Goal: Contribute content: Contribute content

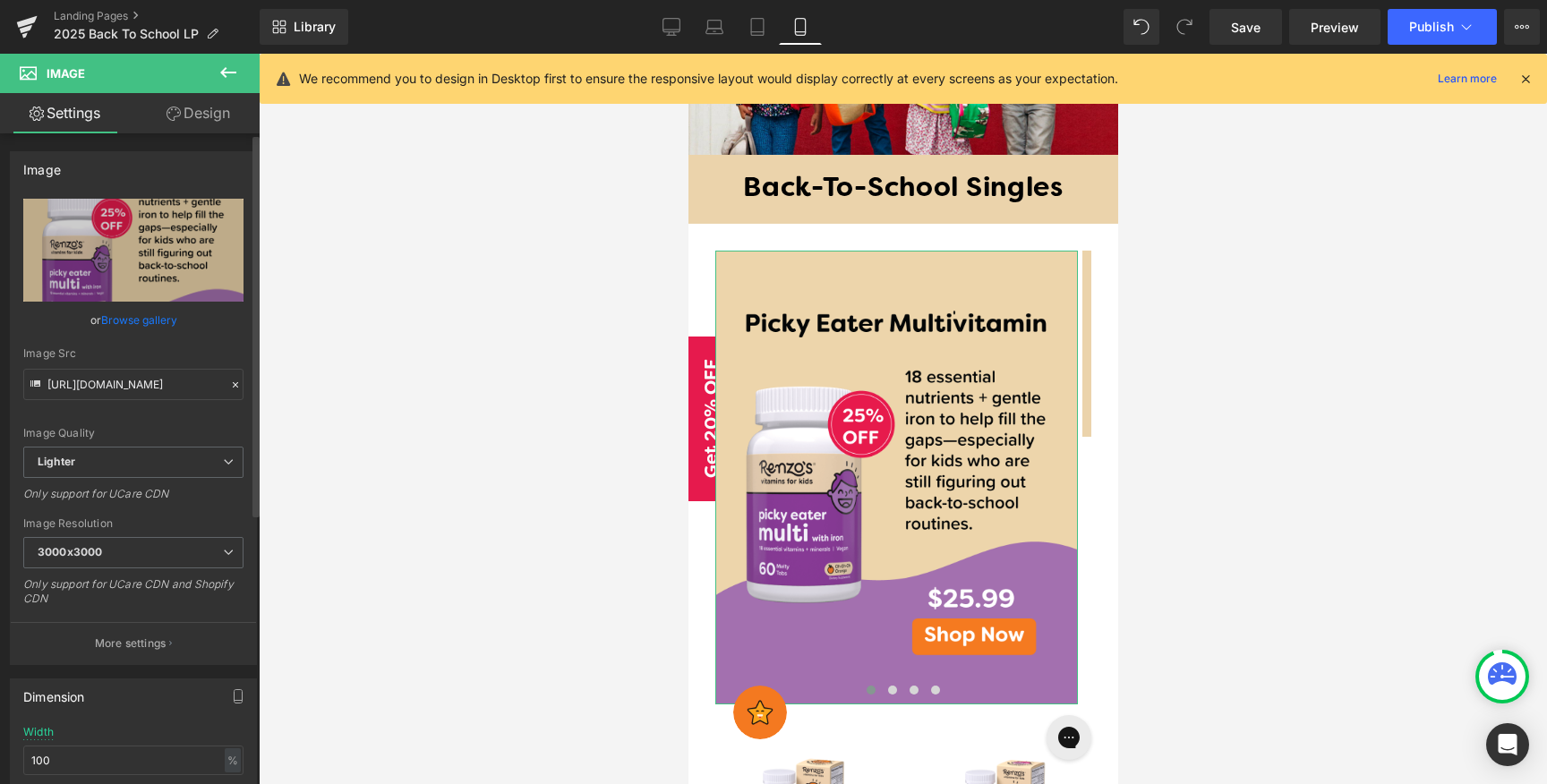
click at [113, 314] on link "Browse gallery" at bounding box center [139, 320] width 76 height 32
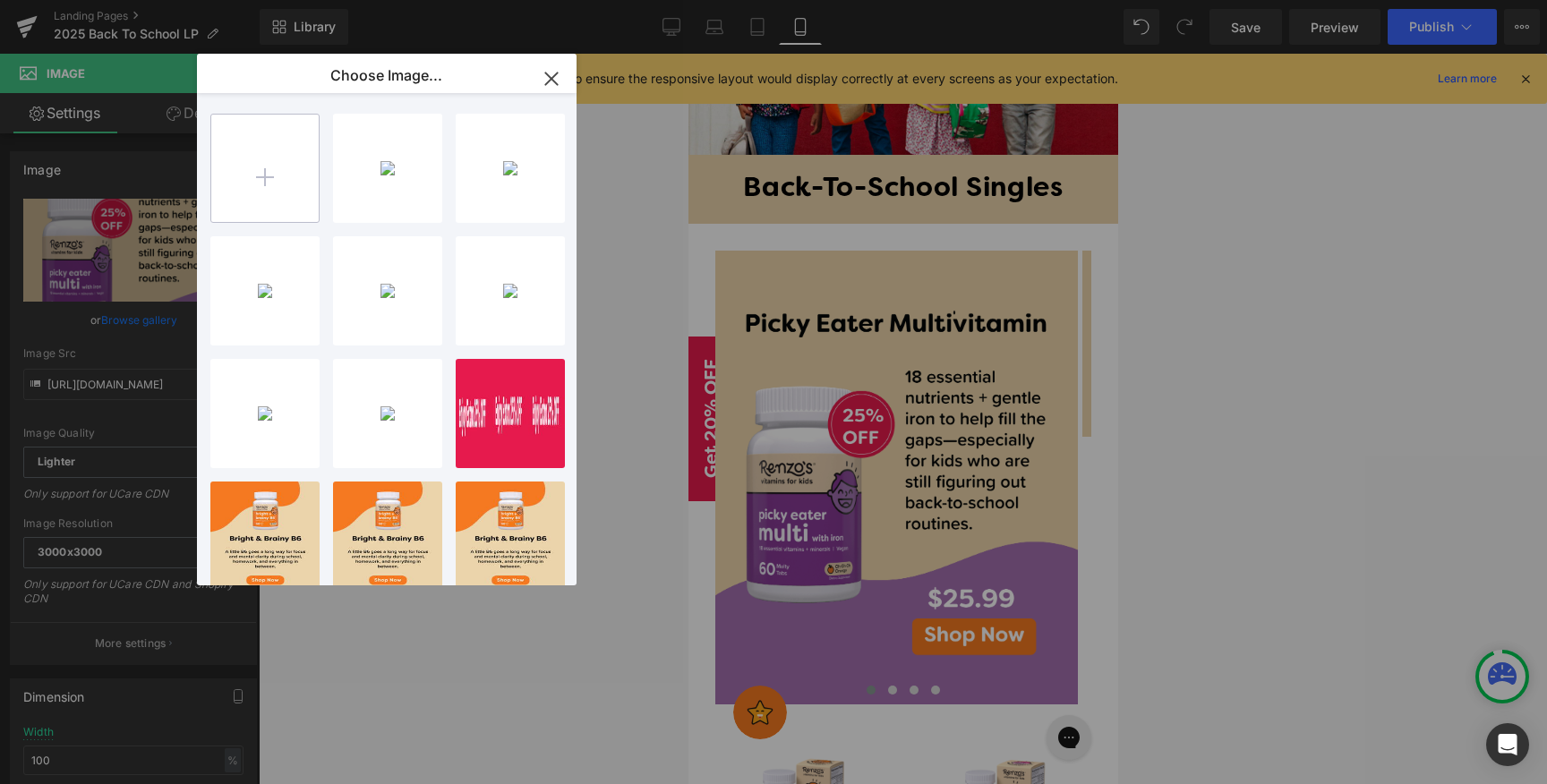
click at [262, 178] on input "file" at bounding box center [265, 168] width 107 height 107
type input "C:\fakepath\August-postxxxx.png"
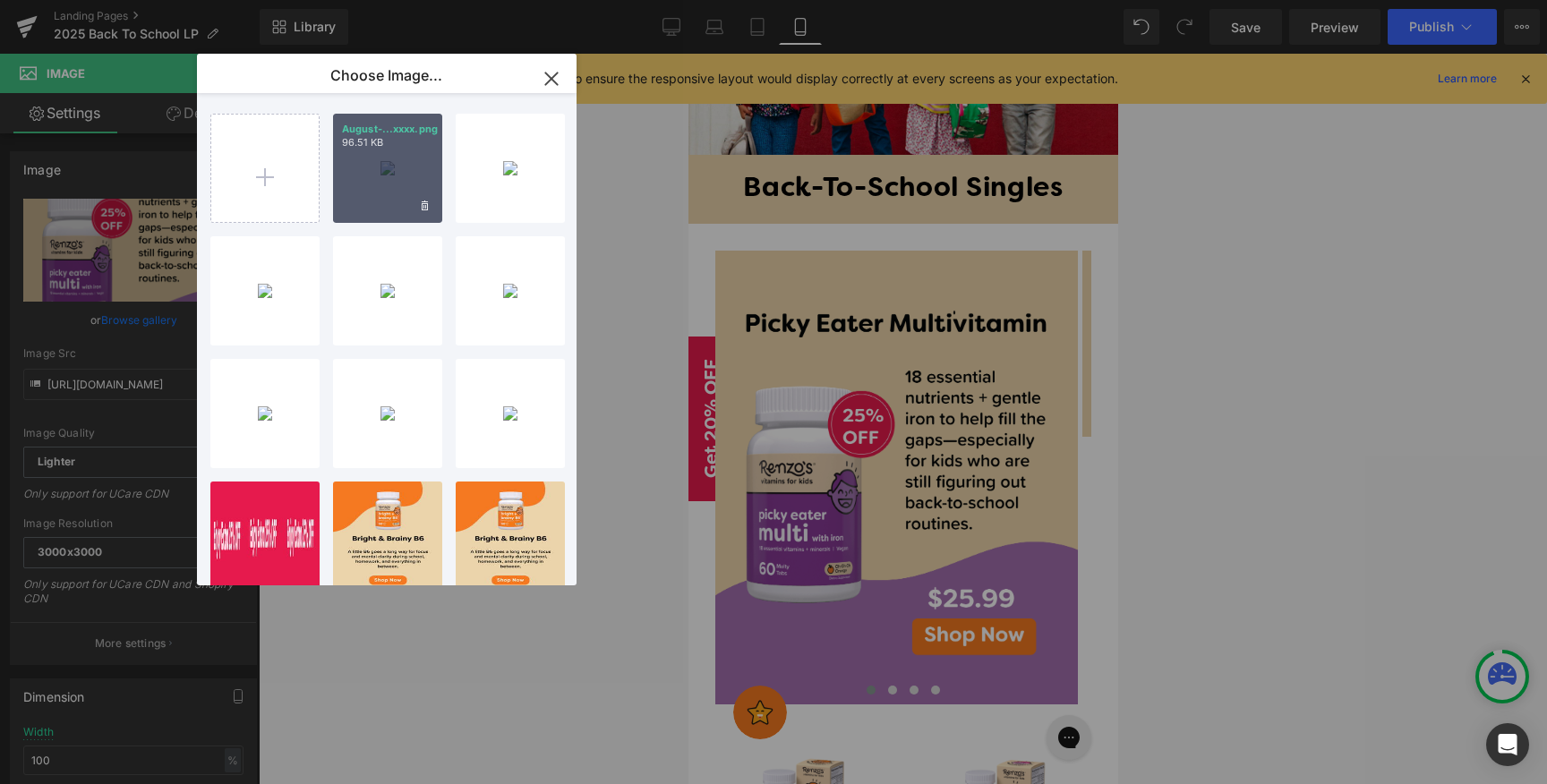
click at [390, 180] on div "August-...xxxx.png 96.51 KB" at bounding box center [387, 168] width 109 height 109
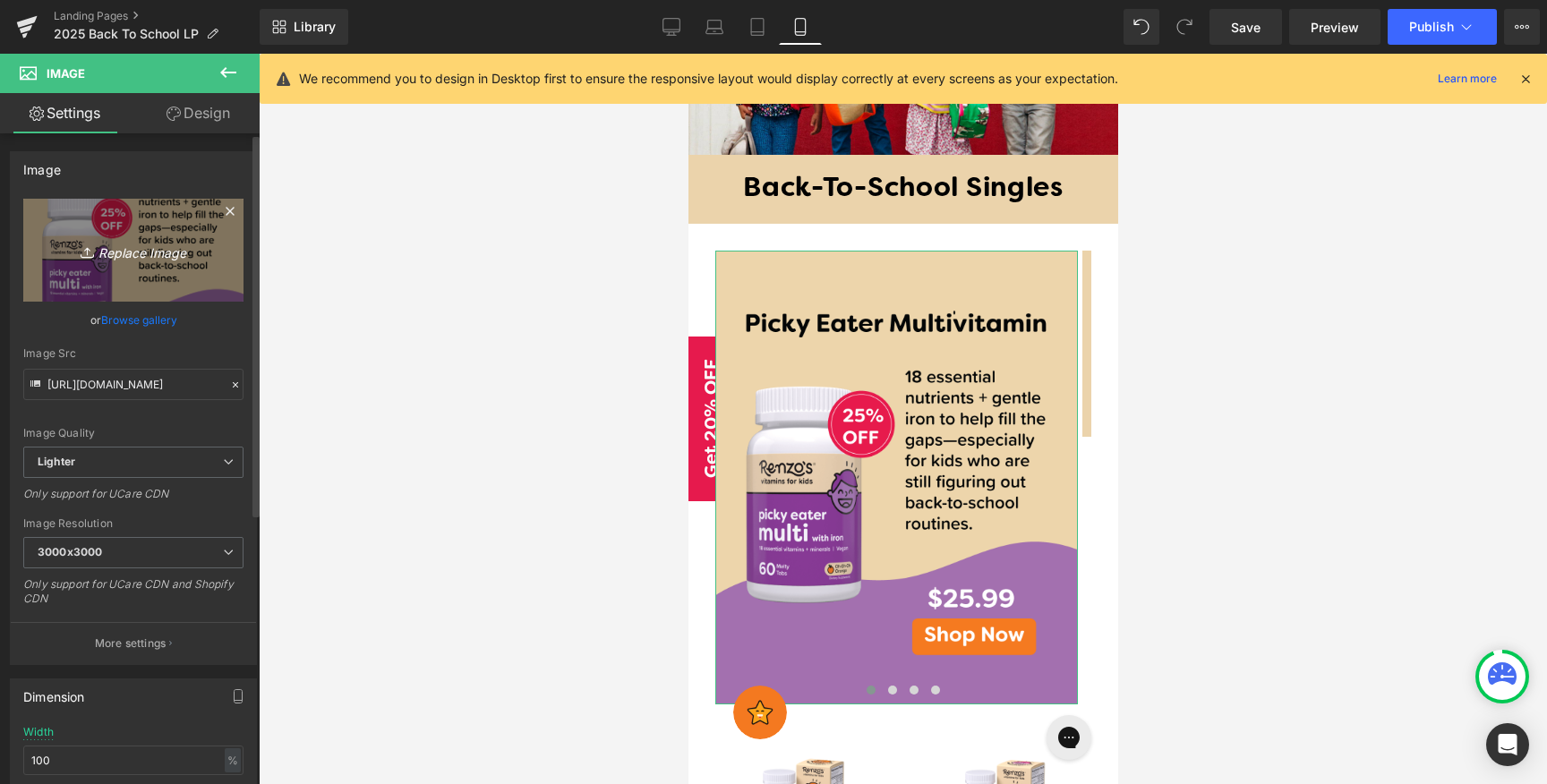
click at [185, 257] on icon "Replace Image" at bounding box center [133, 250] width 144 height 22
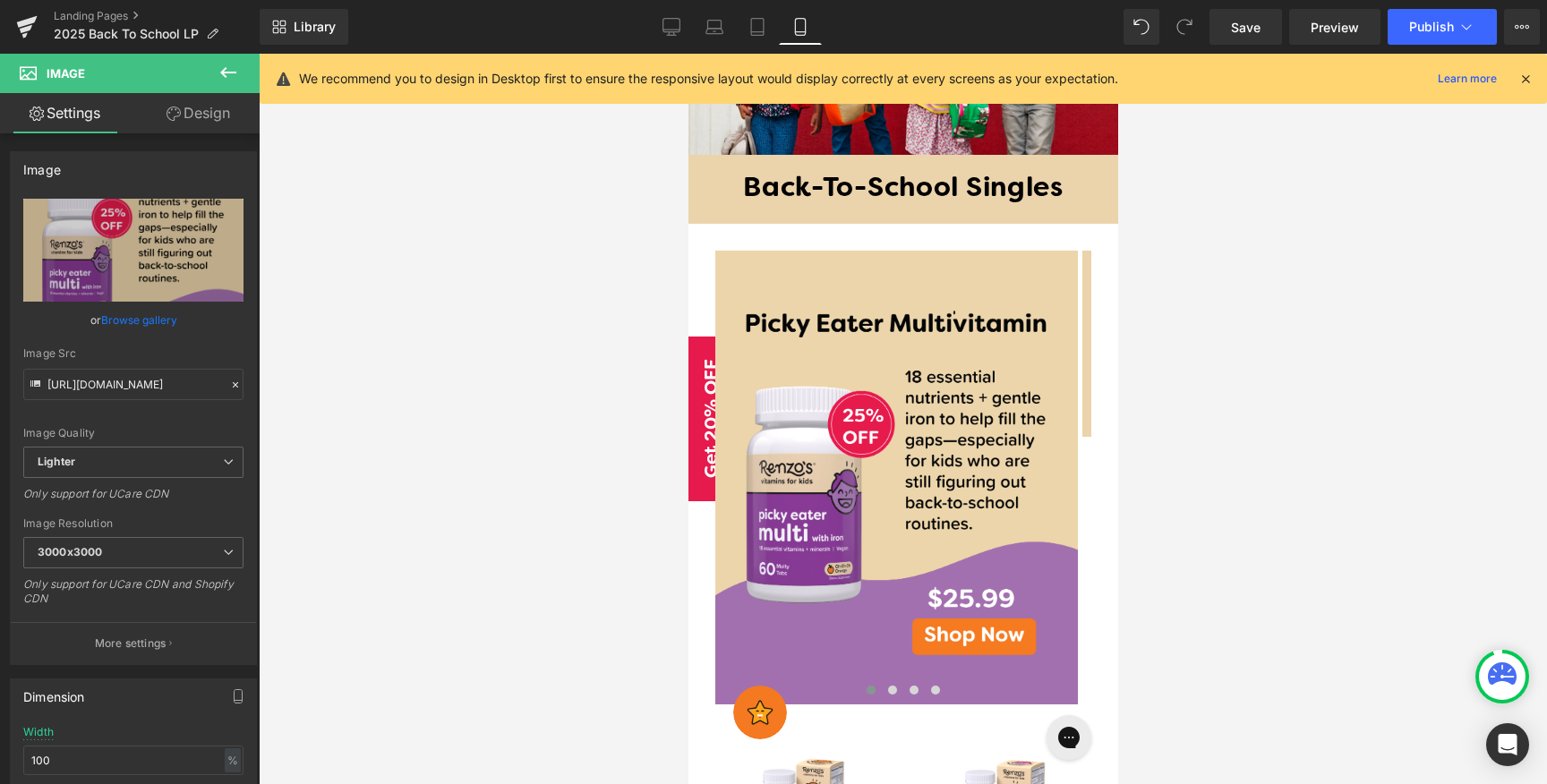
type input "C:\fakepath\August-postxxxx.png"
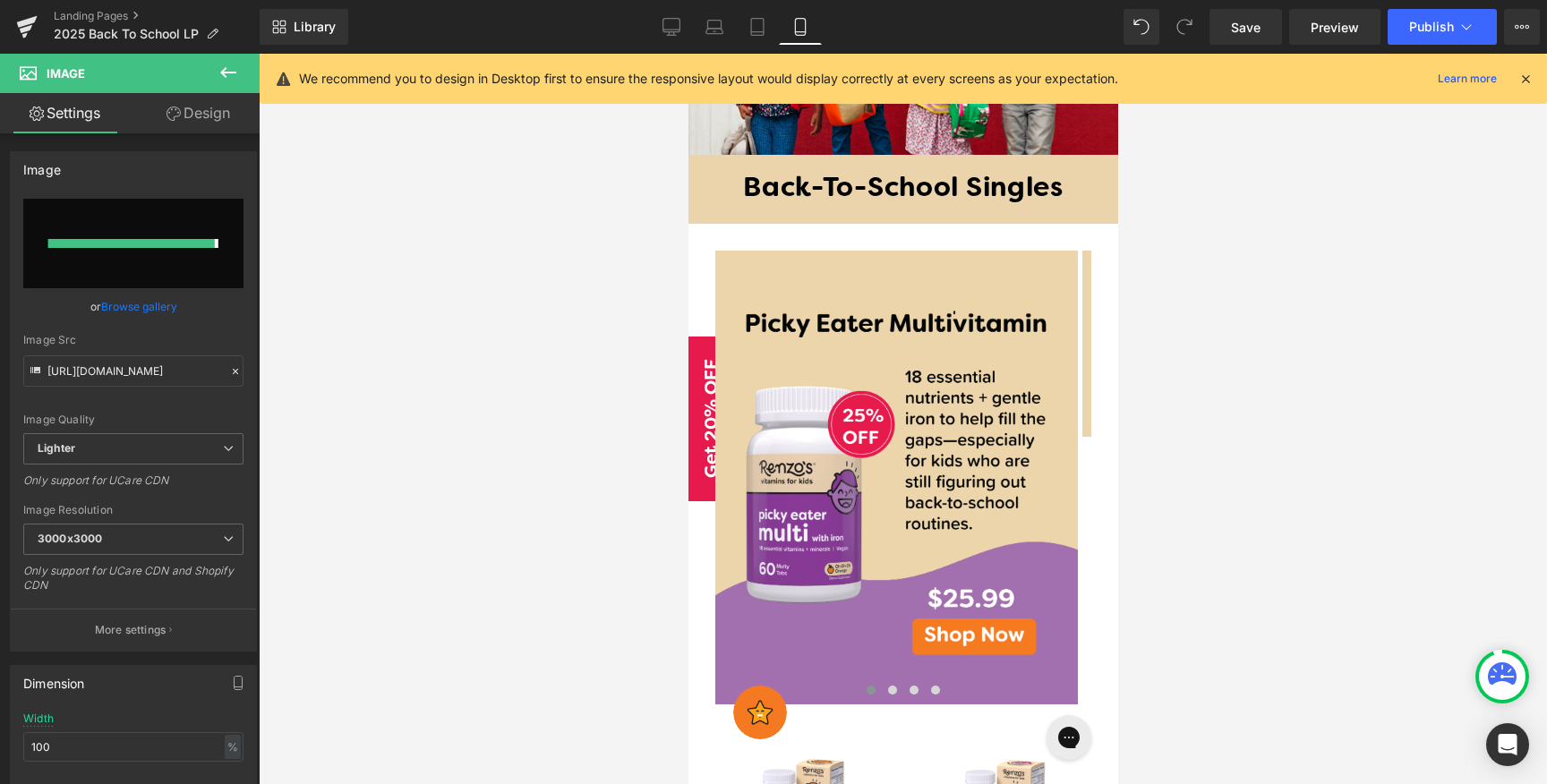
type input "[URL][DOMAIN_NAME]"
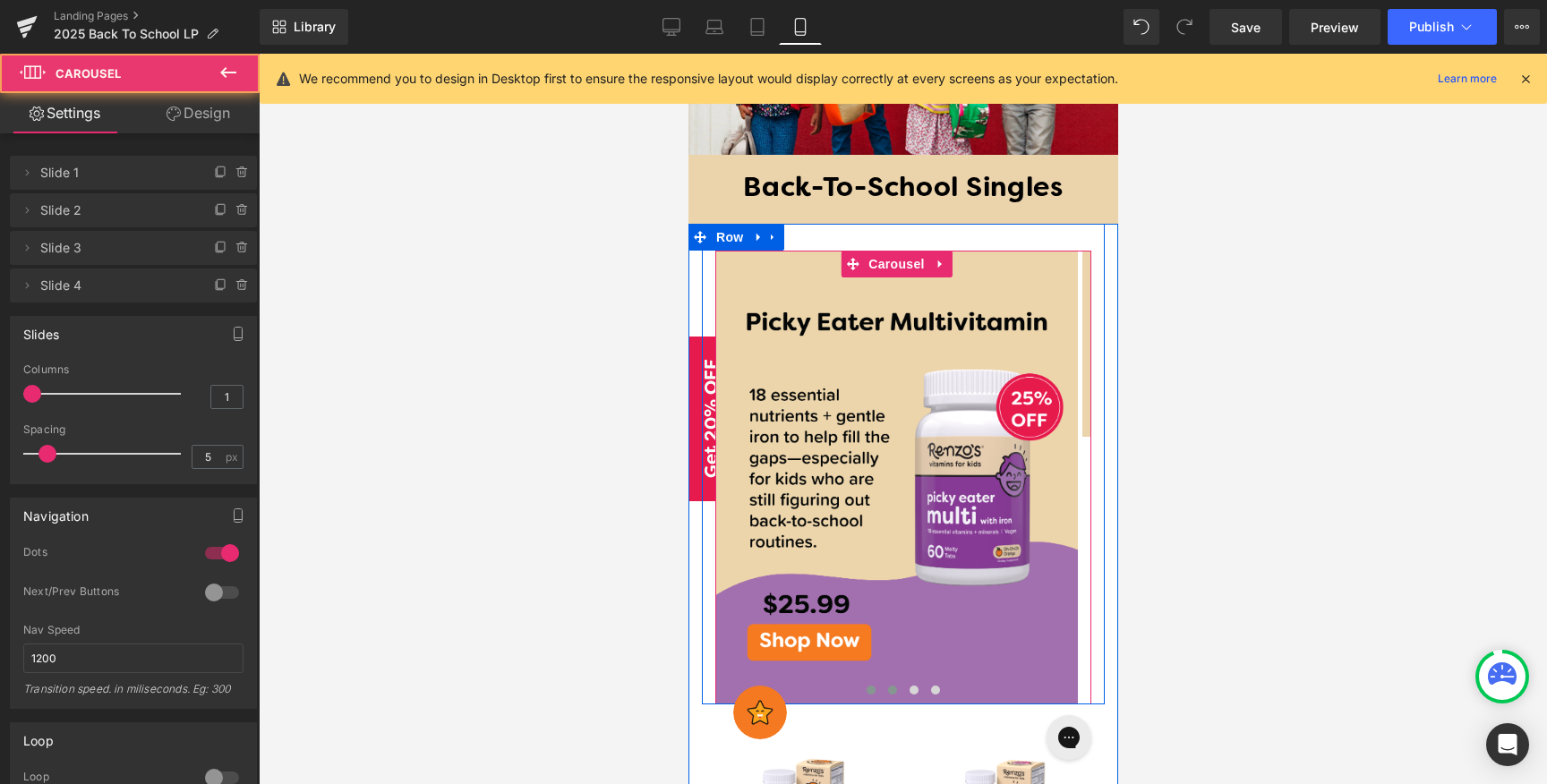
click at [881, 681] on button at bounding box center [891, 689] width 21 height 18
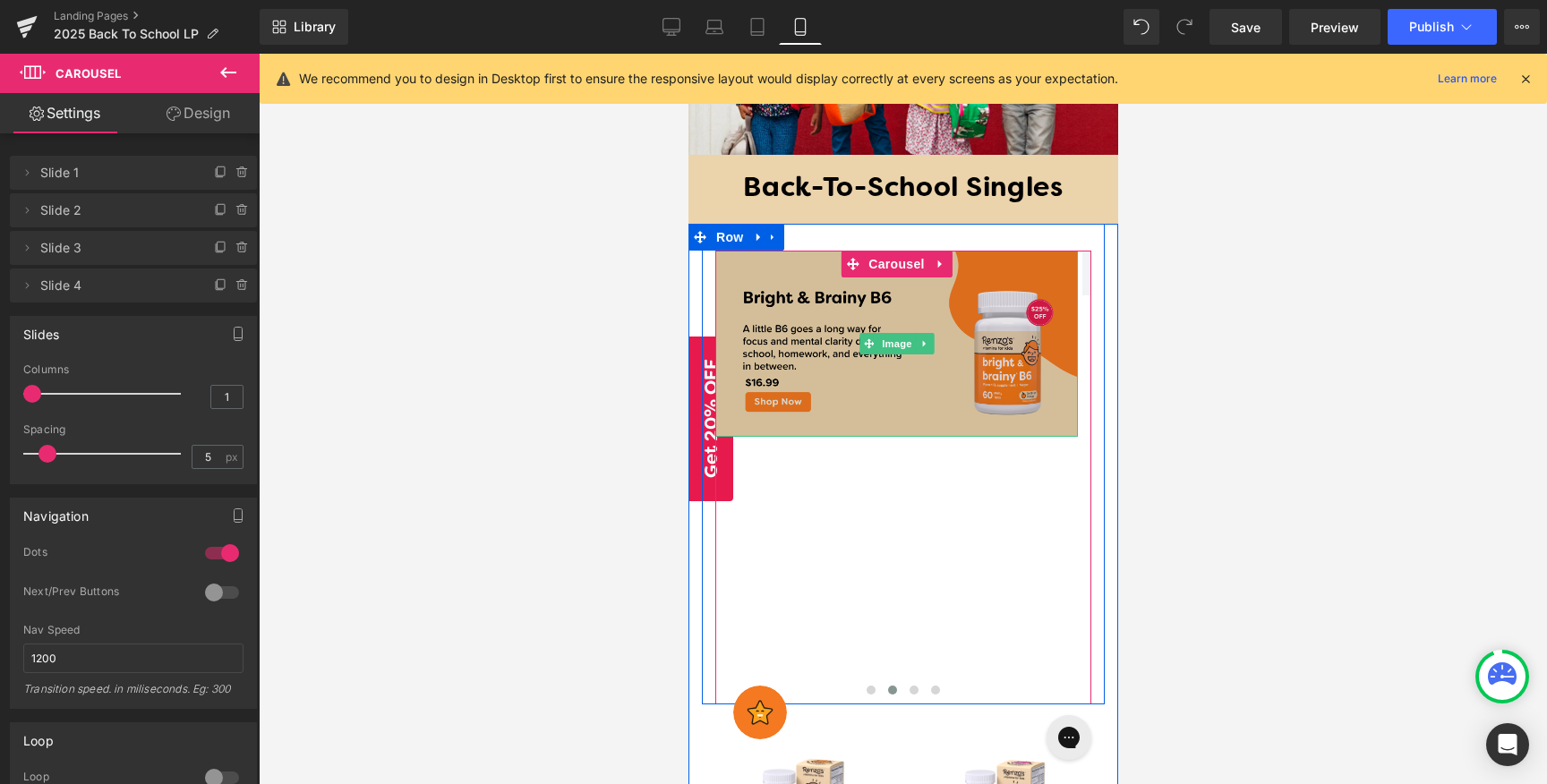
drag, startPoint x: 958, startPoint y: 368, endPoint x: 1195, endPoint y: 383, distance: 237.5
click at [958, 368] on img at bounding box center [895, 344] width 363 height 186
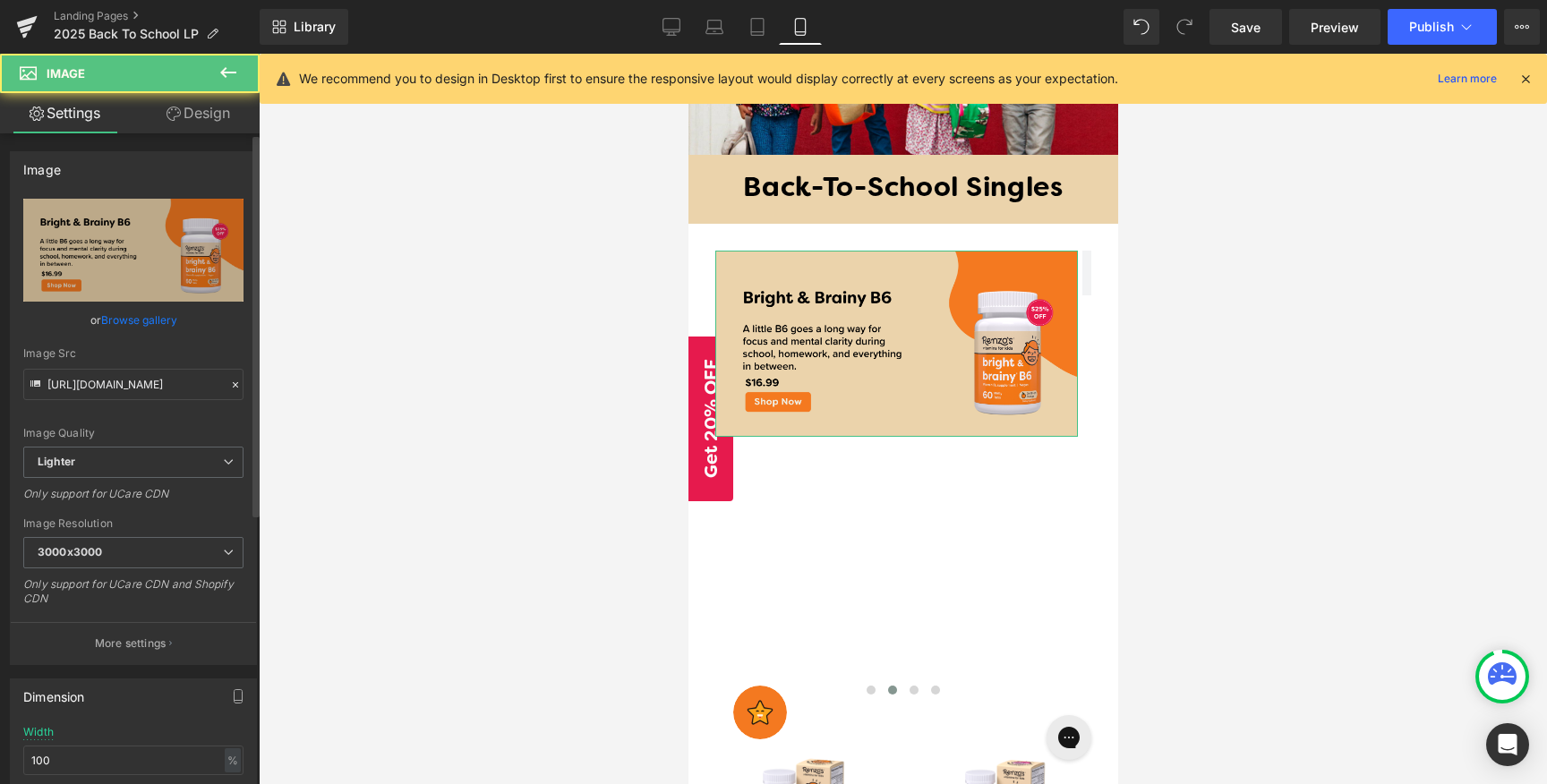
click at [140, 320] on link "Browse gallery" at bounding box center [139, 320] width 76 height 32
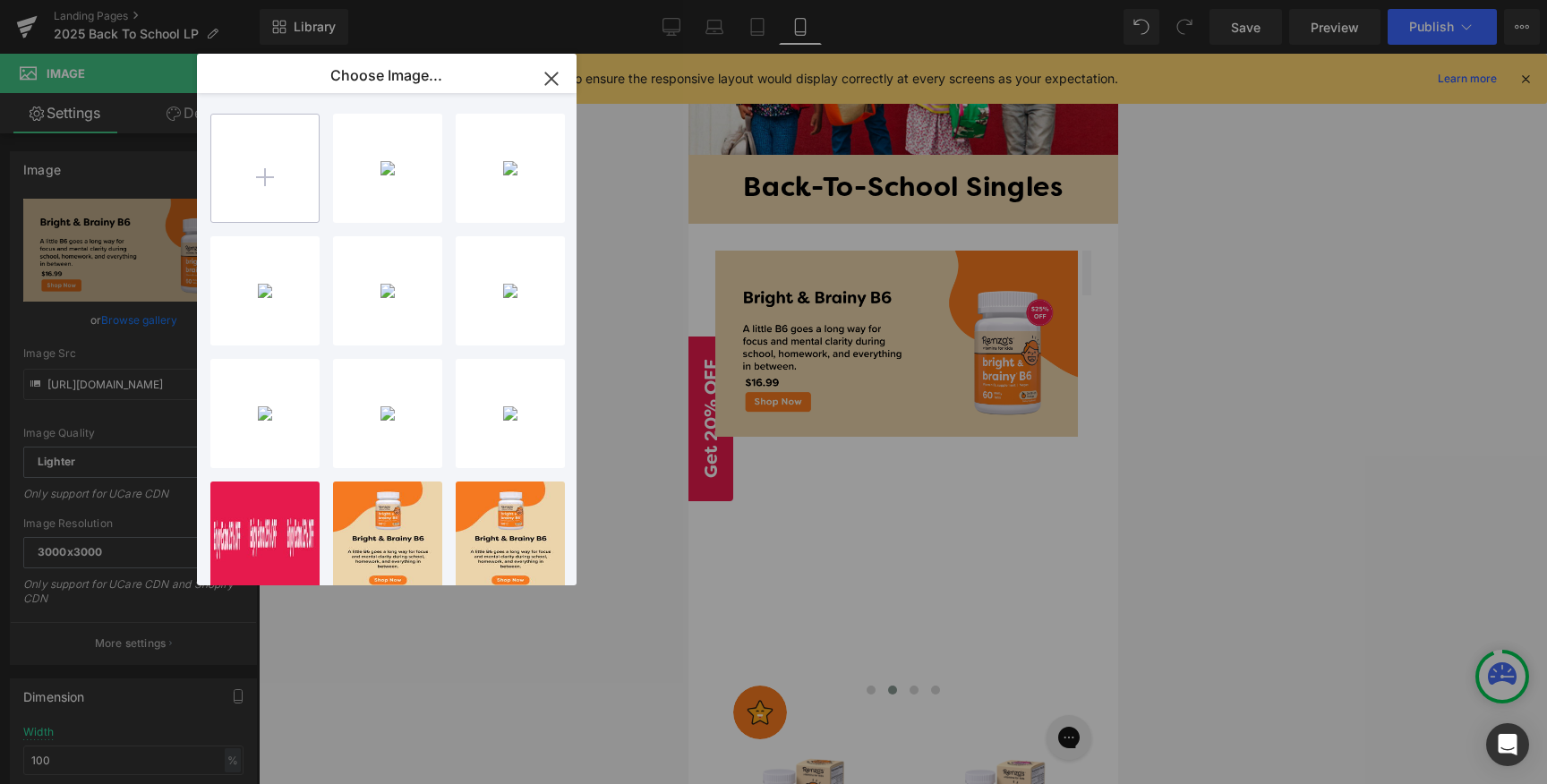
click at [256, 152] on input "file" at bounding box center [265, 168] width 107 height 107
type input "C:\fakepath\August-postxx.png"
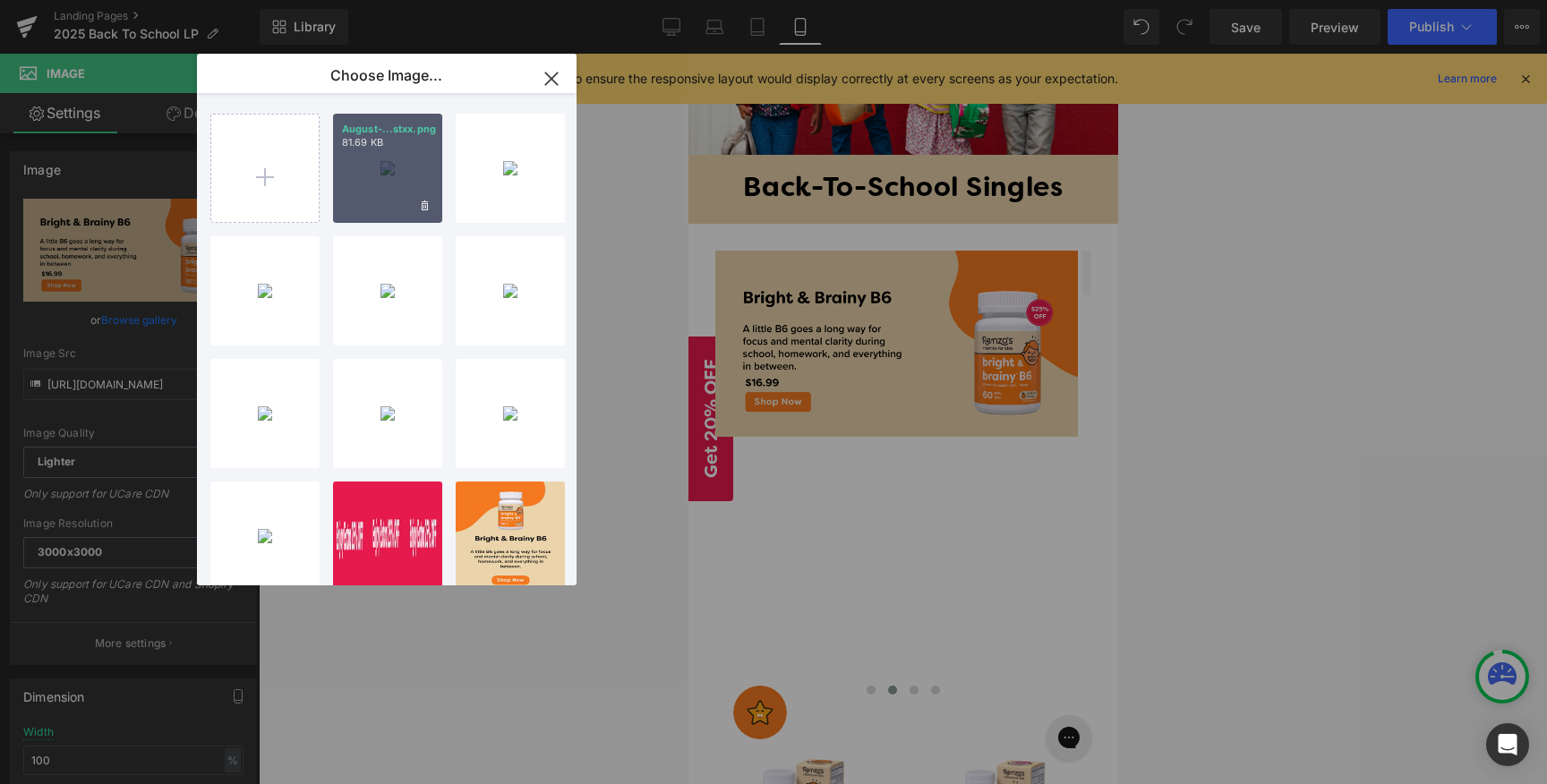
click at [374, 164] on div "August-...stxx.png 81.69 KB" at bounding box center [387, 168] width 109 height 109
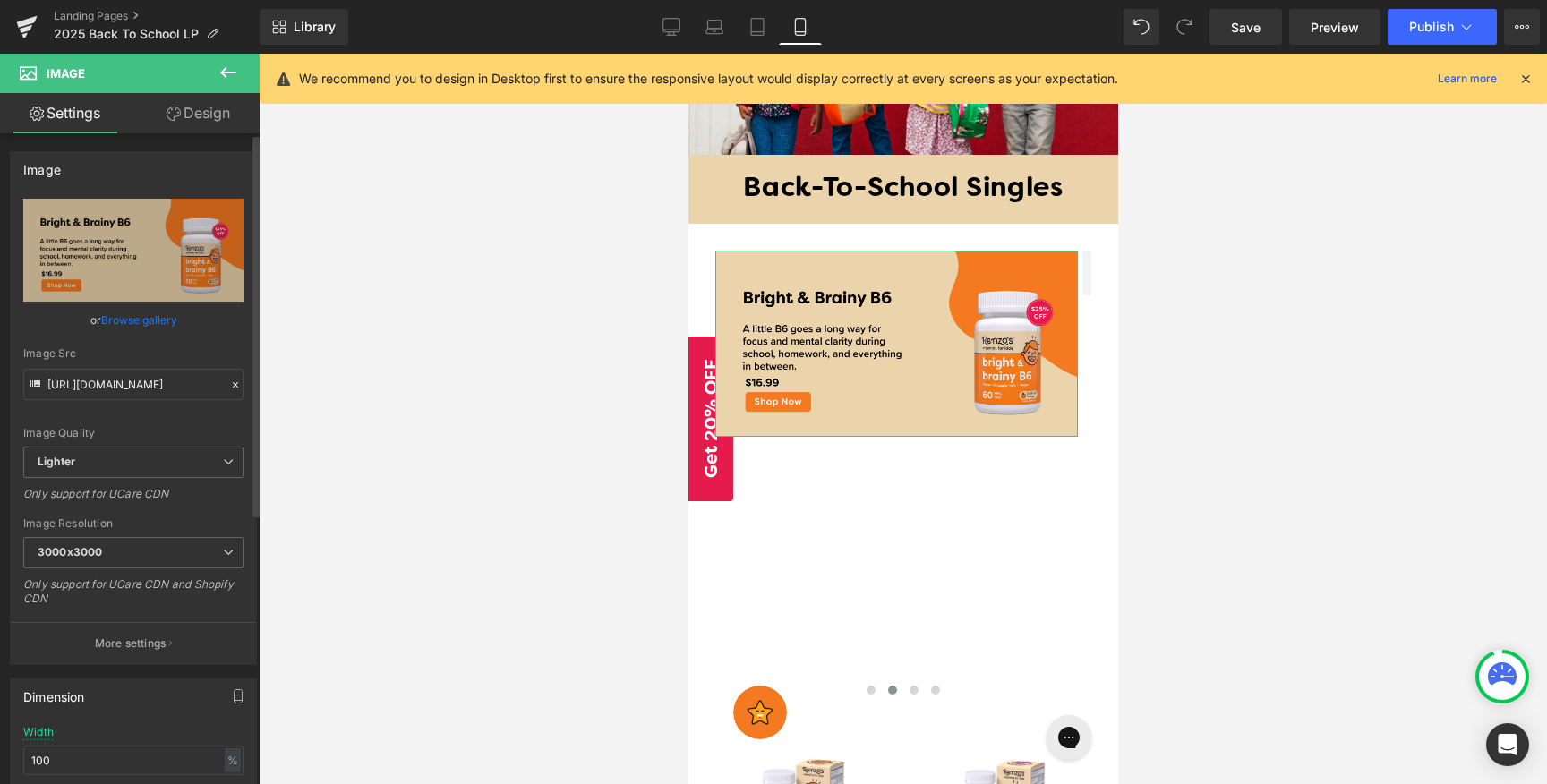
click at [145, 319] on link "Browse gallery" at bounding box center [139, 320] width 76 height 32
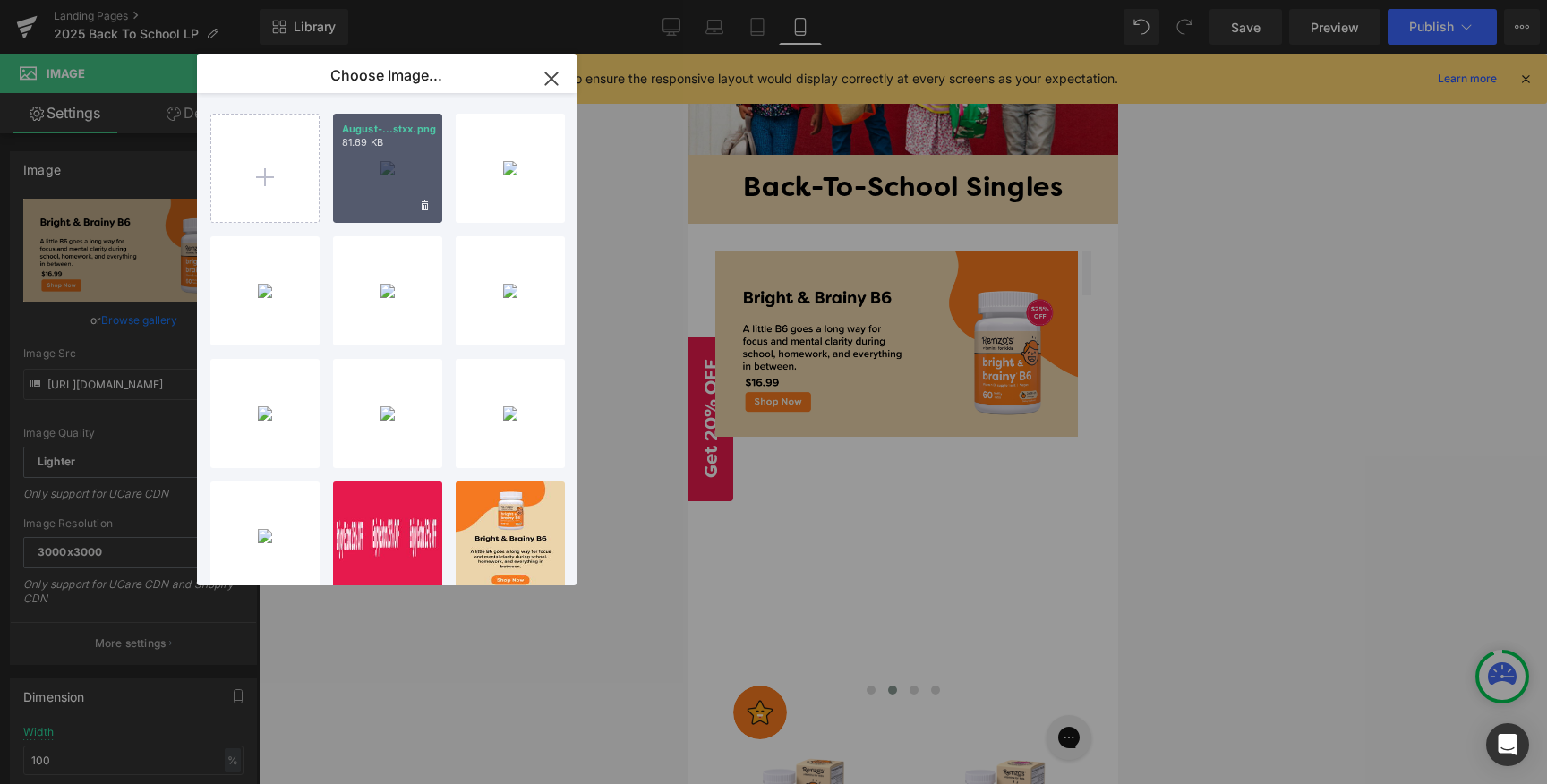
click at [358, 163] on div "August-...stxx.png 81.69 KB" at bounding box center [387, 168] width 109 height 109
type input "[URL][DOMAIN_NAME]"
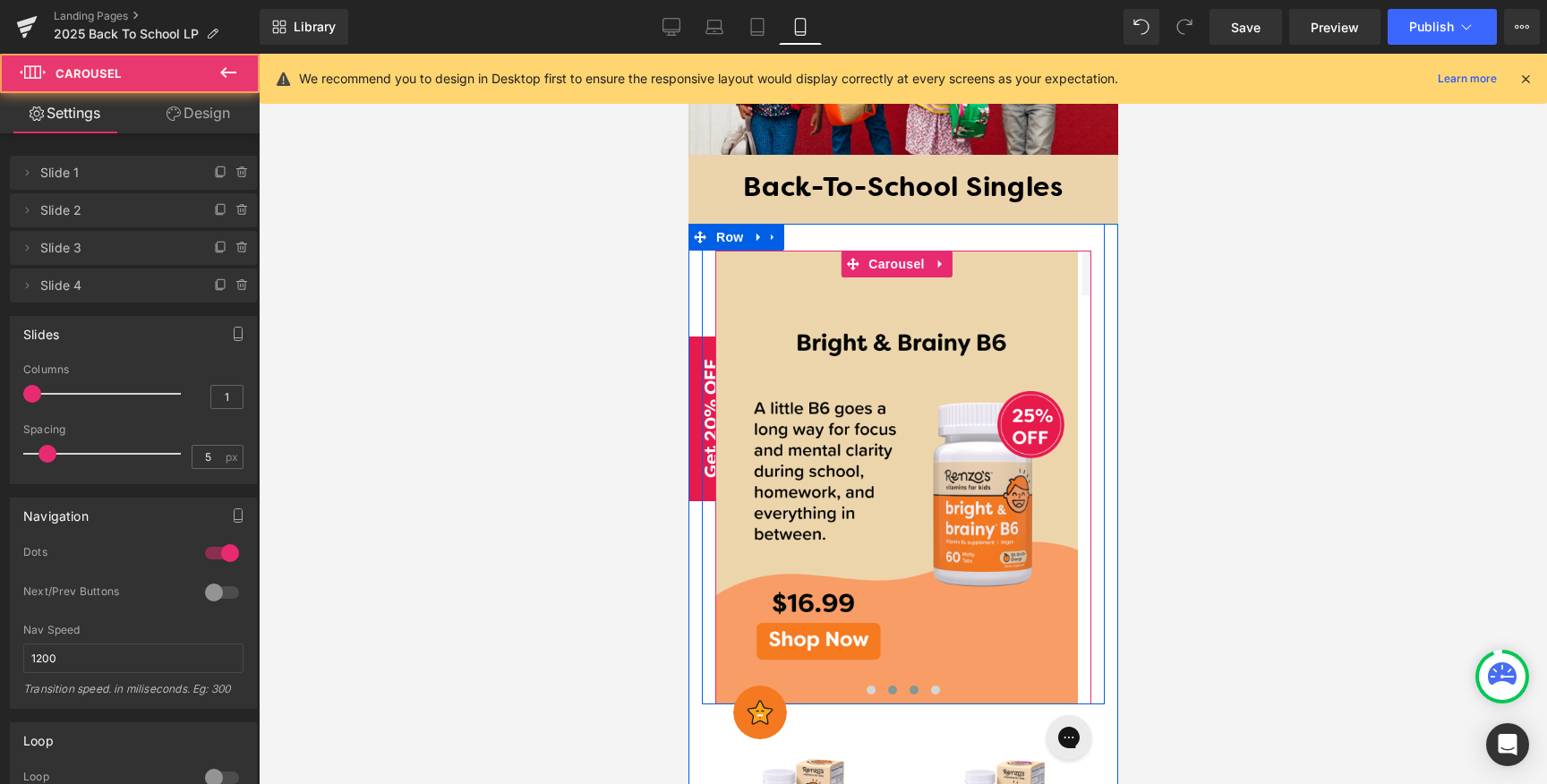
click at [908, 685] on span at bounding box center [913, 690] width 9 height 9
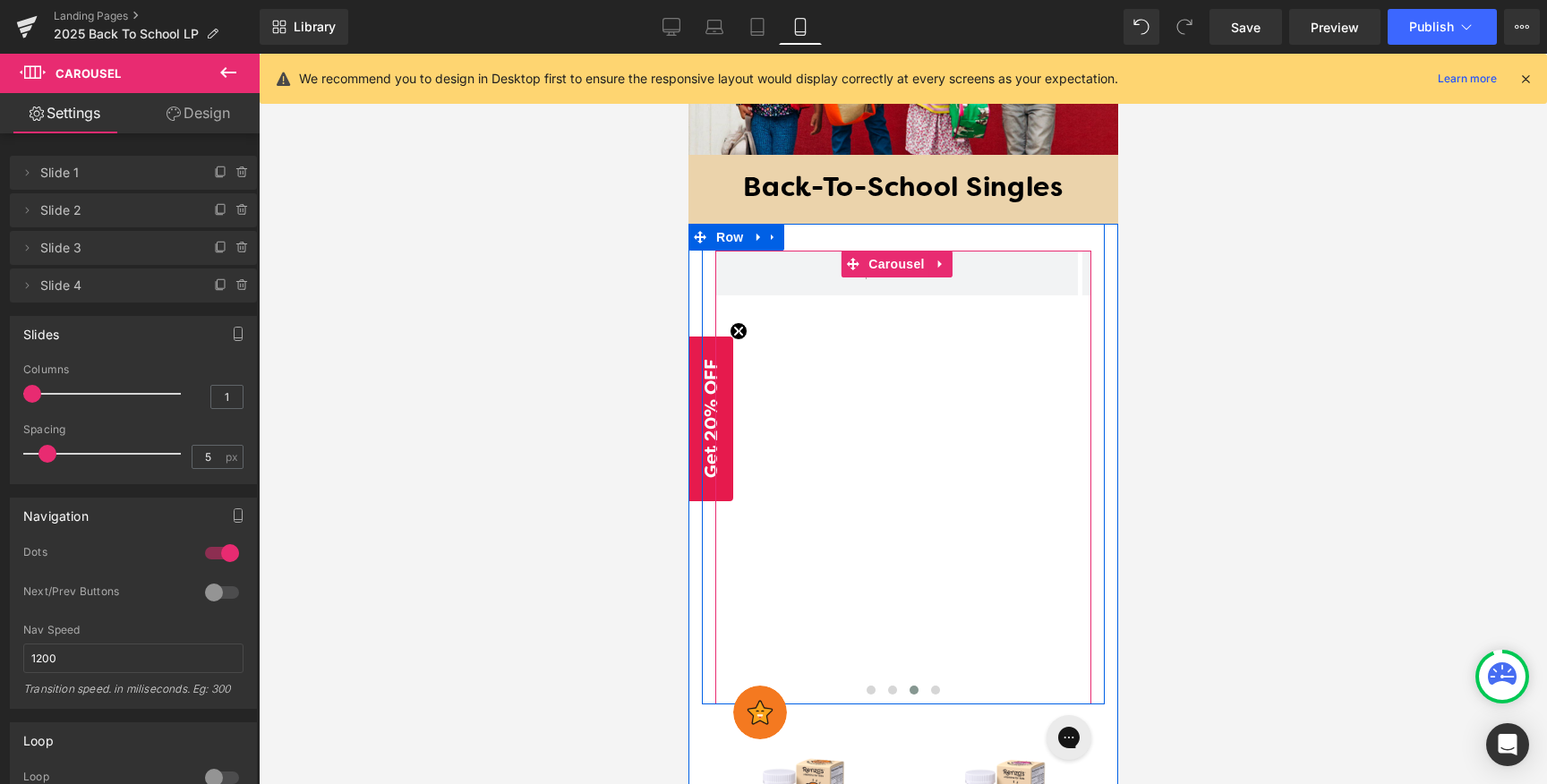
click at [948, 457] on div "Image Image" at bounding box center [714, 477] width 1468 height 453
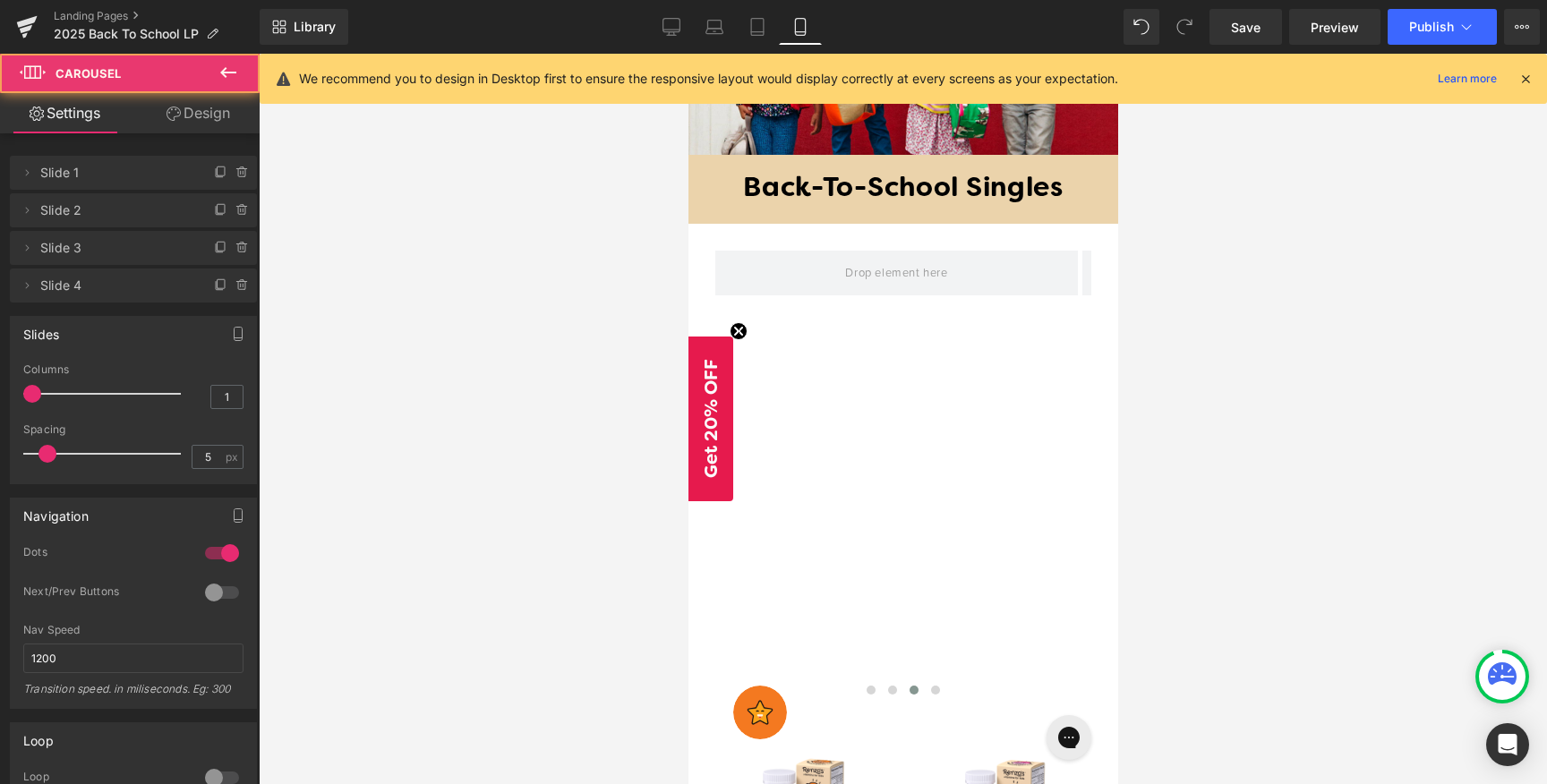
click at [228, 73] on icon at bounding box center [228, 73] width 16 height 11
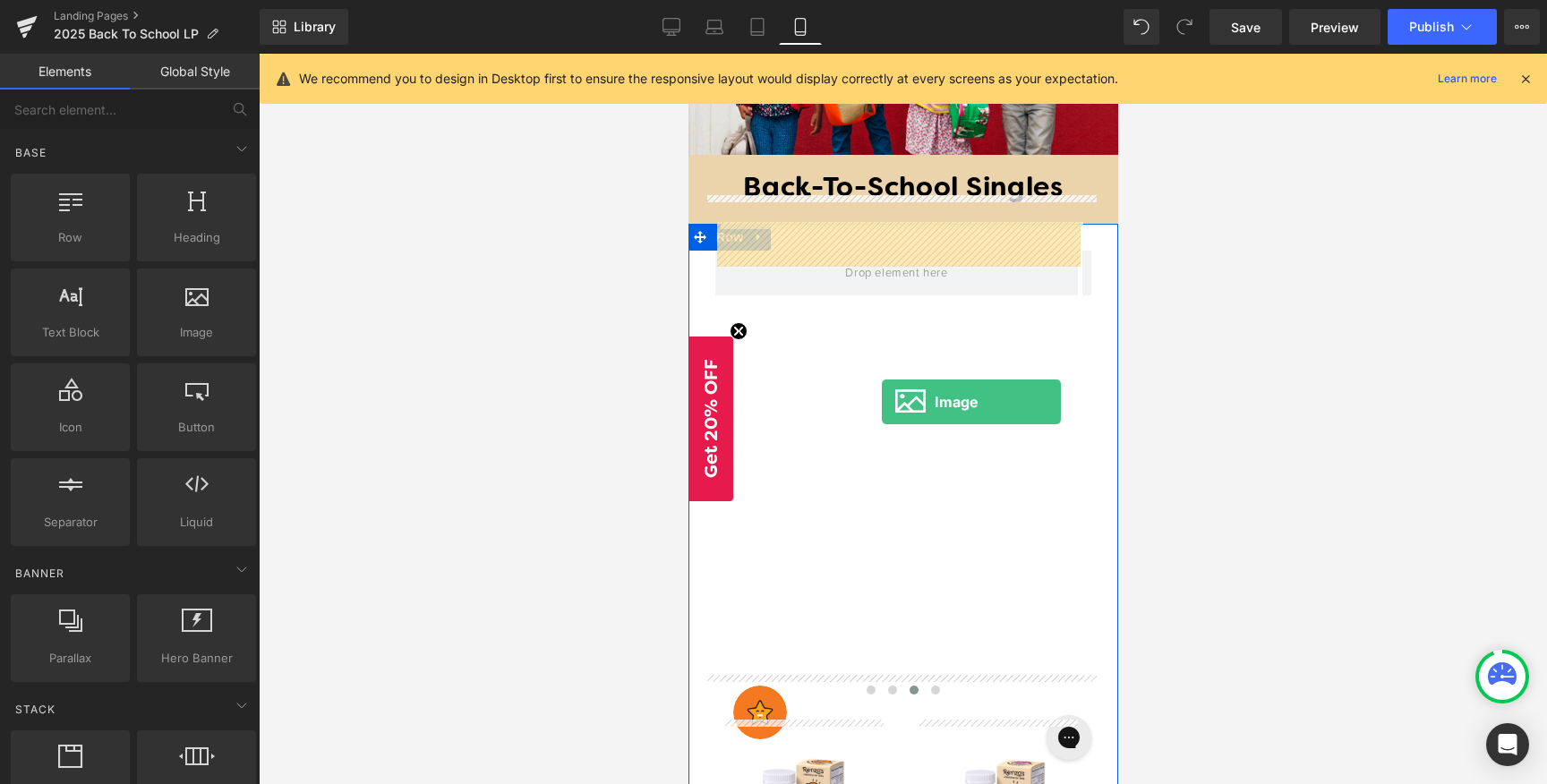
drag, startPoint x: 869, startPoint y: 390, endPoint x: 881, endPoint y: 402, distance: 17.0
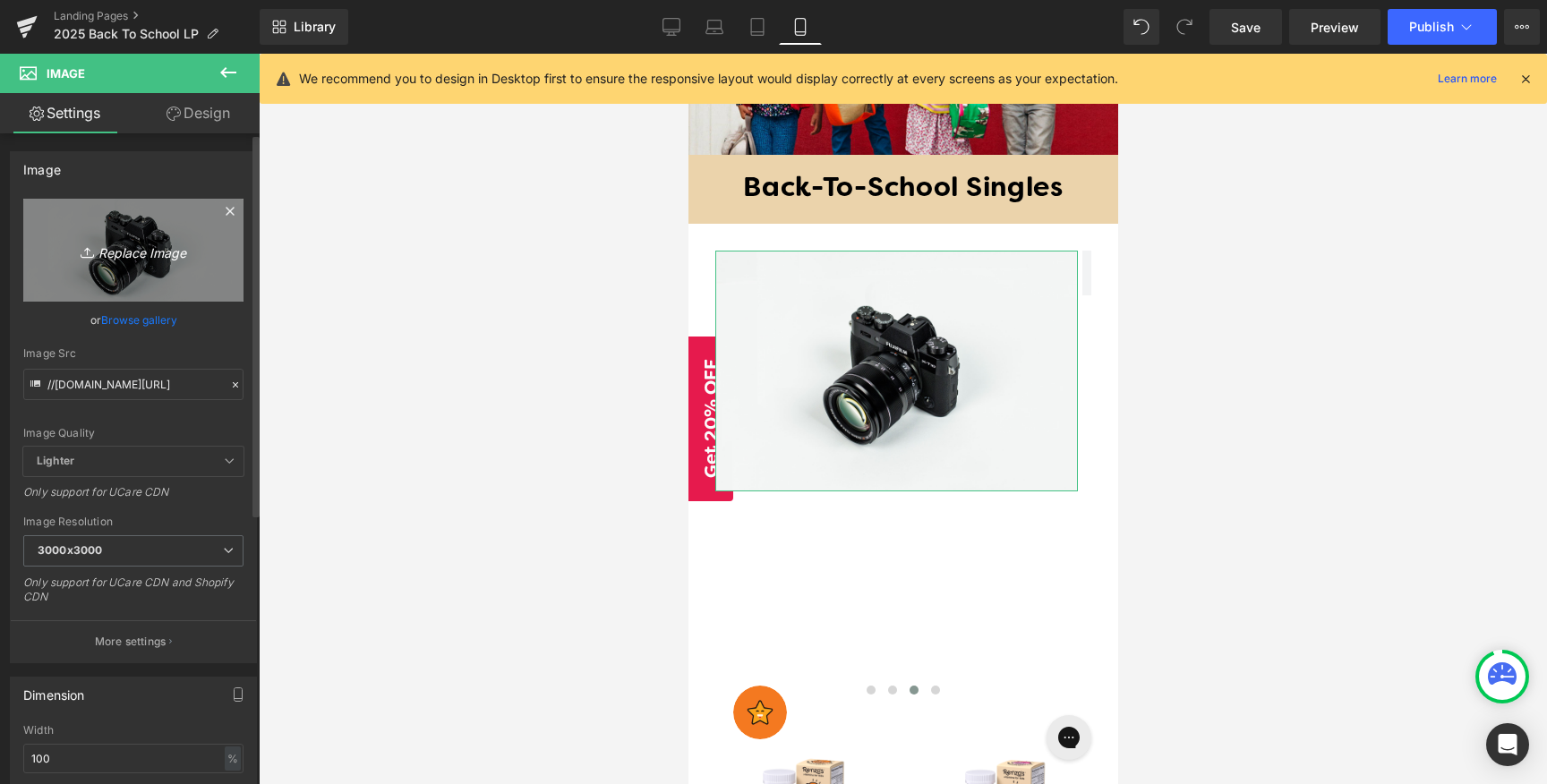
click at [151, 257] on icon "Replace Image" at bounding box center [133, 250] width 144 height 22
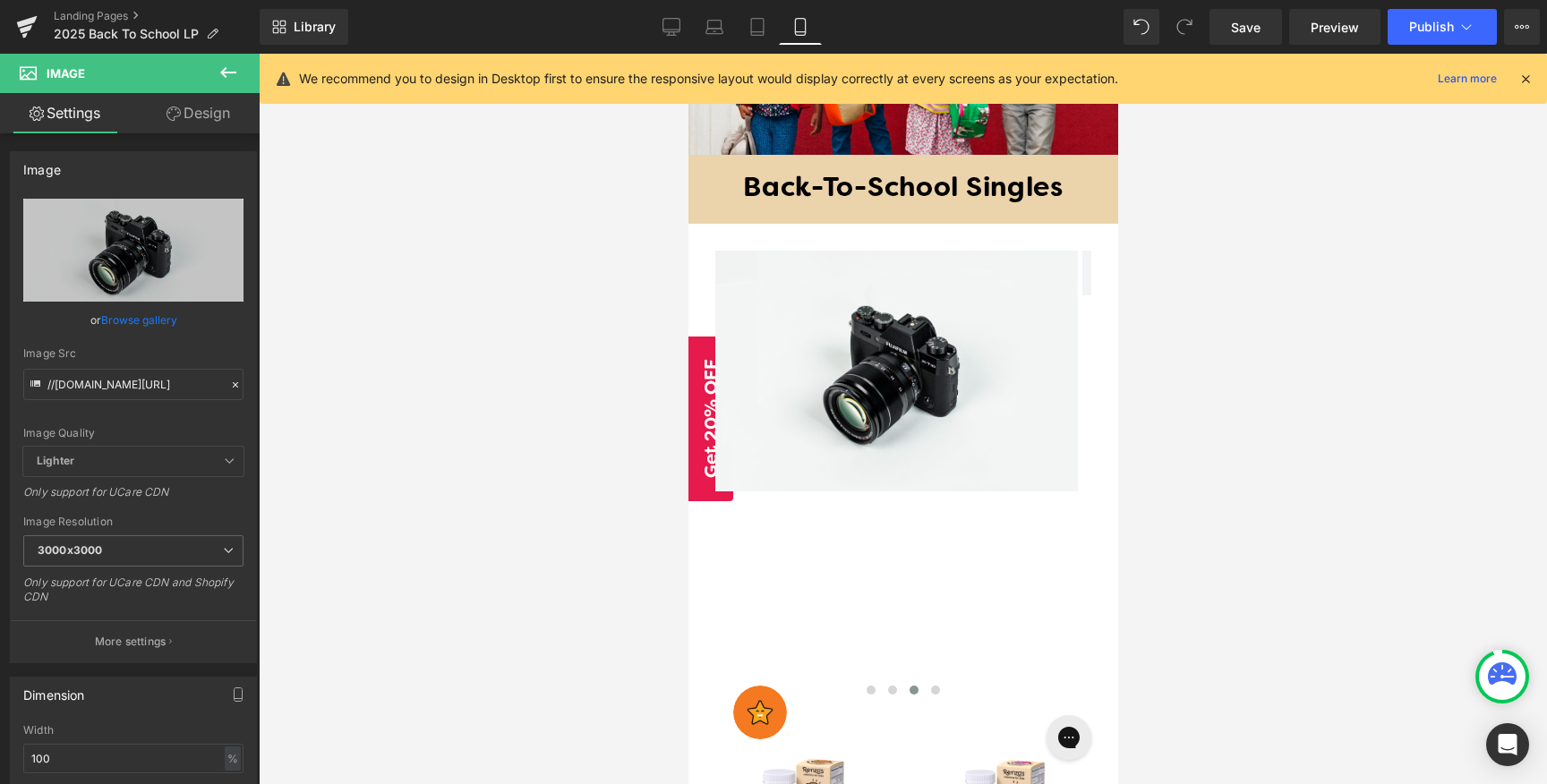
type input "C:\fakepath\August-postxx.png"
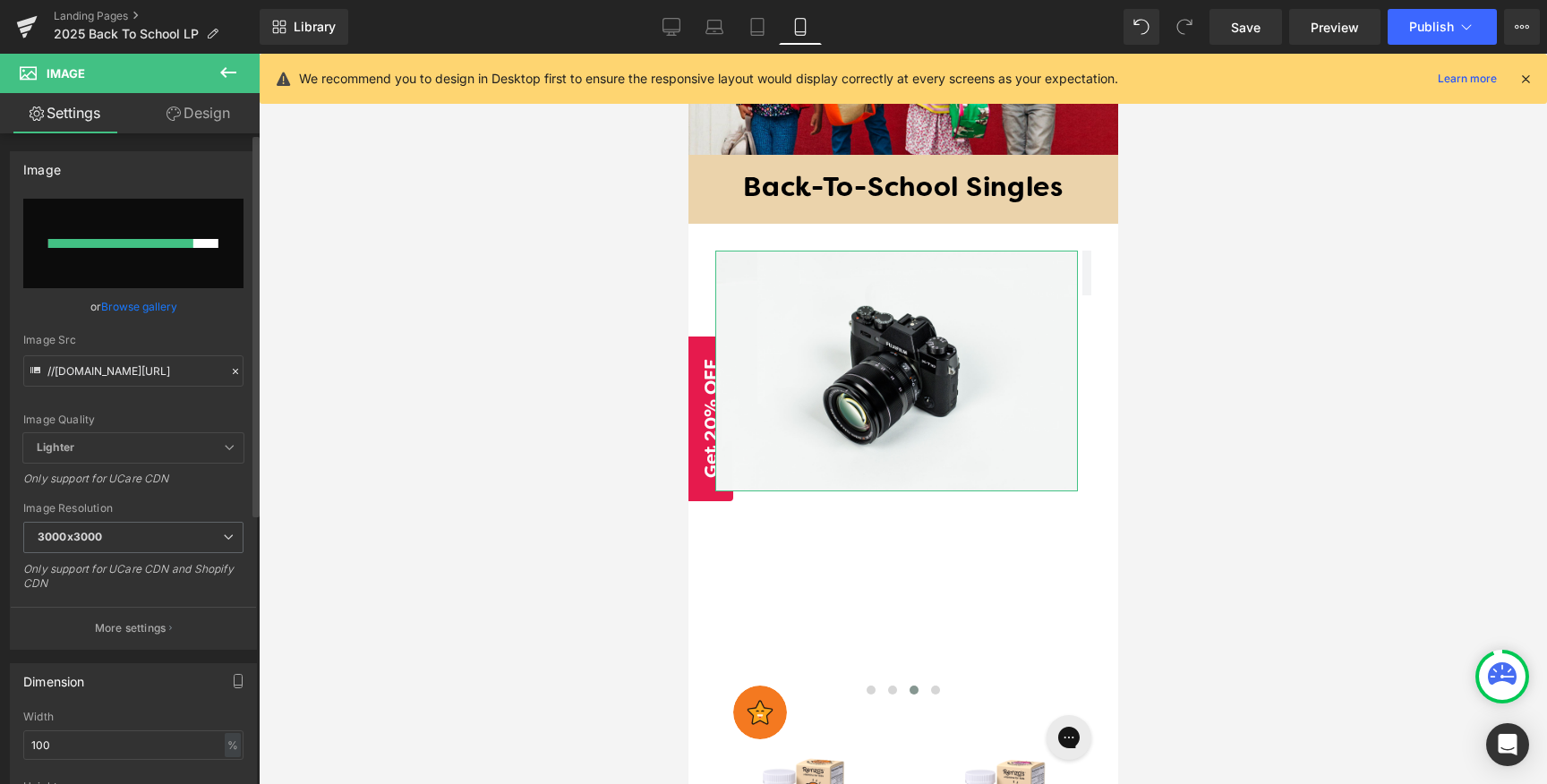
click at [128, 312] on link "Browse gallery" at bounding box center [139, 307] width 76 height 32
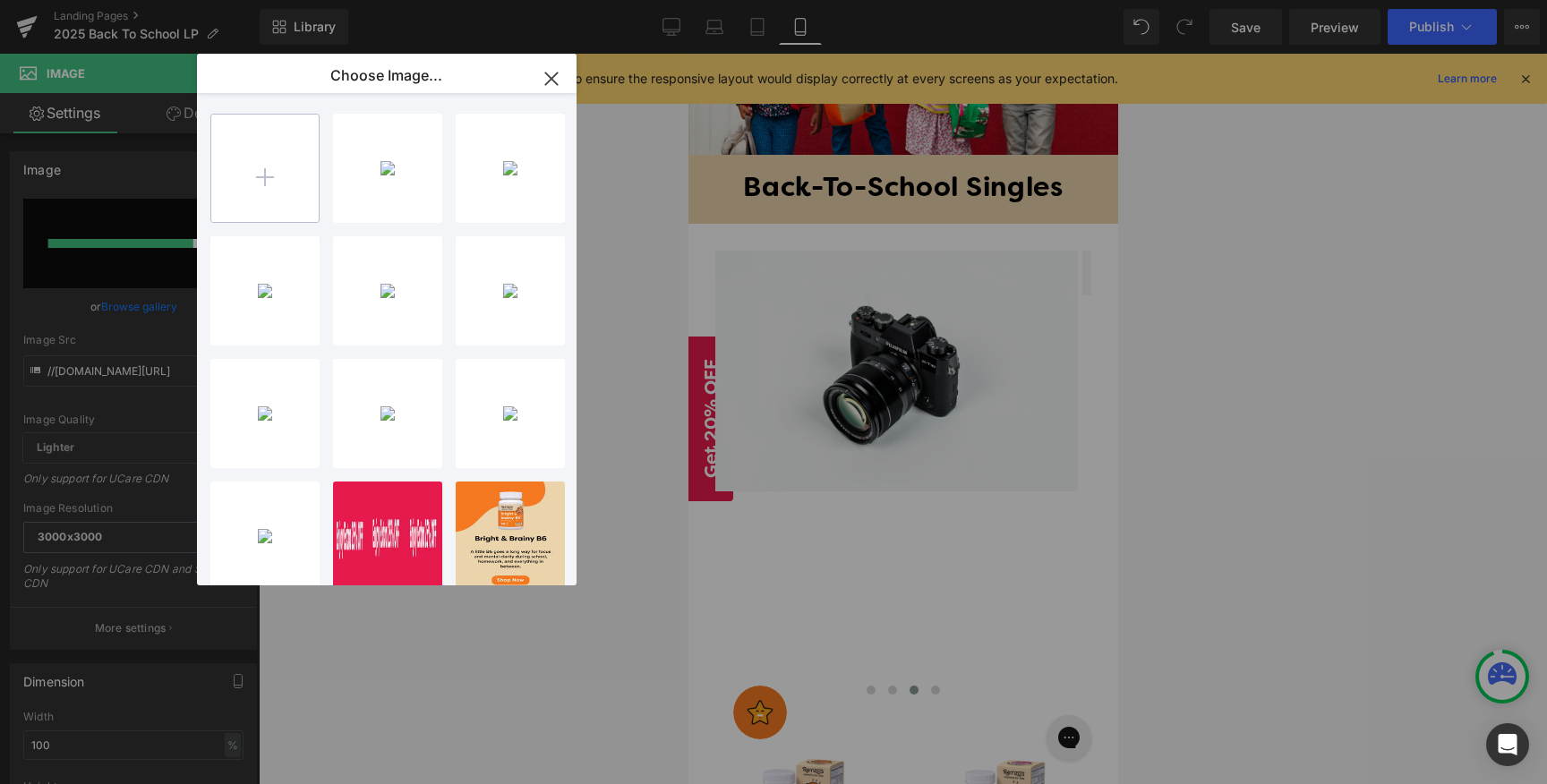
click at [266, 178] on input "file" at bounding box center [265, 168] width 107 height 107
type input "C:\fakepath\August-postxx.png"
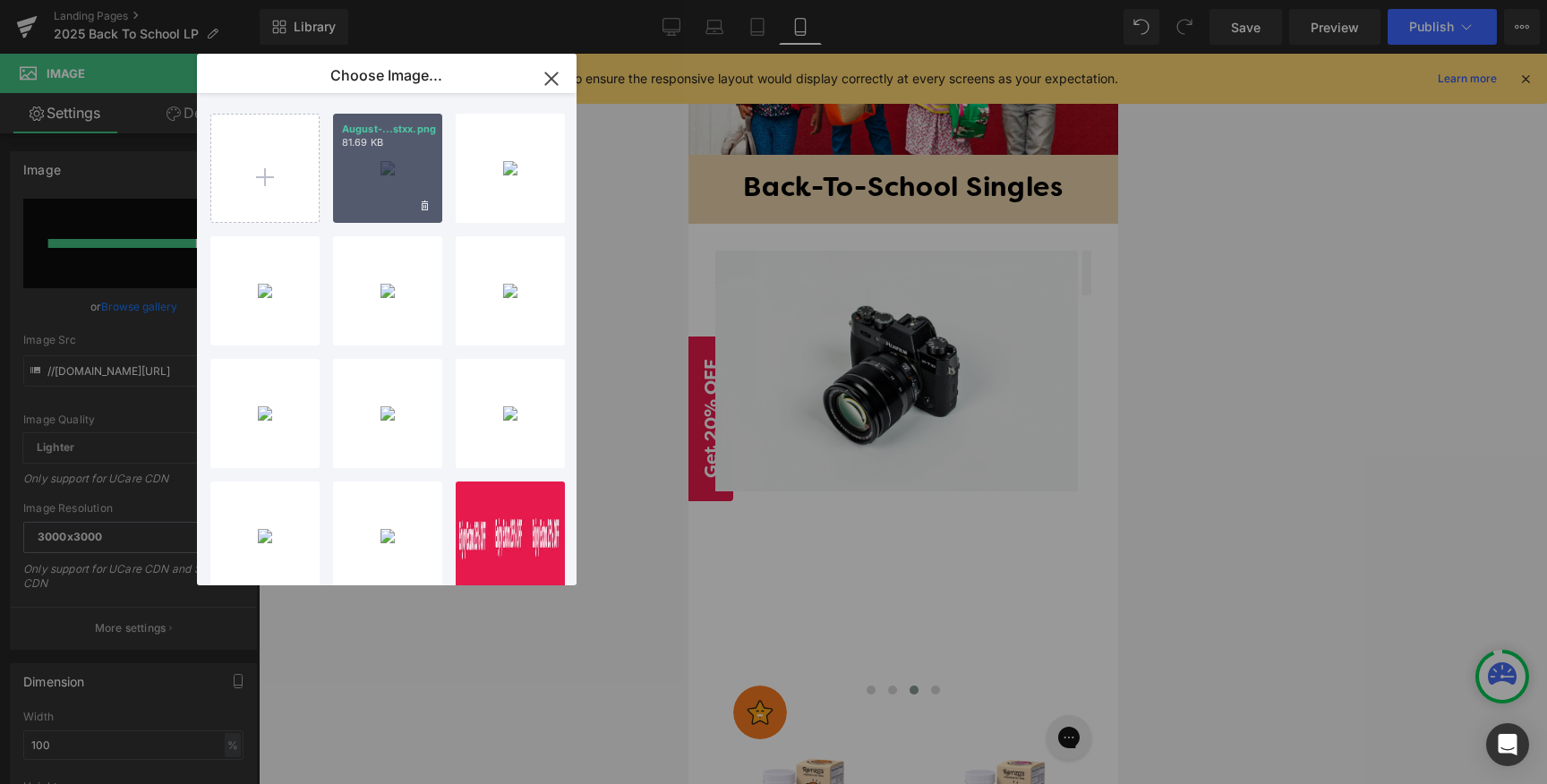
click at [409, 167] on div "August-...stxx.png 81.69 KB" at bounding box center [387, 168] width 109 height 109
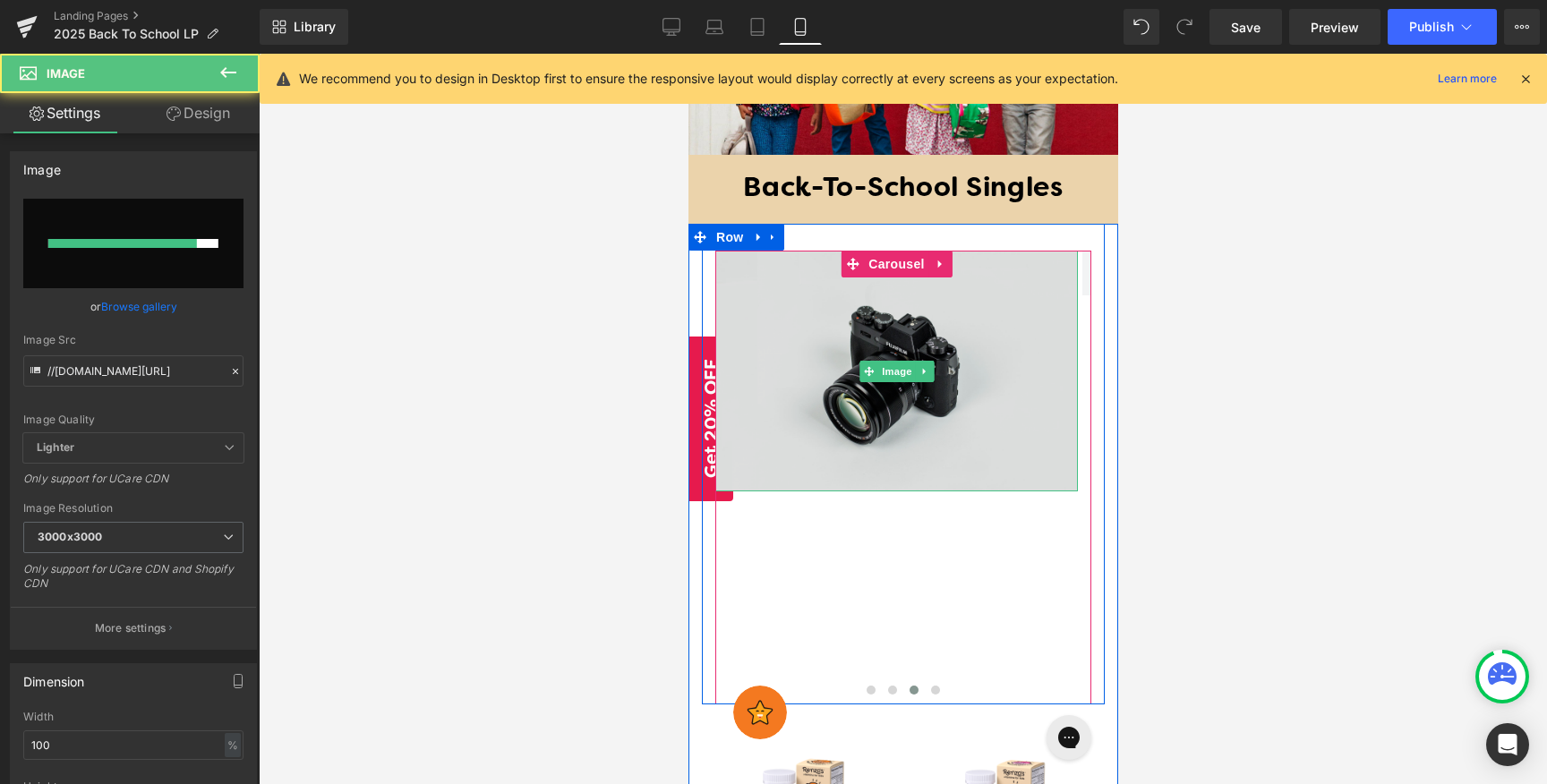
click at [890, 443] on img at bounding box center [895, 370] width 363 height 240
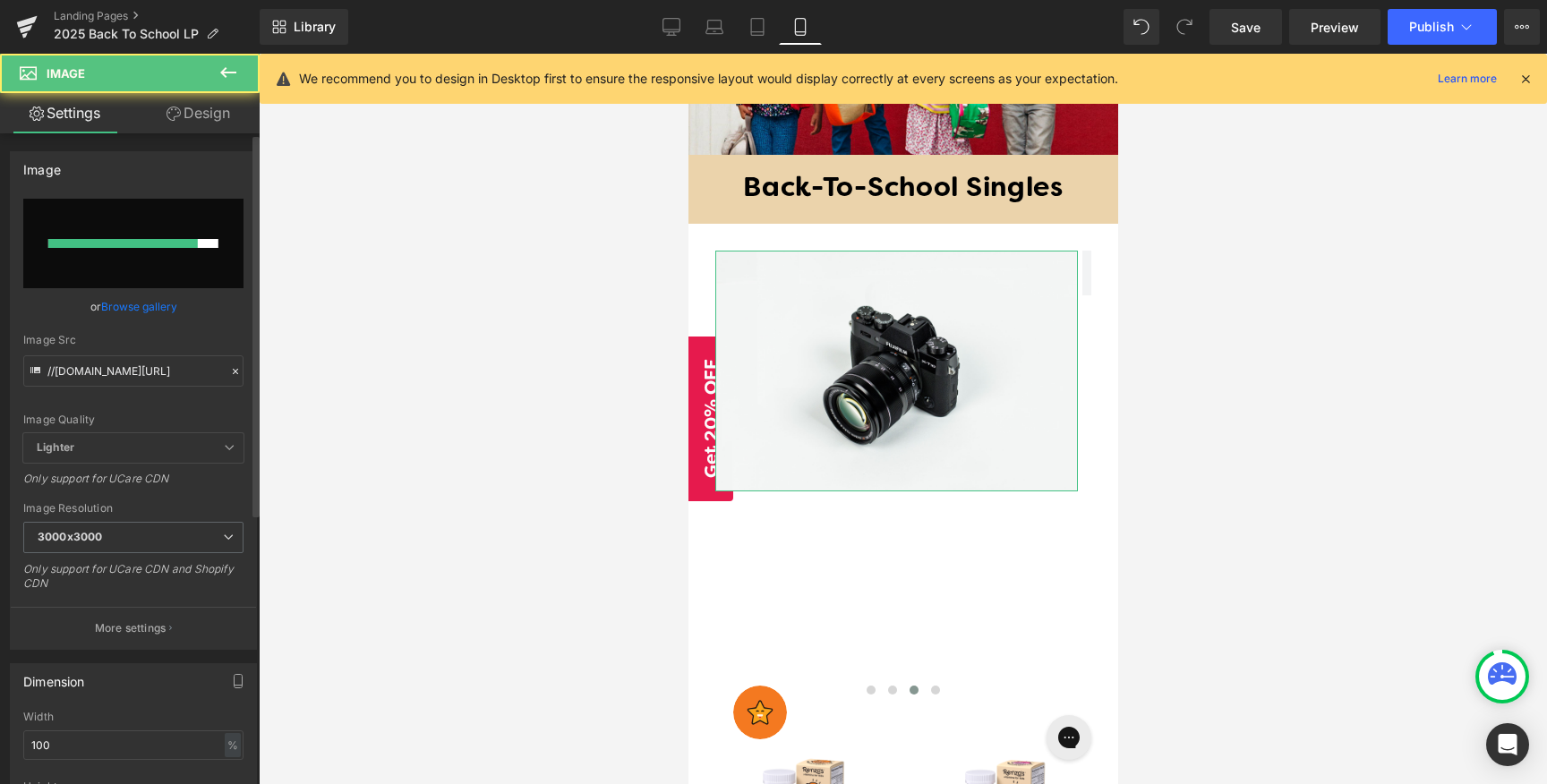
click at [165, 304] on link "Browse gallery" at bounding box center [139, 307] width 76 height 32
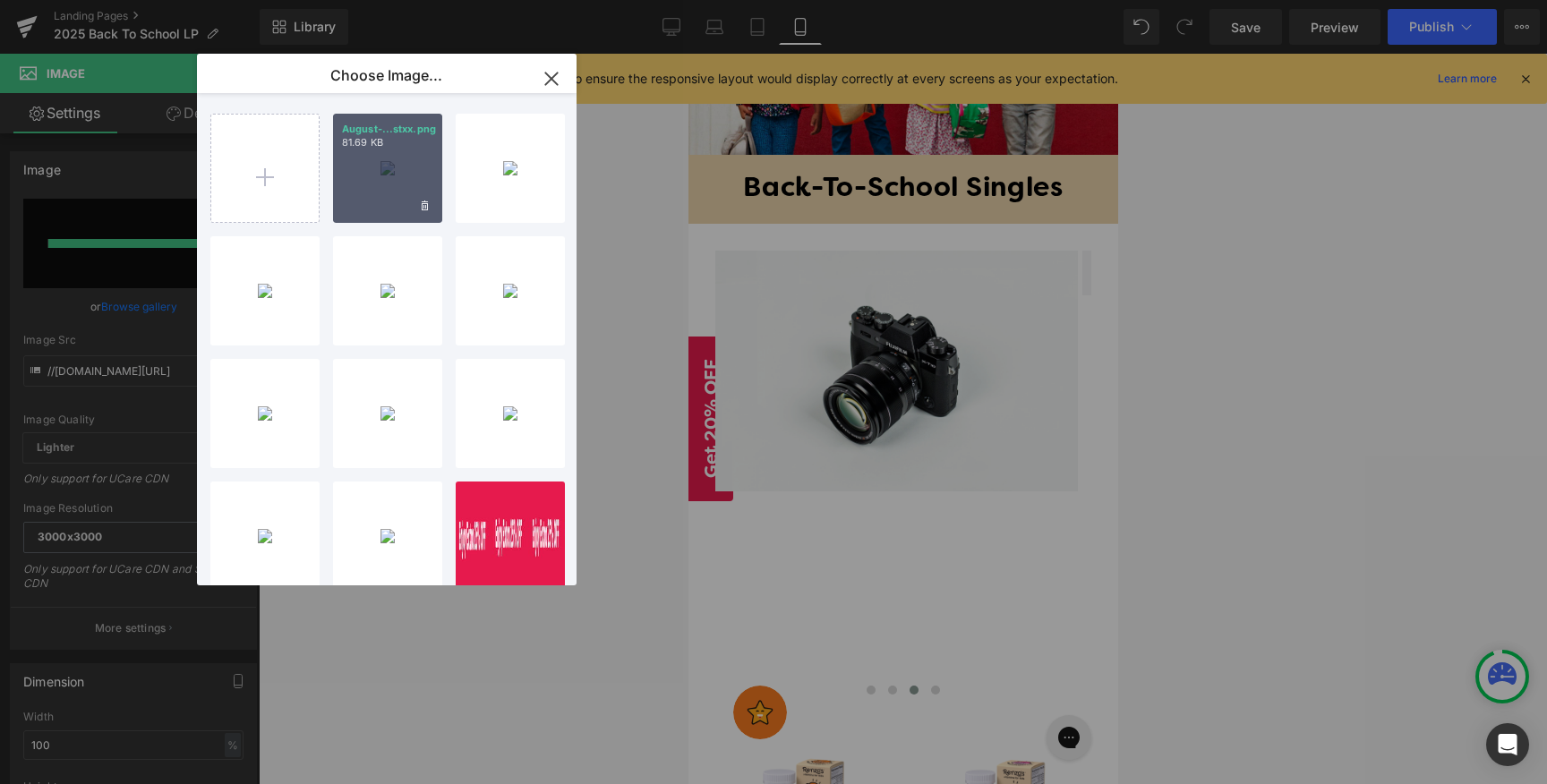
click at [365, 194] on div "August-...stxx.png 81.69 KB" at bounding box center [387, 168] width 109 height 109
type input "[URL][DOMAIN_NAME]"
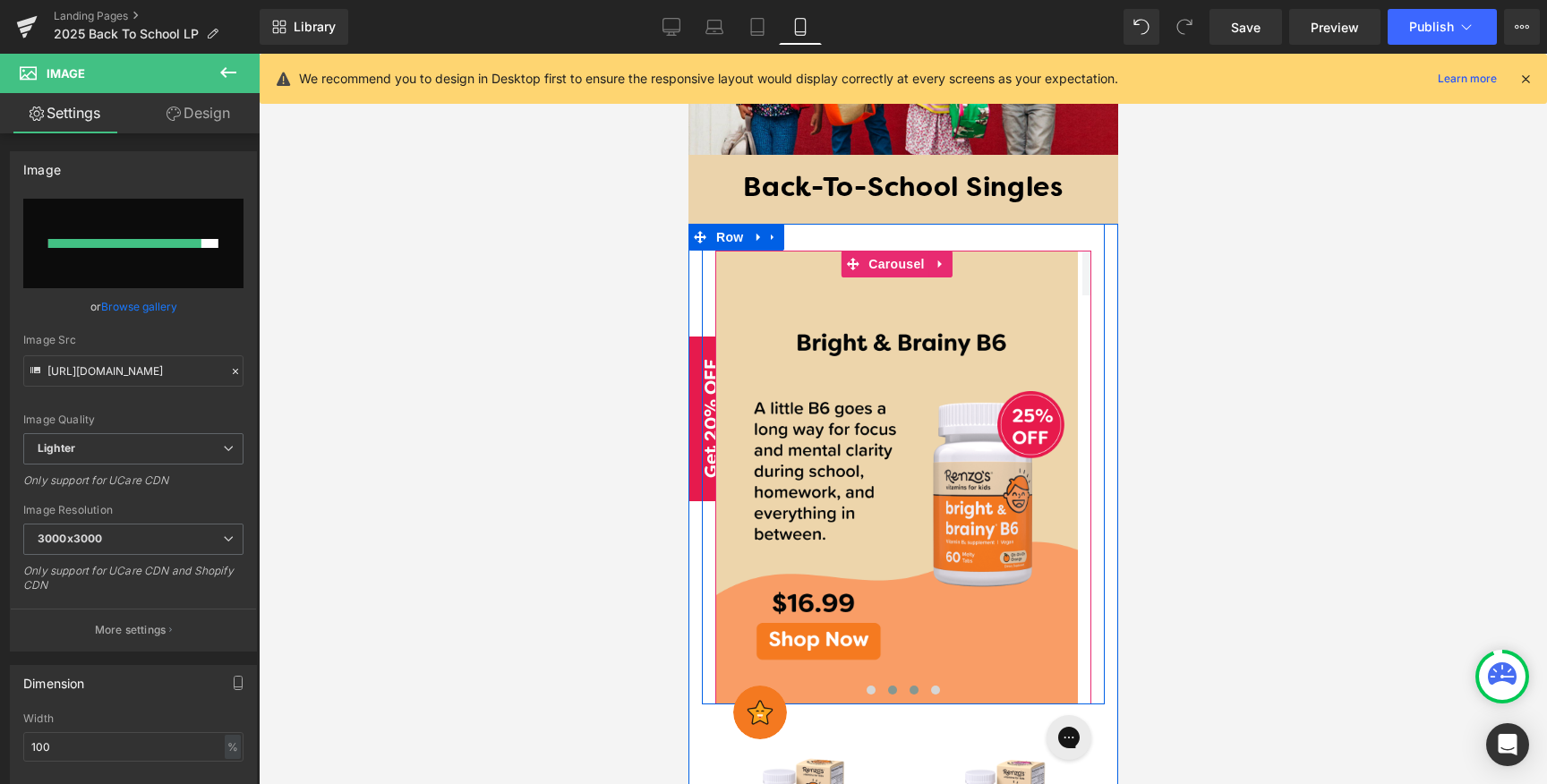
click at [887, 685] on span at bounding box center [891, 690] width 9 height 9
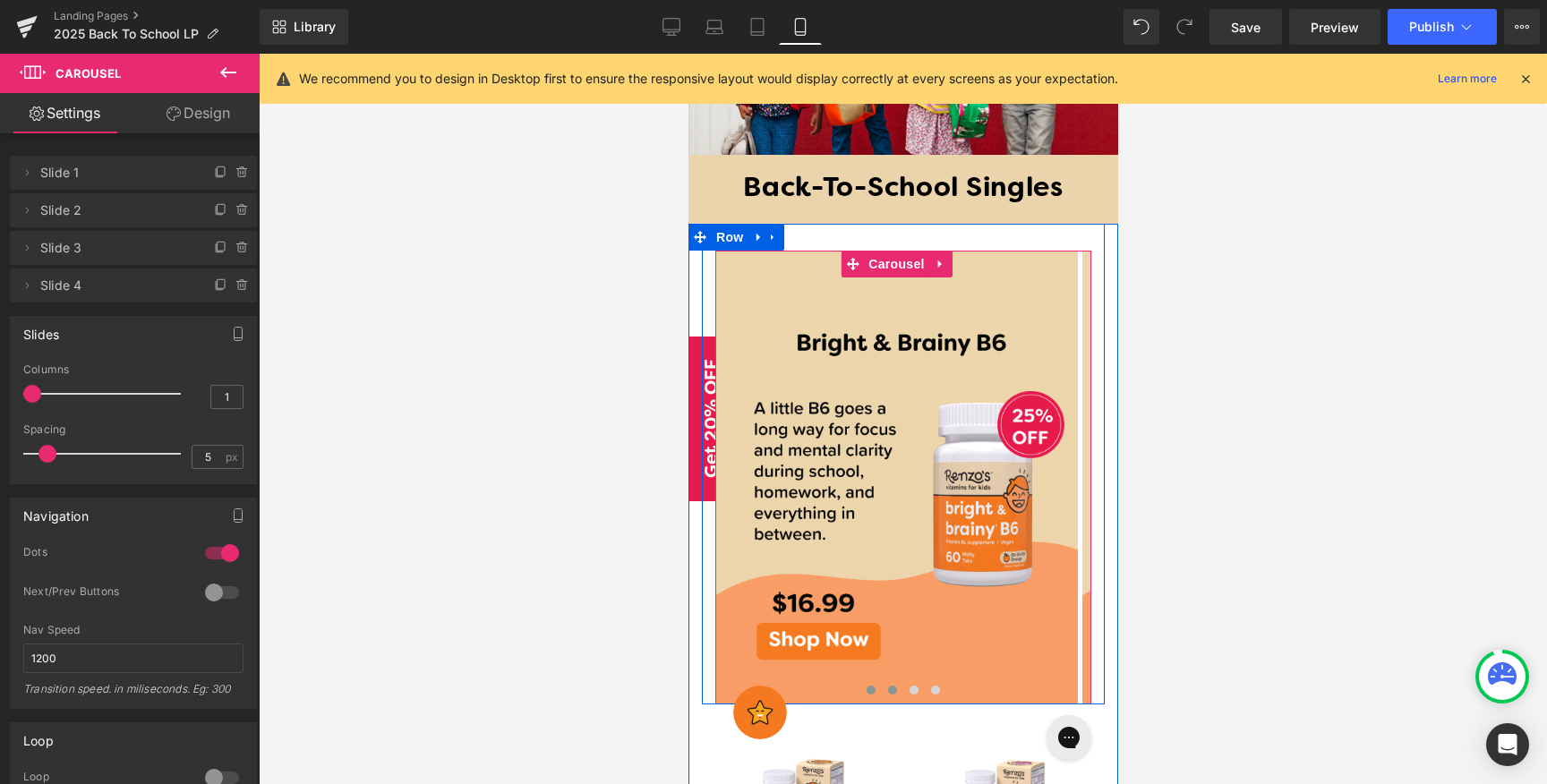
click at [865, 685] on span at bounding box center [870, 690] width 9 height 9
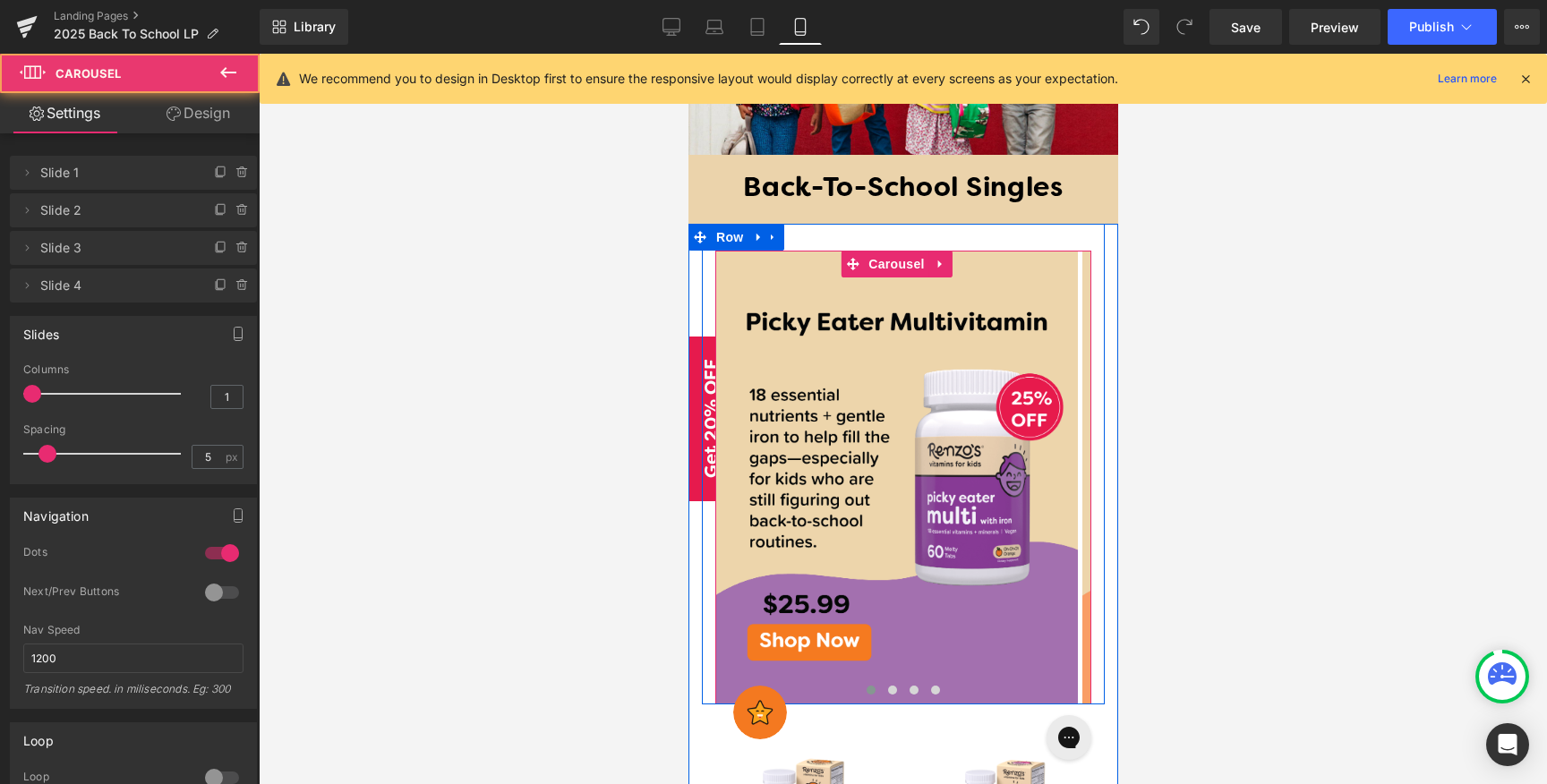
click at [865, 685] on span at bounding box center [870, 690] width 9 height 9
click at [869, 681] on button at bounding box center [869, 689] width 21 height 18
click at [887, 685] on span at bounding box center [891, 690] width 9 height 9
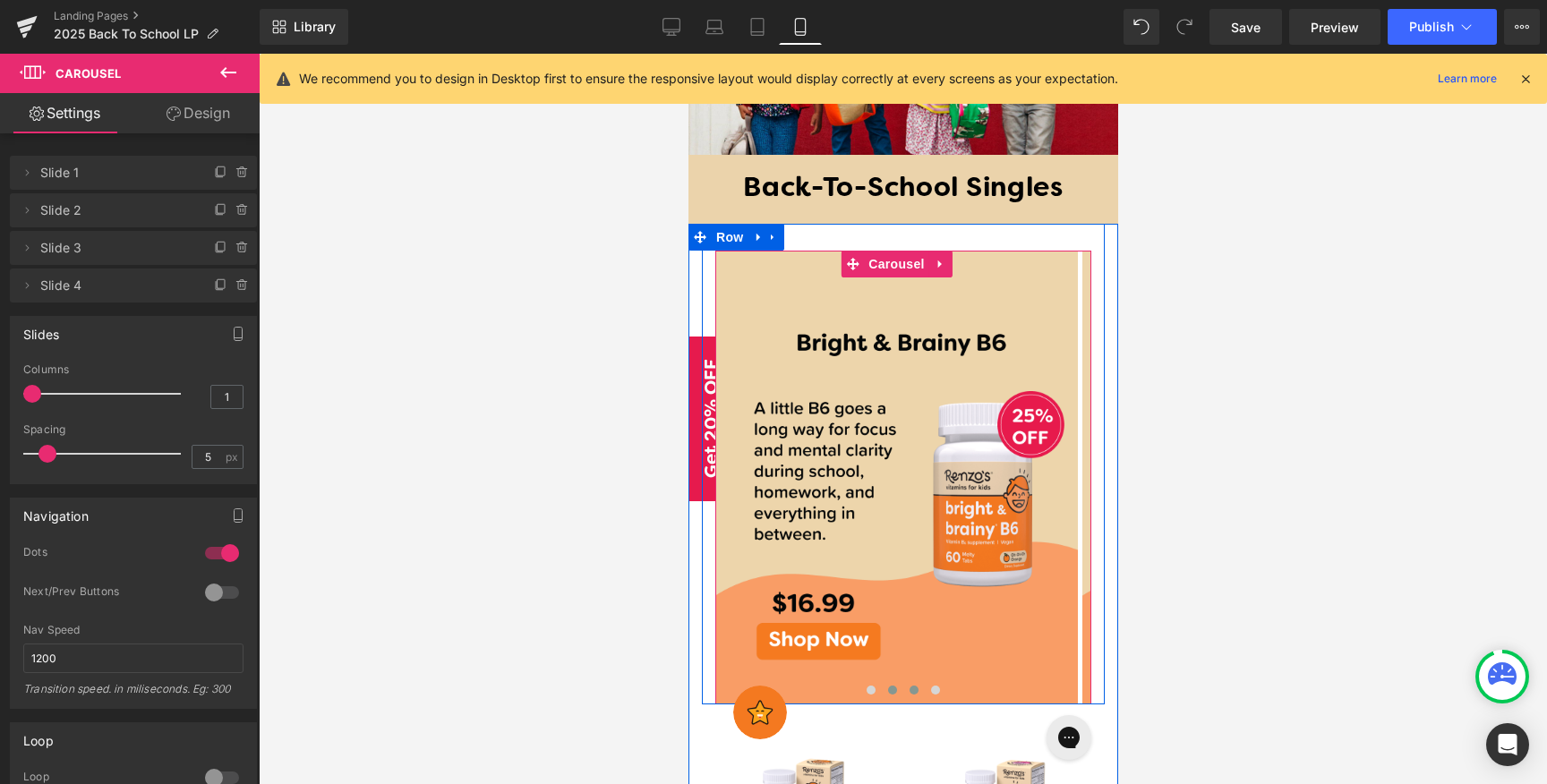
click at [903, 681] on button at bounding box center [913, 689] width 21 height 18
click at [908, 467] on span "Image" at bounding box center [896, 477] width 37 height 21
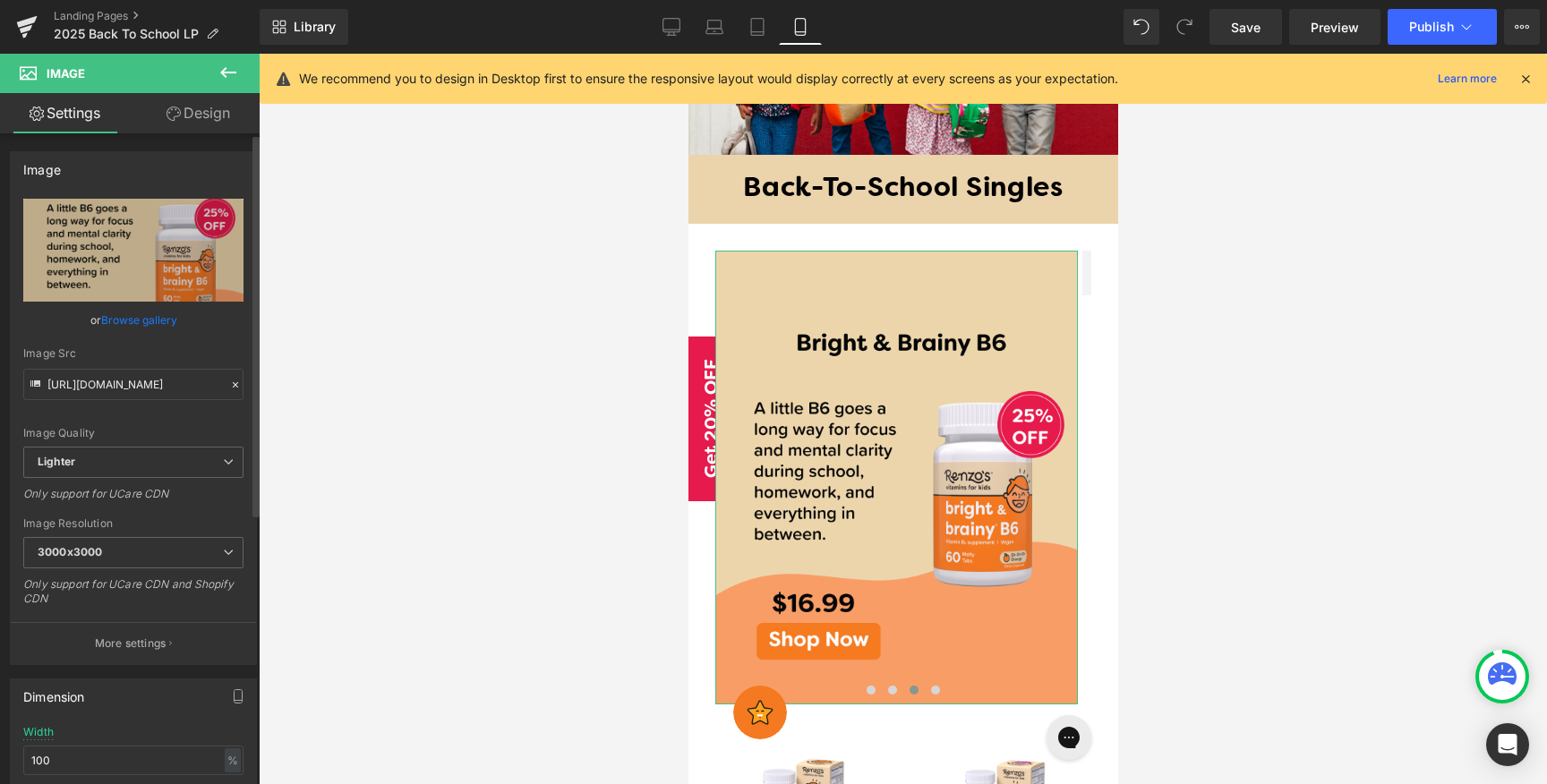
click at [144, 309] on link "Browse gallery" at bounding box center [139, 320] width 76 height 32
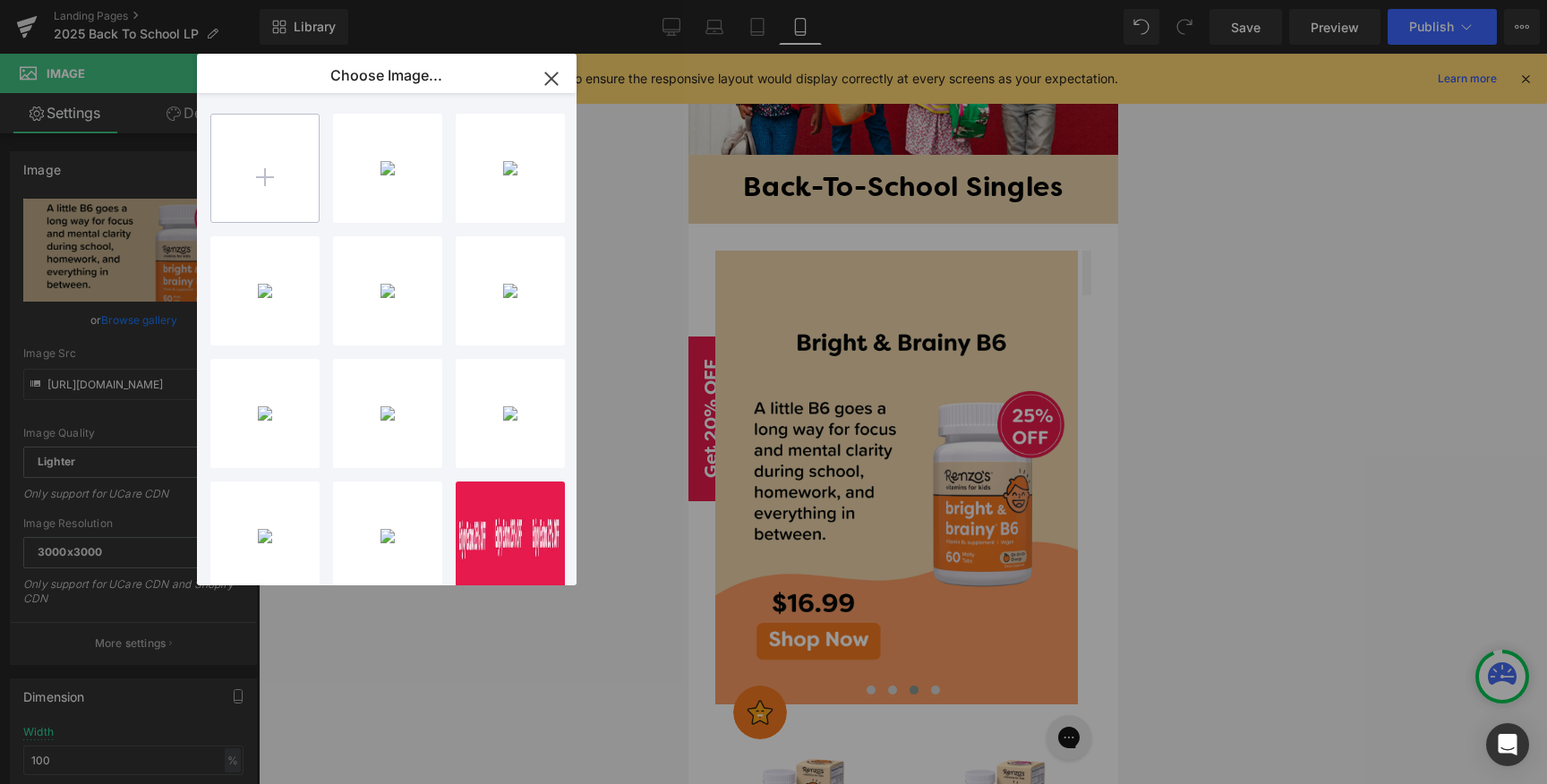
click at [280, 163] on input "file" at bounding box center [265, 168] width 107 height 107
type input "C:\fakepath\Artboard 1 copy 16@4x-100.jpg"
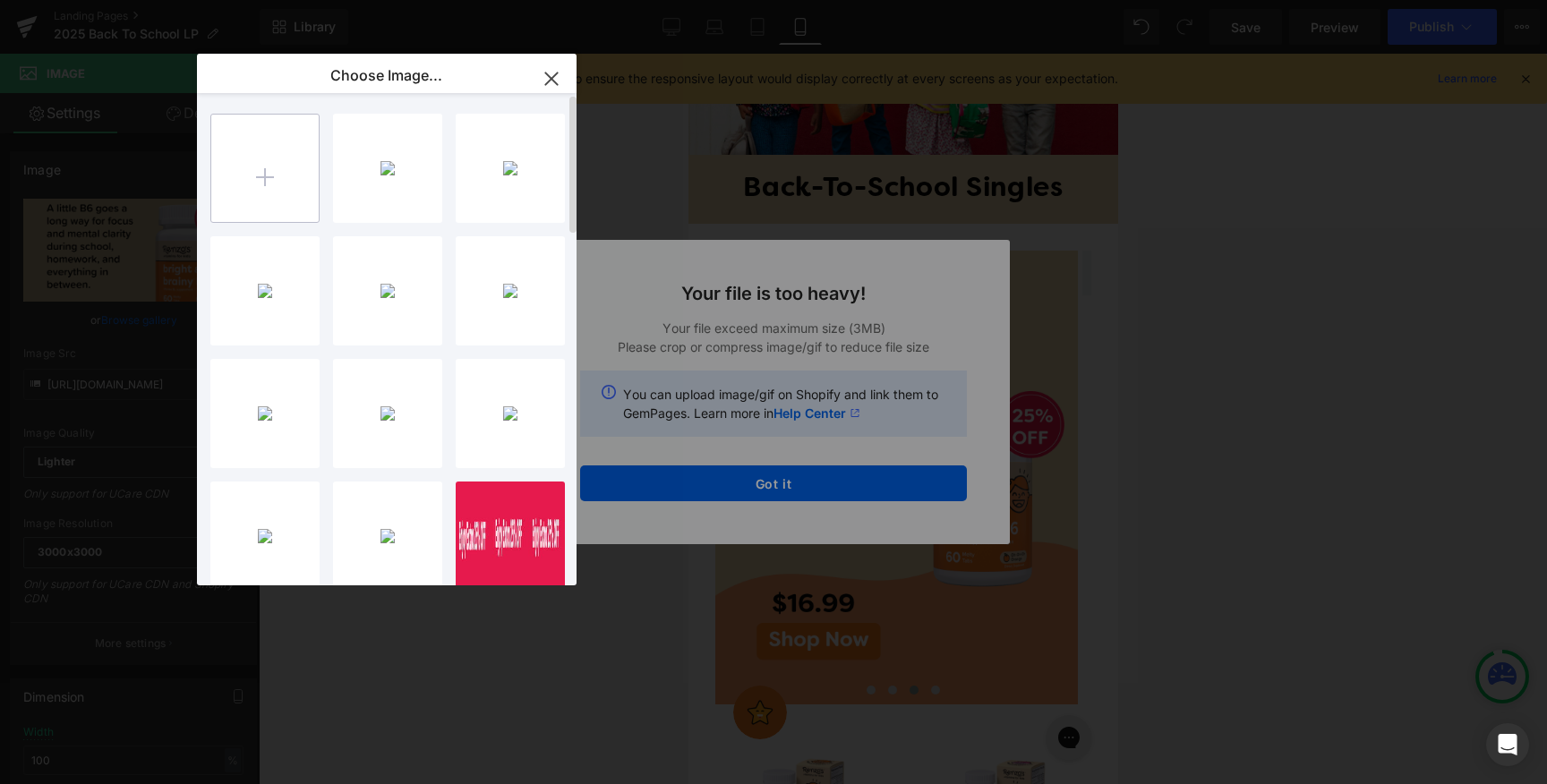
click at [272, 179] on input "file" at bounding box center [265, 168] width 107 height 107
click at [558, 80] on icon "button" at bounding box center [551, 78] width 29 height 29
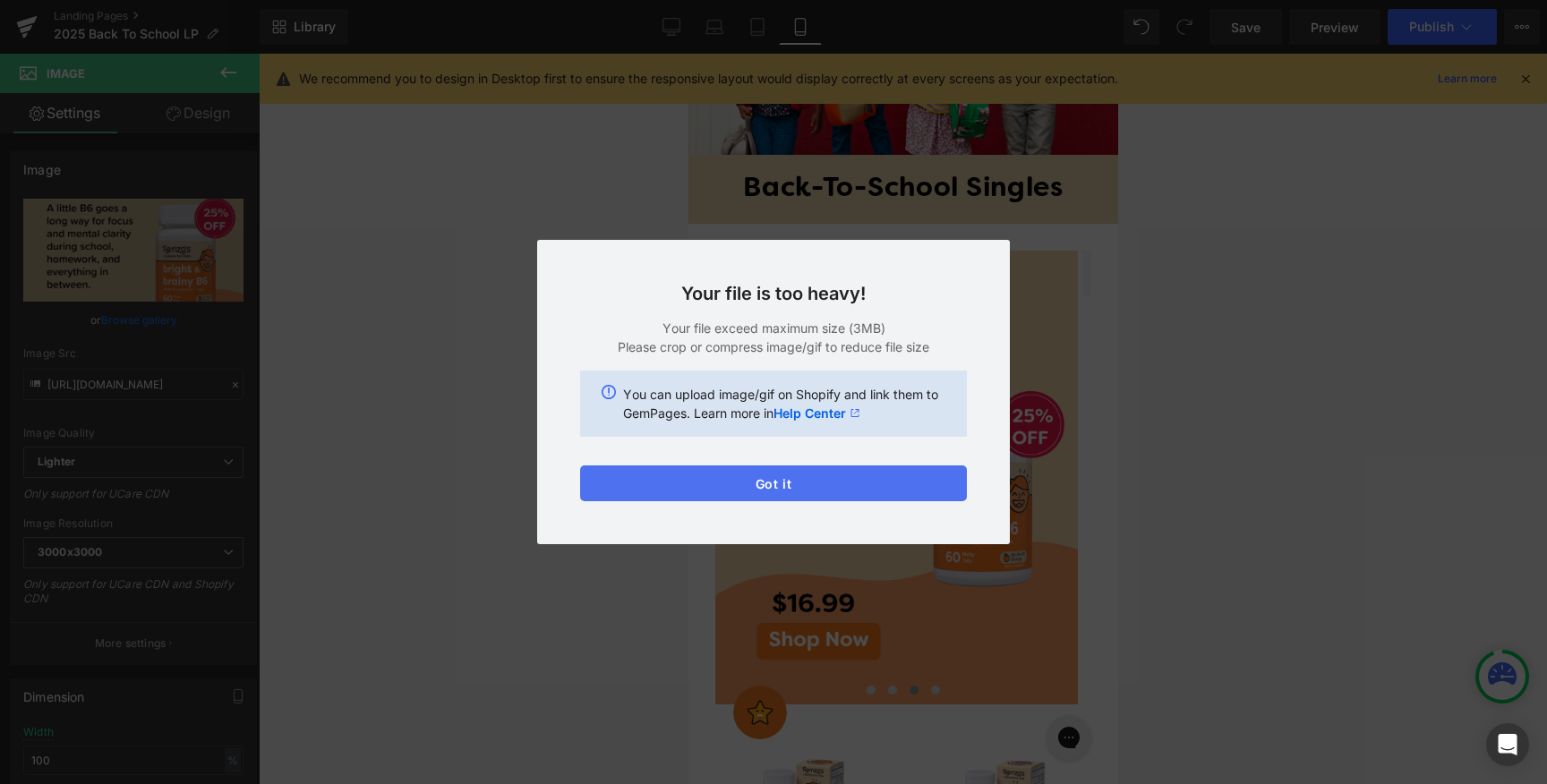
drag, startPoint x: 843, startPoint y: 466, endPoint x: 156, endPoint y: 422, distance: 688.4
click at [843, 466] on button "Got it" at bounding box center [773, 483] width 387 height 35
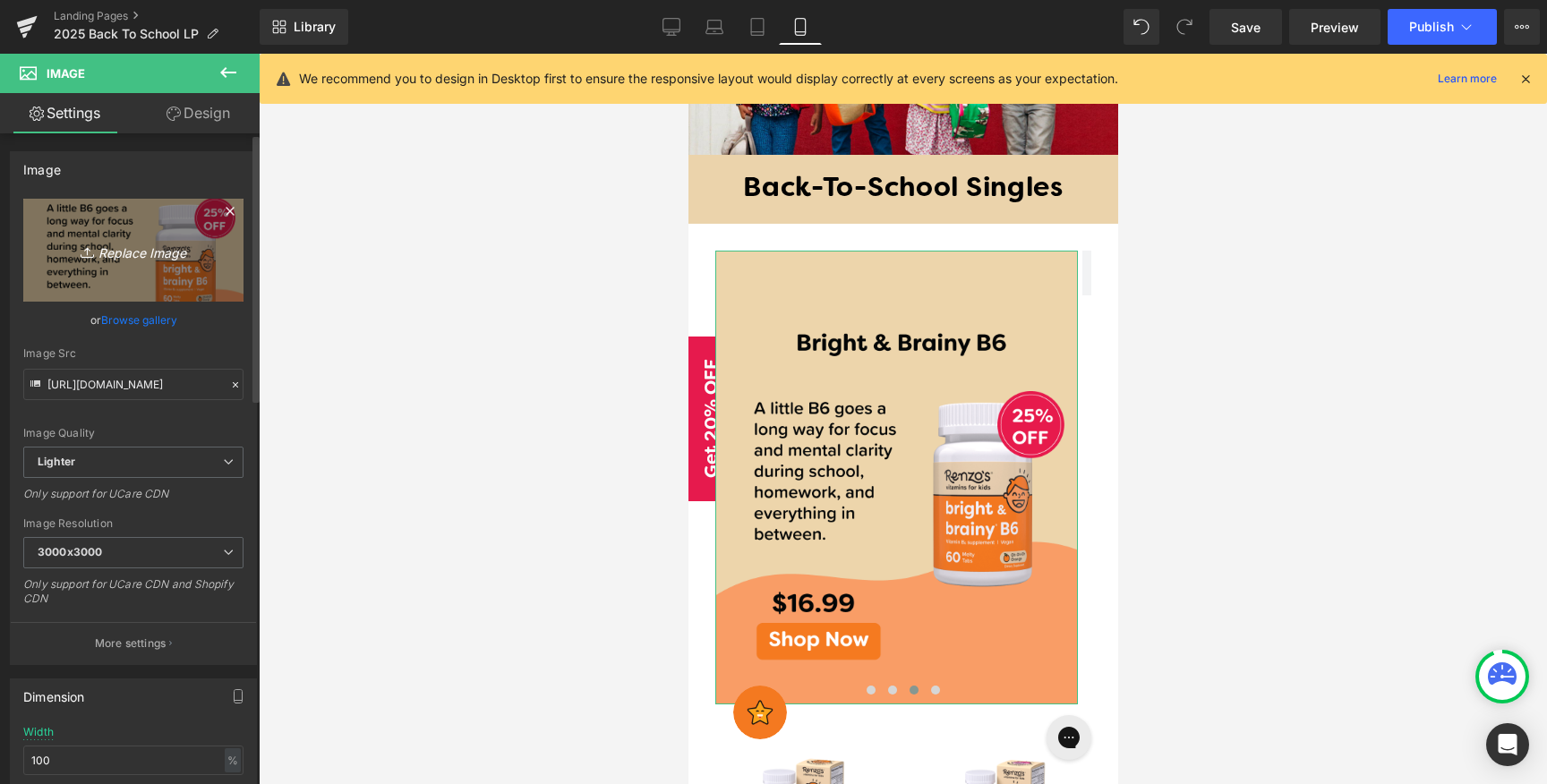
click at [114, 259] on icon "Replace Image" at bounding box center [133, 250] width 144 height 22
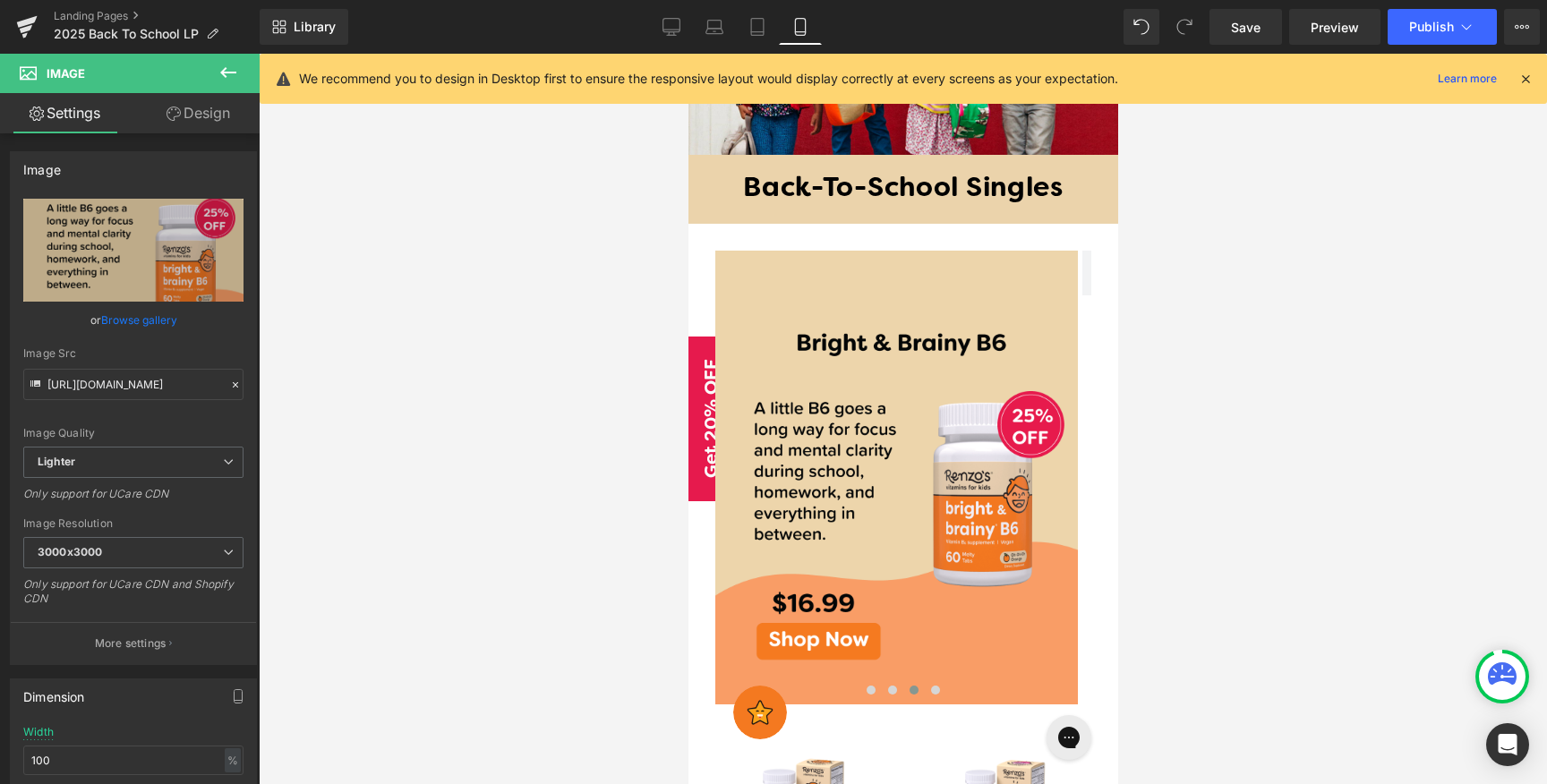
type input "C:\fakepath\August-postcap.png"
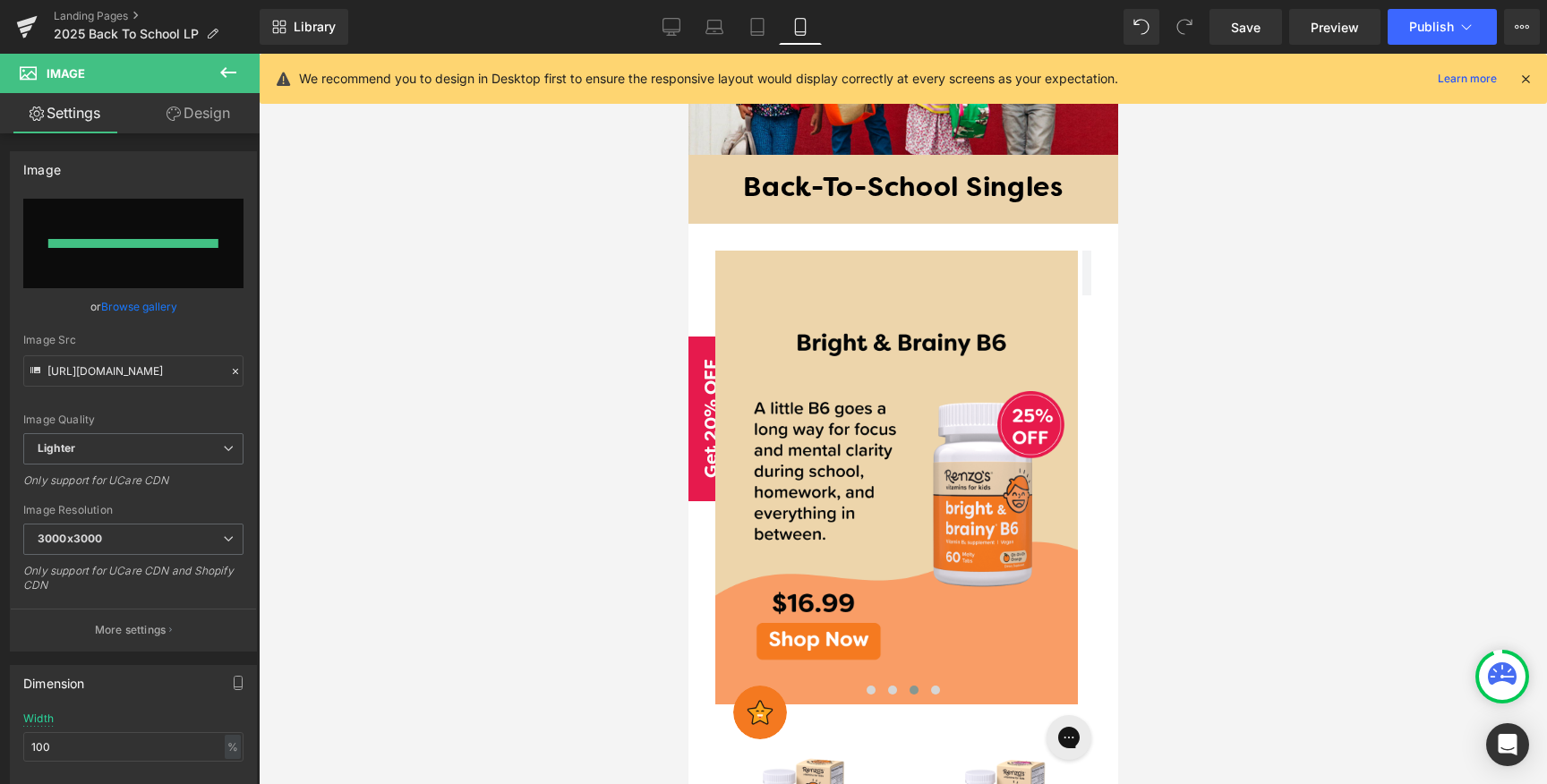
type input "[URL][DOMAIN_NAME]"
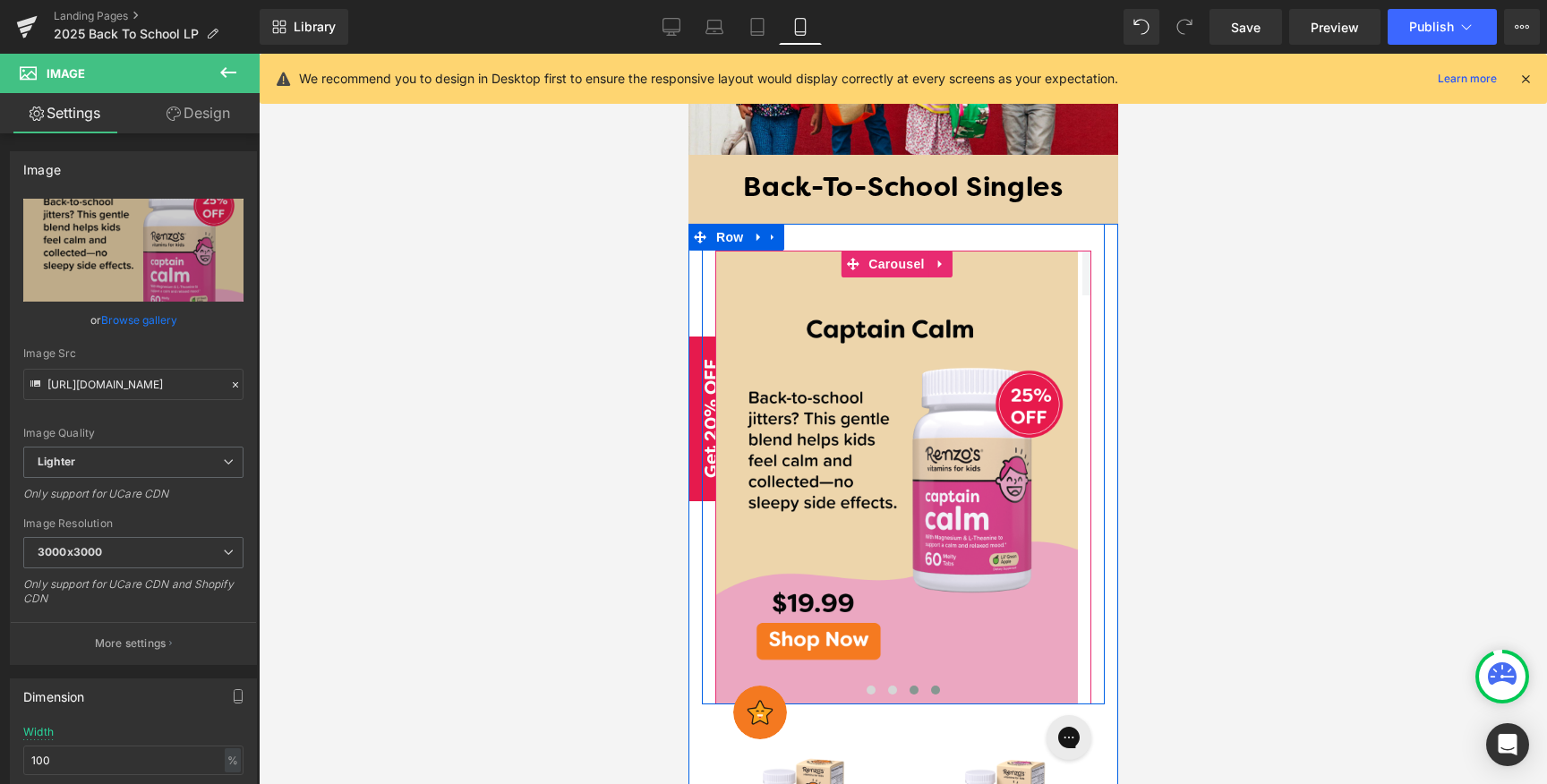
click at [930, 685] on span at bounding box center [934, 690] width 9 height 9
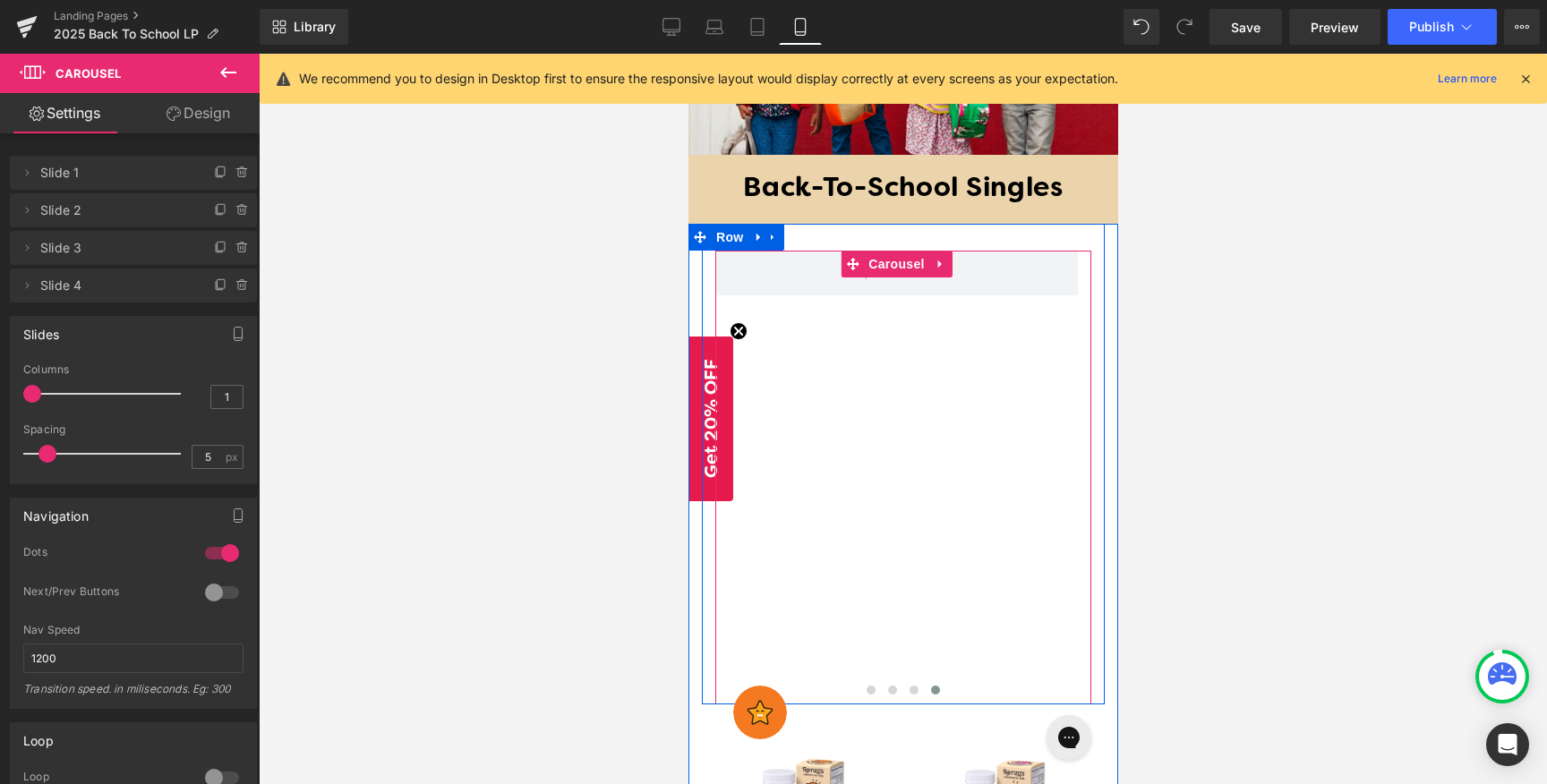
click at [914, 421] on div "Image Image Image" at bounding box center [347, 477] width 1468 height 453
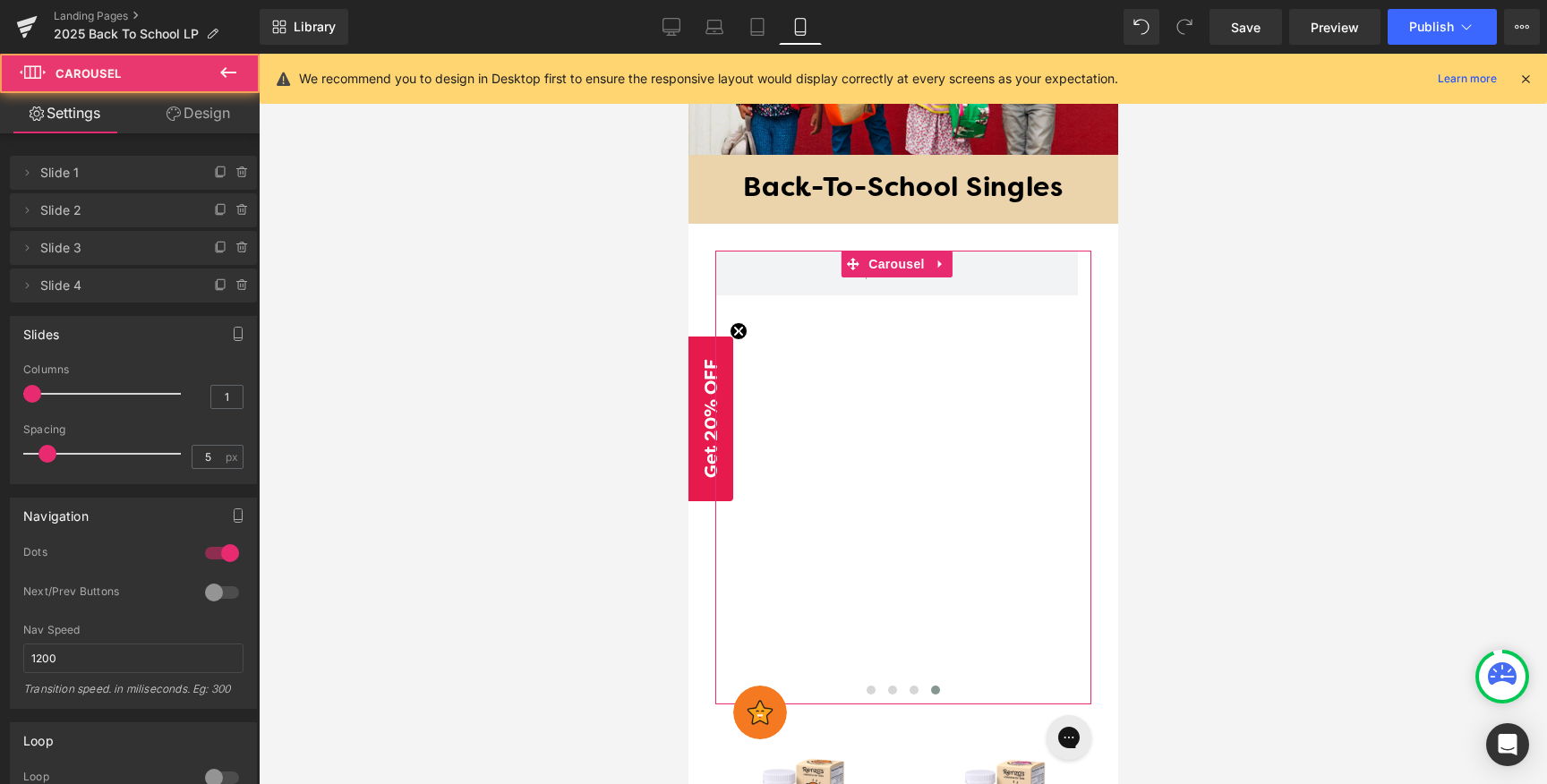
click at [162, 106] on link "Design" at bounding box center [198, 113] width 130 height 40
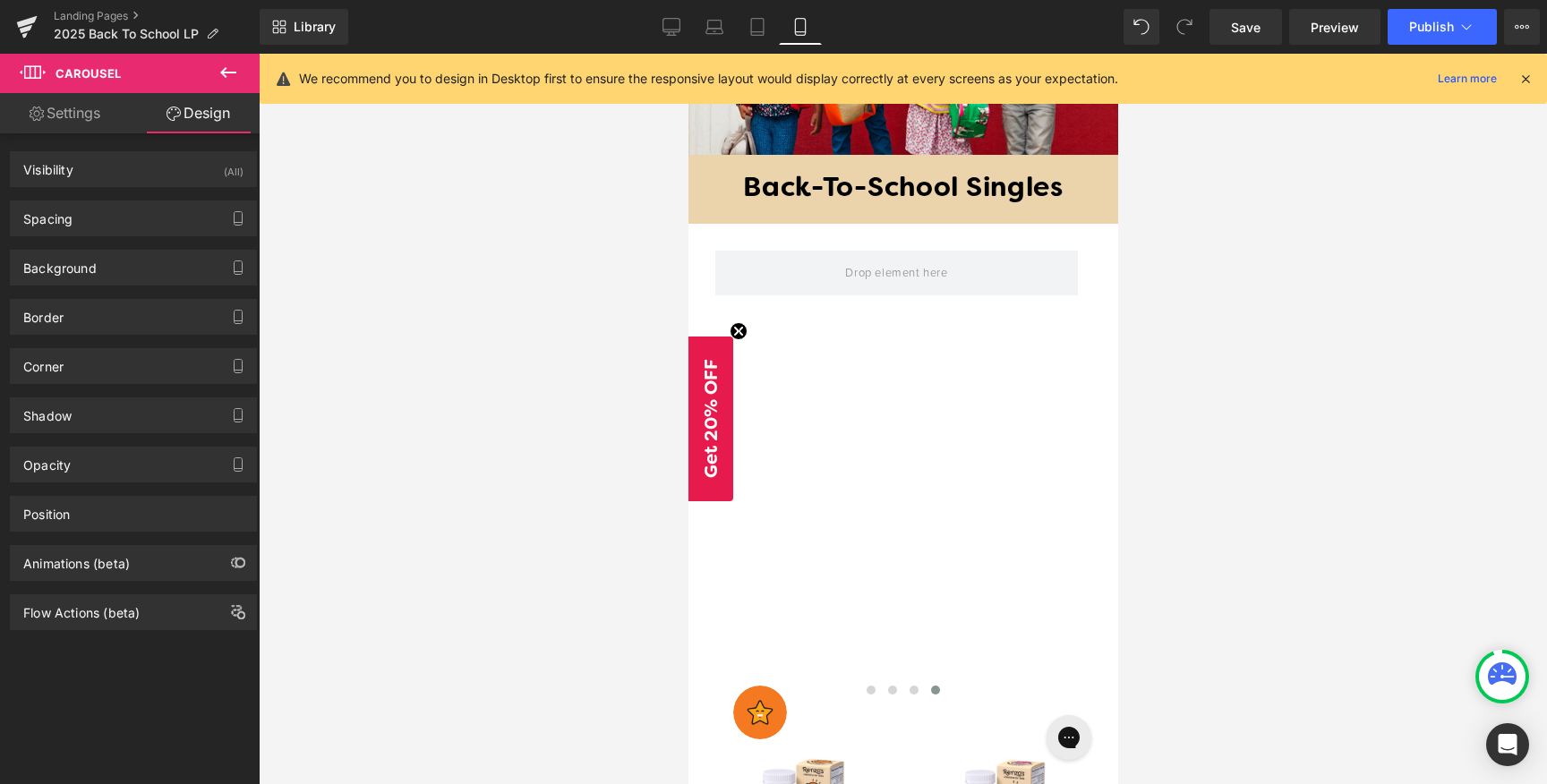
click at [242, 77] on button at bounding box center [228, 74] width 62 height 39
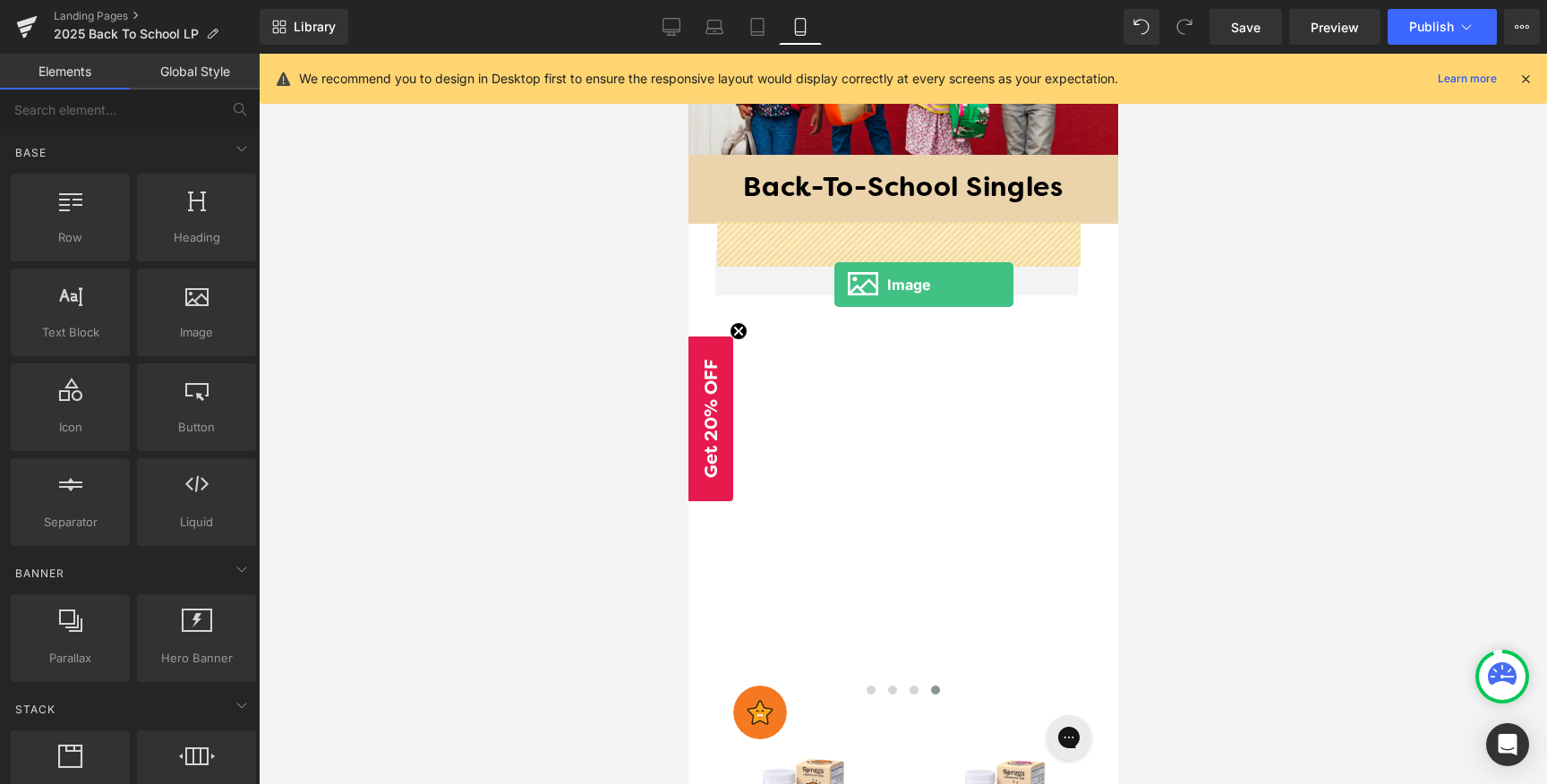
drag, startPoint x: 871, startPoint y: 364, endPoint x: 1286, endPoint y: 362, distance: 415.0
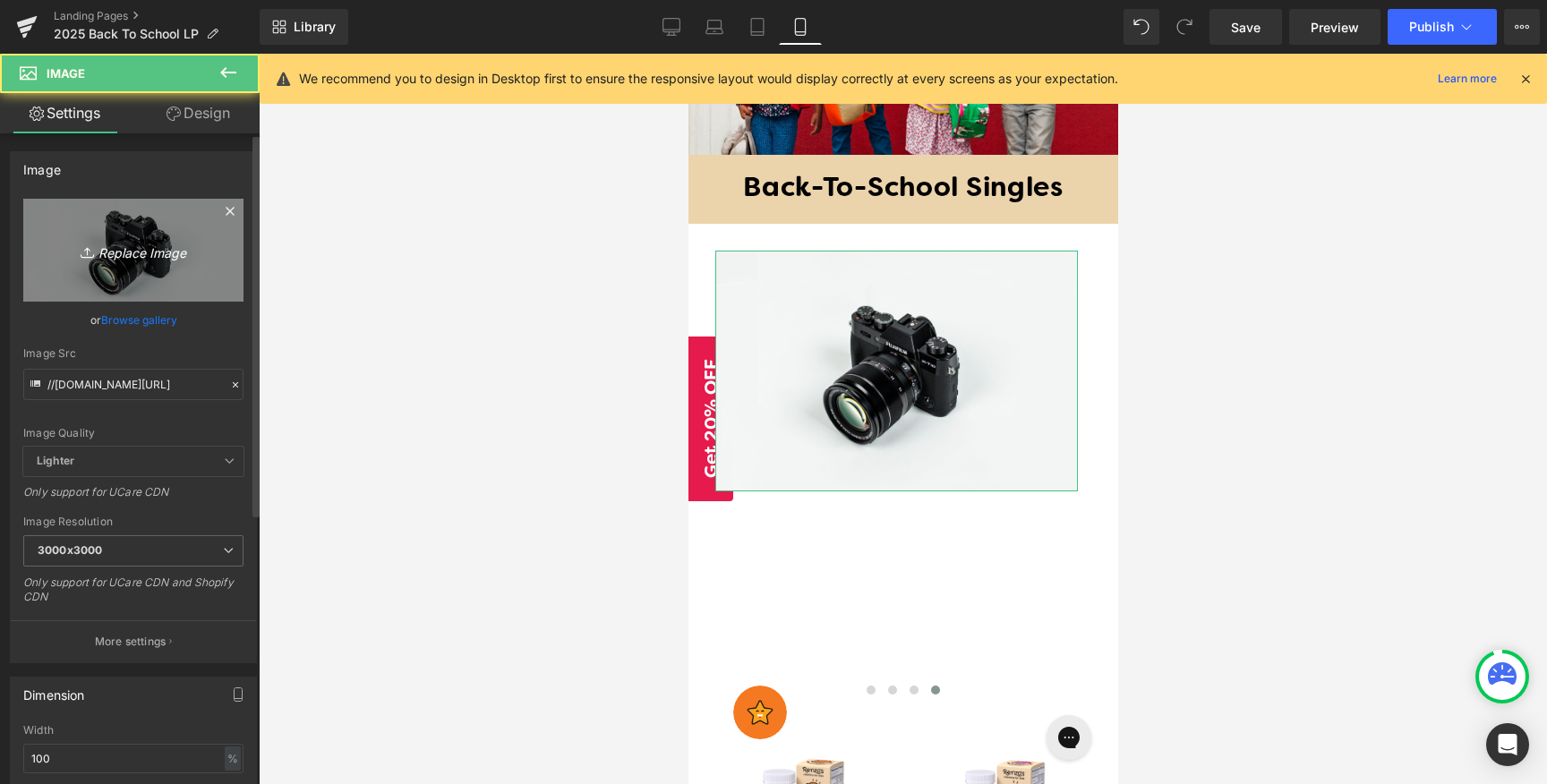
click at [167, 264] on link "Replace Image" at bounding box center [133, 250] width 220 height 103
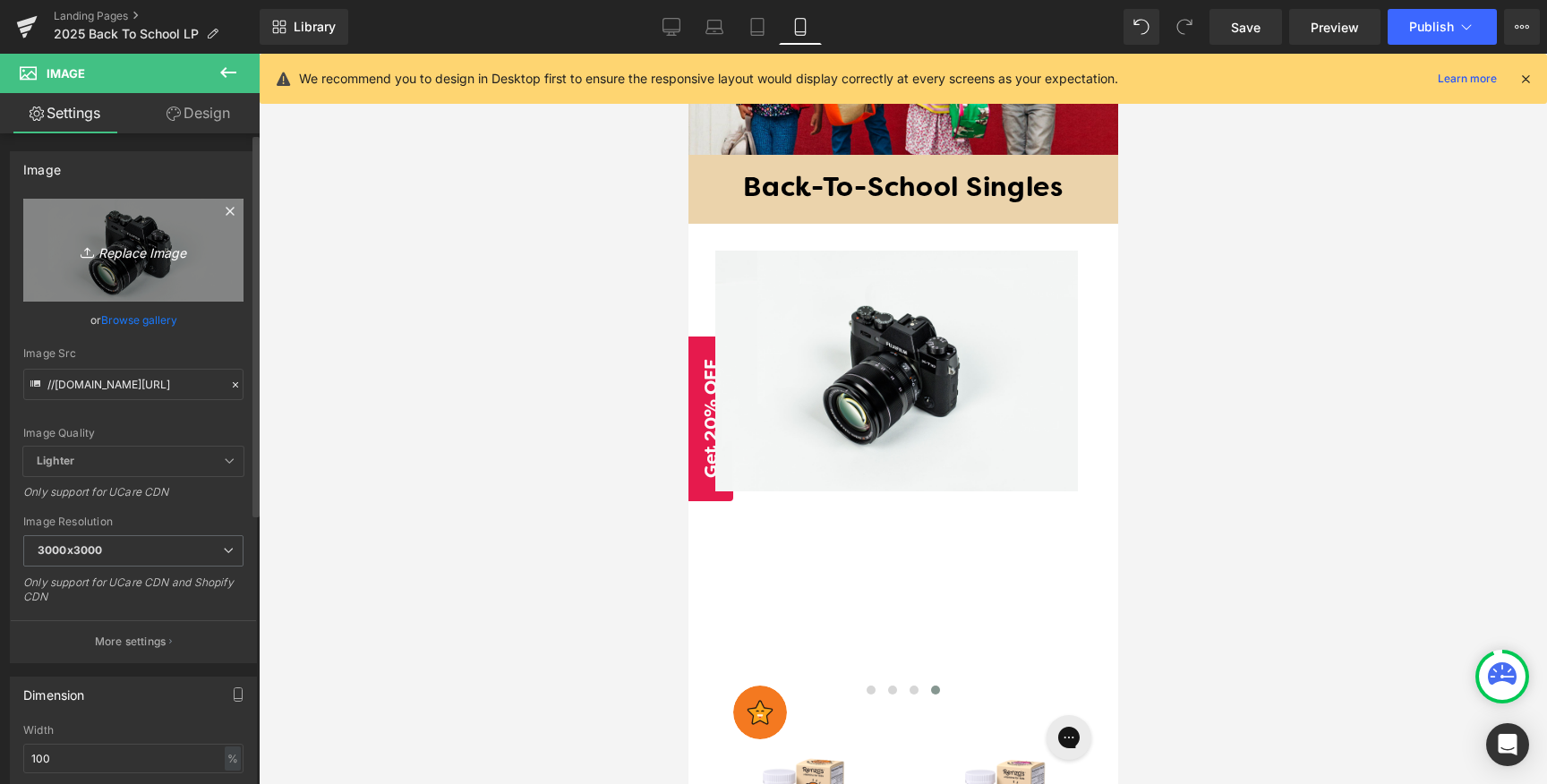
type input "C:\fakepath\xxxx.png"
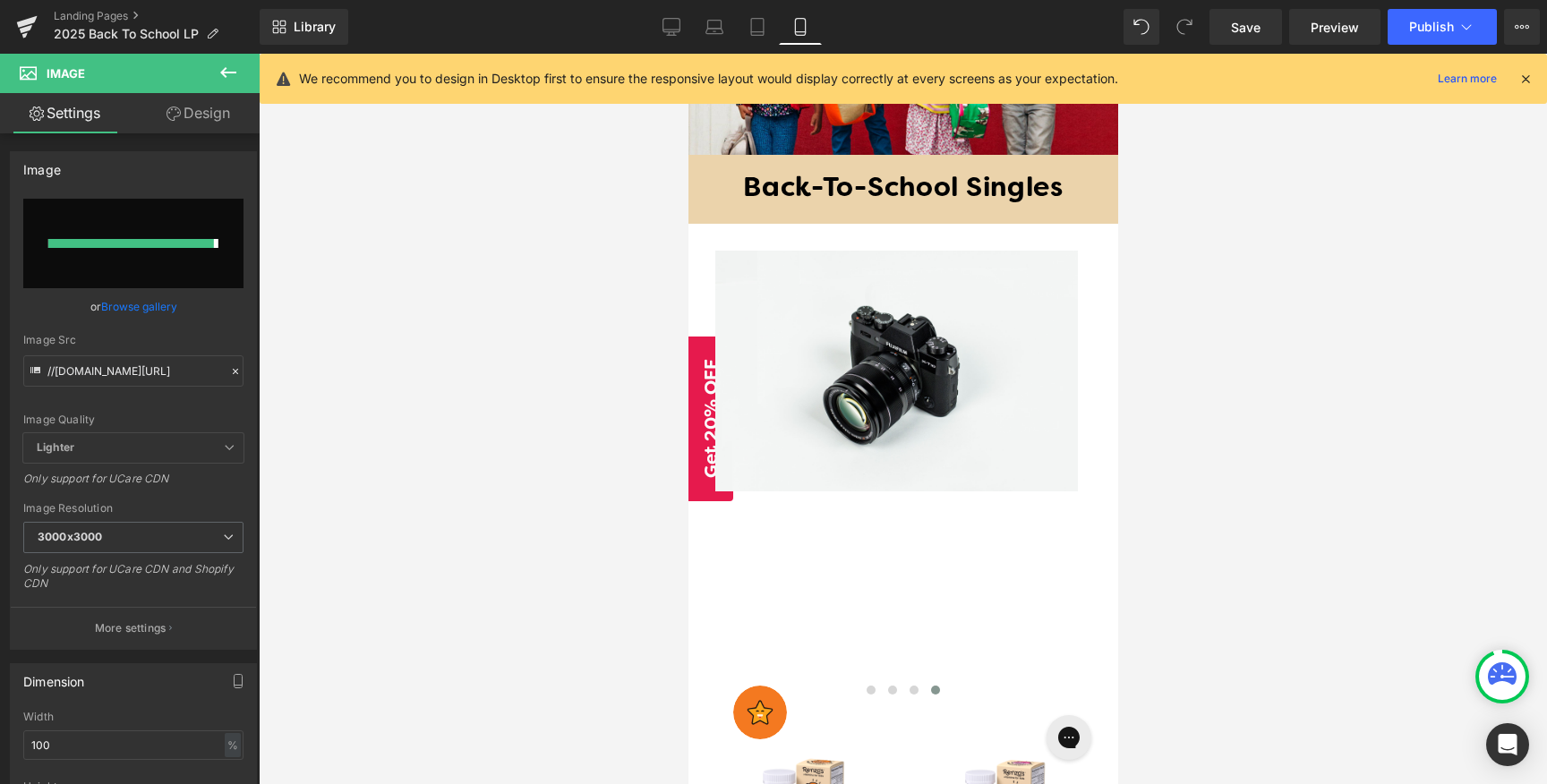
type input "[URL][DOMAIN_NAME]"
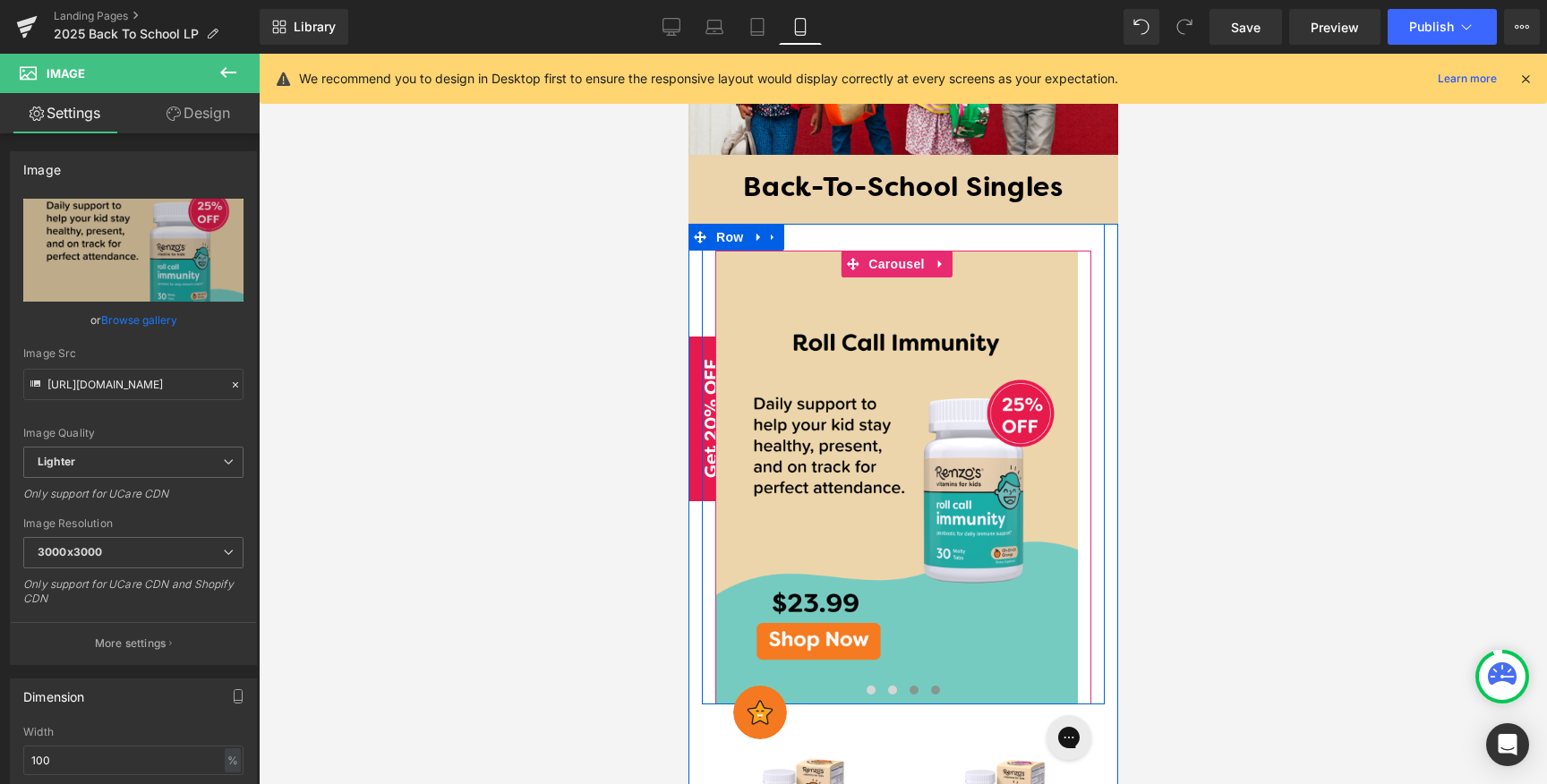
click at [903, 681] on button at bounding box center [913, 689] width 21 height 18
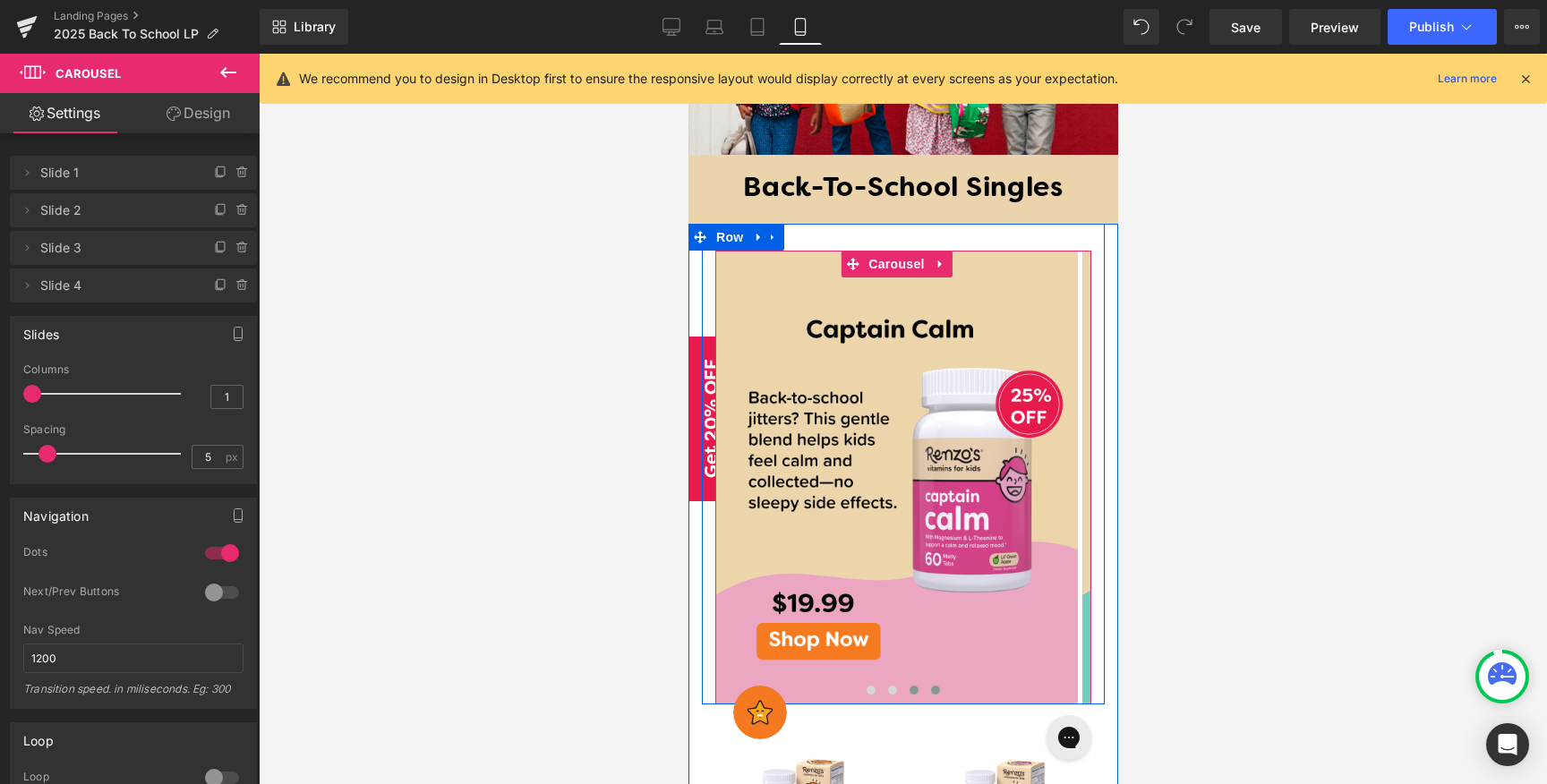
click at [932, 681] on button at bounding box center [934, 689] width 21 height 18
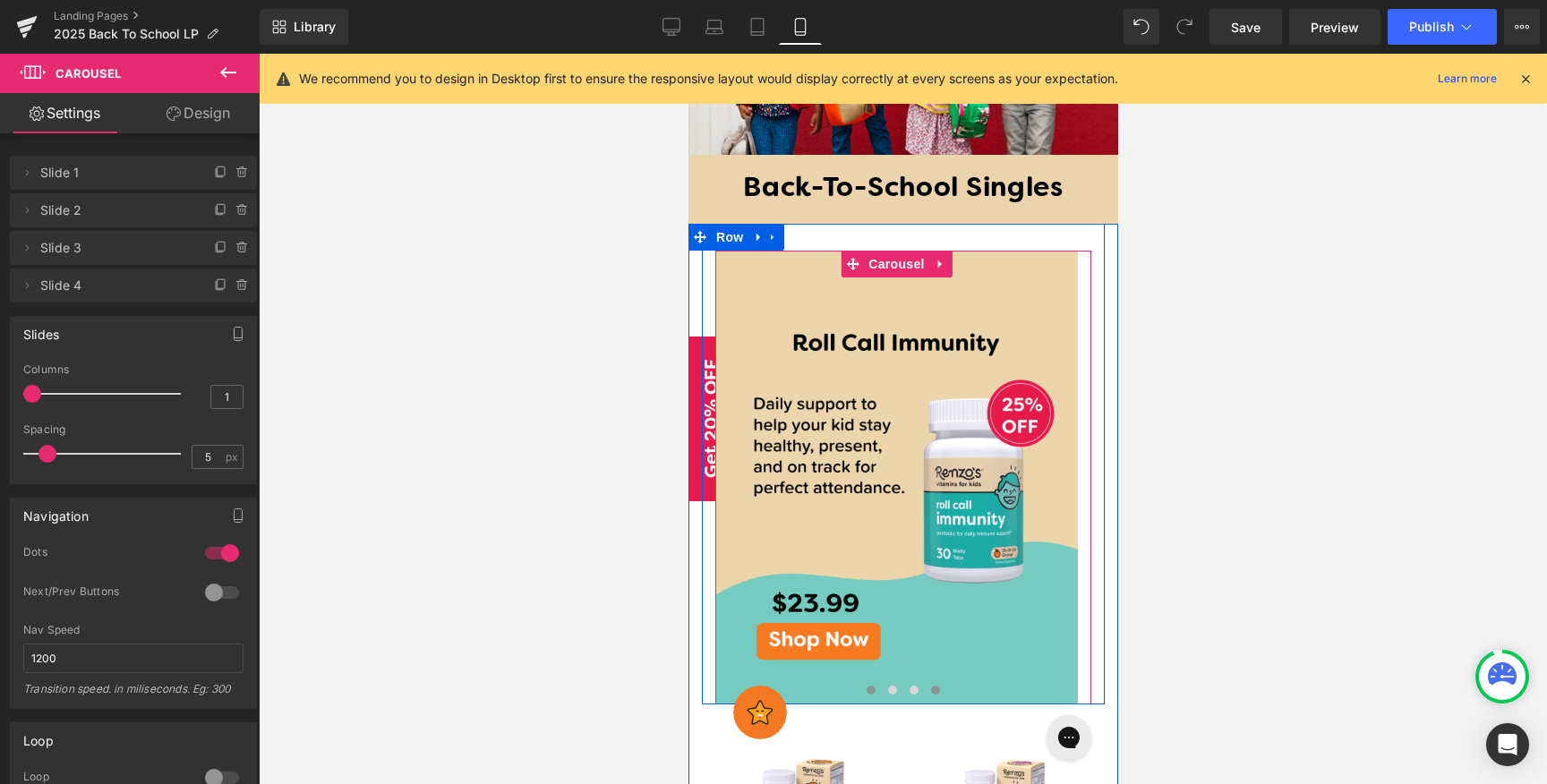
click at [859, 681] on button at bounding box center [869, 689] width 21 height 18
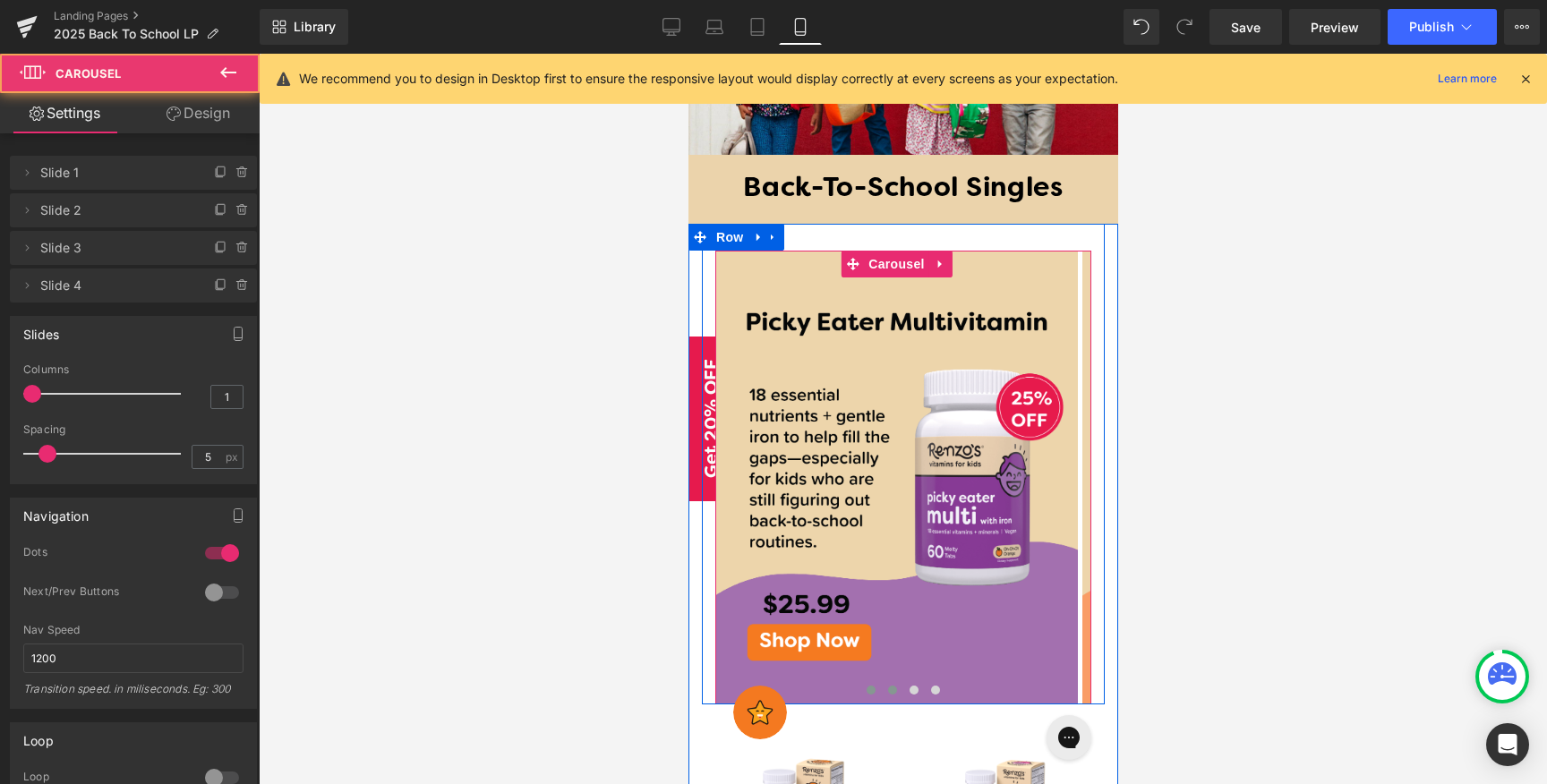
click at [887, 685] on span at bounding box center [891, 690] width 9 height 9
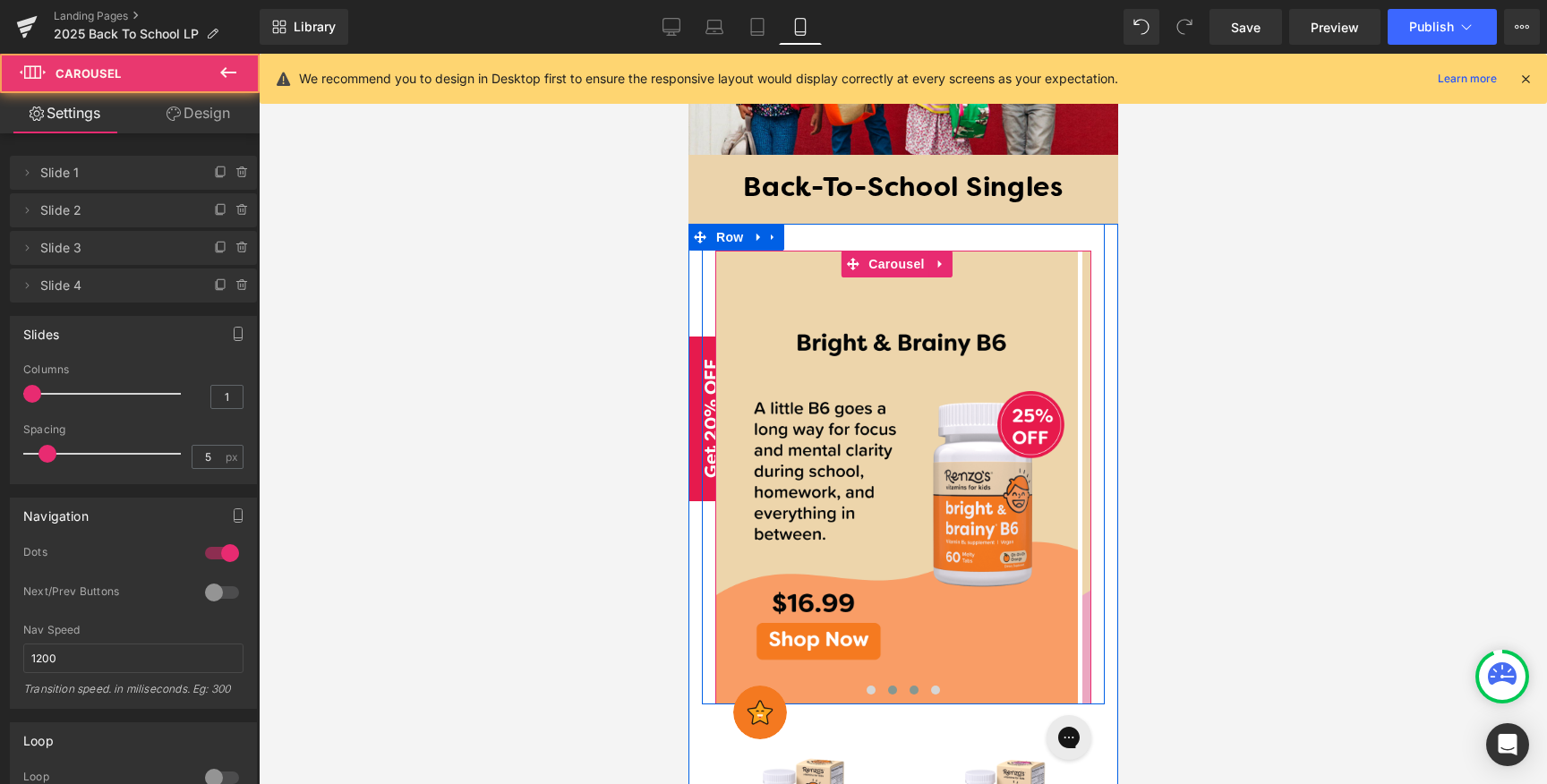
click at [910, 681] on button at bounding box center [913, 689] width 21 height 18
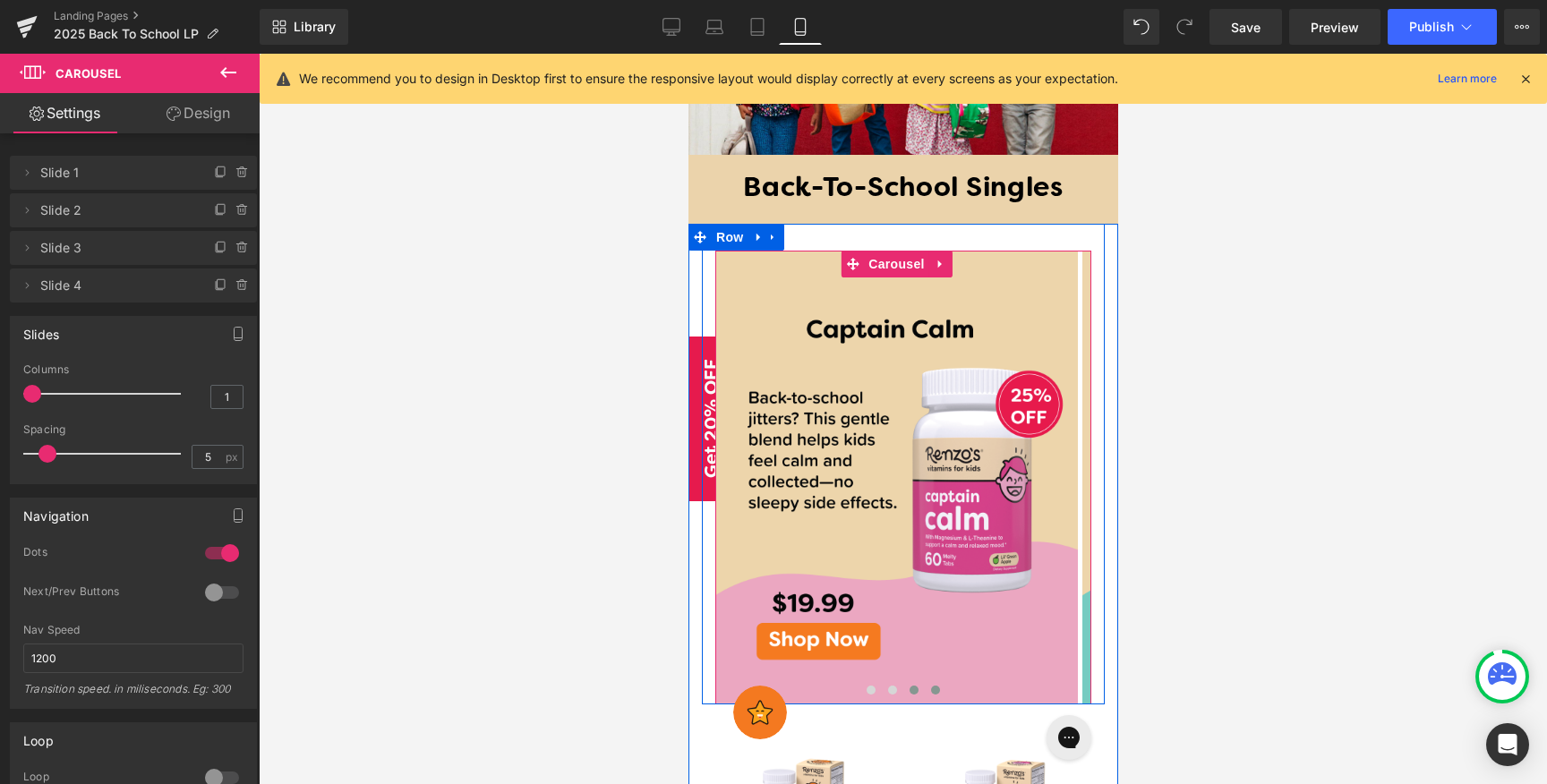
click at [930, 685] on span at bounding box center [934, 690] width 9 height 9
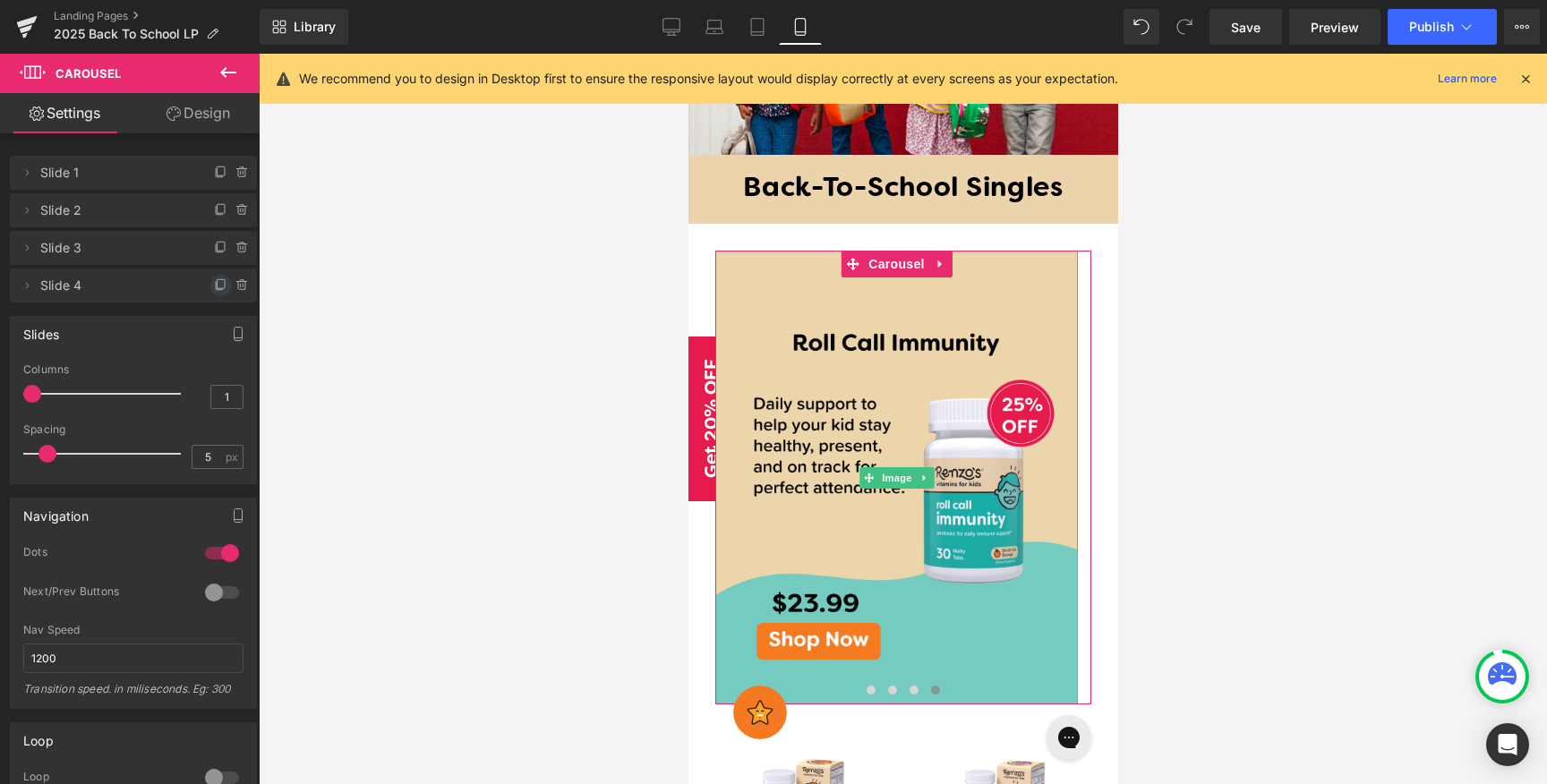
click at [216, 283] on icon at bounding box center [220, 285] width 14 height 14
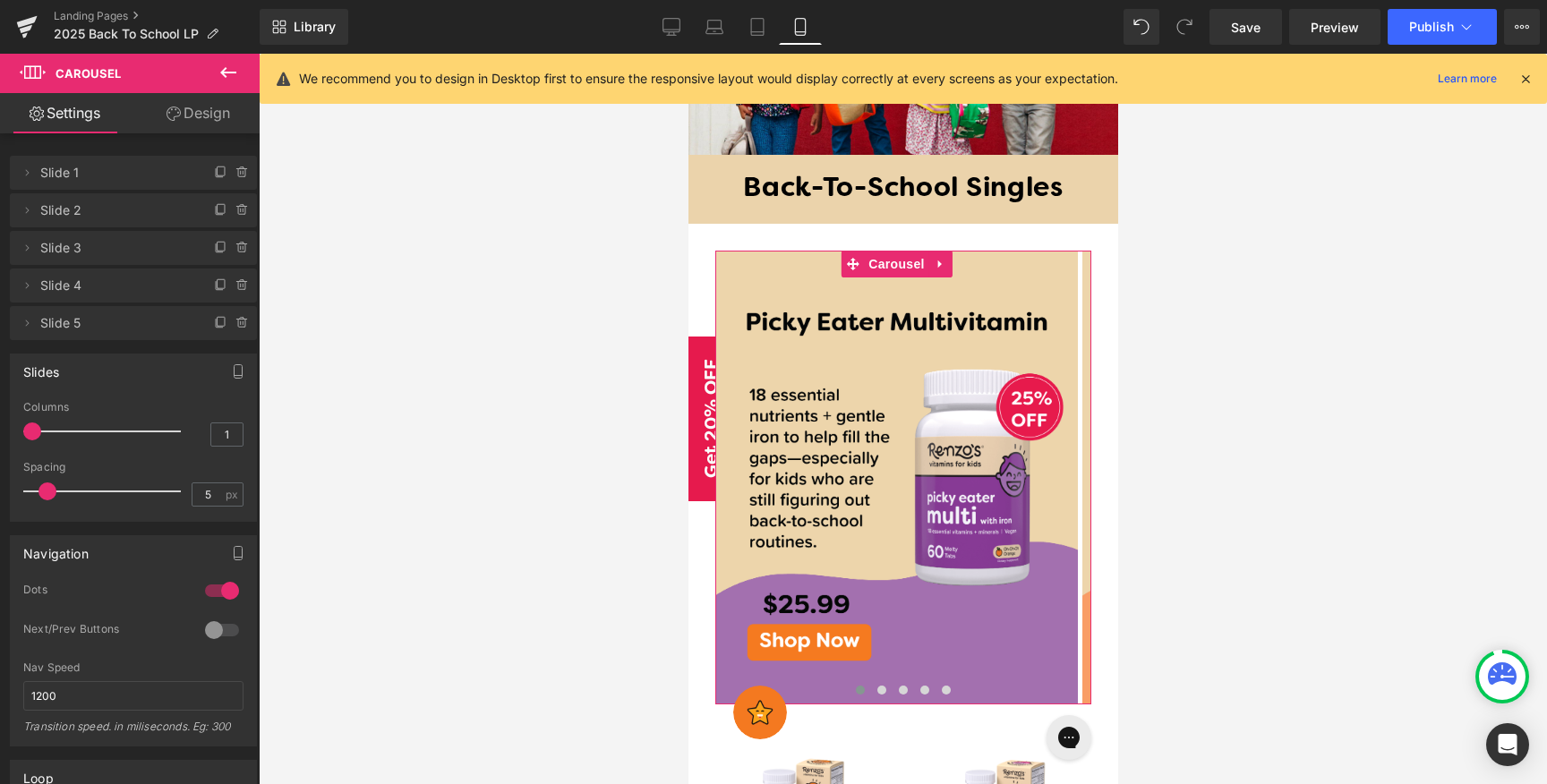
click at [168, 323] on span "Slide 5" at bounding box center [115, 323] width 150 height 34
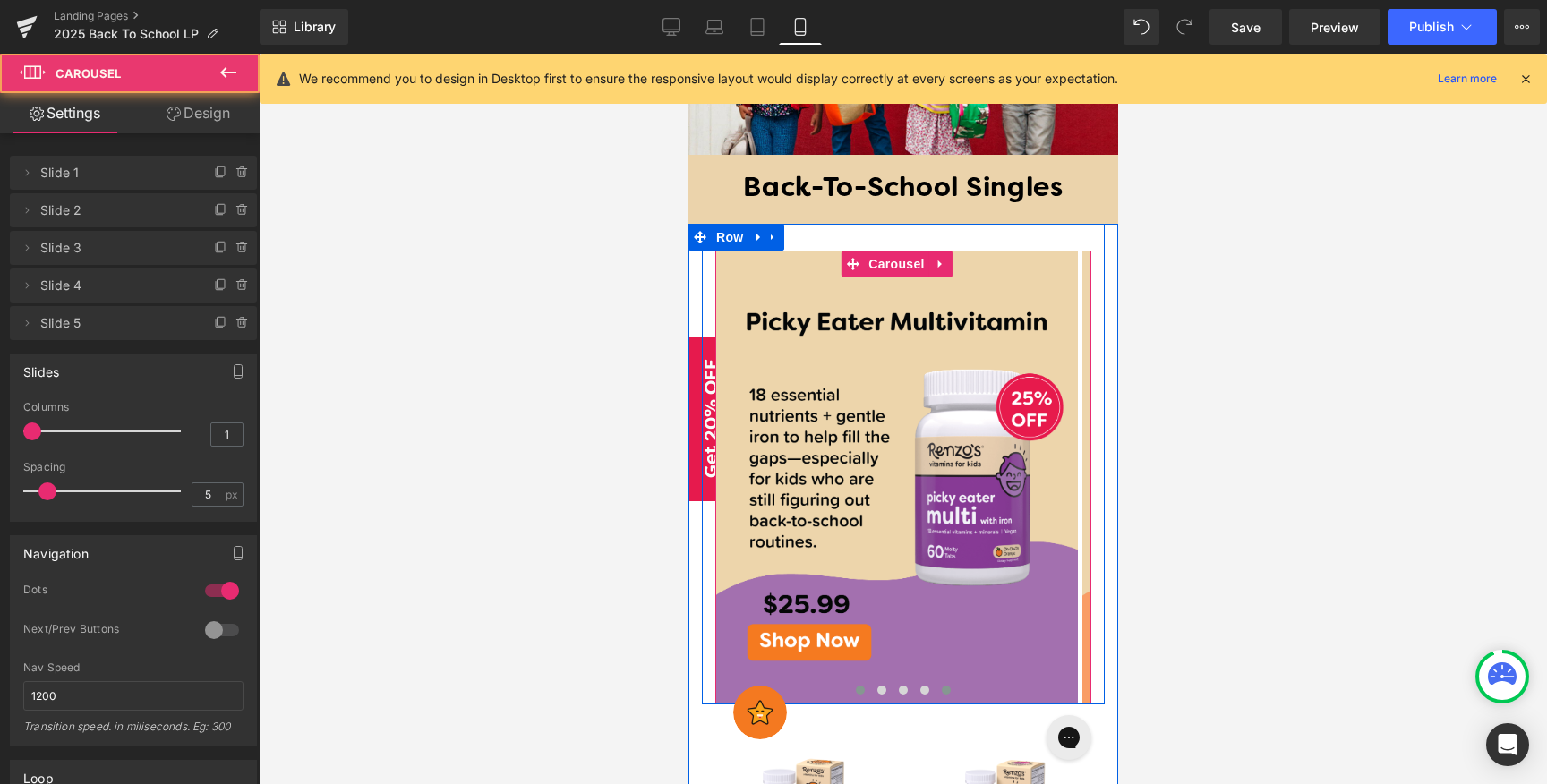
click at [941, 685] on span at bounding box center [946, 690] width 9 height 9
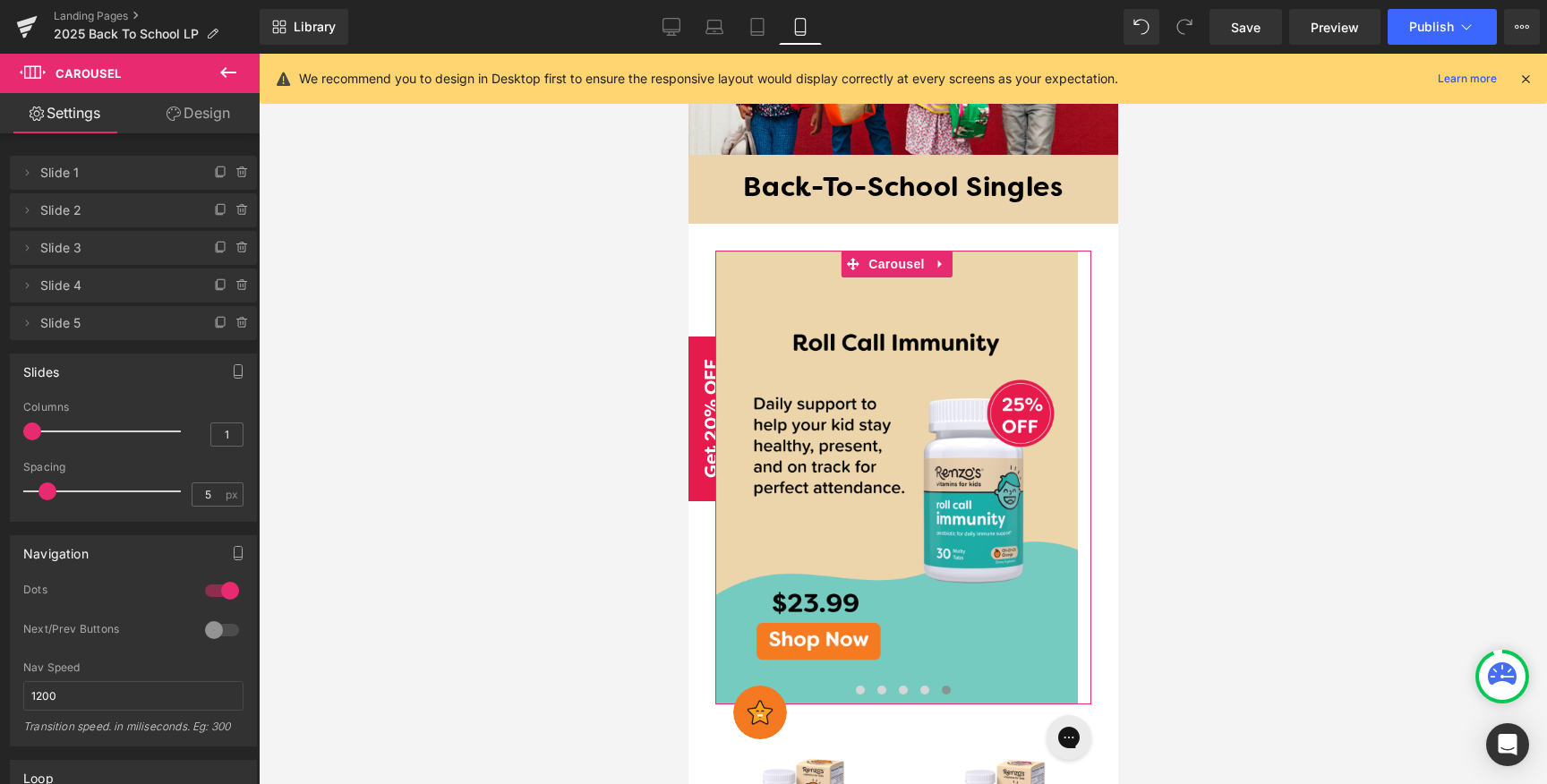
click at [218, 119] on link "Design" at bounding box center [198, 113] width 130 height 40
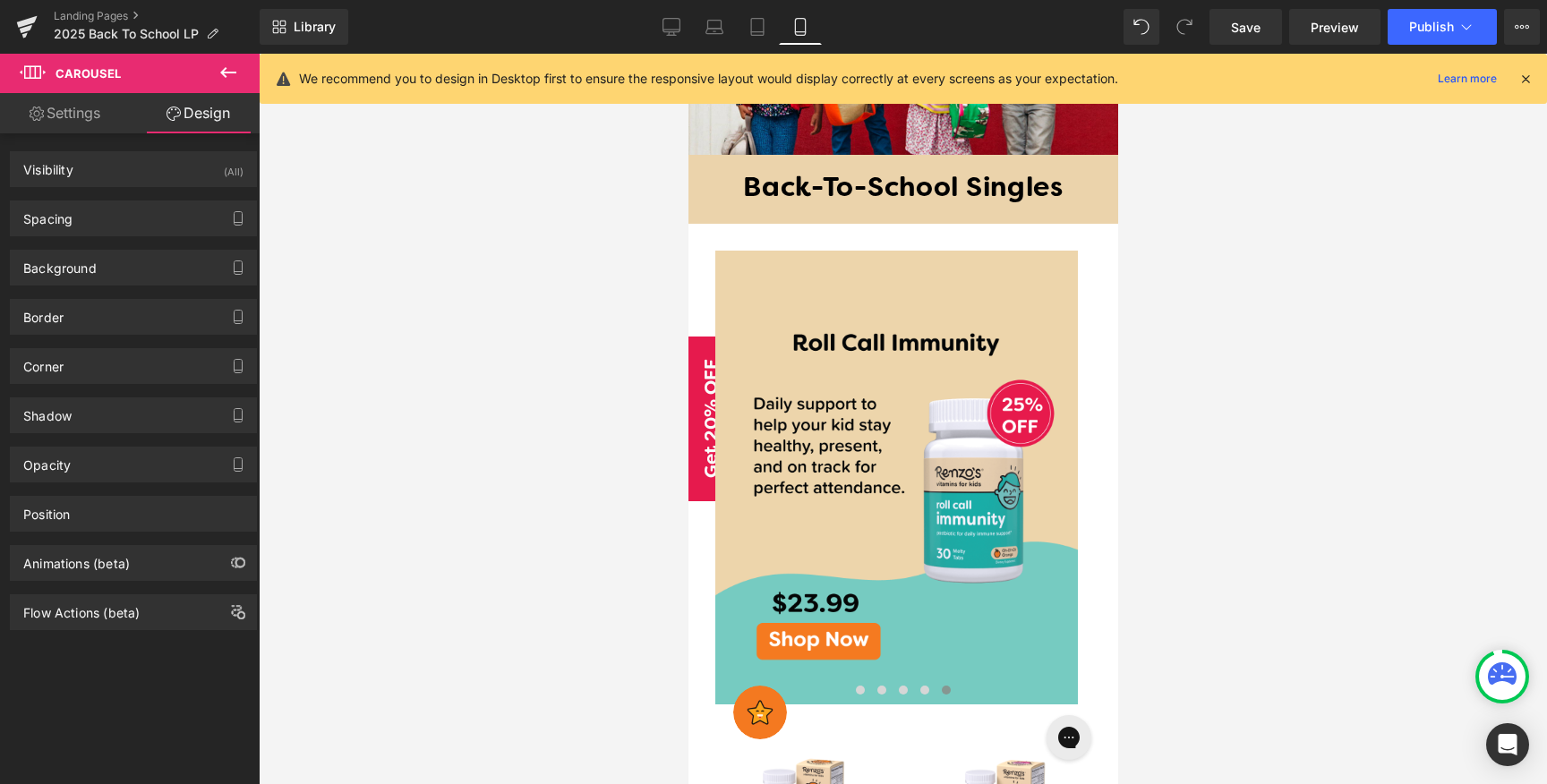
click at [225, 73] on icon at bounding box center [228, 73] width 16 height 11
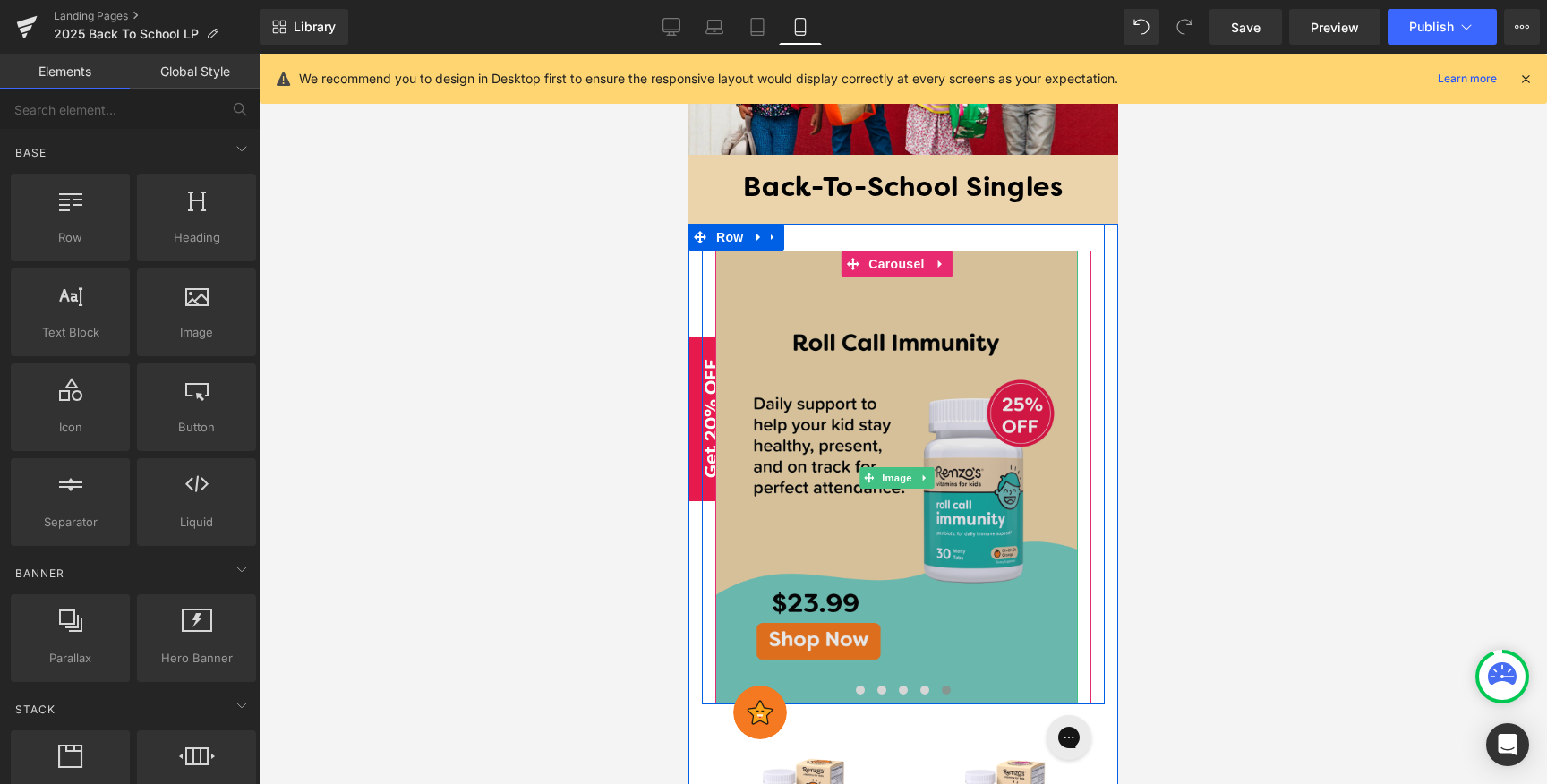
click at [864, 275] on img at bounding box center [895, 477] width 363 height 453
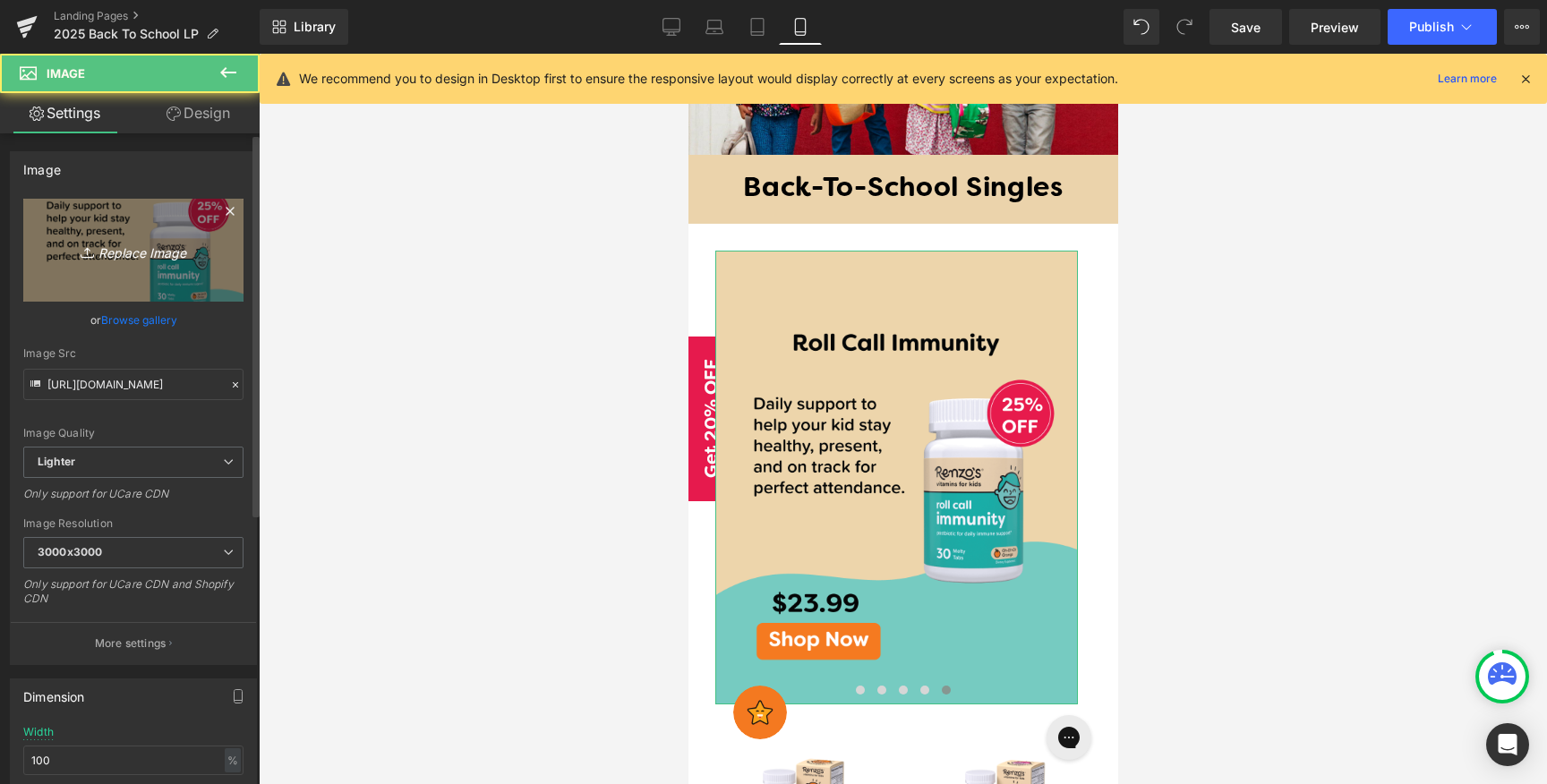
click at [167, 250] on icon "Replace Image" at bounding box center [133, 250] width 144 height 22
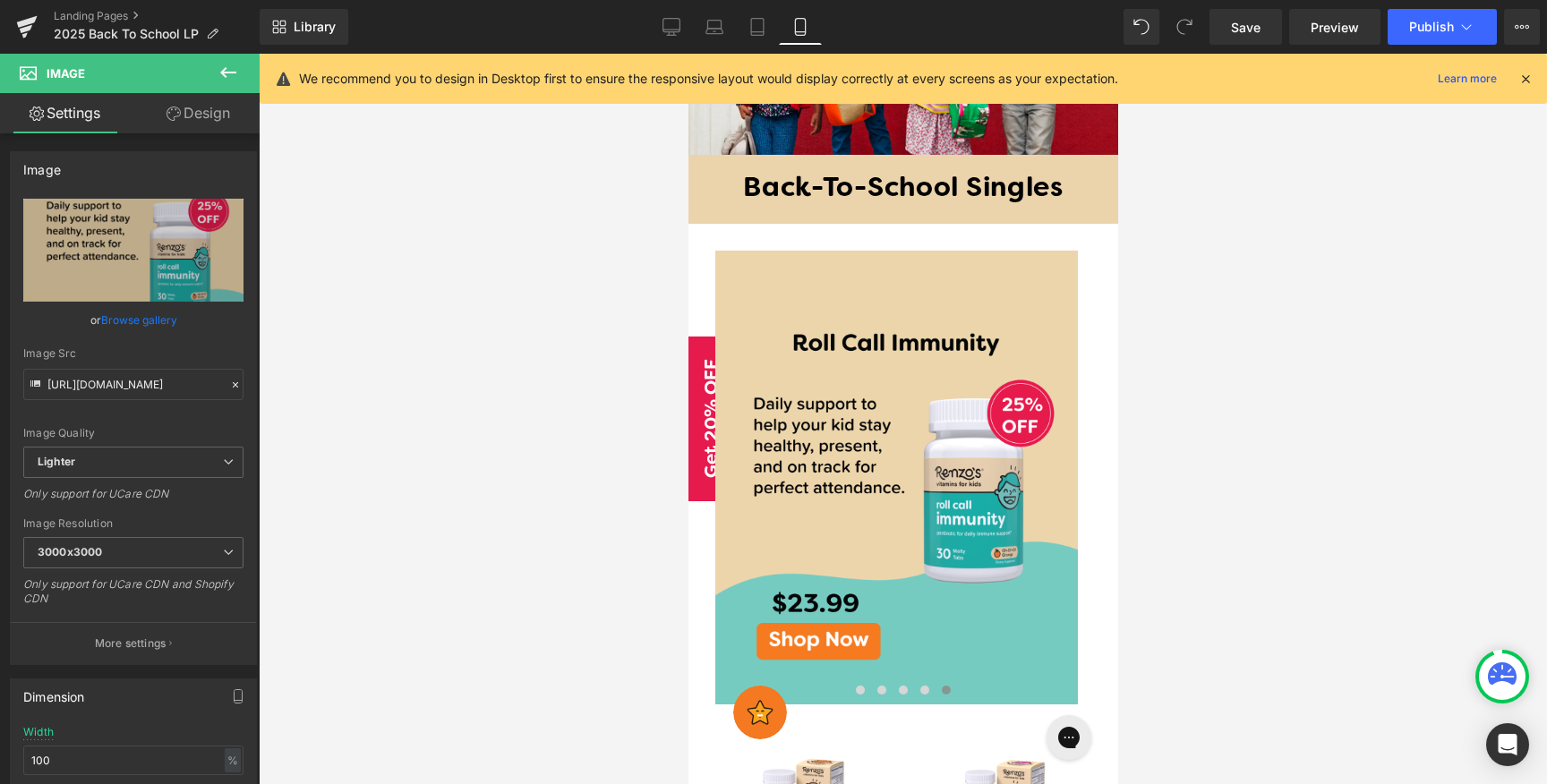
type input "C:\fakepath\August-post.png"
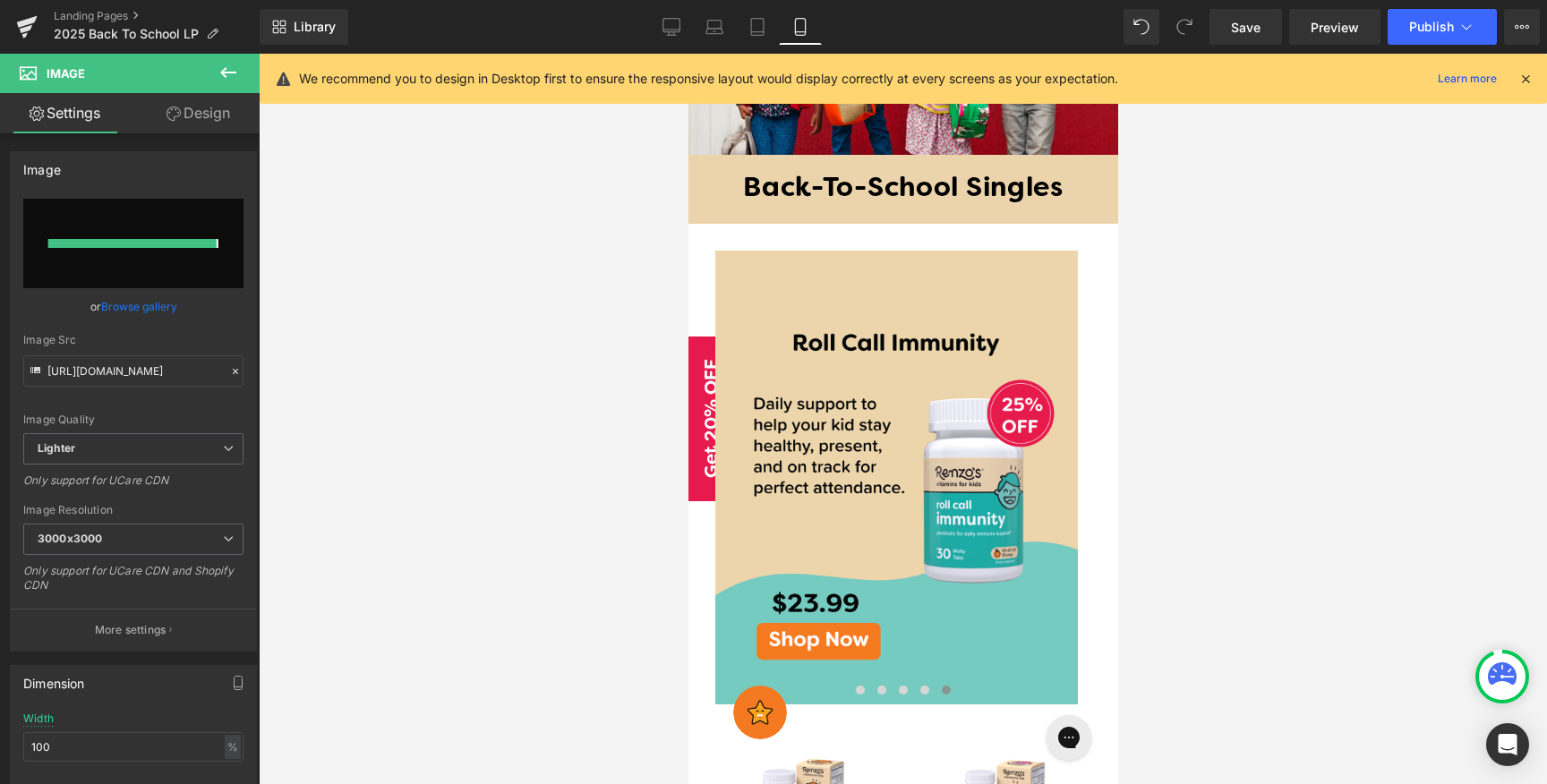
type input "[URL][DOMAIN_NAME]"
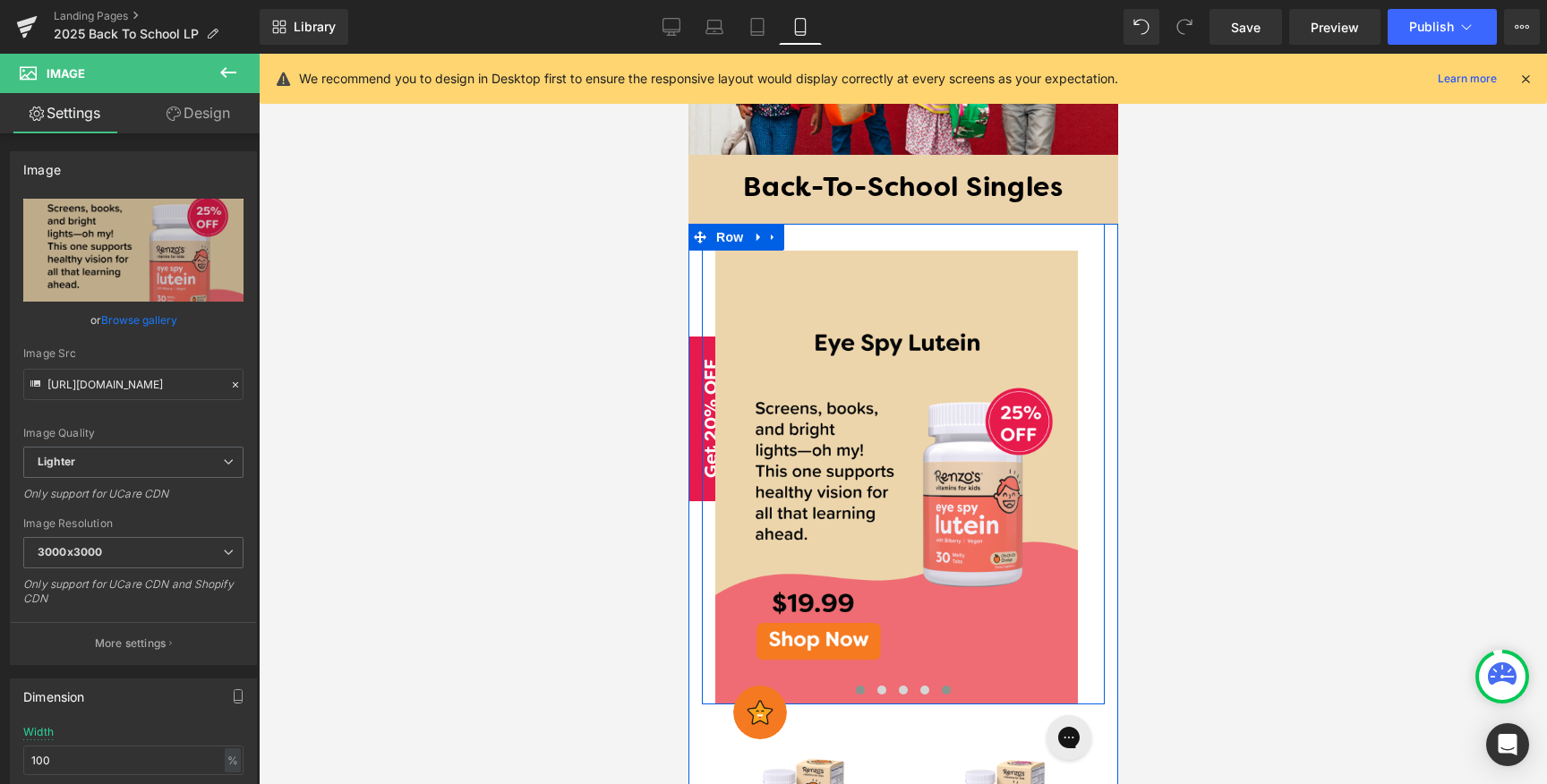
click at [855, 685] on span at bounding box center [860, 690] width 9 height 9
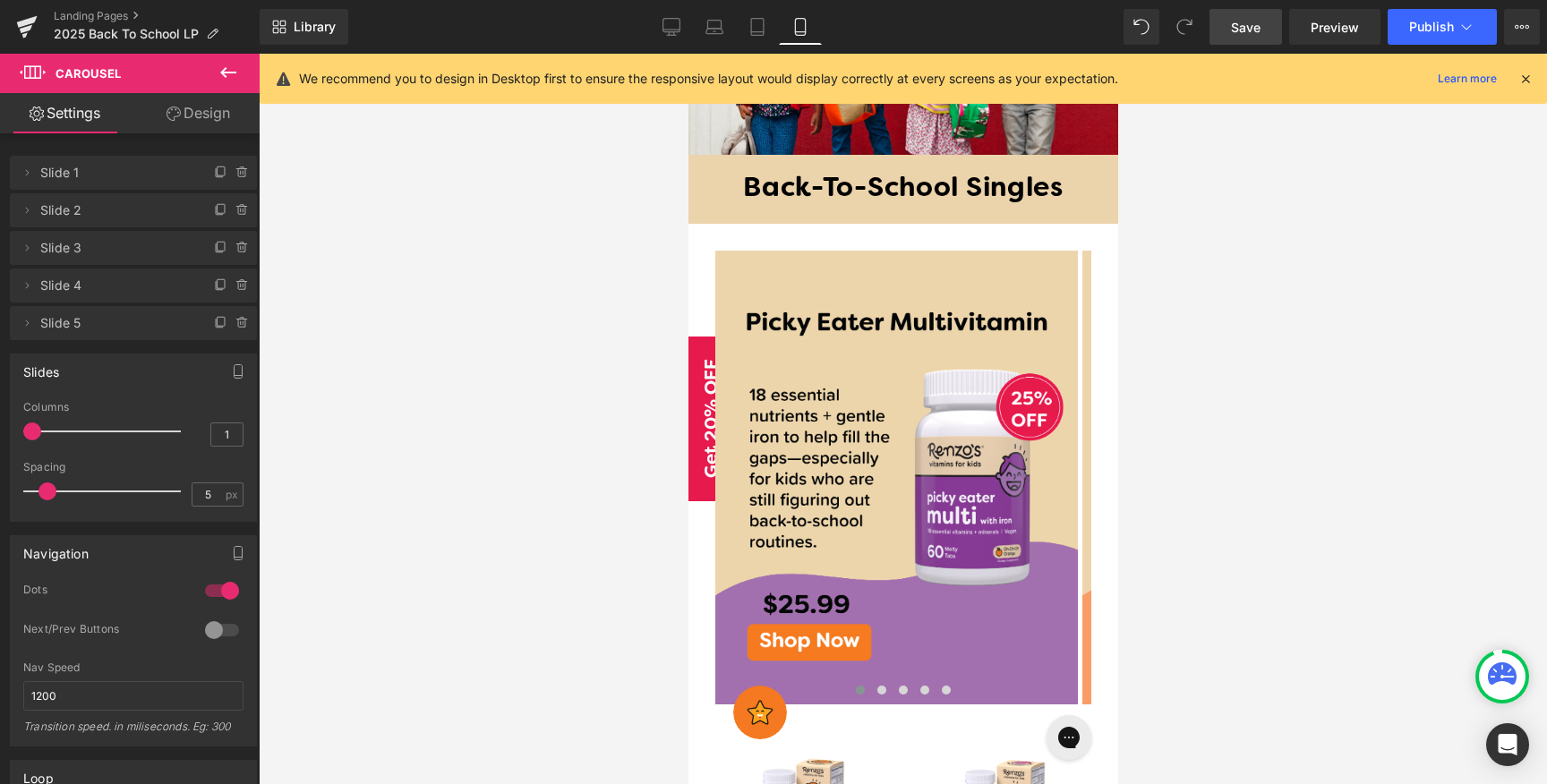
click at [1237, 21] on span "Save" at bounding box center [1246, 27] width 30 height 19
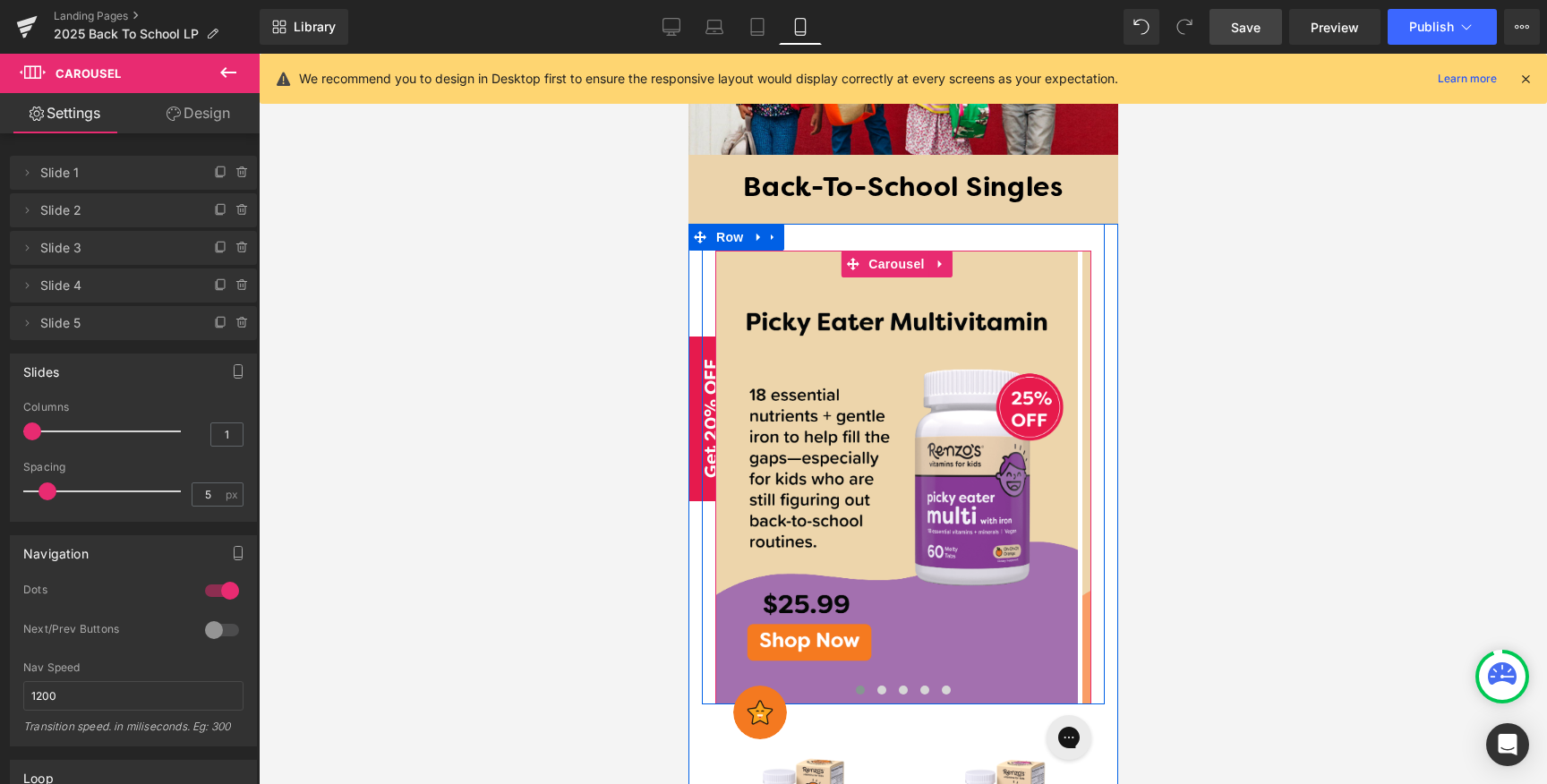
click at [851, 681] on button at bounding box center [859, 689] width 21 height 18
click at [855, 685] on span at bounding box center [860, 690] width 9 height 9
click at [877, 685] on span at bounding box center [881, 690] width 9 height 9
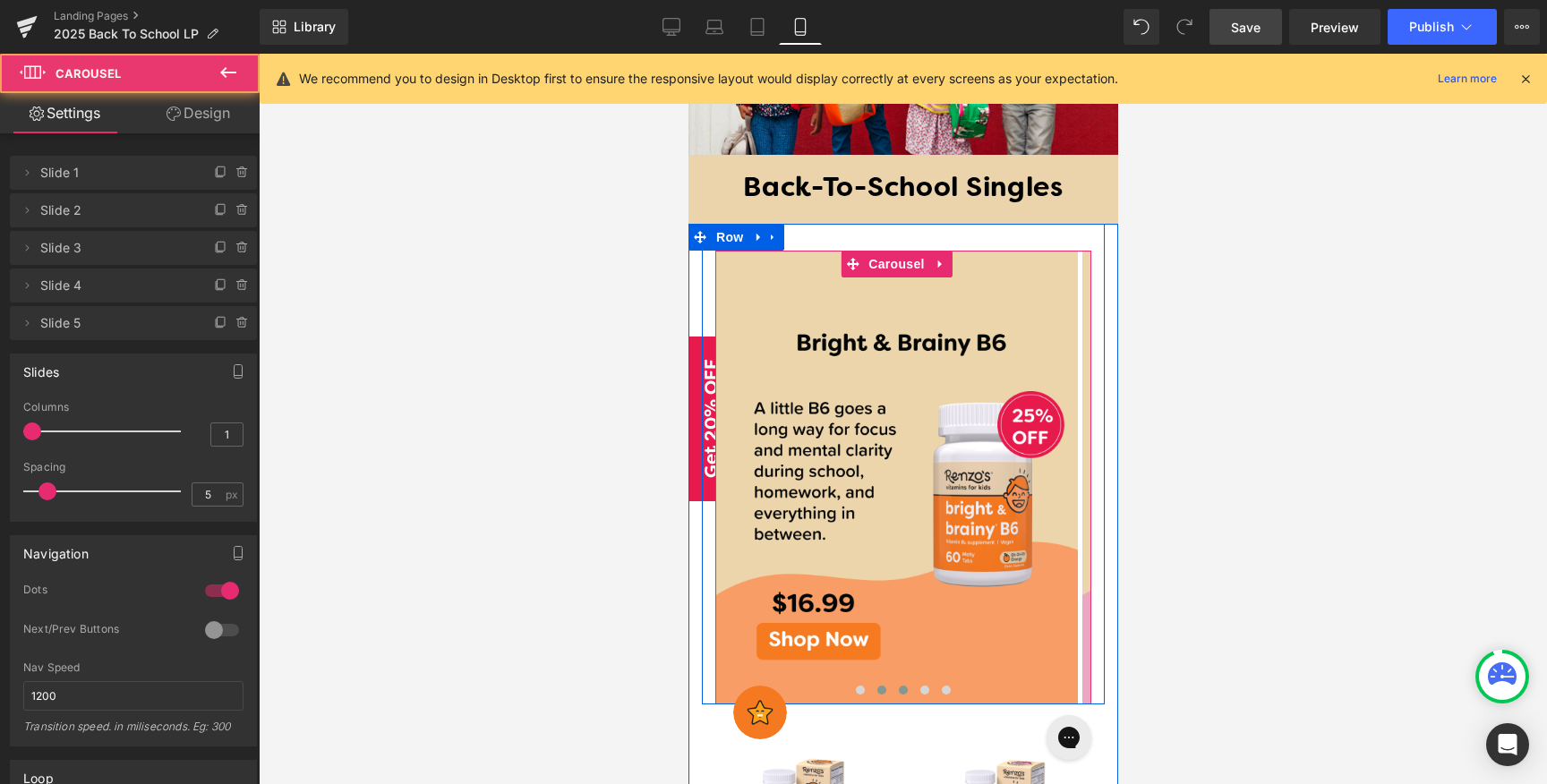
click at [898, 685] on span at bounding box center [903, 690] width 9 height 9
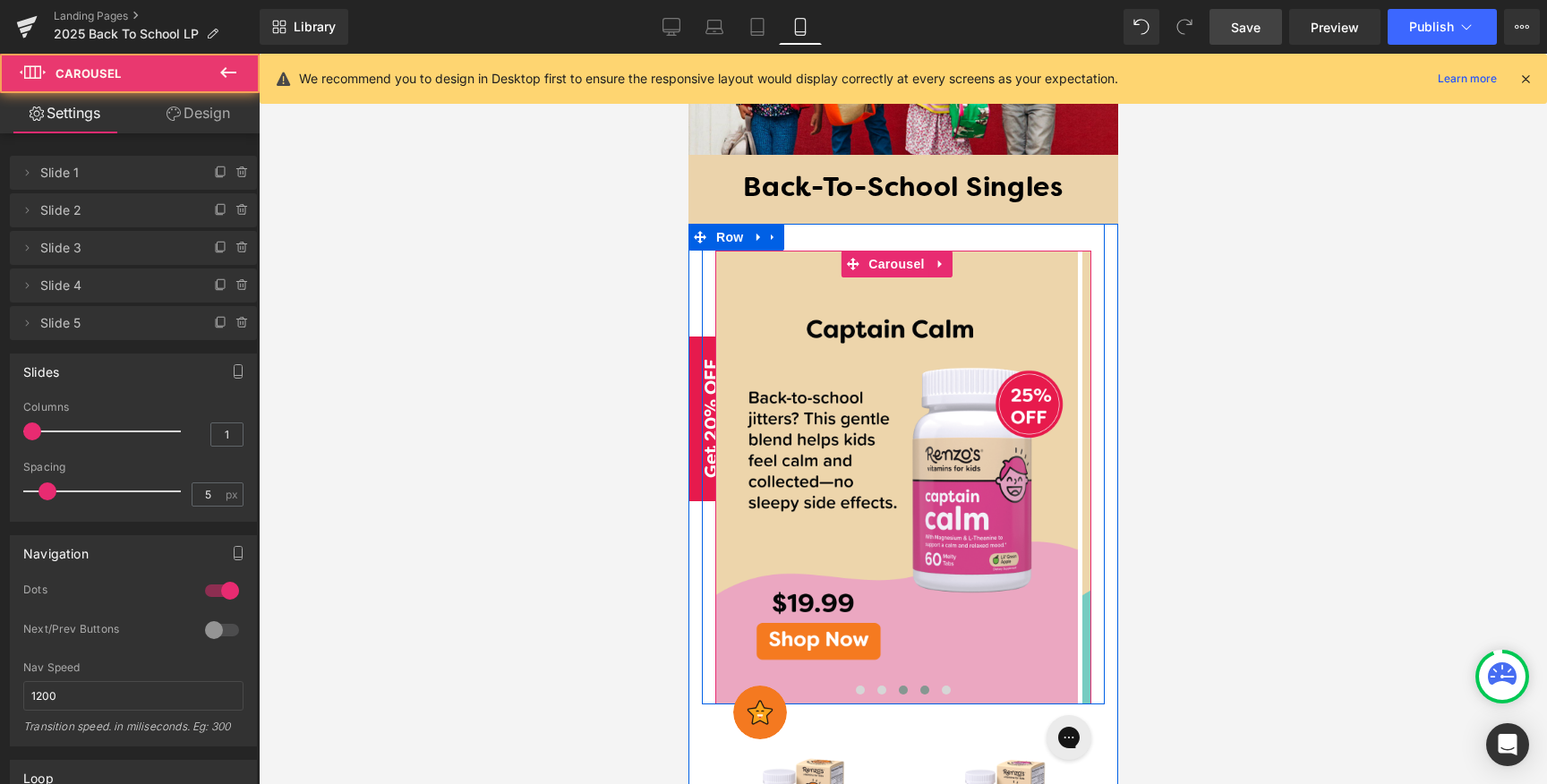
click at [916, 681] on button at bounding box center [923, 689] width 21 height 18
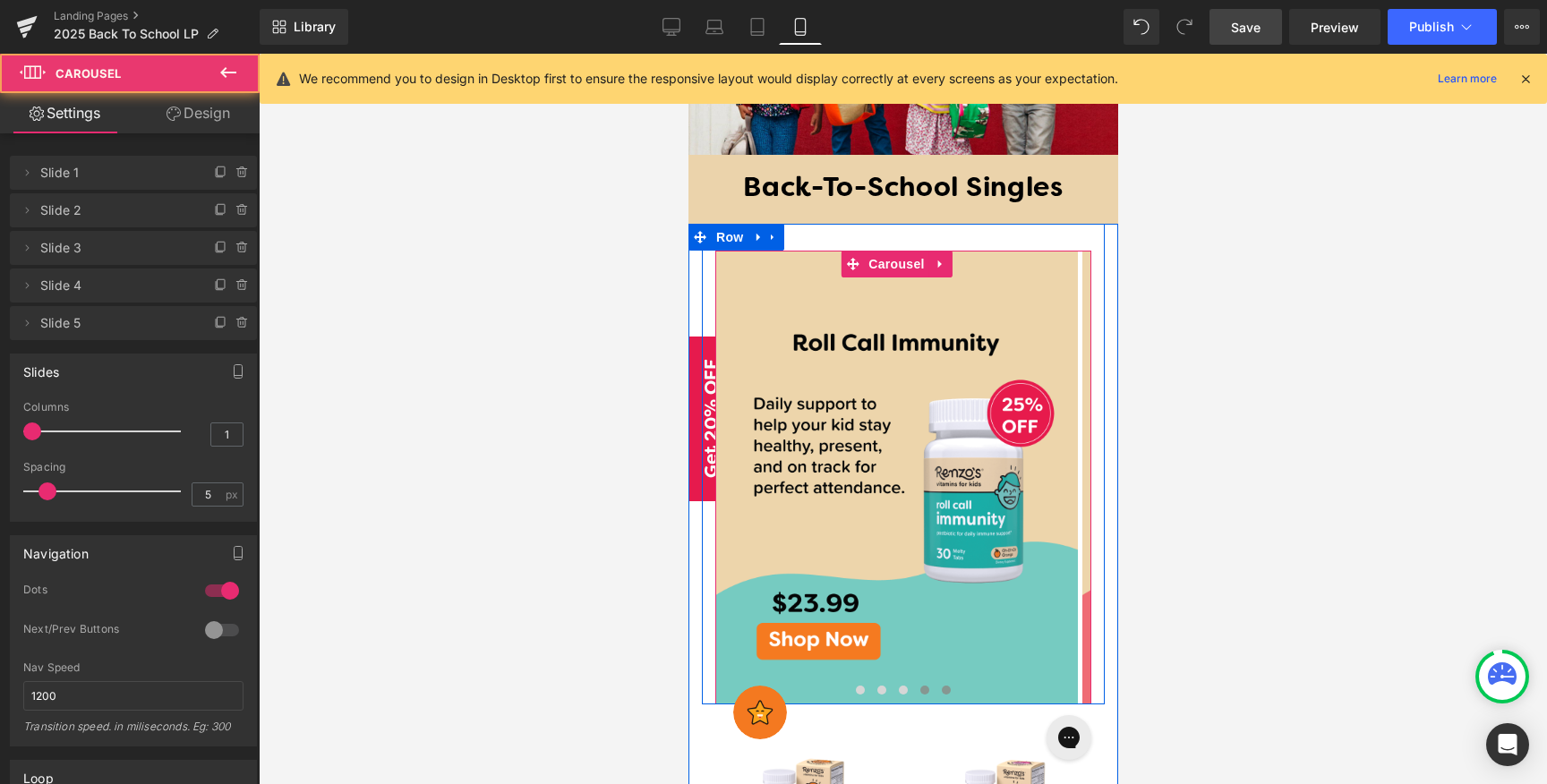
click at [941, 685] on span at bounding box center [946, 690] width 9 height 9
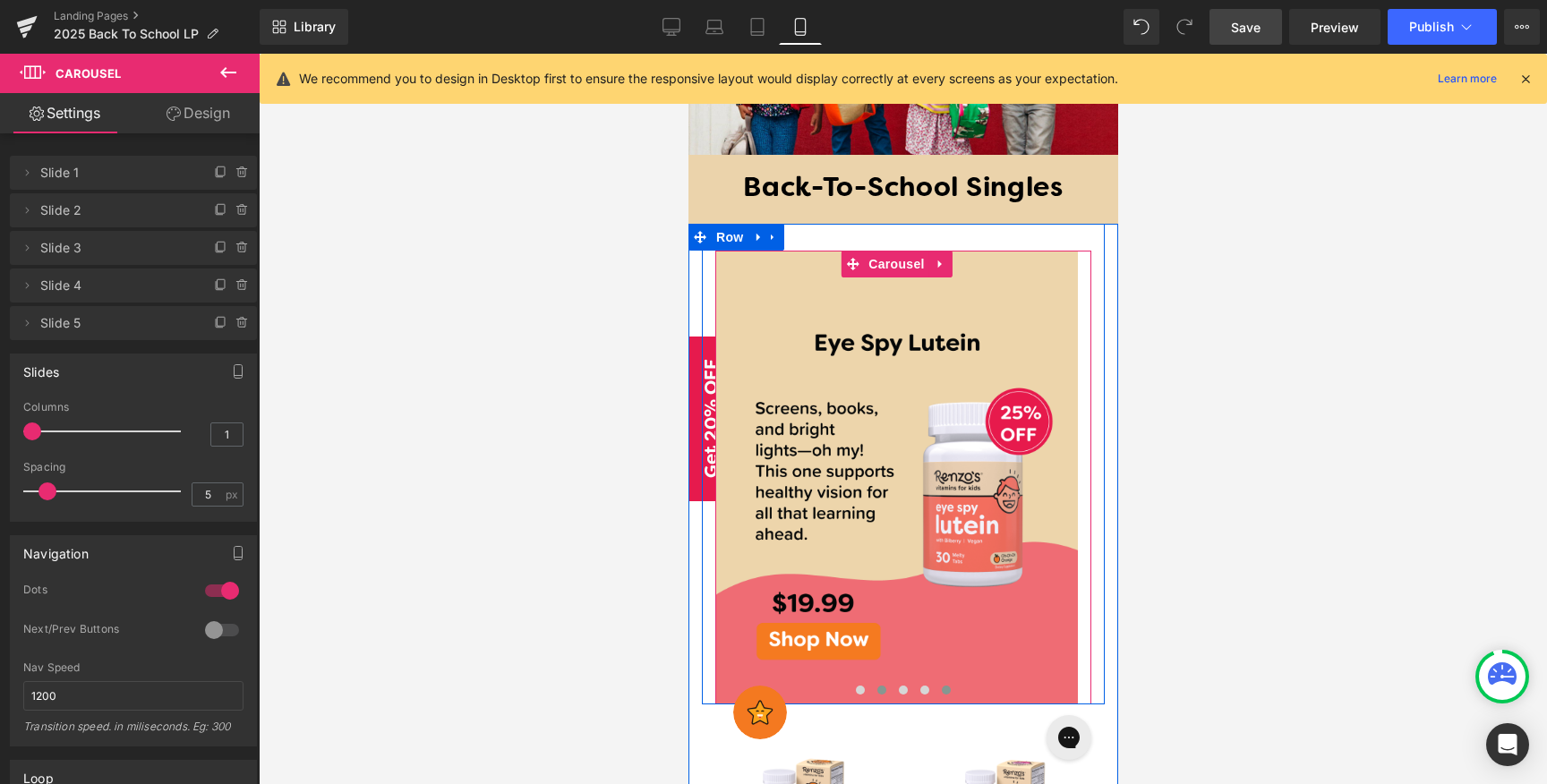
click at [877, 681] on button at bounding box center [880, 689] width 21 height 18
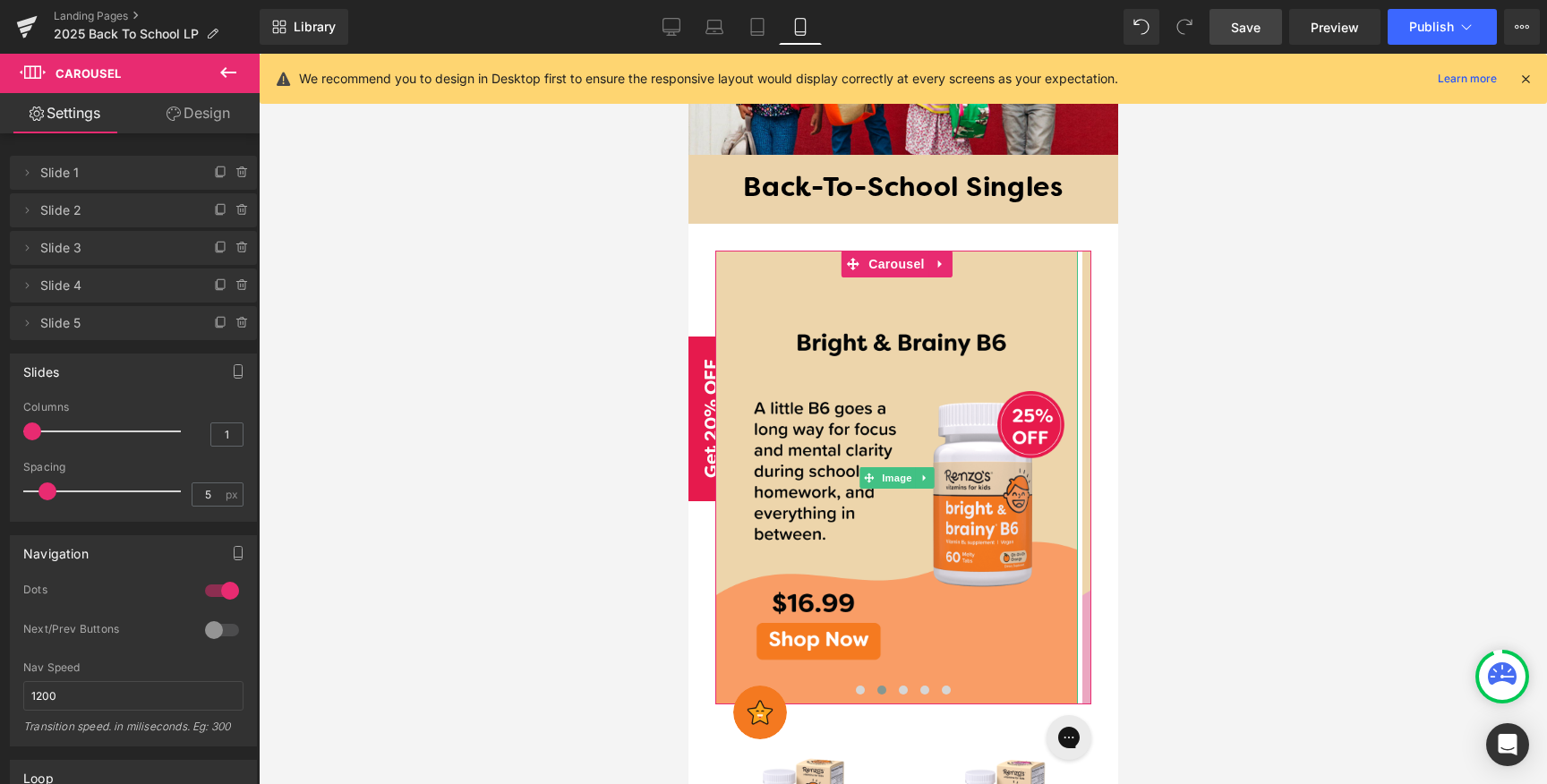
click at [116, 213] on span "Slide 2" at bounding box center [115, 210] width 150 height 34
click at [217, 207] on icon at bounding box center [221, 209] width 7 height 9
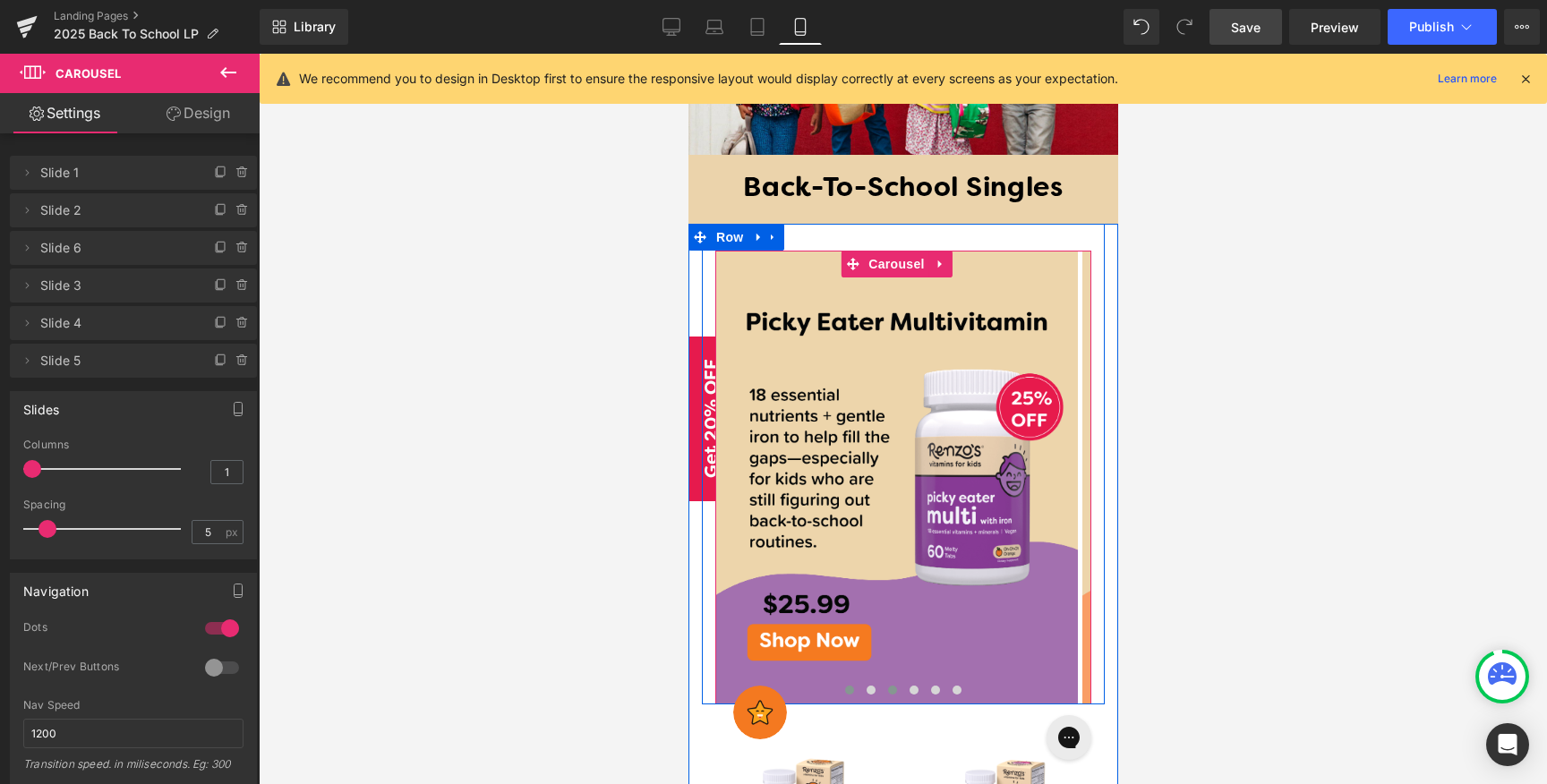
click at [887, 685] on span at bounding box center [891, 690] width 9 height 9
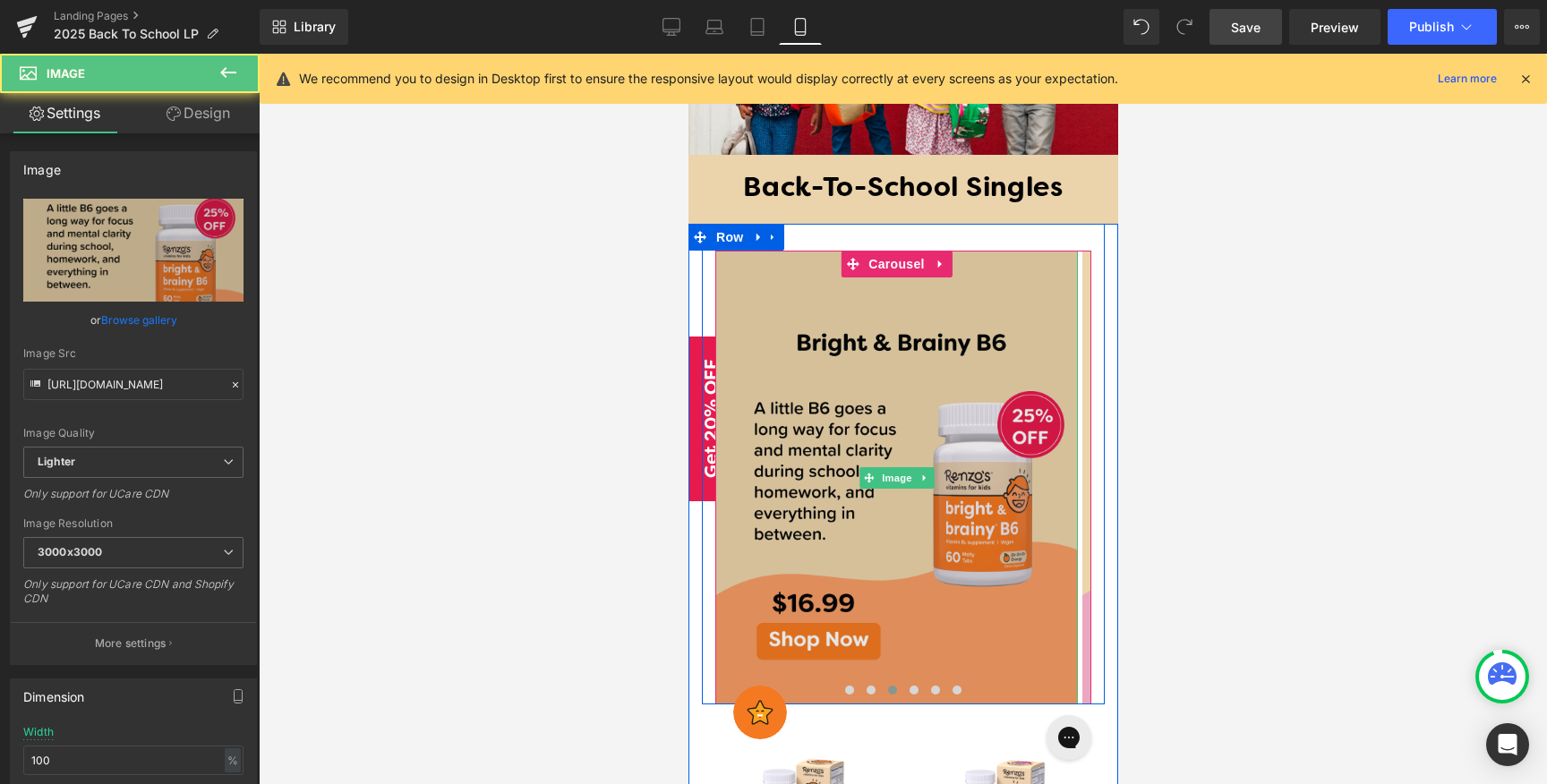
click at [907, 536] on img at bounding box center [895, 477] width 363 height 453
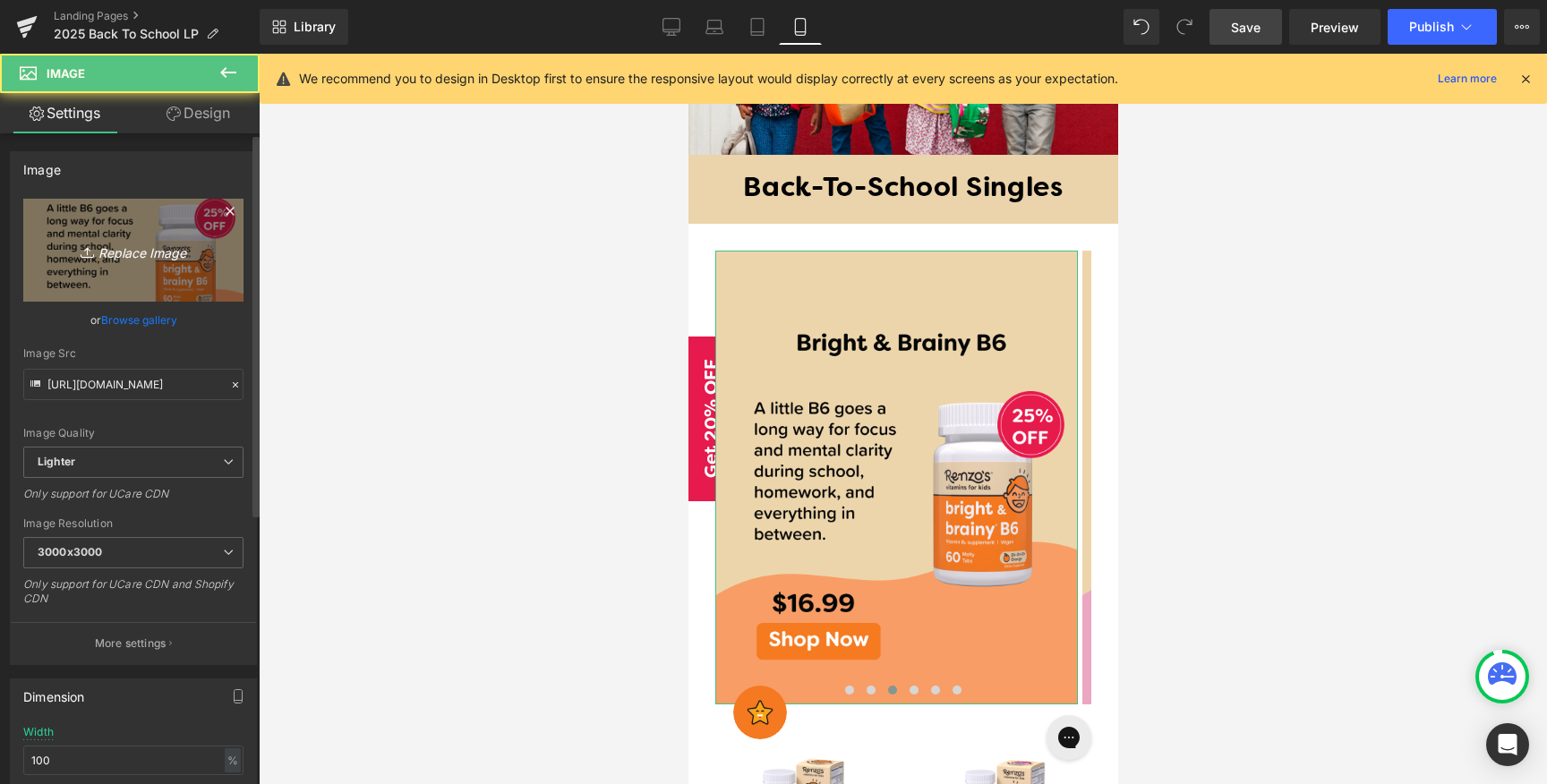
click at [159, 253] on icon "Replace Image" at bounding box center [133, 250] width 144 height 22
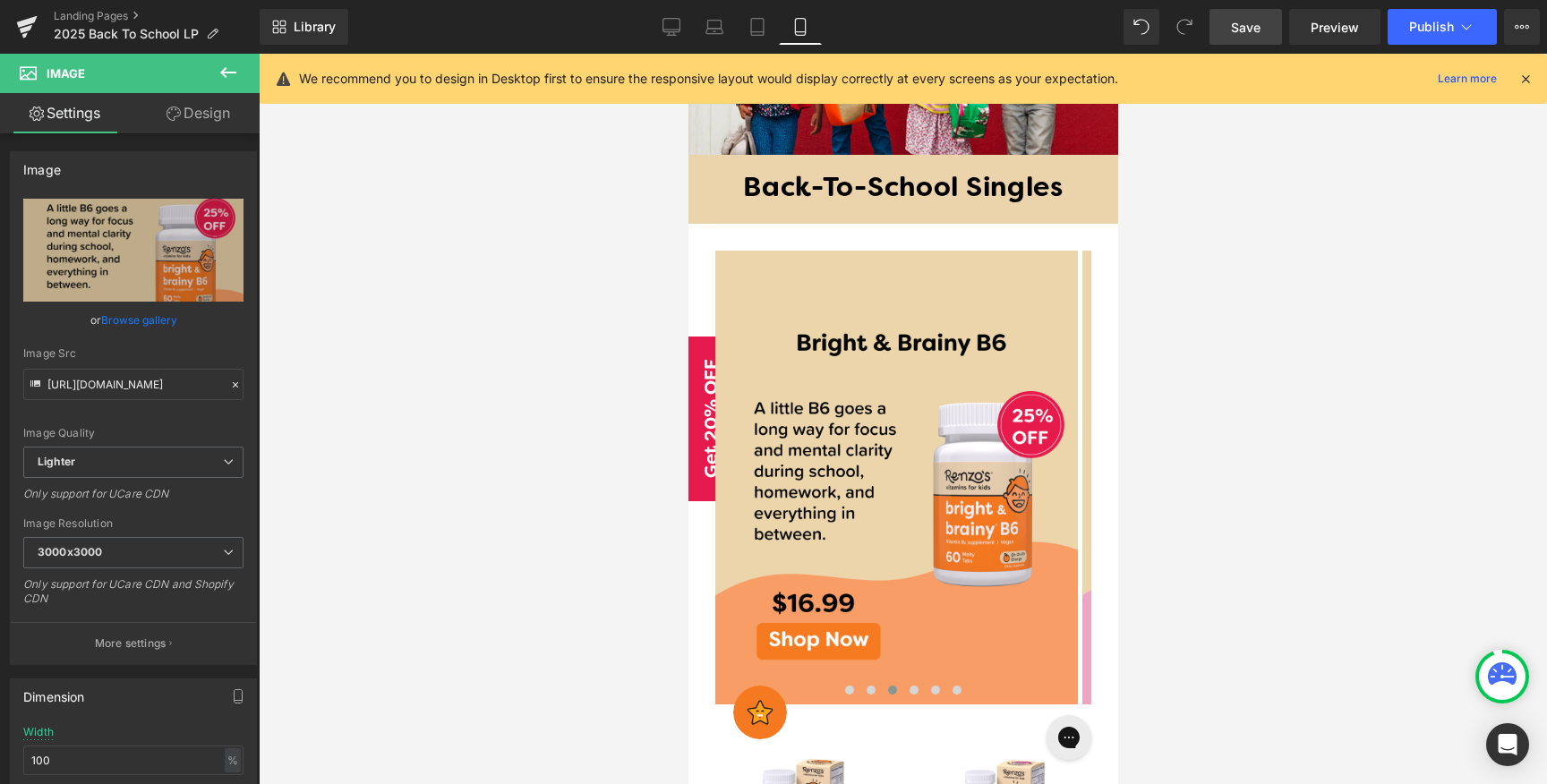
type input "C:\fakepath\August-postx.png"
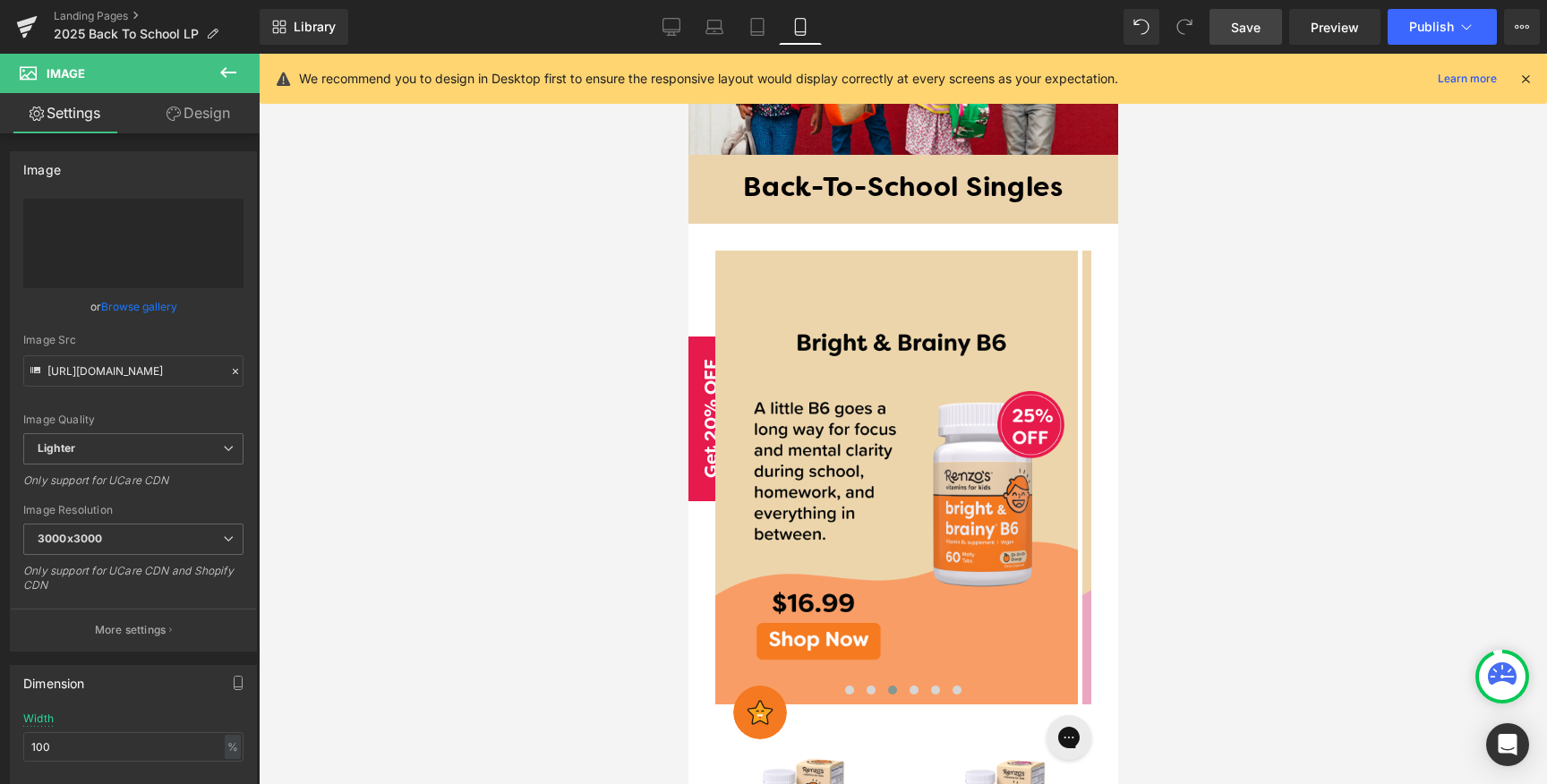
type input "[URL][DOMAIN_NAME]"
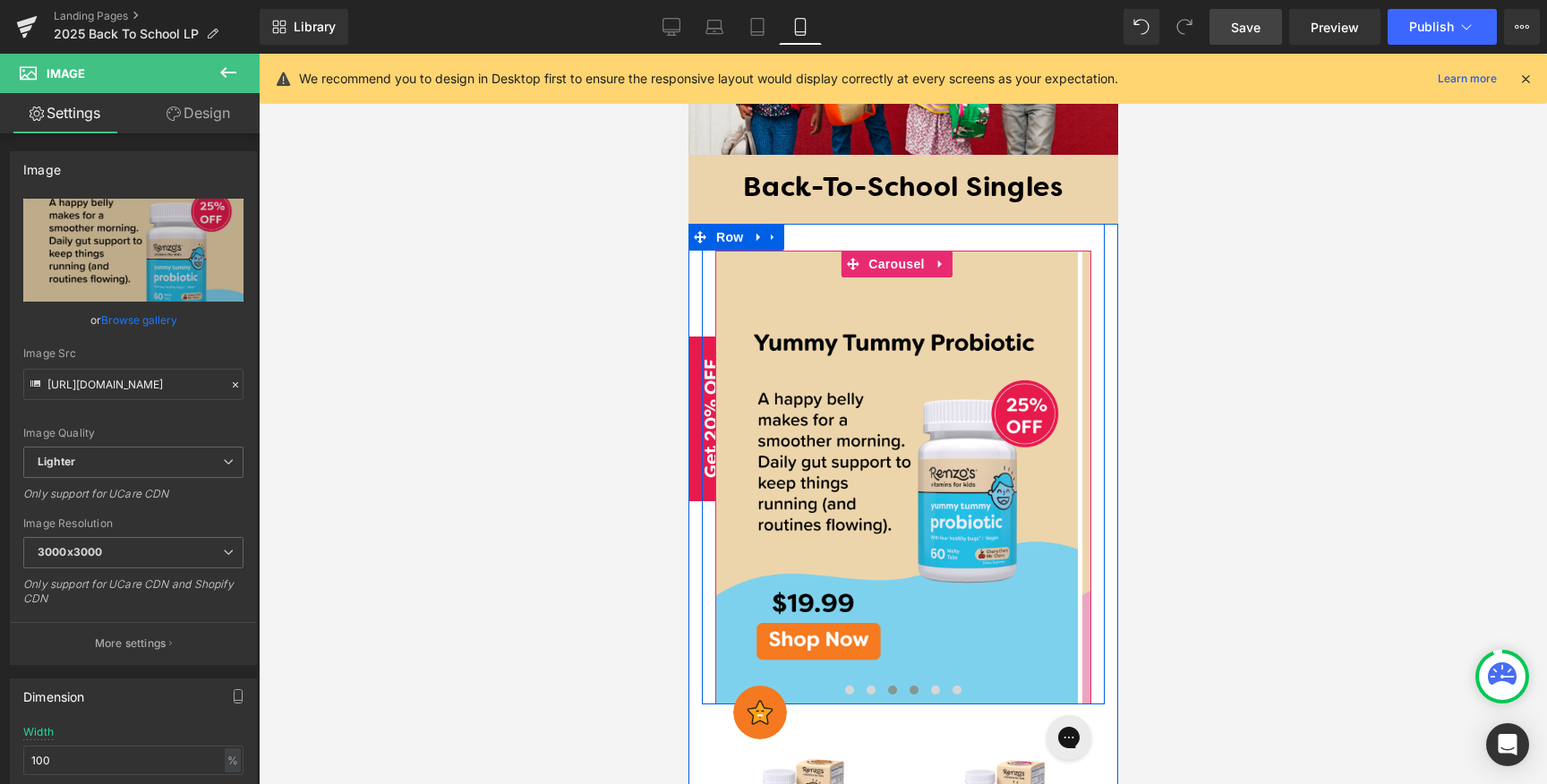
click at [908, 685] on span at bounding box center [913, 690] width 9 height 9
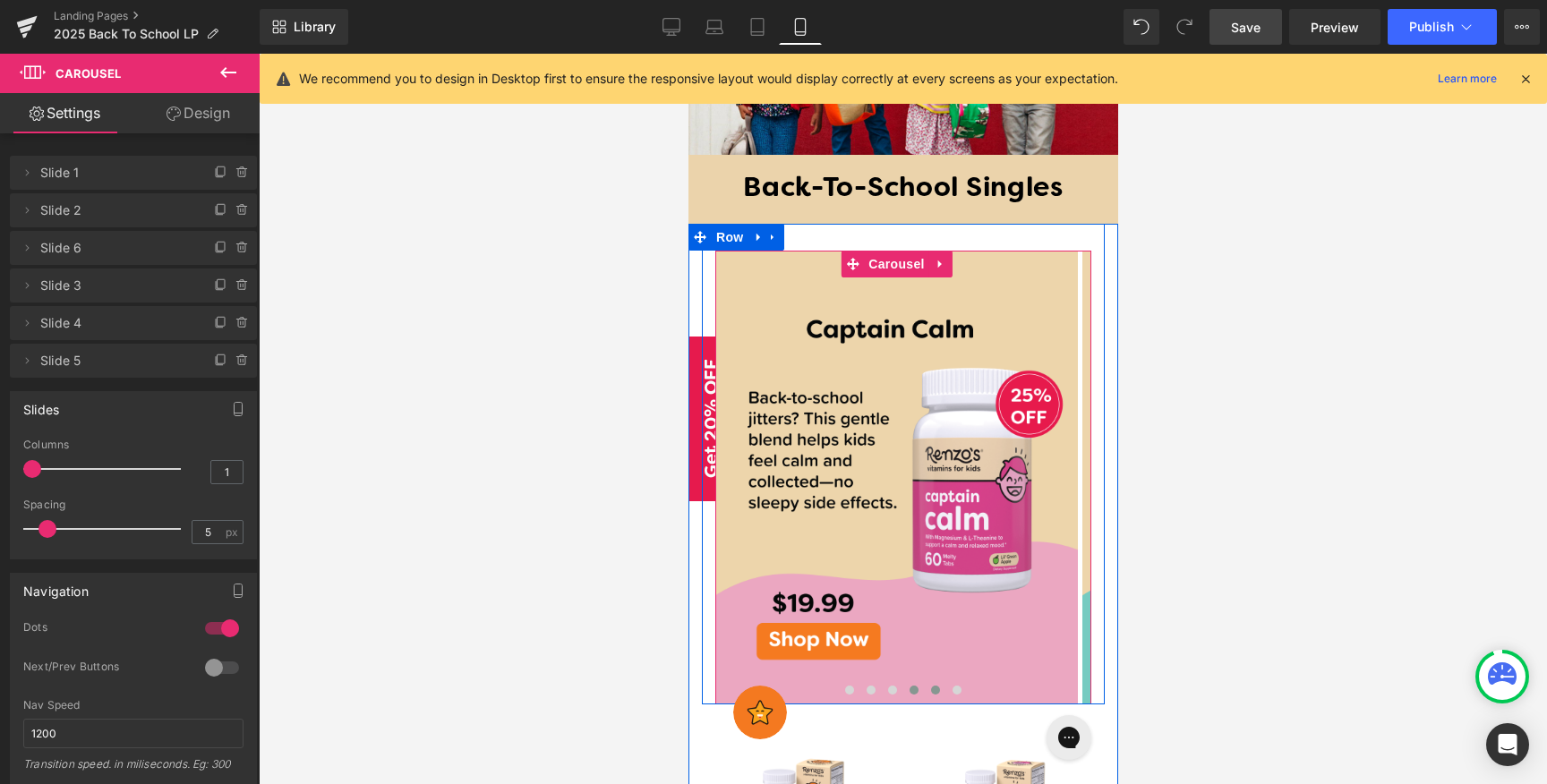
click at [927, 681] on button at bounding box center [934, 689] width 21 height 18
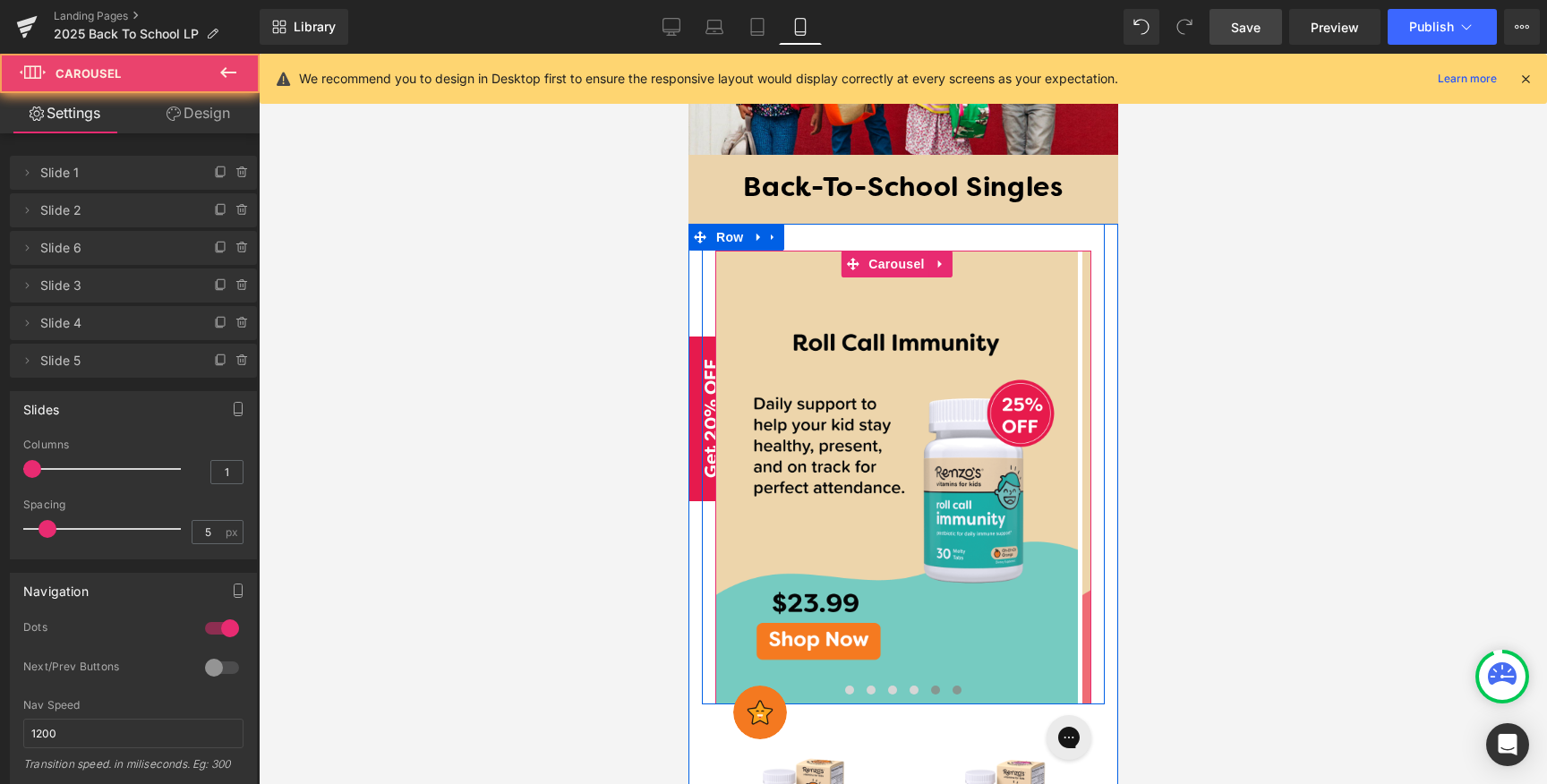
click at [951, 685] on span at bounding box center [956, 690] width 9 height 9
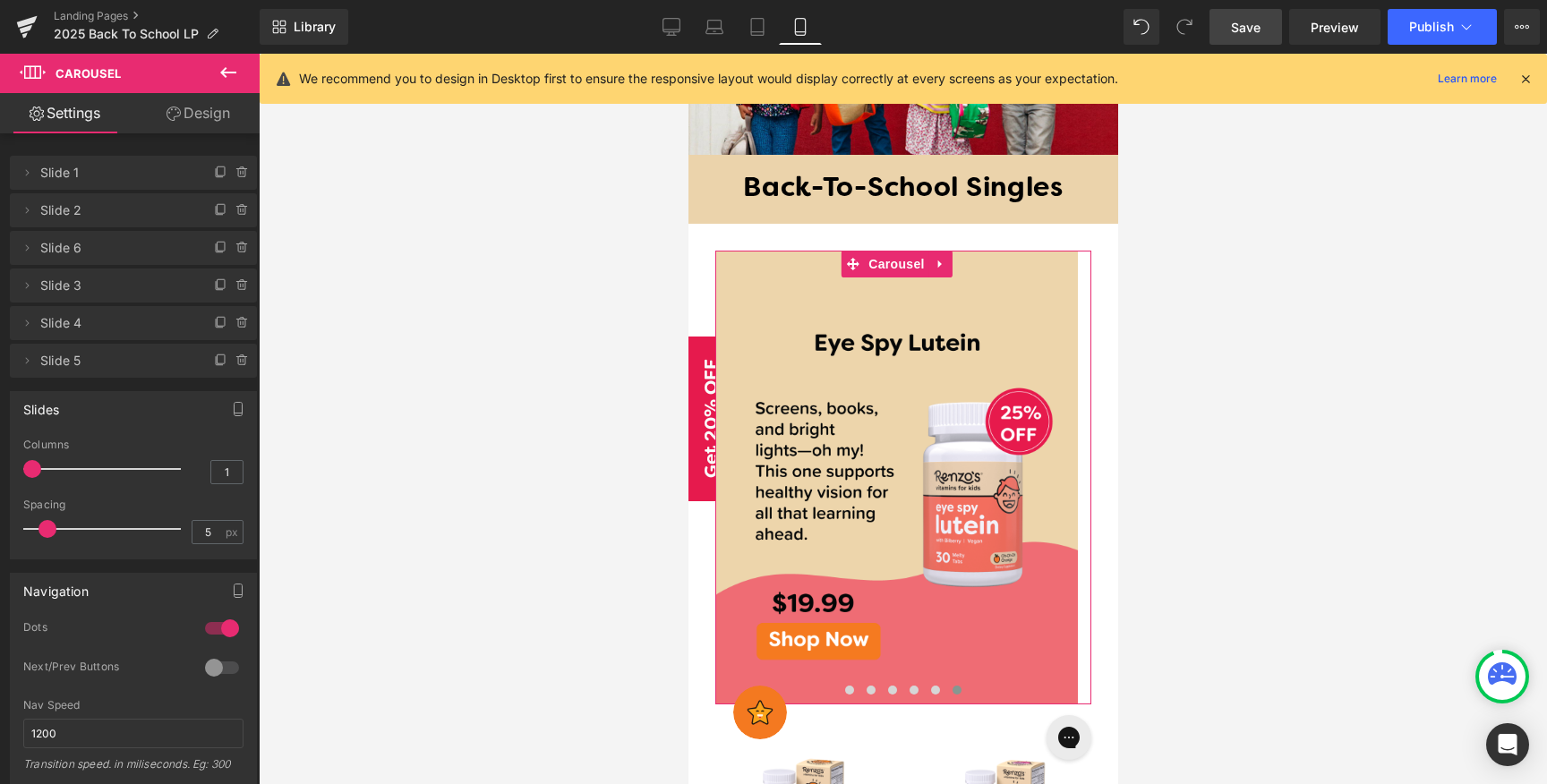
click at [133, 362] on span "Slide 5" at bounding box center [115, 361] width 150 height 34
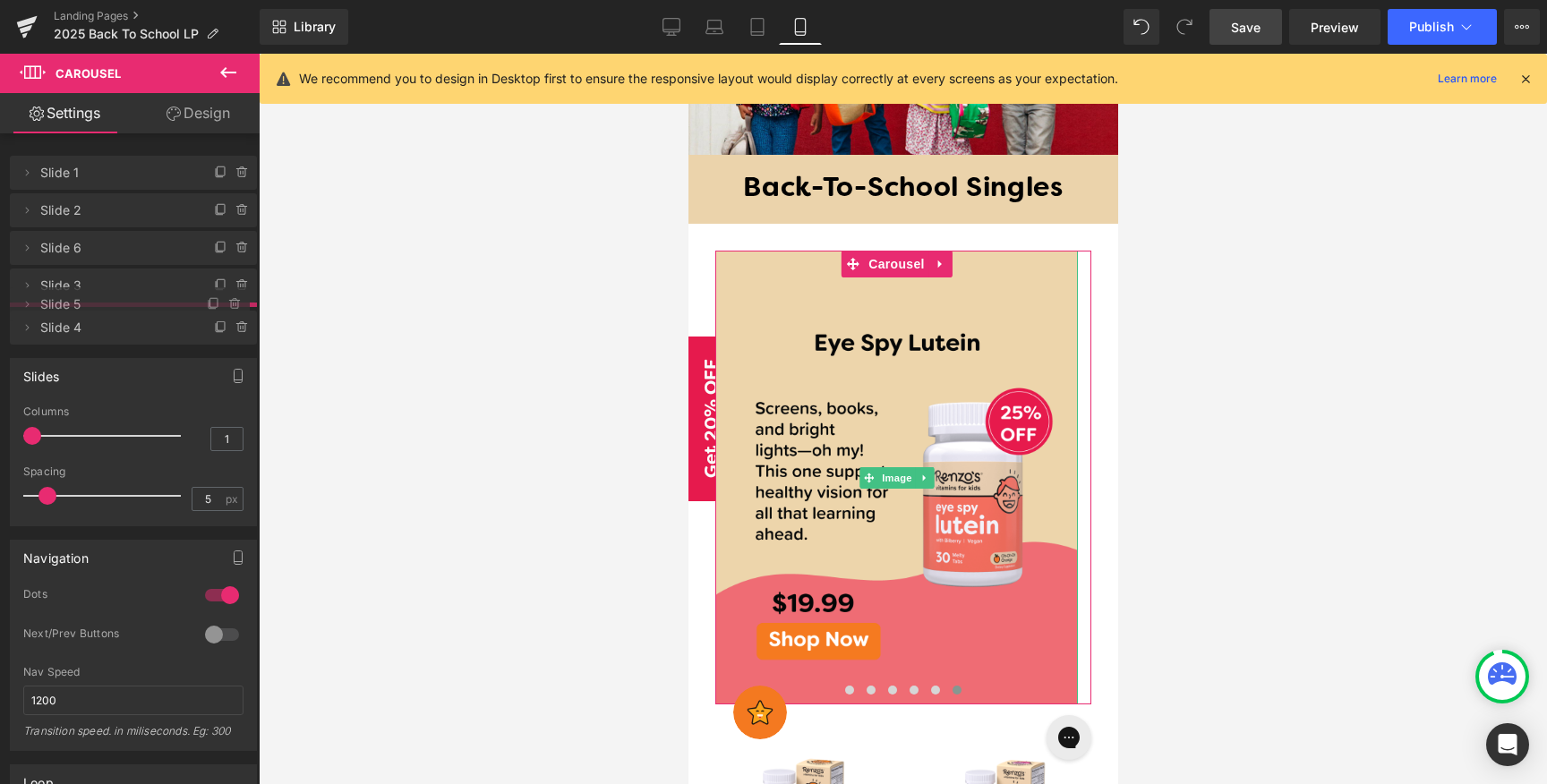
drag, startPoint x: 137, startPoint y: 364, endPoint x: 139, endPoint y: 307, distance: 57.0
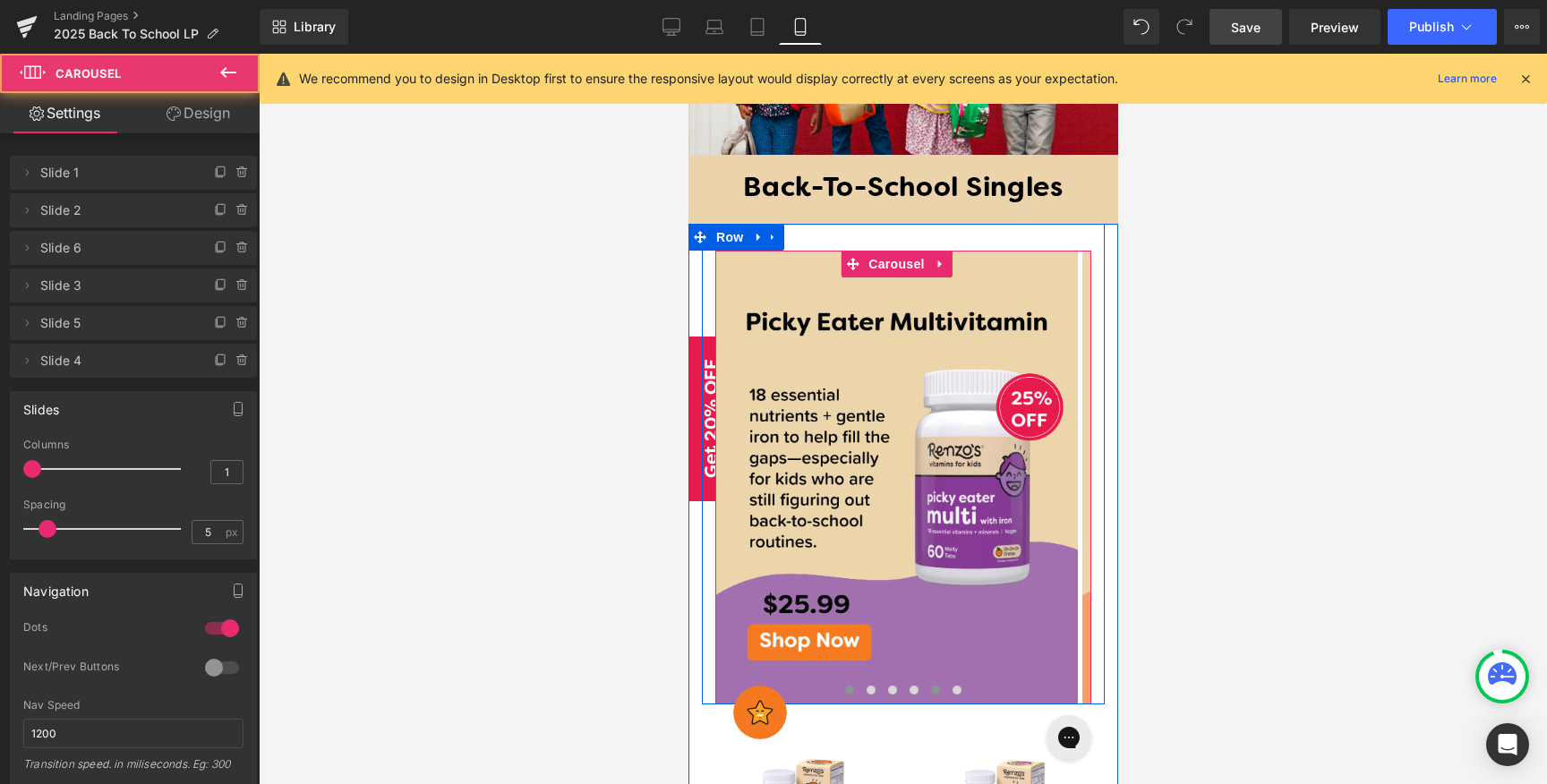
click at [930, 685] on span at bounding box center [934, 690] width 9 height 9
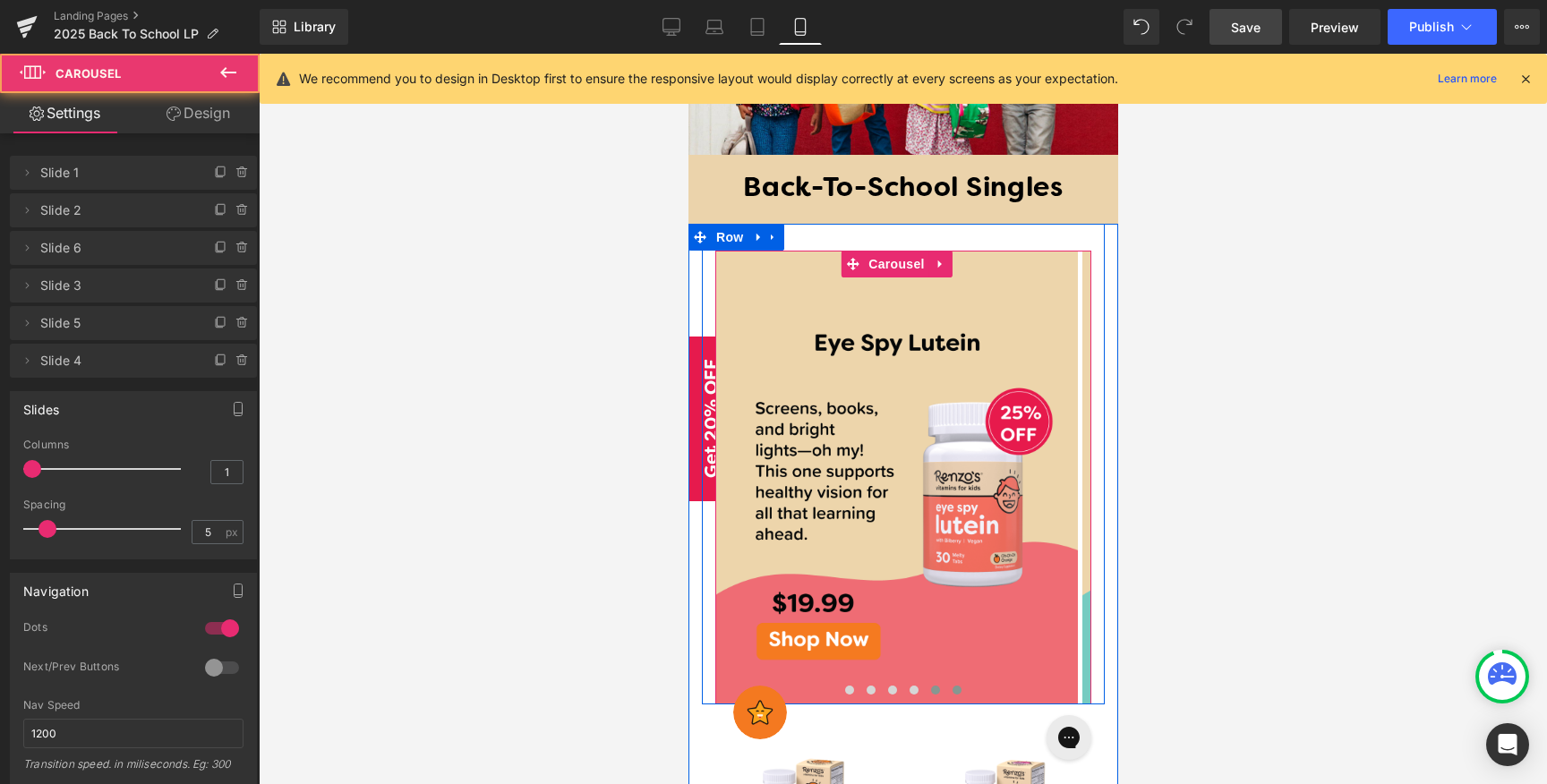
click at [957, 681] on button at bounding box center [956, 689] width 21 height 18
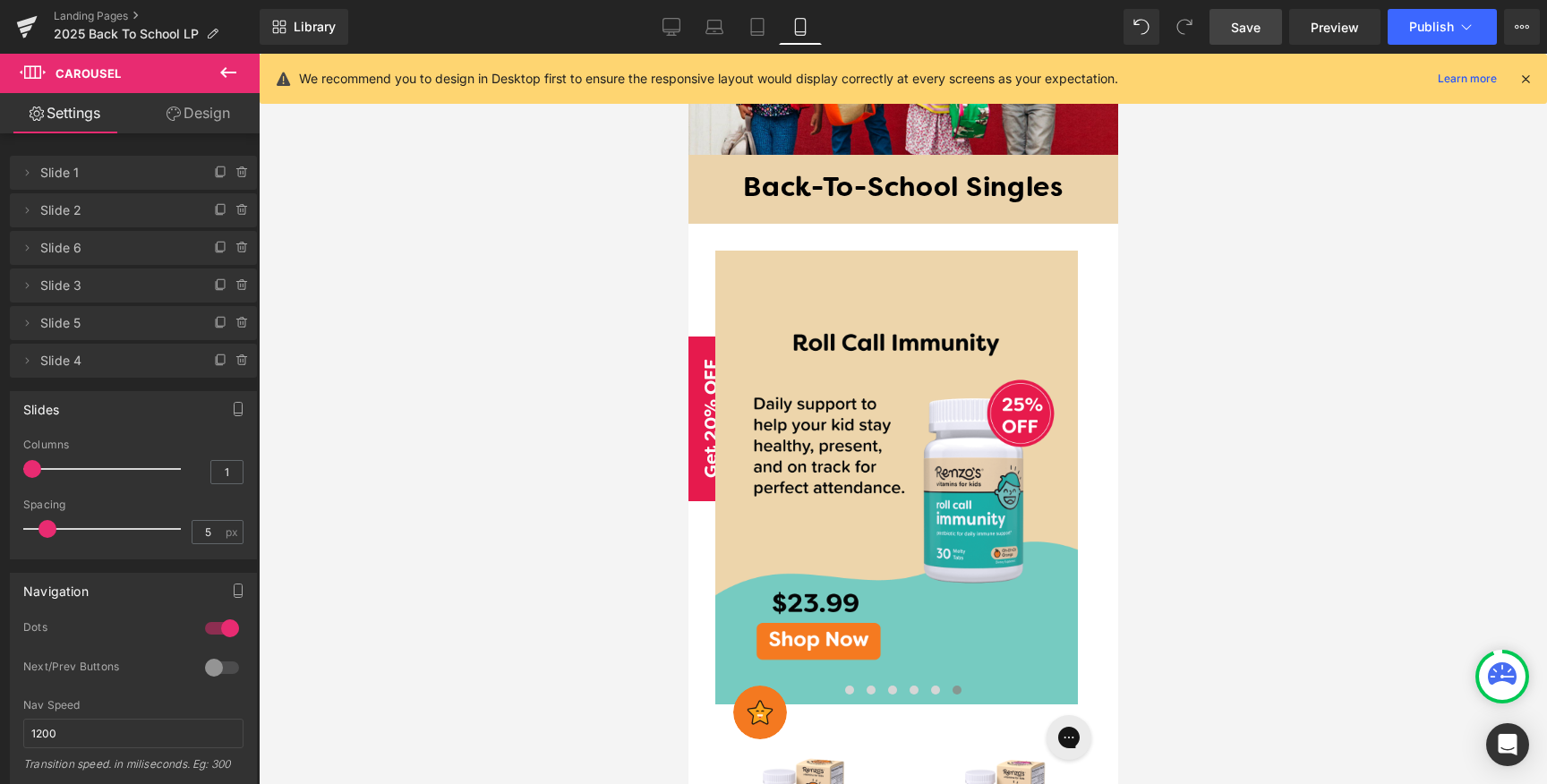
click at [1243, 21] on span "Save" at bounding box center [1246, 27] width 30 height 19
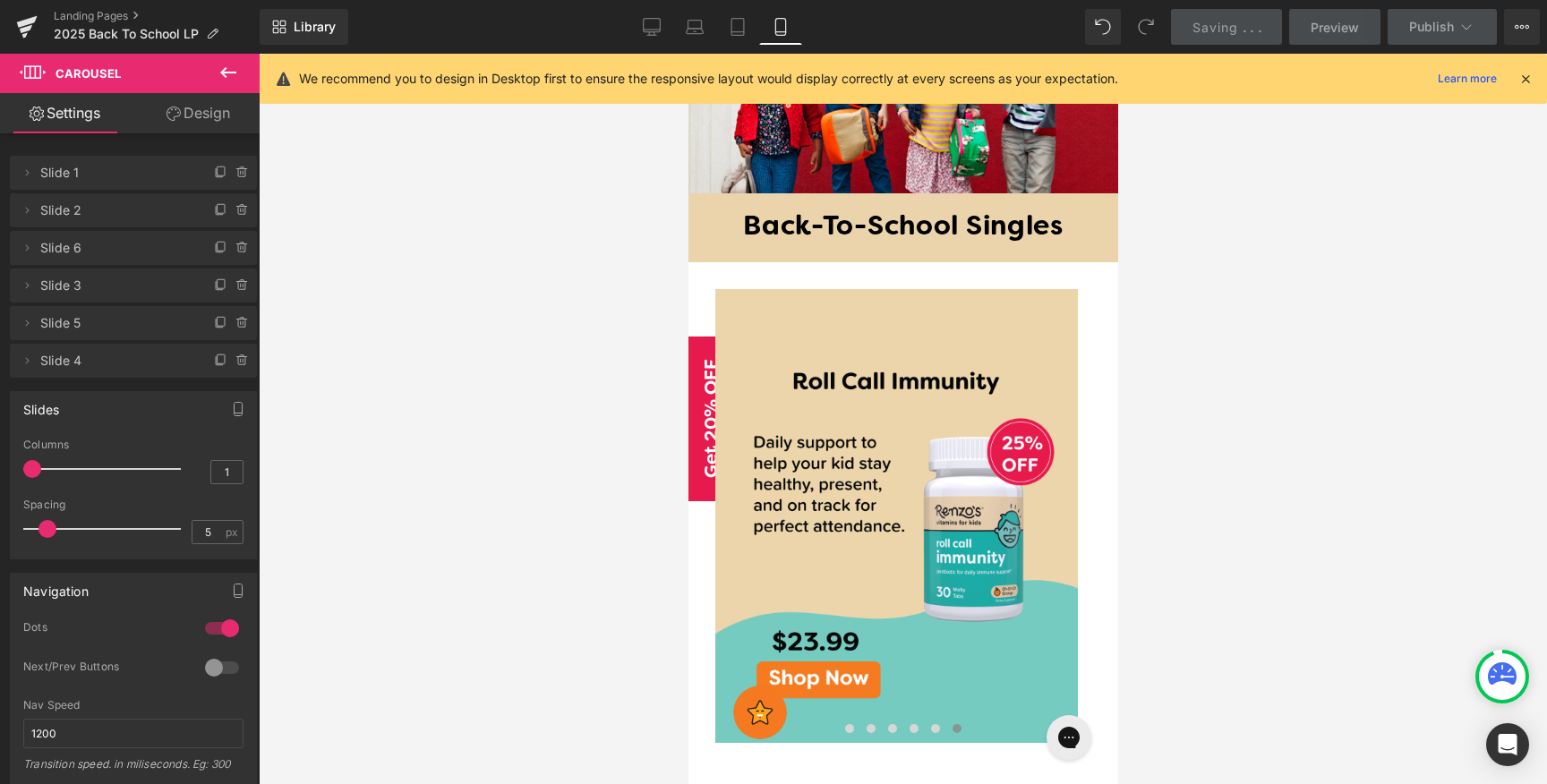
scroll to position [877, 0]
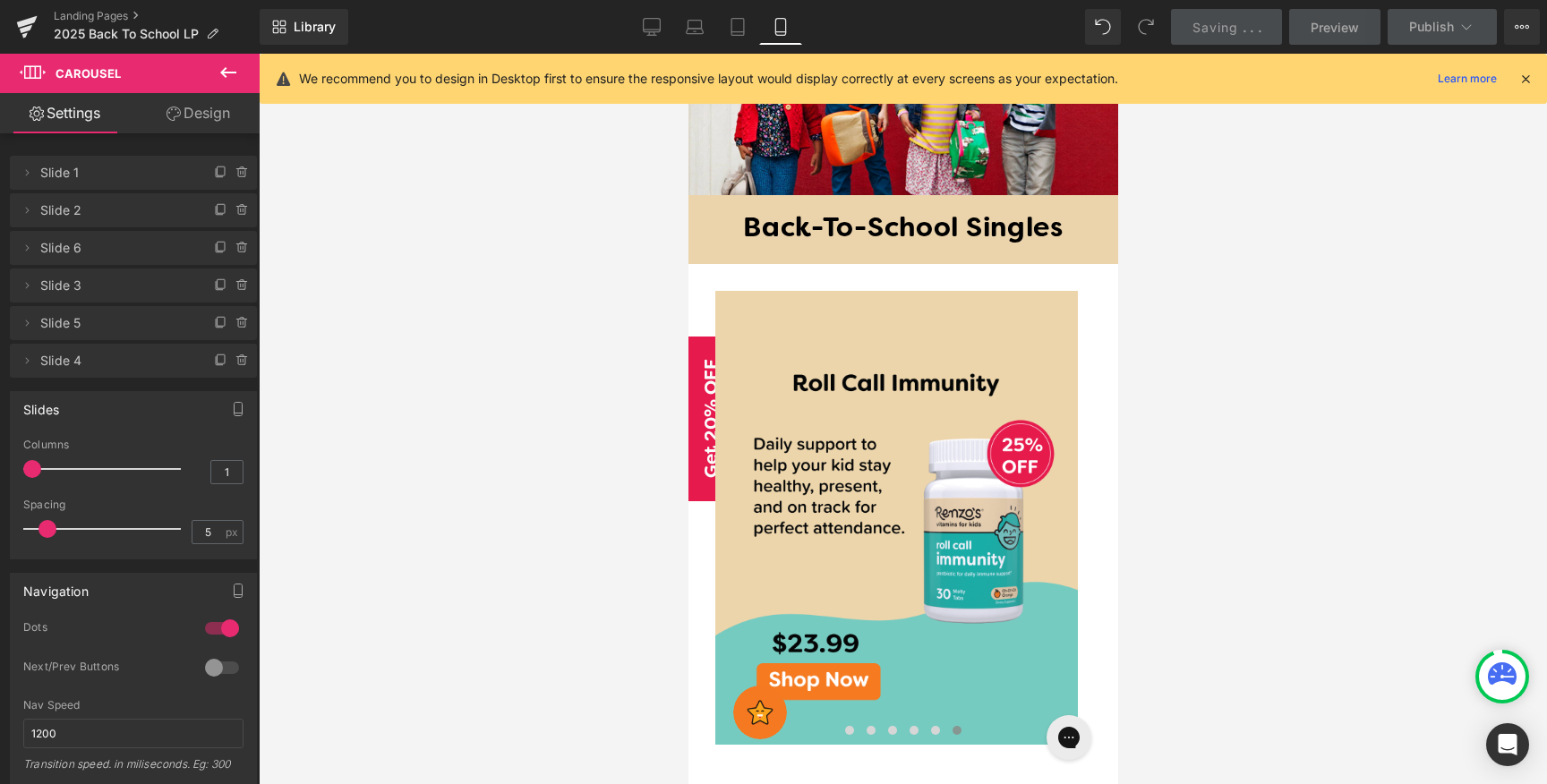
click at [1077, 213] on h1 "Back-To-School Singles" at bounding box center [903, 229] width 412 height 34
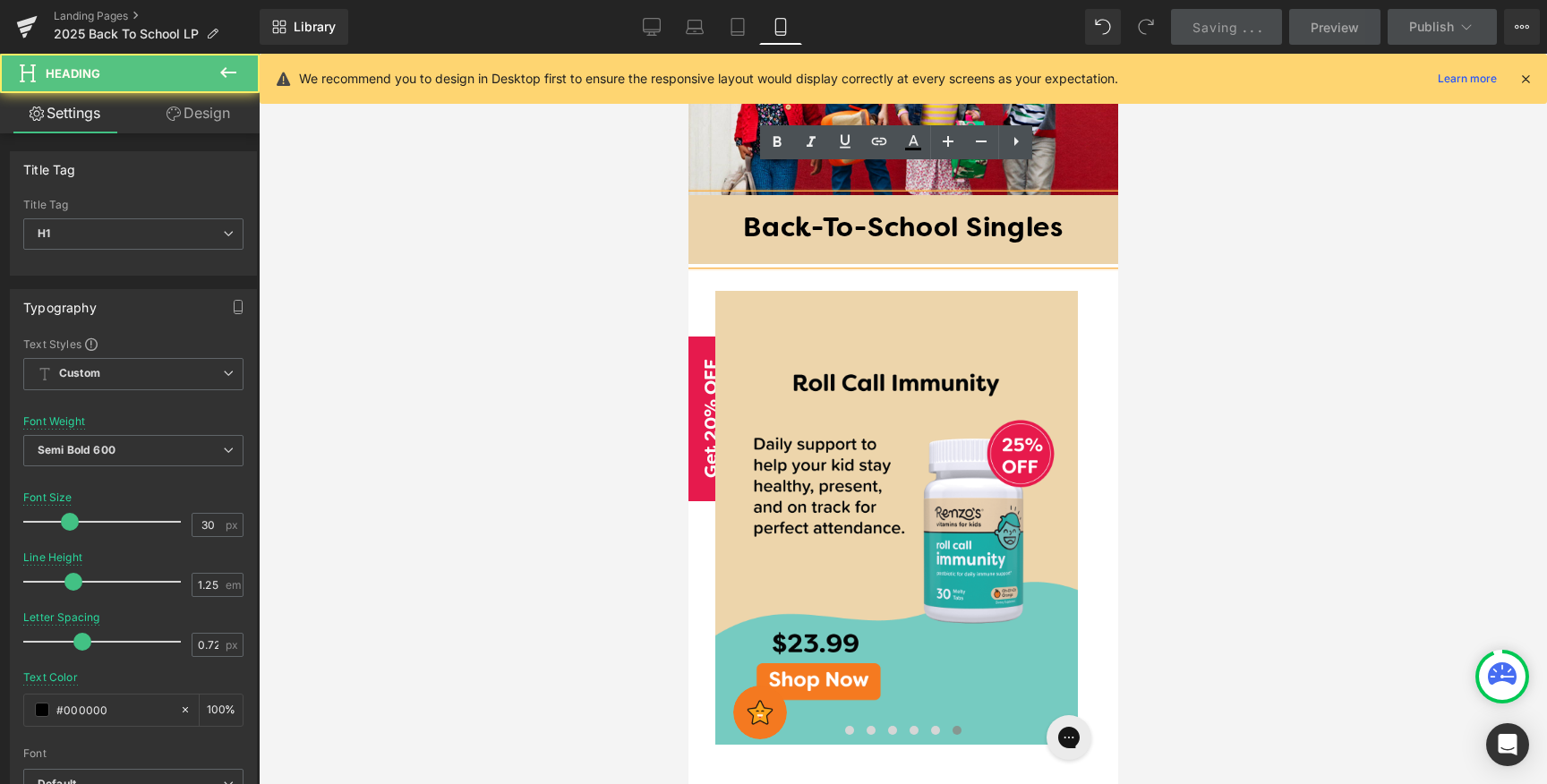
click at [1092, 213] on h1 "Back-To-School Singles" at bounding box center [903, 229] width 412 height 34
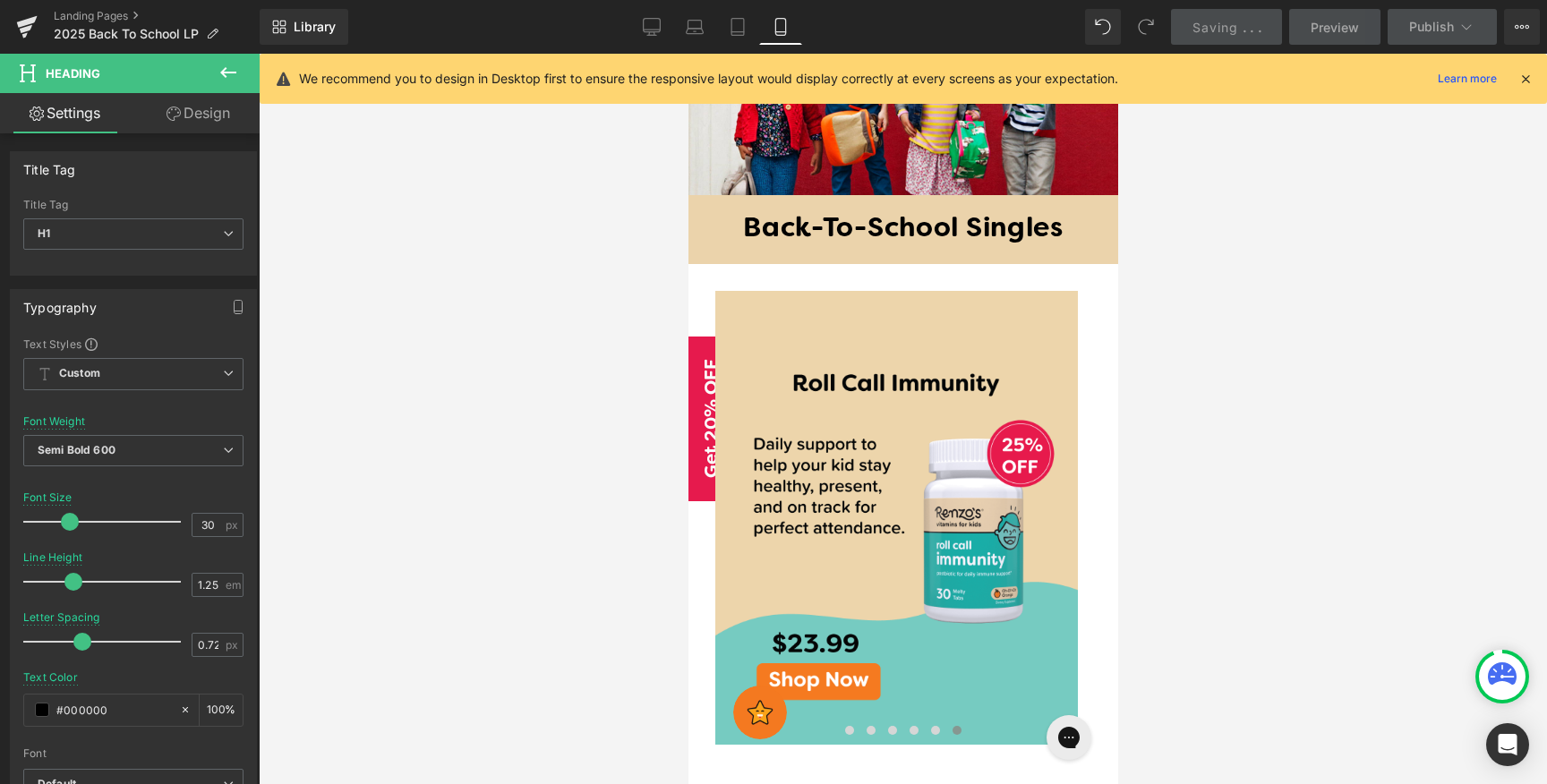
click at [205, 111] on link "Design" at bounding box center [198, 113] width 130 height 40
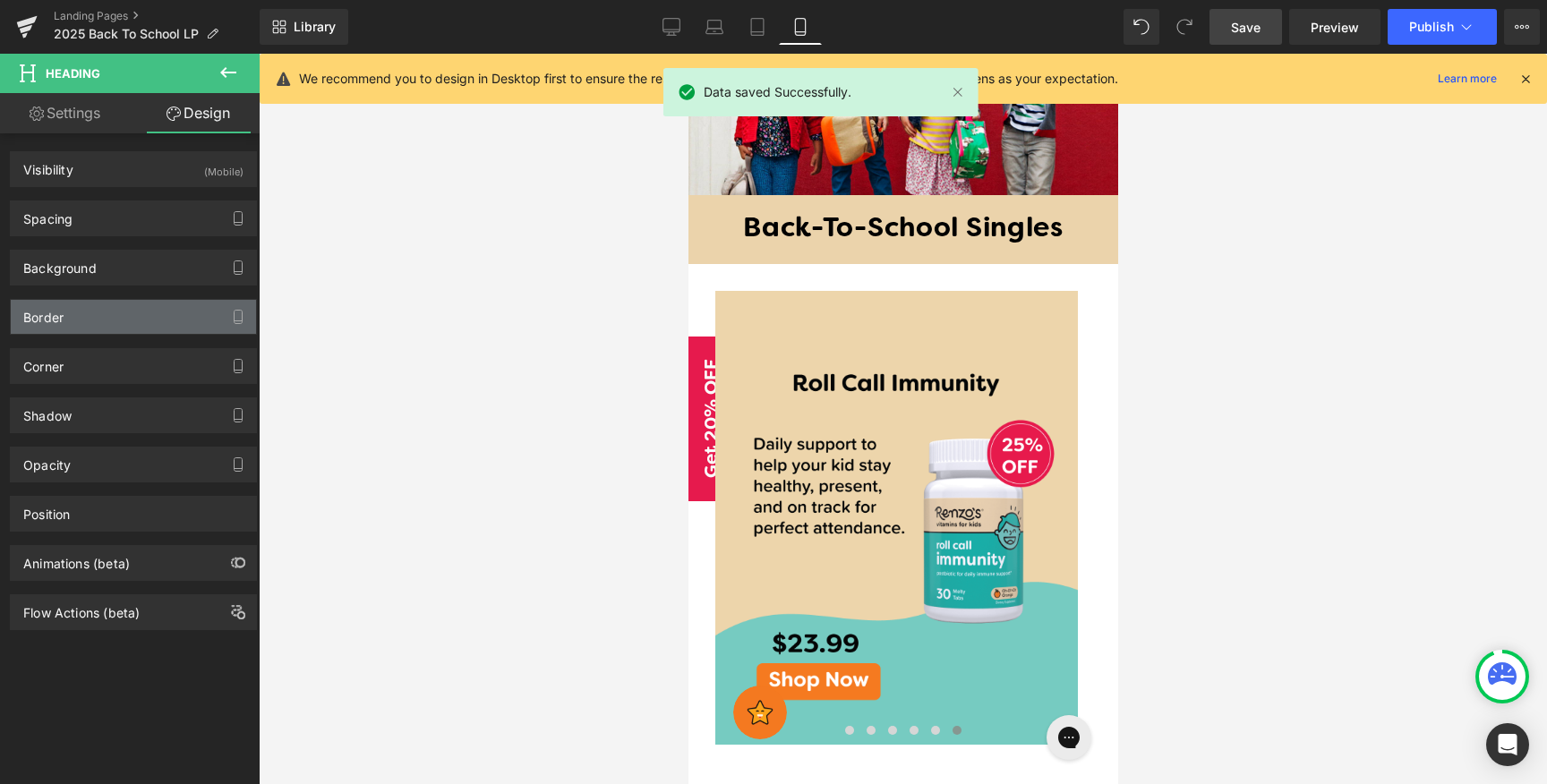
type input "#ebd3ab"
type input "100"
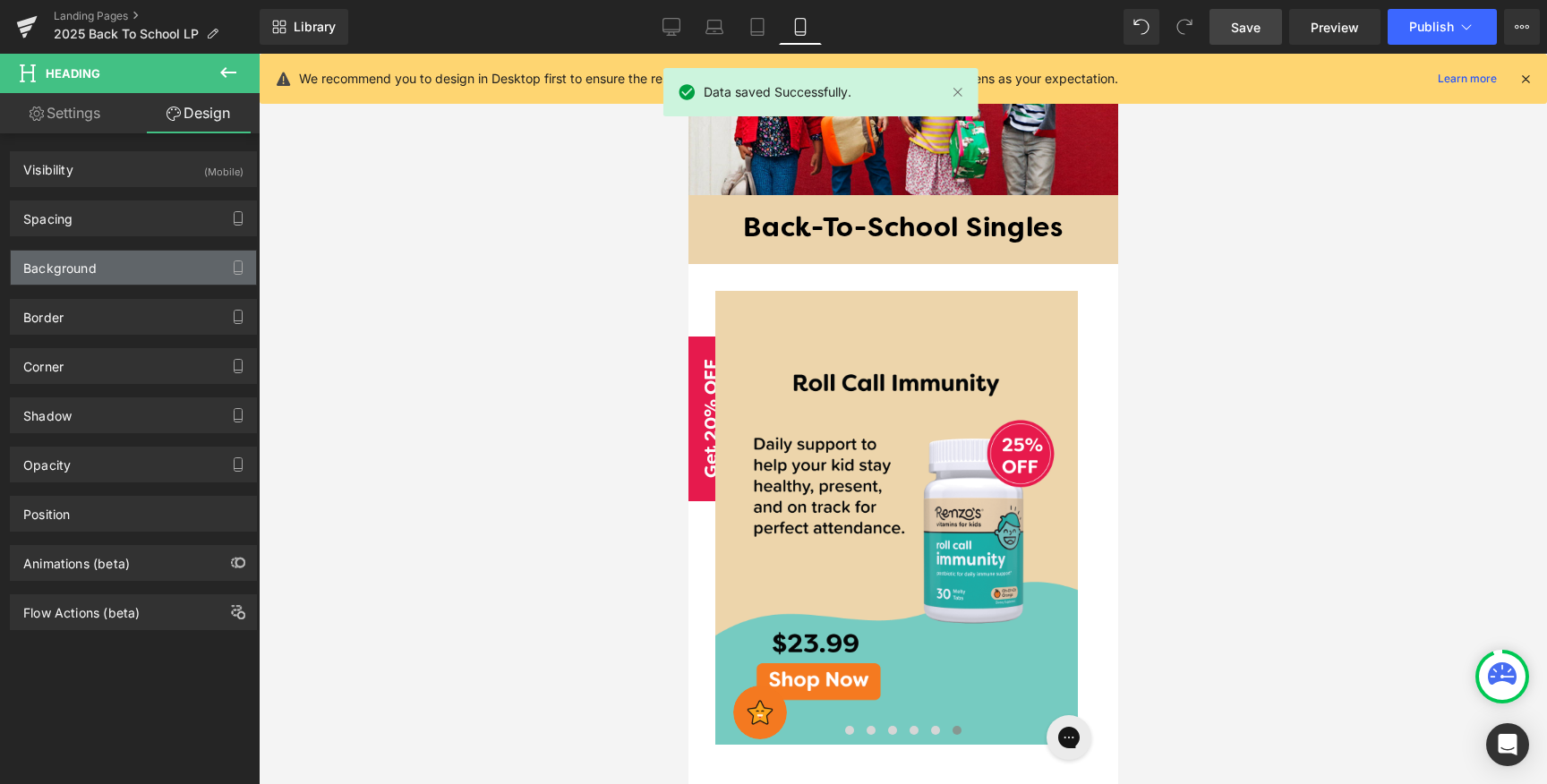
click at [123, 268] on div "Background" at bounding box center [133, 268] width 245 height 34
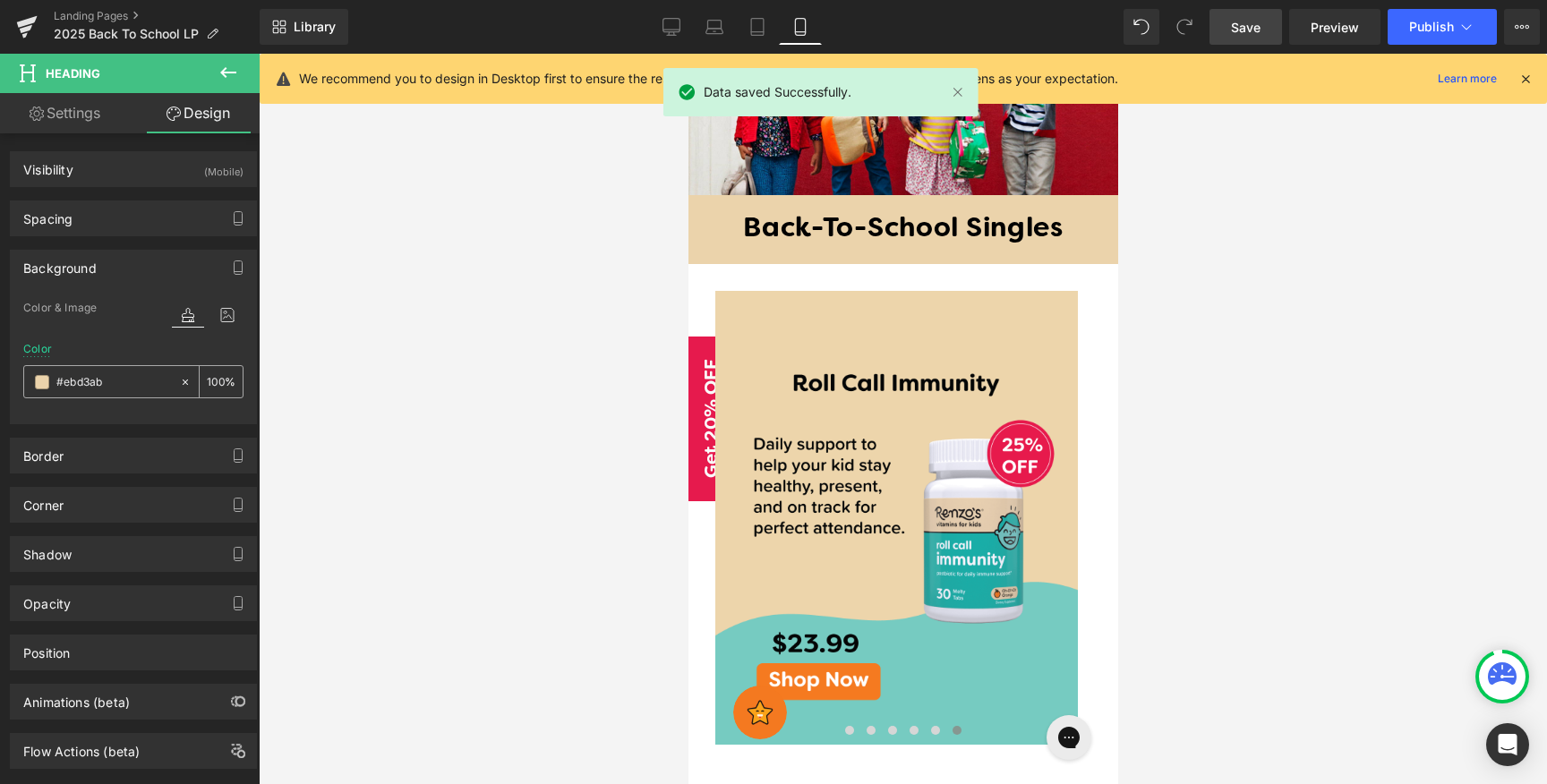
click at [179, 378] on icon at bounding box center [185, 381] width 12 height 12
type input "none"
type input "0"
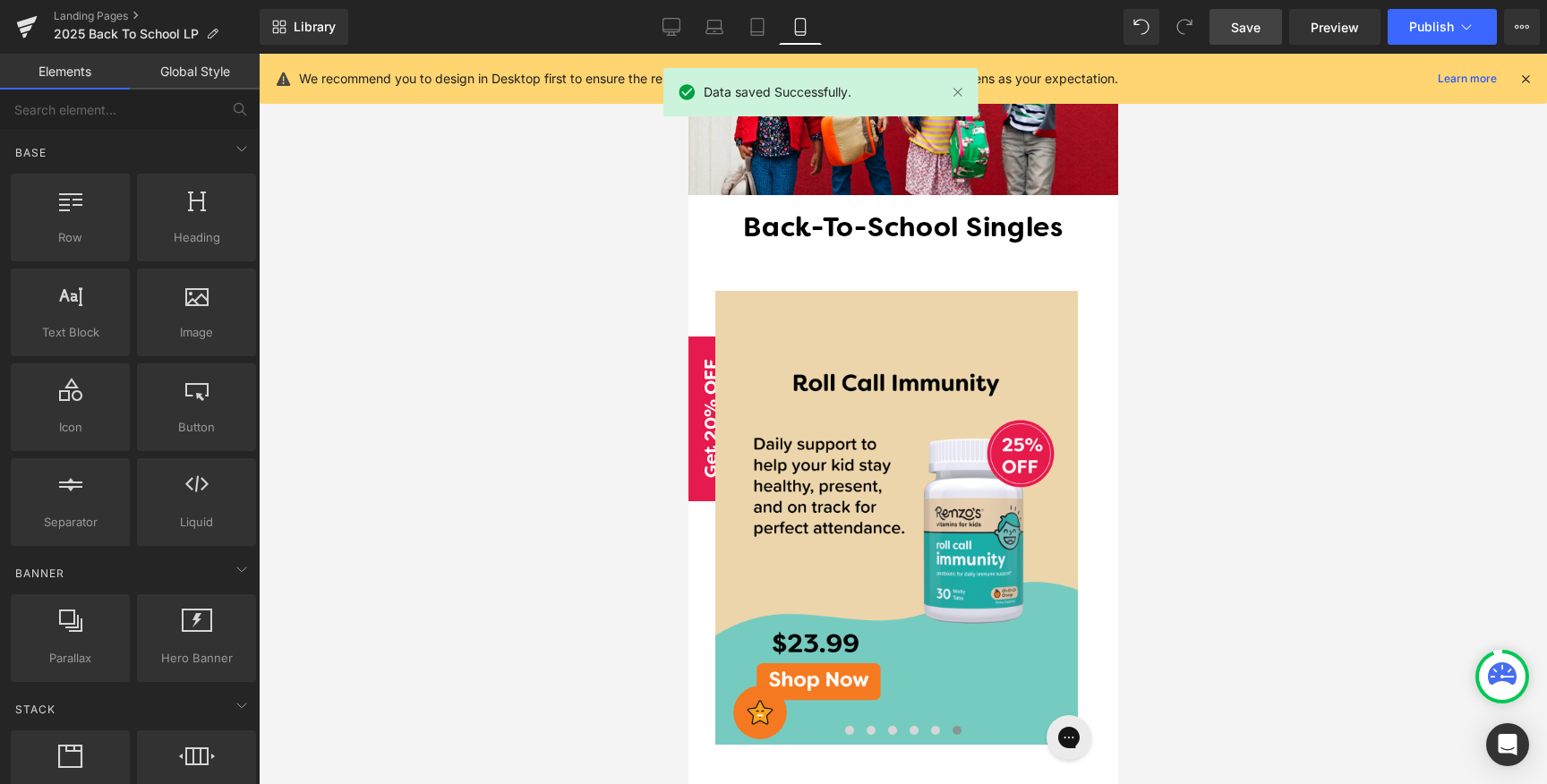
click at [525, 323] on div at bounding box center [902, 419] width 1288 height 730
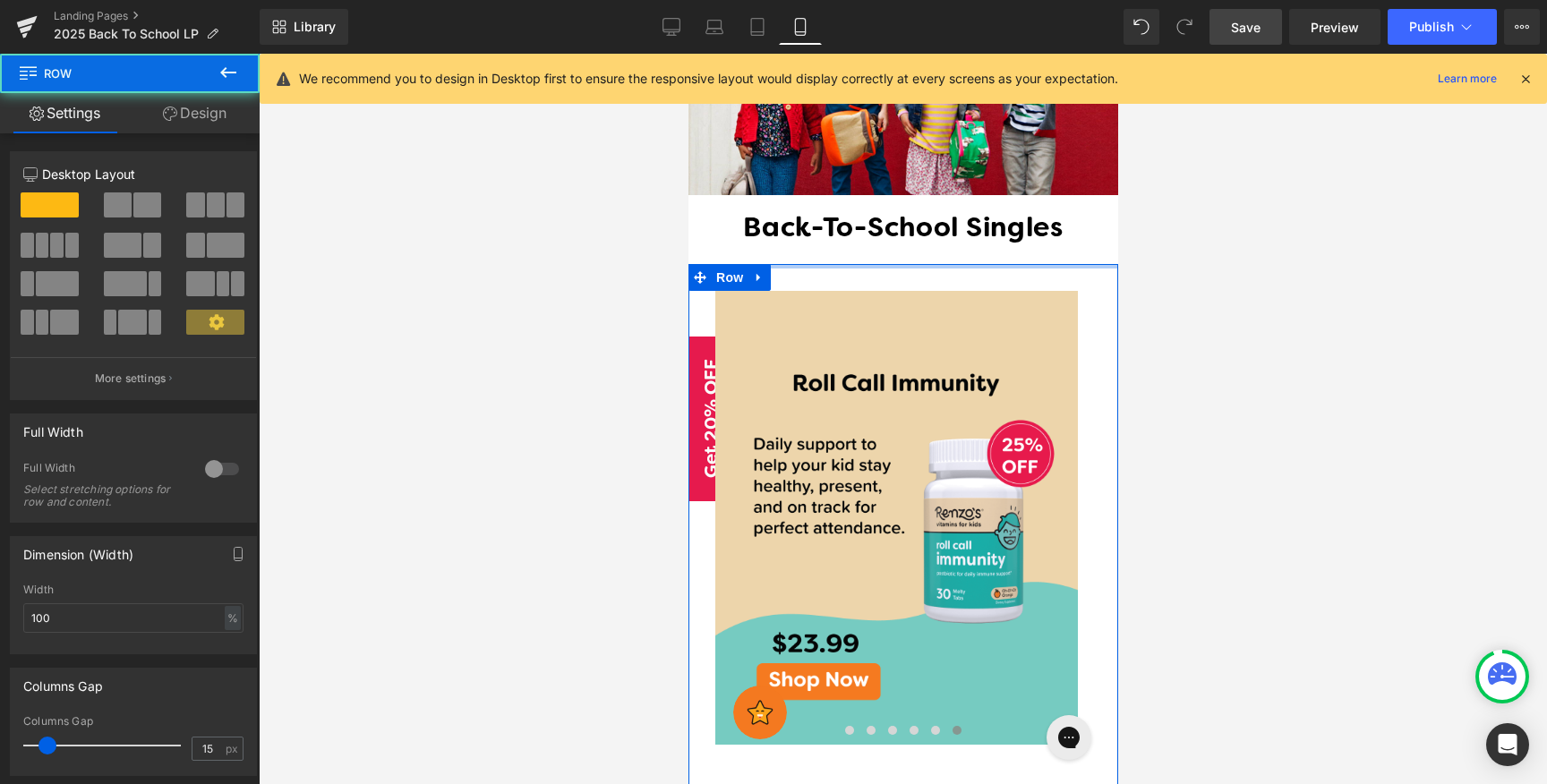
drag, startPoint x: 864, startPoint y: 235, endPoint x: 856, endPoint y: 162, distance: 73.4
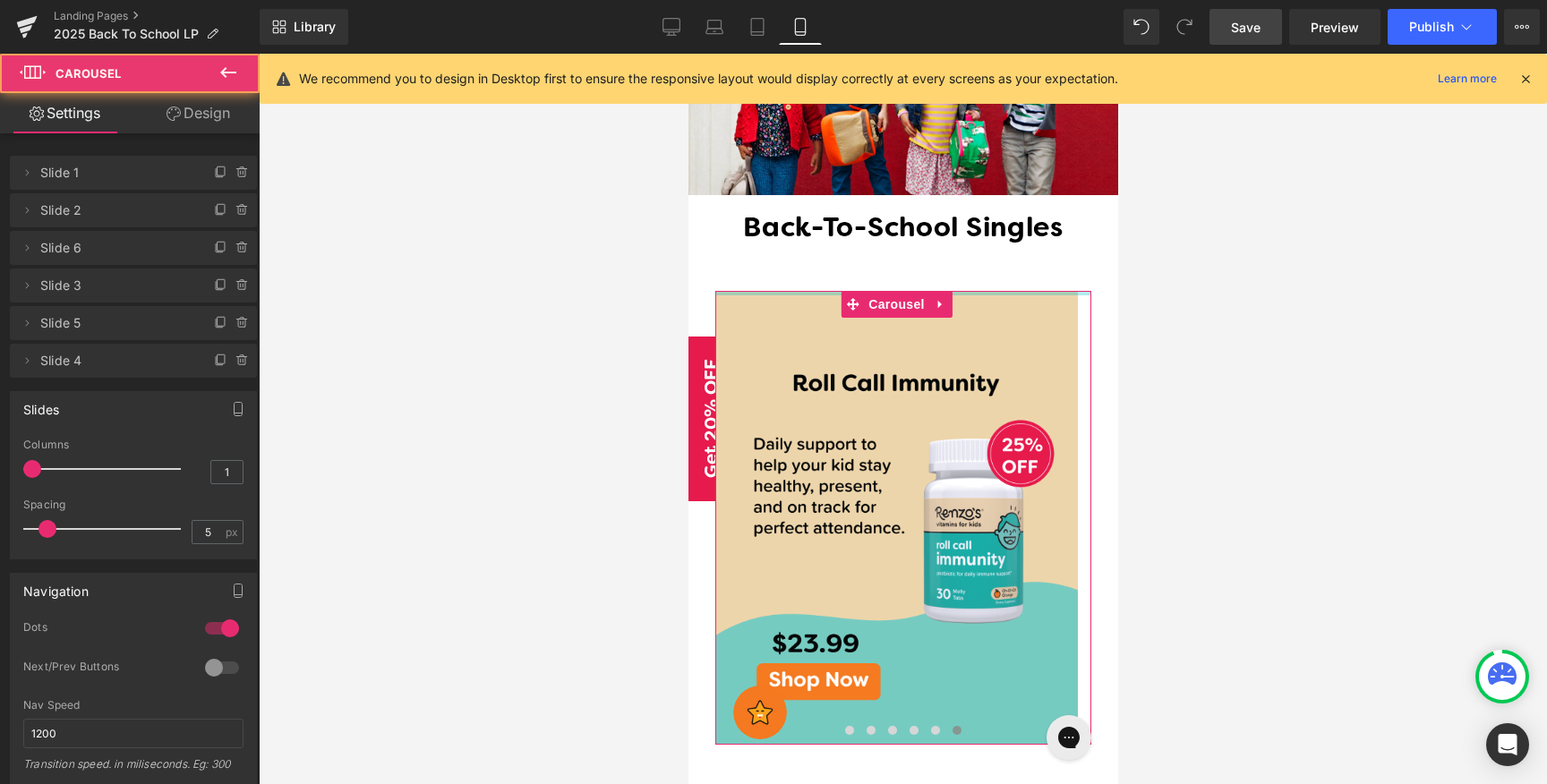
drag, startPoint x: 814, startPoint y: 266, endPoint x: 814, endPoint y: 233, distance: 33.0
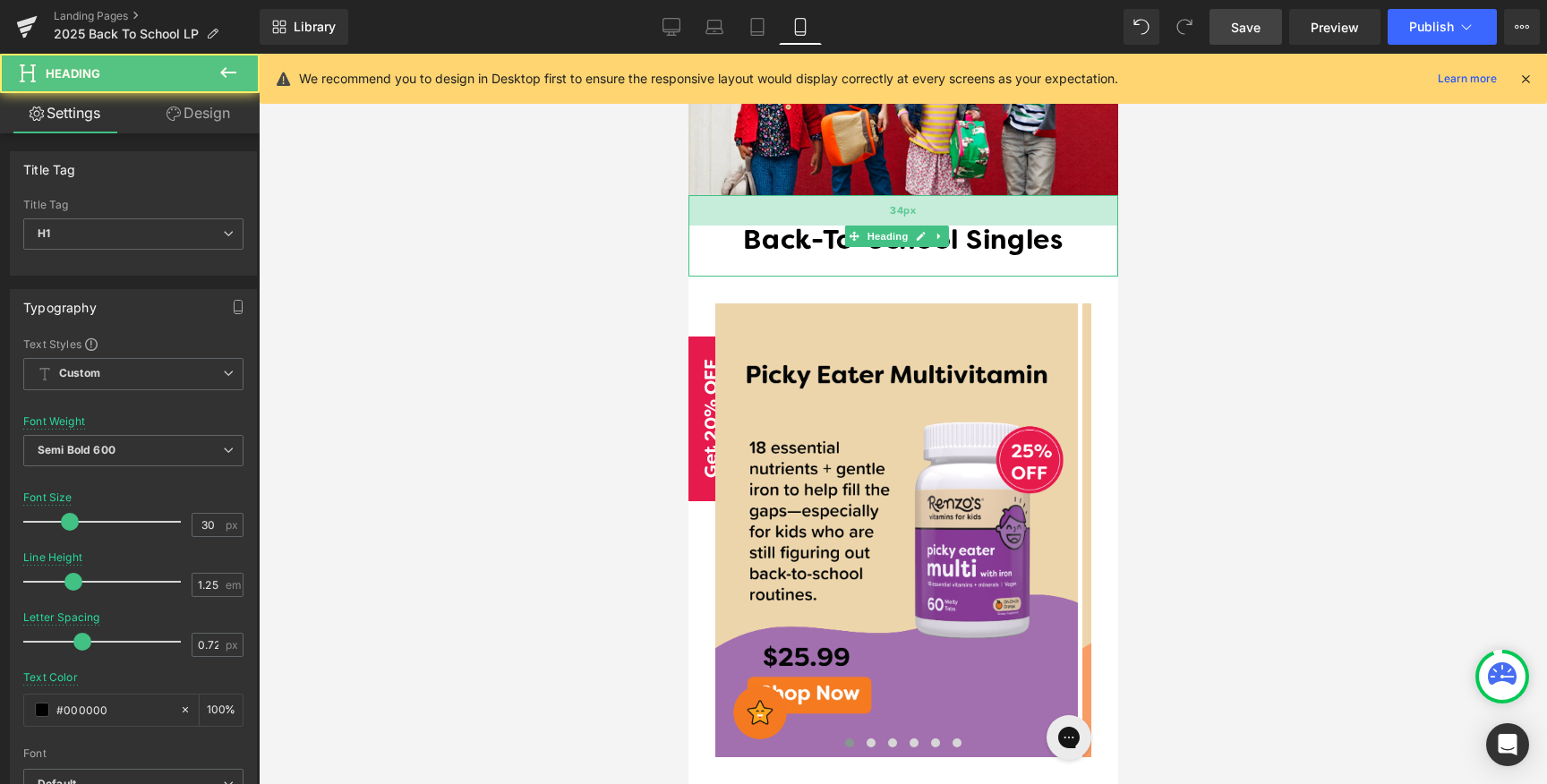
drag, startPoint x: 814, startPoint y: 168, endPoint x: 814, endPoint y: 180, distance: 12.0
click at [814, 195] on div "34px" at bounding box center [902, 210] width 430 height 31
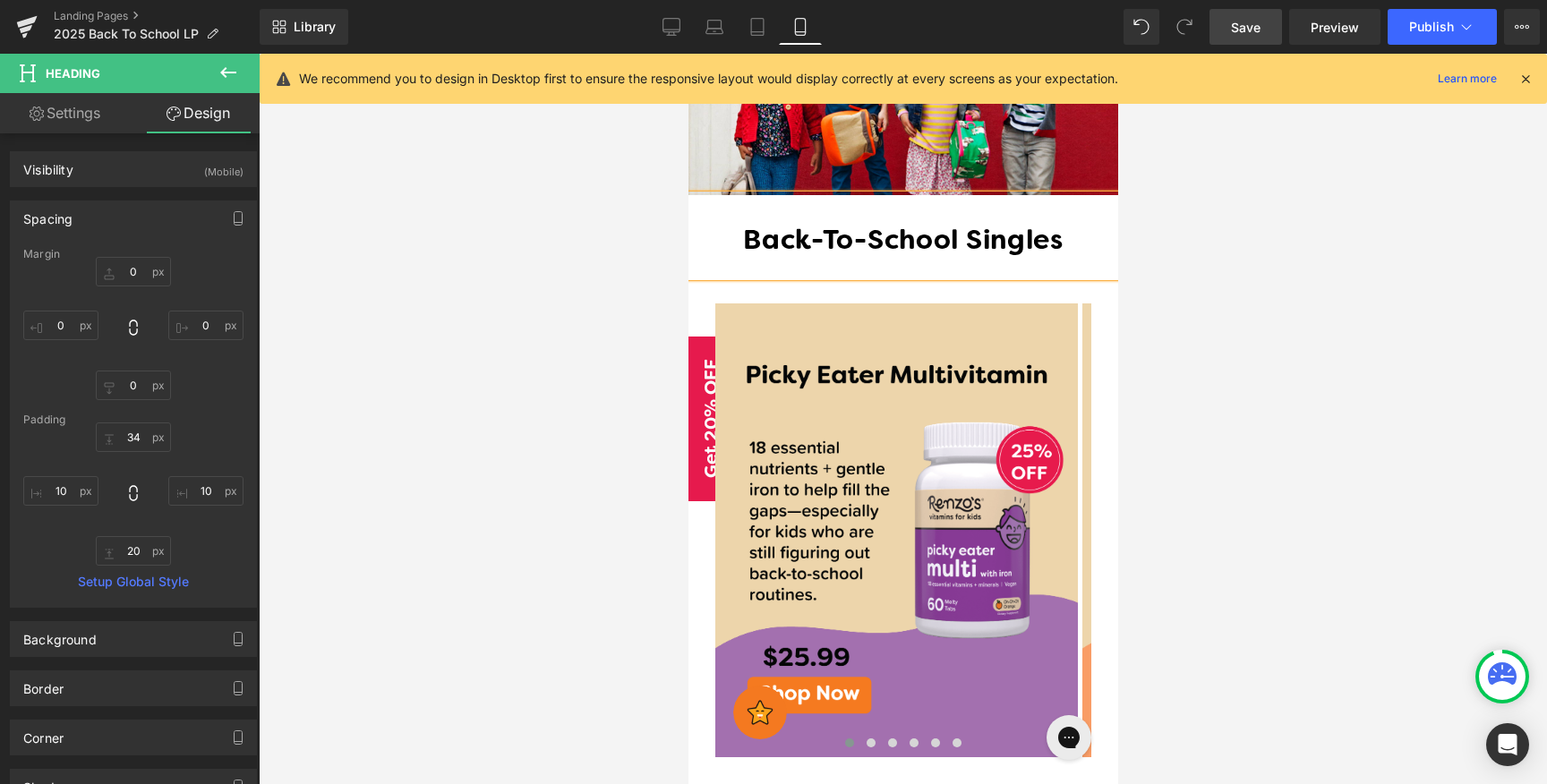
drag, startPoint x: 1162, startPoint y: 227, endPoint x: 235, endPoint y: 140, distance: 931.1
click at [1162, 227] on div at bounding box center [902, 419] width 1288 height 730
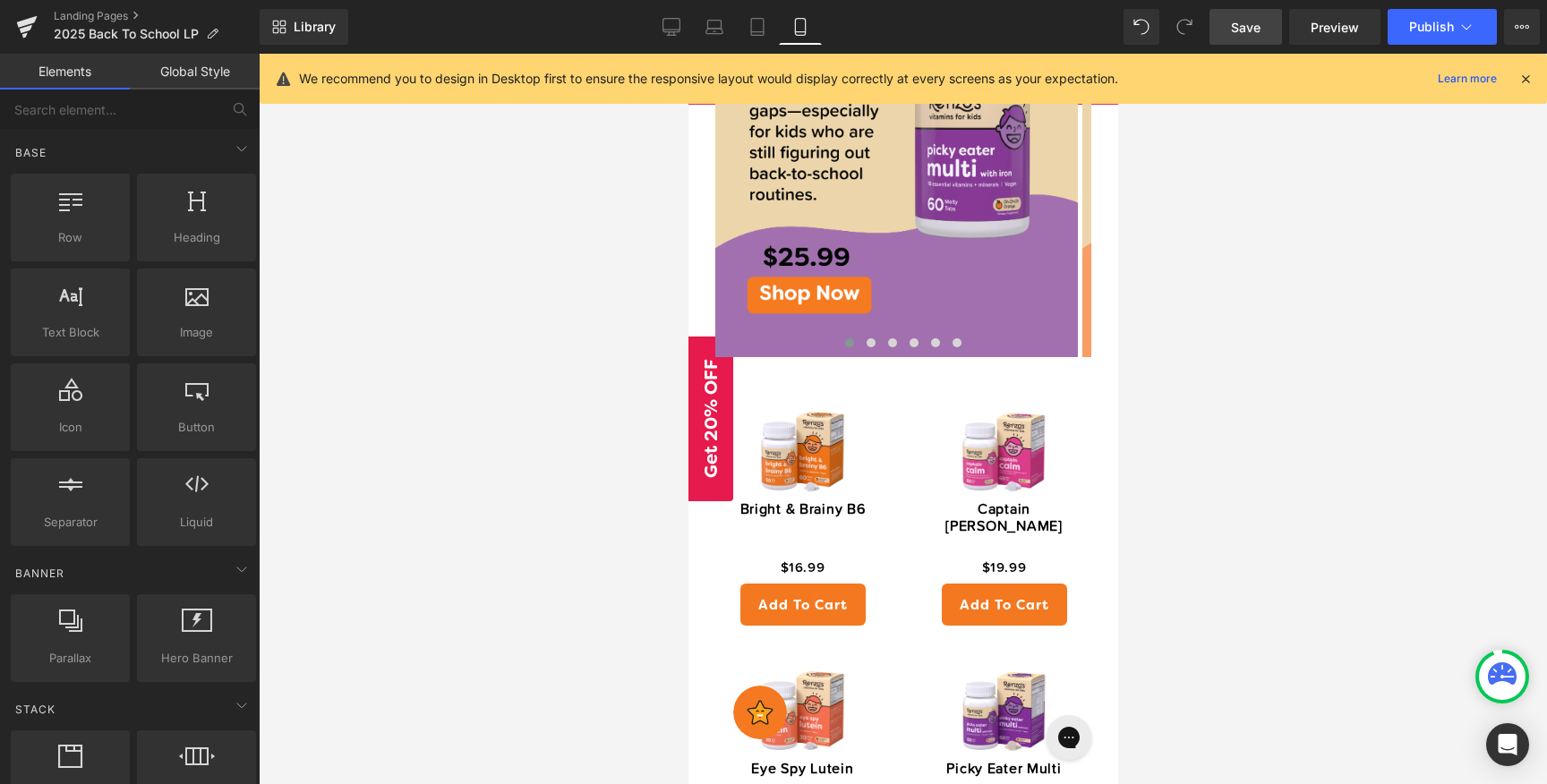
scroll to position [1276, 0]
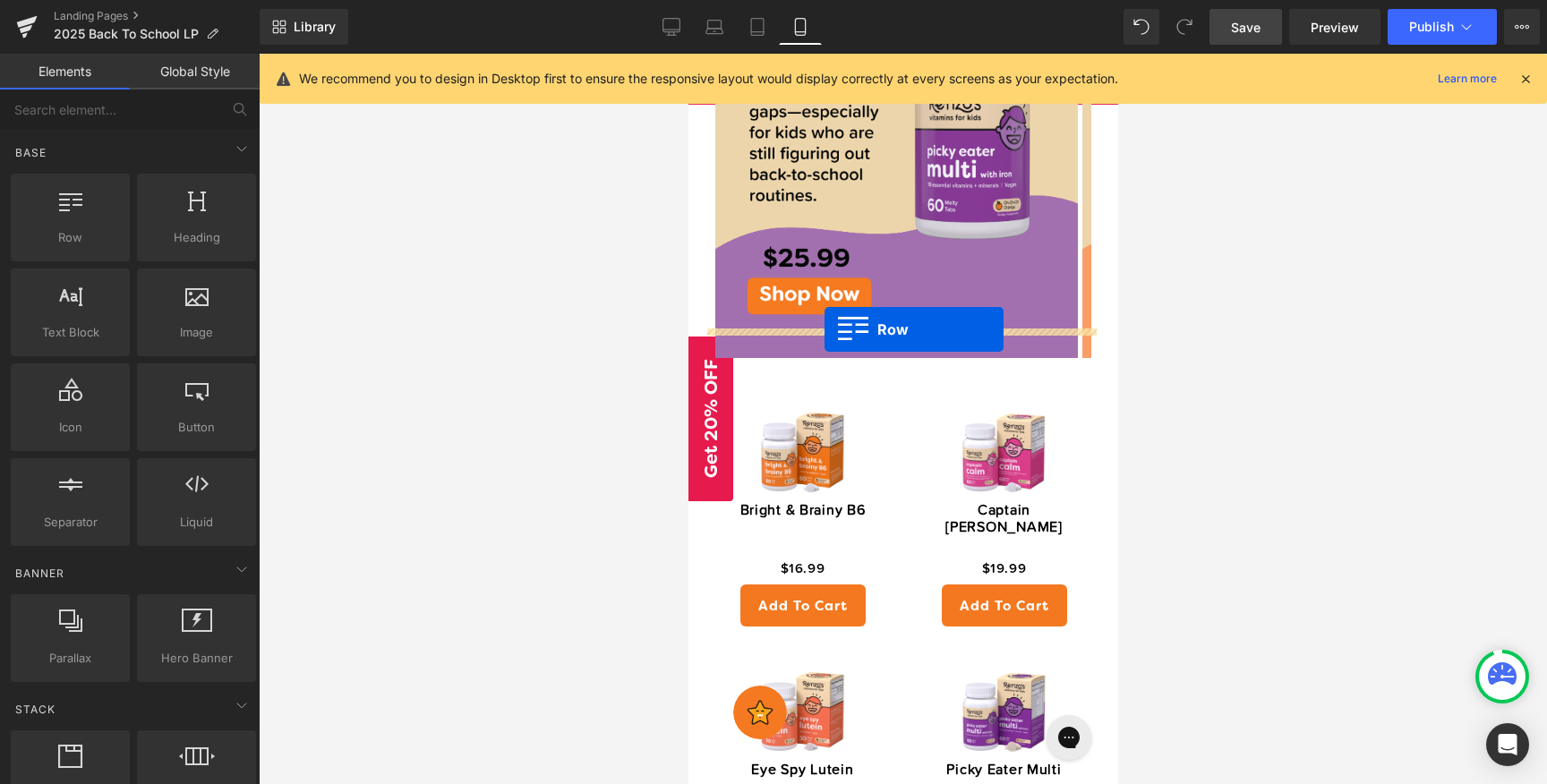
drag, startPoint x: 767, startPoint y: 301, endPoint x: 823, endPoint y: 329, distance: 62.6
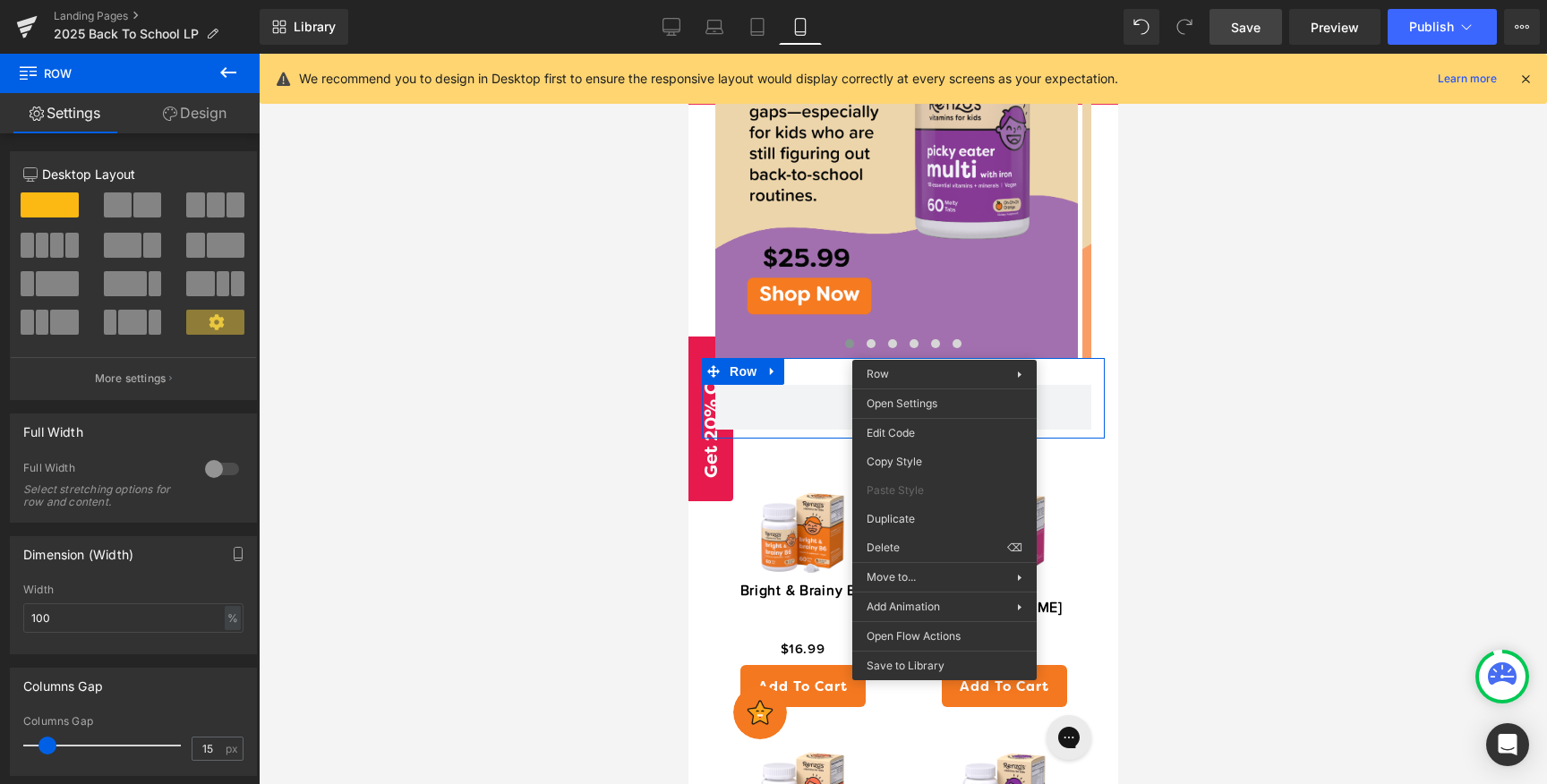
click at [212, 116] on link "Design" at bounding box center [194, 113] width 130 height 40
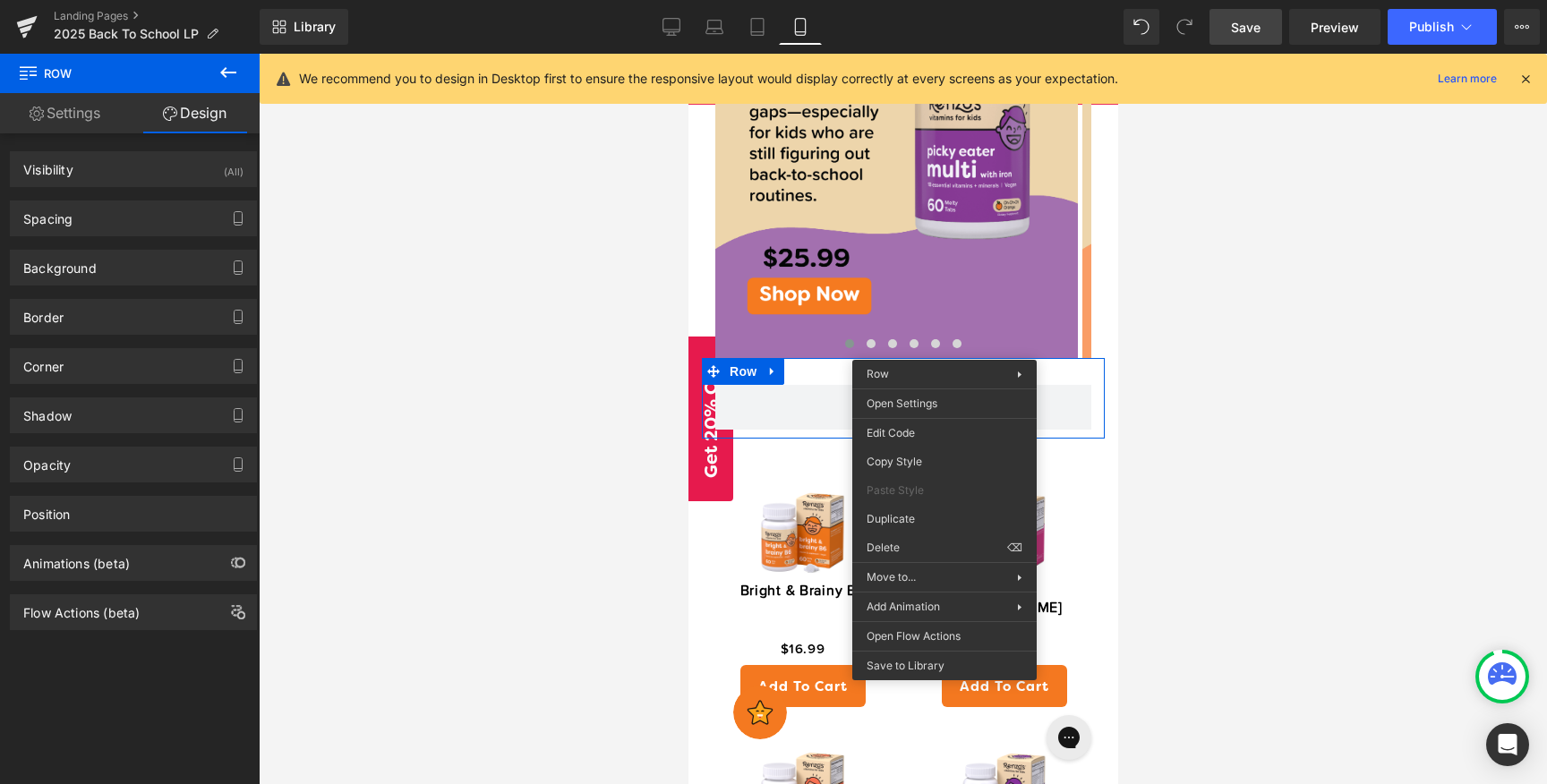
type input "transparent"
type input "0"
click at [106, 266] on div "Background" at bounding box center [133, 268] width 245 height 34
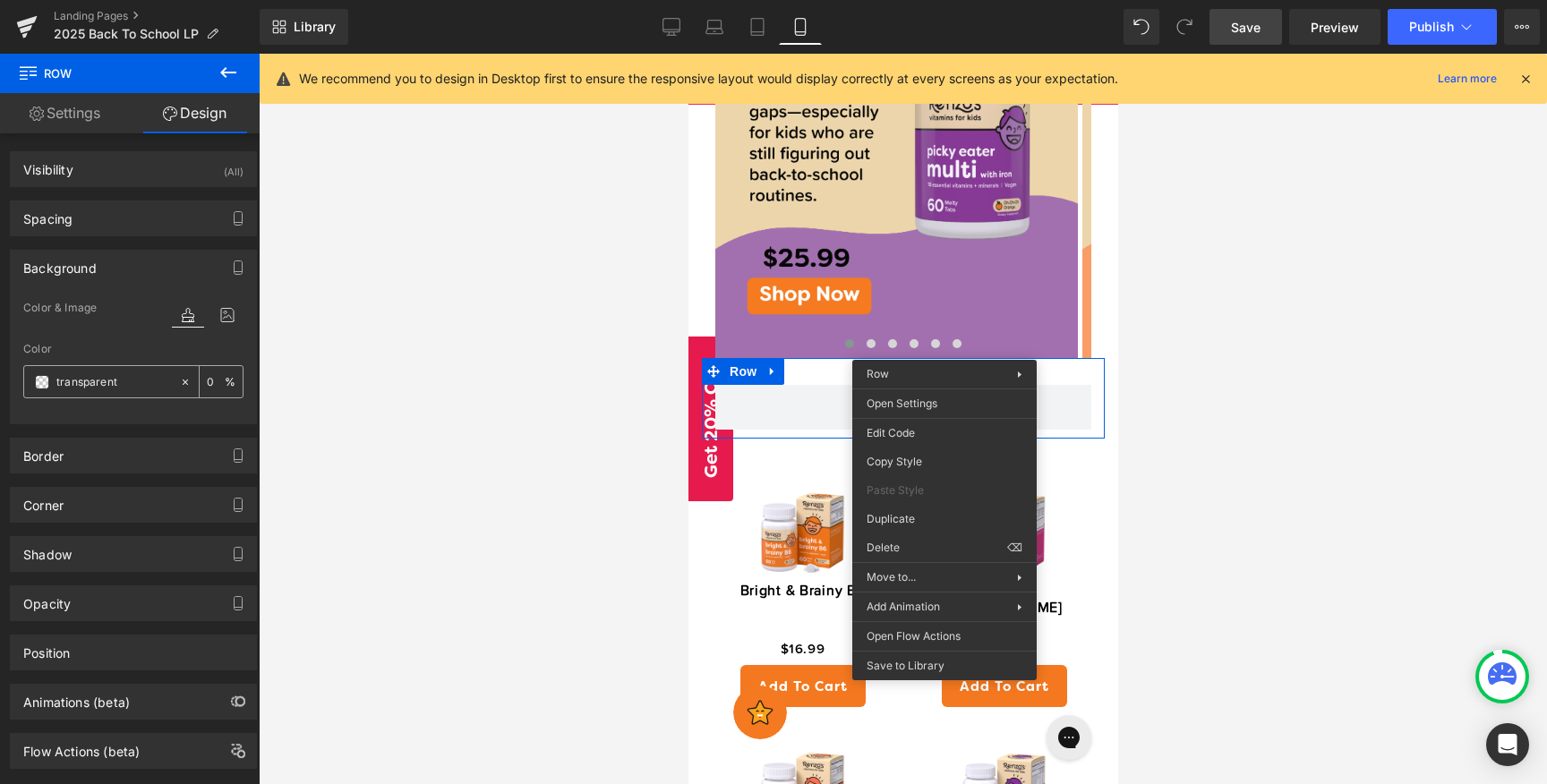
click at [101, 393] on div "transparent" at bounding box center [102, 382] width 155 height 32
click at [119, 384] on input "transparent" at bounding box center [113, 381] width 115 height 20
paste input "#e61a4c"
type input "#e61a4c"
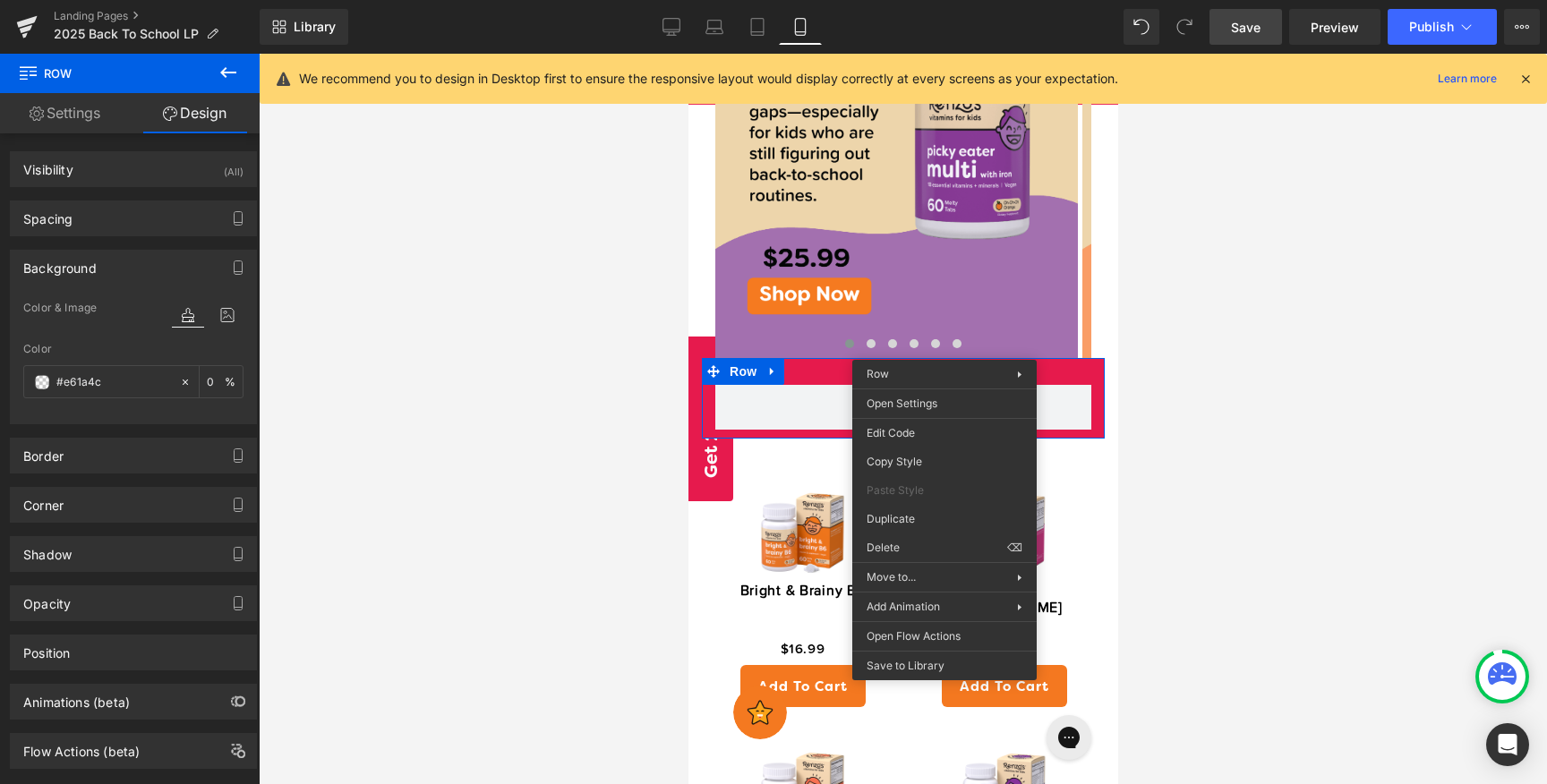
type input "100"
type input "#e61a4c"
click at [228, 64] on icon at bounding box center [228, 72] width 21 height 21
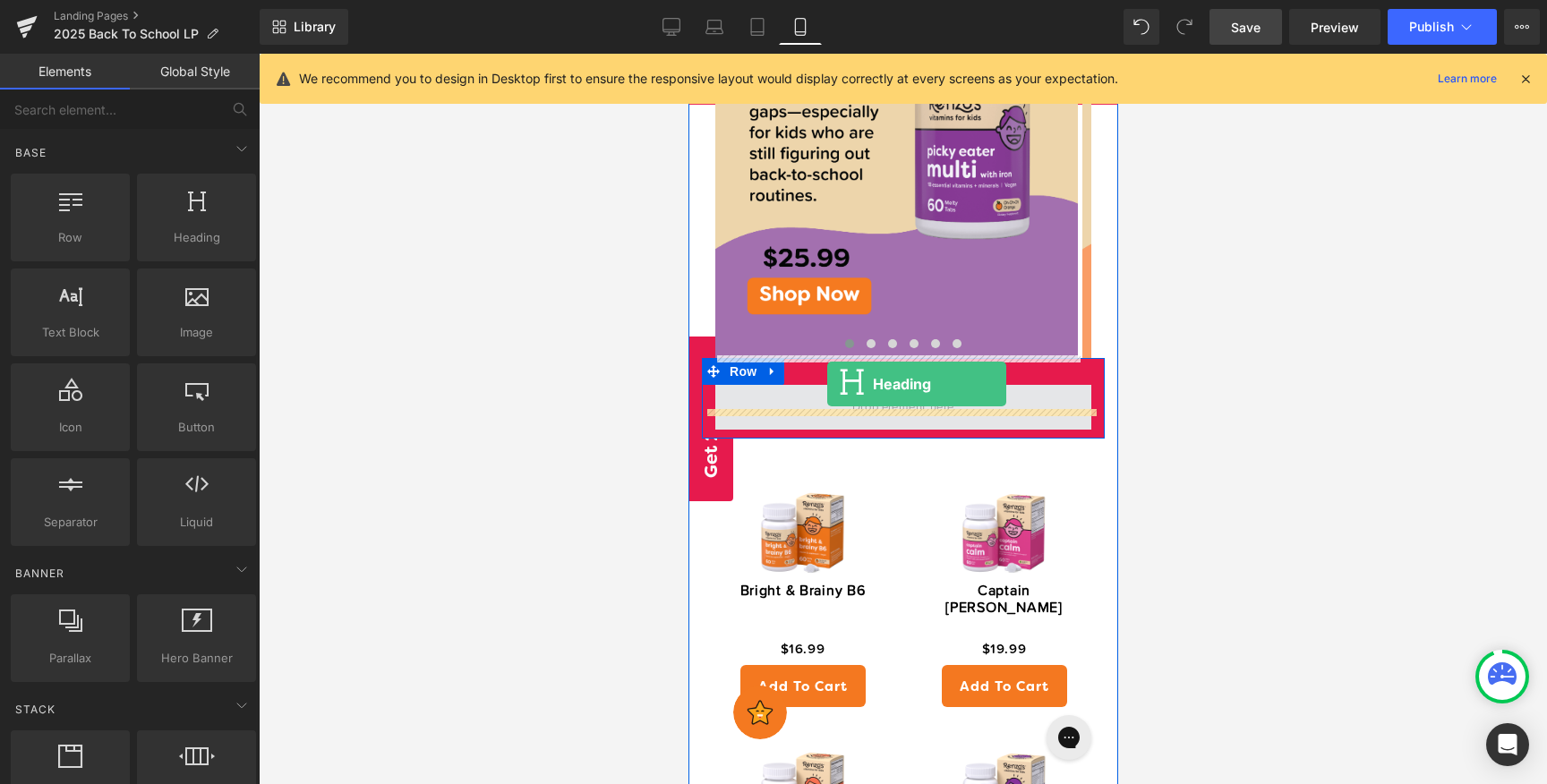
drag, startPoint x: 863, startPoint y: 288, endPoint x: 826, endPoint y: 384, distance: 102.9
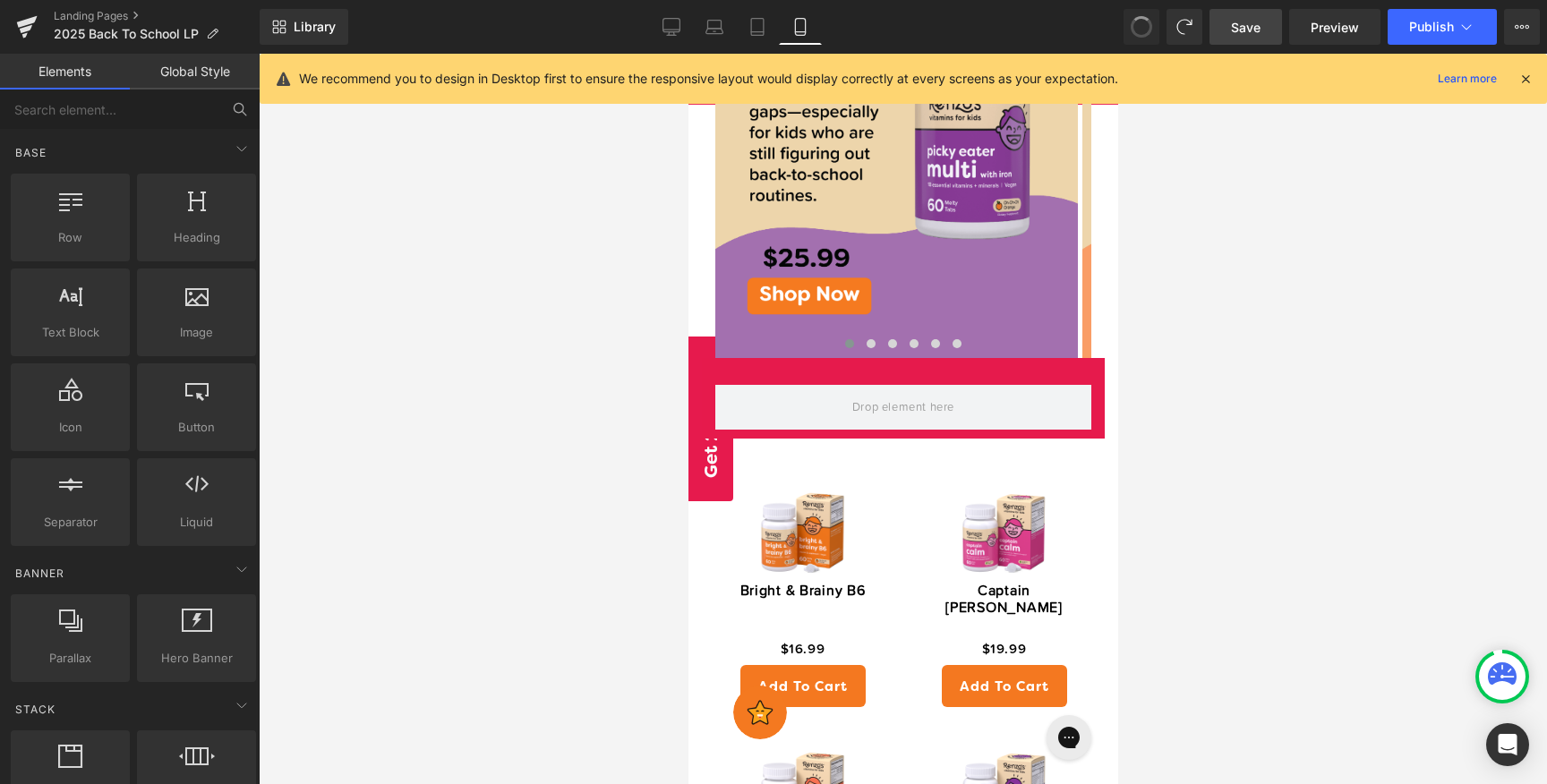
click at [221, 120] on button at bounding box center [240, 109] width 39 height 39
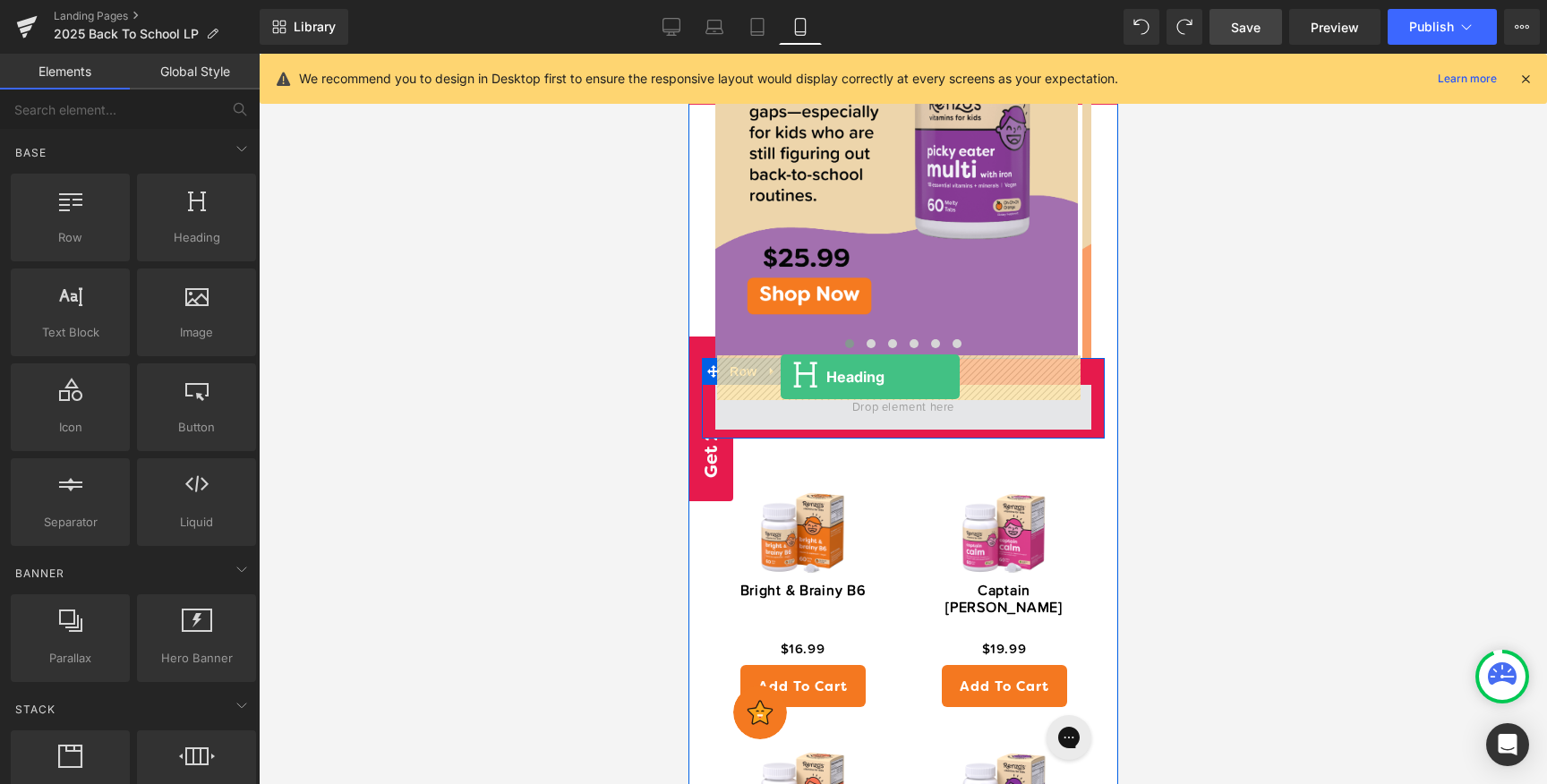
drag, startPoint x: 884, startPoint y: 256, endPoint x: 780, endPoint y: 376, distance: 158.8
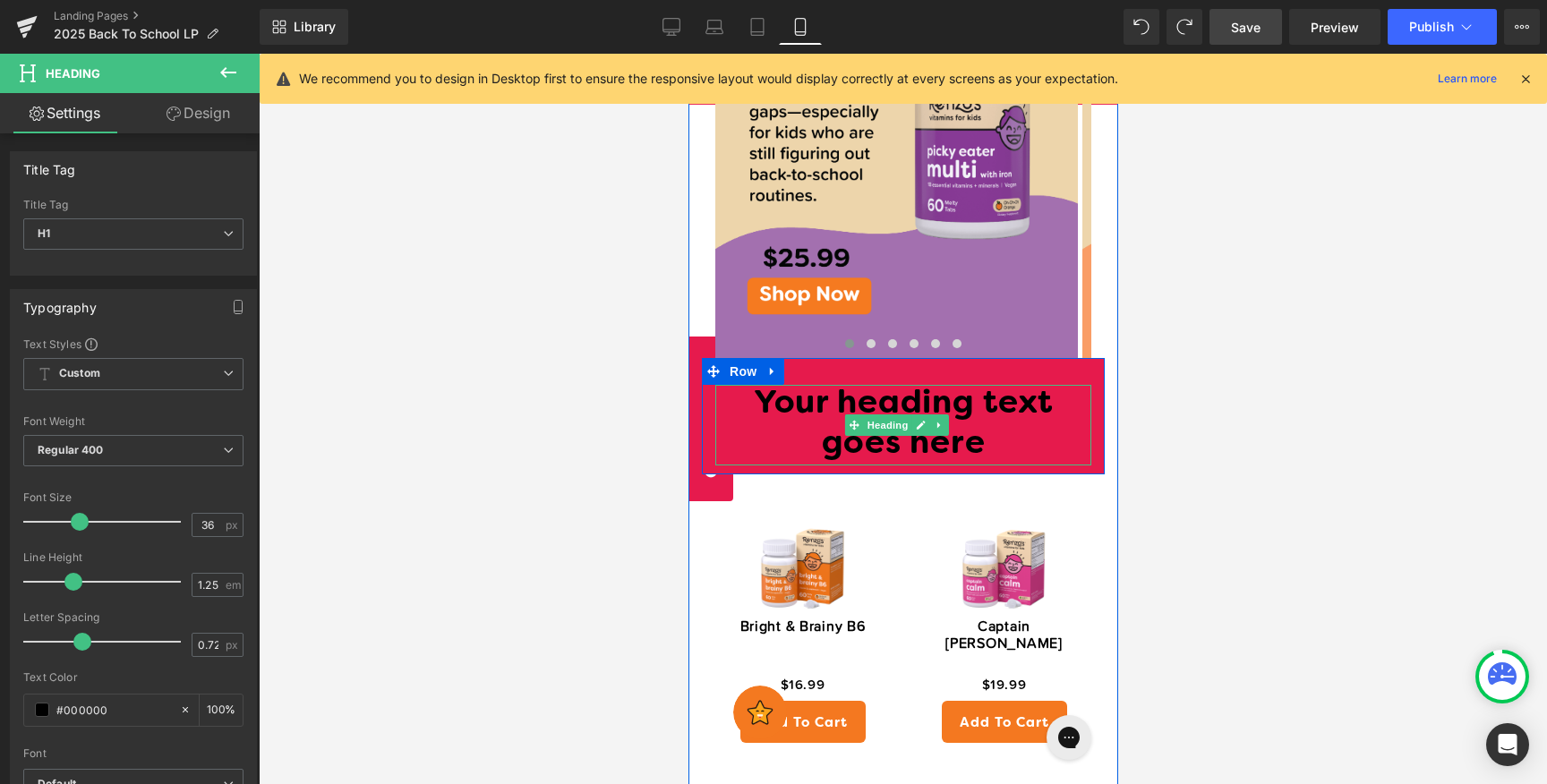
click at [977, 406] on h1 "Your heading text goes here" at bounding box center [902, 425] width 376 height 80
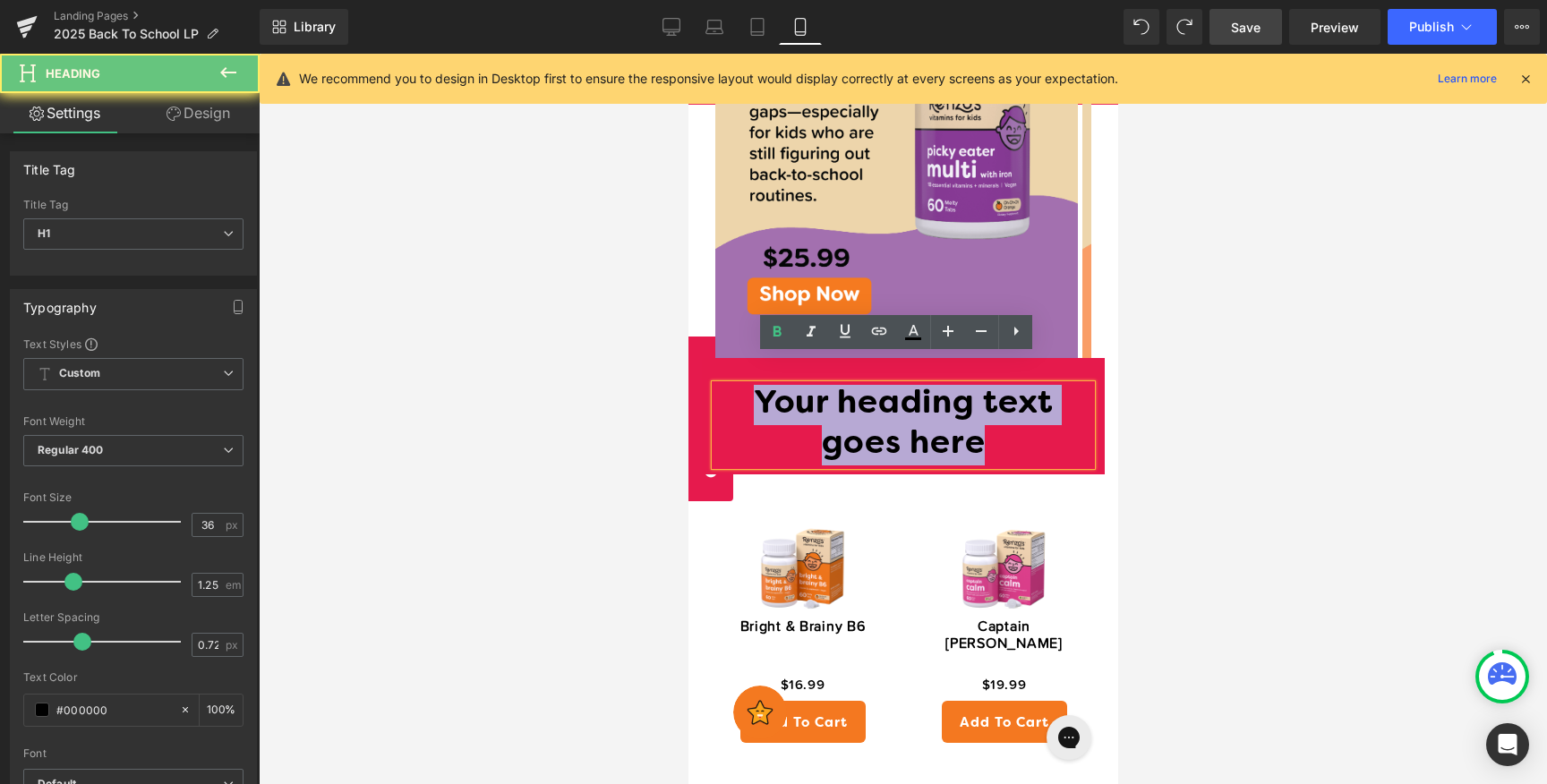
drag, startPoint x: 994, startPoint y: 412, endPoint x: 1358, endPoint y: 406, distance: 364.0
paste div
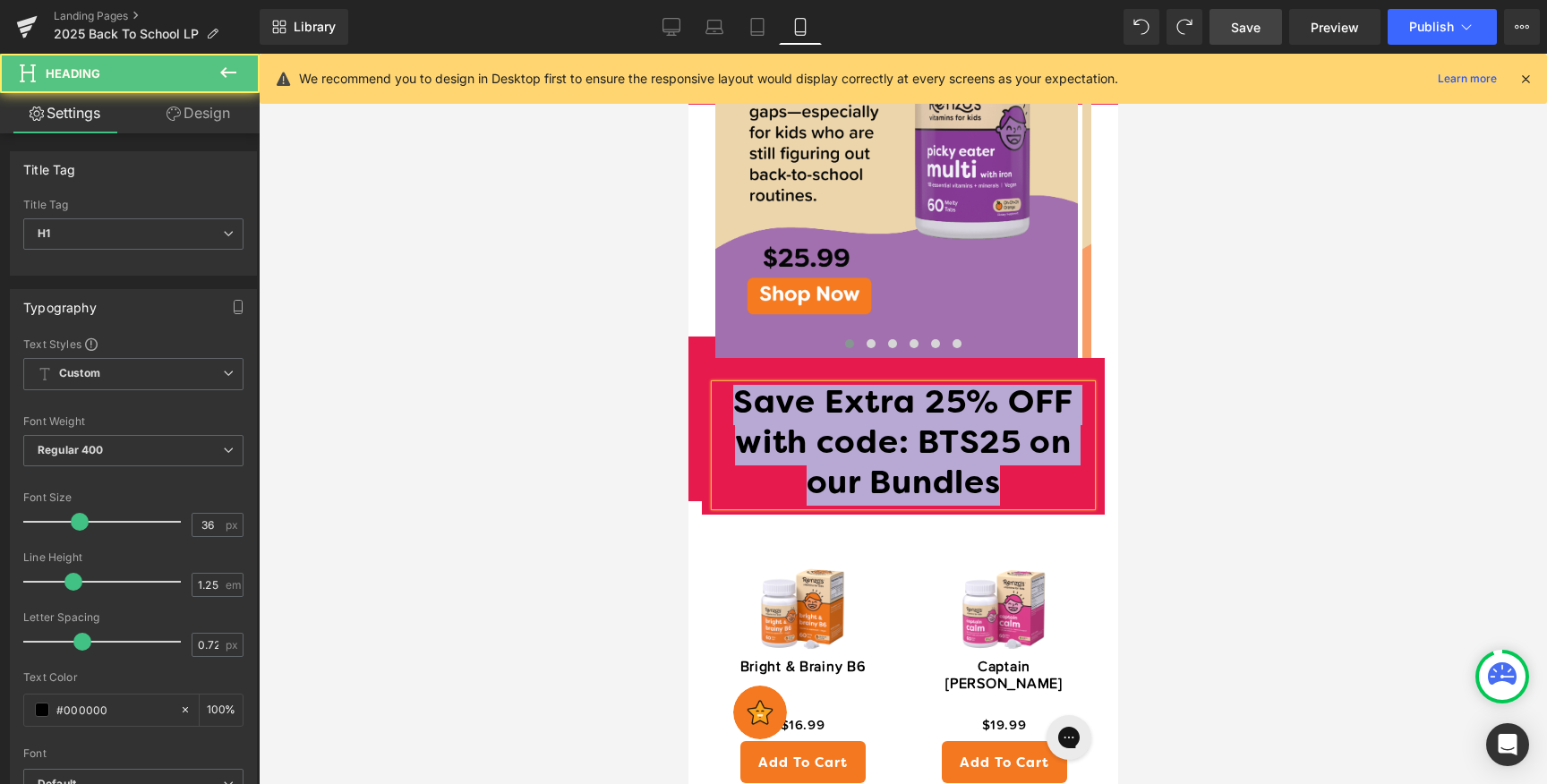
drag, startPoint x: 1008, startPoint y: 457, endPoint x: 643, endPoint y: 352, distance: 379.8
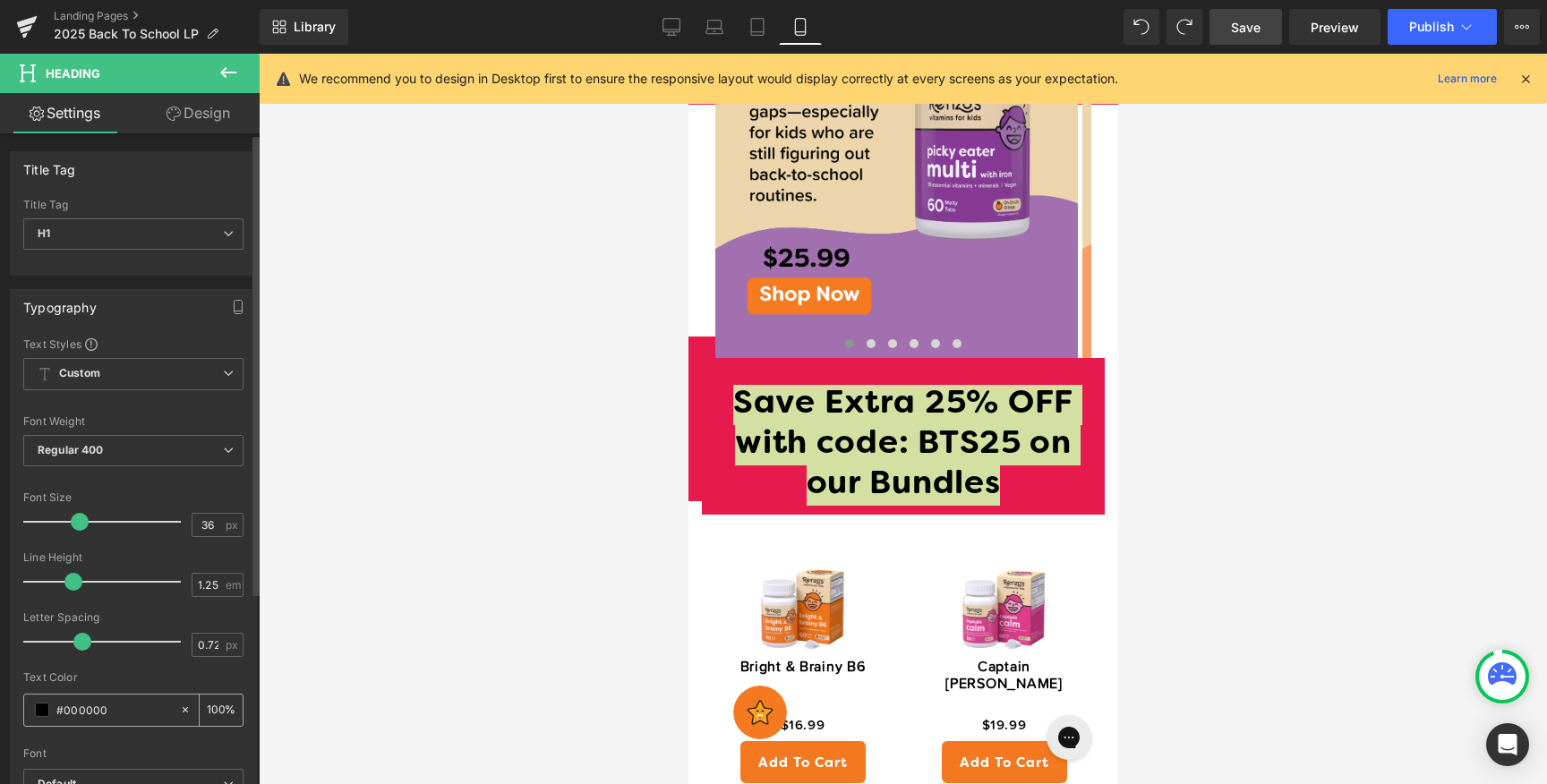
click at [48, 704] on span at bounding box center [41, 708] width 14 height 14
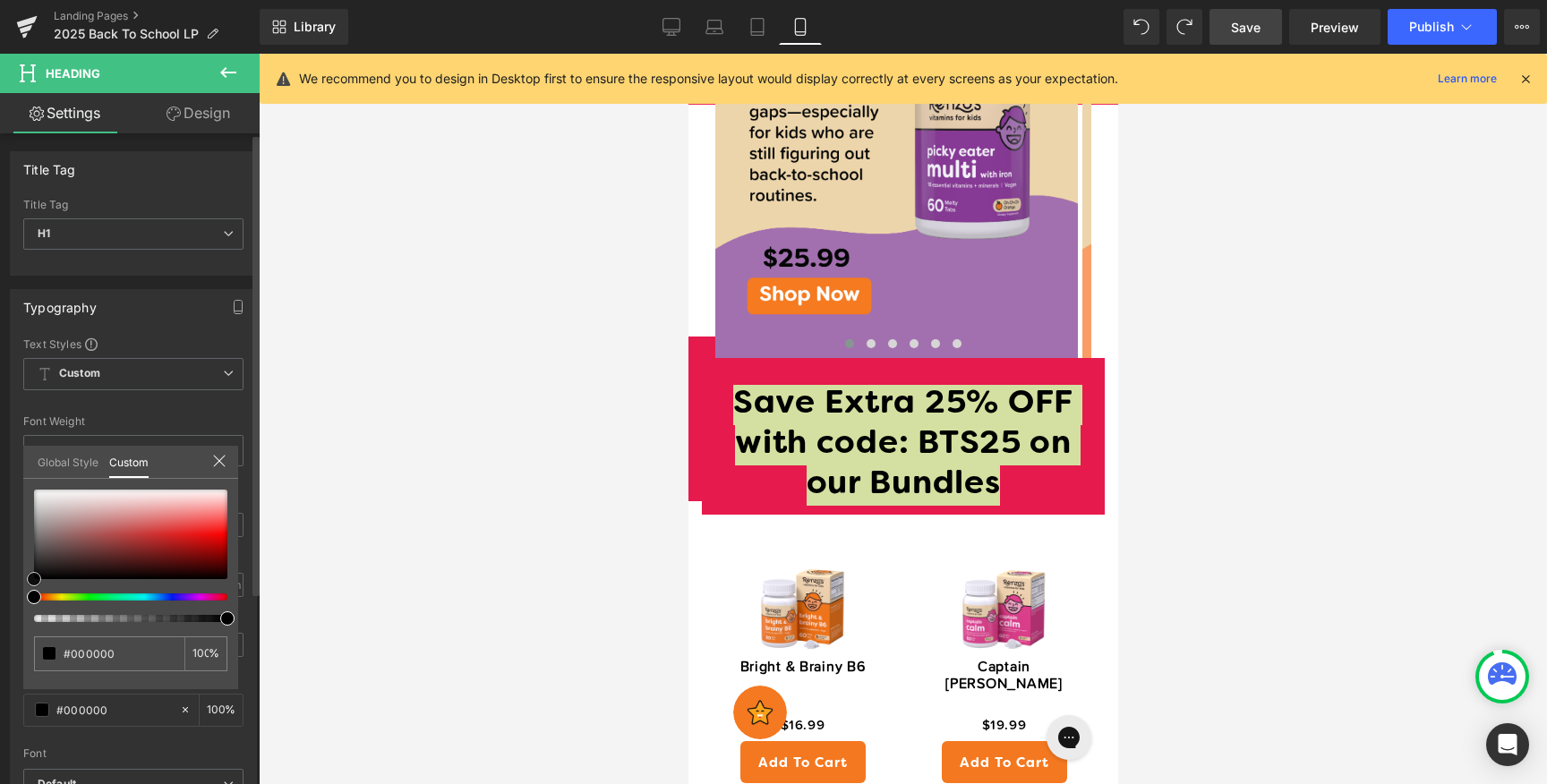
type input "#a57d7d"
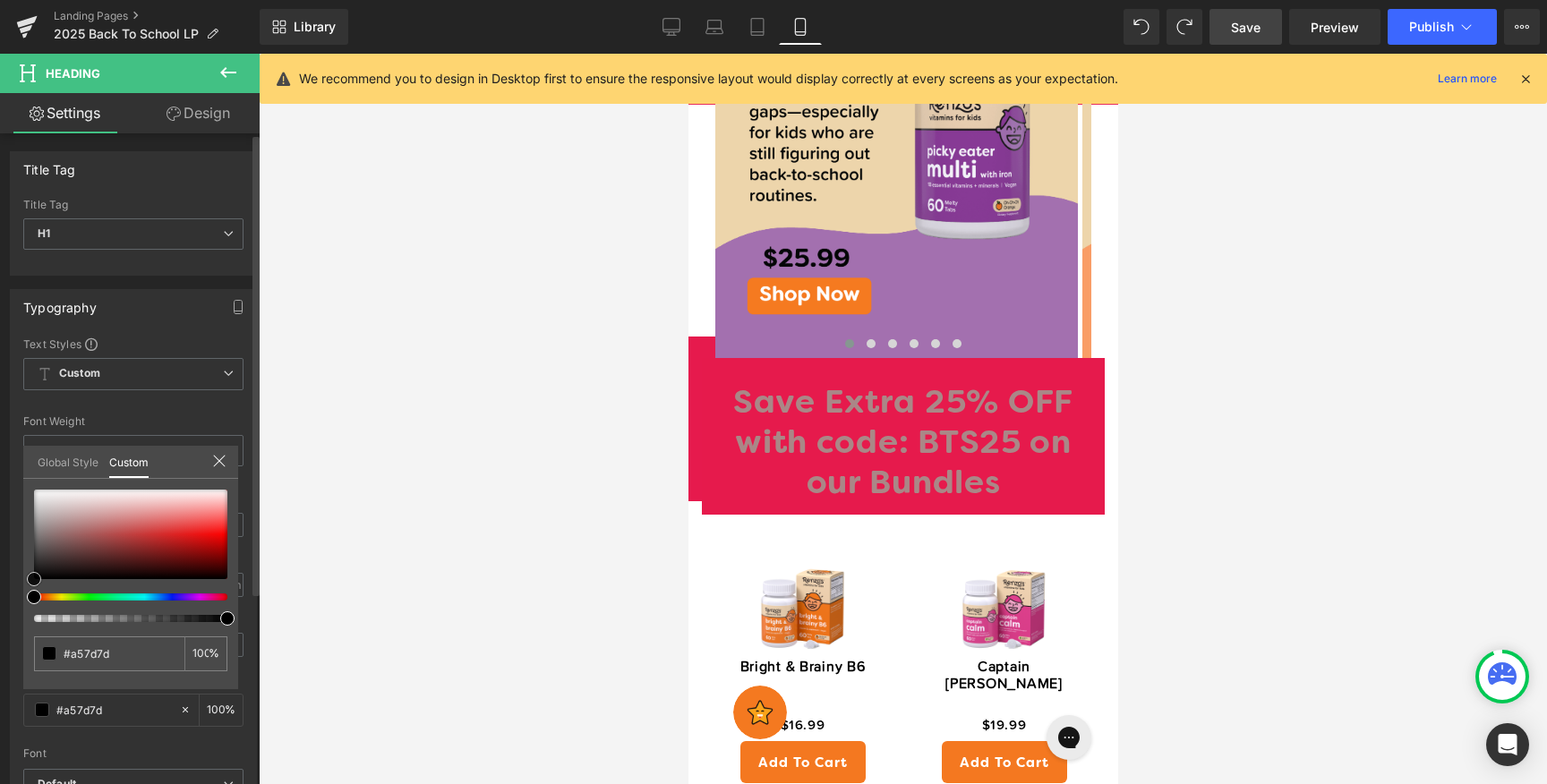
type input "#aa8787"
type input "#c0aeae"
type input "#ffffff"
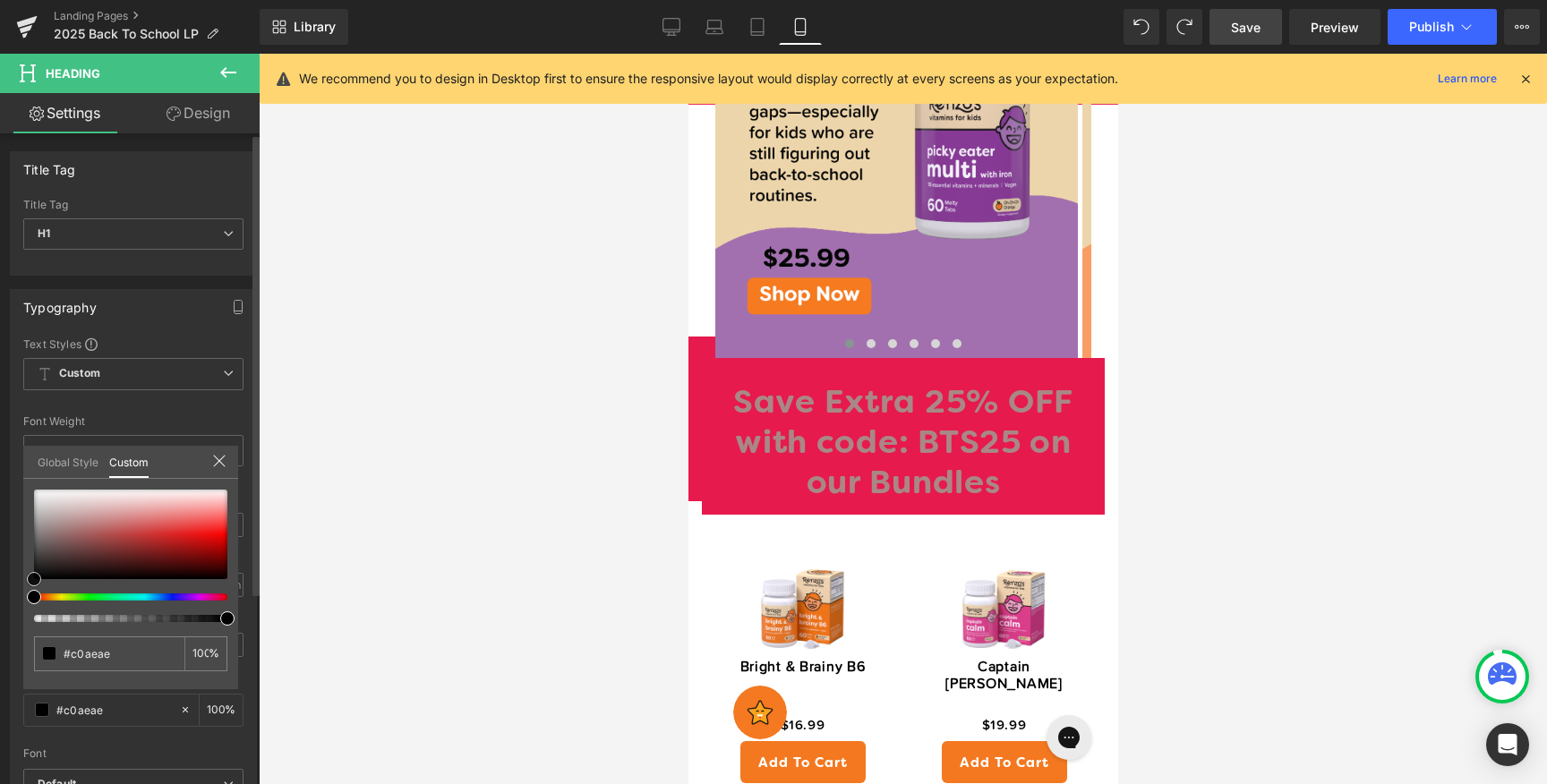
type input "#ffffff"
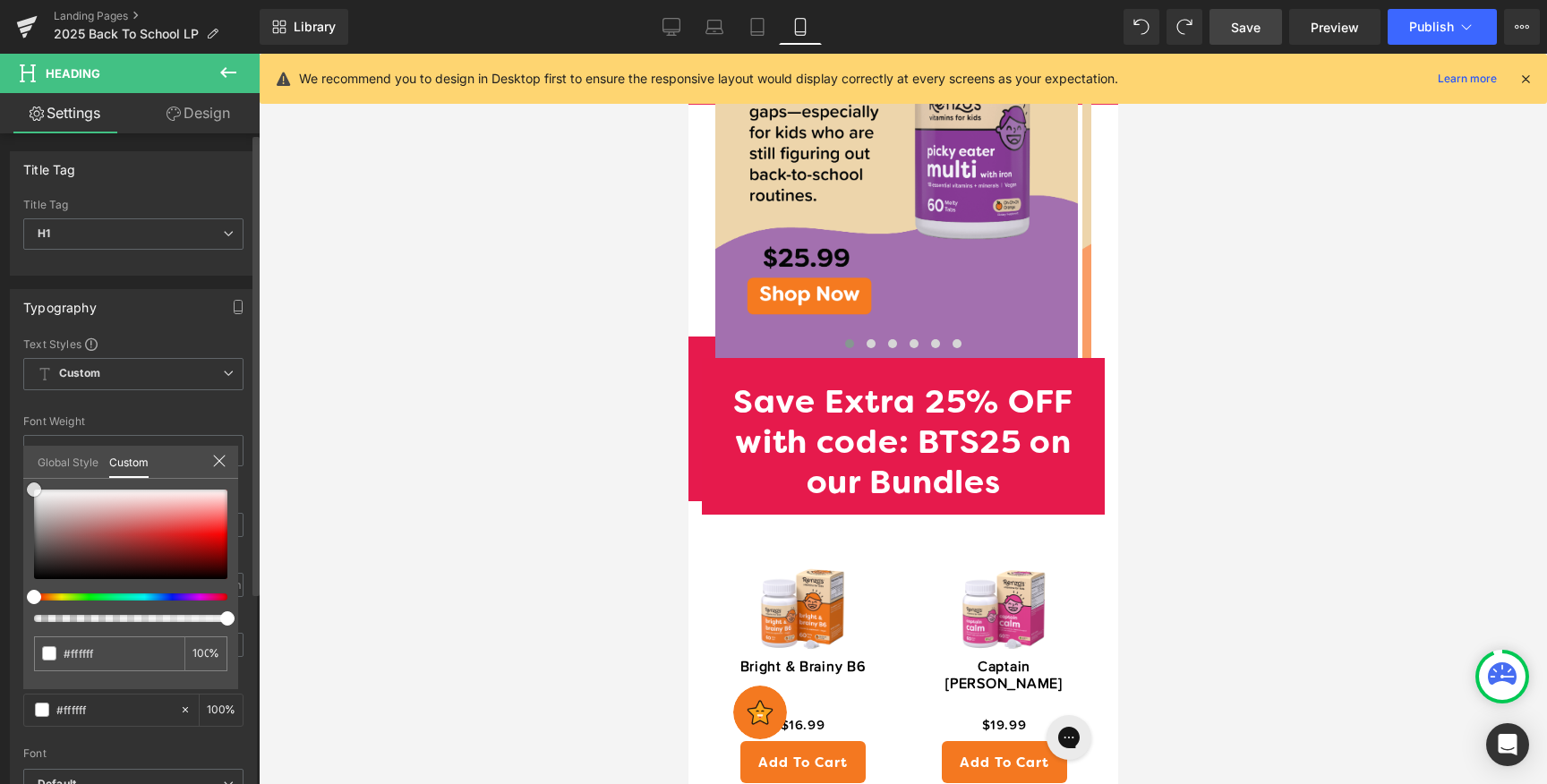
click at [4, 453] on div "Typography Text Styles Custom Custom Setup Global Style Custom Setup Global Sty…" at bounding box center [133, 583] width 268 height 614
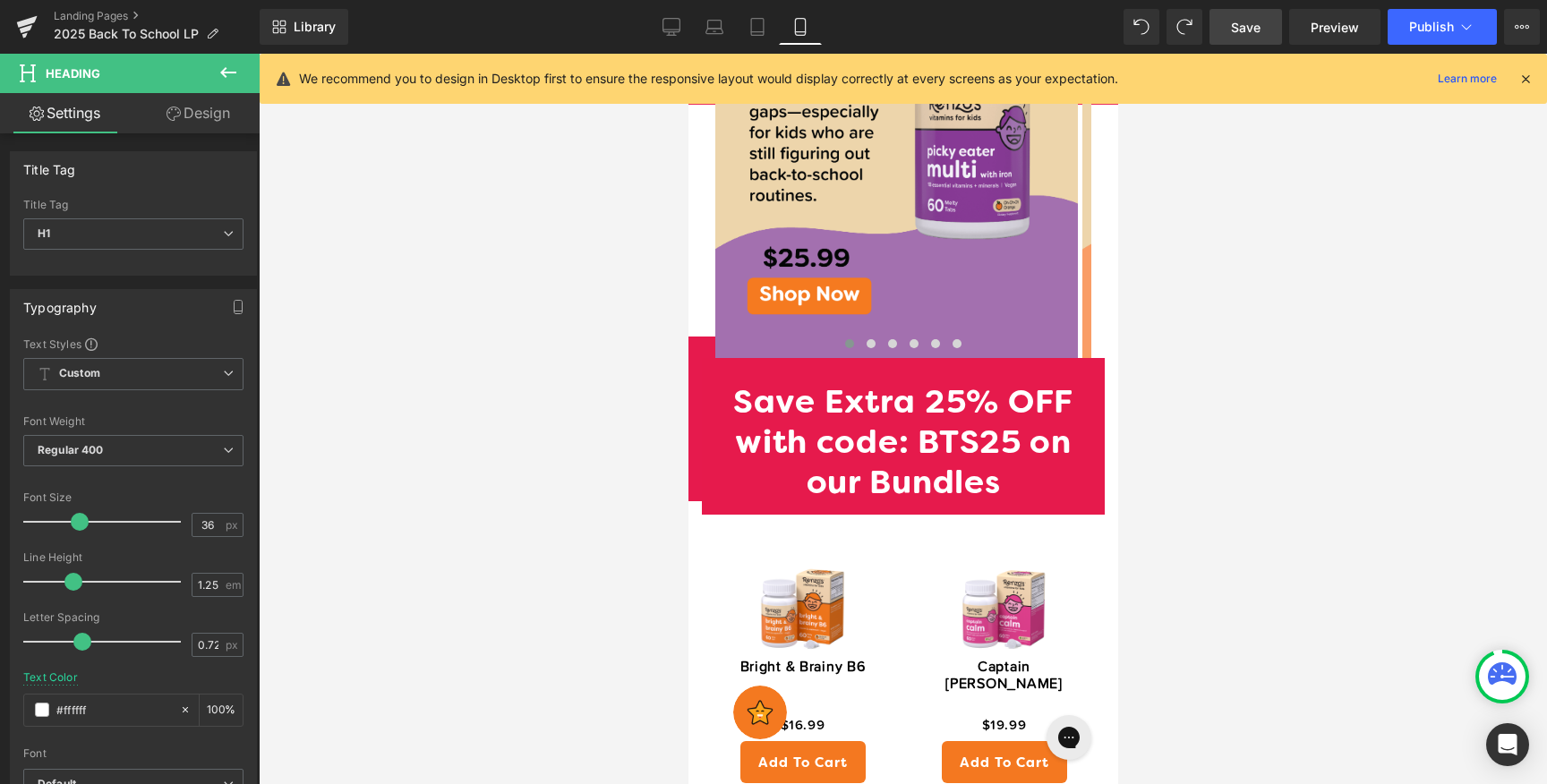
click at [436, 469] on div at bounding box center [902, 419] width 1288 height 730
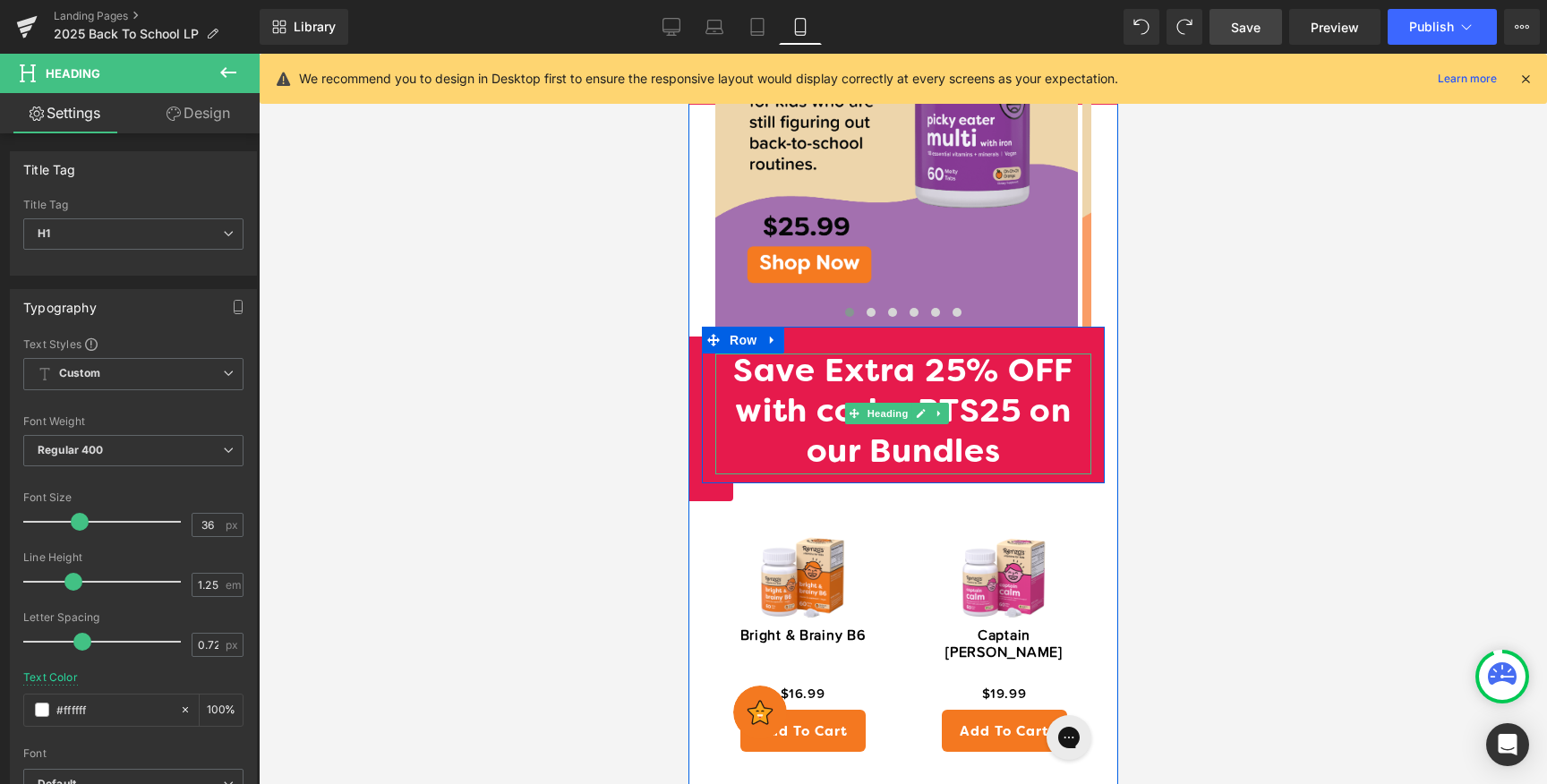
scroll to position [1311, 0]
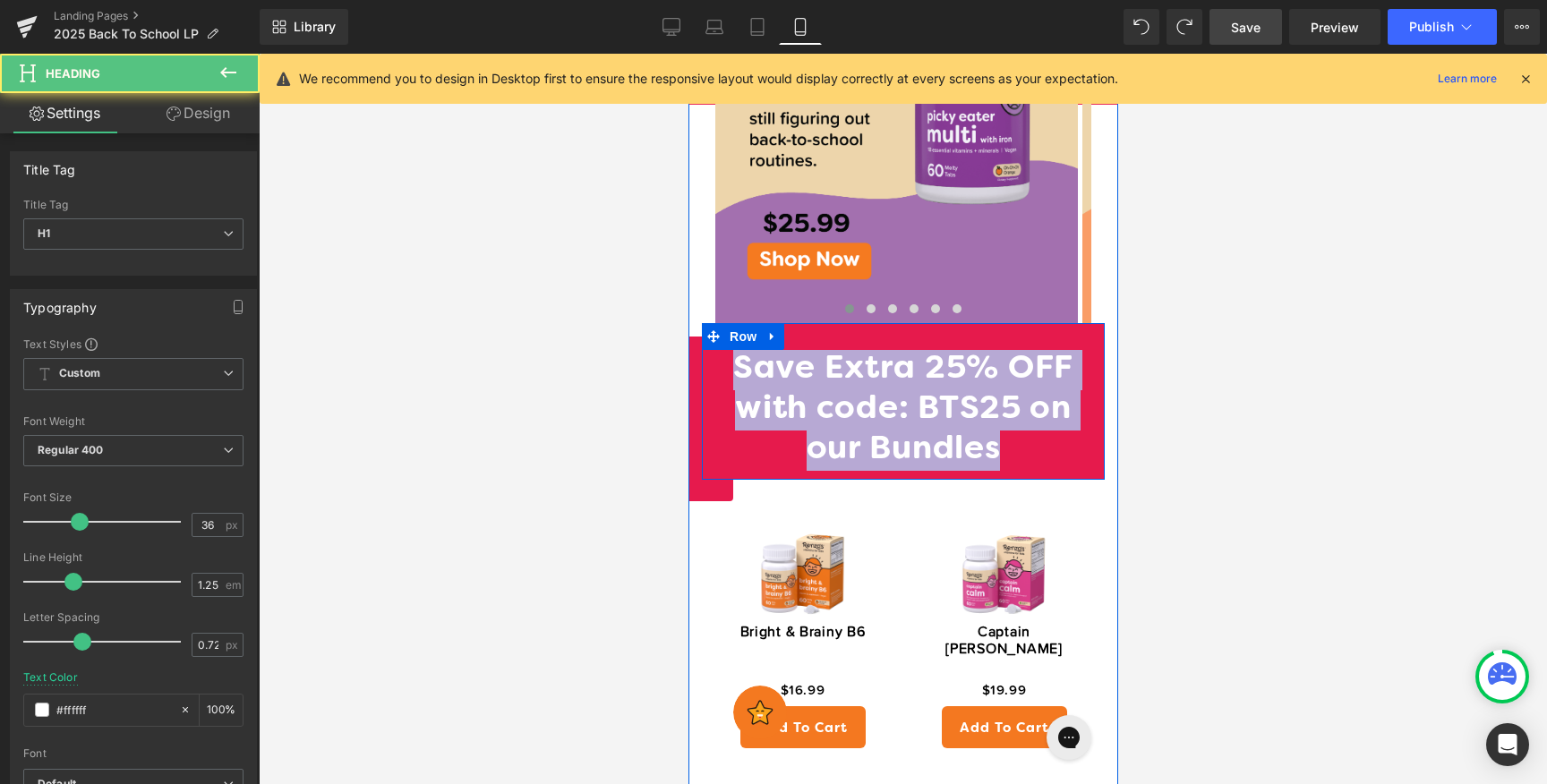
drag, startPoint x: 960, startPoint y: 408, endPoint x: 677, endPoint y: 320, distance: 296.4
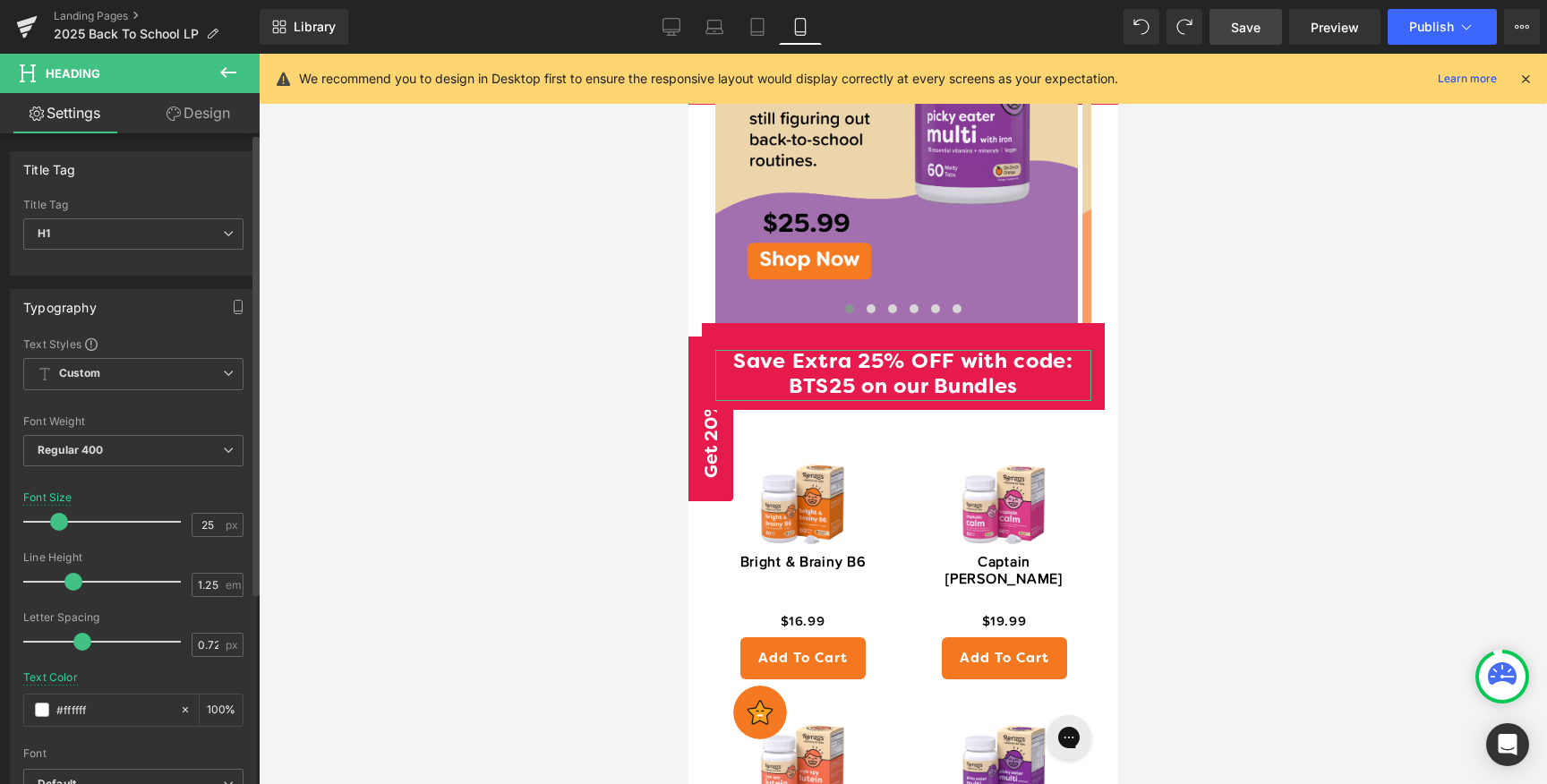
type input "26"
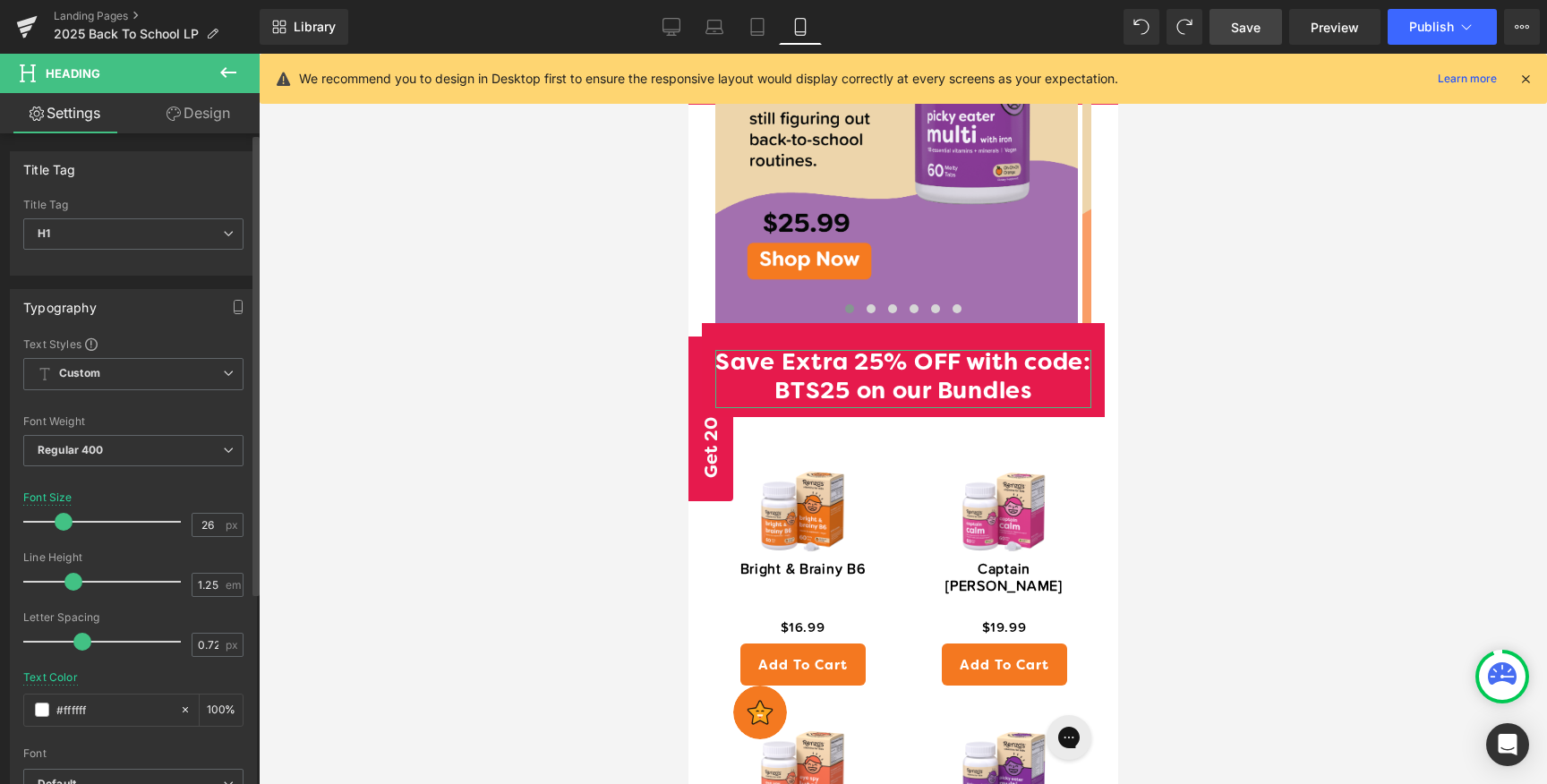
drag, startPoint x: 77, startPoint y: 518, endPoint x: 62, endPoint y: 520, distance: 15.1
click at [62, 520] on span at bounding box center [63, 521] width 18 height 18
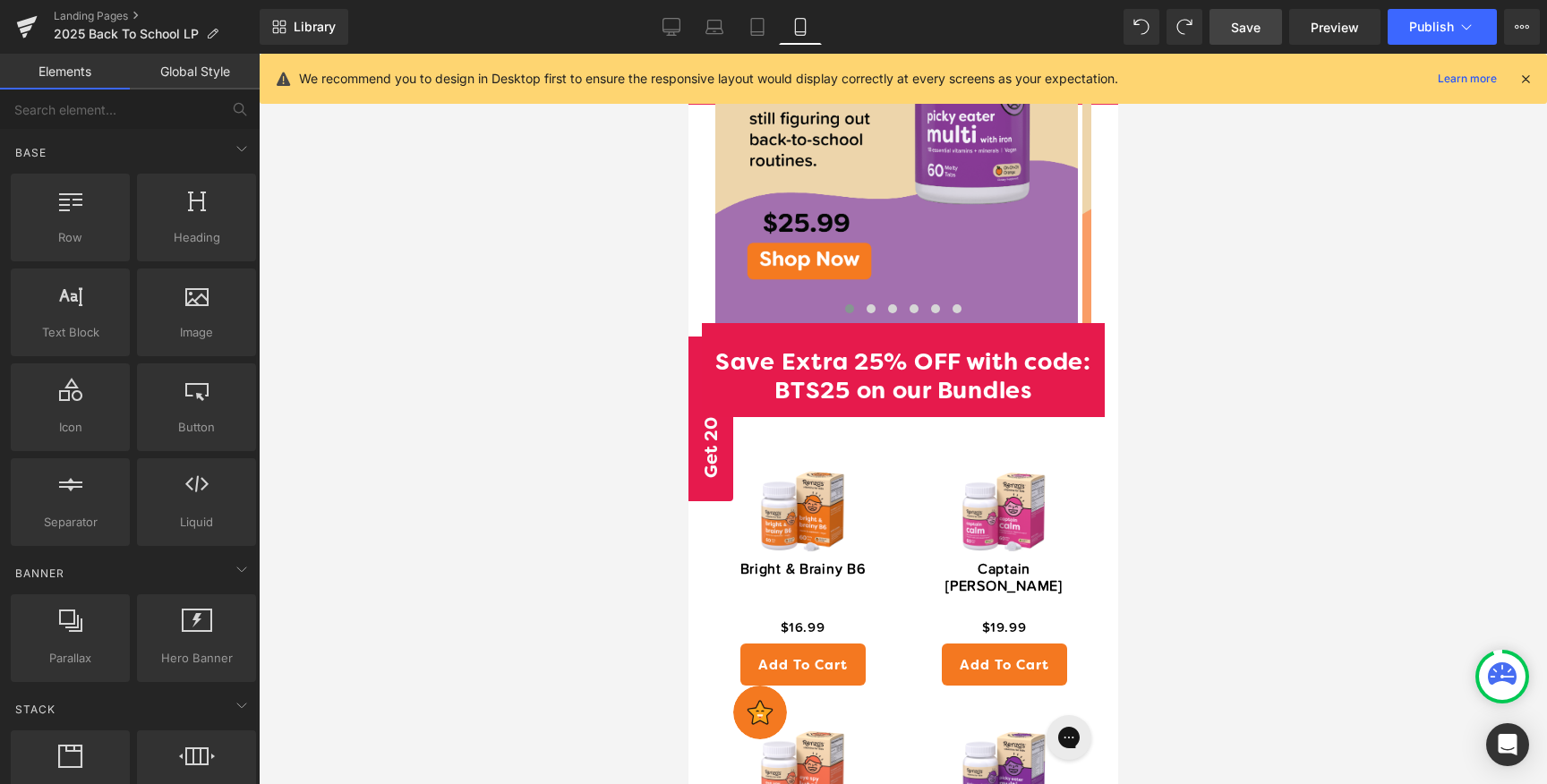
click at [1297, 471] on div at bounding box center [902, 419] width 1288 height 730
click at [1294, 397] on div at bounding box center [902, 419] width 1288 height 730
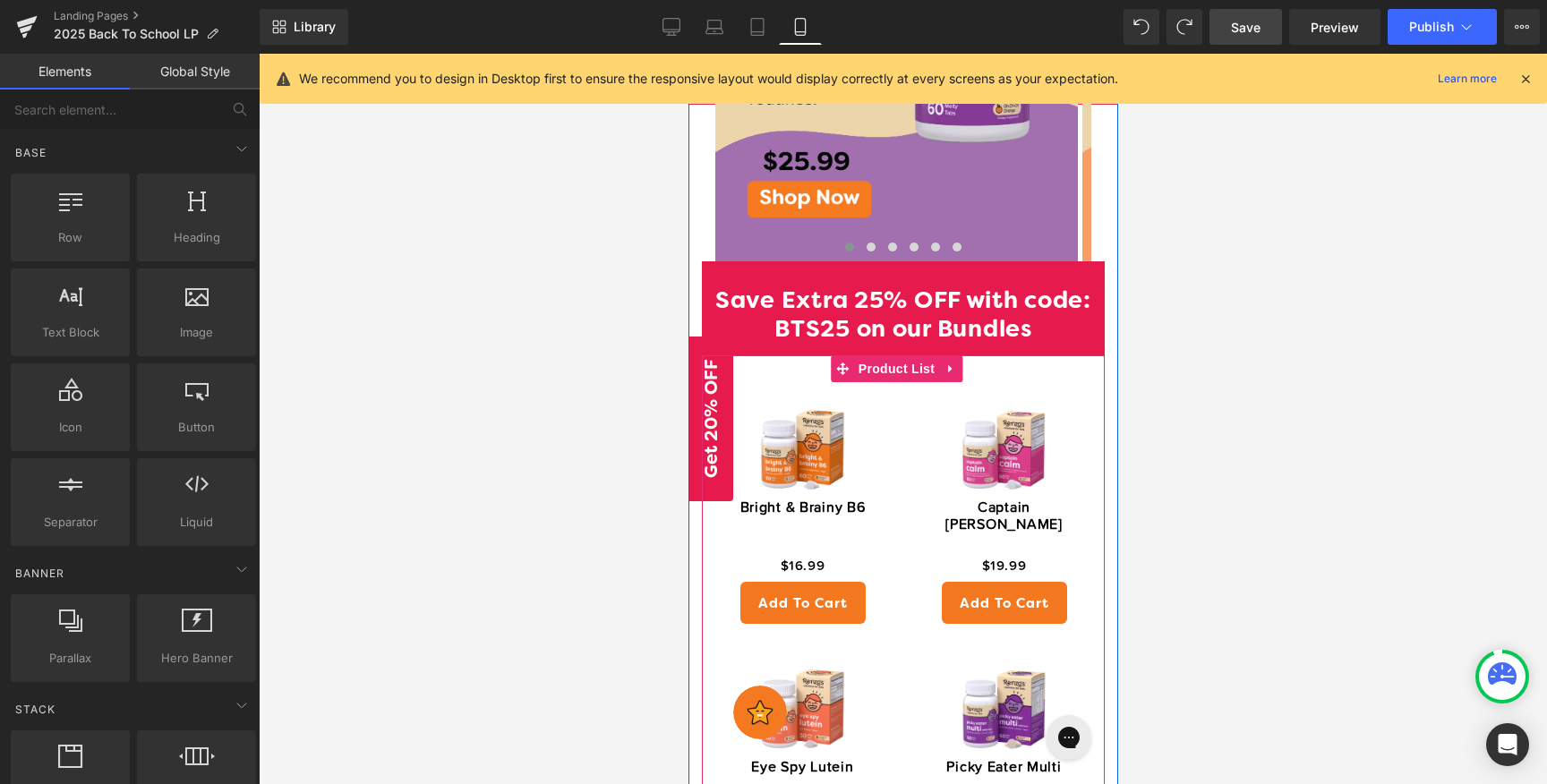
scroll to position [967, 0]
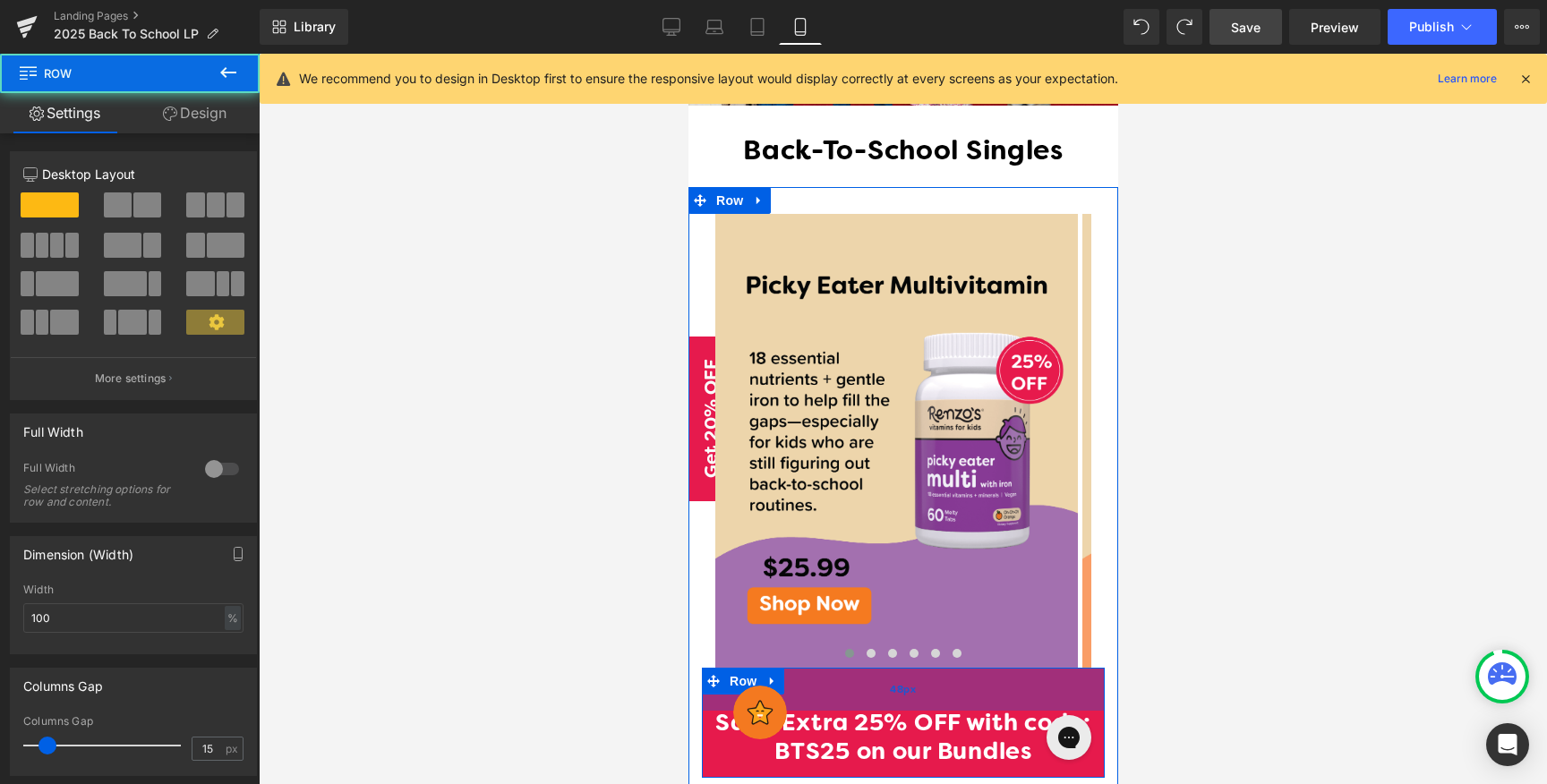
drag, startPoint x: 946, startPoint y: 641, endPoint x: 1661, endPoint y: 697, distance: 717.2
click at [947, 667] on div "48px" at bounding box center [903, 689] width 403 height 43
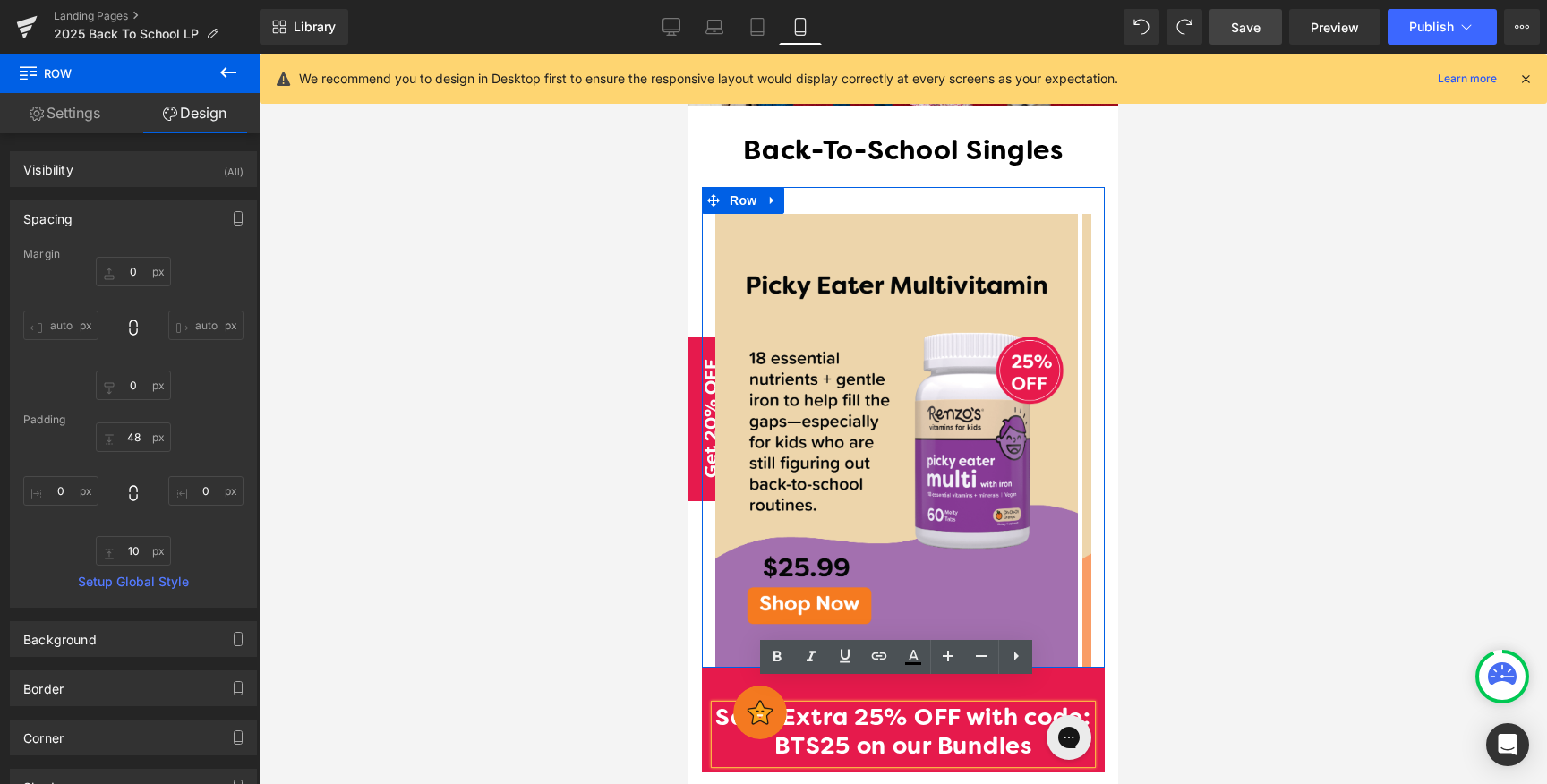
type input "0"
type input "42"
type input "0"
type input "10"
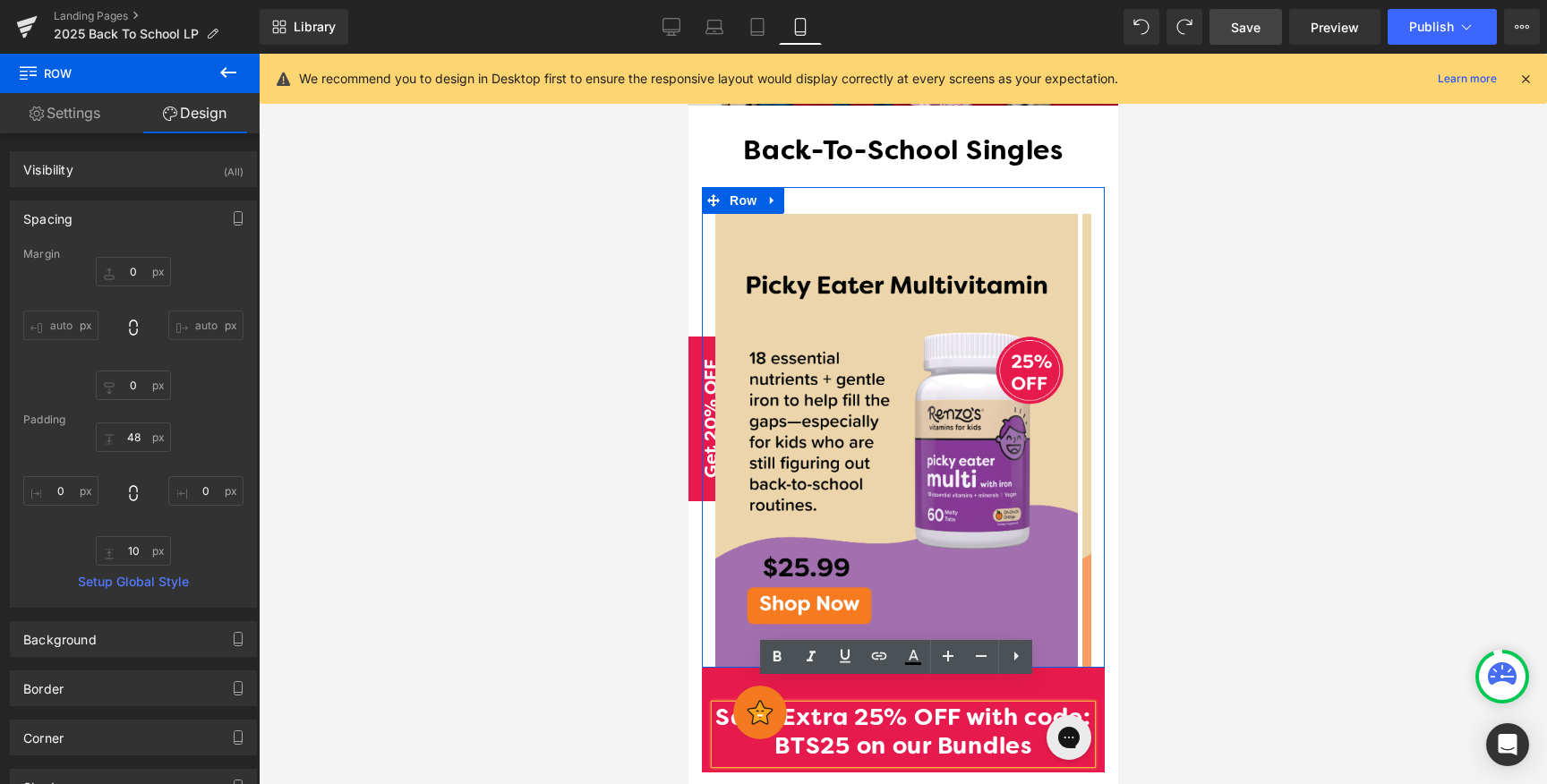
type input "0"
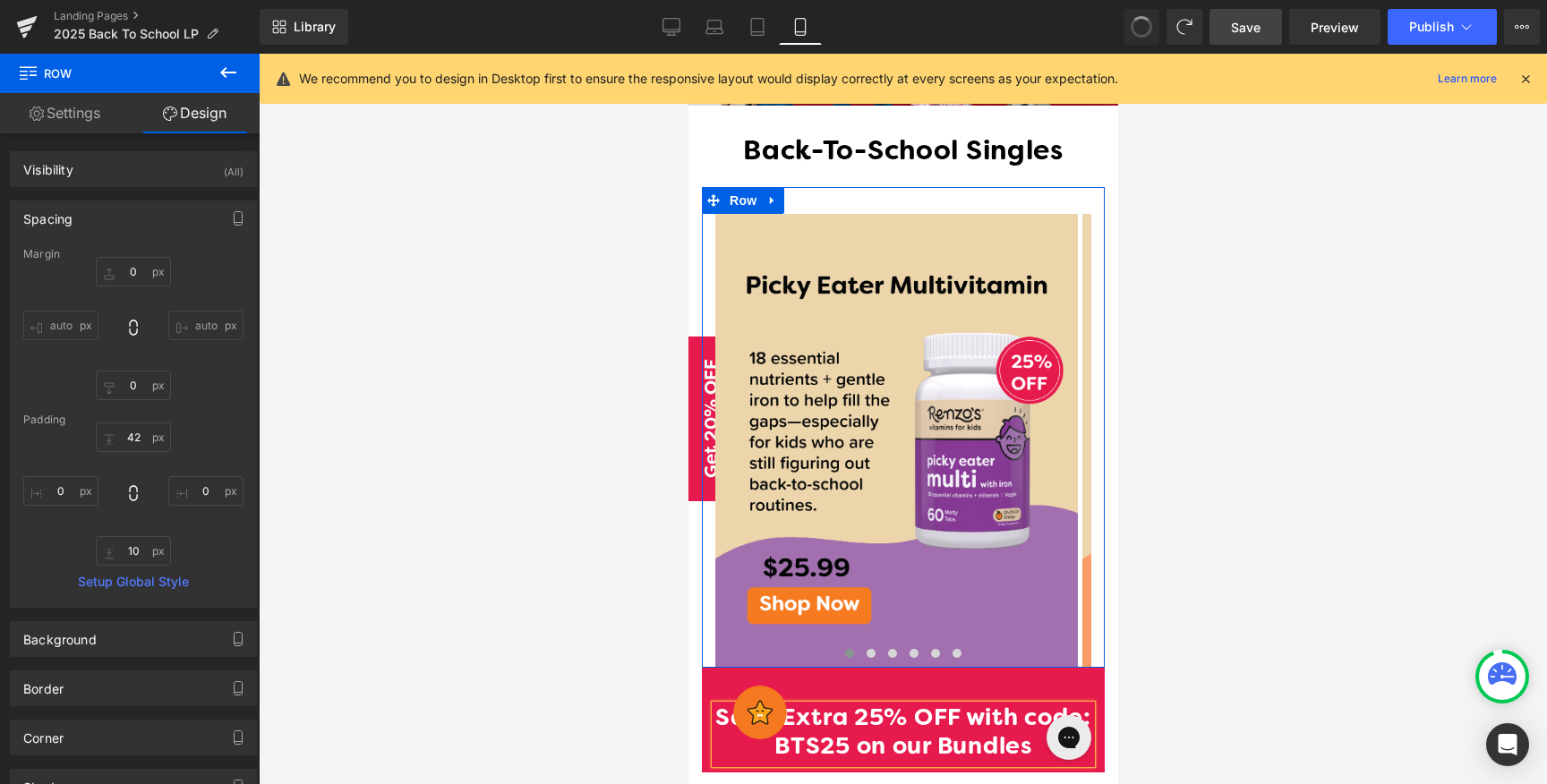
click at [1084, 583] on div "Image Image Image Image Image Image ‹ › [GEOGRAPHIC_DATA]" at bounding box center [903, 440] width 403 height 453
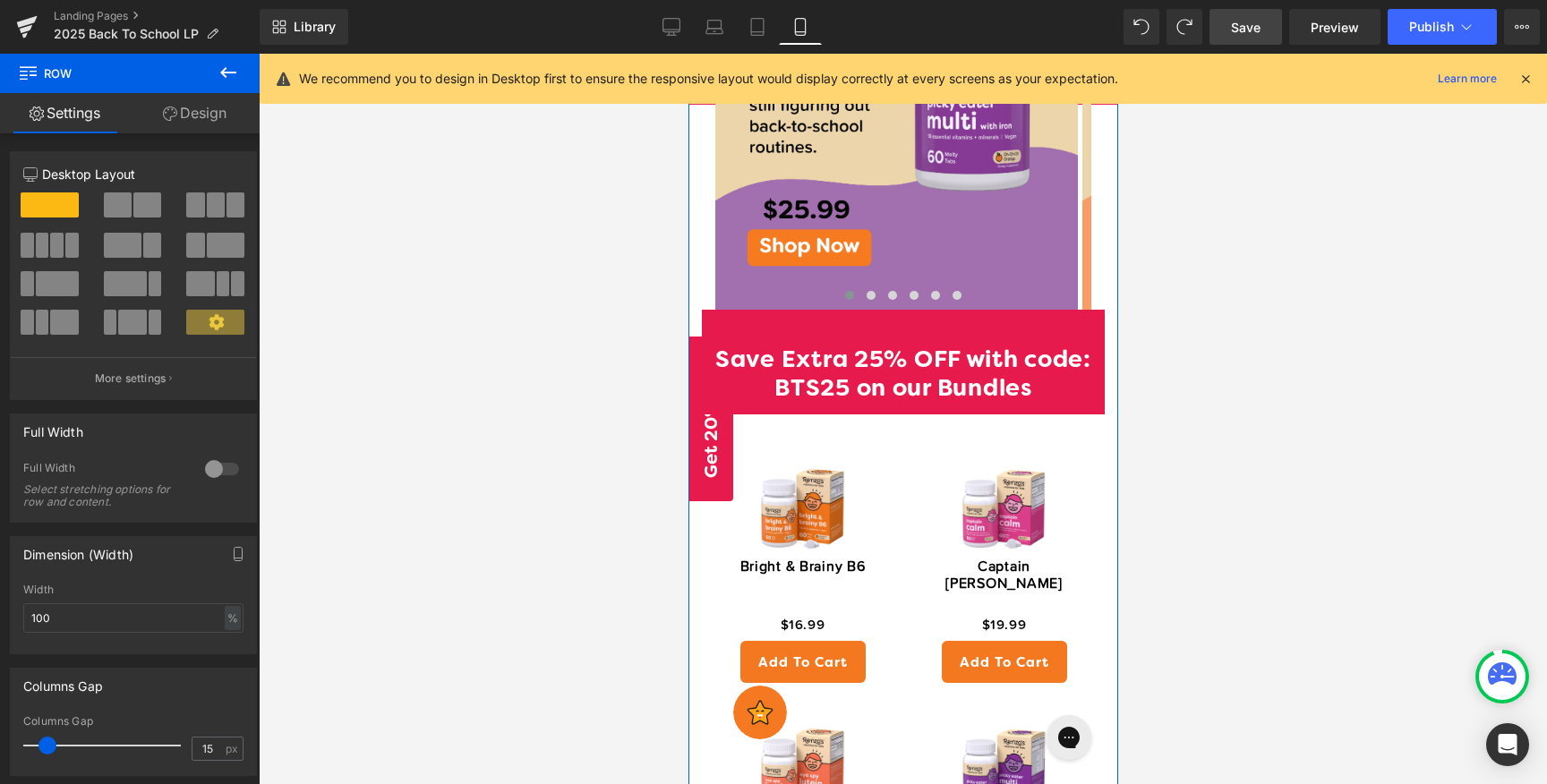
scroll to position [1327, 0]
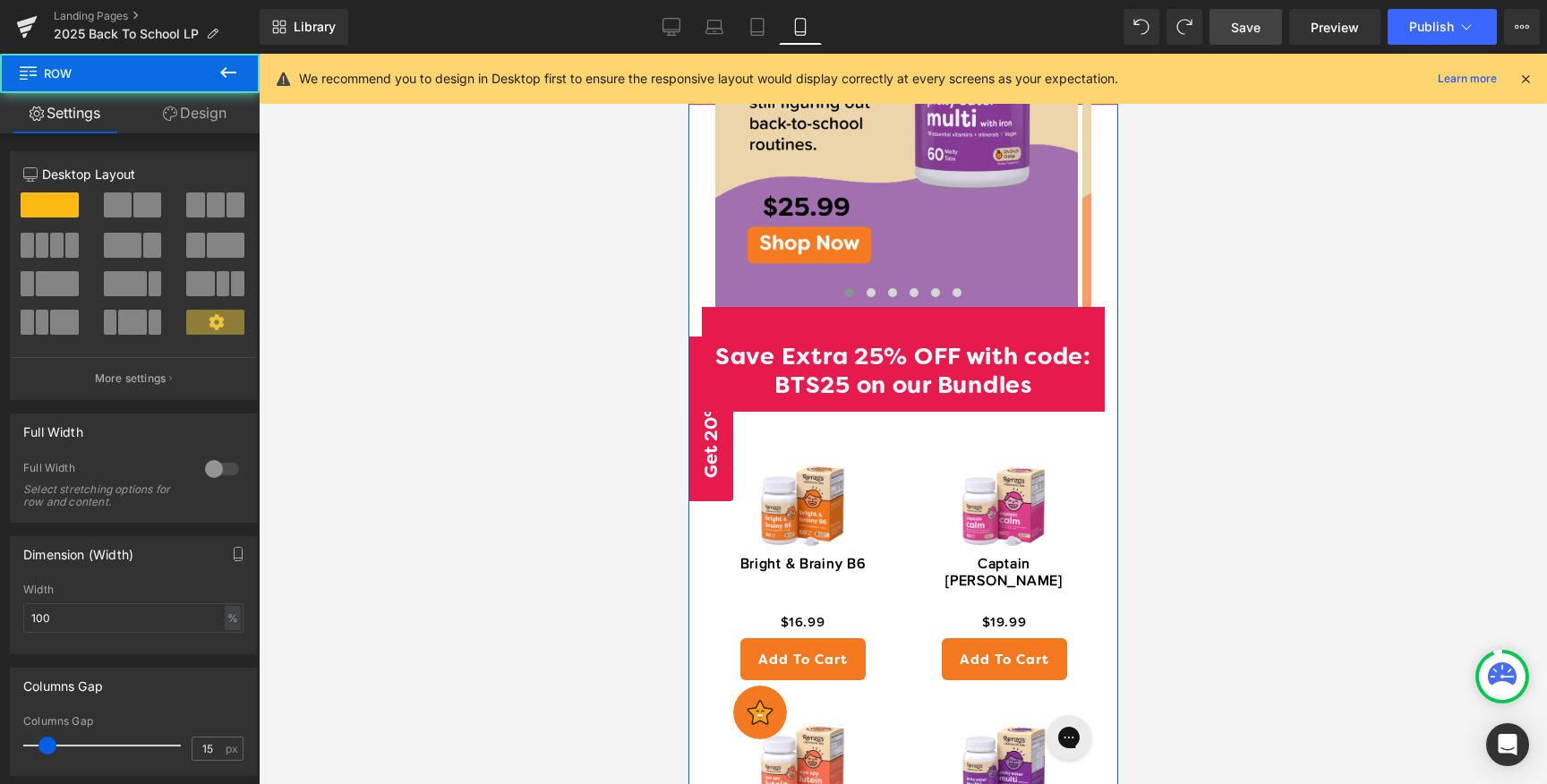
click at [703, 233] on div "Image Image Image Image Image Image ‹ › [GEOGRAPHIC_DATA]" at bounding box center [903, 66] width 403 height 479
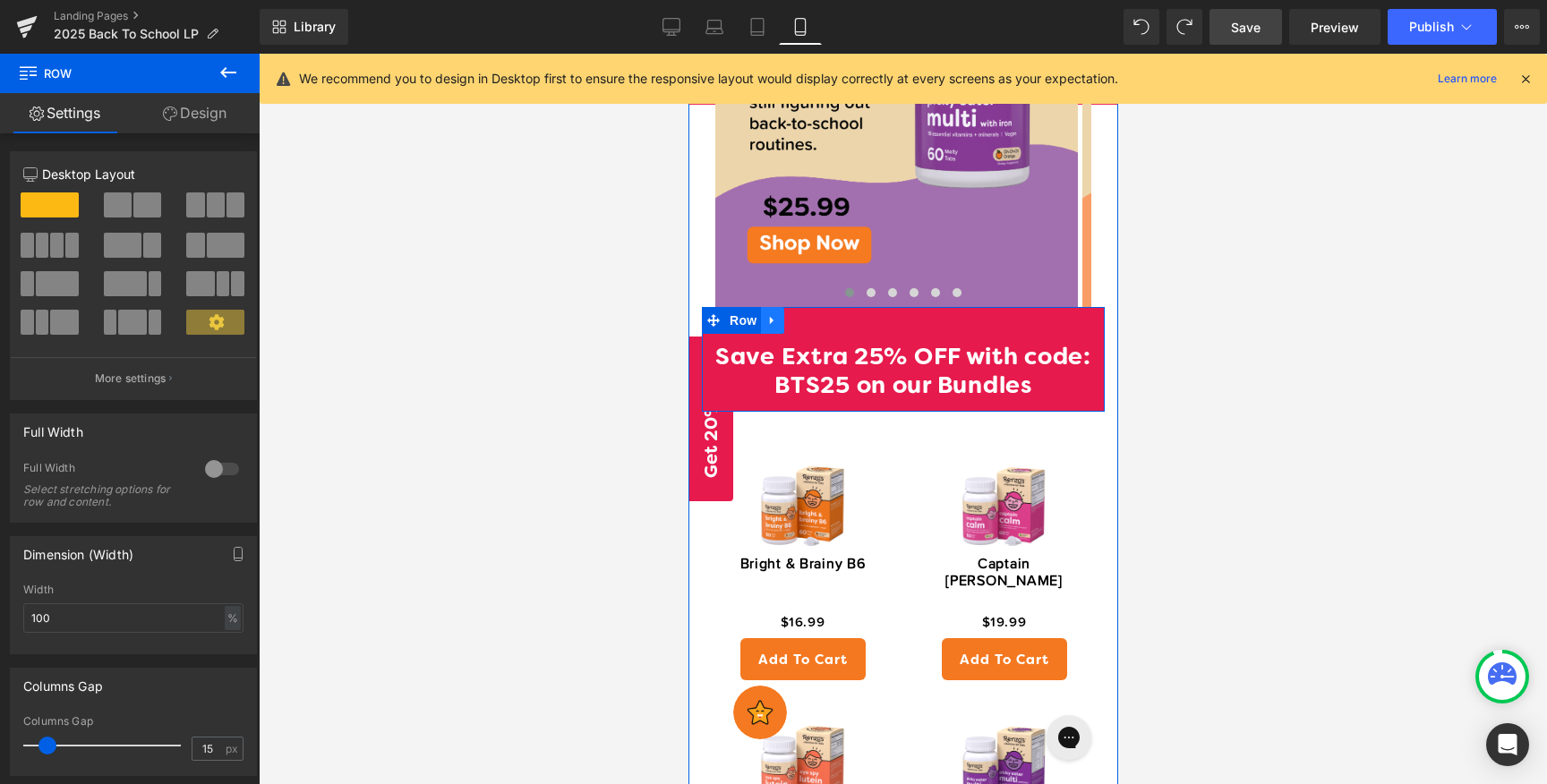
drag, startPoint x: 760, startPoint y: 273, endPoint x: 766, endPoint y: 296, distance: 23.8
click at [766, 296] on div "Image Image Image Image Image Image ‹ › [GEOGRAPHIC_DATA] Save Extra 25% OFF wi…" at bounding box center [902, 540] width 430 height 1427
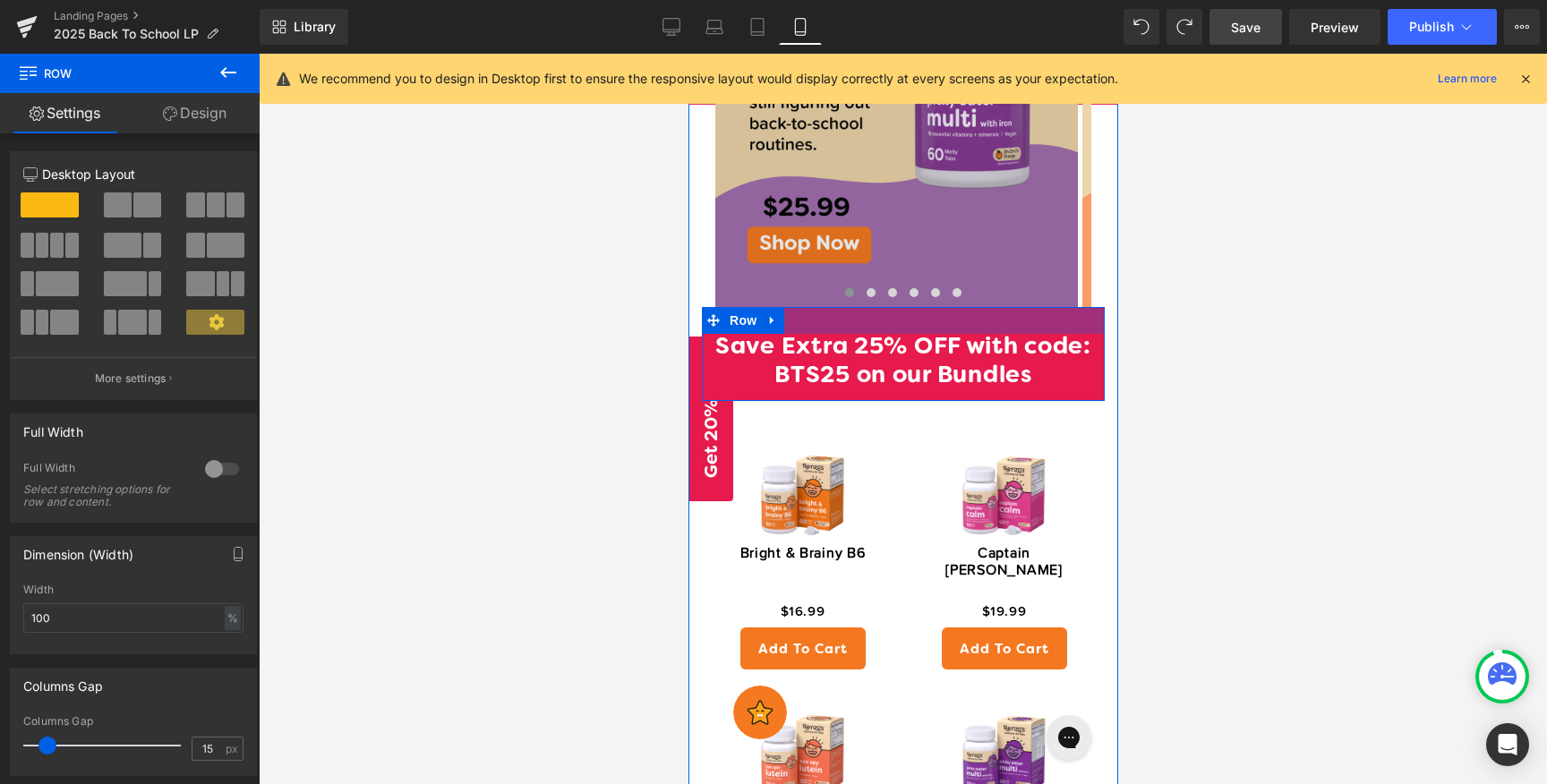
drag, startPoint x: 859, startPoint y: 280, endPoint x: 888, endPoint y: 253, distance: 39.6
click at [862, 268] on div "Image Image Image Image Image Image ‹ › [GEOGRAPHIC_DATA] Save Extra 25% OFF wi…" at bounding box center [902, 534] width 430 height 1416
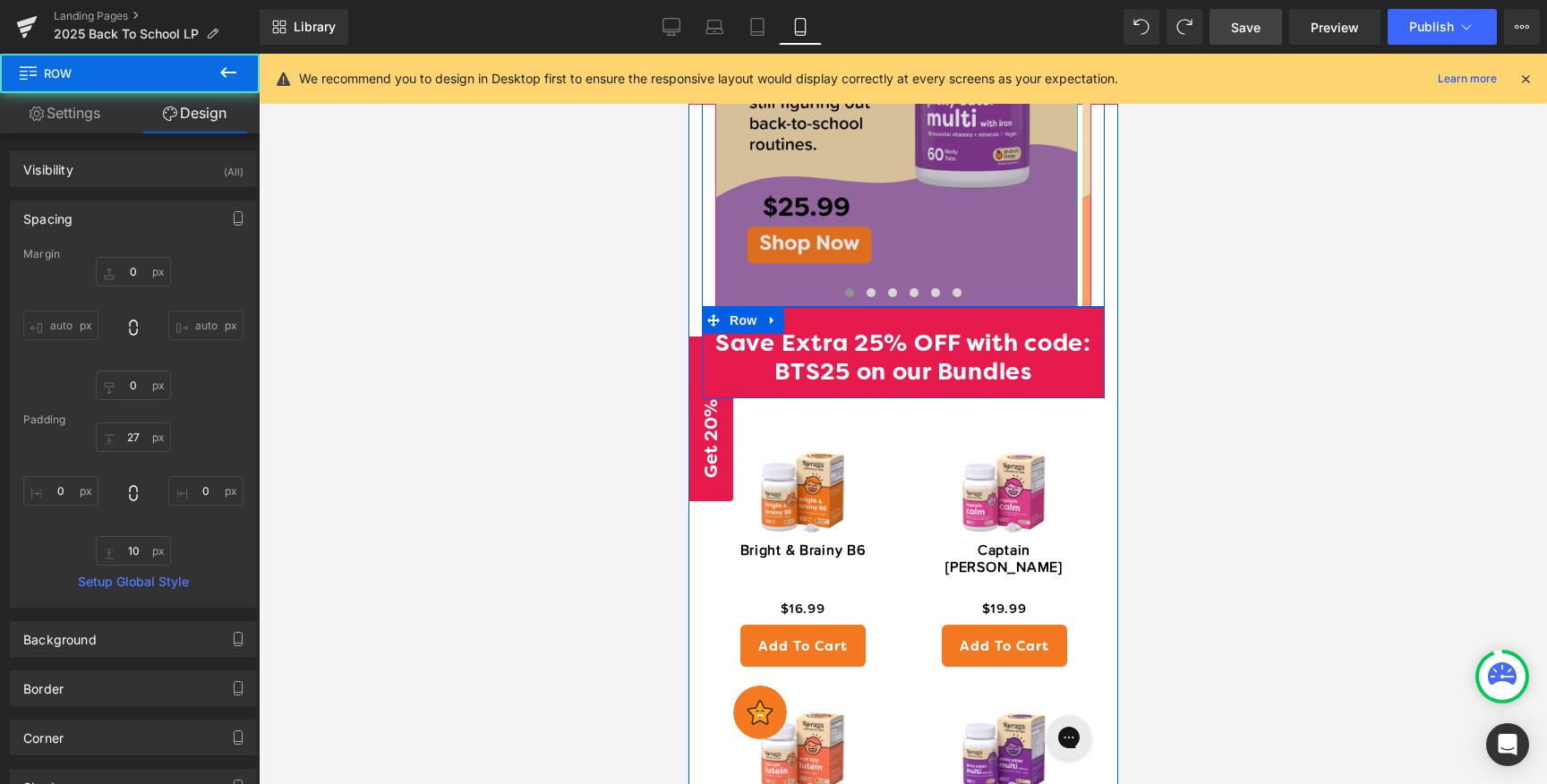
click at [974, 226] on img at bounding box center [895, 80] width 363 height 453
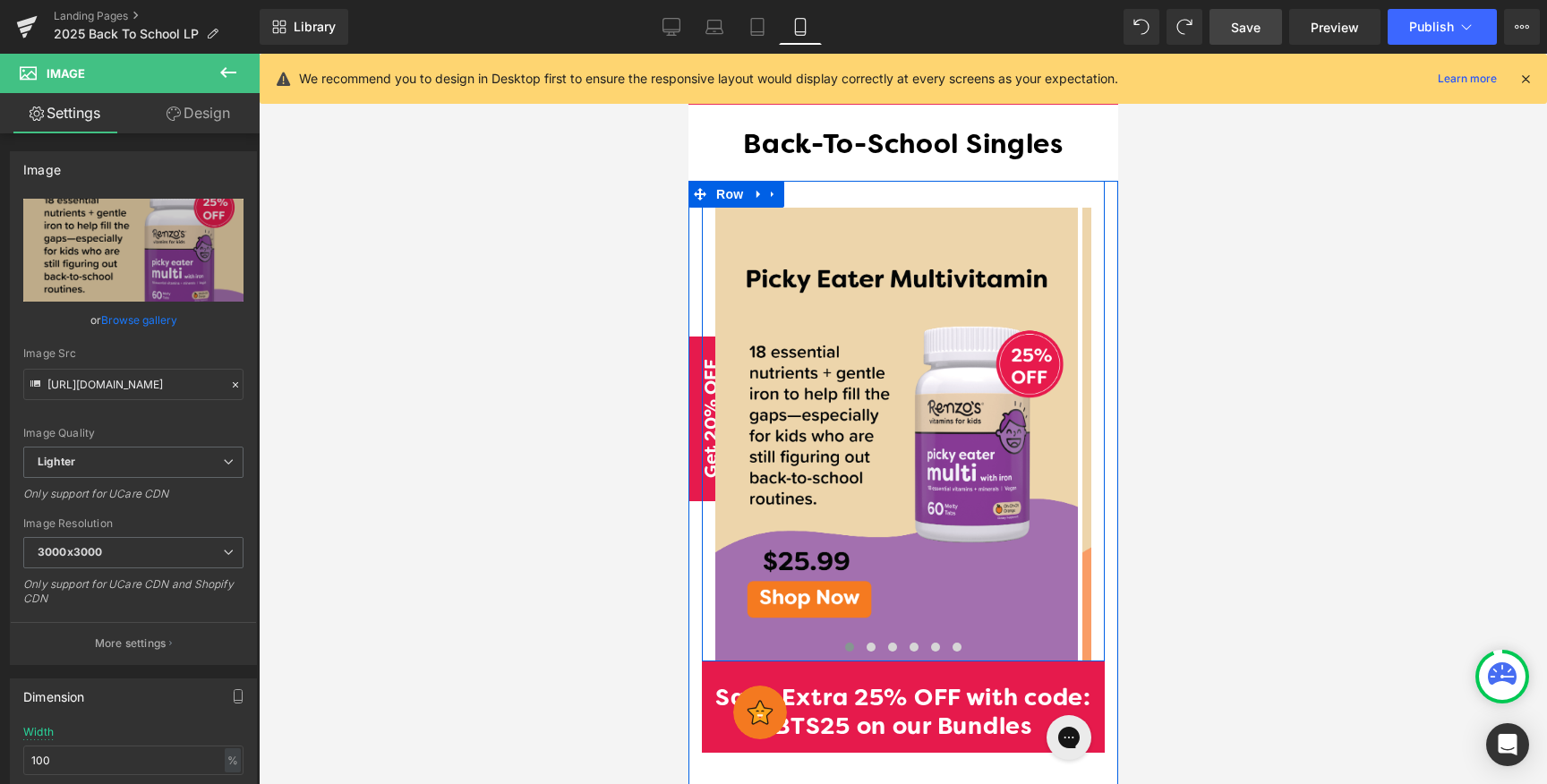
scroll to position [702, 0]
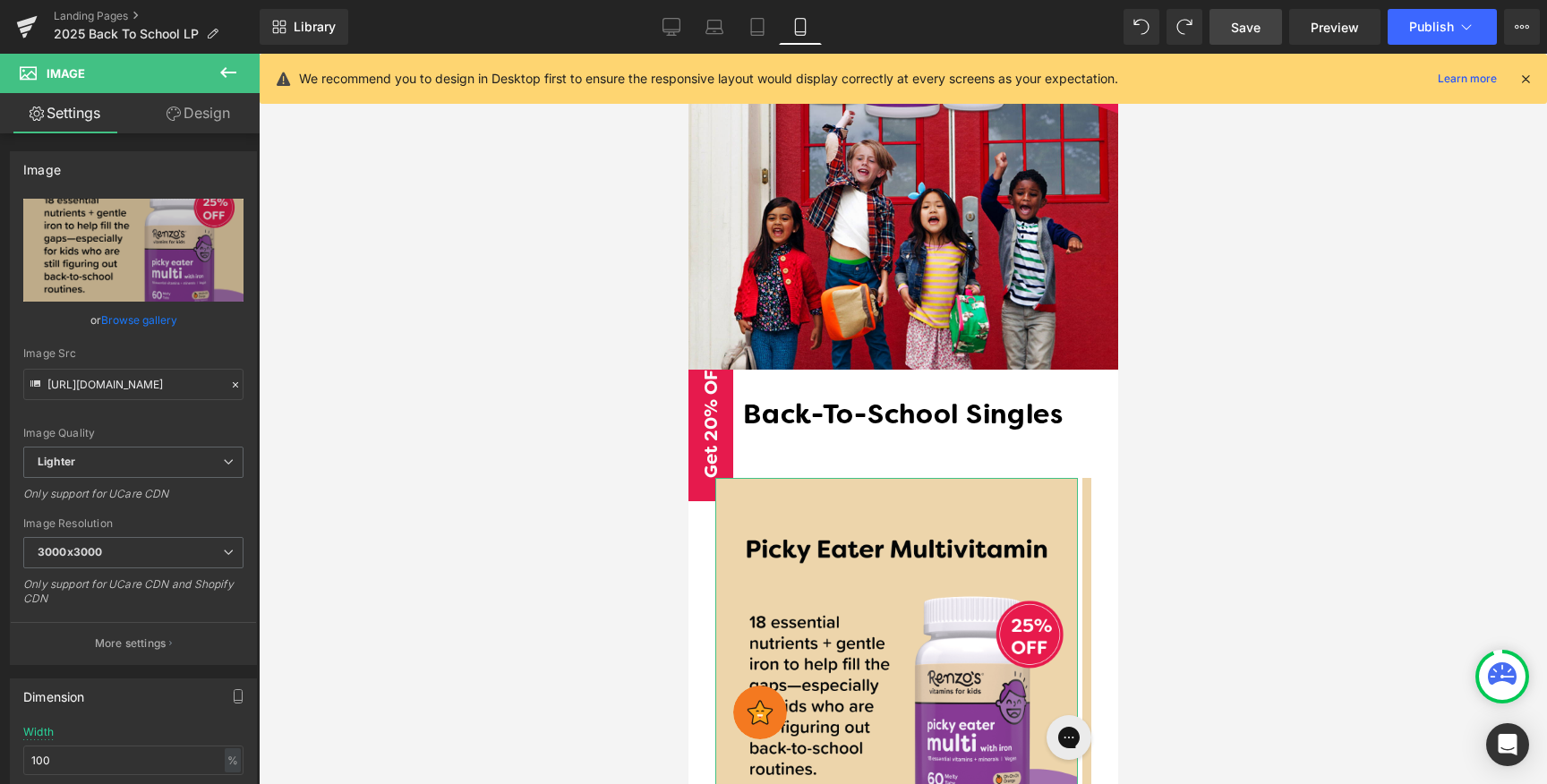
click at [214, 105] on link "Design" at bounding box center [198, 113] width 130 height 40
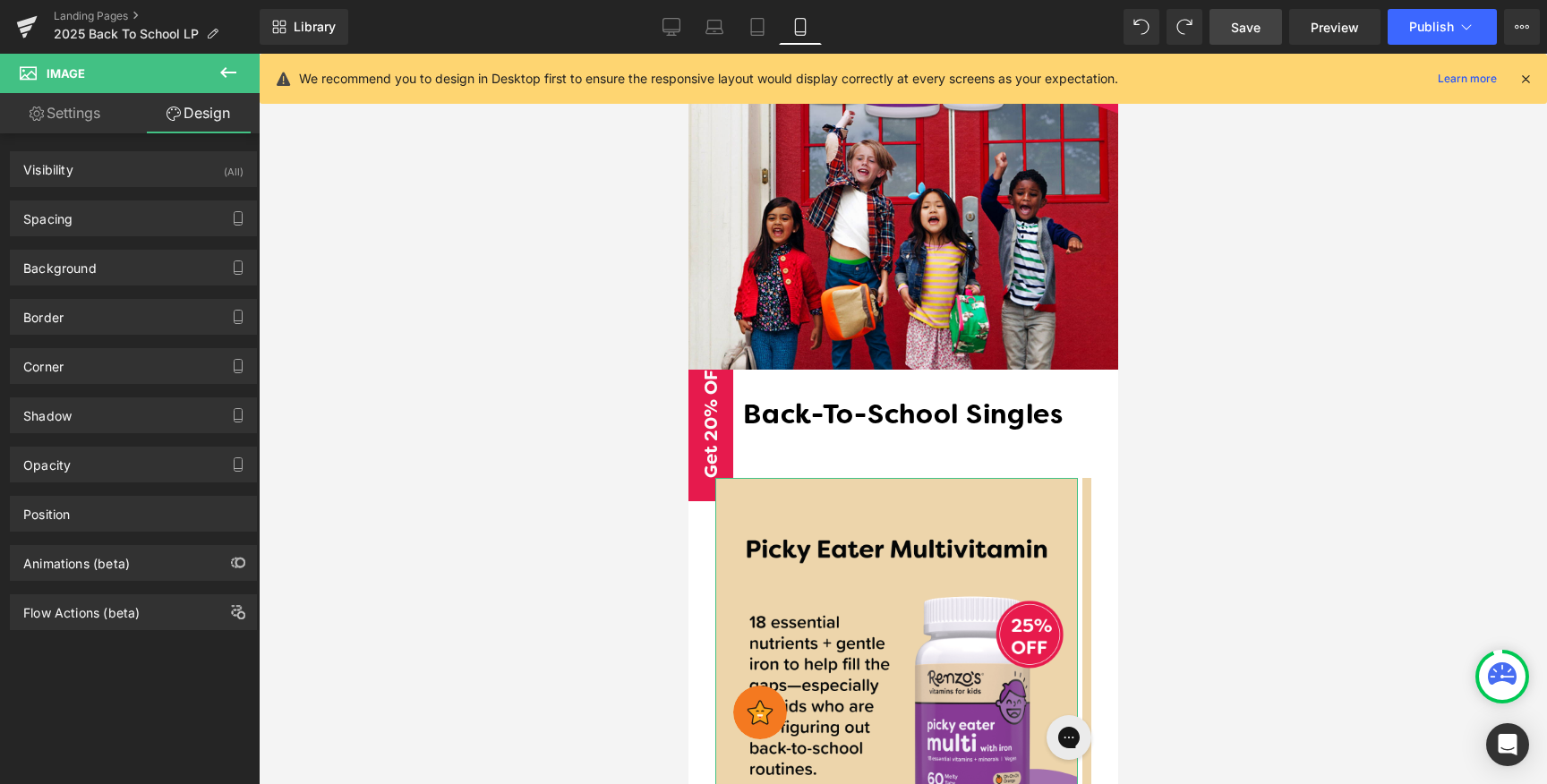
type input "0"
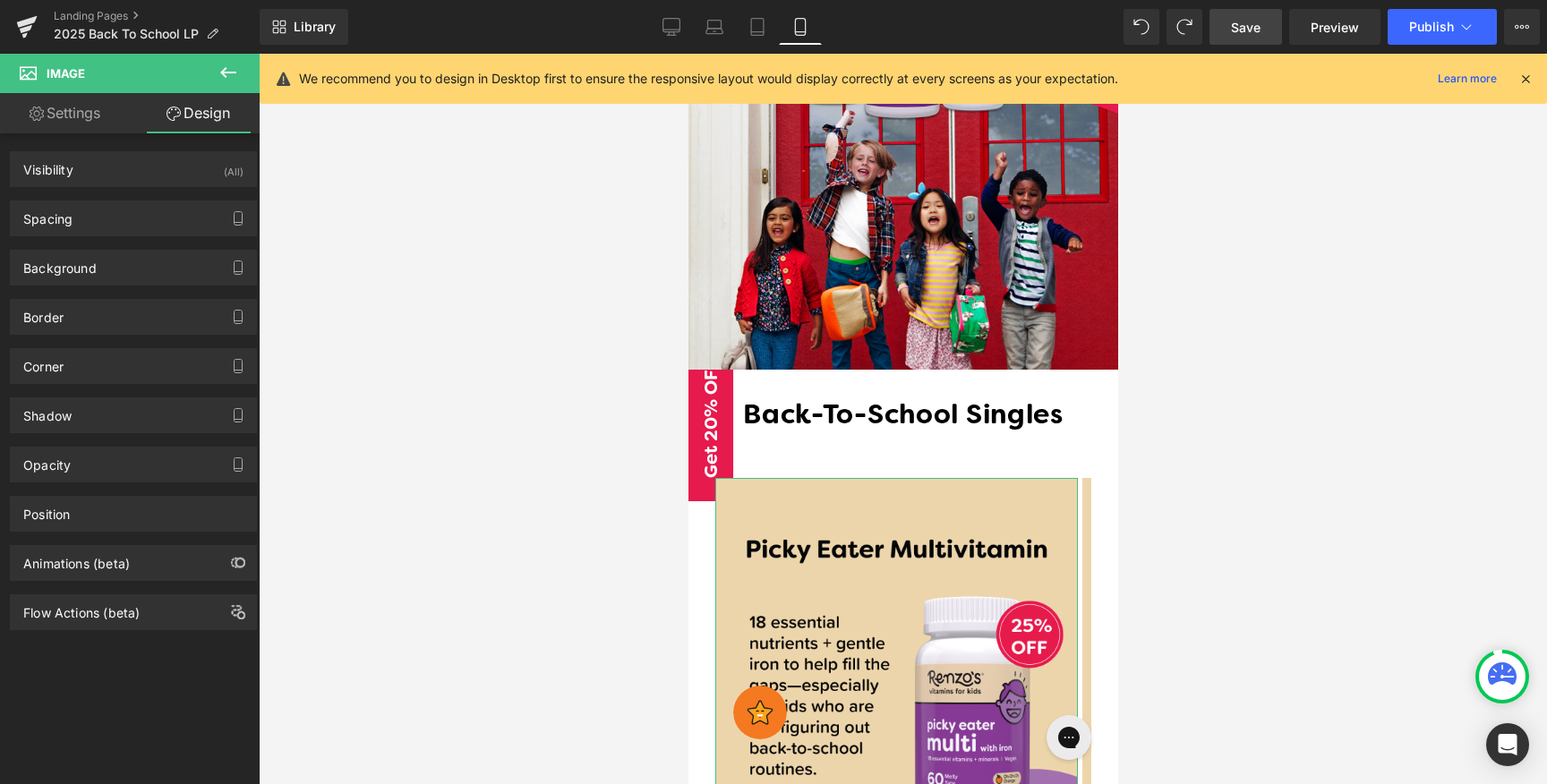
type input "0"
click at [145, 223] on div "Spacing" at bounding box center [133, 218] width 245 height 34
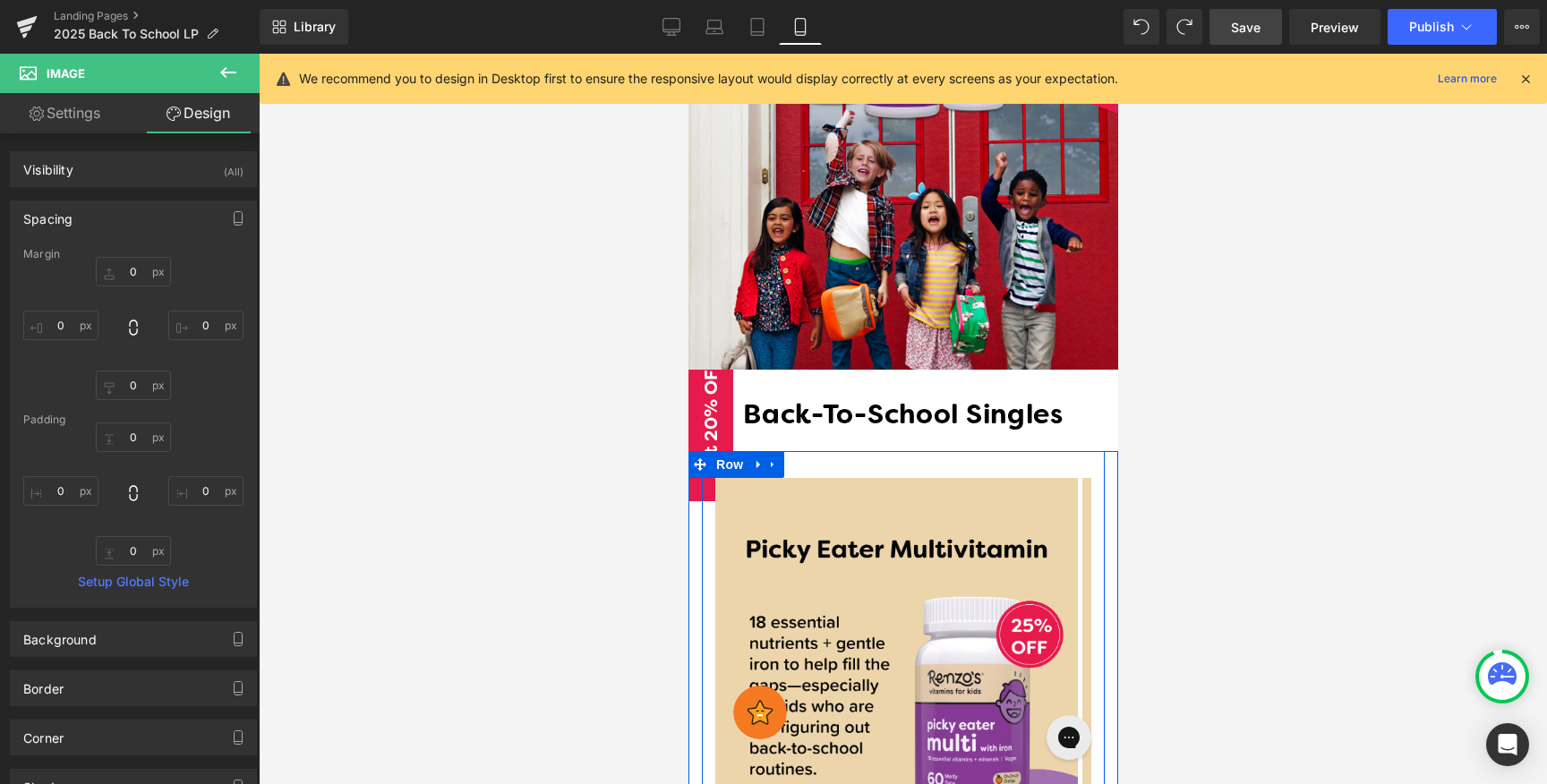
click at [1065, 451] on div "Image Image Image Image Image Image ‹ › [GEOGRAPHIC_DATA]" at bounding box center [903, 691] width 403 height 479
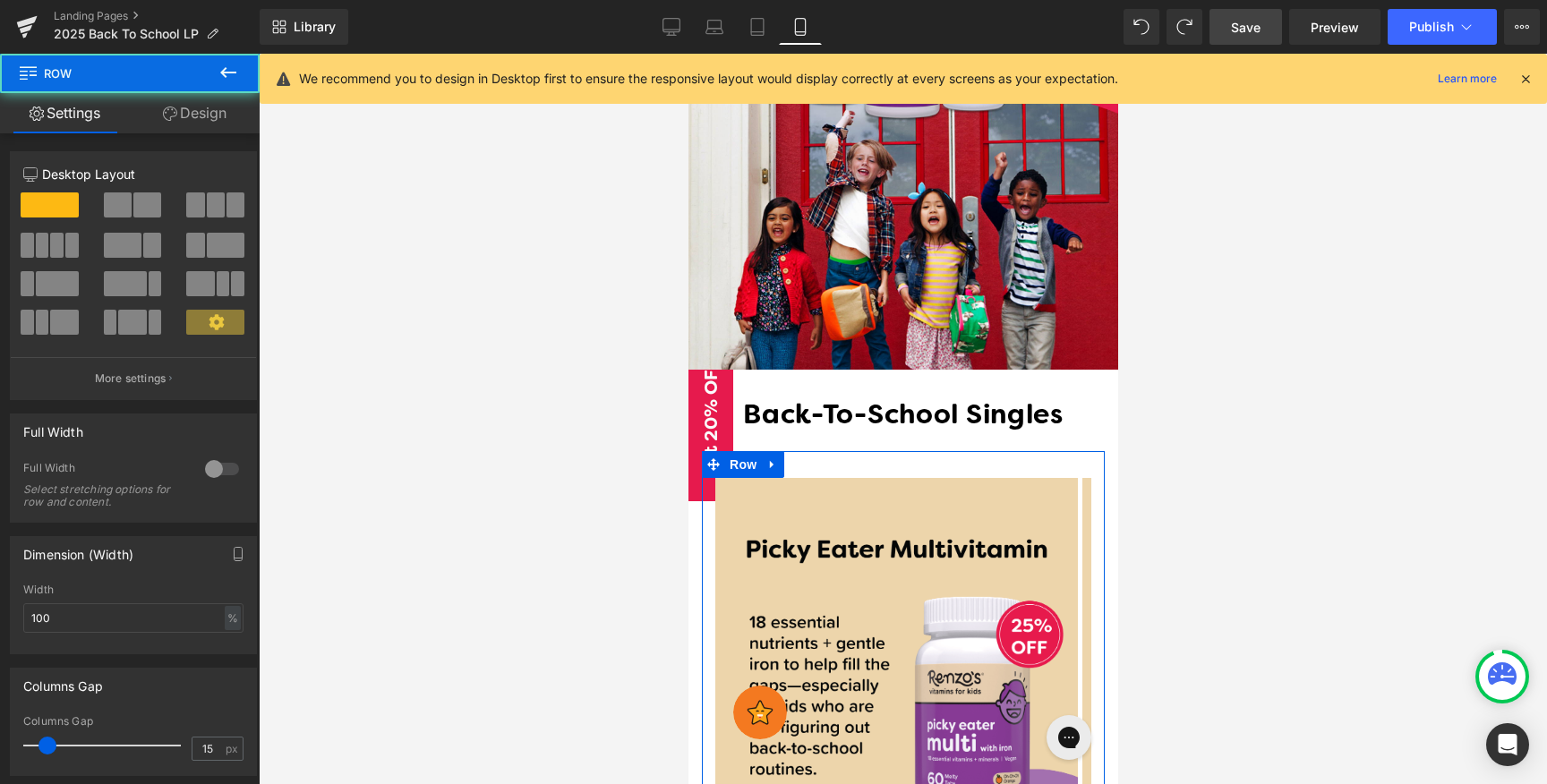
click at [206, 122] on link "Design" at bounding box center [194, 113] width 130 height 40
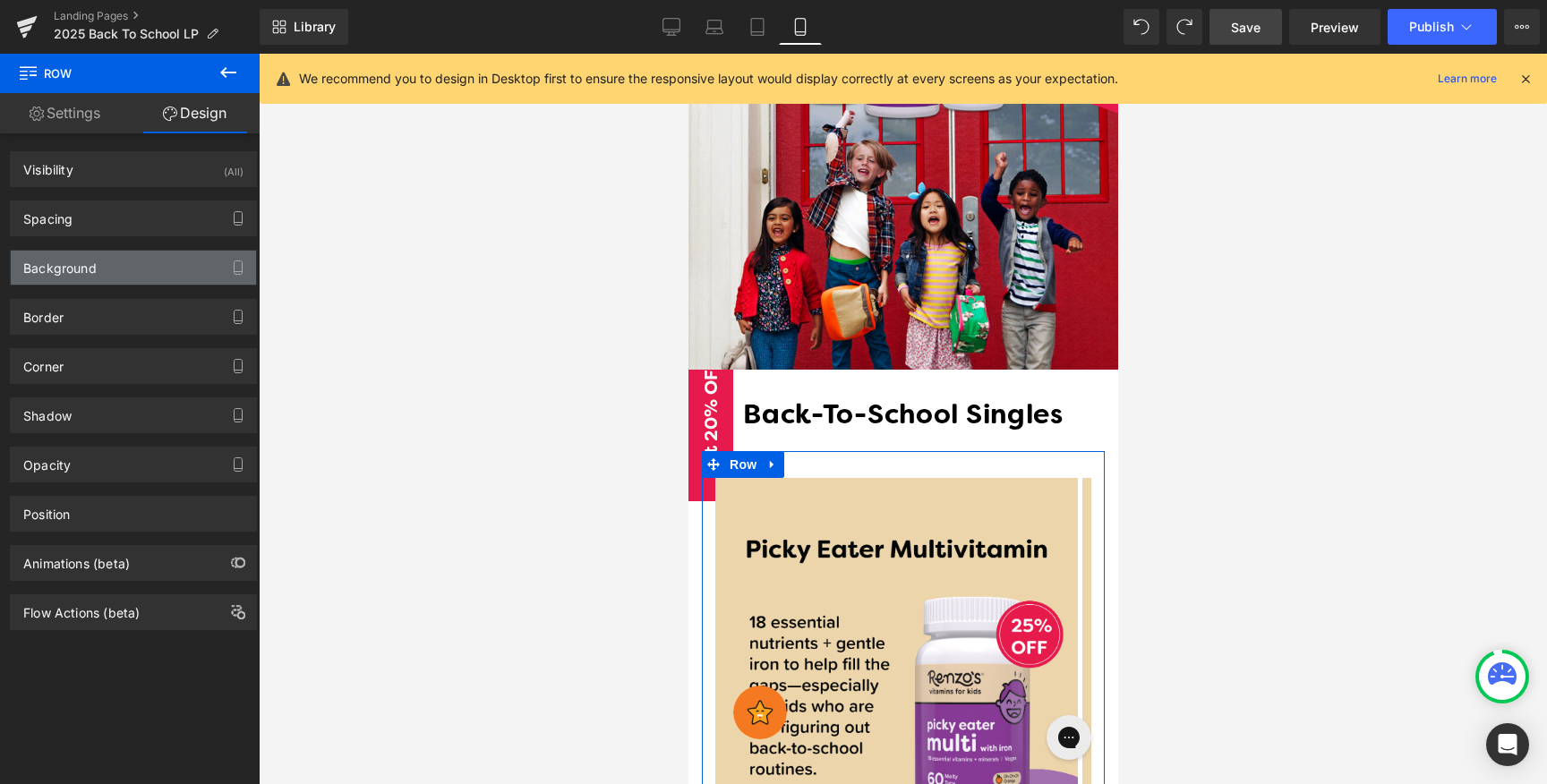
click at [131, 267] on div "Background" at bounding box center [133, 268] width 245 height 34
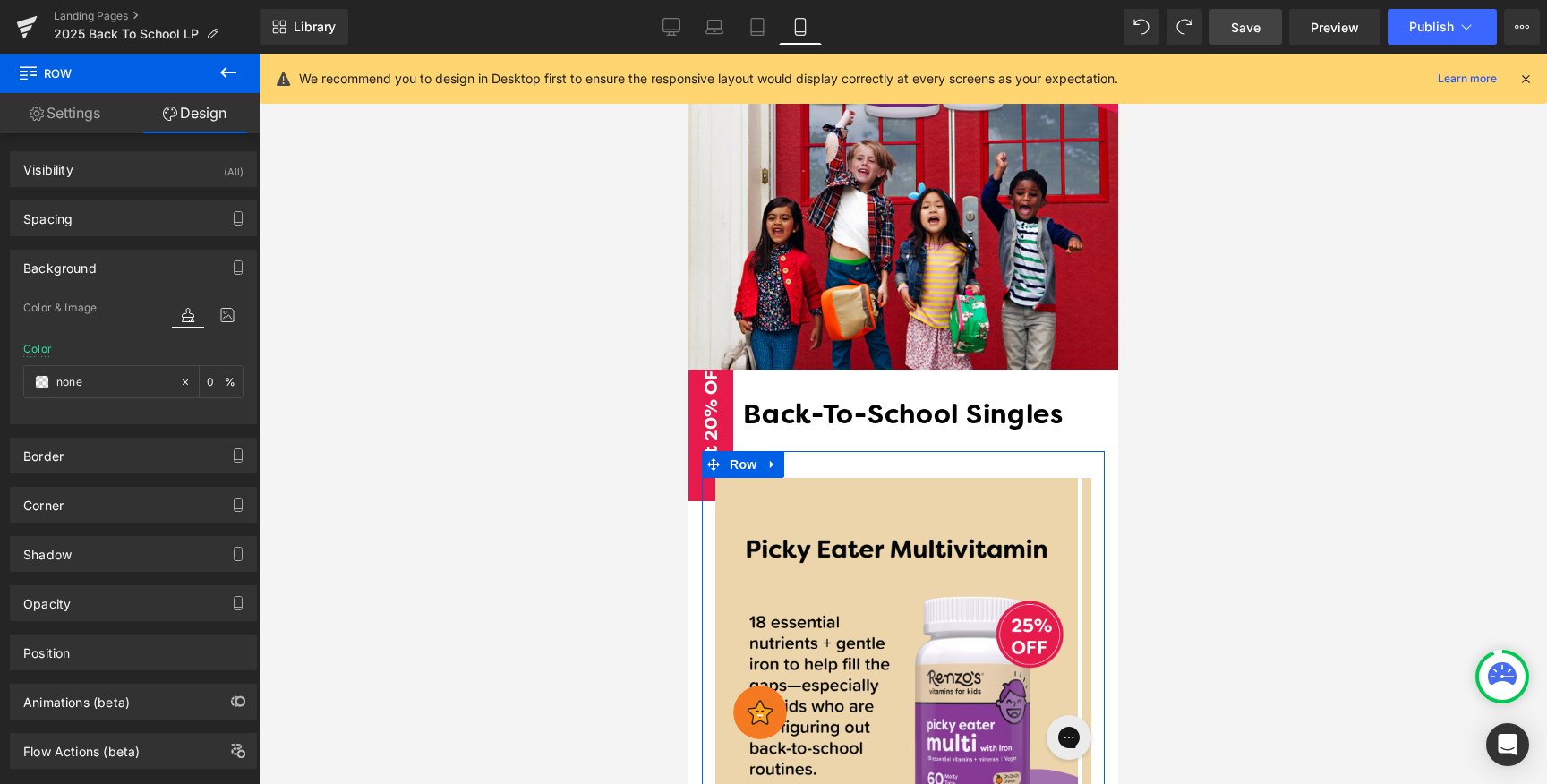
click at [132, 278] on div "Background" at bounding box center [133, 268] width 245 height 34
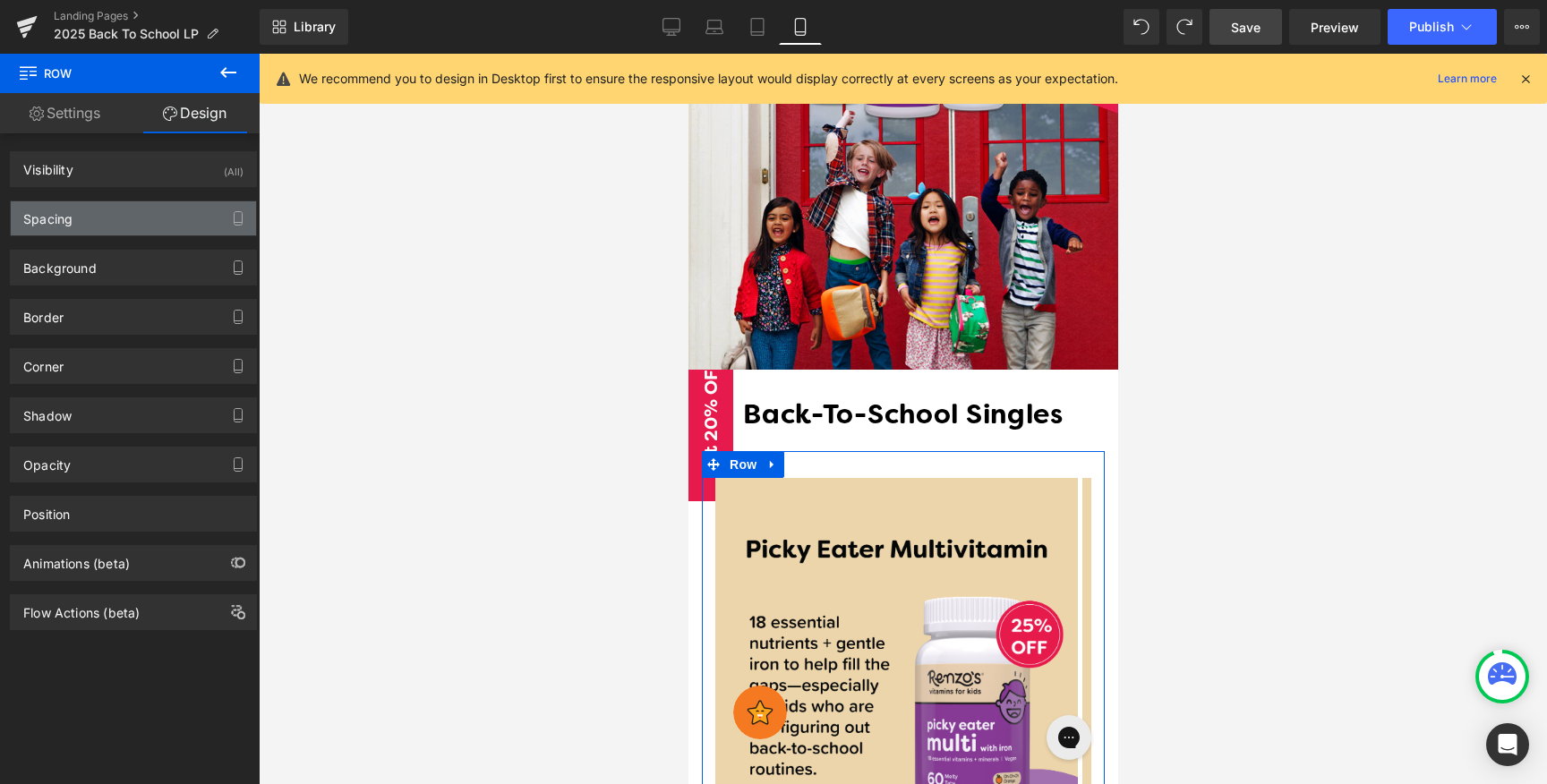
click at [146, 219] on div "Spacing" at bounding box center [133, 218] width 245 height 34
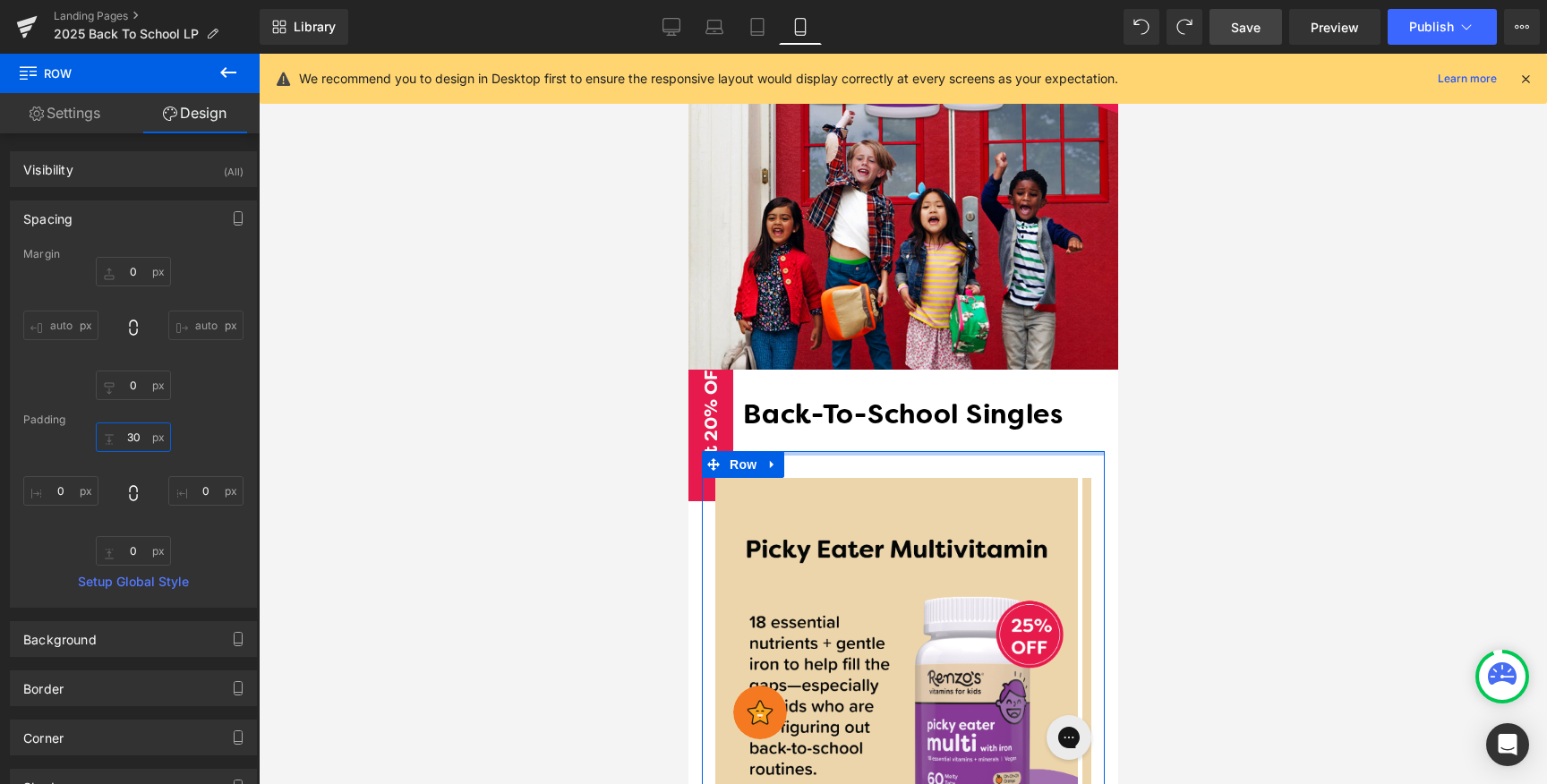
drag, startPoint x: 123, startPoint y: 434, endPoint x: 151, endPoint y: 435, distance: 28.0
click at [151, 435] on input "30" at bounding box center [133, 437] width 76 height 30
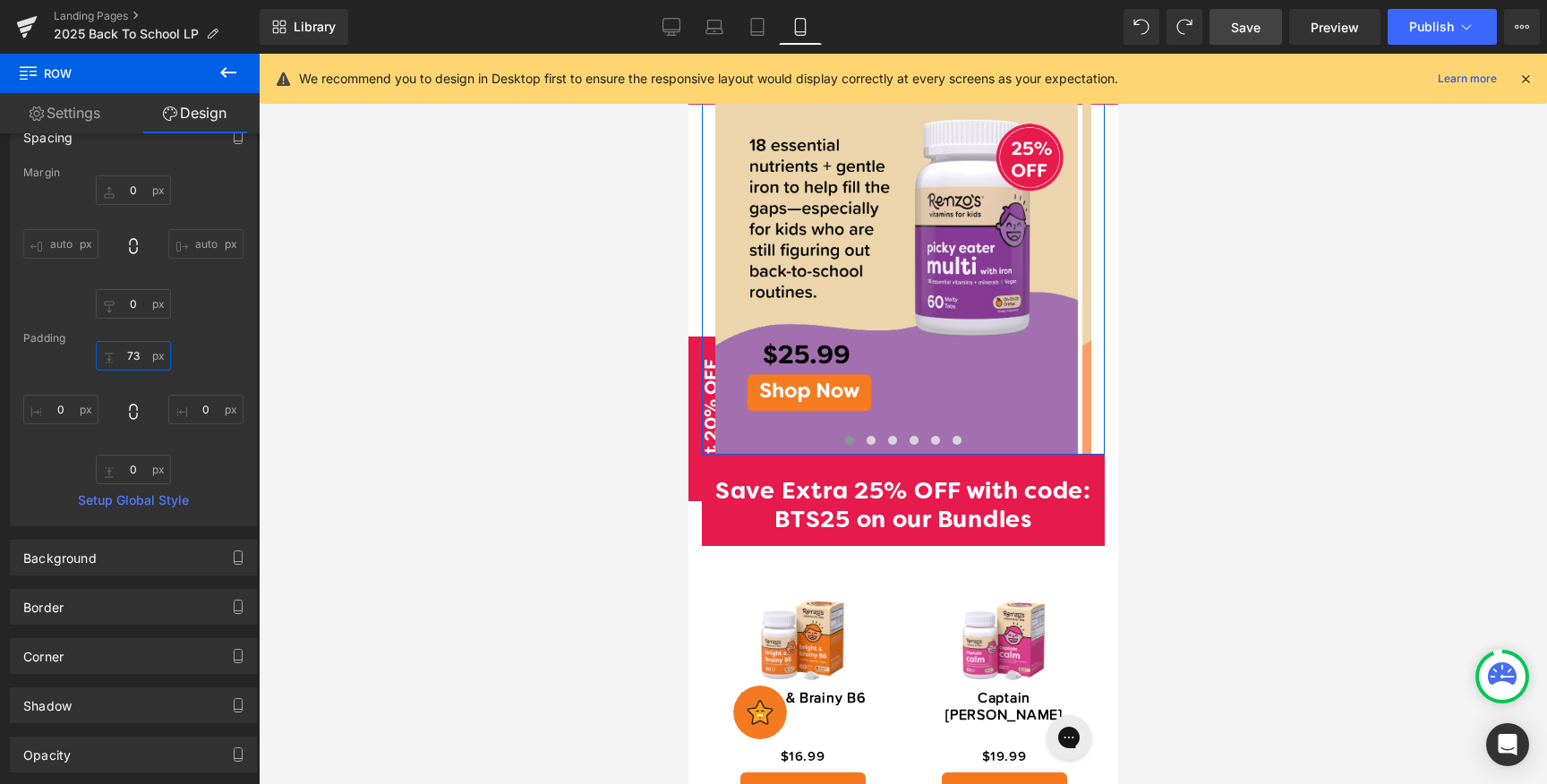
scroll to position [0, 0]
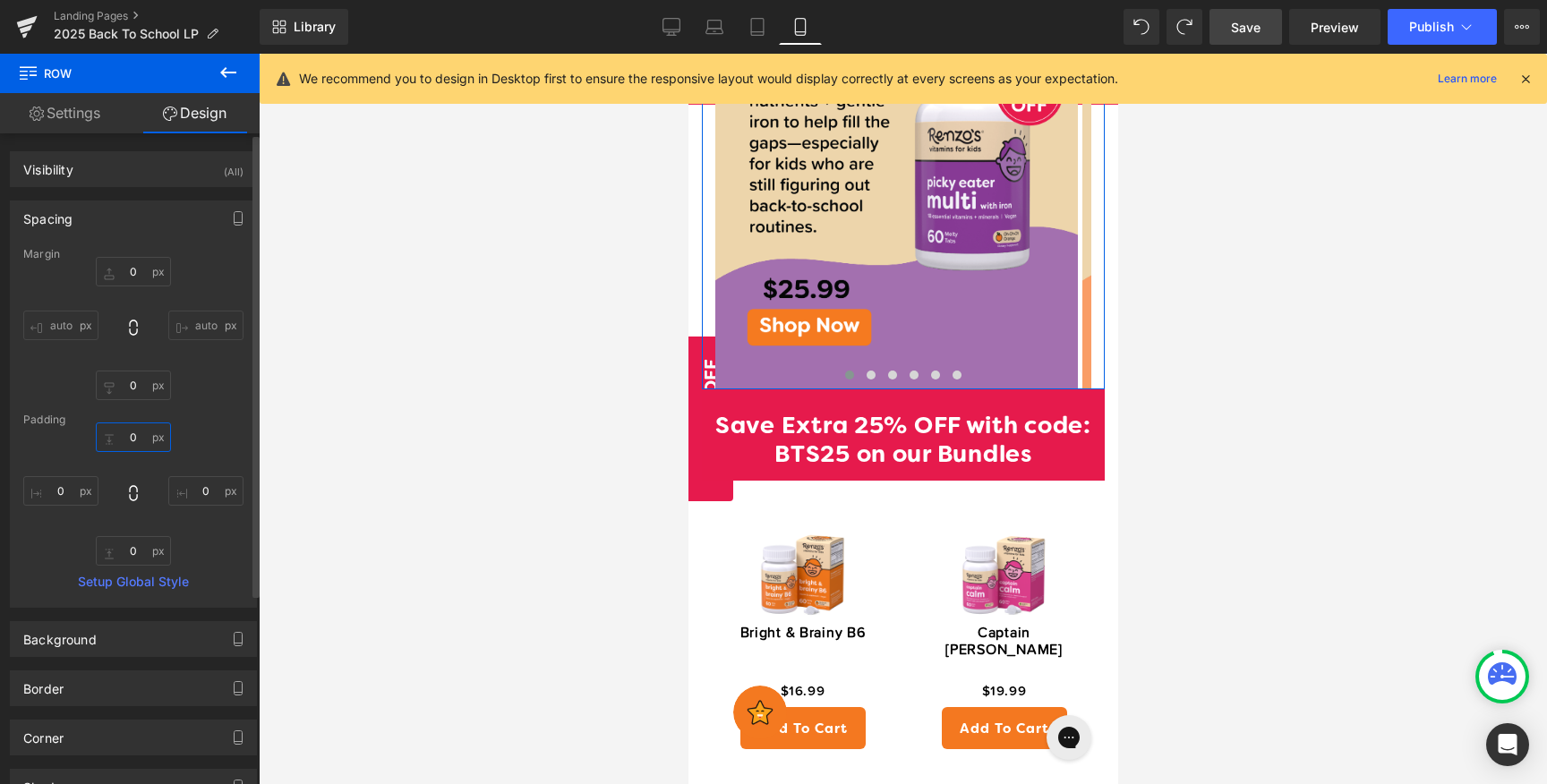
type input "0"
drag, startPoint x: 124, startPoint y: 168, endPoint x: 164, endPoint y: 302, distance: 139.8
click at [162, 304] on div "Margin 0px 0 auto auto 0px 0 auto auto [GEOGRAPHIC_DATA] 0px 0 0px 0 0px 0 0px …" at bounding box center [133, 427] width 245 height 359
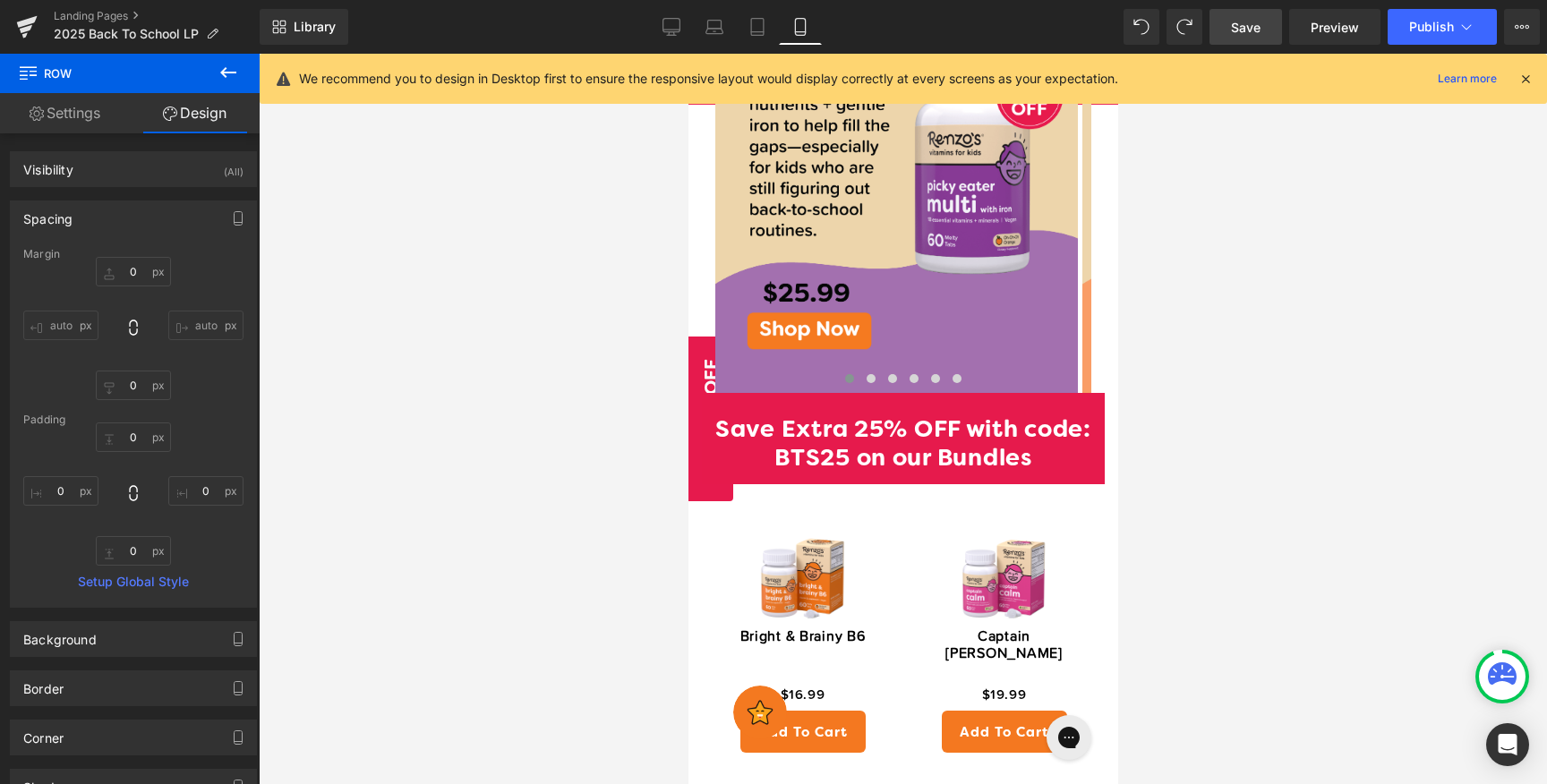
click at [1197, 418] on div at bounding box center [902, 419] width 1288 height 730
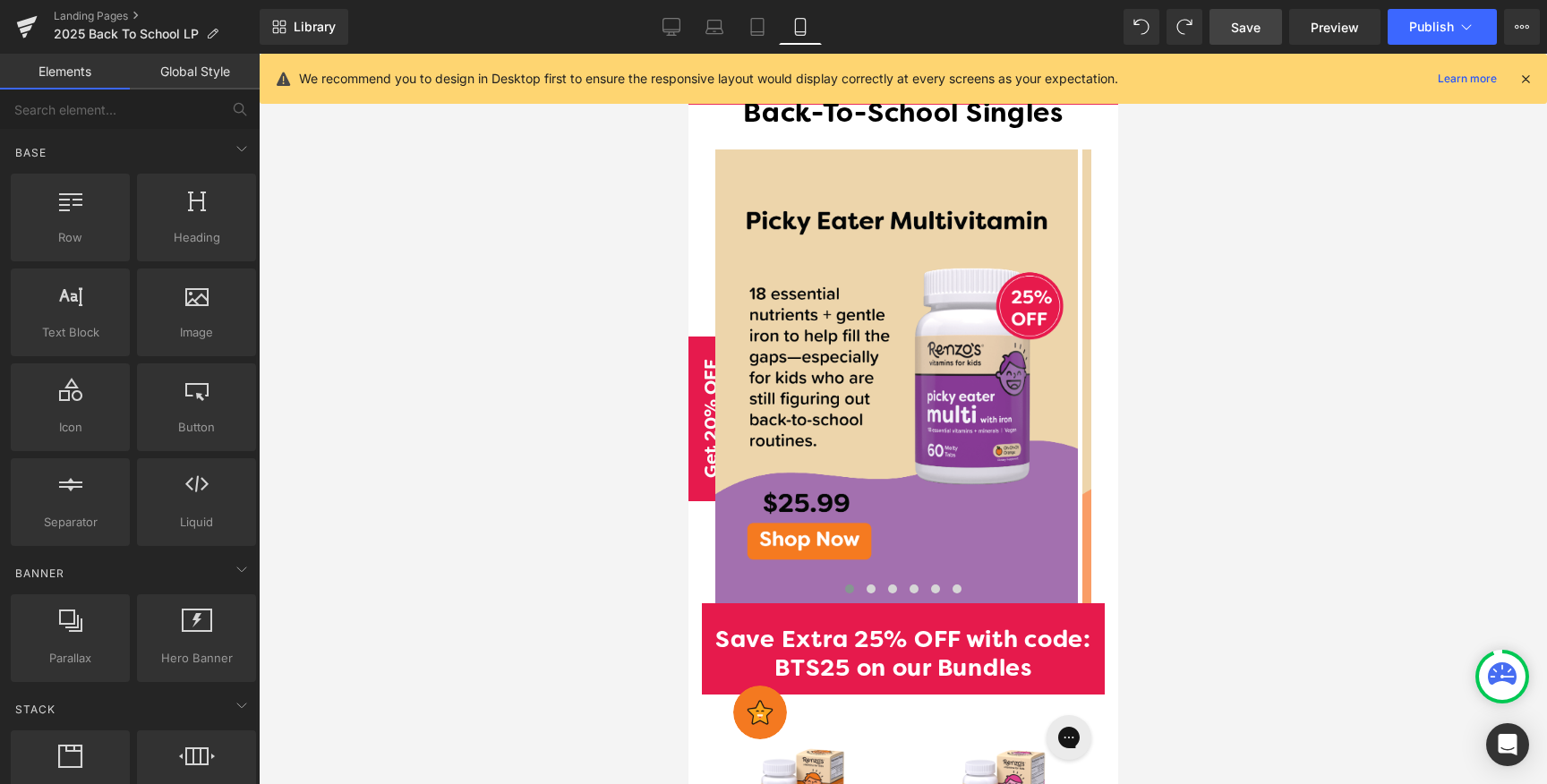
scroll to position [1059, 0]
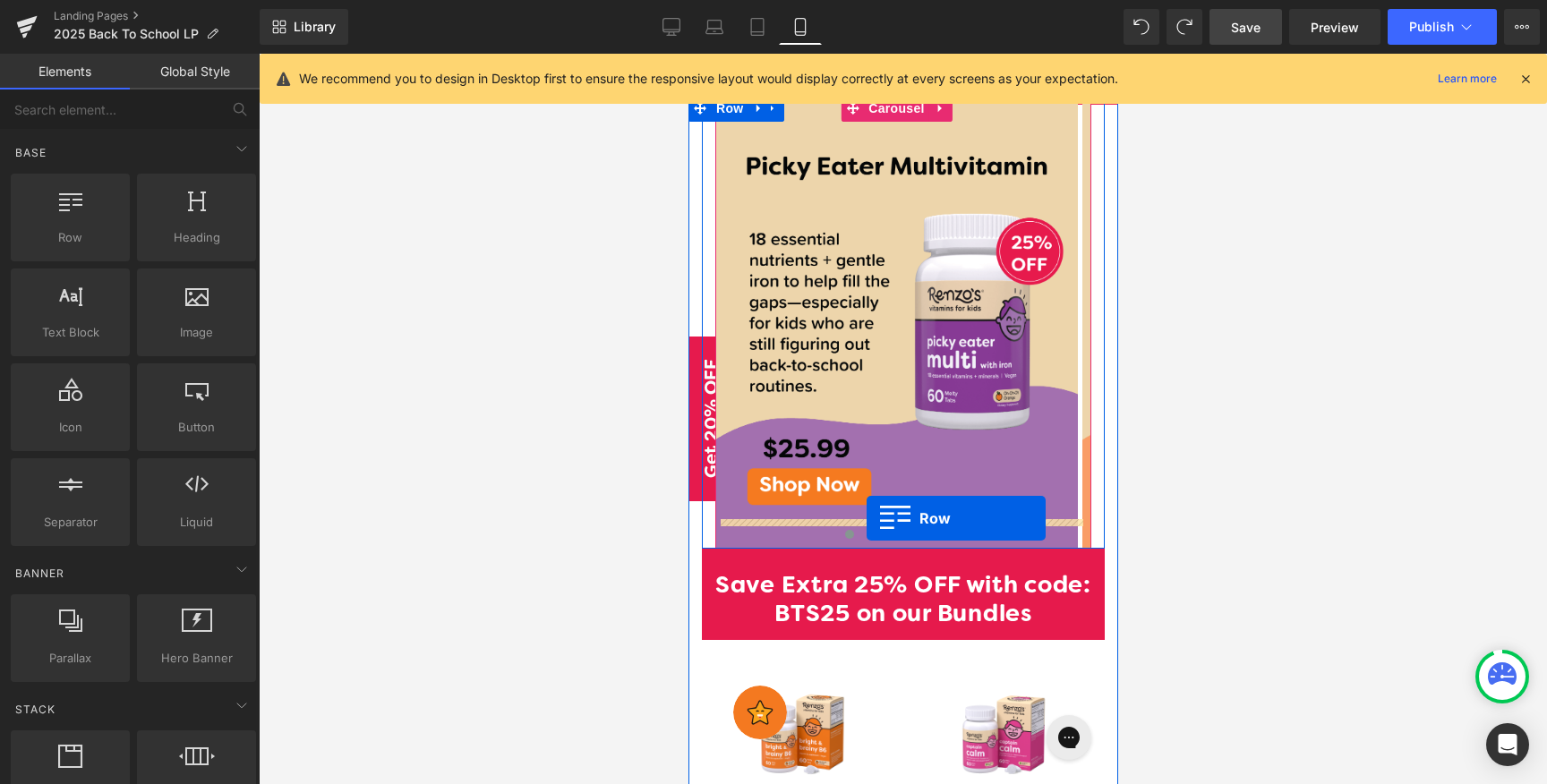
drag, startPoint x: 713, startPoint y: 249, endPoint x: 865, endPoint y: 518, distance: 309.0
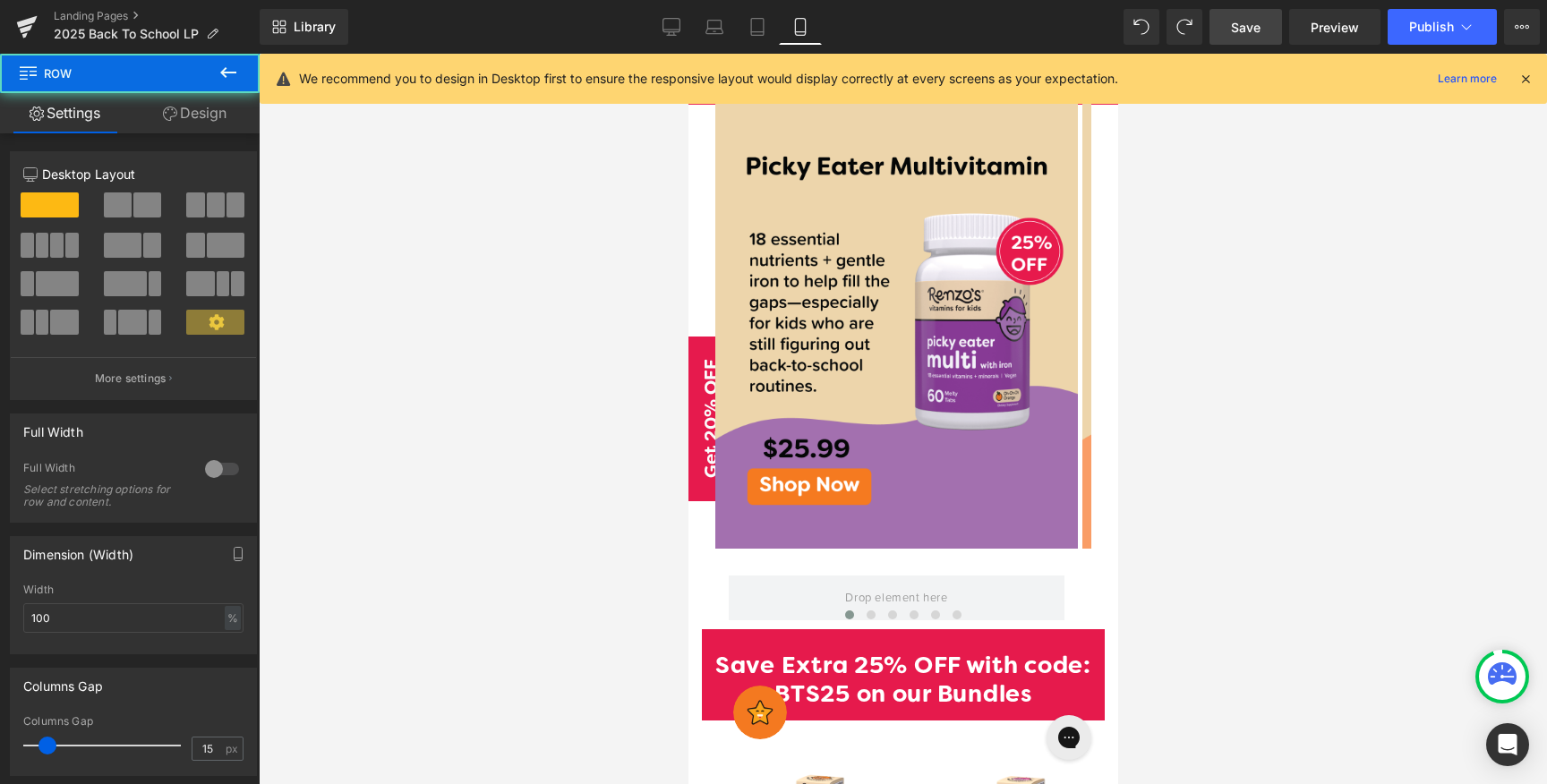
click at [1253, 509] on div at bounding box center [902, 419] width 1288 height 730
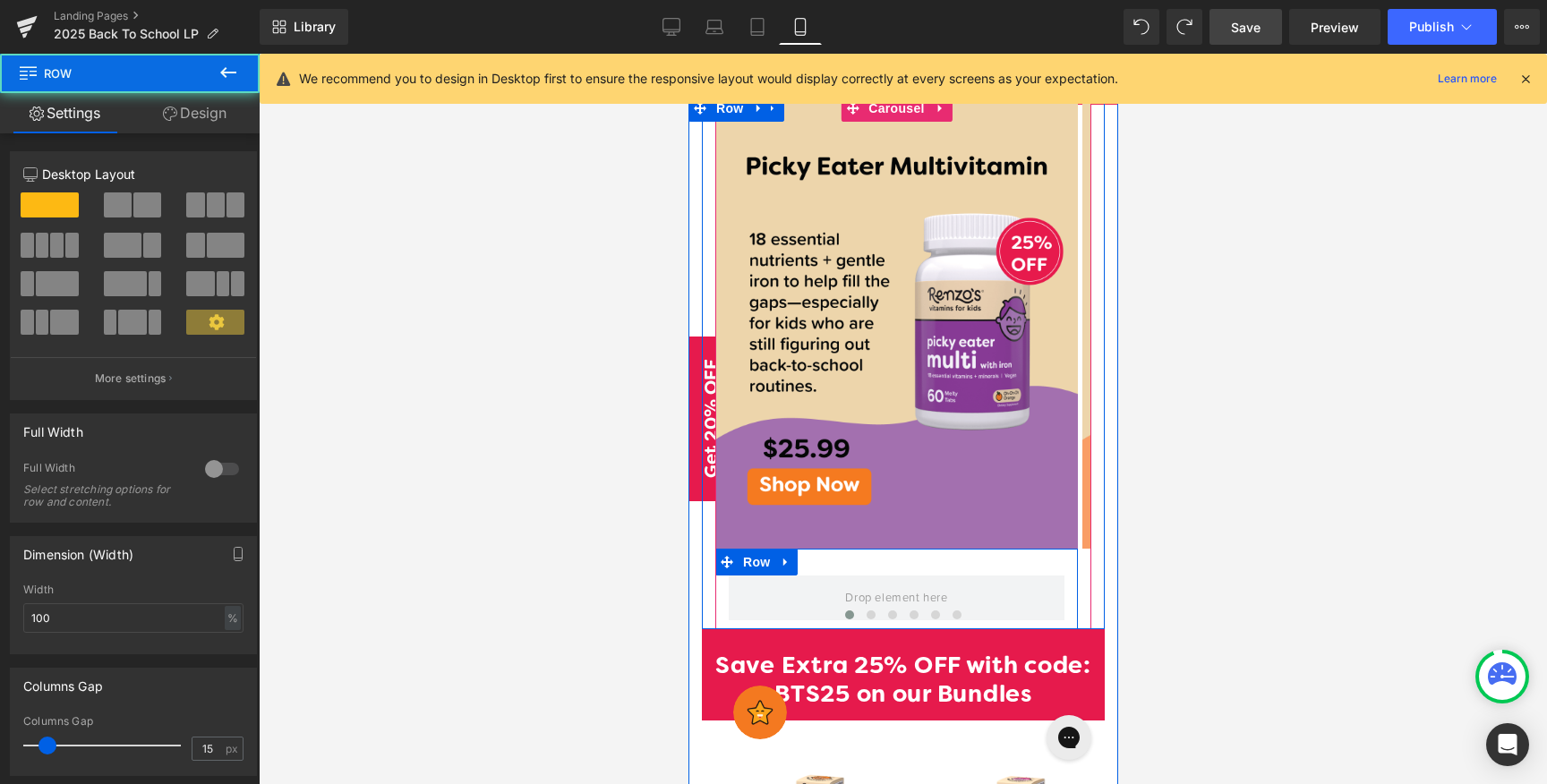
drag, startPoint x: 960, startPoint y: 598, endPoint x: 939, endPoint y: 543, distance: 58.9
click at [959, 562] on div "Image Row Image Image Image Image Image ‹ › [GEOGRAPHIC_DATA]" at bounding box center [903, 362] width 403 height 533
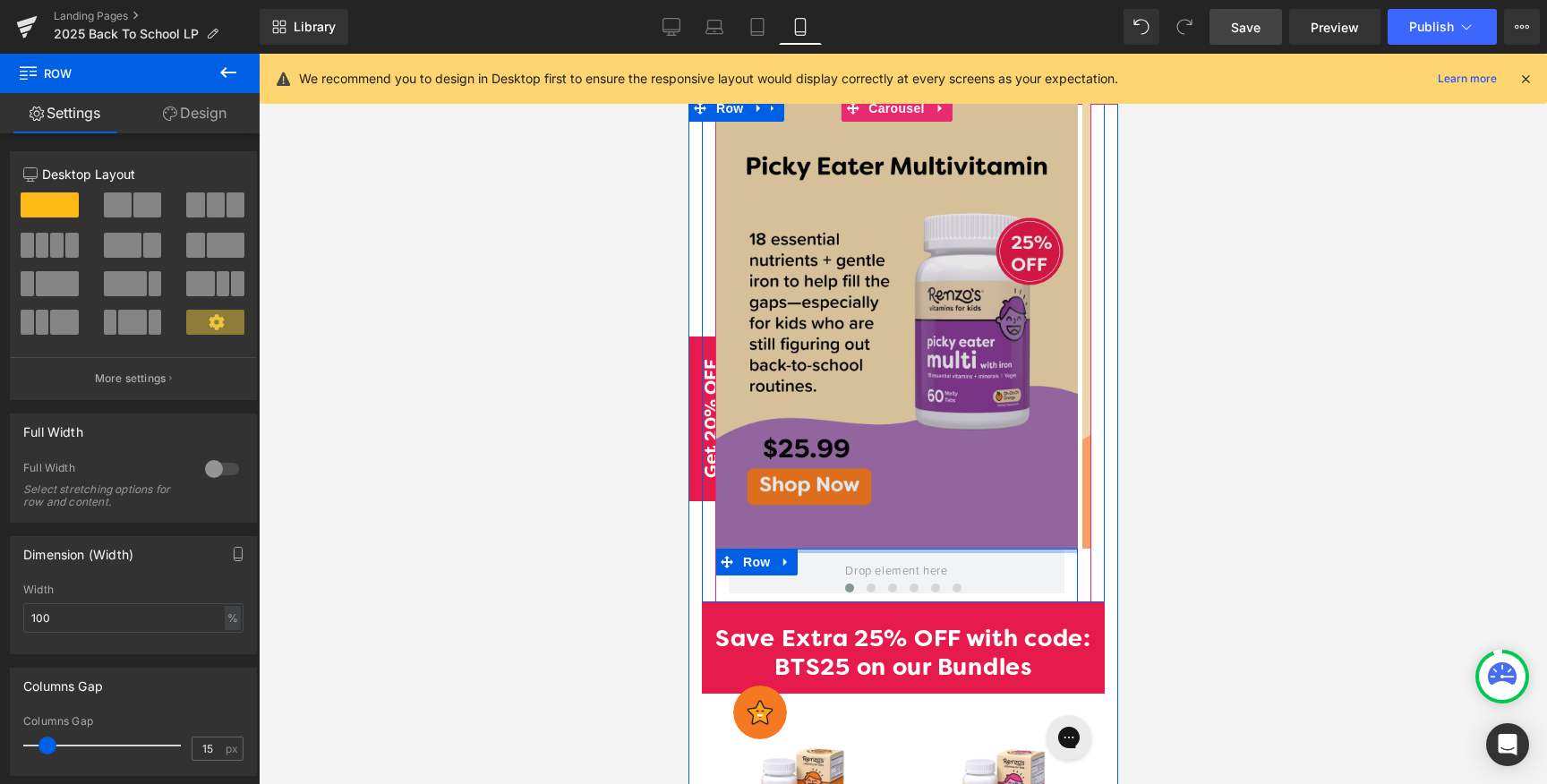
click at [923, 435] on div "Image Row" at bounding box center [895, 348] width 363 height 506
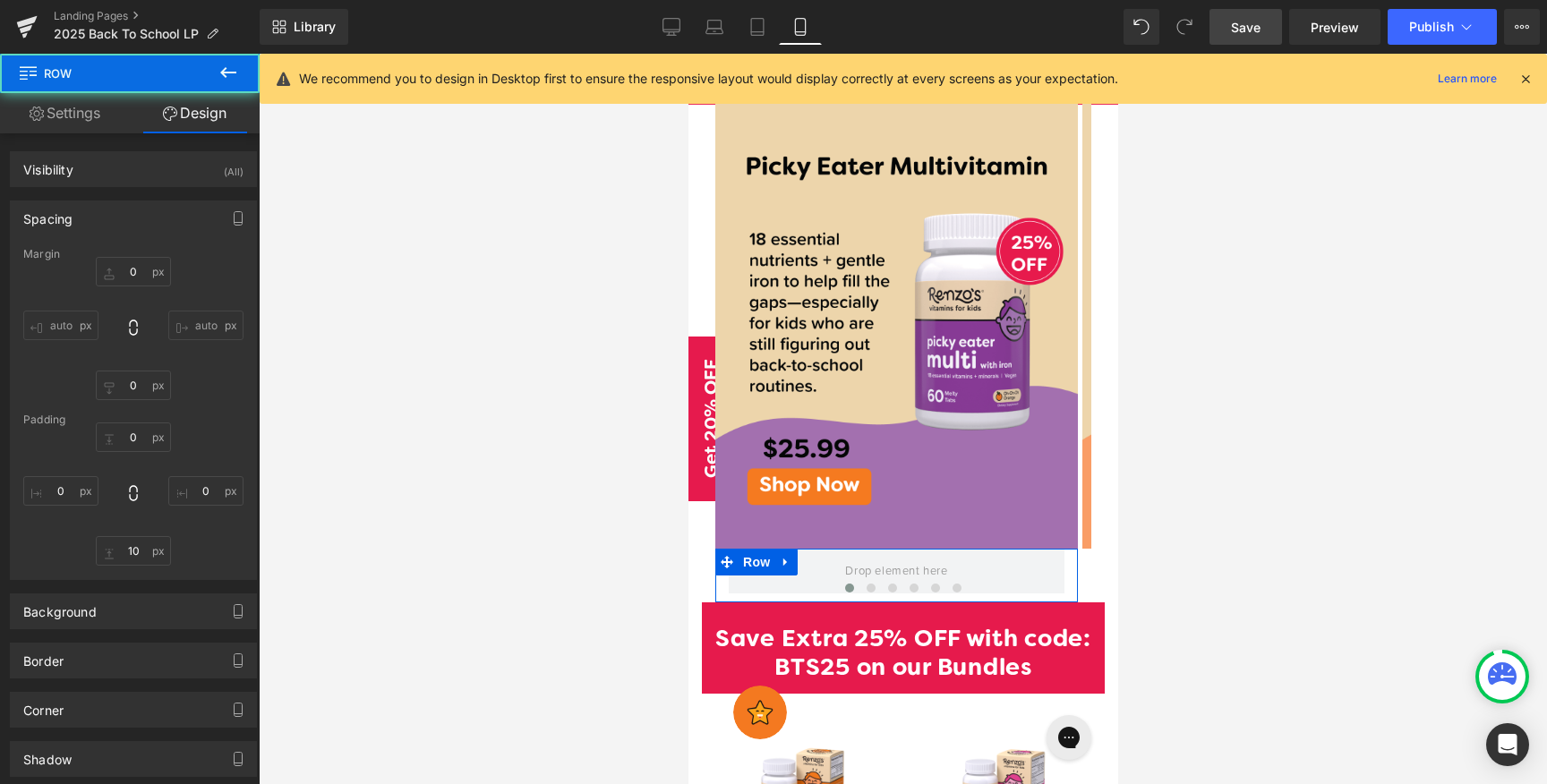
click at [1221, 462] on div at bounding box center [902, 419] width 1288 height 730
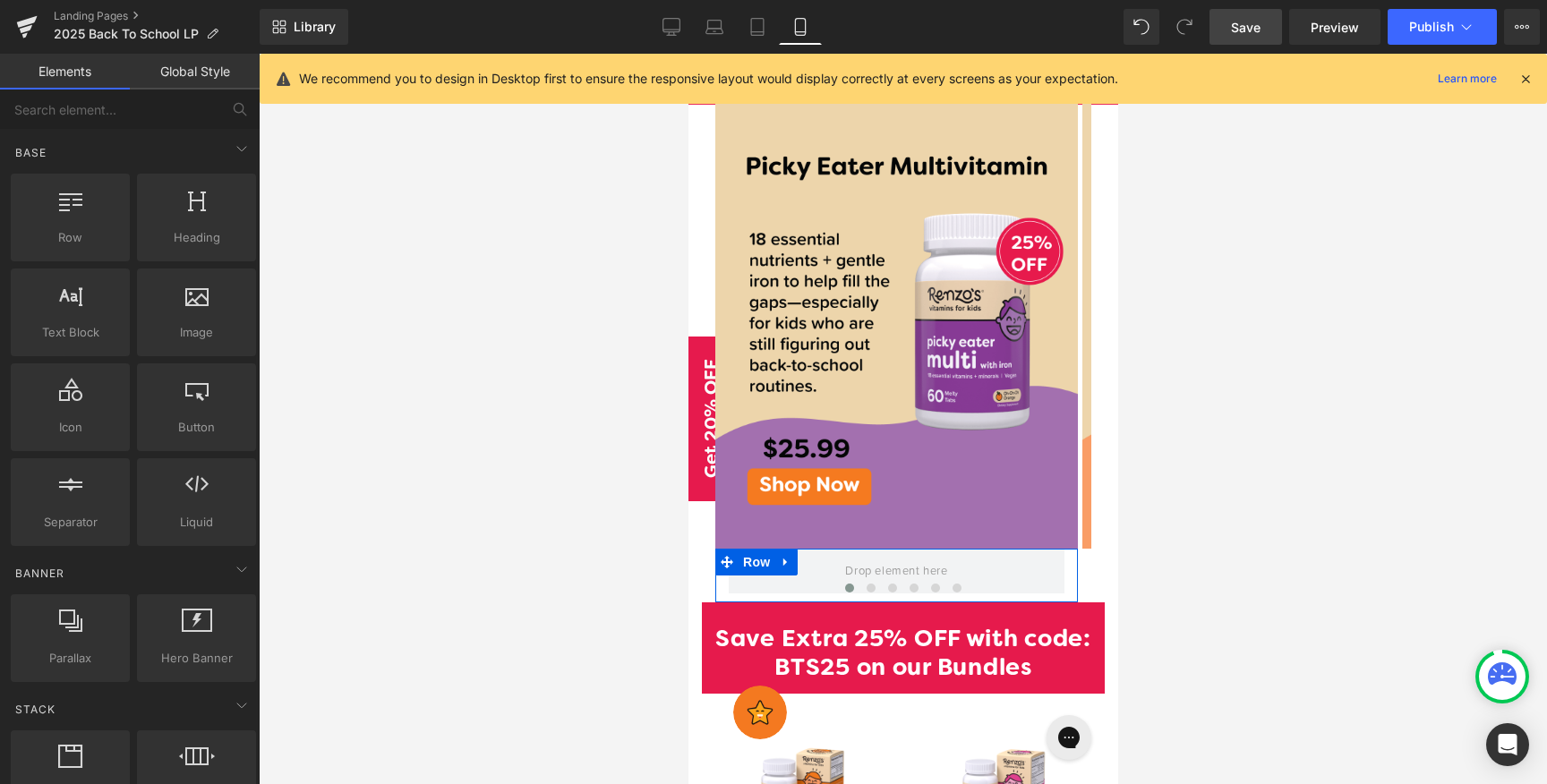
drag, startPoint x: 1236, startPoint y: 34, endPoint x: 429, endPoint y: 434, distance: 900.7
click at [1236, 34] on span "Save" at bounding box center [1246, 27] width 30 height 19
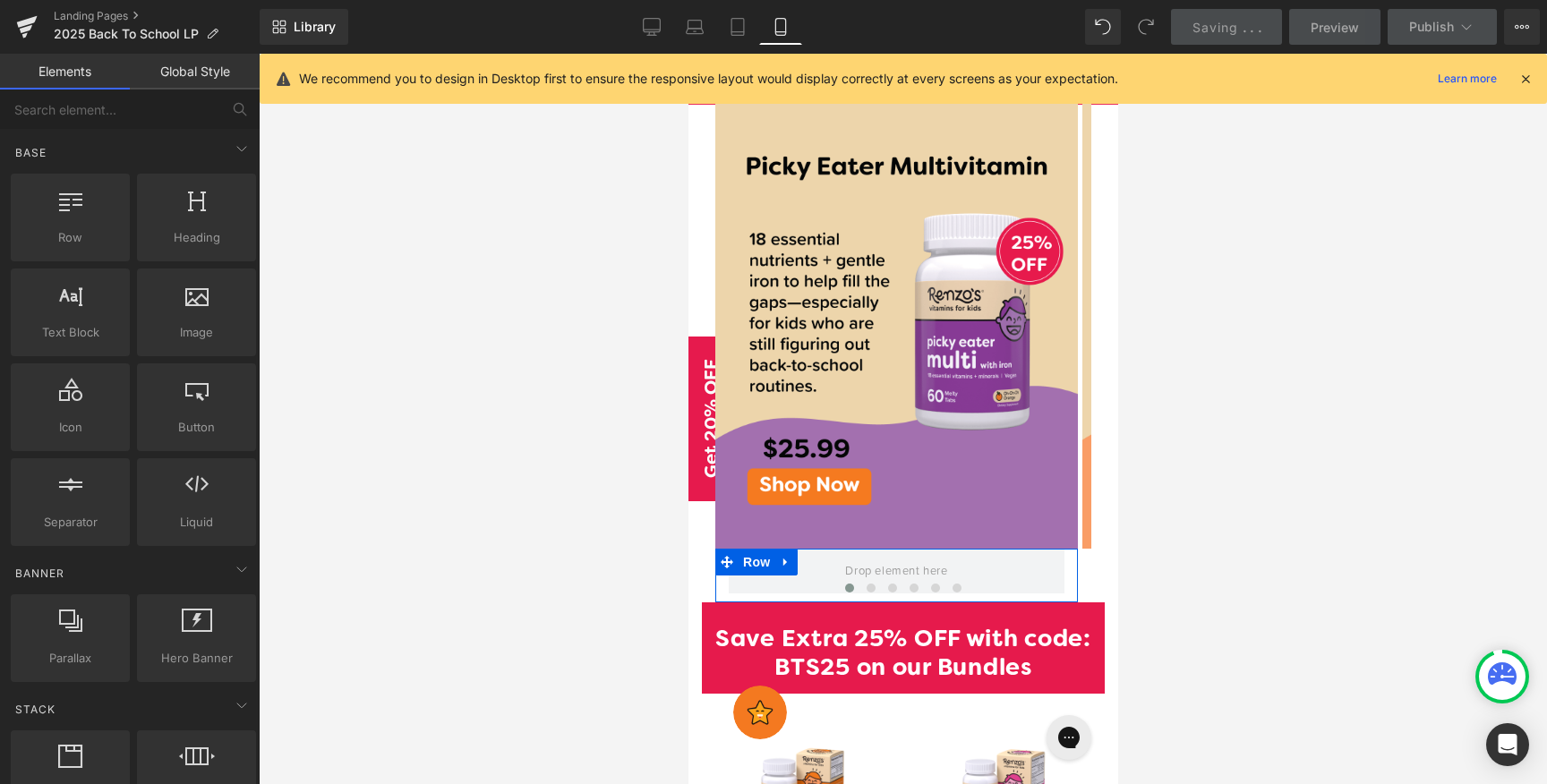
click at [1180, 528] on div at bounding box center [902, 419] width 1288 height 730
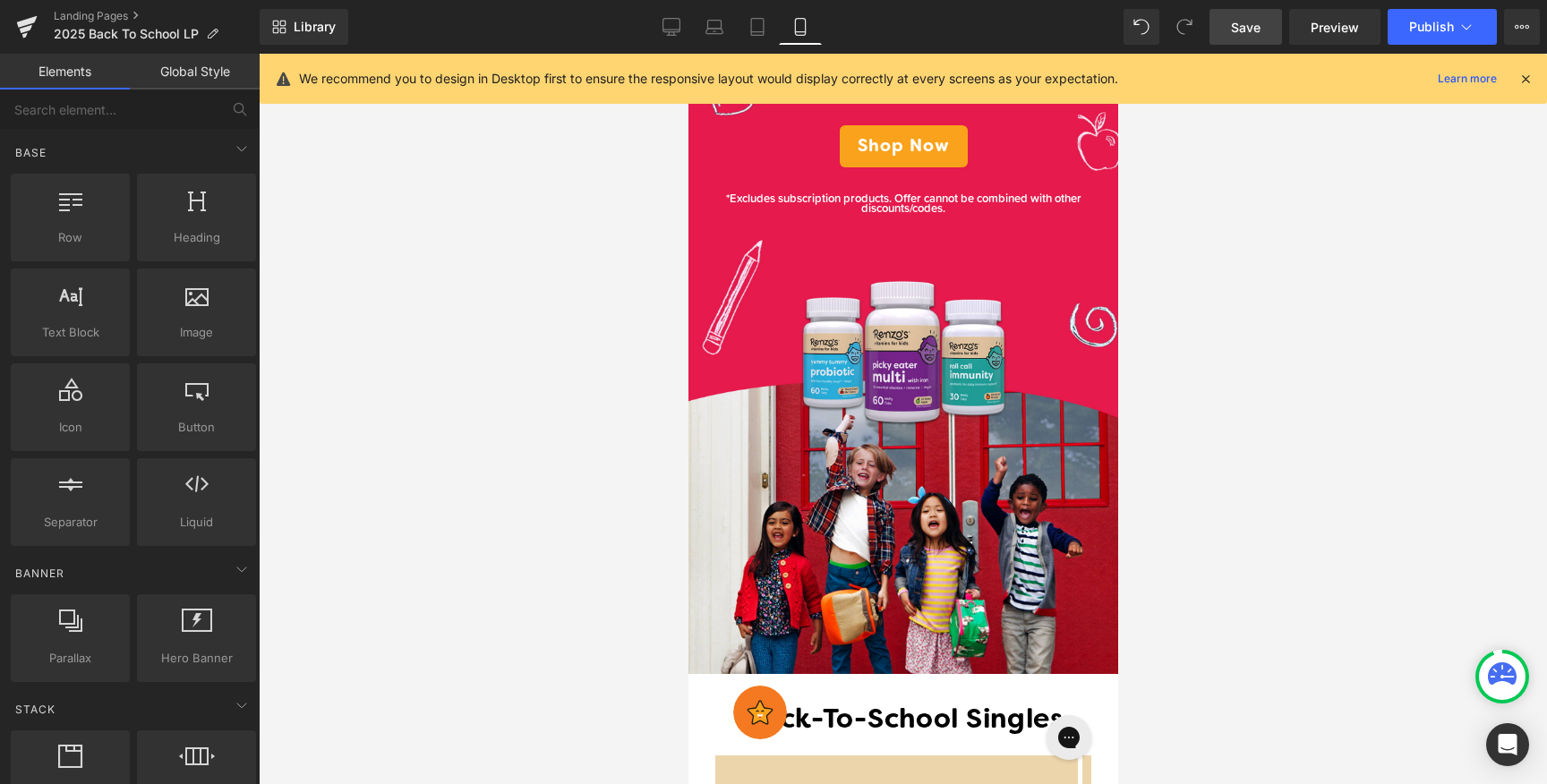
scroll to position [48, 0]
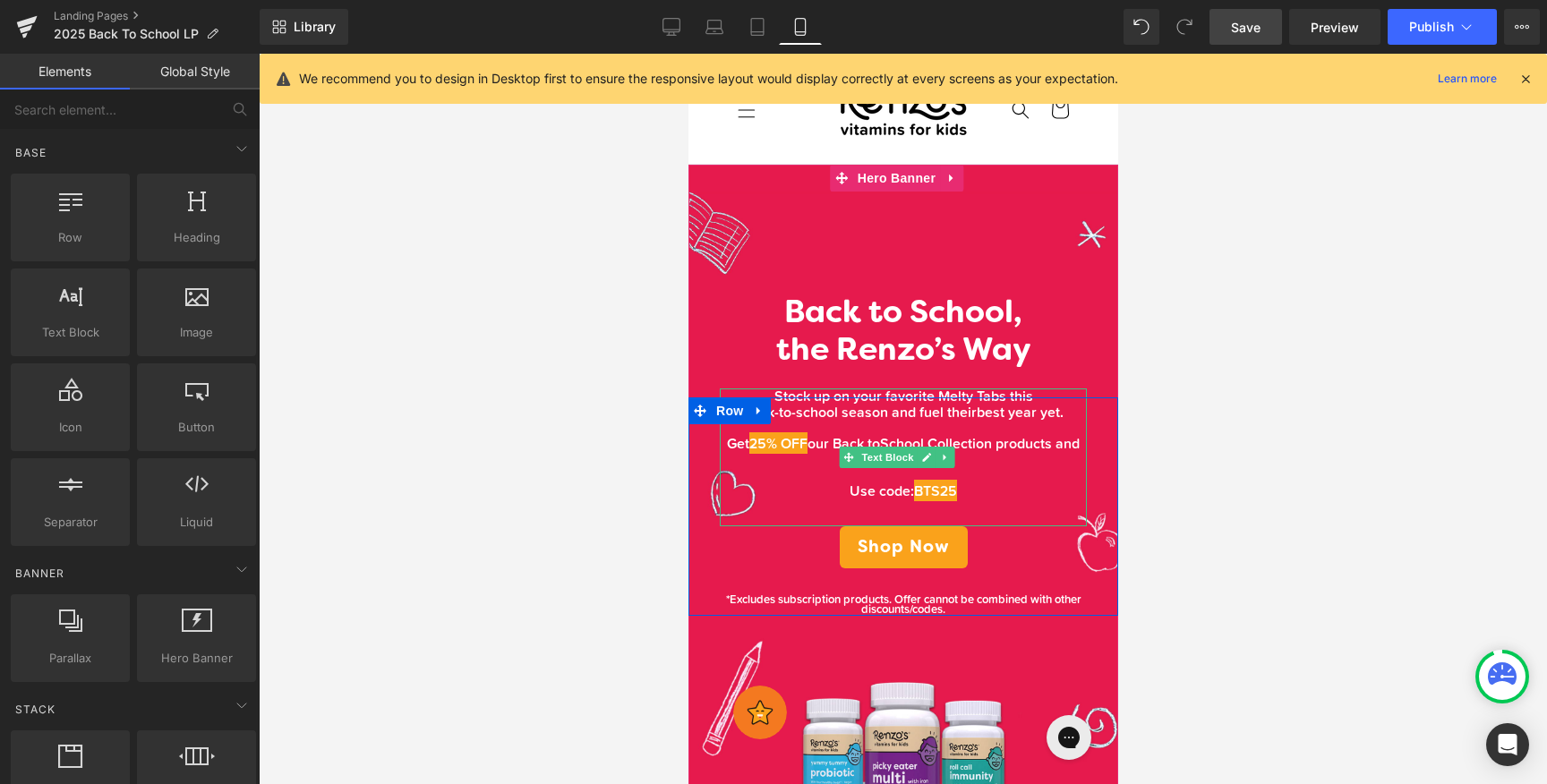
click at [960, 401] on span "back-to-school season and fuel their" at bounding box center [860, 411] width 233 height 21
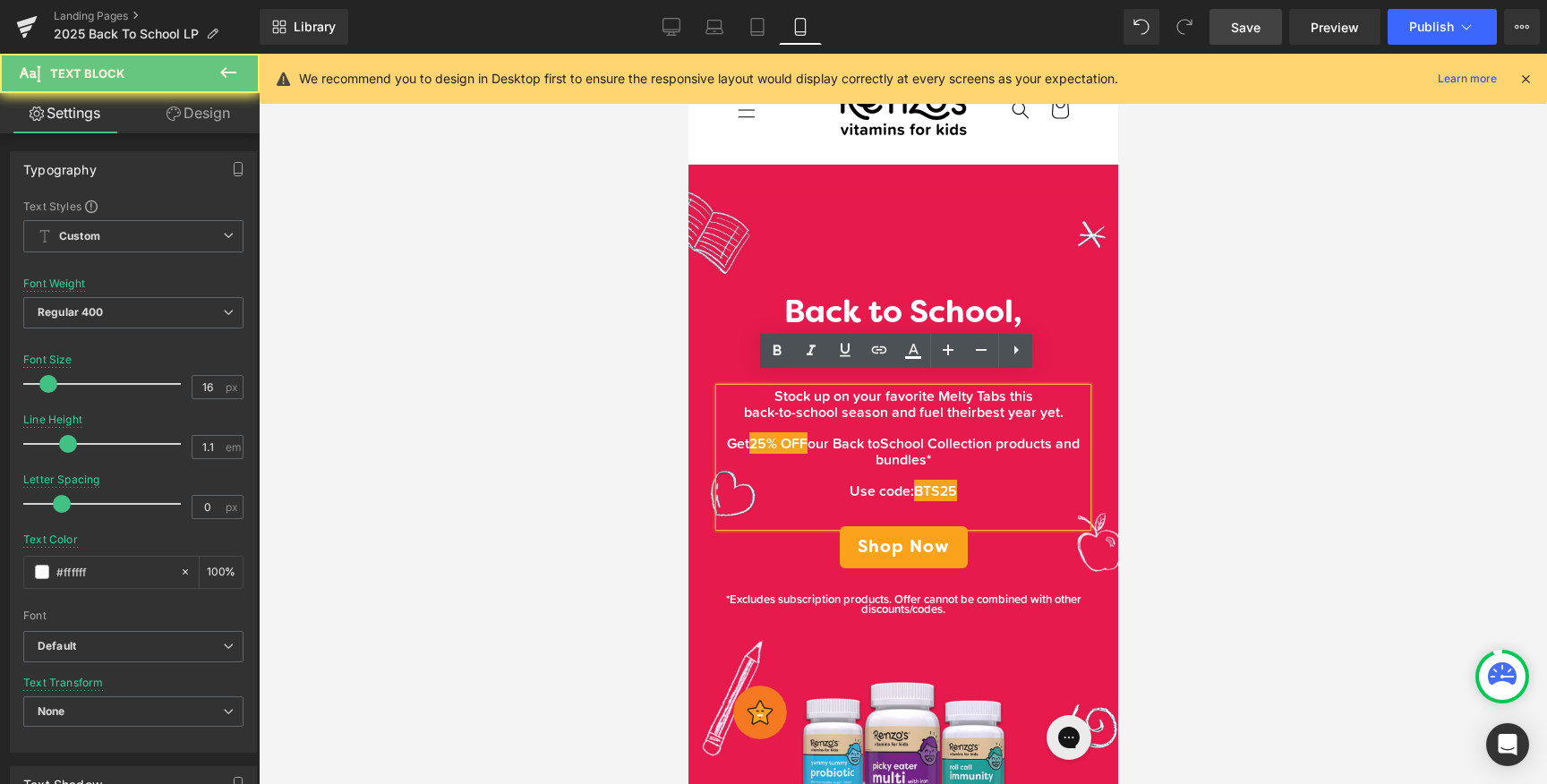
drag, startPoint x: 947, startPoint y: 484, endPoint x: 919, endPoint y: 484, distance: 28.0
click at [919, 484] on p "Use code: BTS25" at bounding box center [903, 490] width 367 height 16
click at [975, 467] on p at bounding box center [903, 475] width 367 height 16
drag, startPoint x: 946, startPoint y: 468, endPoint x: 977, endPoint y: 469, distance: 31.0
click at [977, 483] on p "Use code: BTS25" at bounding box center [903, 490] width 367 height 16
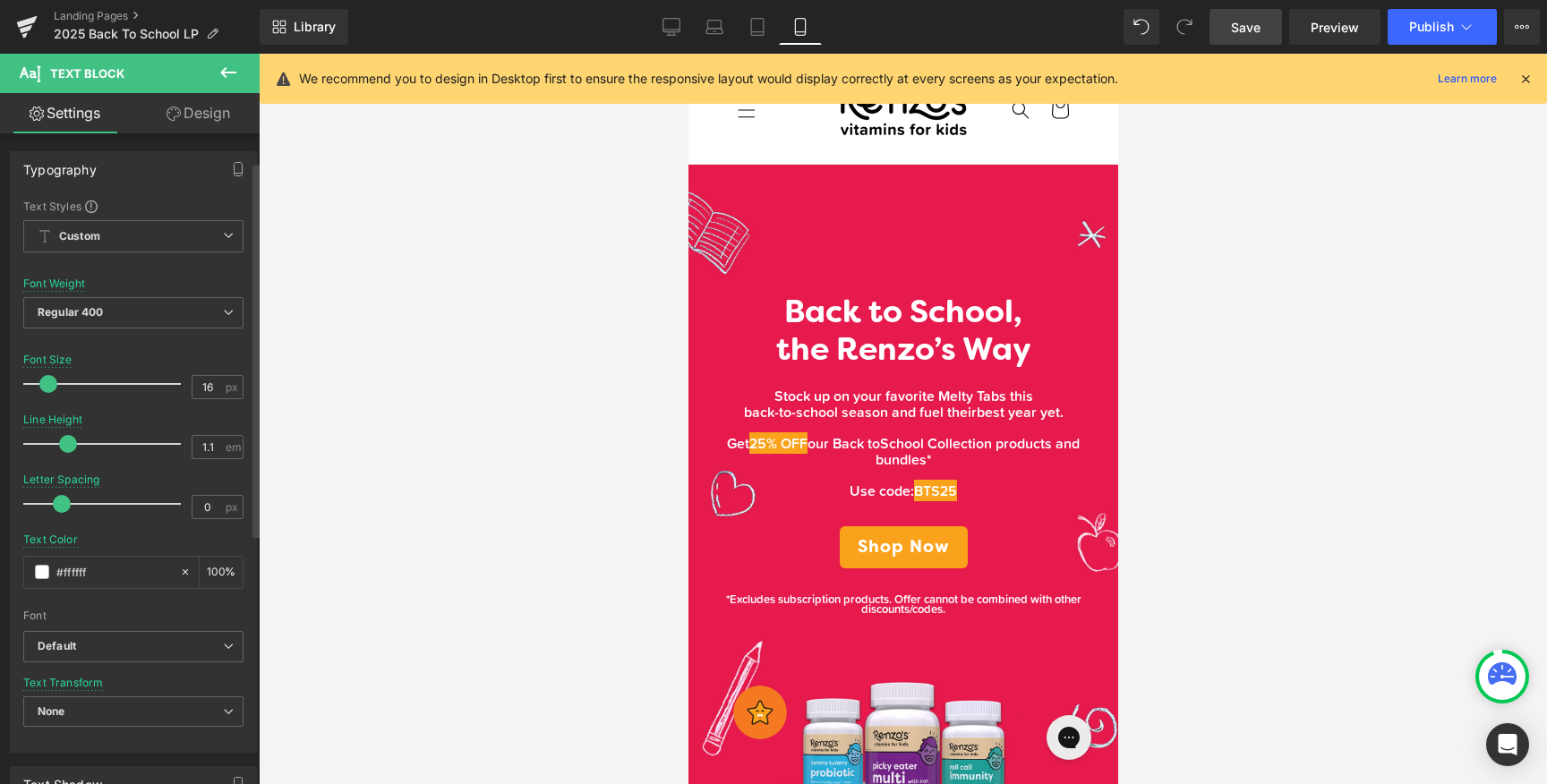
scroll to position [481, 0]
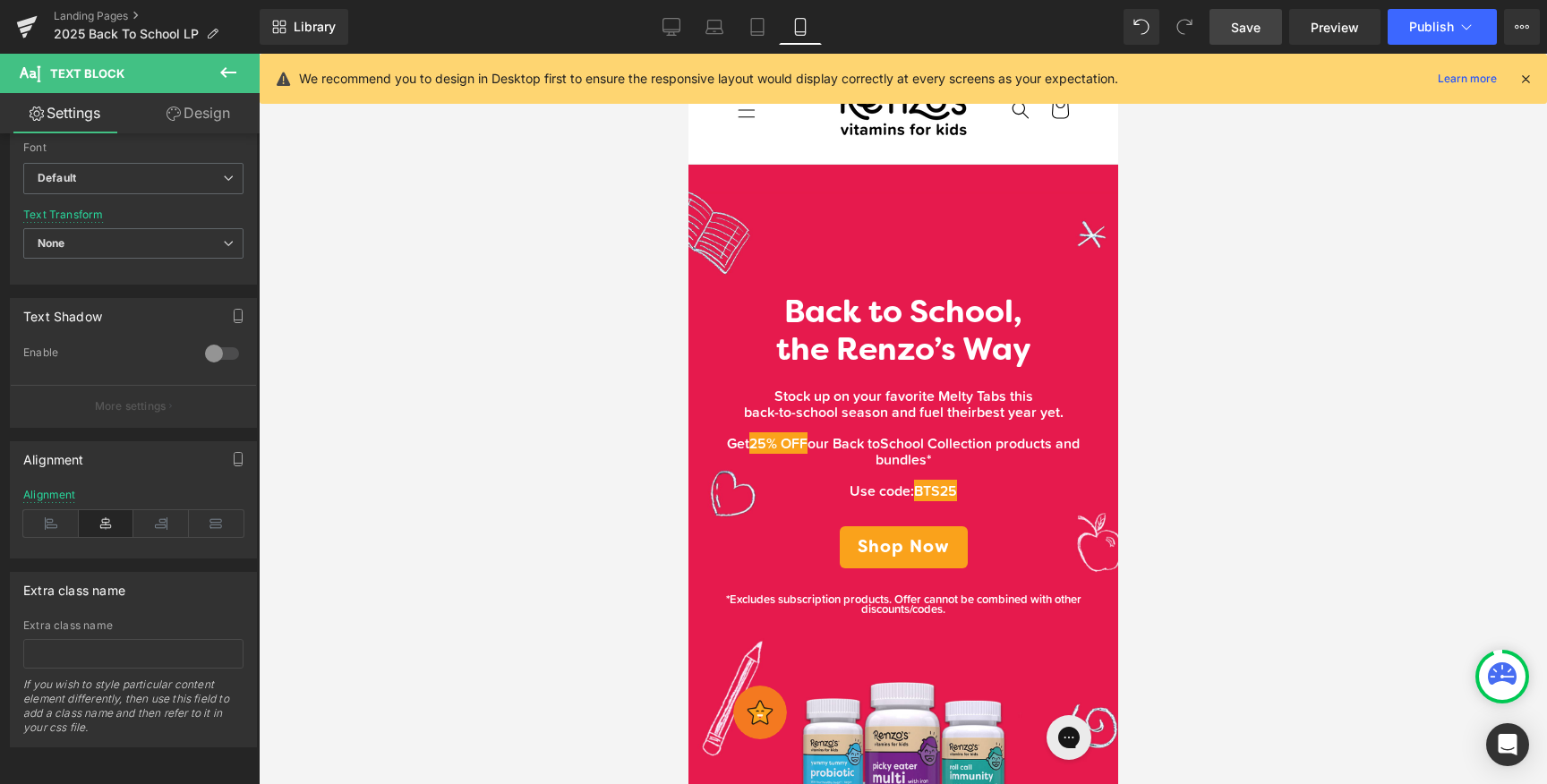
click at [1288, 439] on div at bounding box center [902, 419] width 1288 height 730
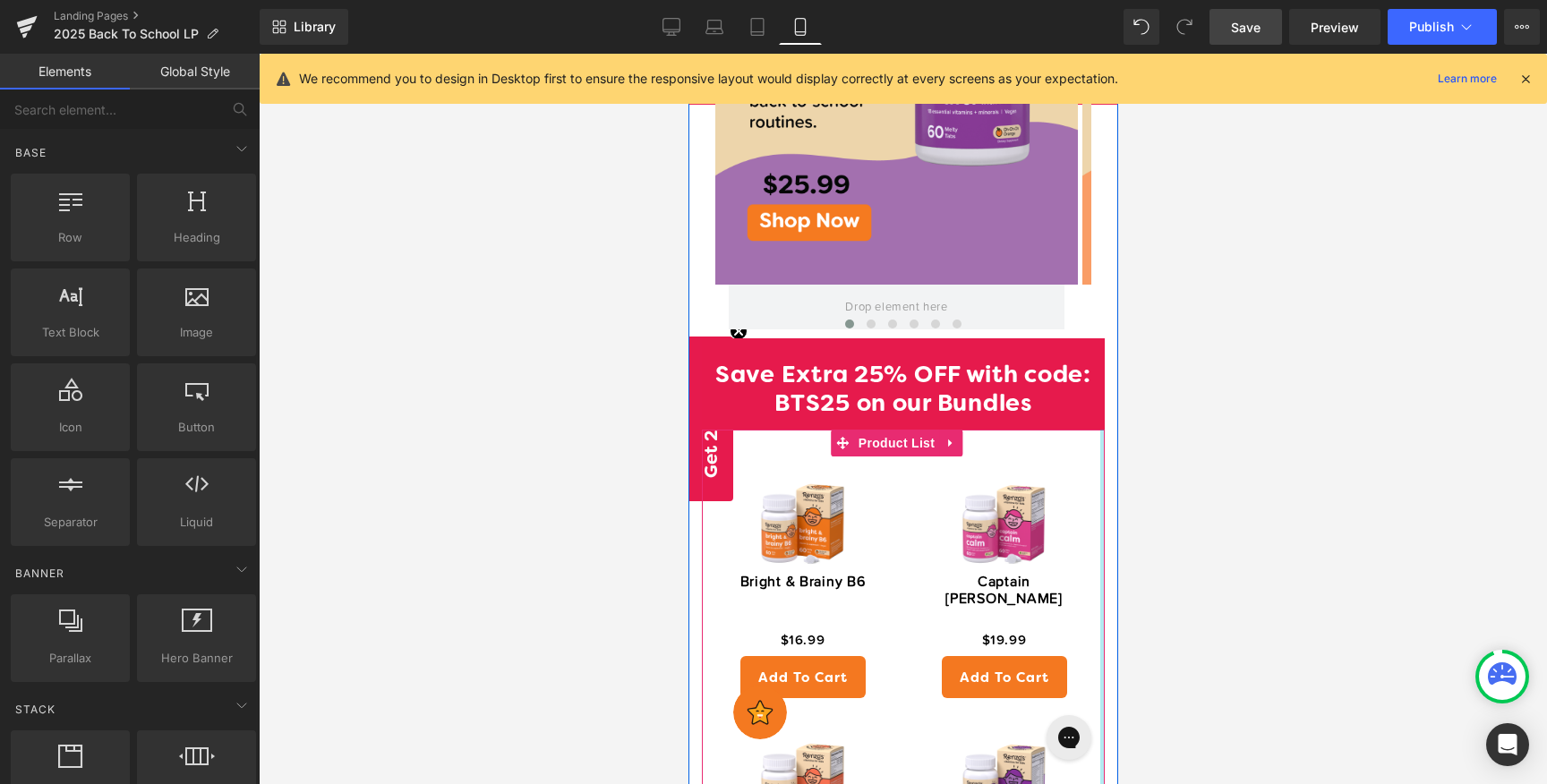
scroll to position [1319, 0]
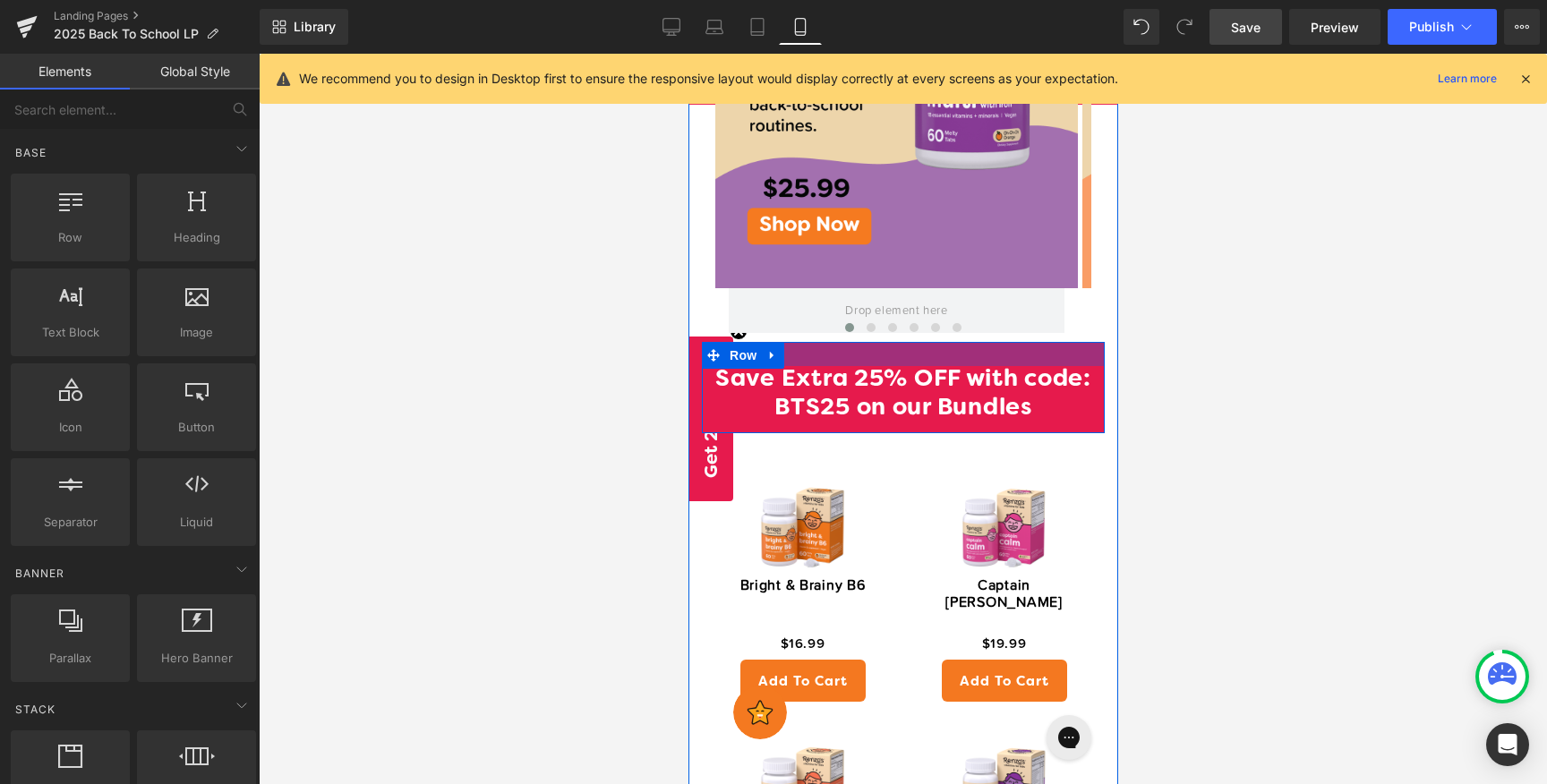
click at [1074, 342] on div at bounding box center [903, 354] width 403 height 24
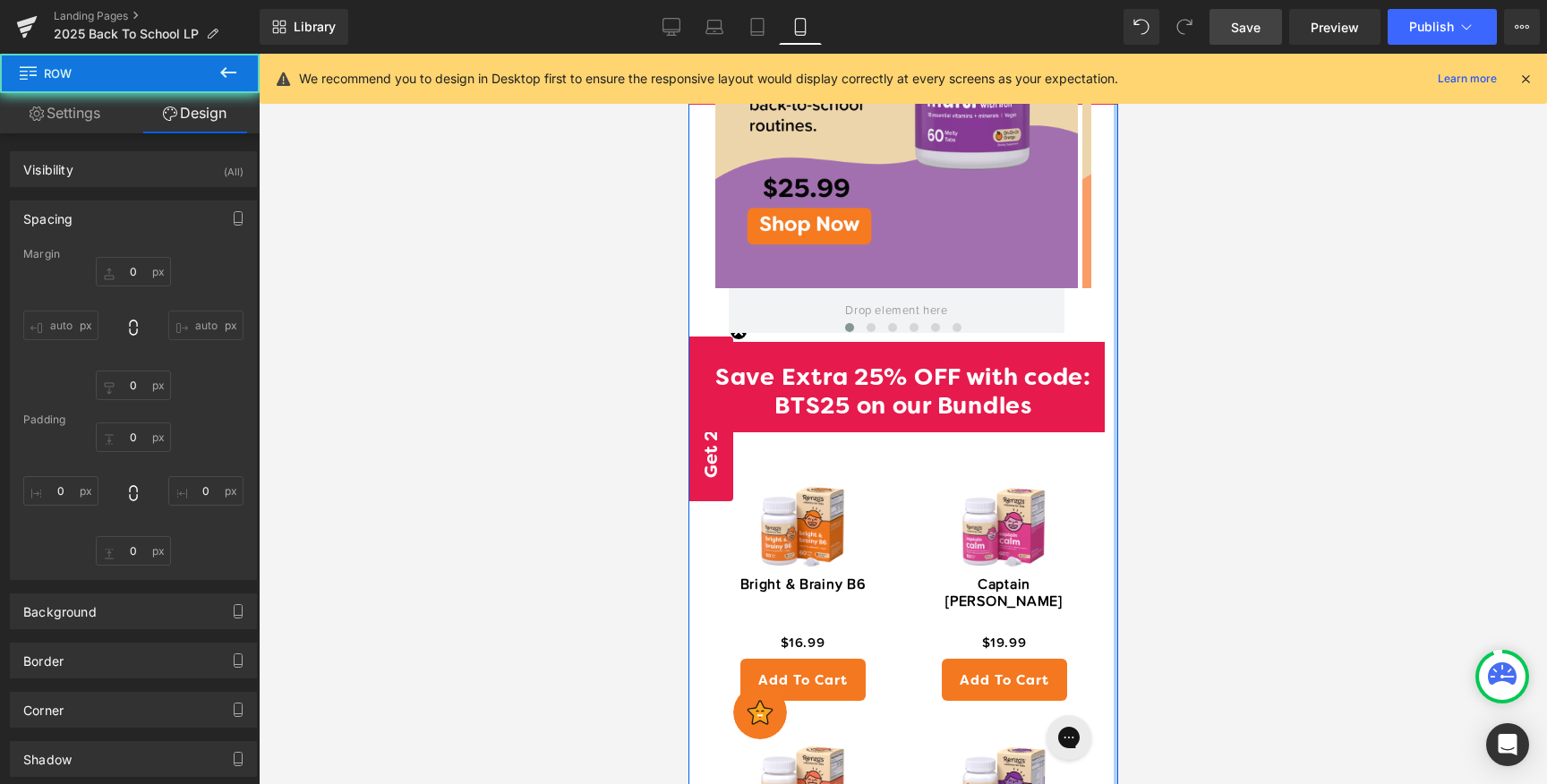
type input "0"
type input "26"
type input "0"
type input "10"
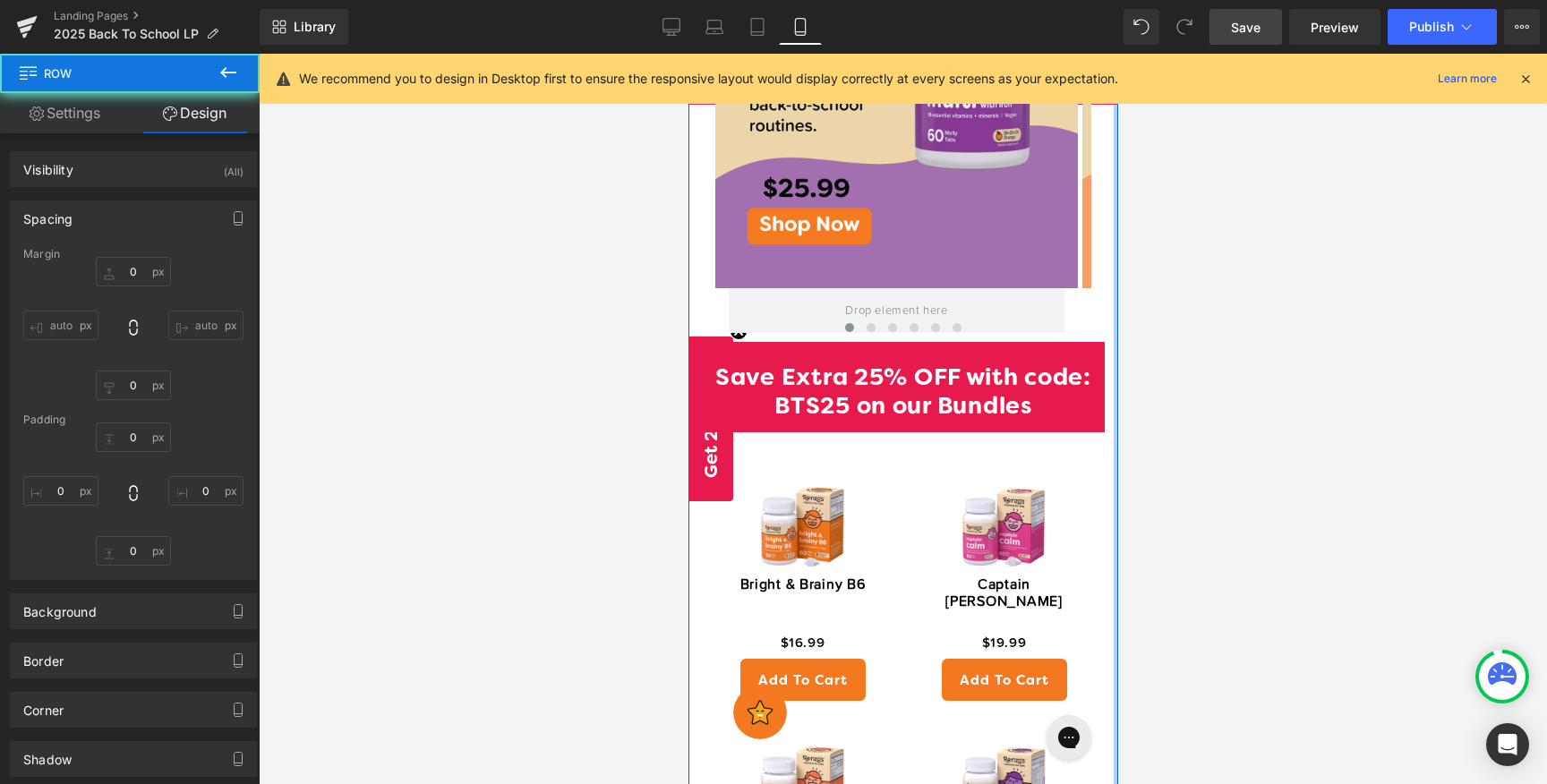
type input "0"
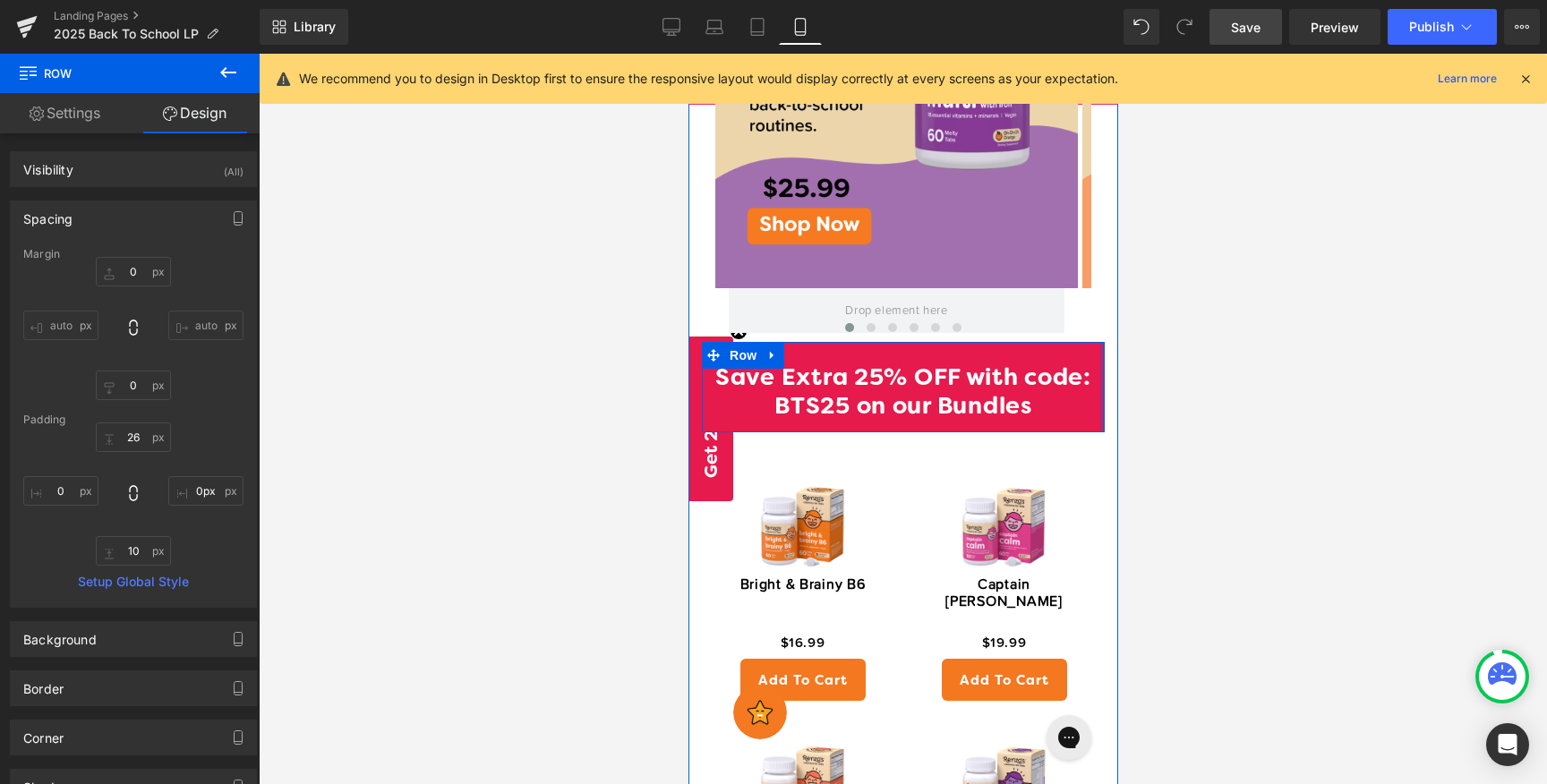
drag, startPoint x: 1087, startPoint y: 354, endPoint x: 1143, endPoint y: 354, distance: 56.0
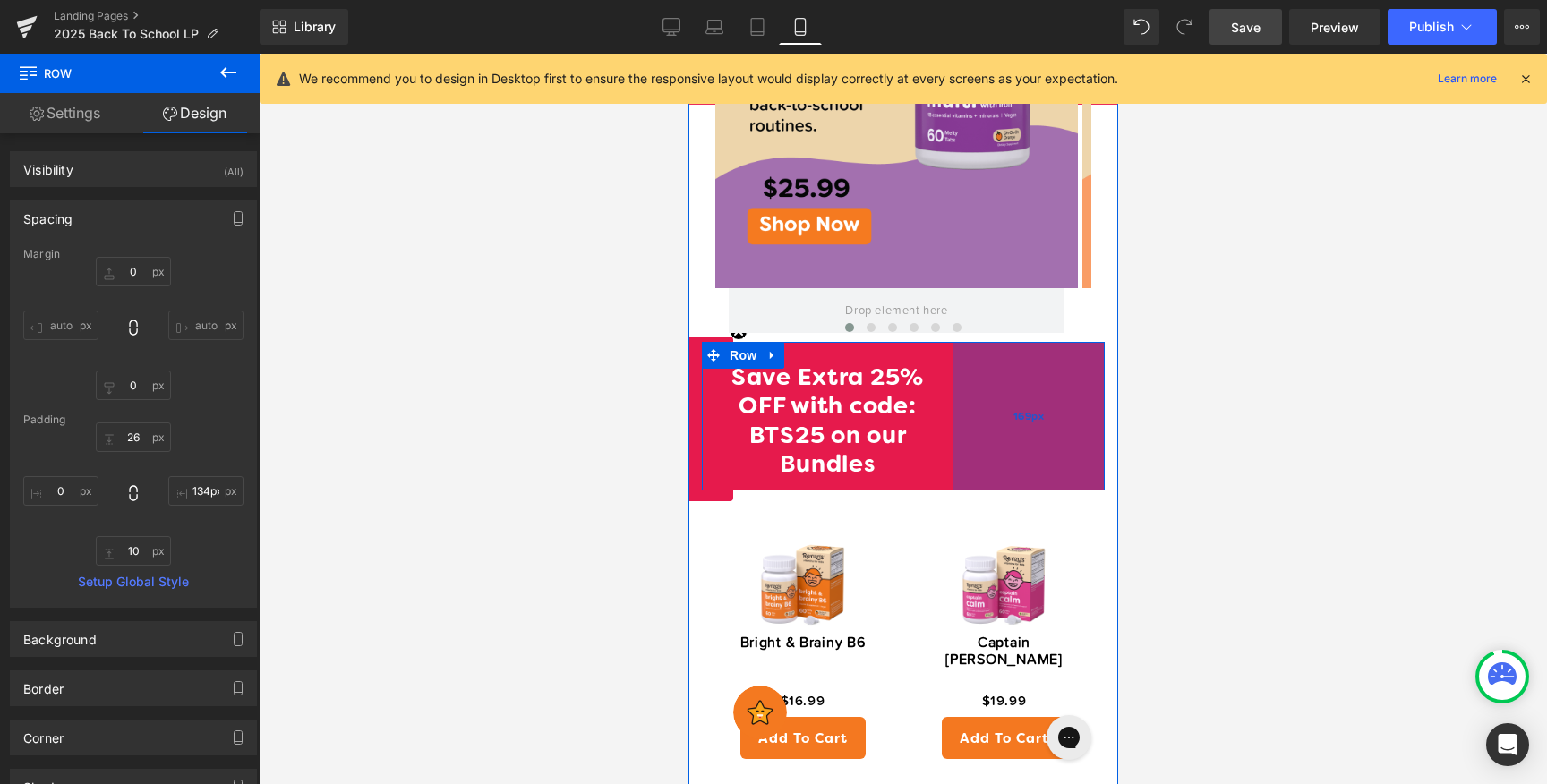
type input "54px"
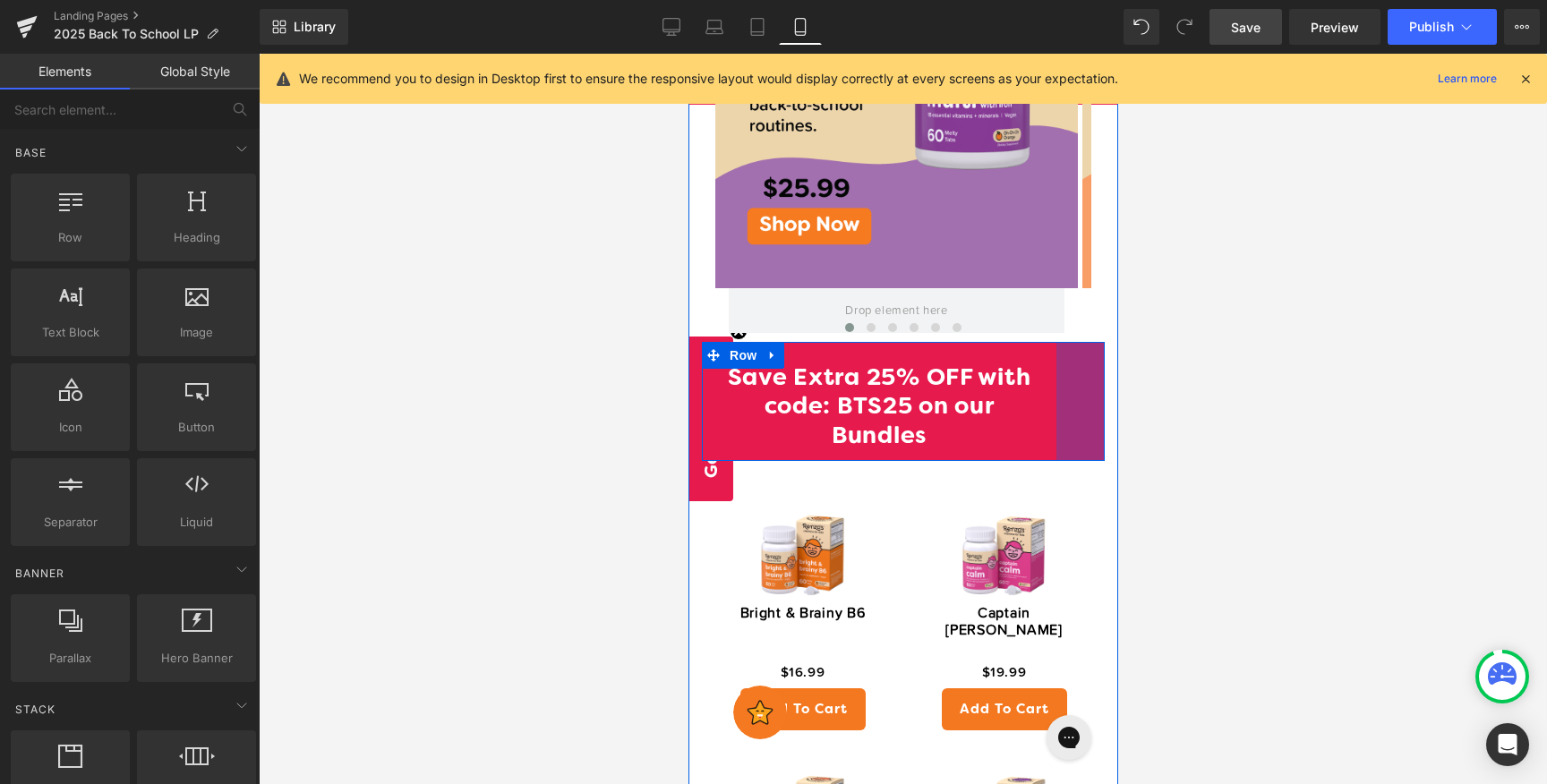
click at [1316, 382] on div at bounding box center [902, 419] width 1288 height 730
click at [1514, 447] on div at bounding box center [902, 419] width 1288 height 730
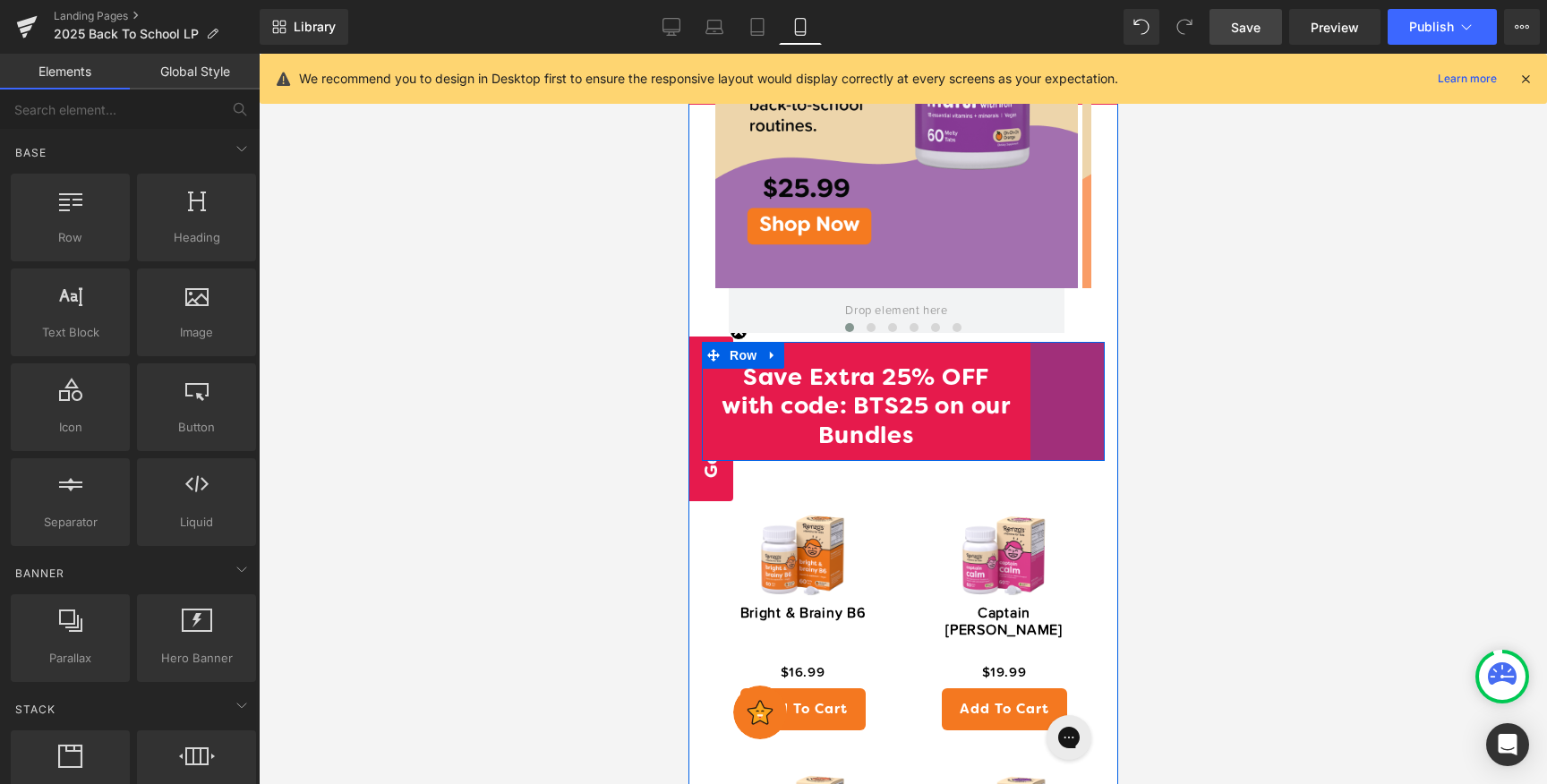
click at [1456, 278] on div at bounding box center [902, 419] width 1288 height 730
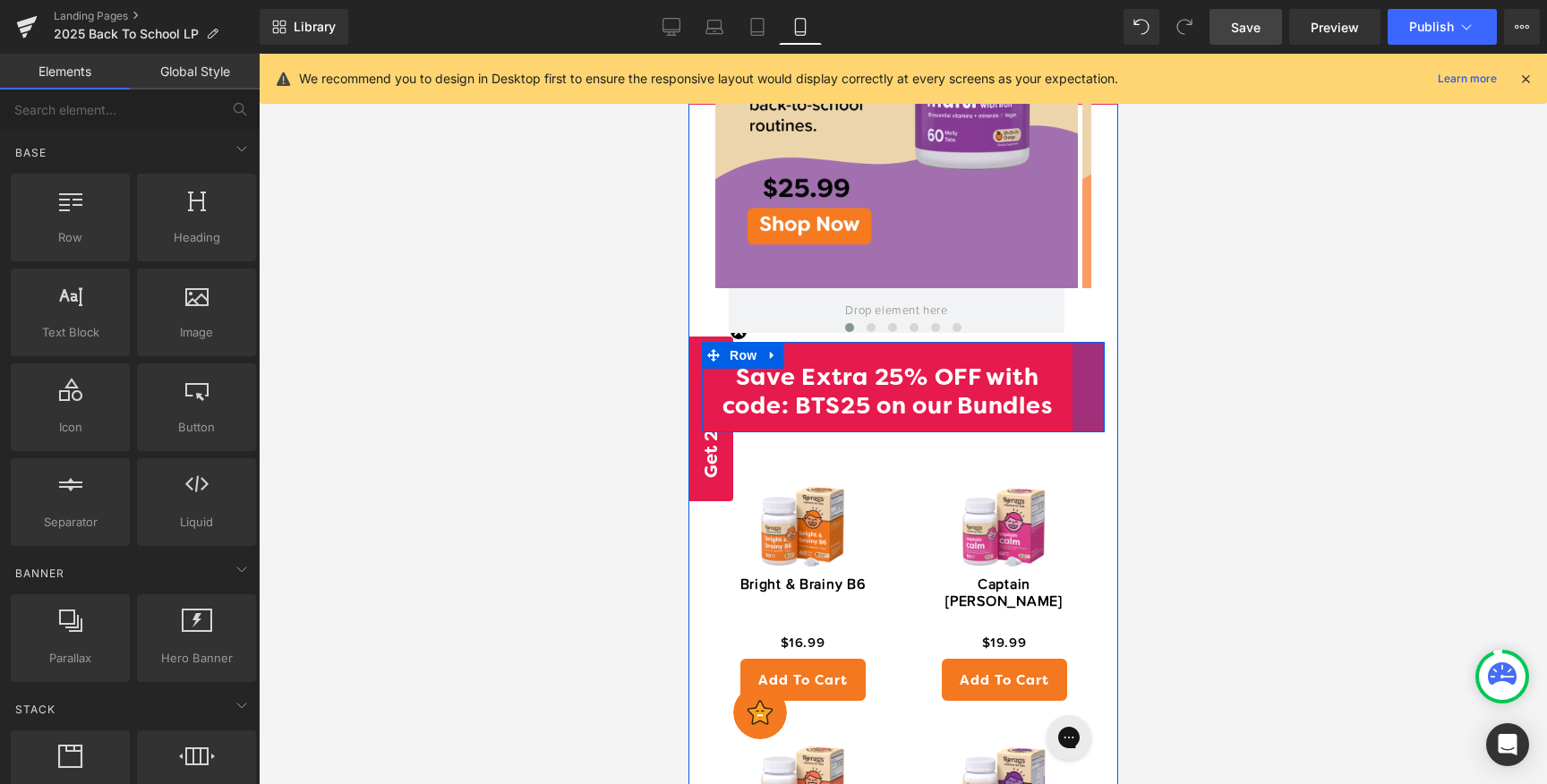
click at [1503, 313] on div at bounding box center [902, 419] width 1288 height 730
click at [421, 294] on div at bounding box center [902, 419] width 1288 height 730
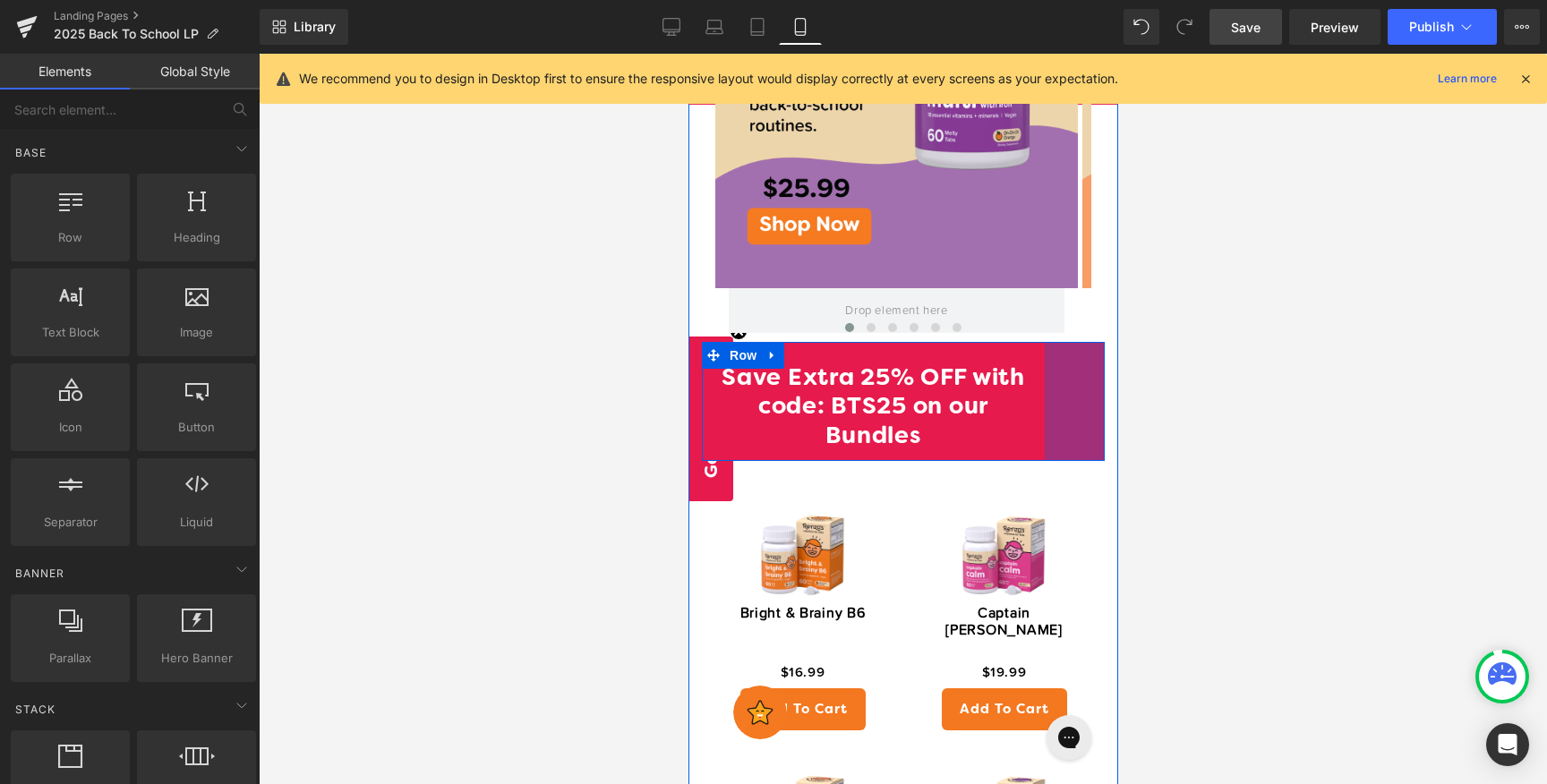
click at [1432, 322] on div at bounding box center [902, 419] width 1288 height 730
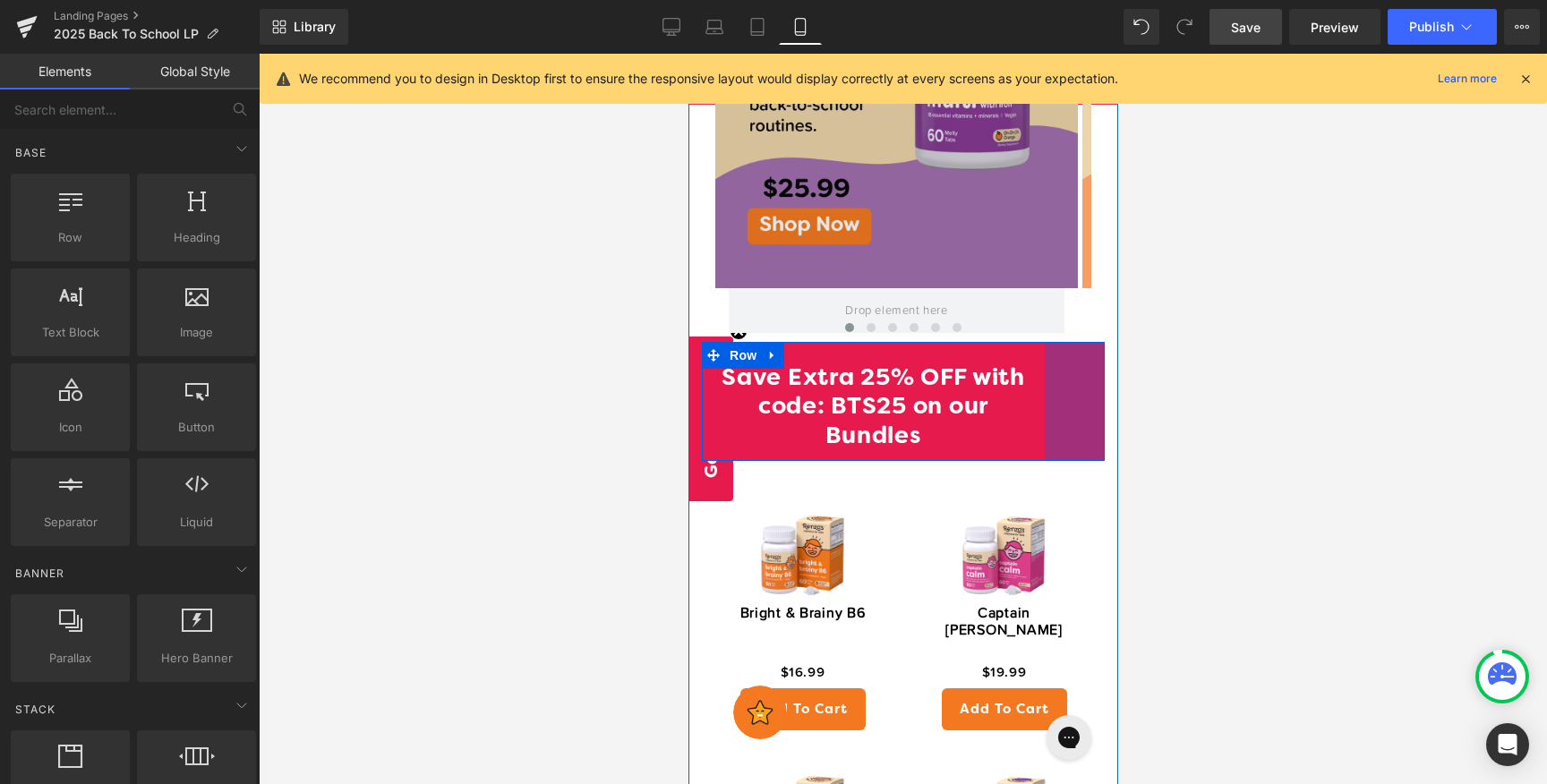
click at [1057, 204] on img at bounding box center [895, 61] width 363 height 453
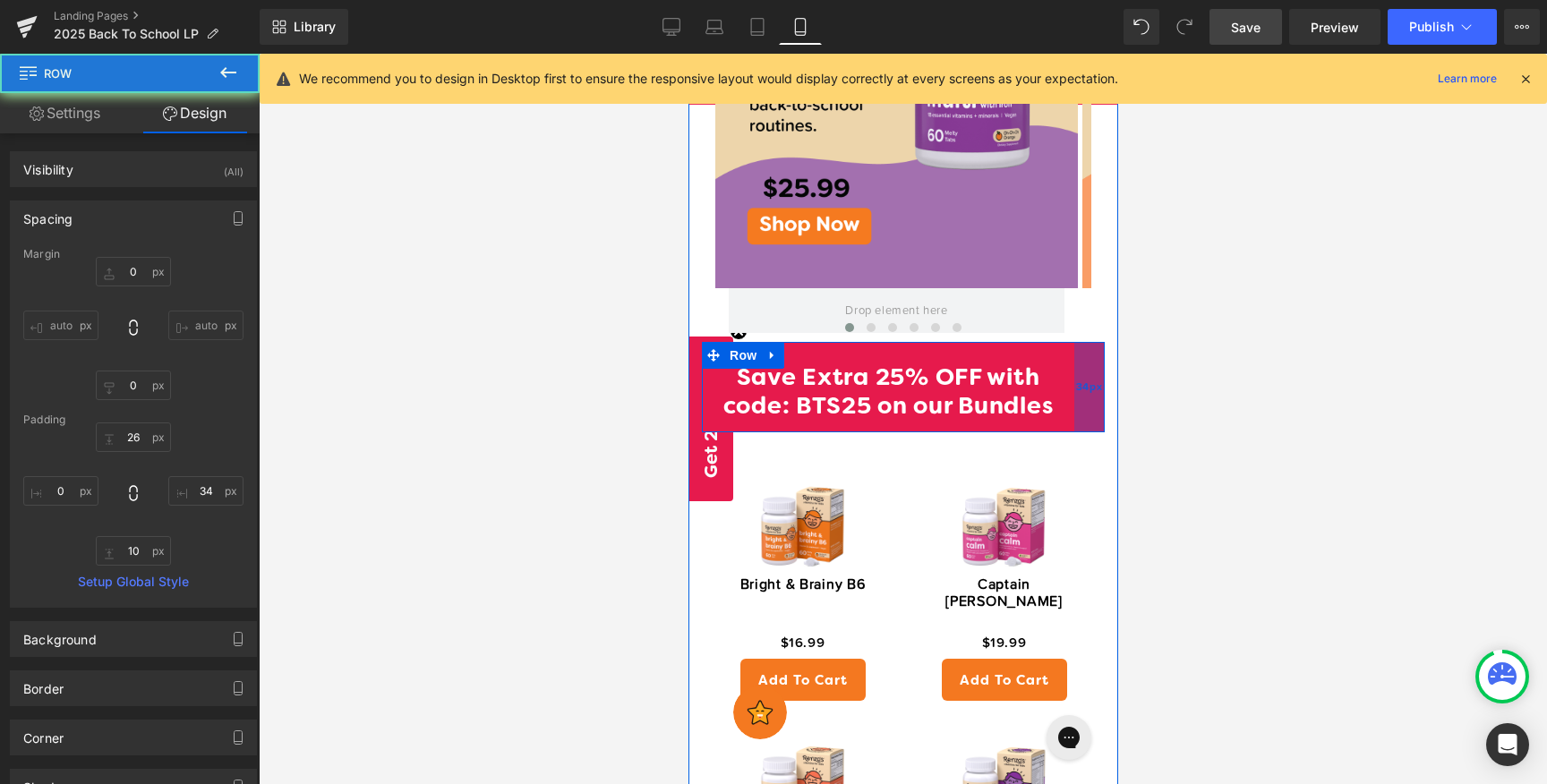
click at [1073, 342] on div "34px" at bounding box center [1088, 387] width 31 height 90
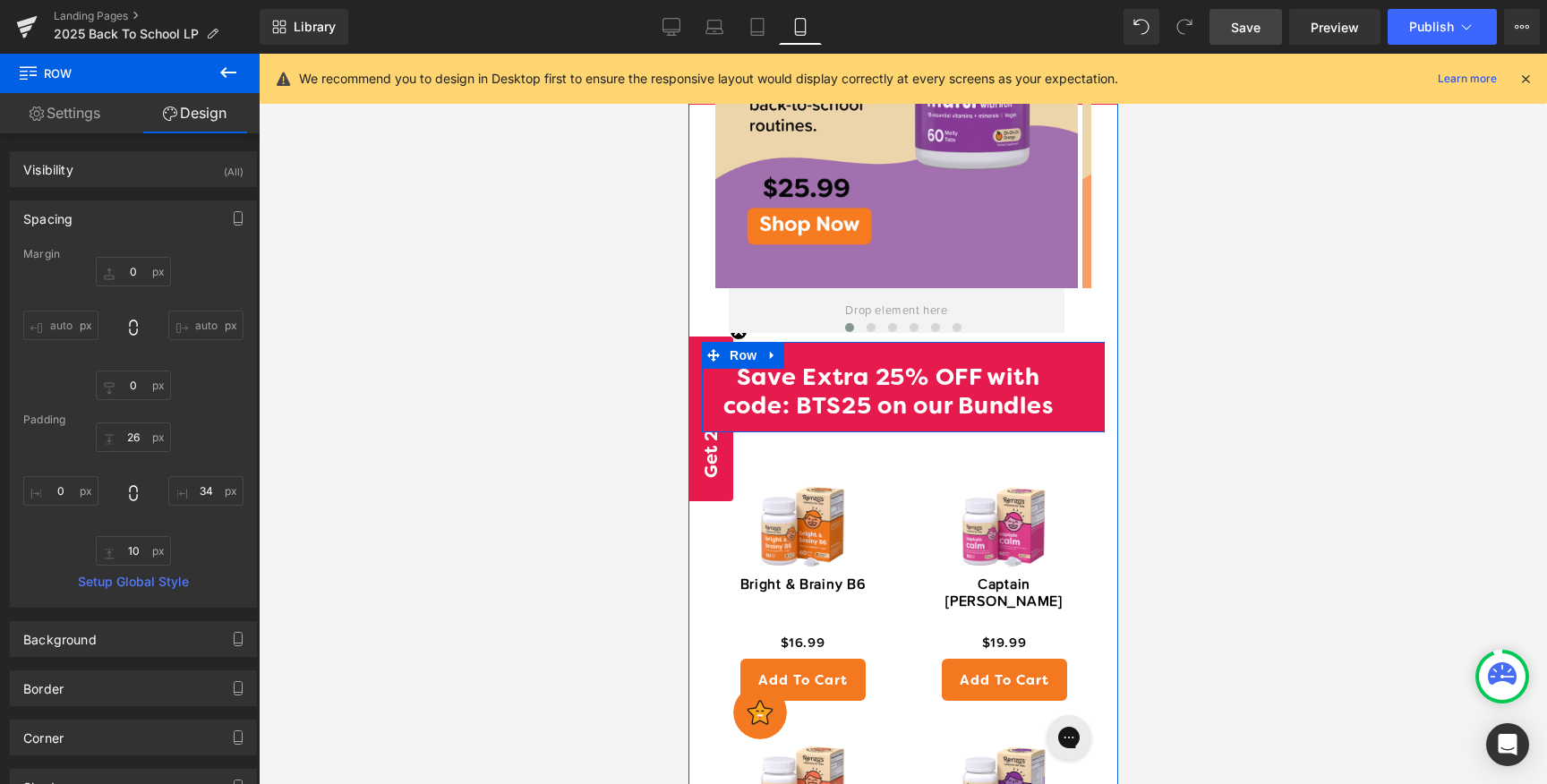
type input "24px"
drag, startPoint x: 1084, startPoint y: 344, endPoint x: 1224, endPoint y: 349, distance: 140.1
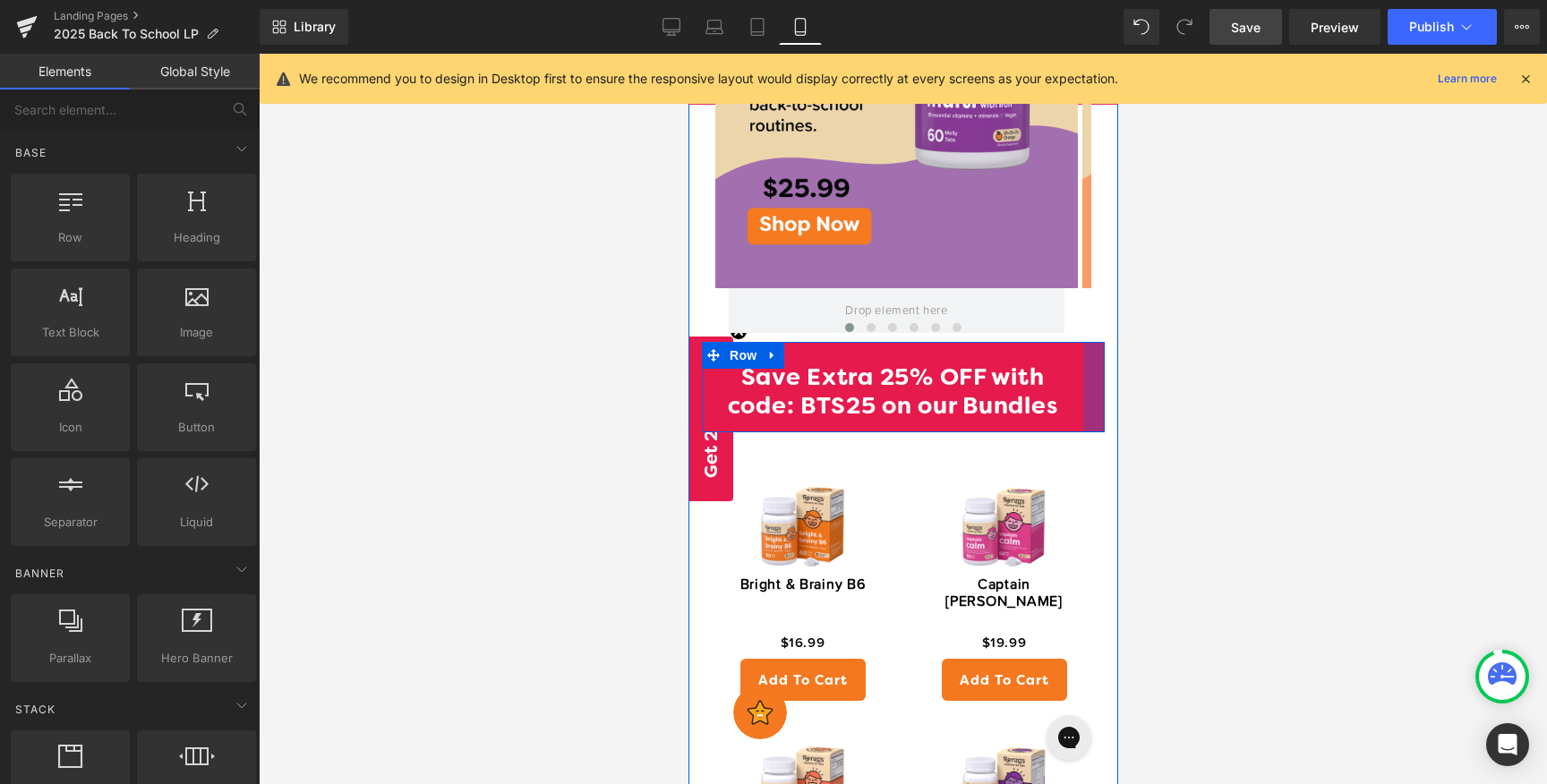
click at [1343, 358] on div at bounding box center [902, 419] width 1288 height 730
click at [1264, 390] on div at bounding box center [902, 419] width 1288 height 730
click at [1300, 400] on div at bounding box center [902, 419] width 1288 height 730
click at [1078, 342] on div "41px" at bounding box center [1084, 387] width 36 height 90
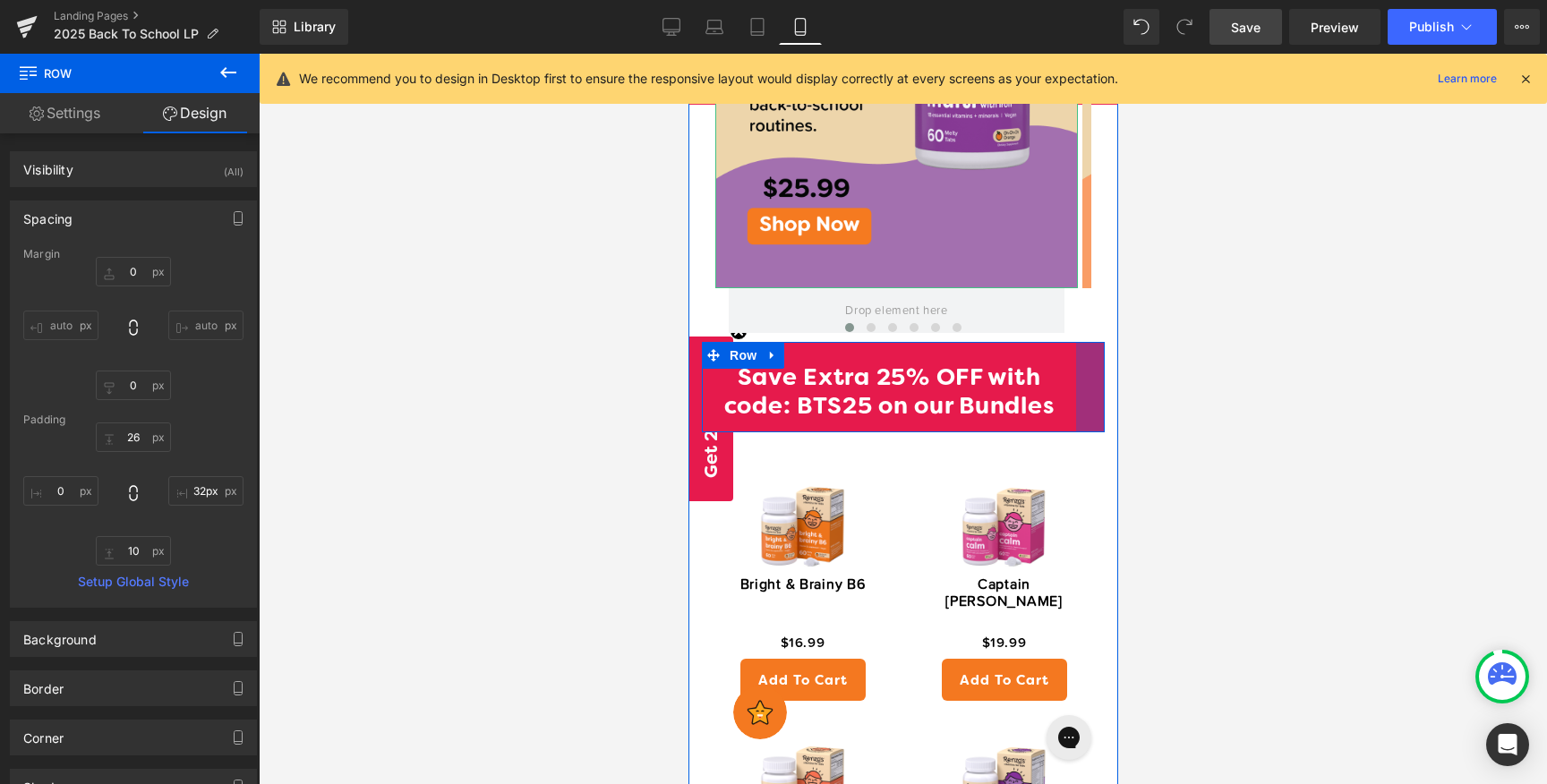
drag, startPoint x: 1088, startPoint y: 350, endPoint x: 1188, endPoint y: 364, distance: 101.0
type input "30px"
click at [1097, 335] on div "Image Row Image Image Image Image Image ‹ › [GEOGRAPHIC_DATA] Save Extra 25% OF…" at bounding box center [902, 554] width 430 height 1439
type input "15px"
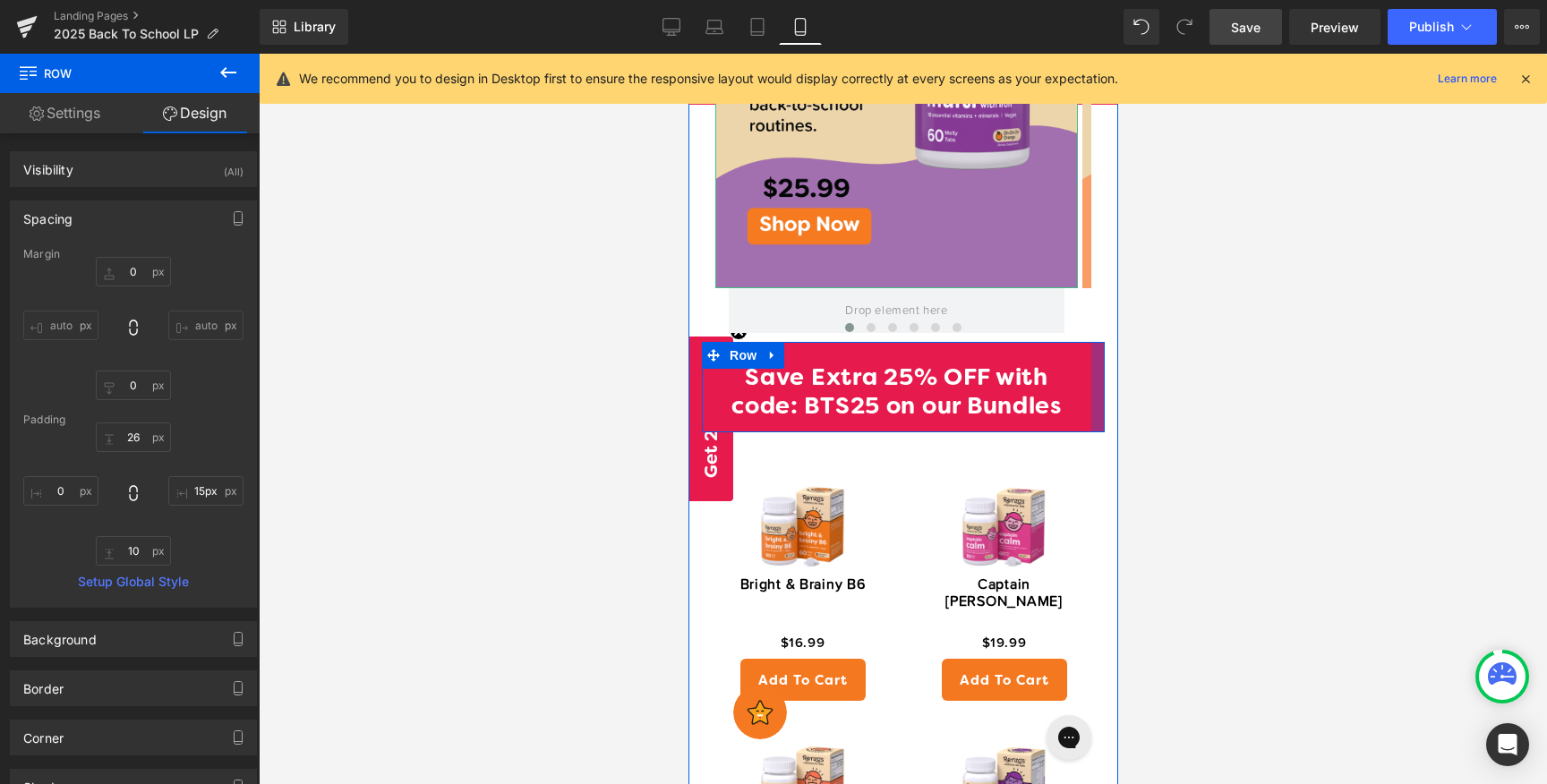
drag, startPoint x: 1085, startPoint y: 356, endPoint x: 1133, endPoint y: 355, distance: 48.0
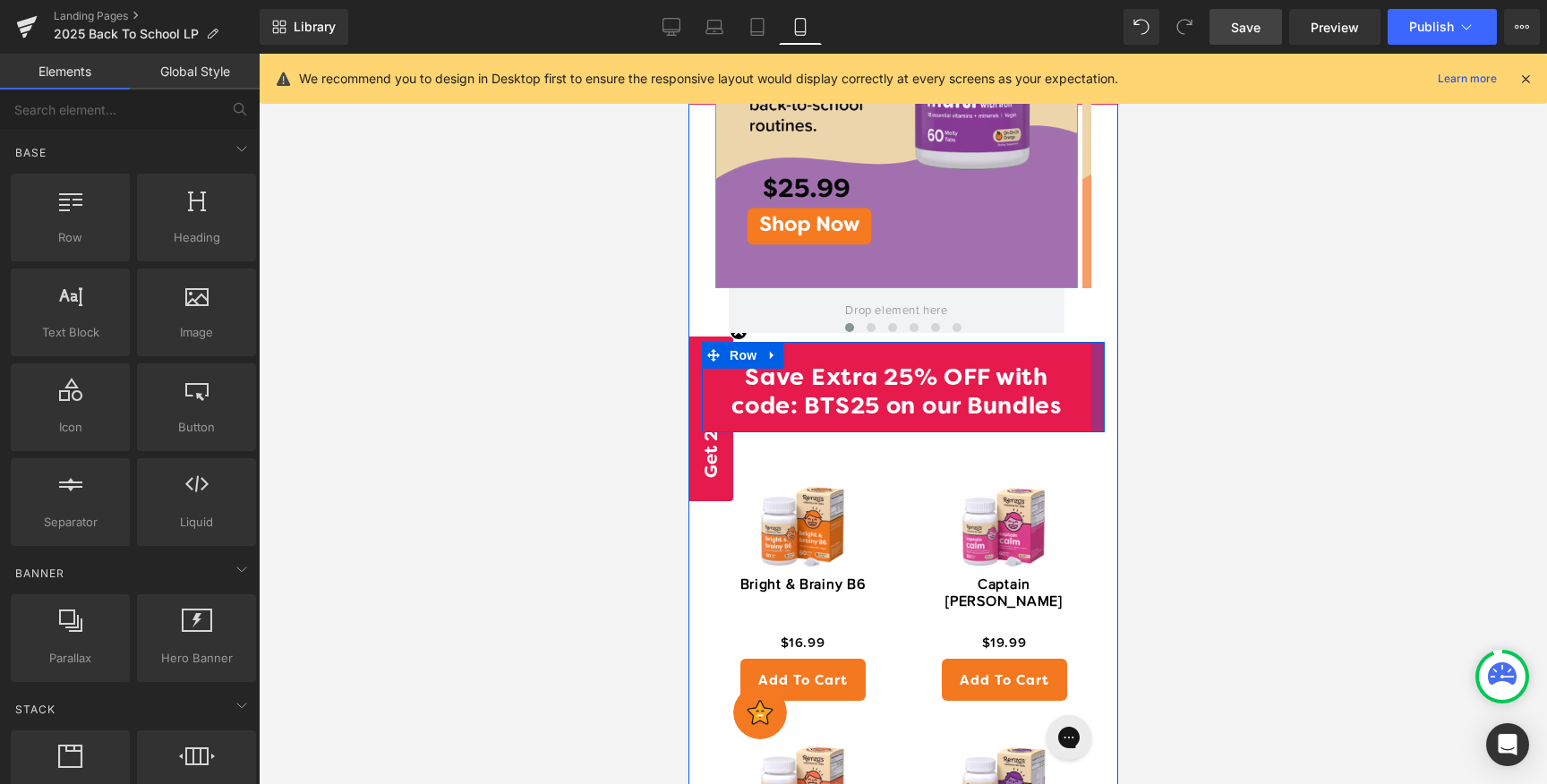
click at [1202, 342] on div at bounding box center [902, 419] width 1288 height 730
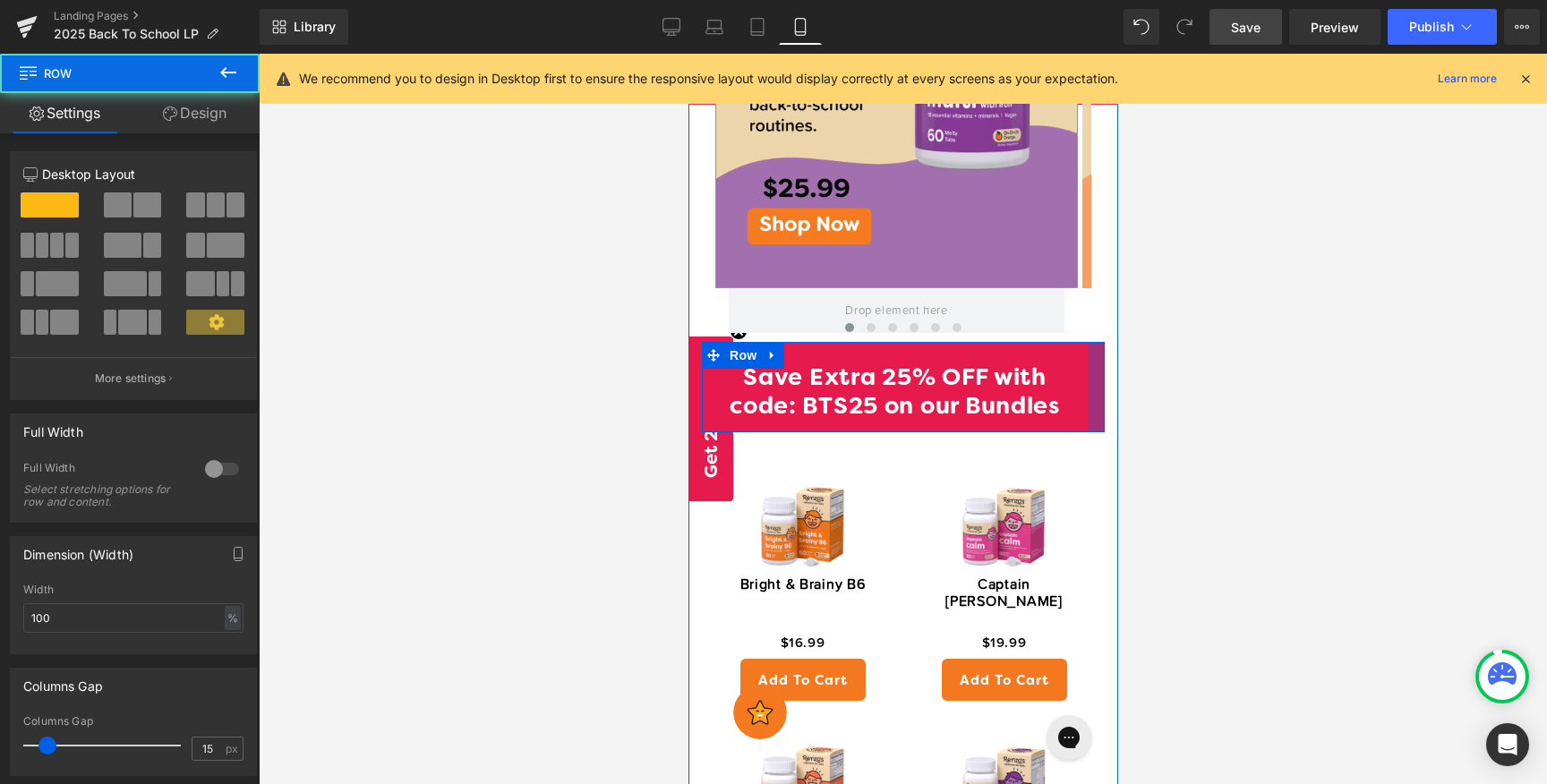
click at [1098, 346] on div "Image Row Image Image Image Image Image ‹ › [GEOGRAPHIC_DATA] Save Extra 25% OF…" at bounding box center [902, 554] width 430 height 1439
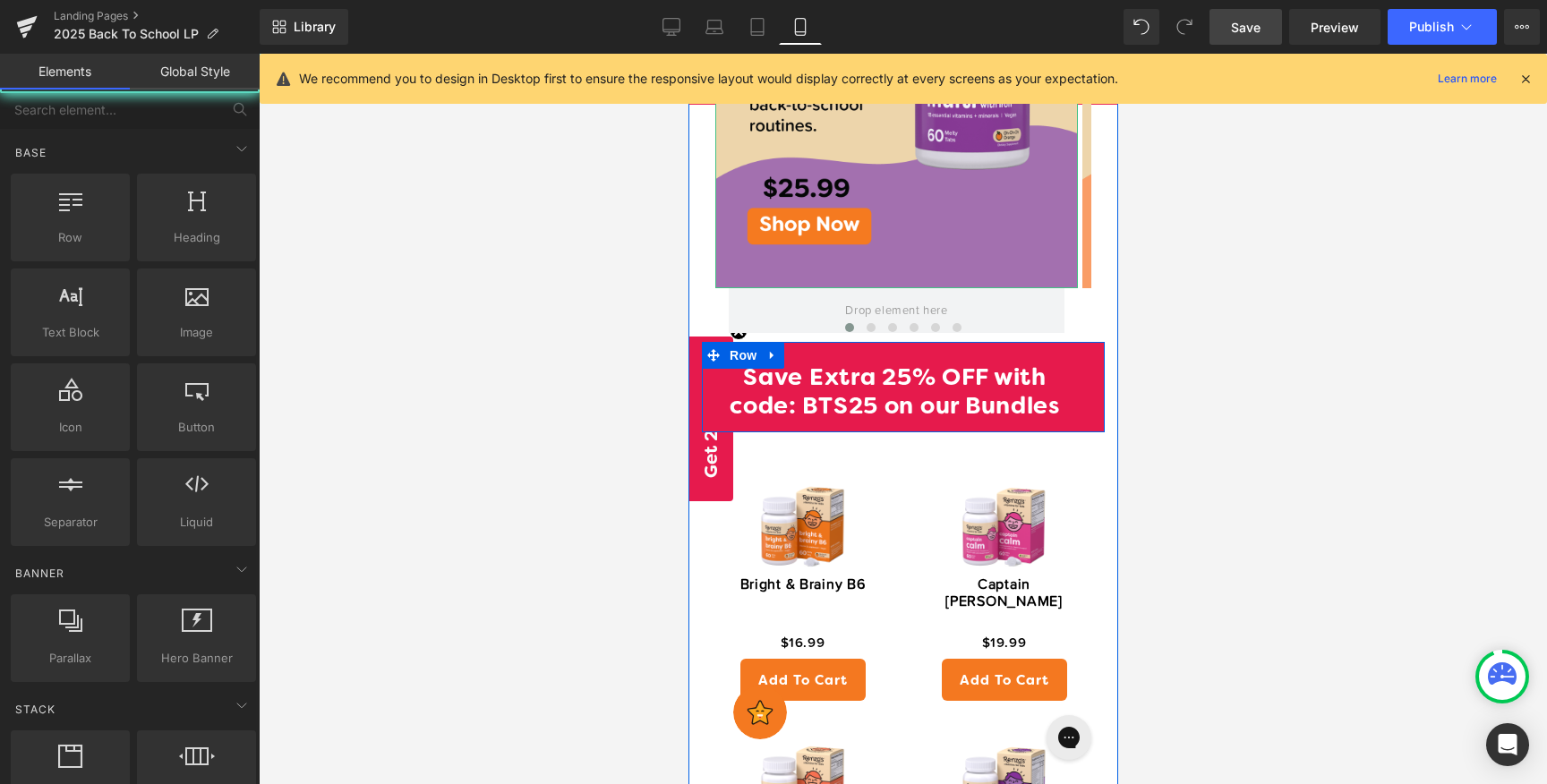
drag, startPoint x: 1218, startPoint y: 354, endPoint x: 1334, endPoint y: 373, distance: 117.5
click at [1218, 354] on div at bounding box center [902, 419] width 1288 height 730
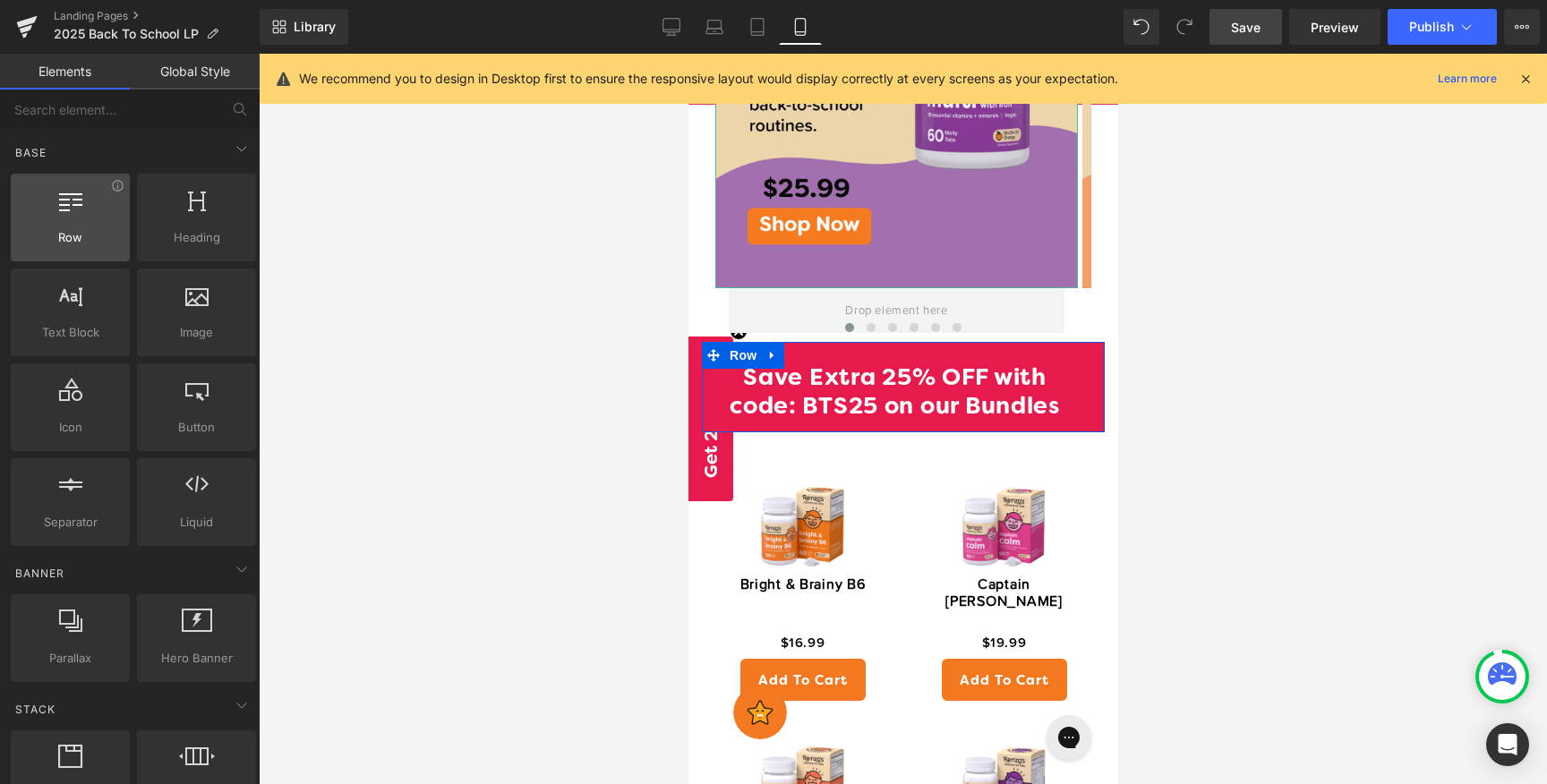
click at [85, 211] on div at bounding box center [70, 208] width 108 height 40
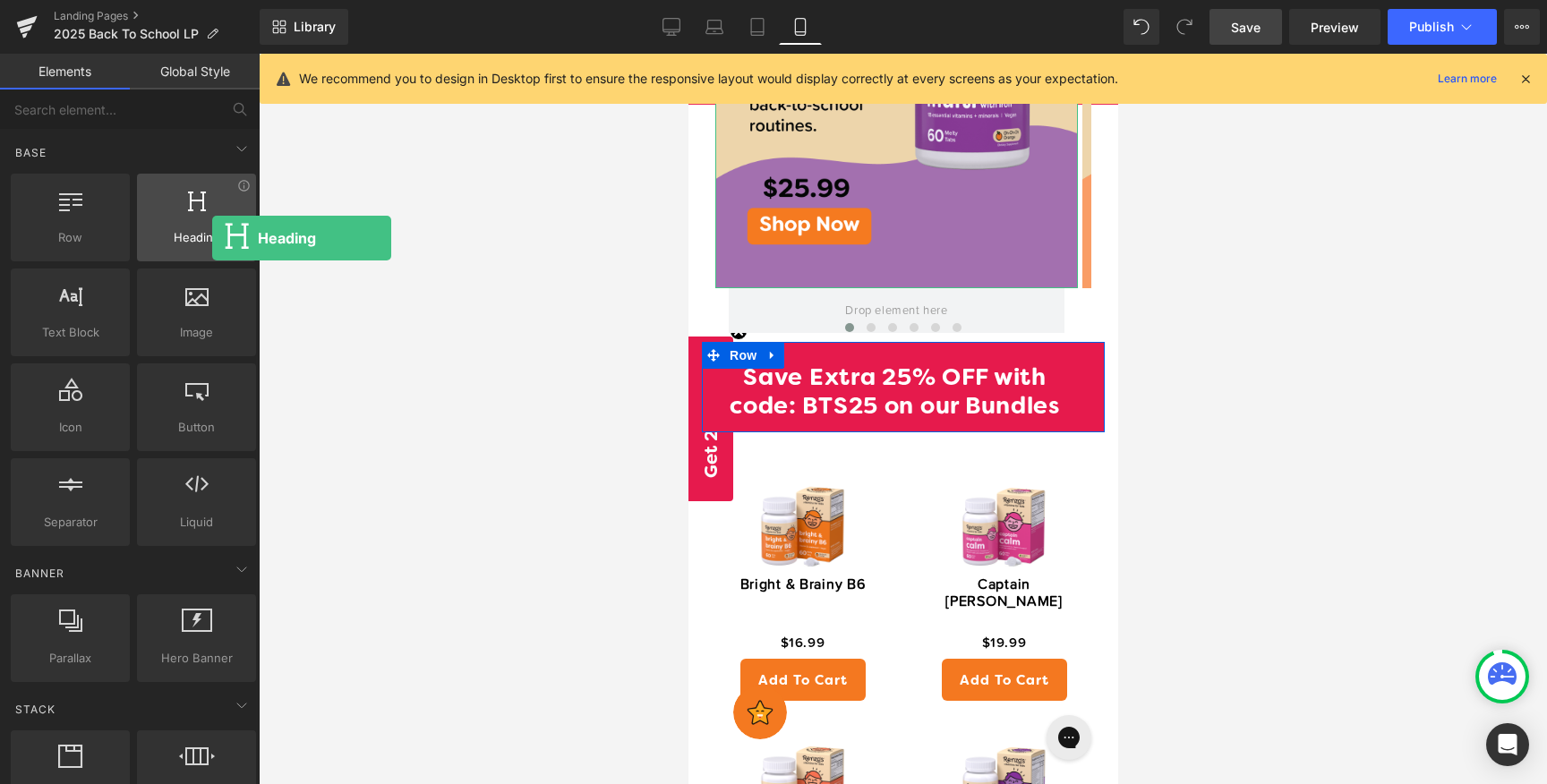
click at [212, 238] on span "Heading" at bounding box center [197, 238] width 108 height 19
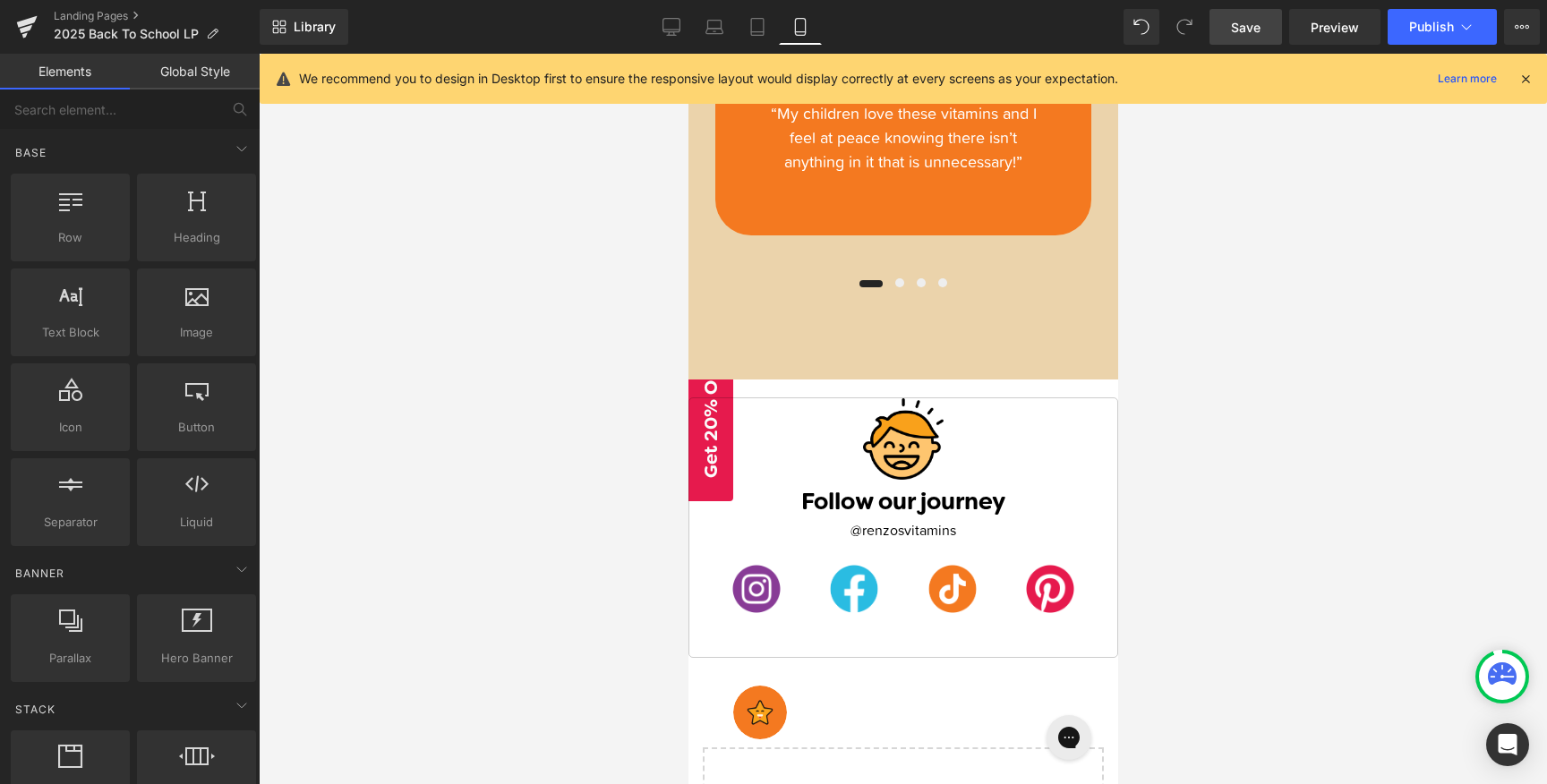
scroll to position [4149, 0]
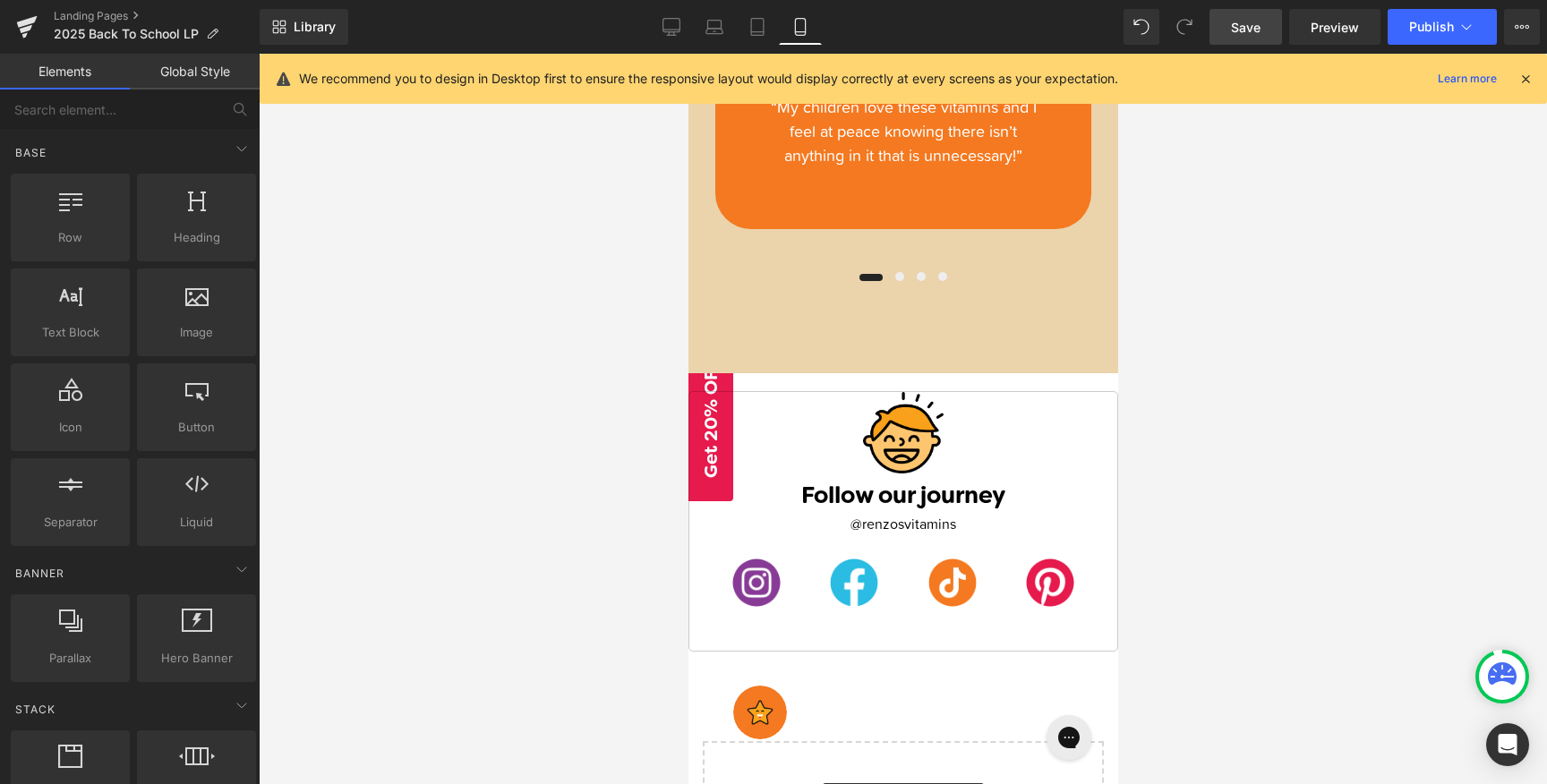
click at [1237, 31] on span "Save" at bounding box center [1246, 27] width 30 height 19
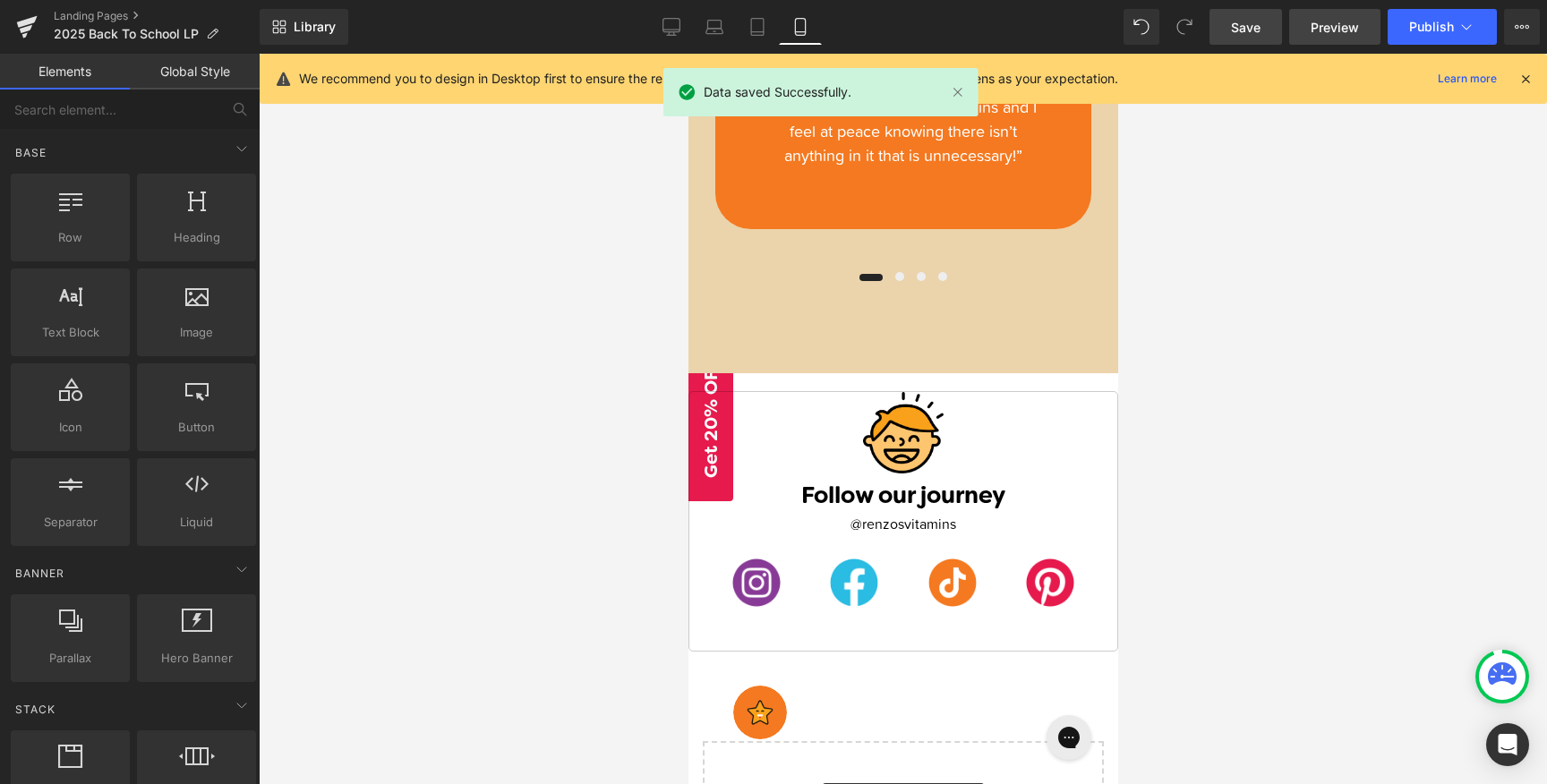
click at [1349, 20] on span "Preview" at bounding box center [1334, 27] width 48 height 19
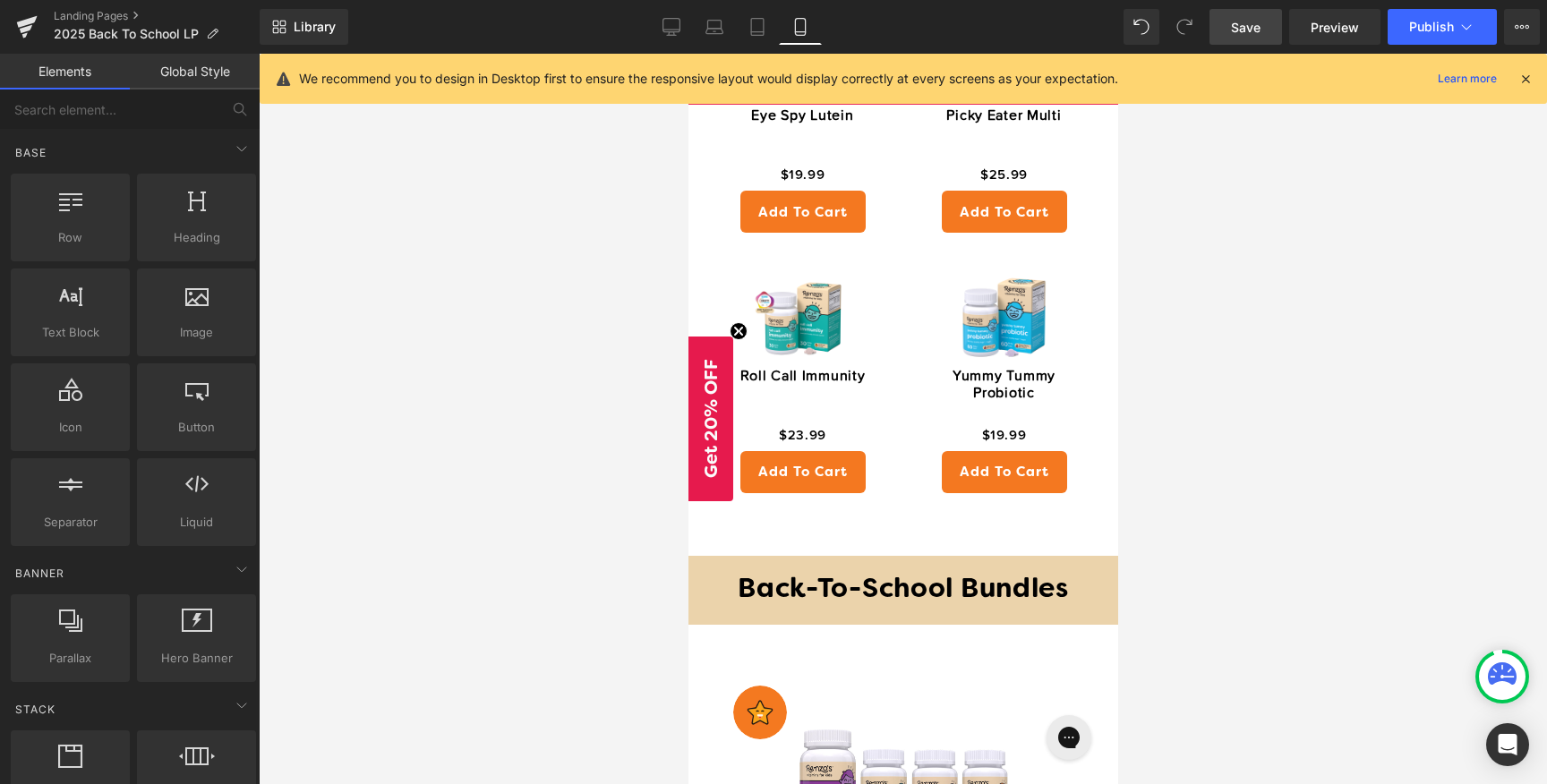
scroll to position [2045, 0]
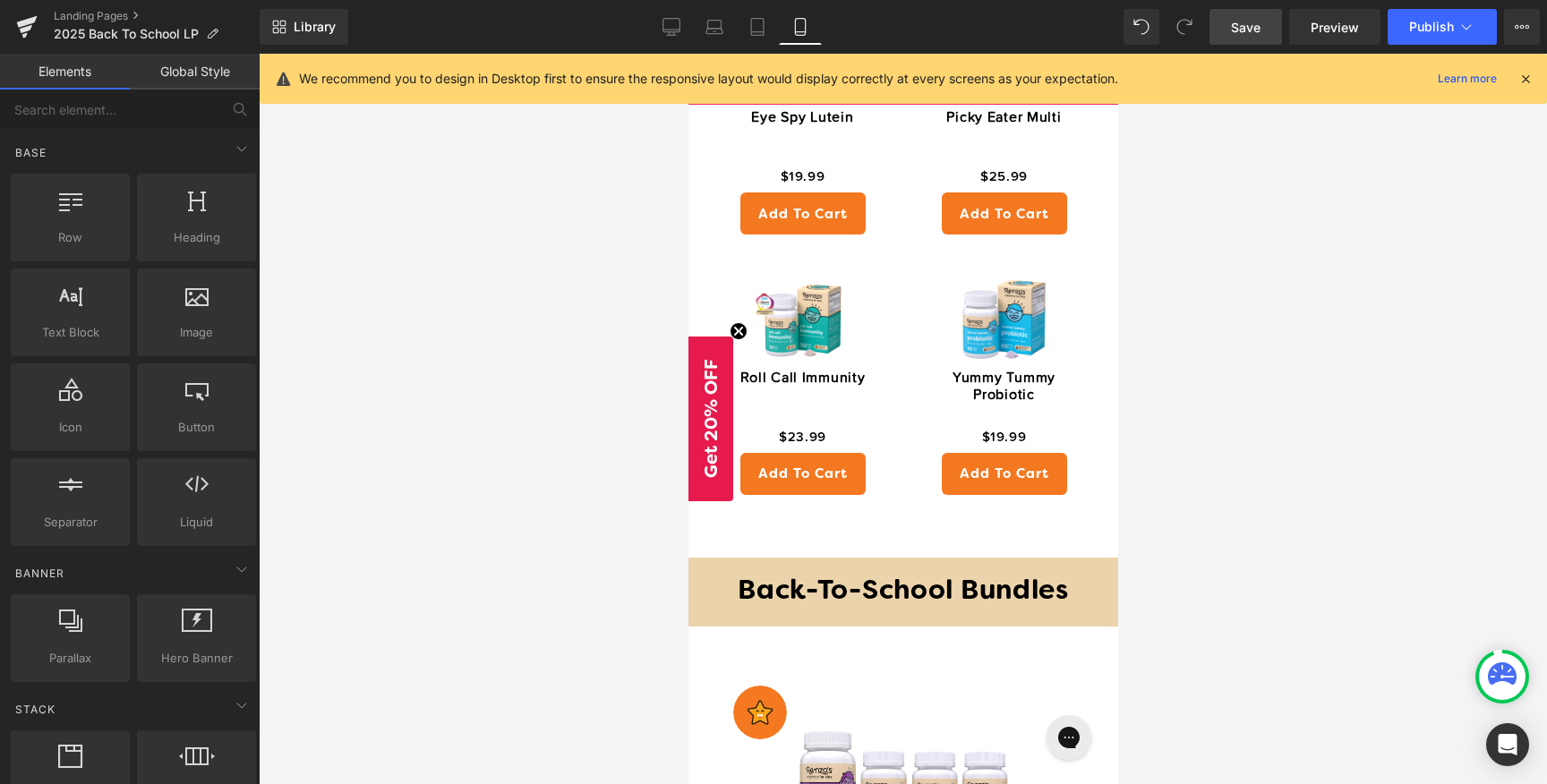
click at [707, 575] on h1 "Back-To-School Bundles" at bounding box center [903, 592] width 412 height 34
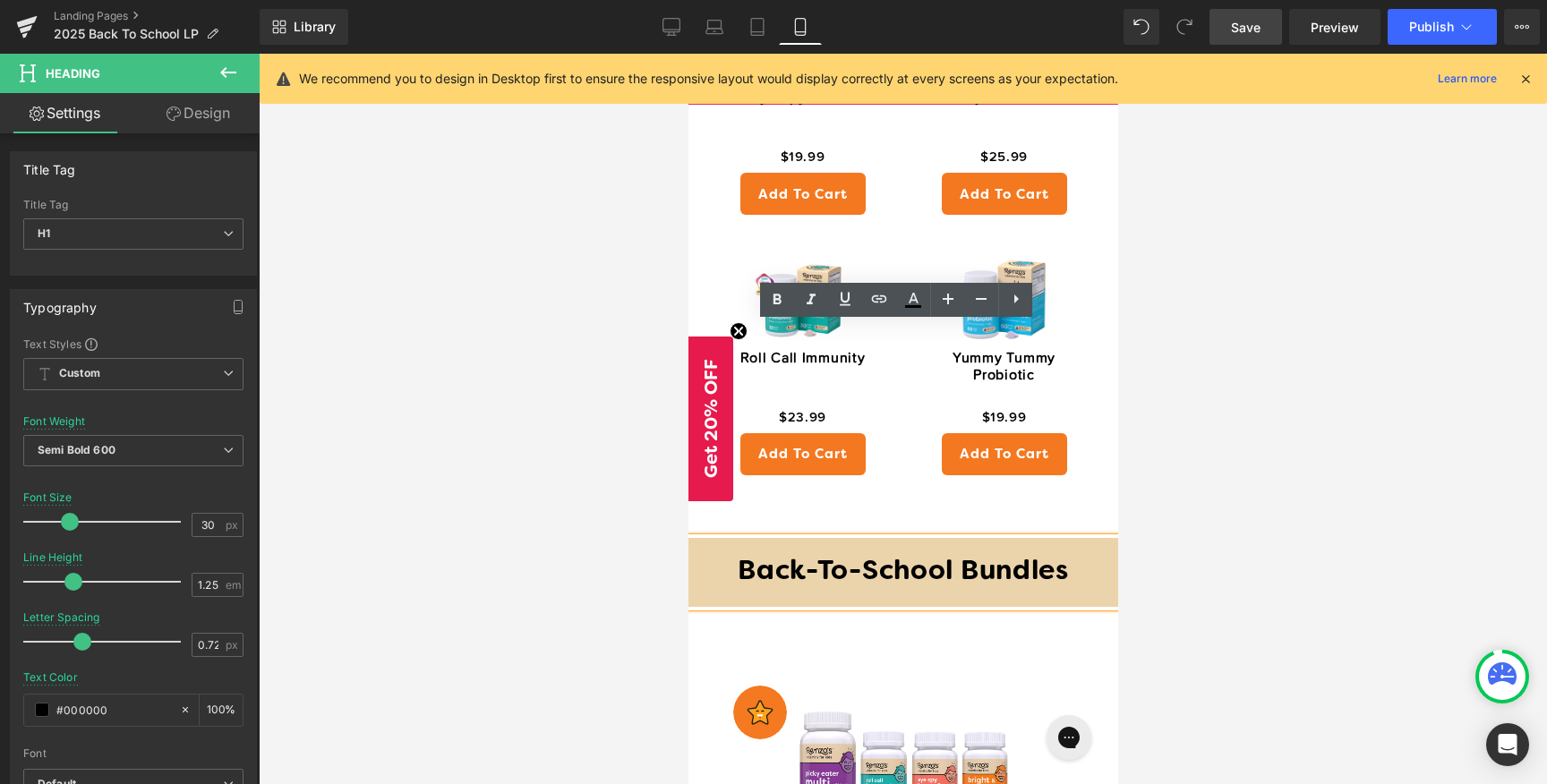
scroll to position [2239, 0]
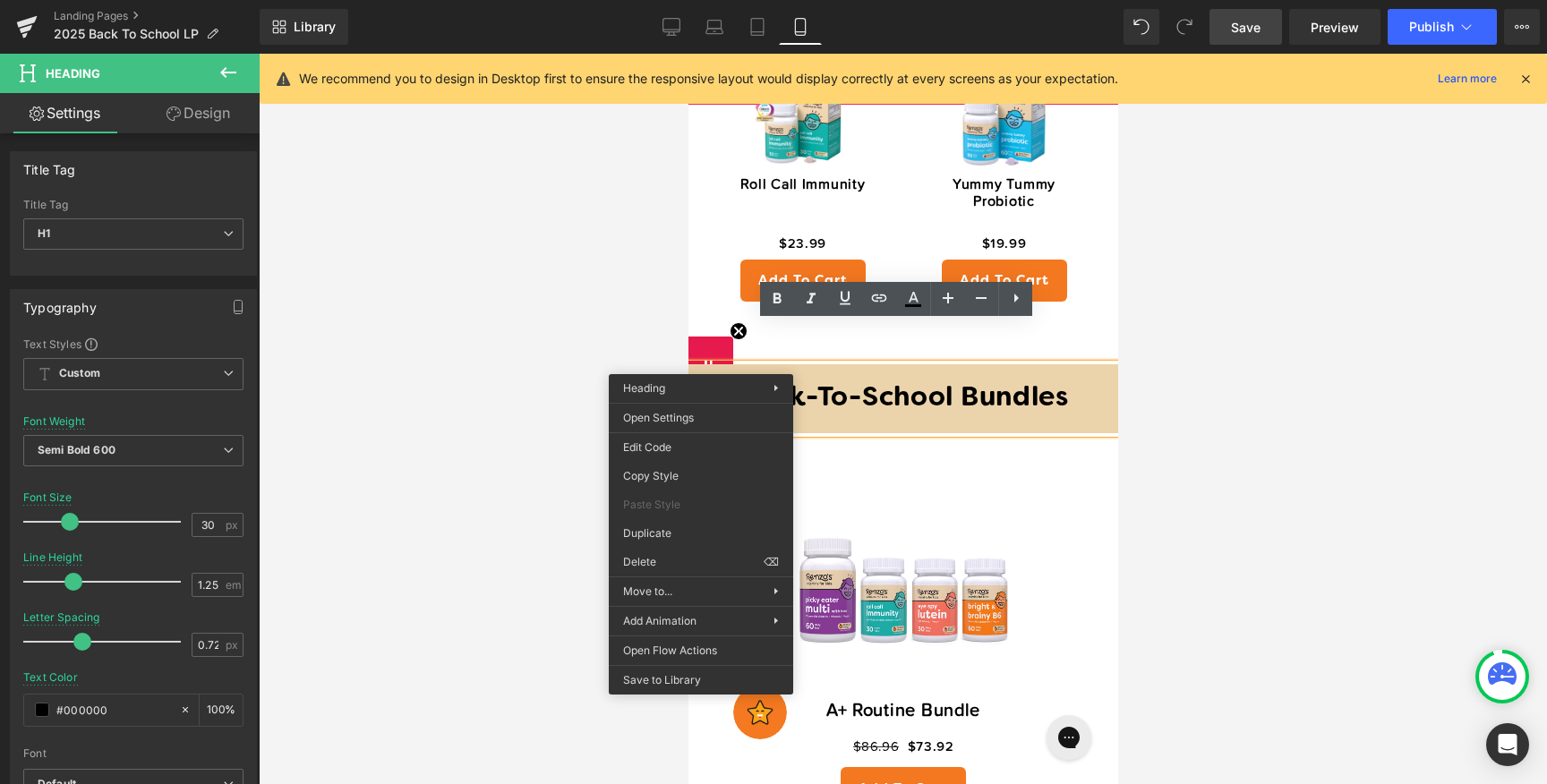
click at [957, 382] on h1 "Back-To-School Bundles" at bounding box center [903, 399] width 412 height 34
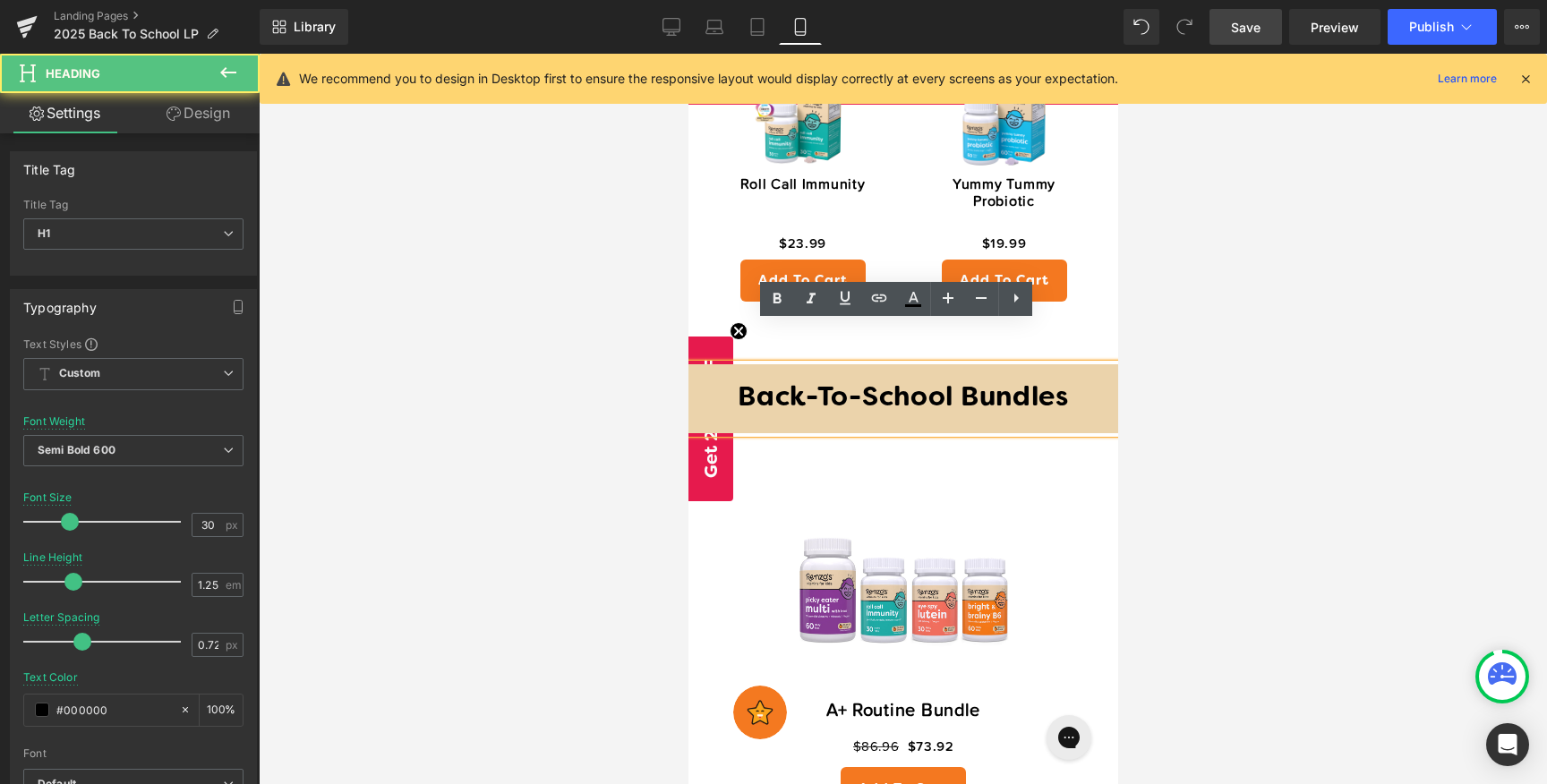
click at [1098, 364] on div "Back-To-School Bundles" at bounding box center [902, 399] width 430 height 70
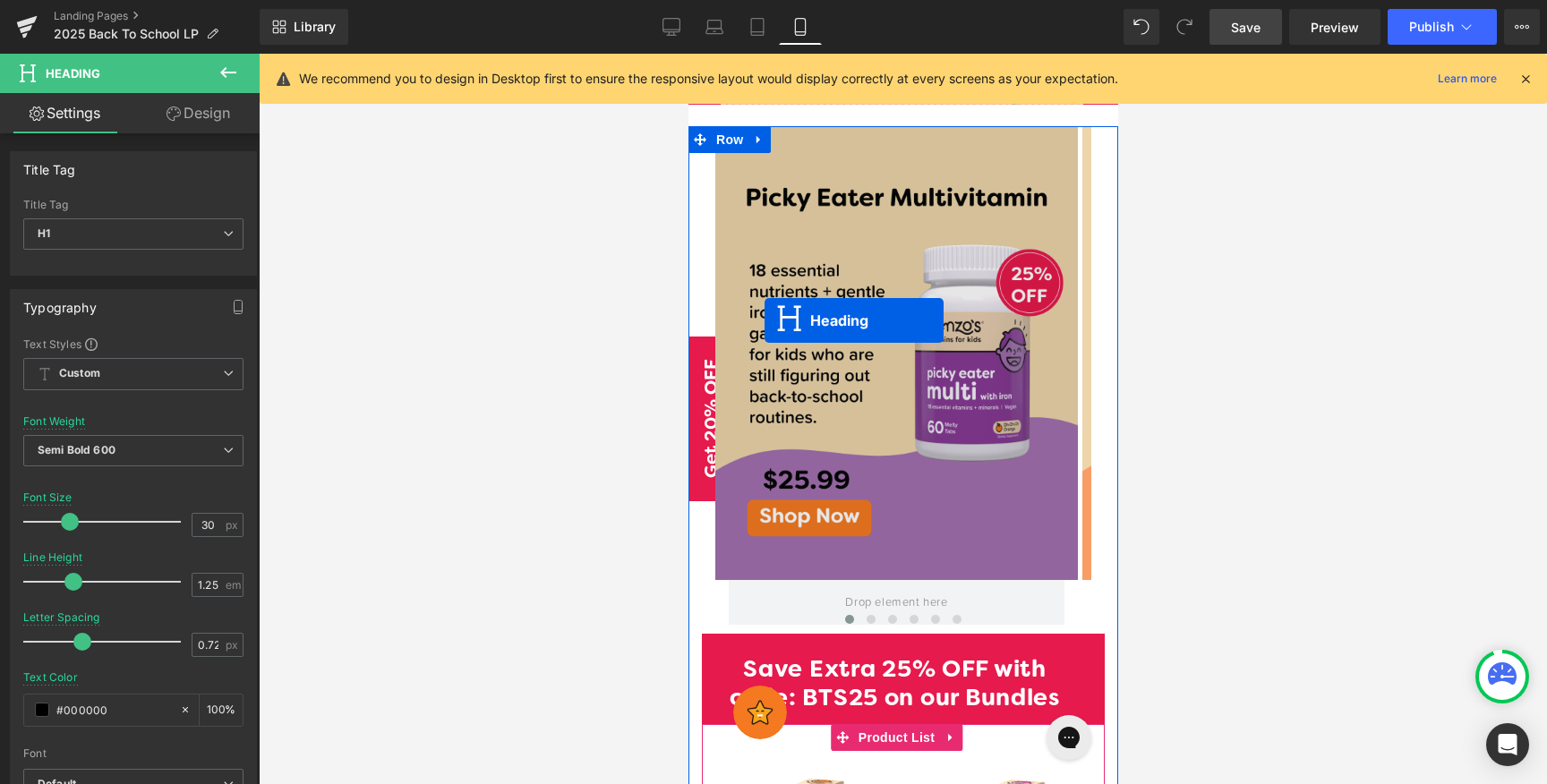
scroll to position [1031, 0]
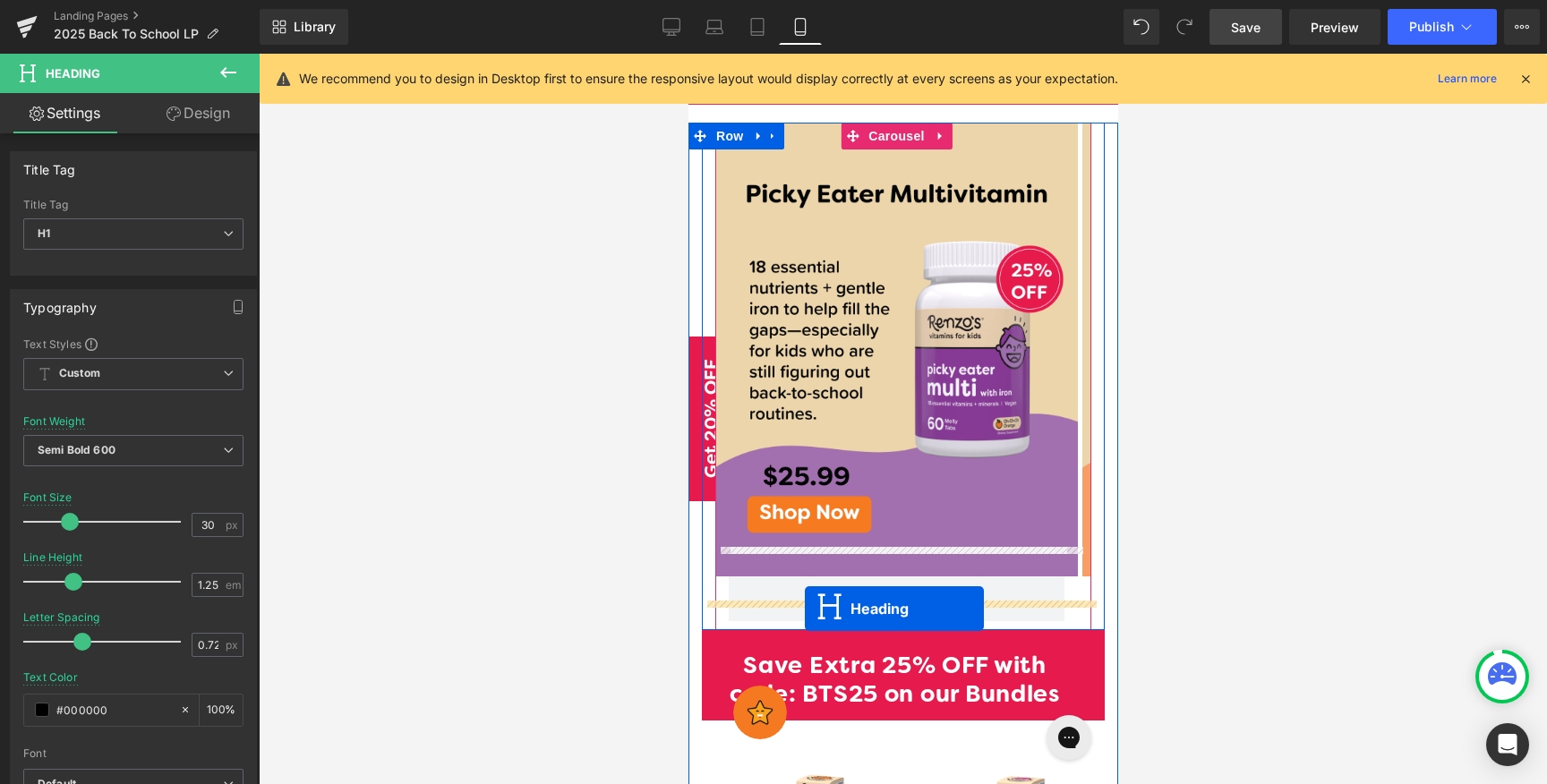
drag, startPoint x: 848, startPoint y: 596, endPoint x: 804, endPoint y: 609, distance: 45.9
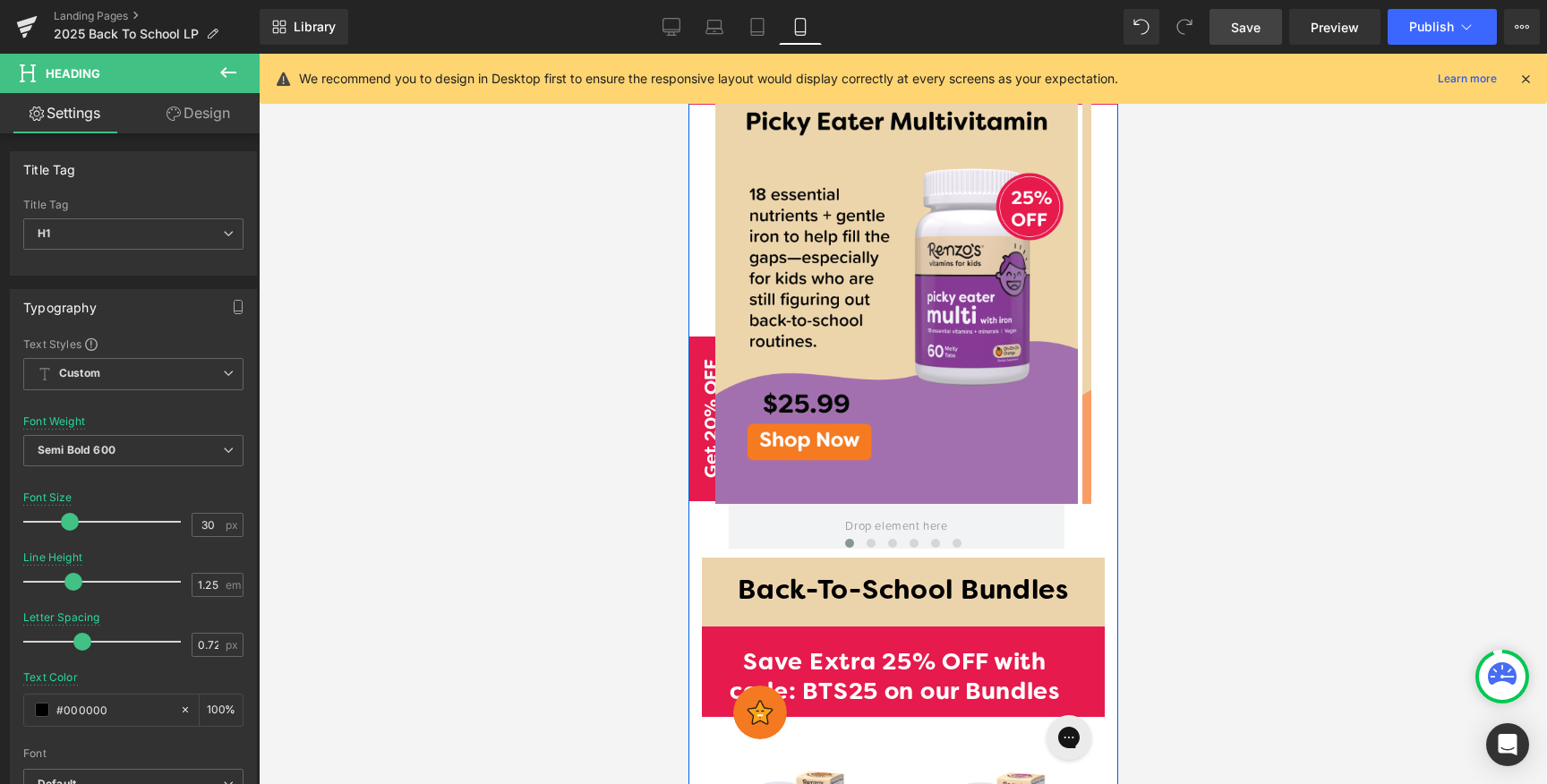
scroll to position [1106, 0]
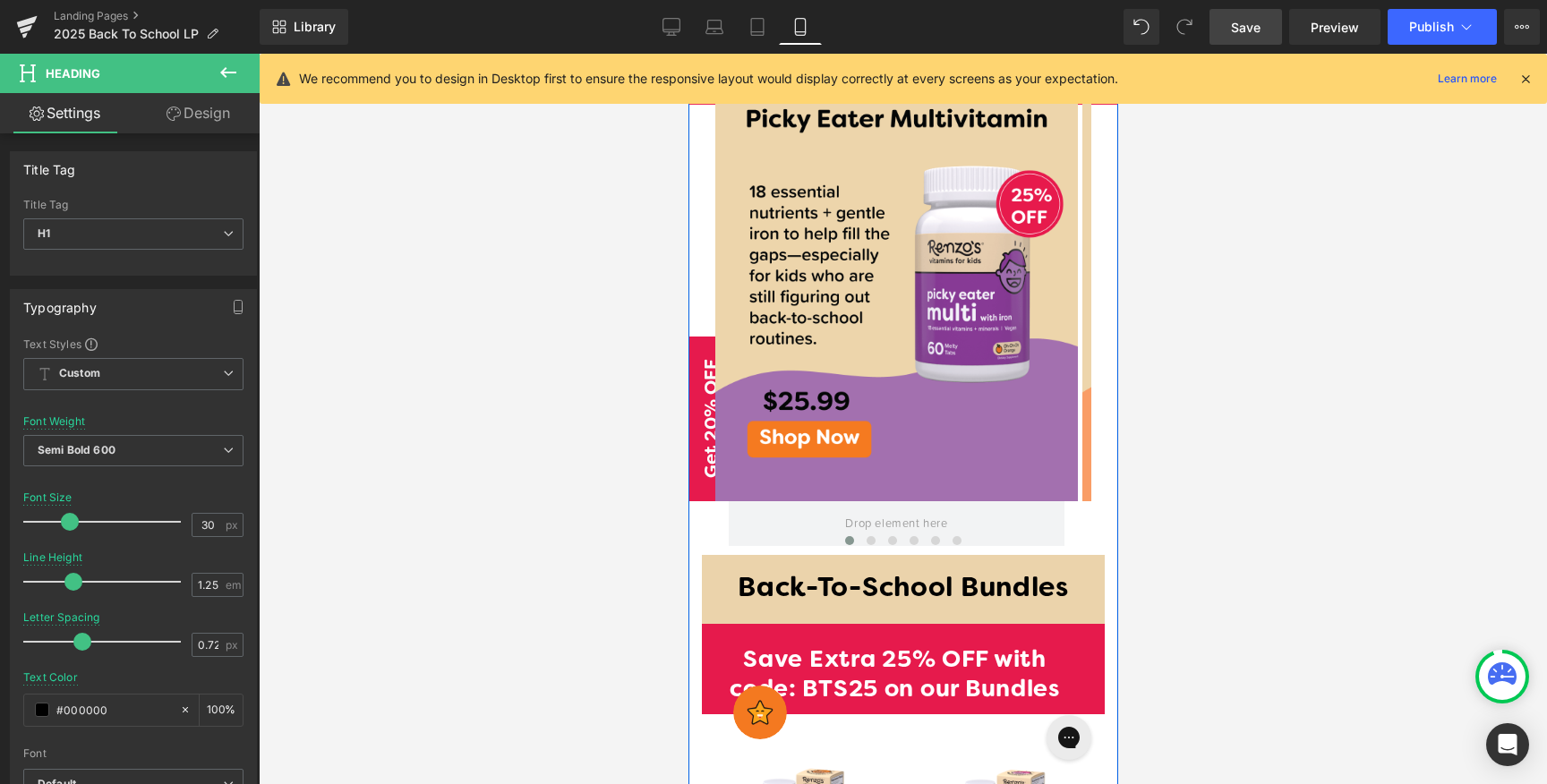
click at [1028, 647] on h1 "Save Extra 25% OFF with code: BTS25 on our Bundles" at bounding box center [893, 676] width 359 height 58
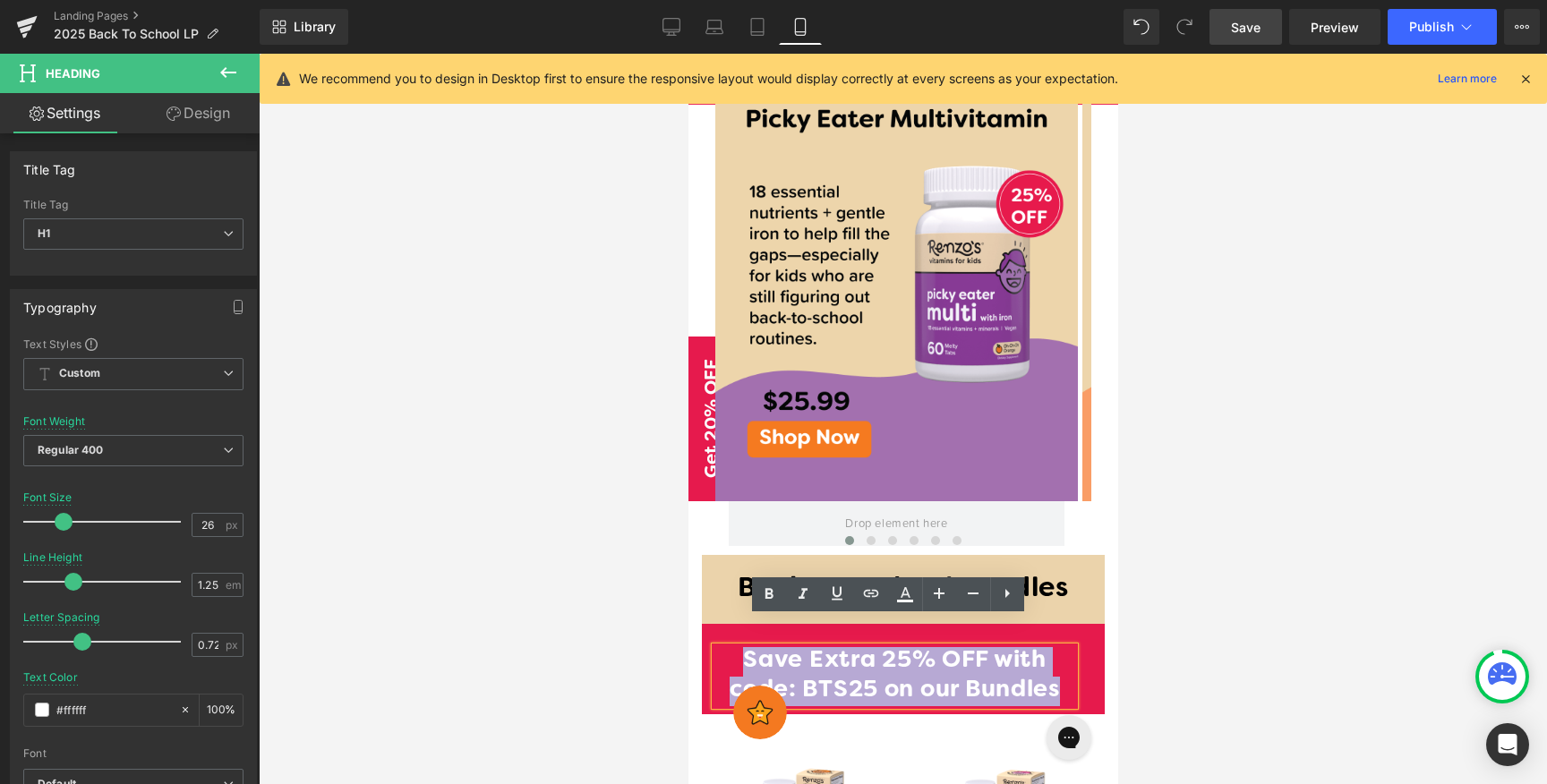
drag, startPoint x: 1052, startPoint y: 658, endPoint x: 691, endPoint y: 620, distance: 363.0
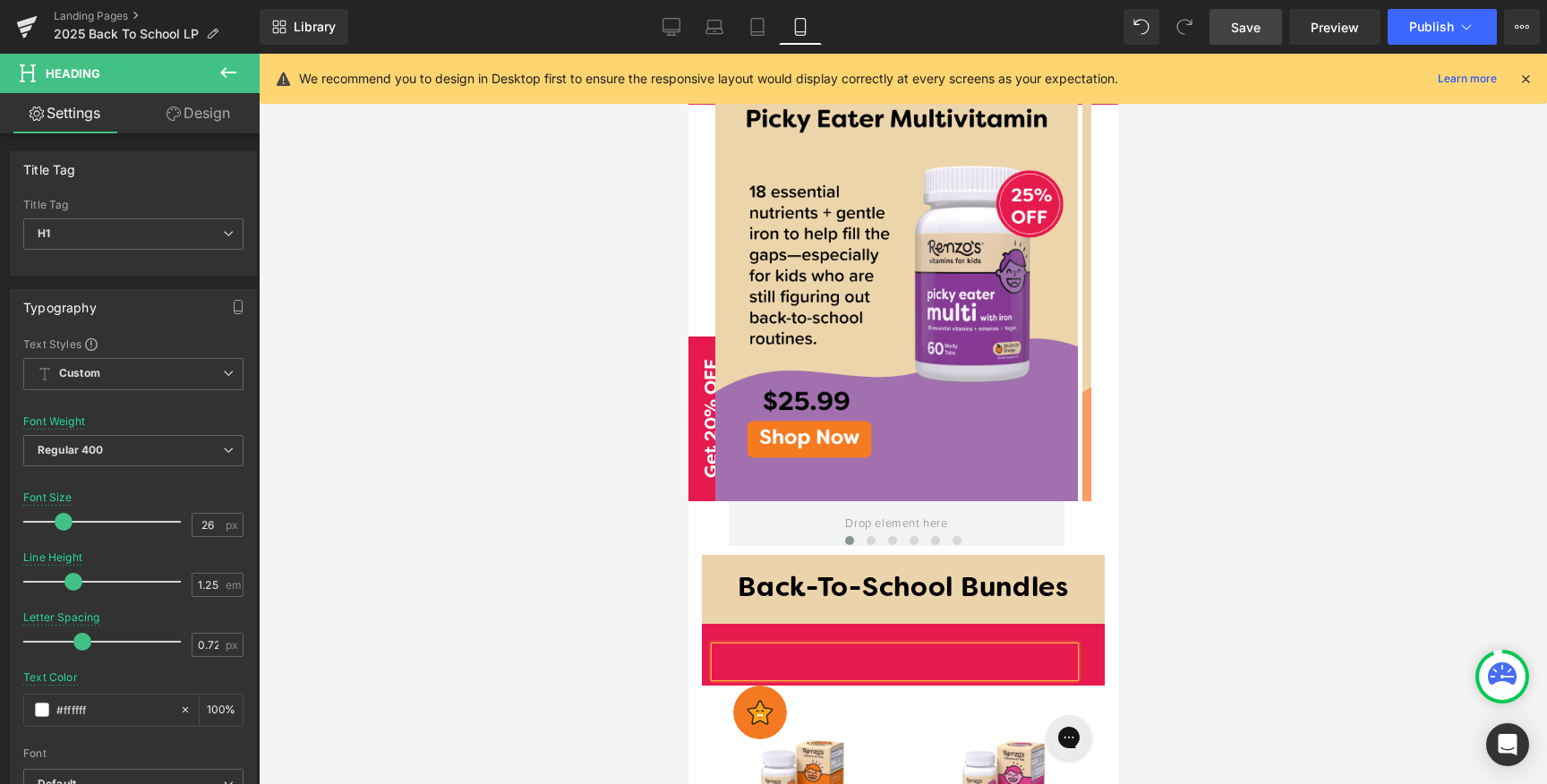
click at [1074, 624] on div "Heading Row" at bounding box center [903, 654] width 403 height 62
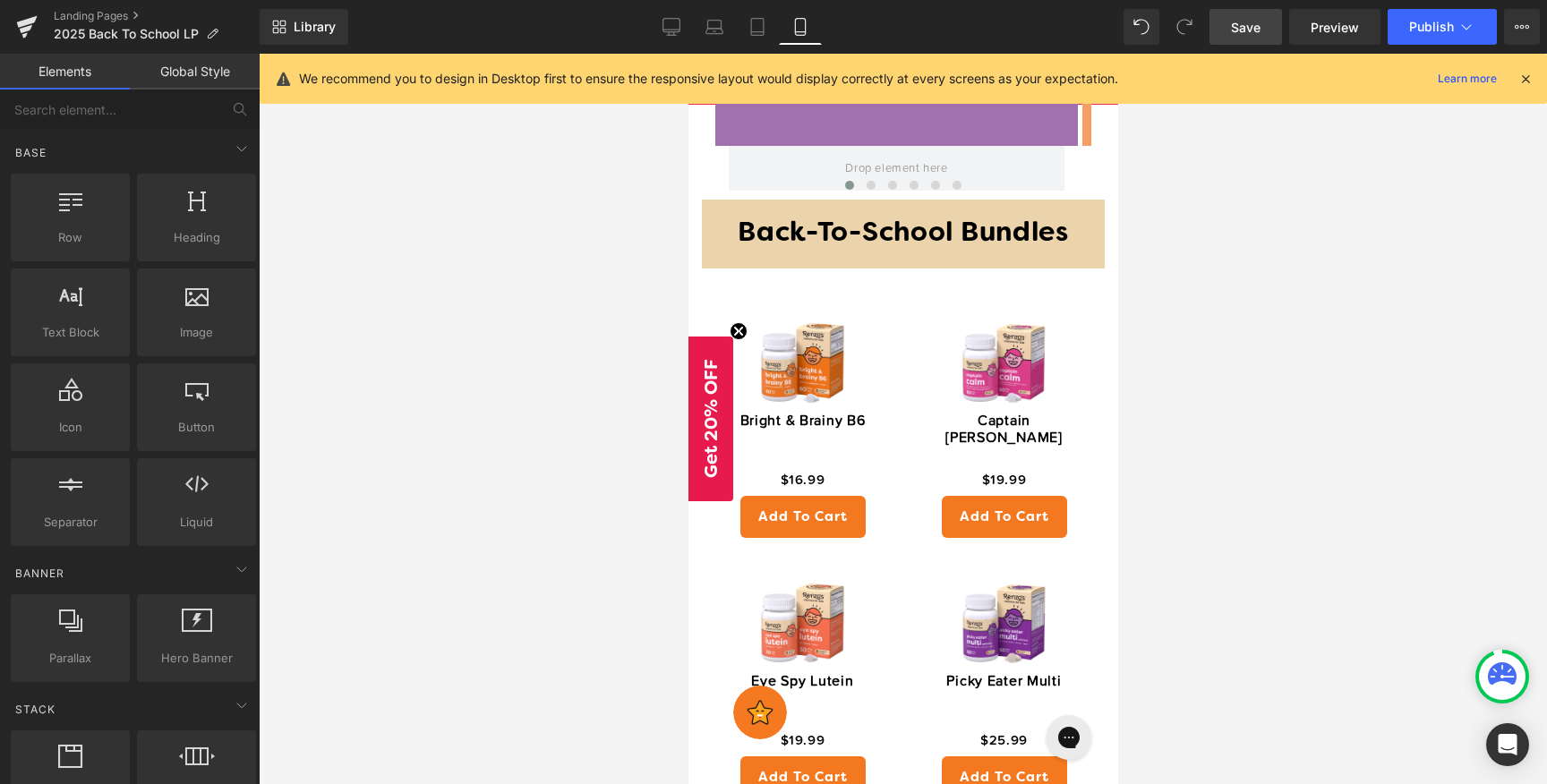
scroll to position [1223, 0]
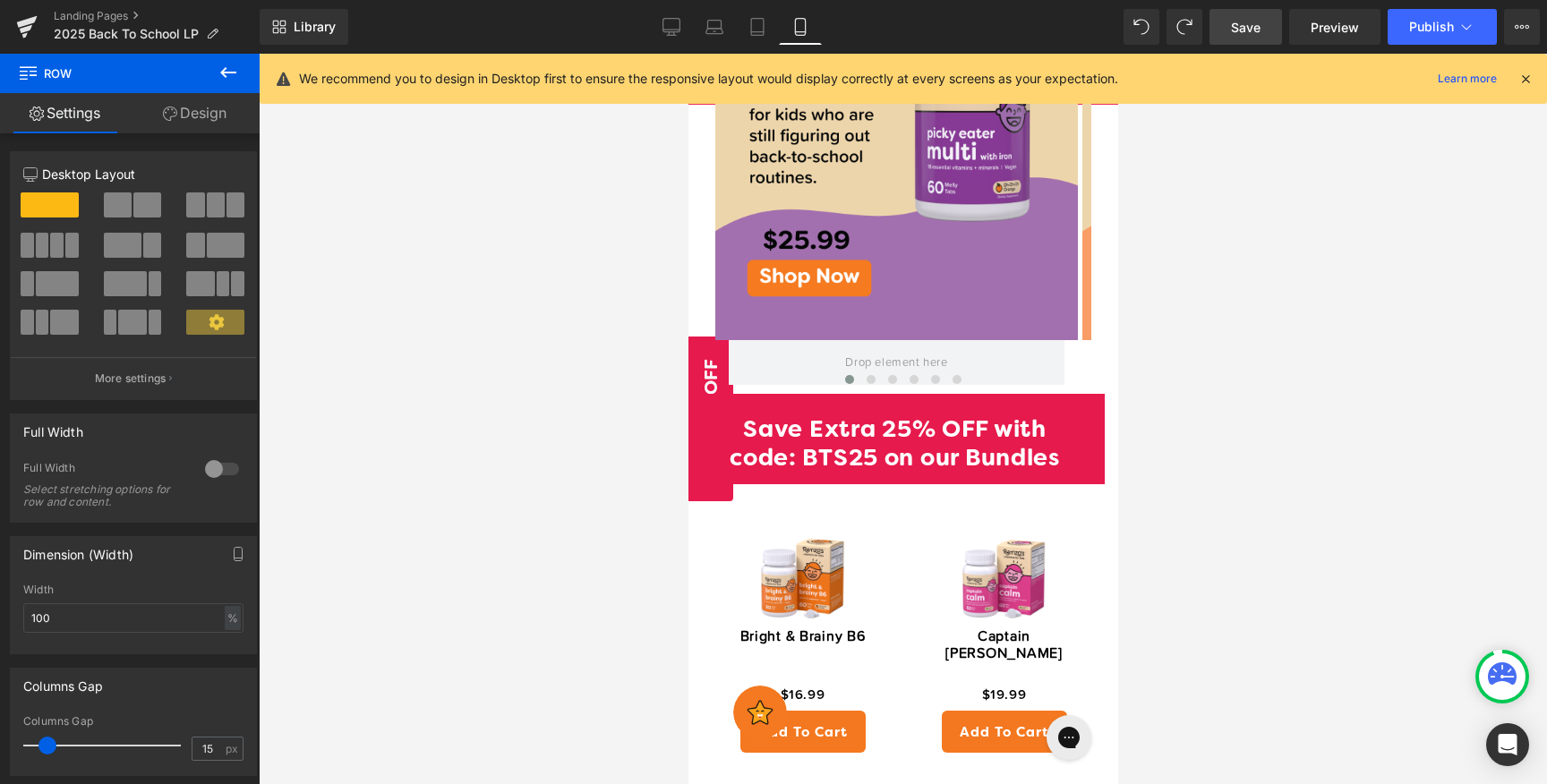
scroll to position [1212, 0]
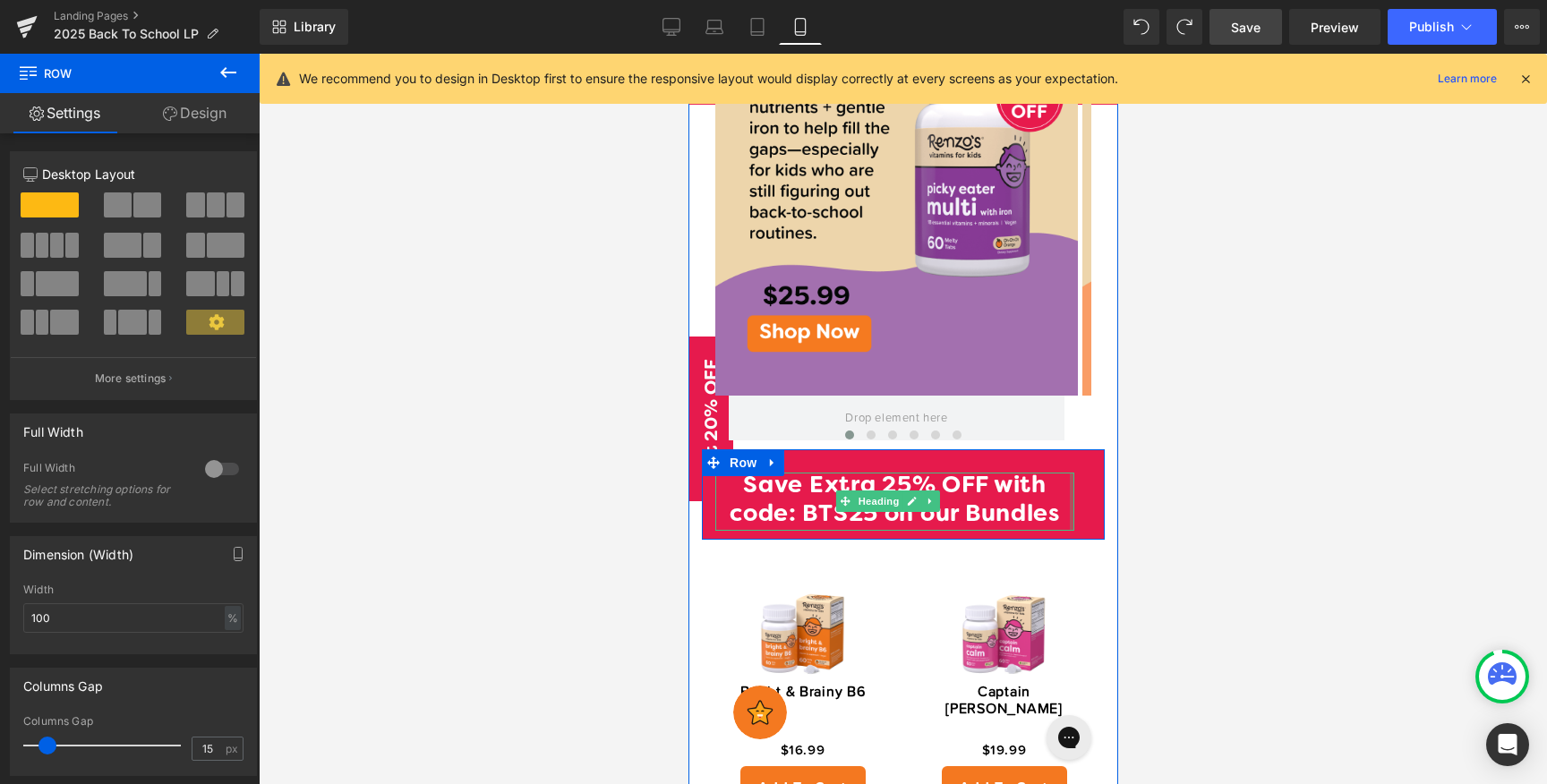
click at [1069, 473] on div at bounding box center [1070, 502] width 5 height 58
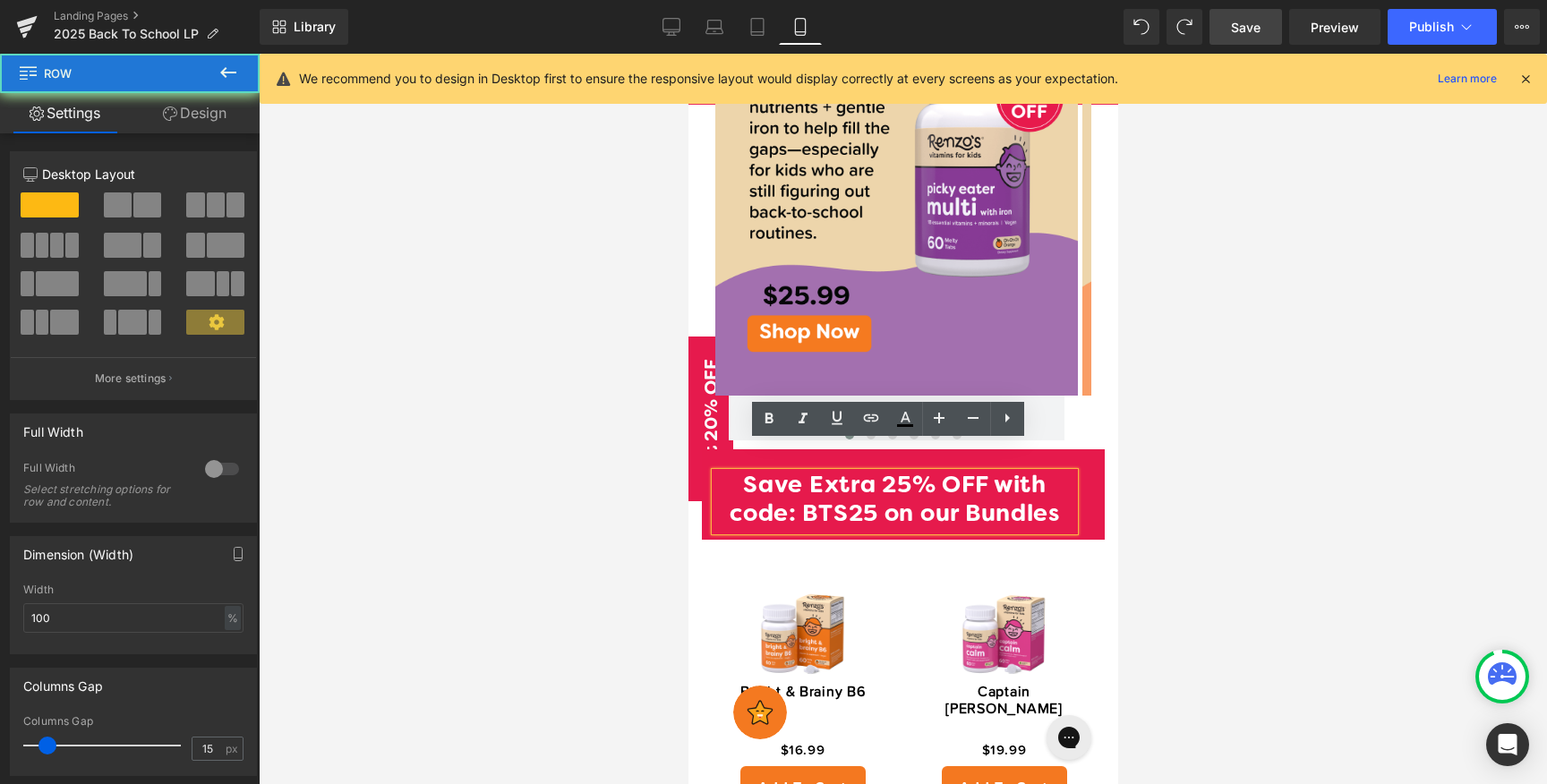
click at [1070, 449] on div "Save Extra 25% OFF with code: BTS25 on our Bundles Heading Row" at bounding box center [903, 494] width 403 height 90
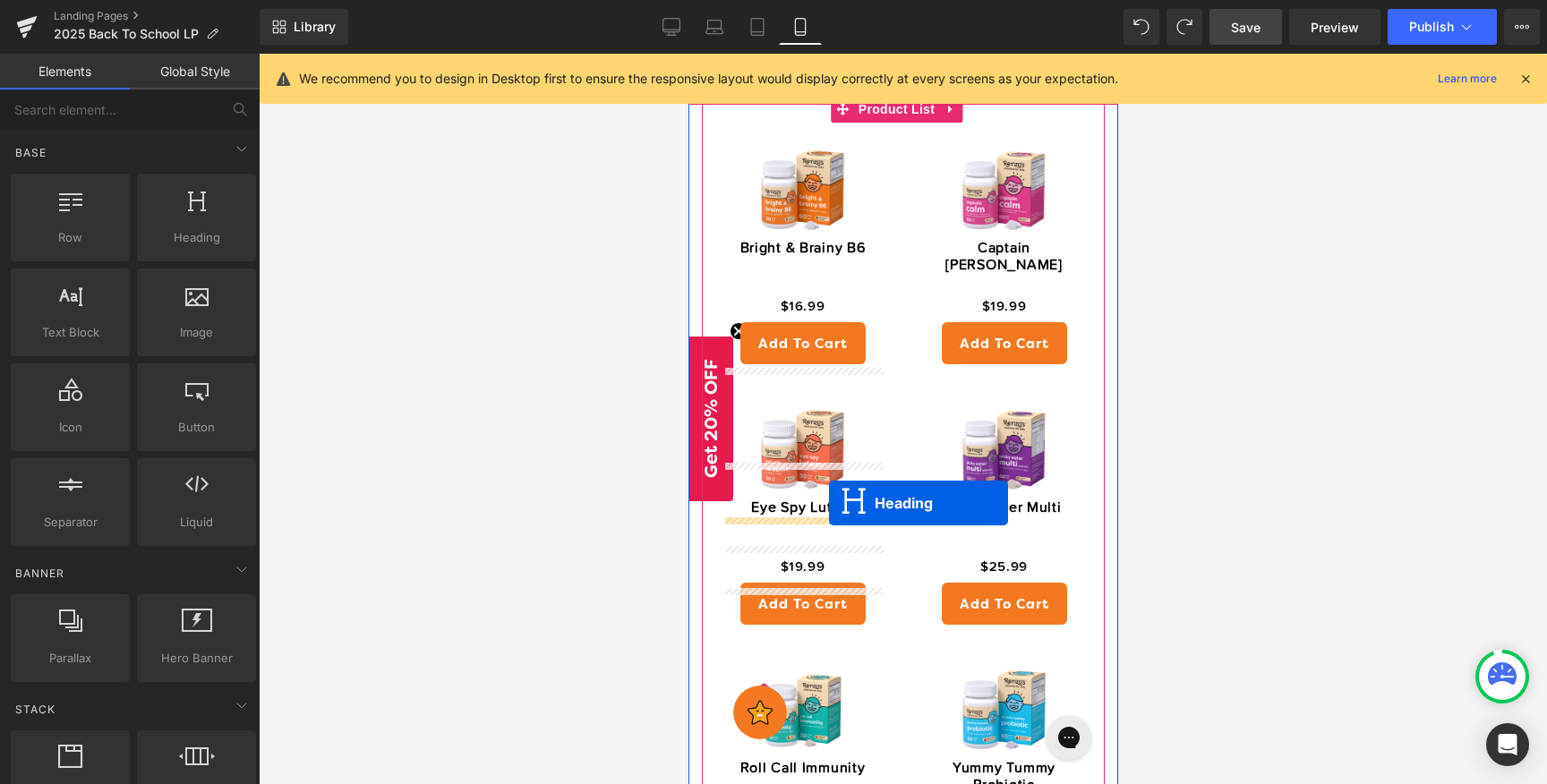
scroll to position [1561, 0]
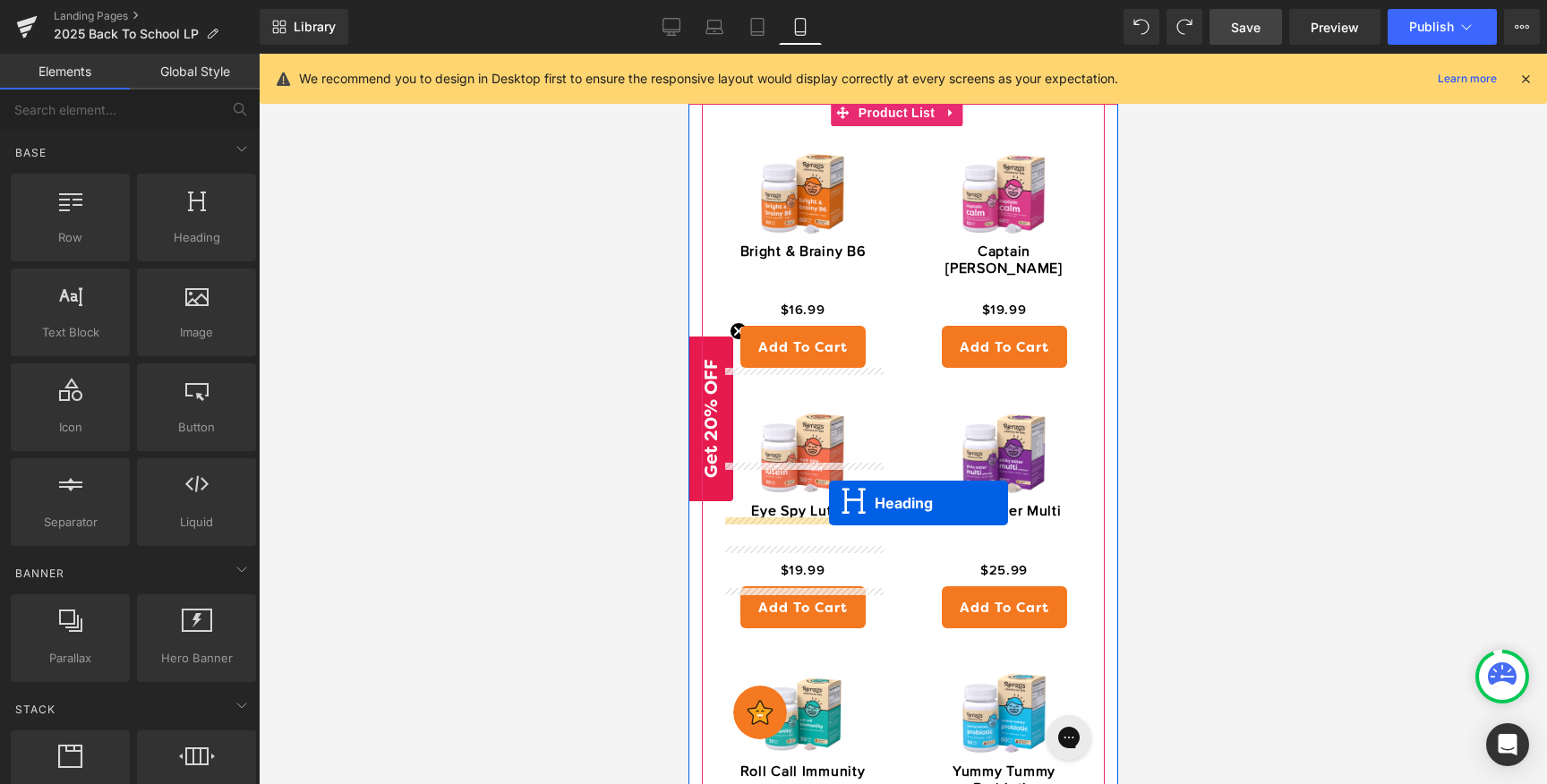
drag, startPoint x: 854, startPoint y: 407, endPoint x: 790, endPoint y: 296, distance: 128.1
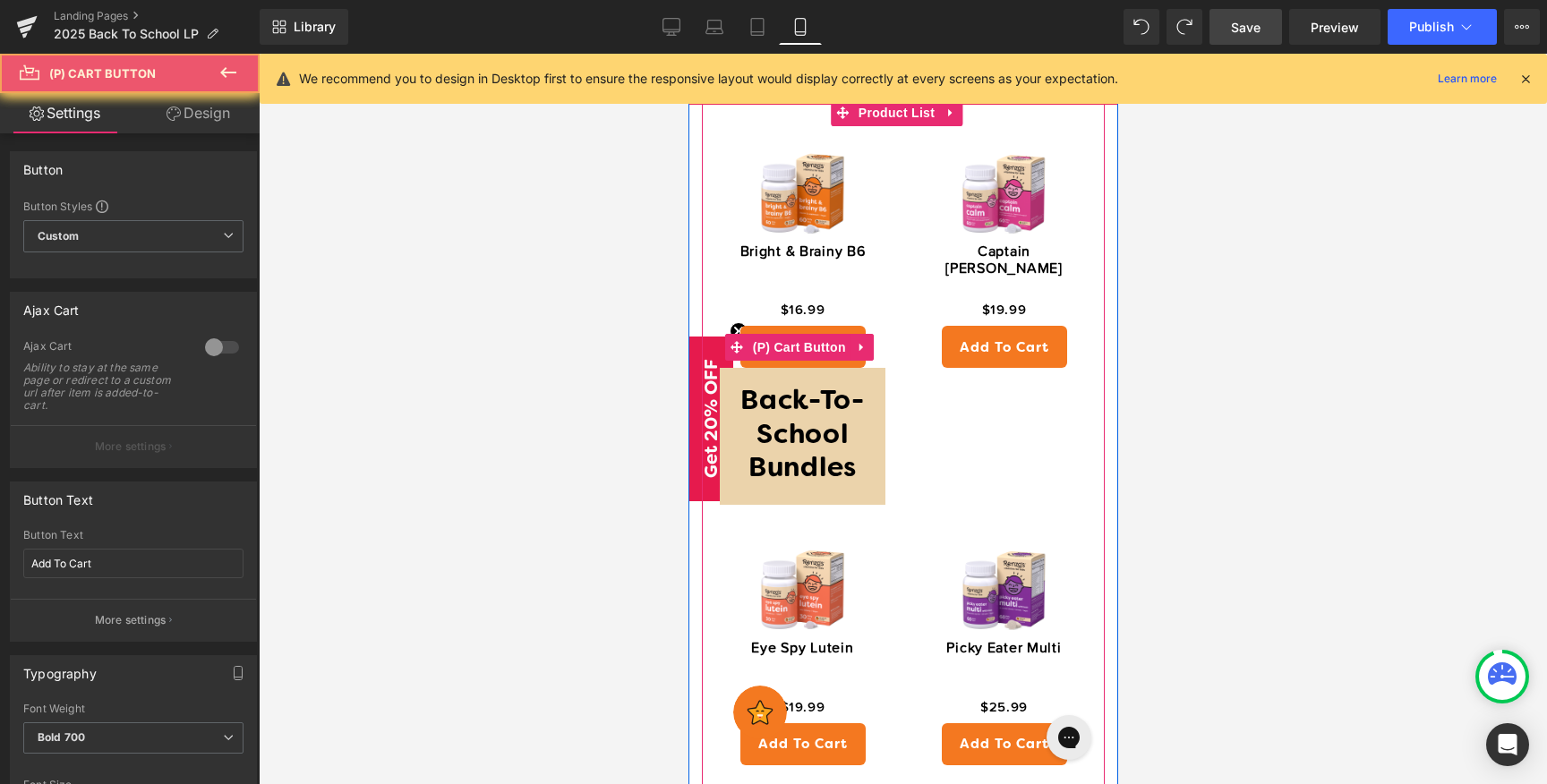
click at [790, 325] on button "Add To Cart" at bounding box center [802, 346] width 125 height 42
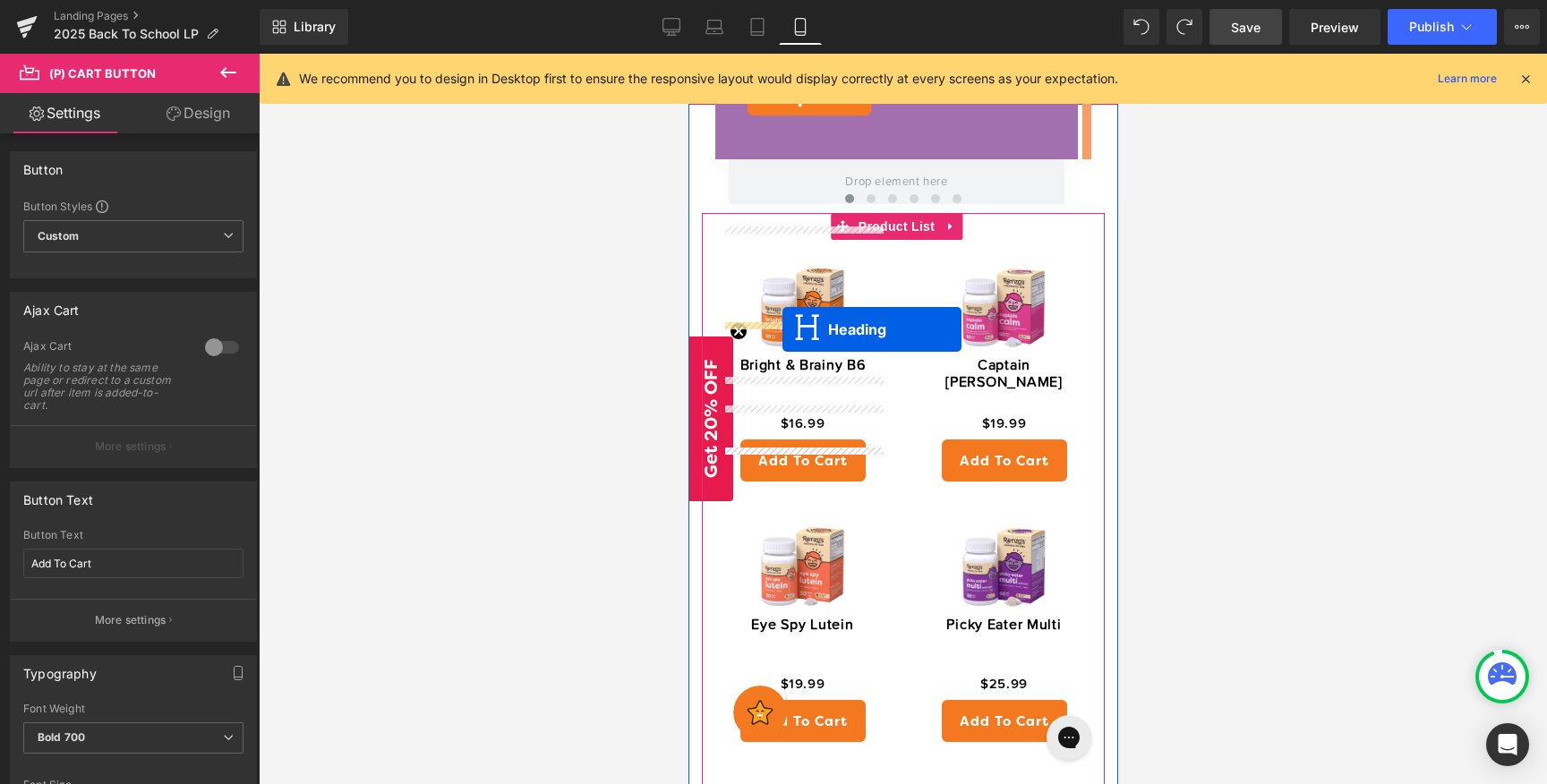
scroll to position [1437, 0]
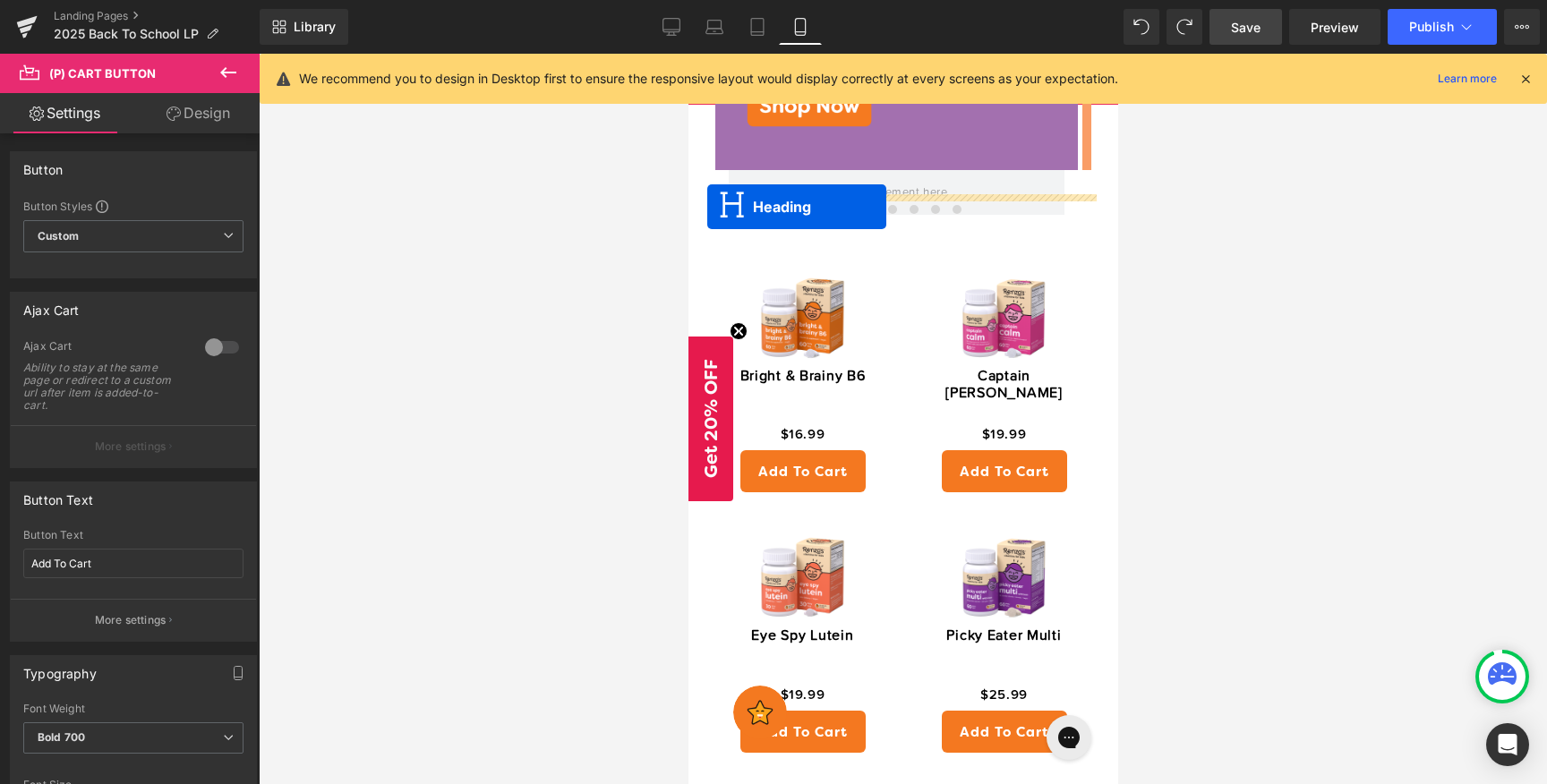
drag, startPoint x: 848, startPoint y: 512, endPoint x: 706, endPoint y: 206, distance: 337.3
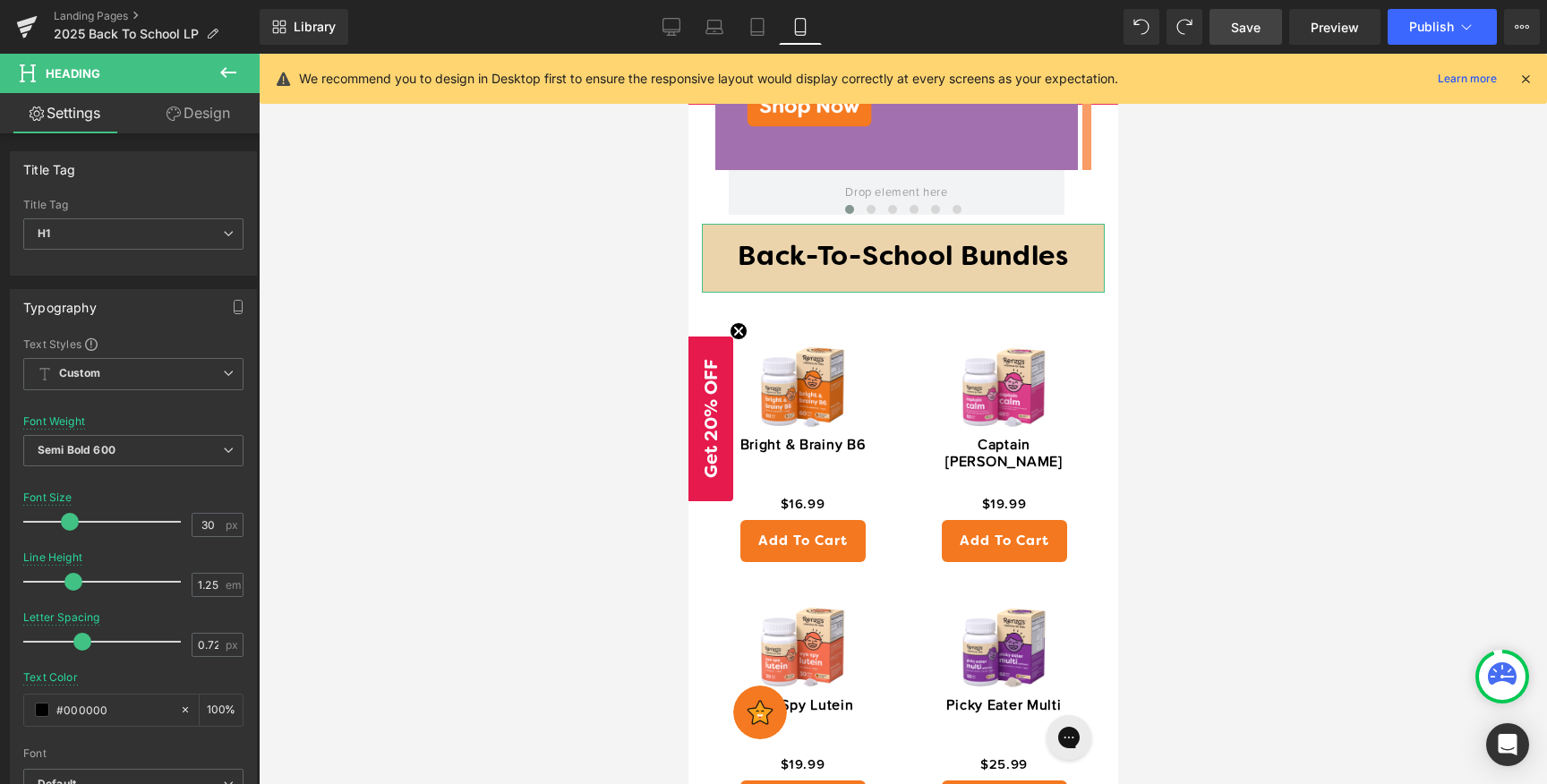
click at [218, 123] on link "Design" at bounding box center [198, 113] width 130 height 40
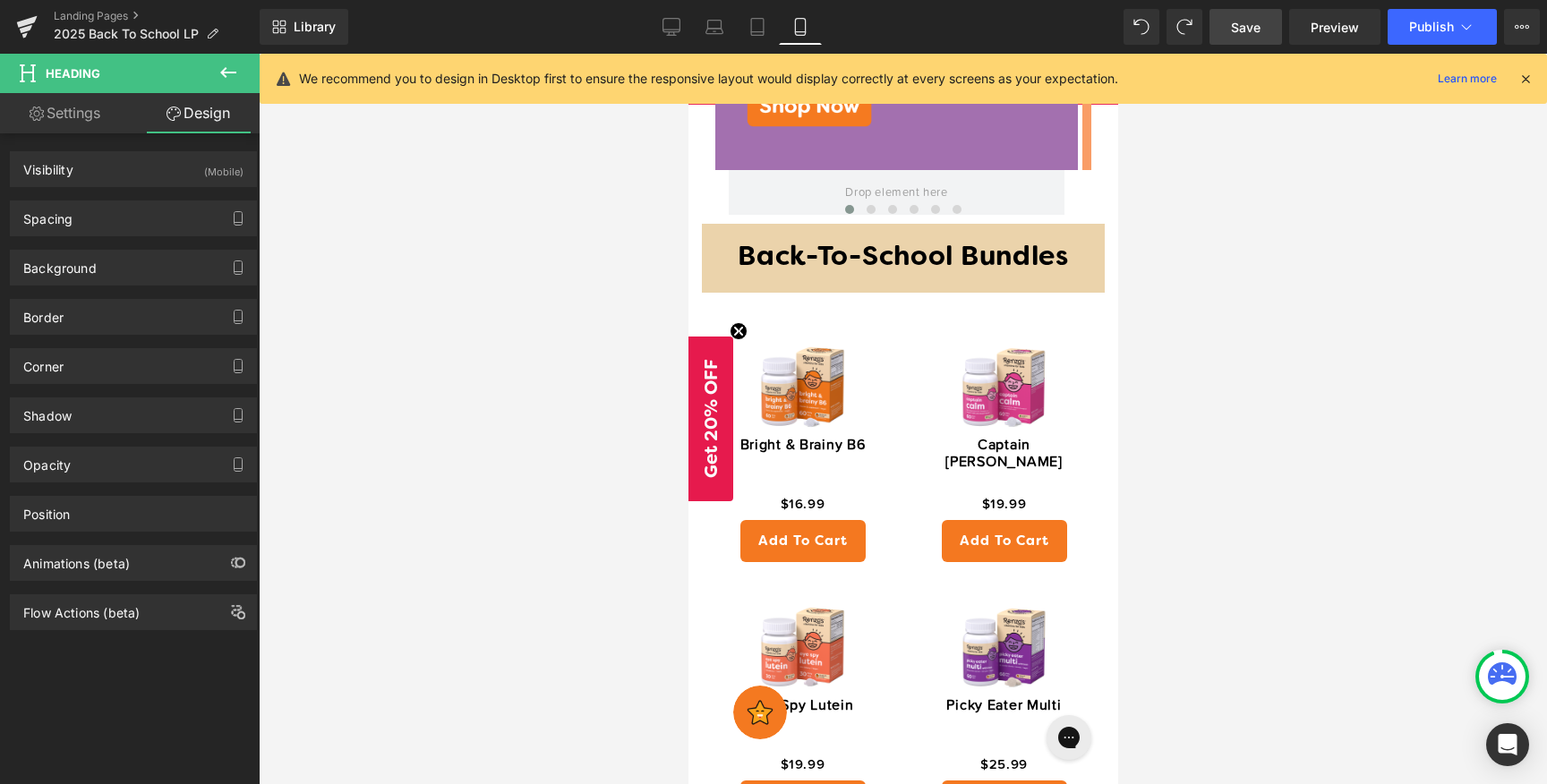
click at [230, 75] on icon at bounding box center [228, 72] width 21 height 21
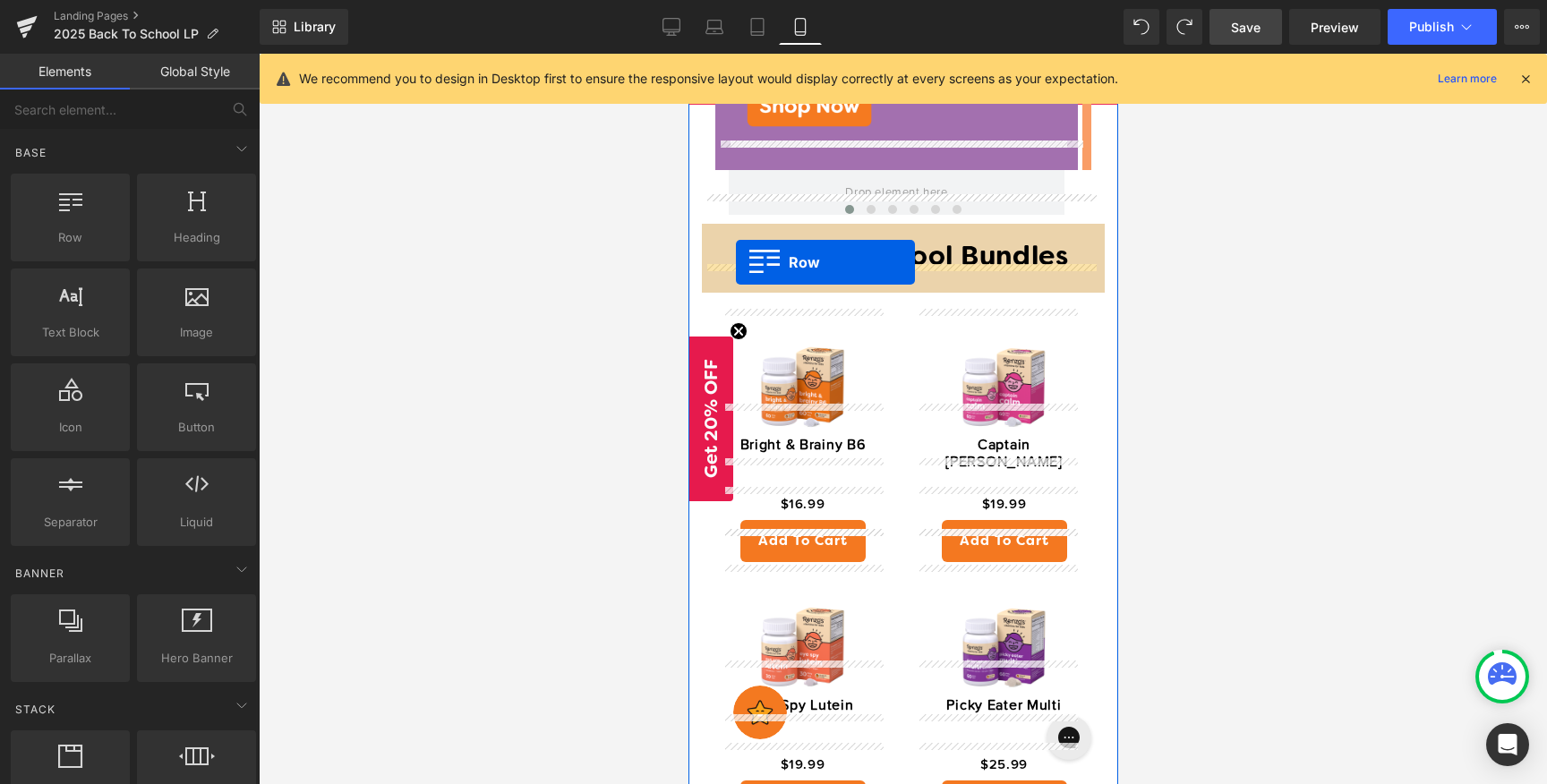
drag, startPoint x: 784, startPoint y: 261, endPoint x: 735, endPoint y: 262, distance: 49.0
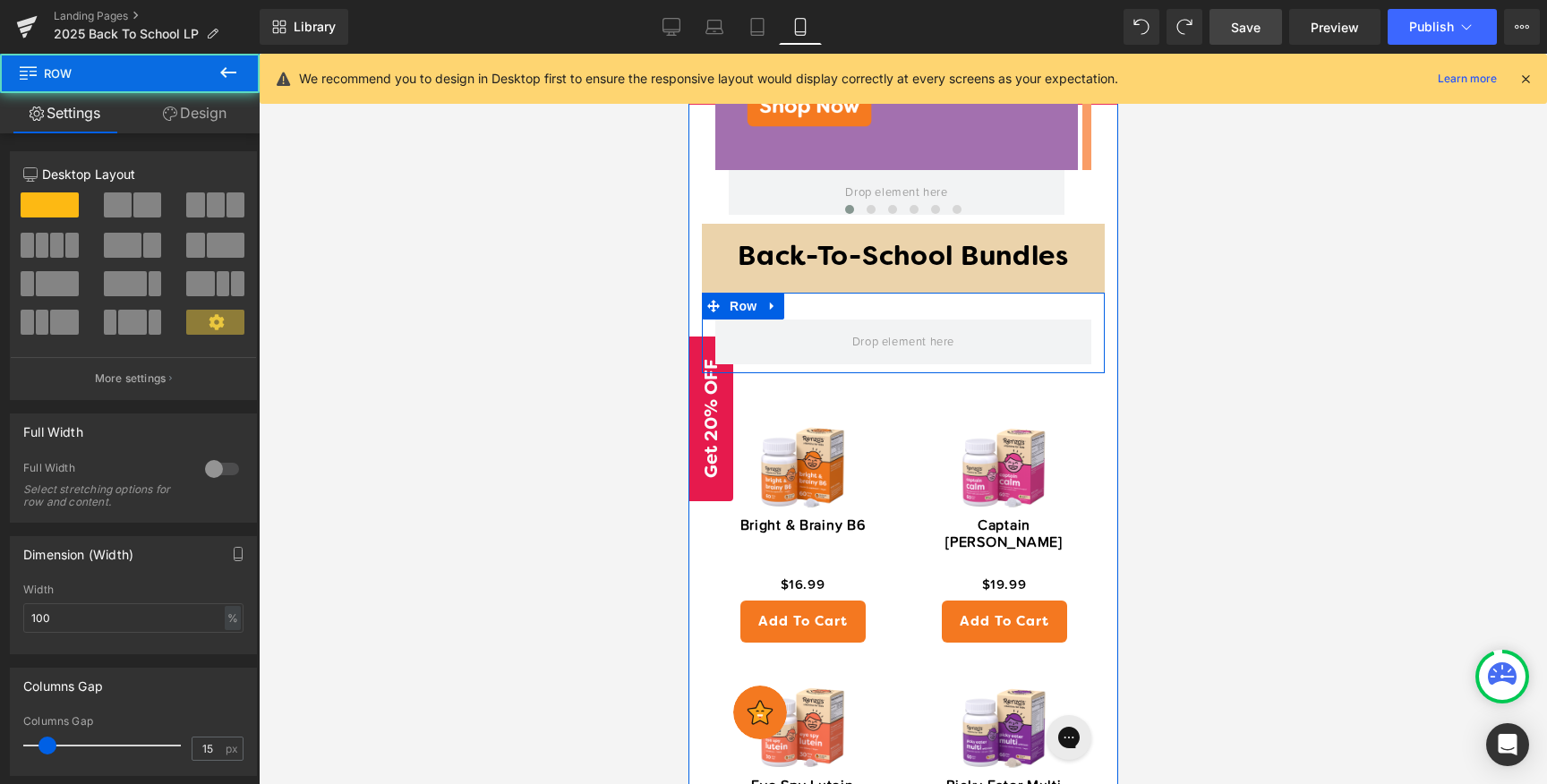
click at [1078, 293] on div "Row" at bounding box center [903, 333] width 403 height 80
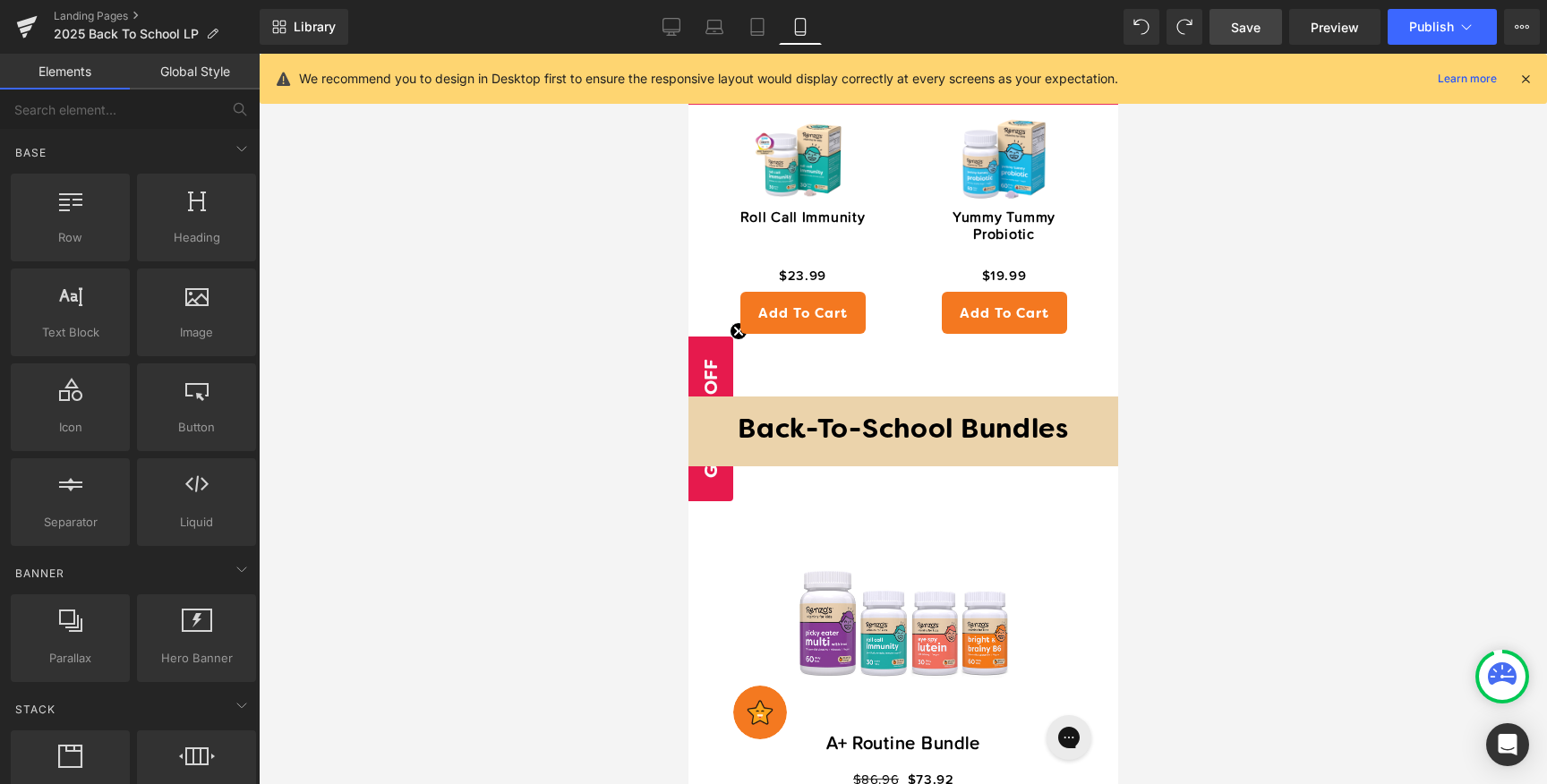
scroll to position [2107, 0]
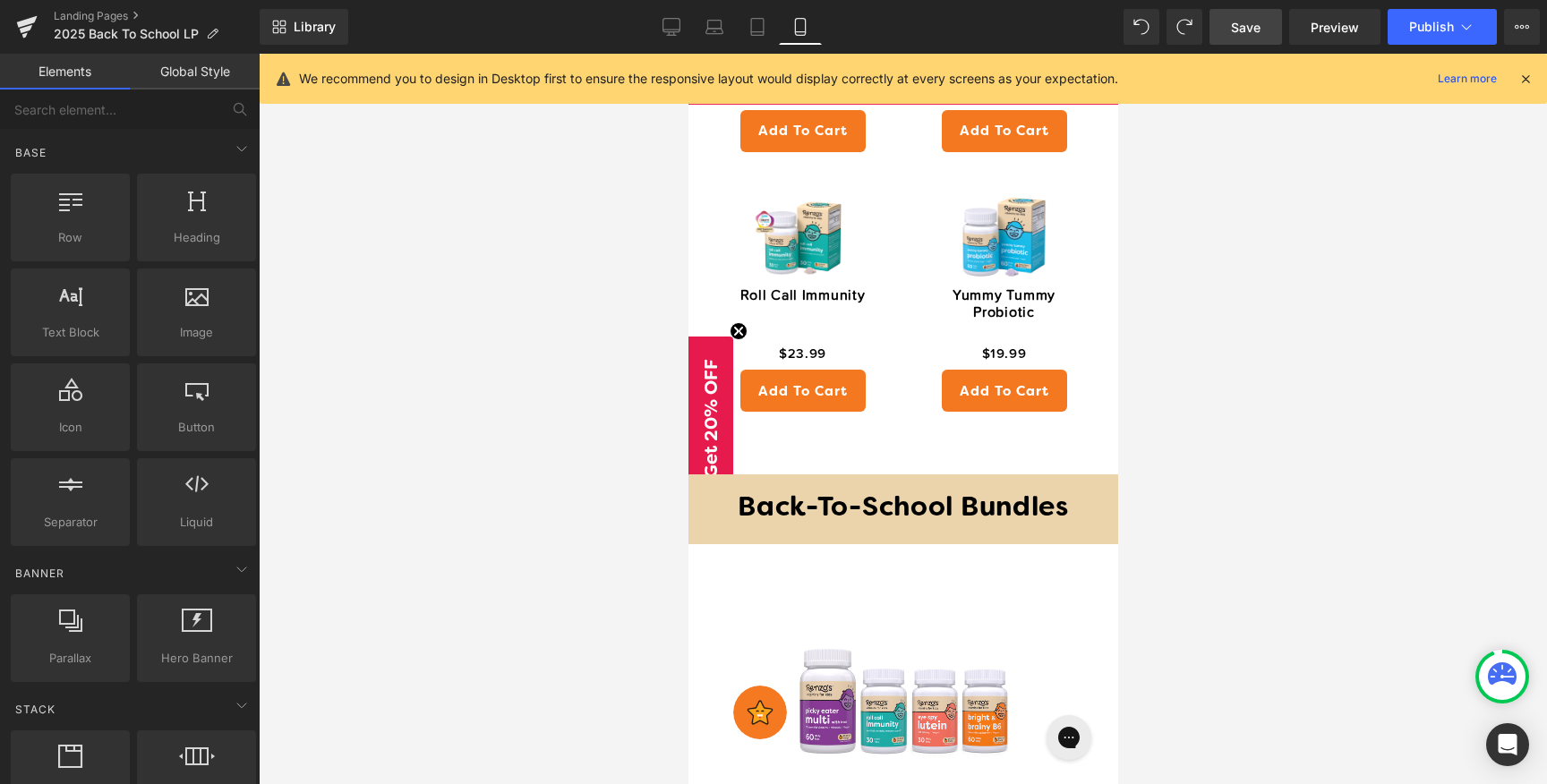
click at [1071, 475] on div "Back-To-School Bundles" at bounding box center [902, 509] width 430 height 70
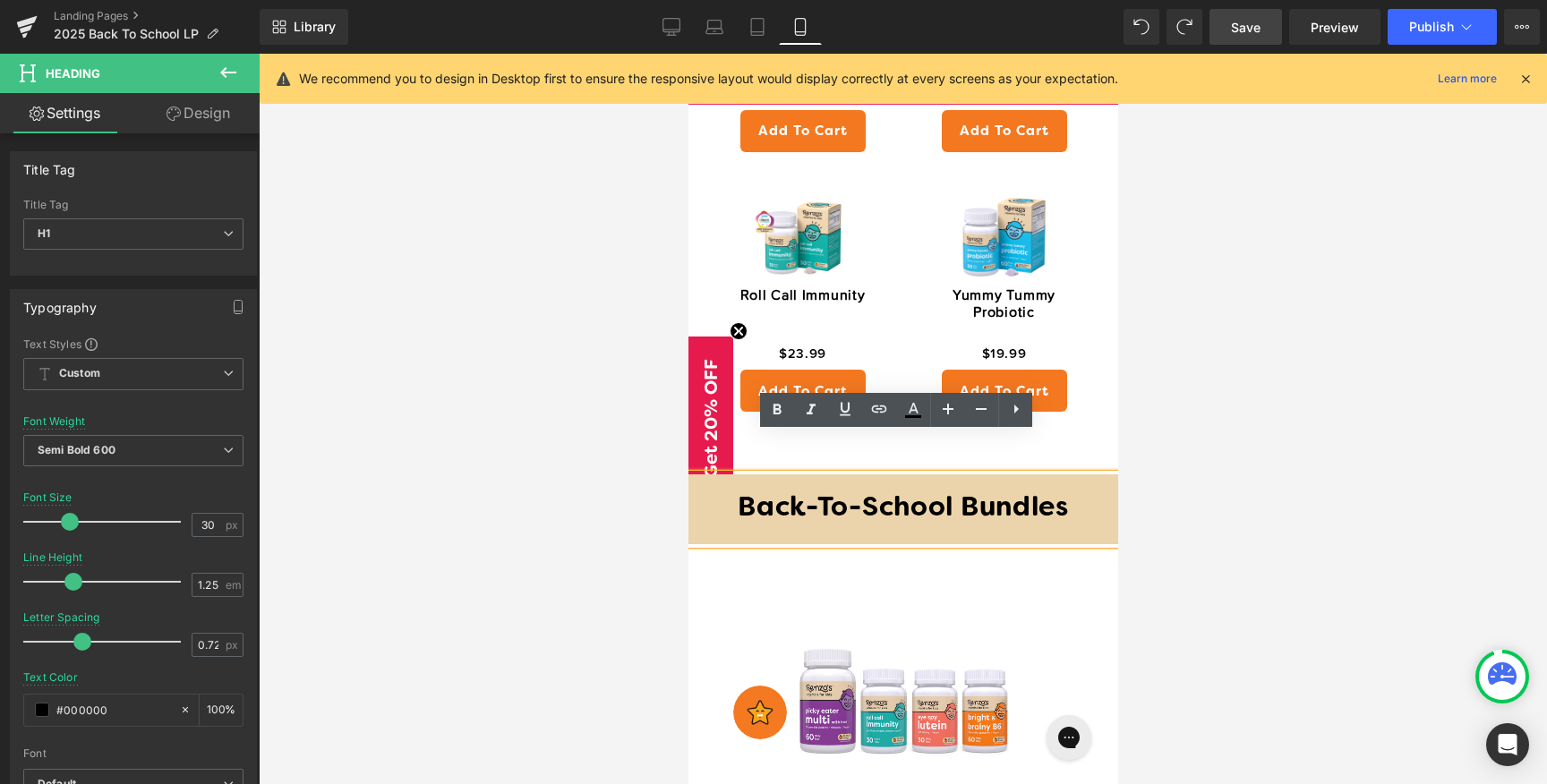
click at [698, 492] on h1 "Back-To-School Bundles" at bounding box center [903, 509] width 412 height 34
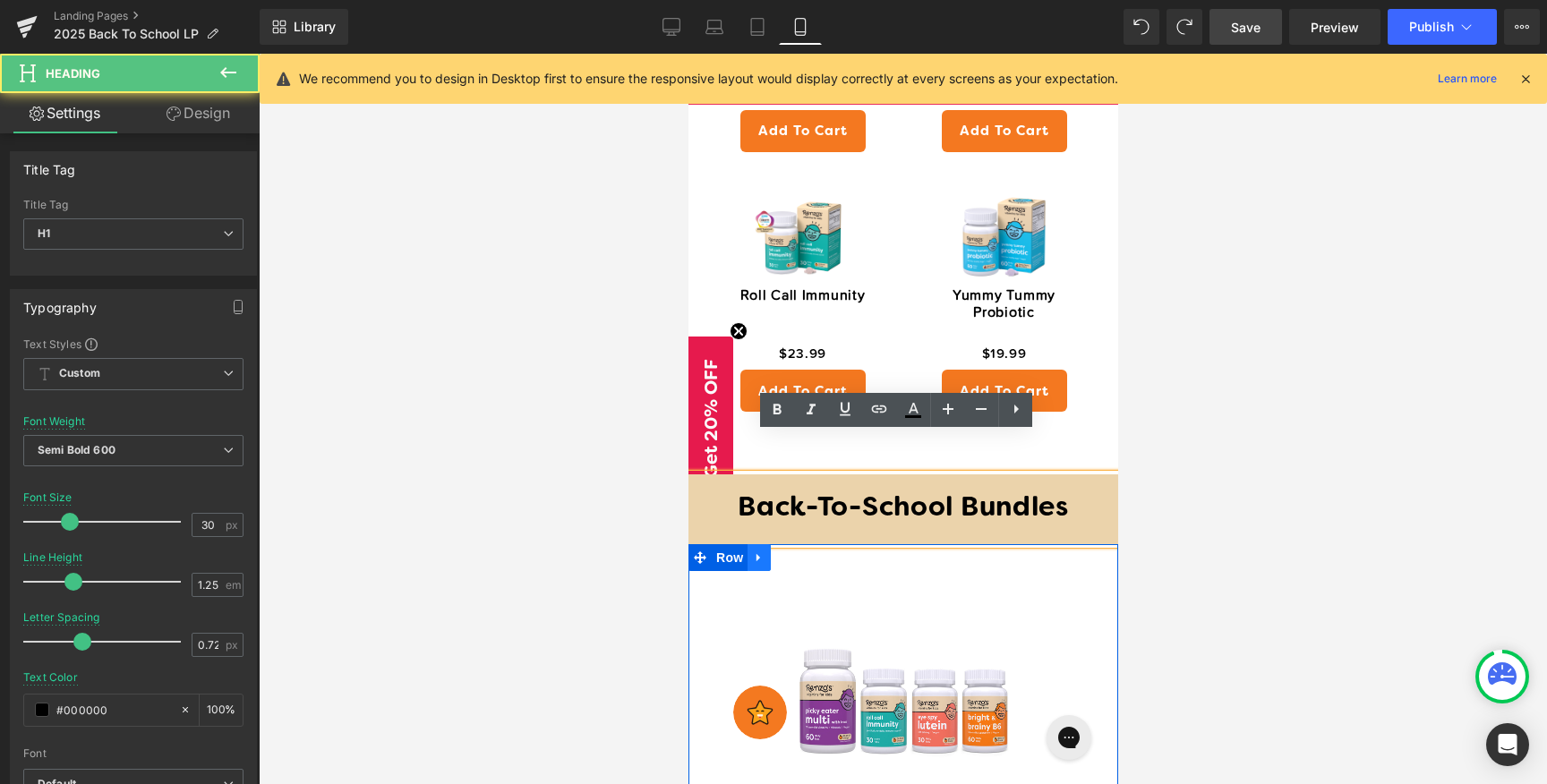
click at [749, 544] on link at bounding box center [758, 557] width 23 height 27
click at [775, 492] on h1 "Back-To-School Bundles" at bounding box center [903, 509] width 412 height 34
click at [794, 580] on img at bounding box center [903, 695] width 231 height 231
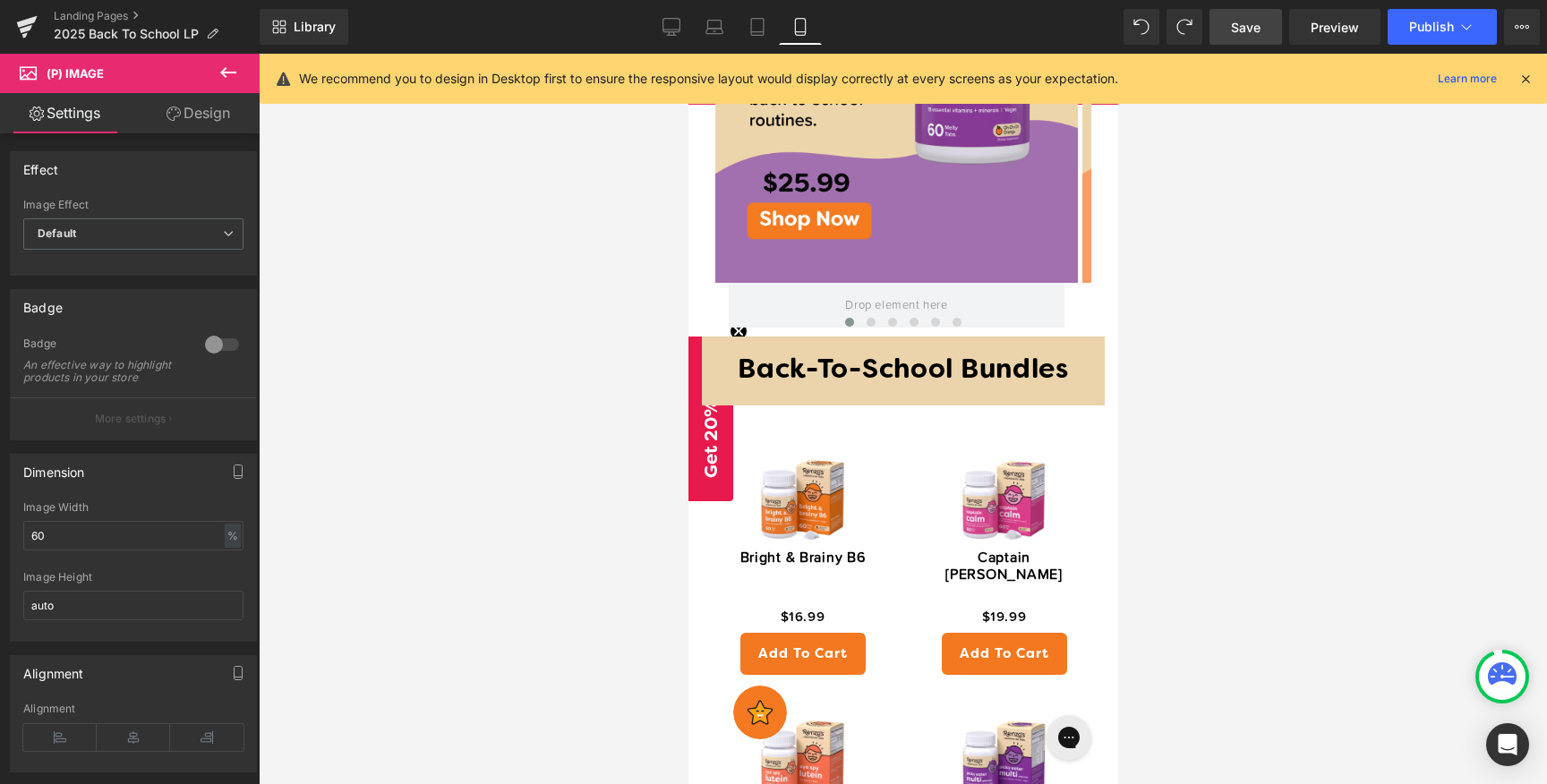
scroll to position [1264, 0]
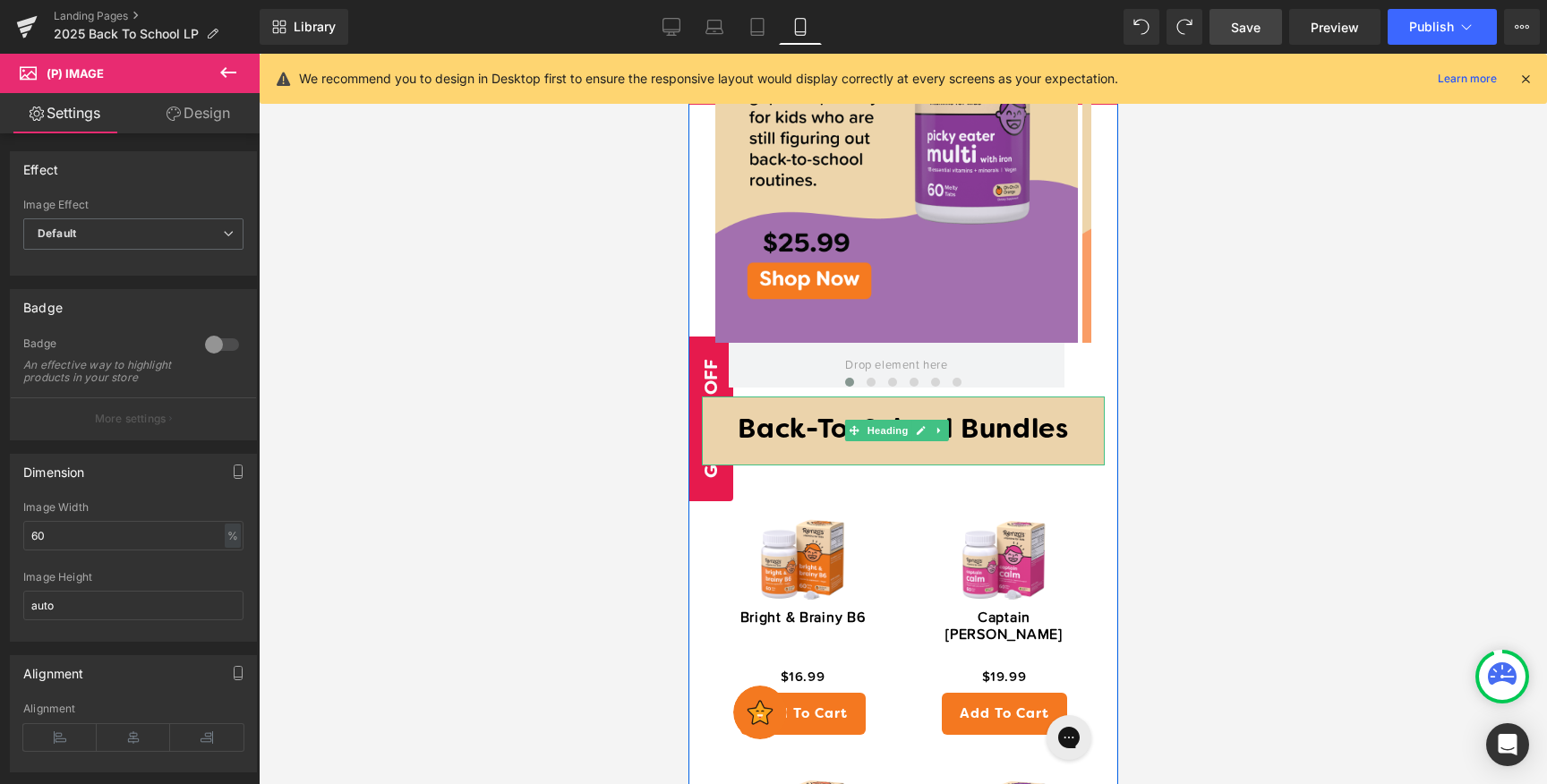
click at [1078, 396] on div "Back-To-School Bundles" at bounding box center [903, 431] width 403 height 70
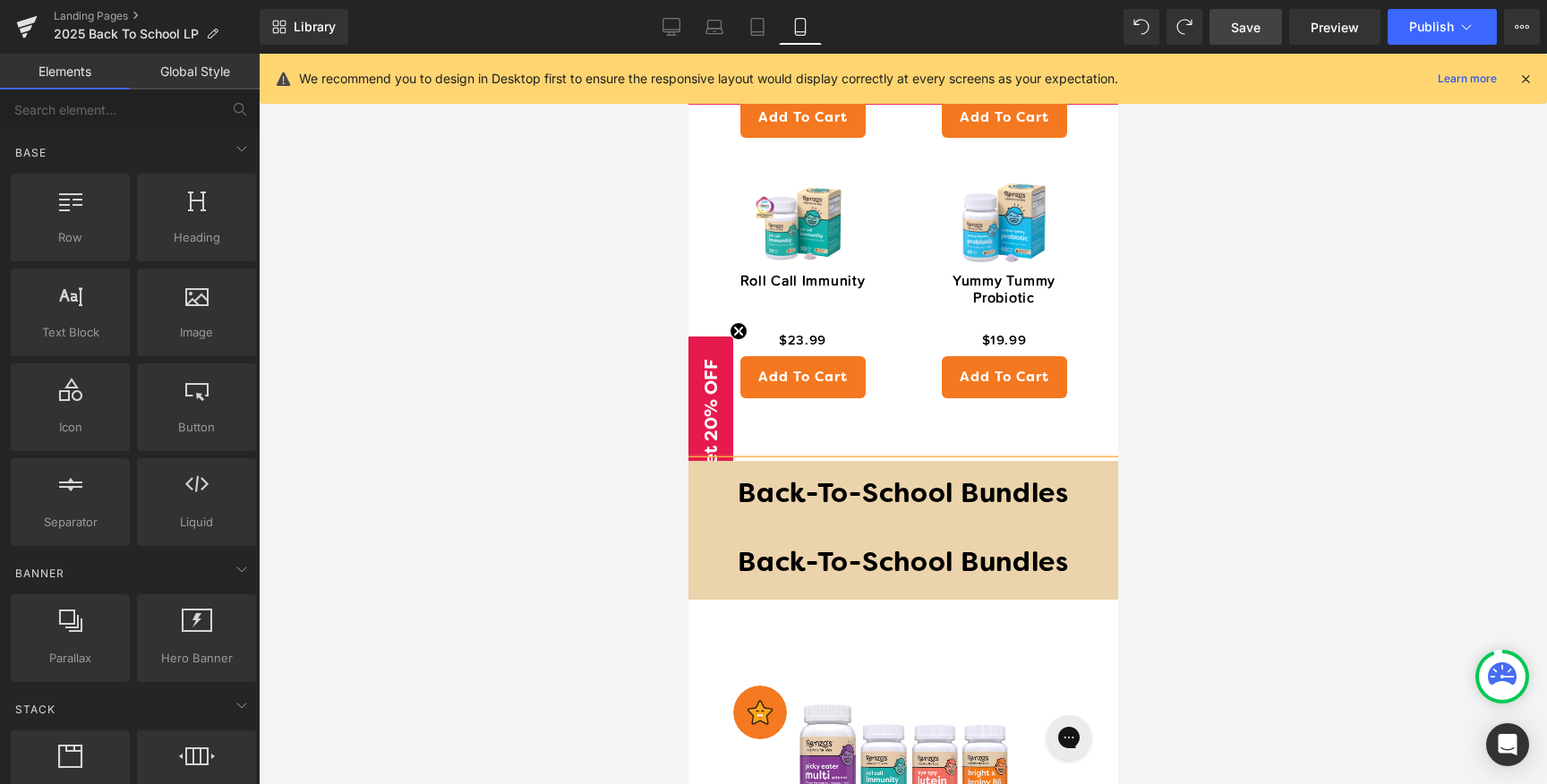
click at [1176, 375] on div at bounding box center [902, 419] width 1288 height 730
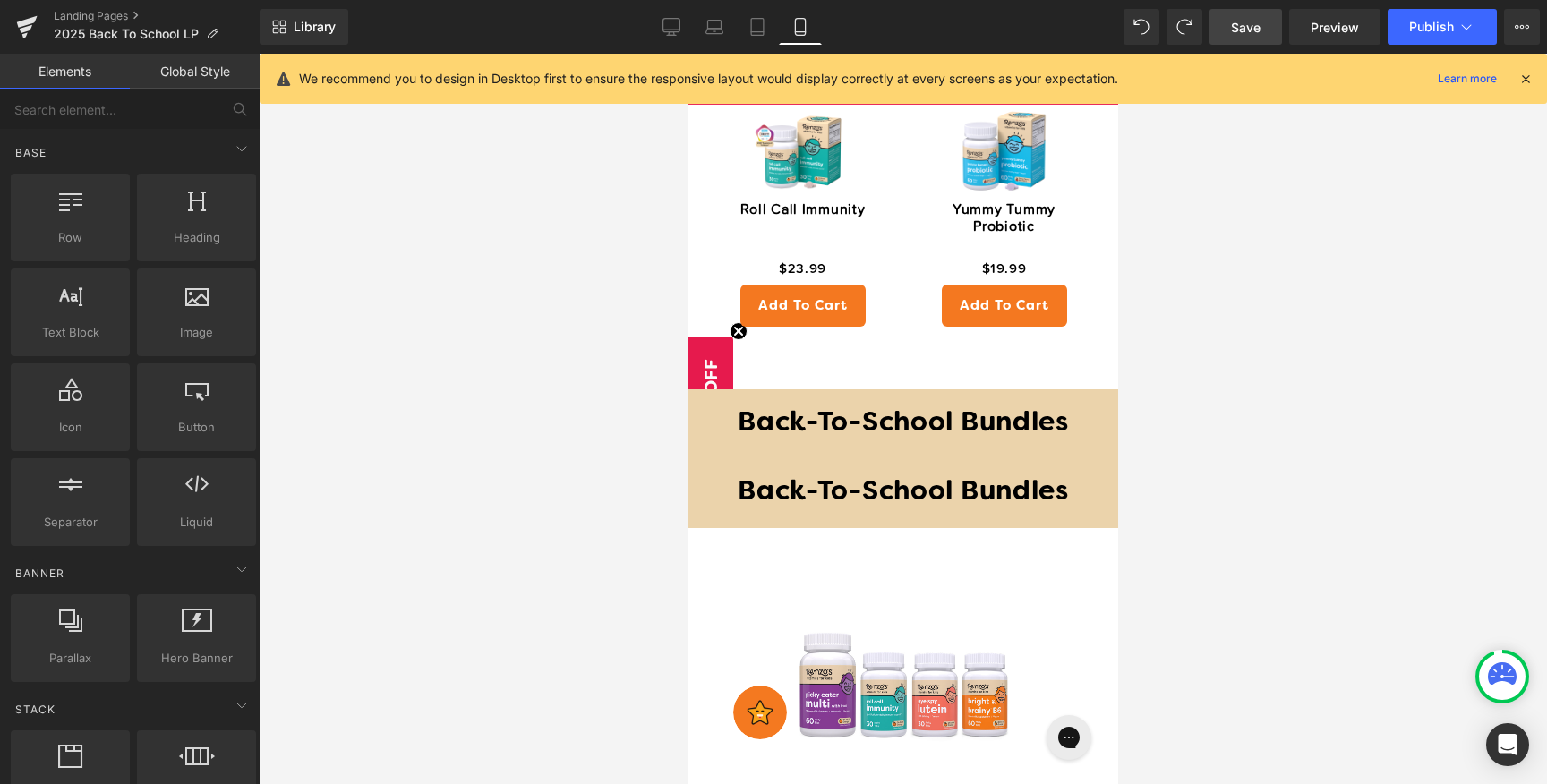
scroll to position [2268, 0]
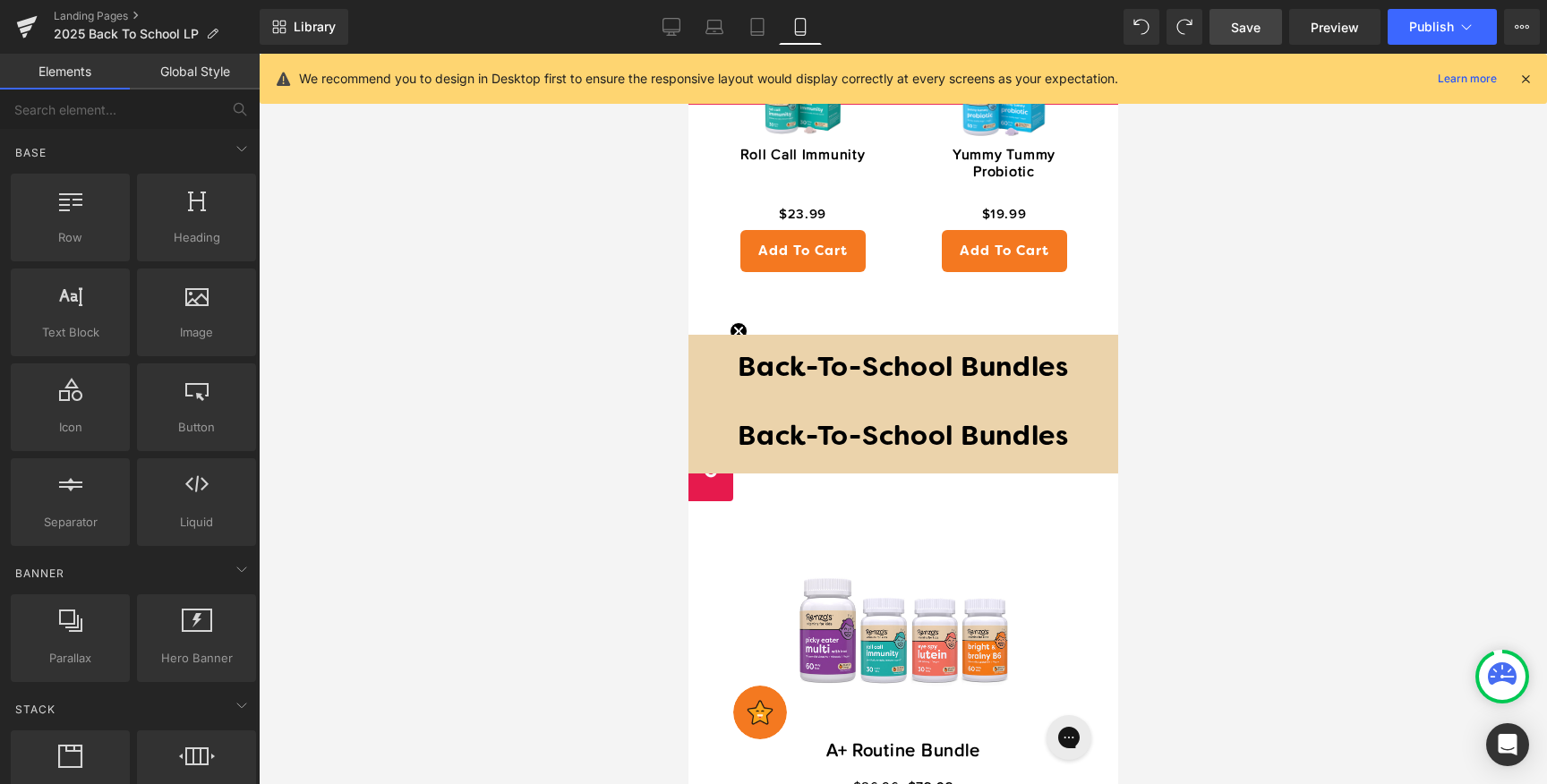
click at [982, 348] on div "Back-To-School Bundles" at bounding box center [902, 369] width 430 height 70
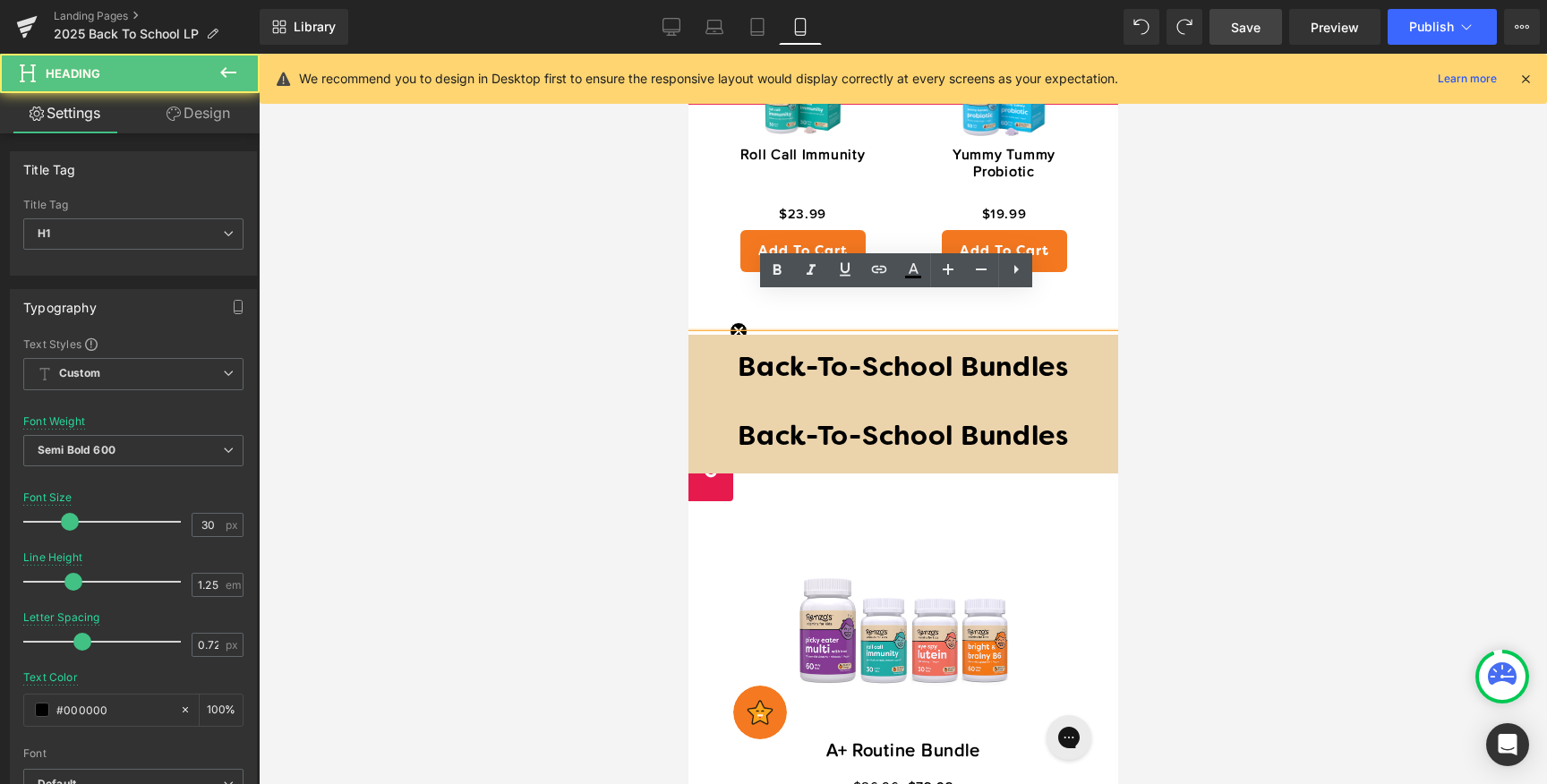
click at [1015, 421] on h1 "Back-To-School Bundles" at bounding box center [903, 438] width 412 height 34
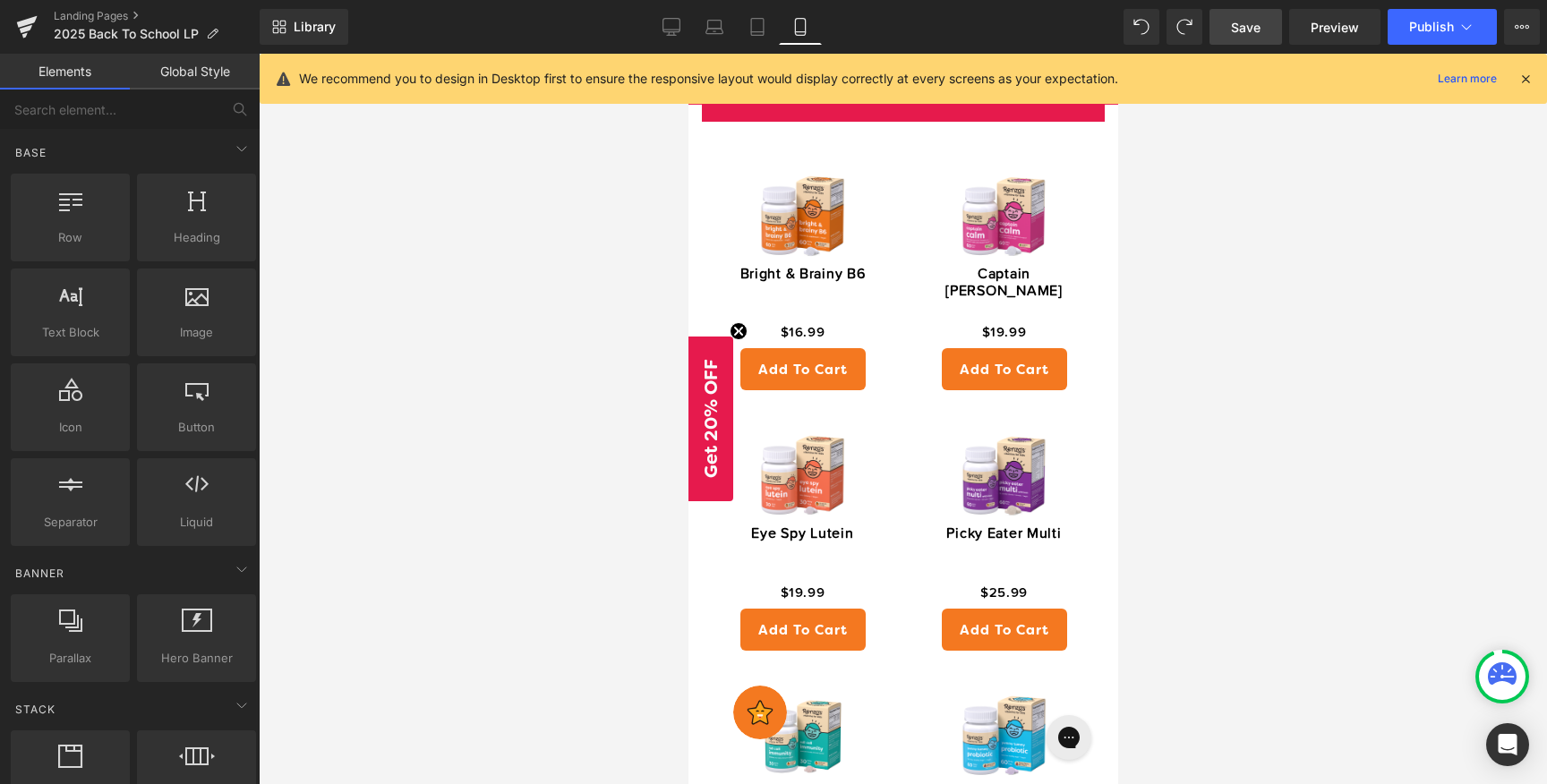
scroll to position [1504, 0]
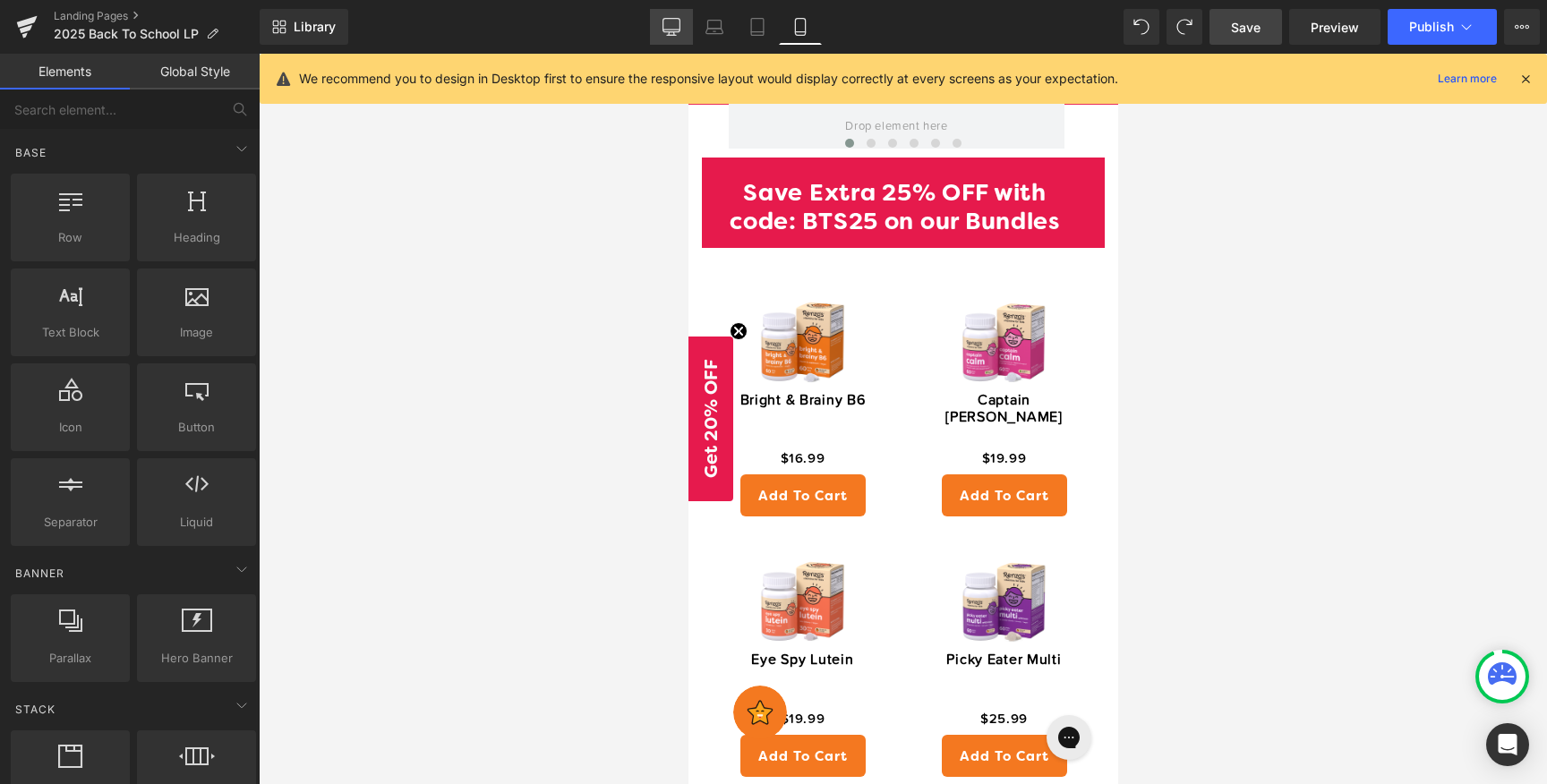
click at [669, 43] on link "Desktop" at bounding box center [671, 27] width 43 height 35
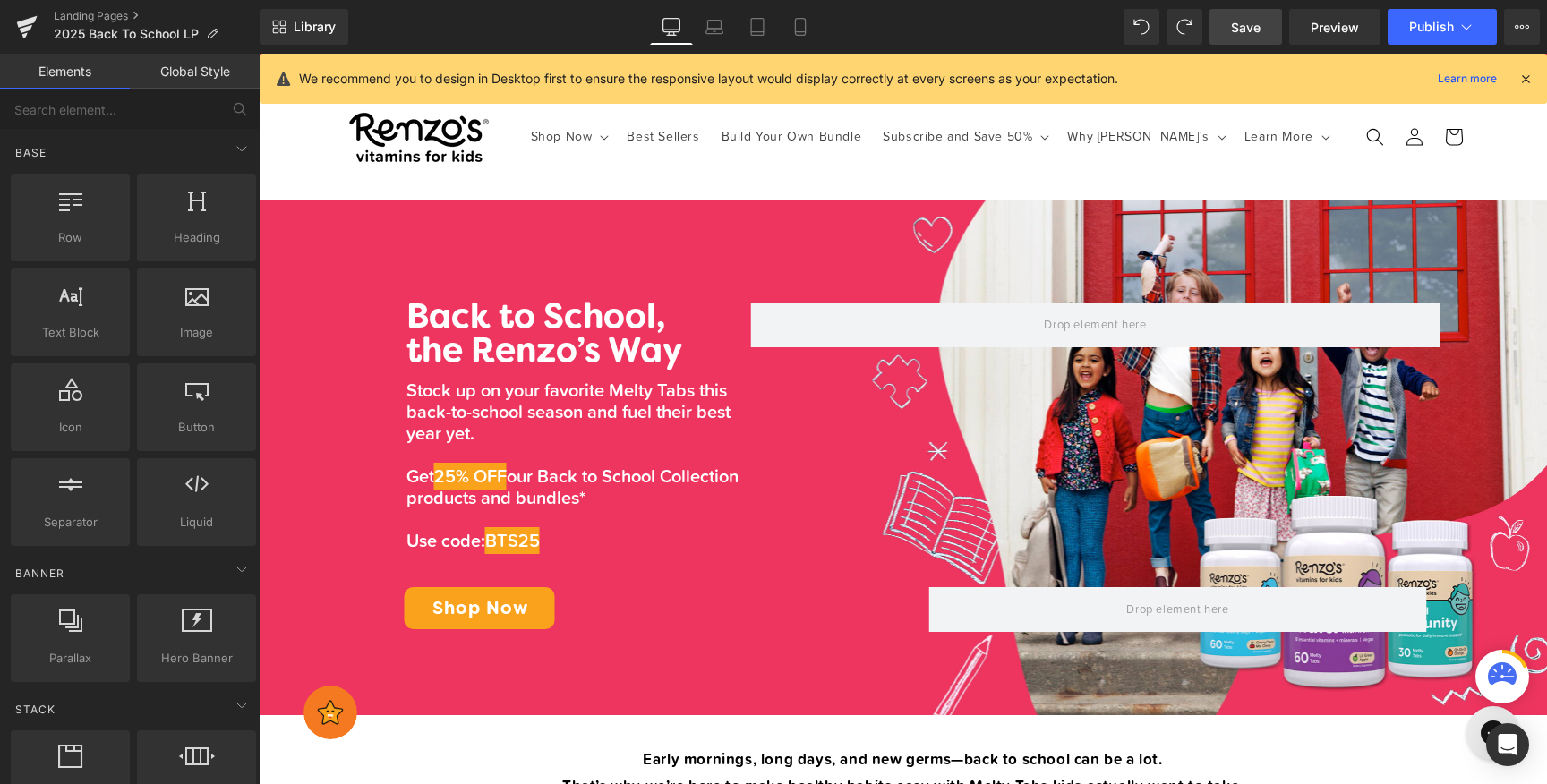
scroll to position [0, 0]
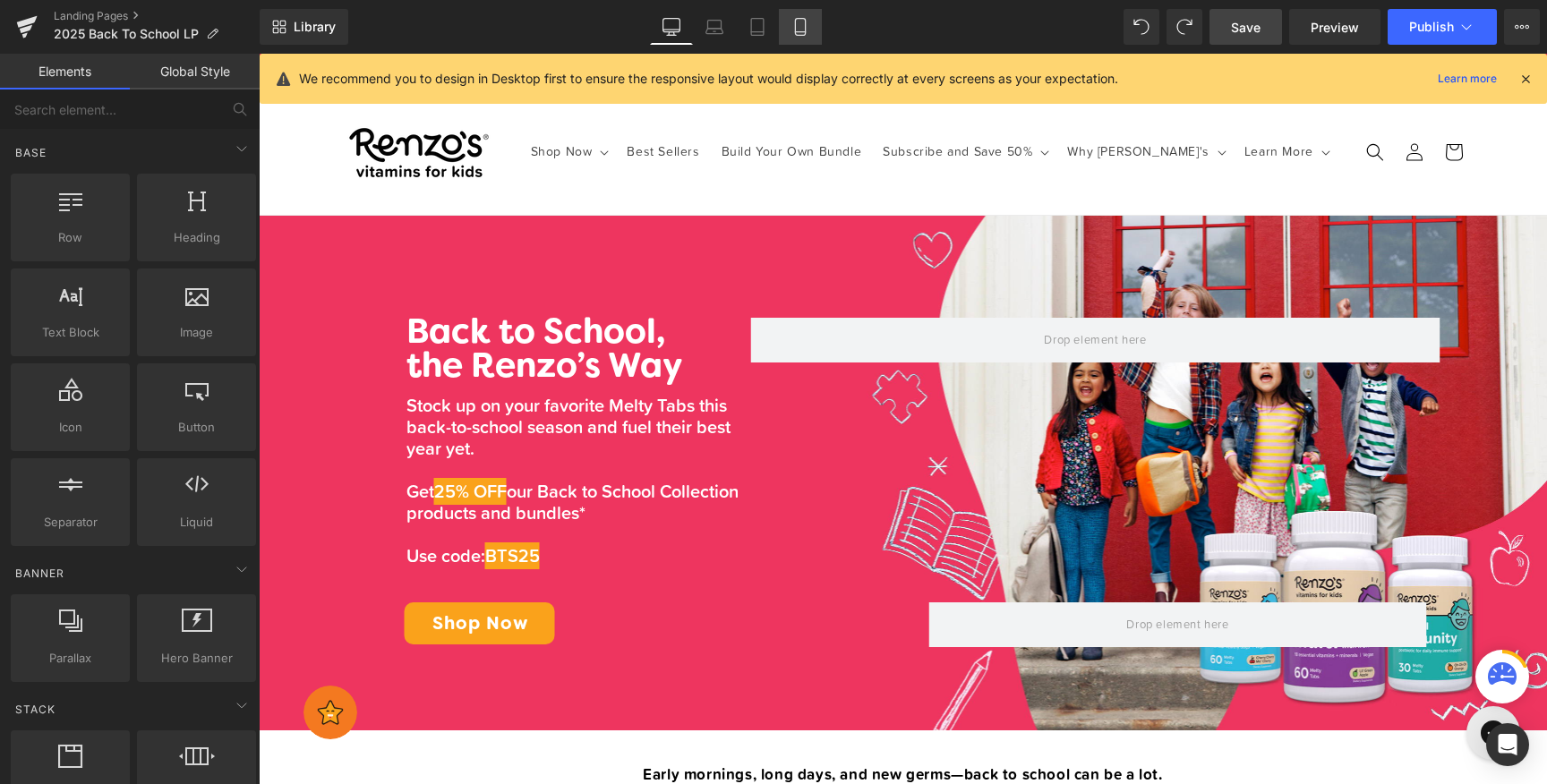
click at [804, 29] on icon at bounding box center [800, 26] width 18 height 18
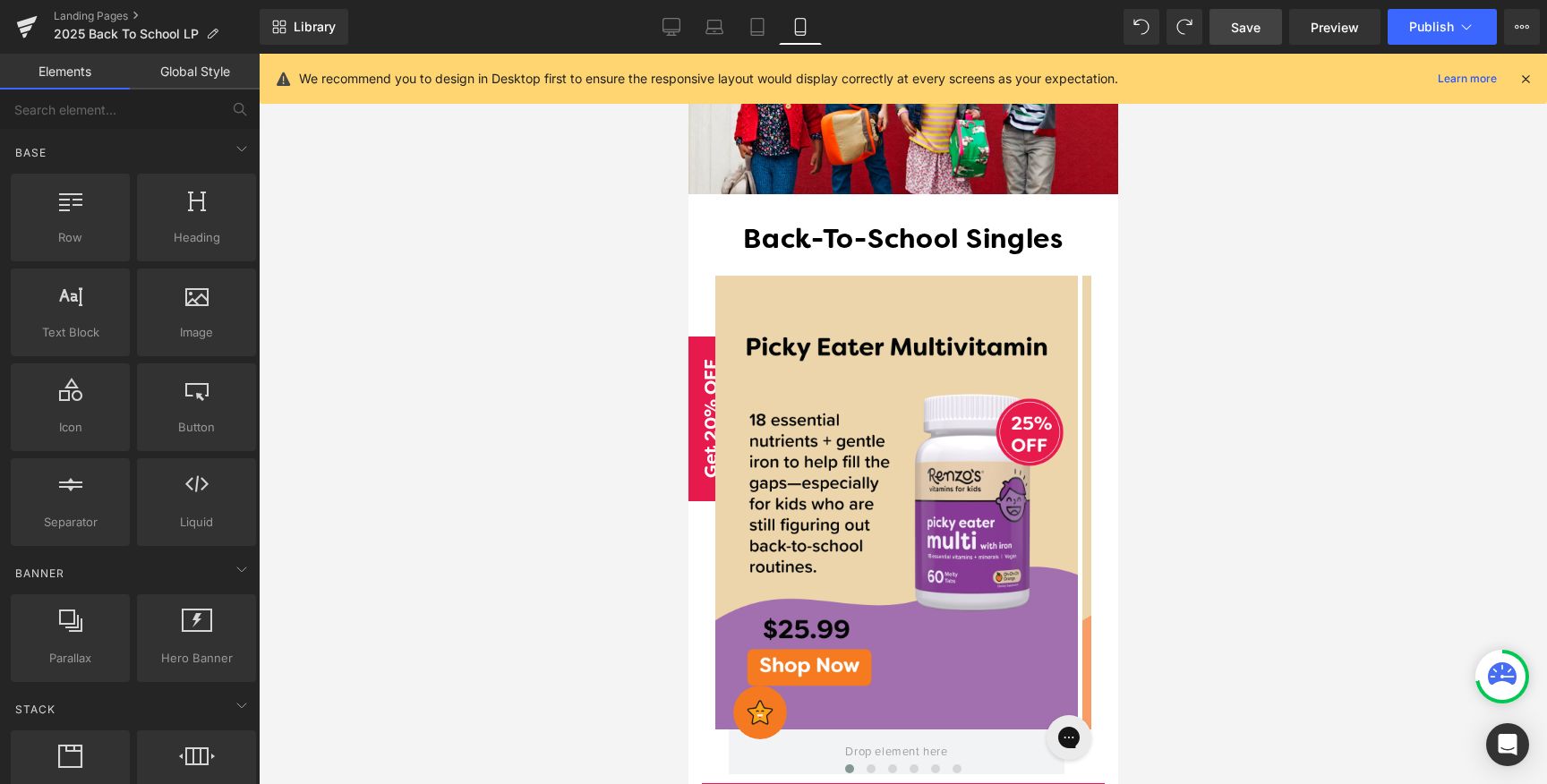
scroll to position [966, 0]
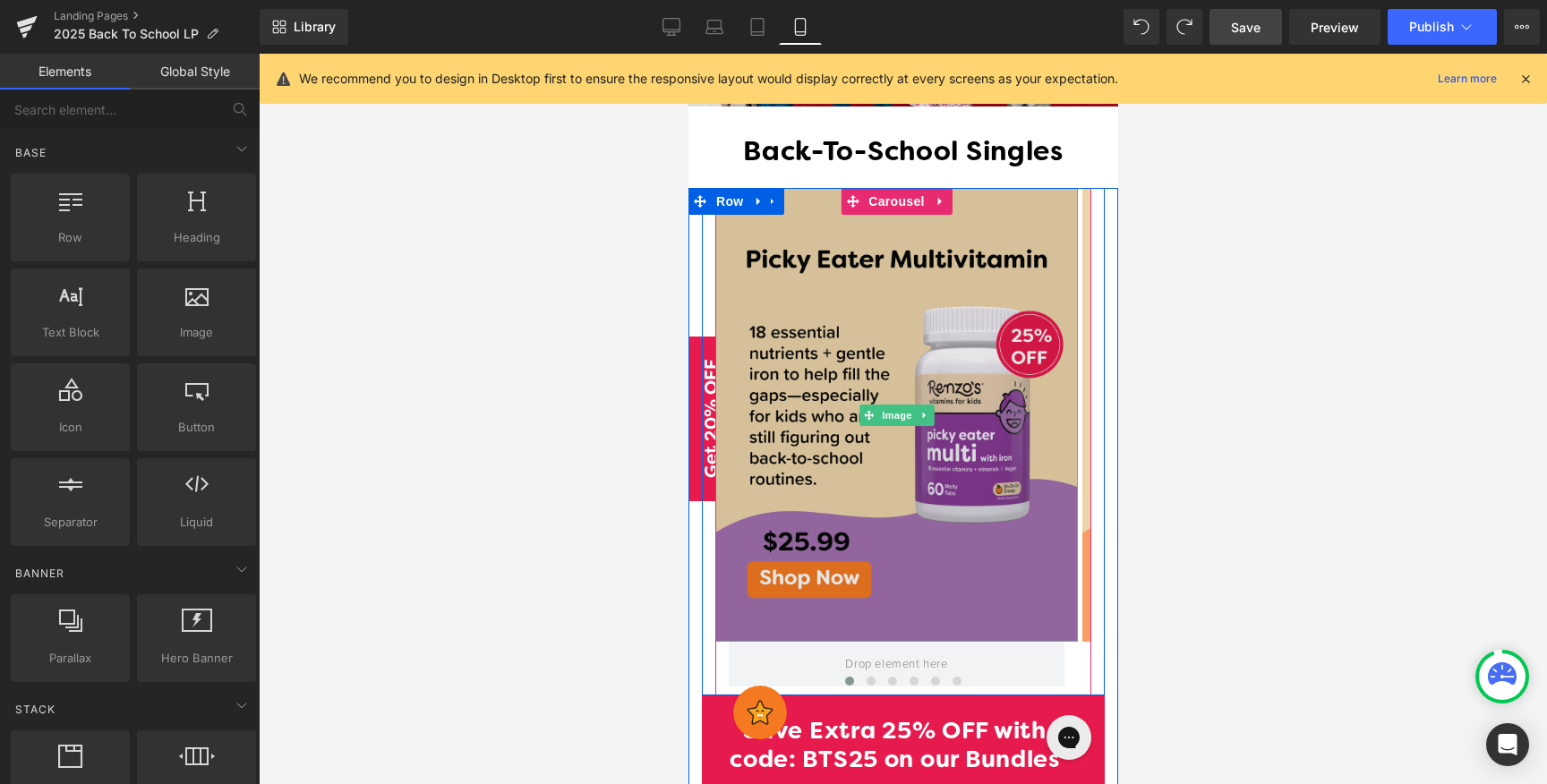
click at [914, 298] on img at bounding box center [895, 415] width 363 height 453
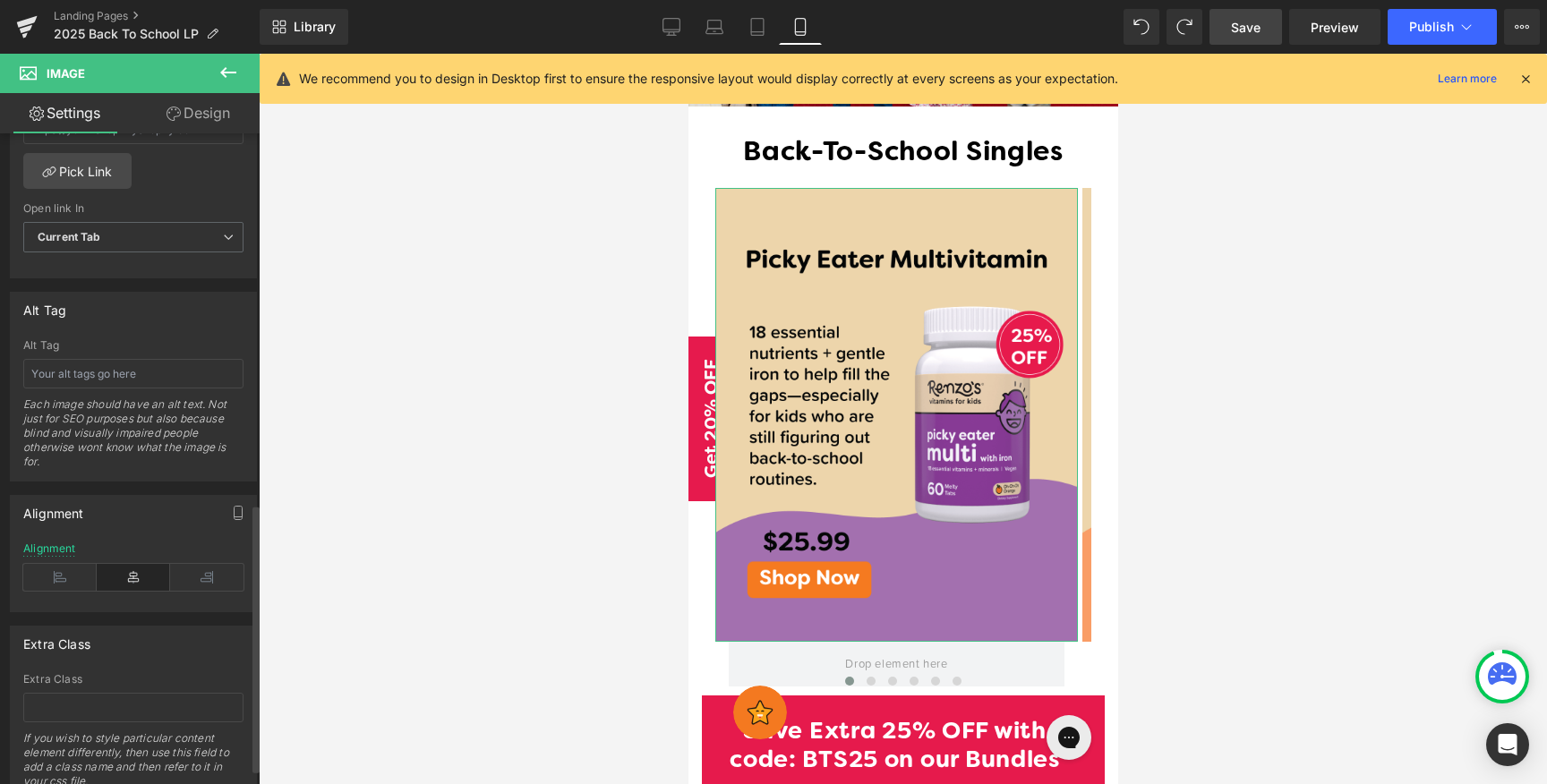
scroll to position [400, 0]
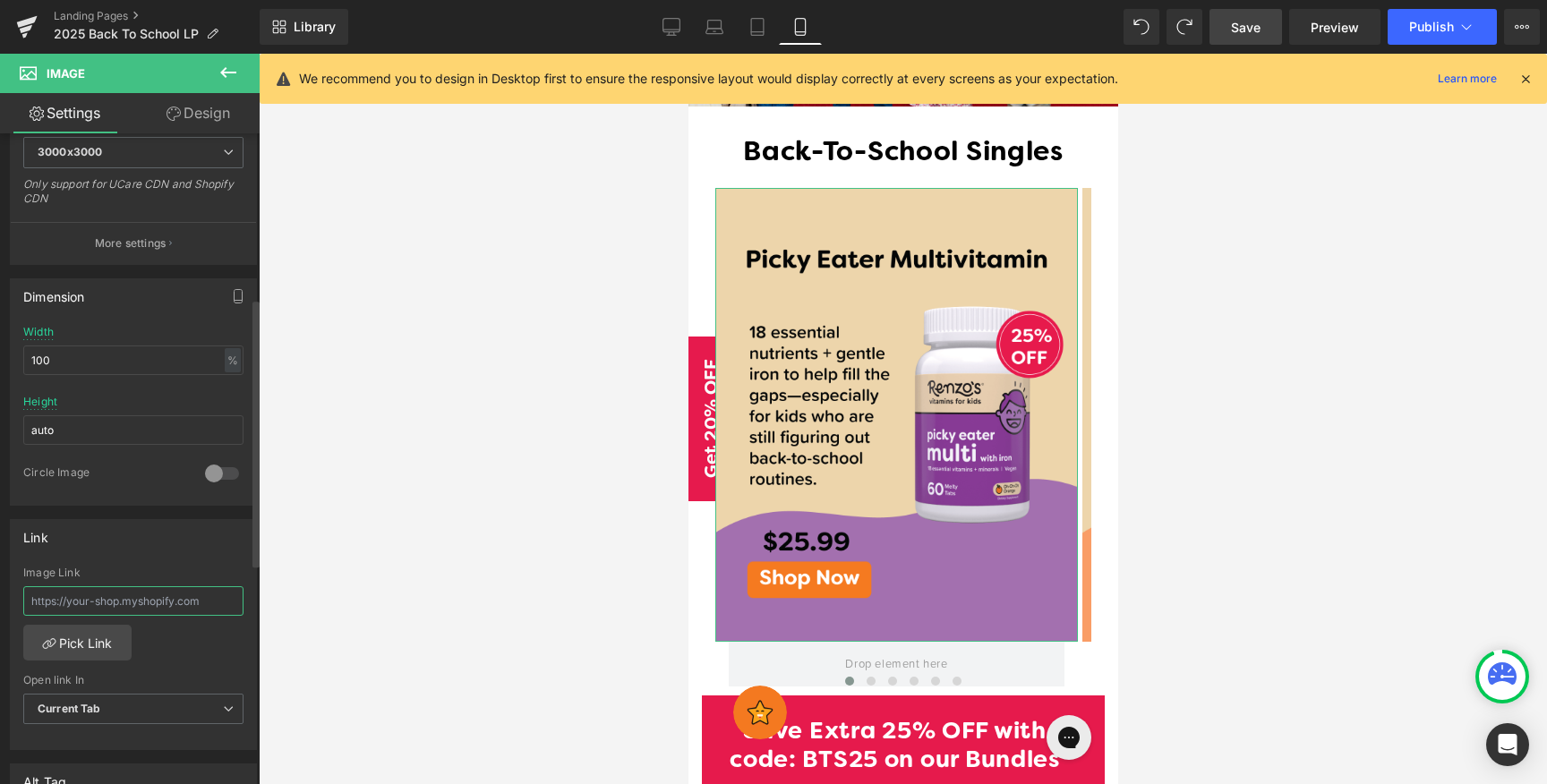
click at [145, 591] on input "text" at bounding box center [133, 601] width 220 height 30
paste input "/products/picky-eater-multi"
type input "/products/picky-eater-multi"
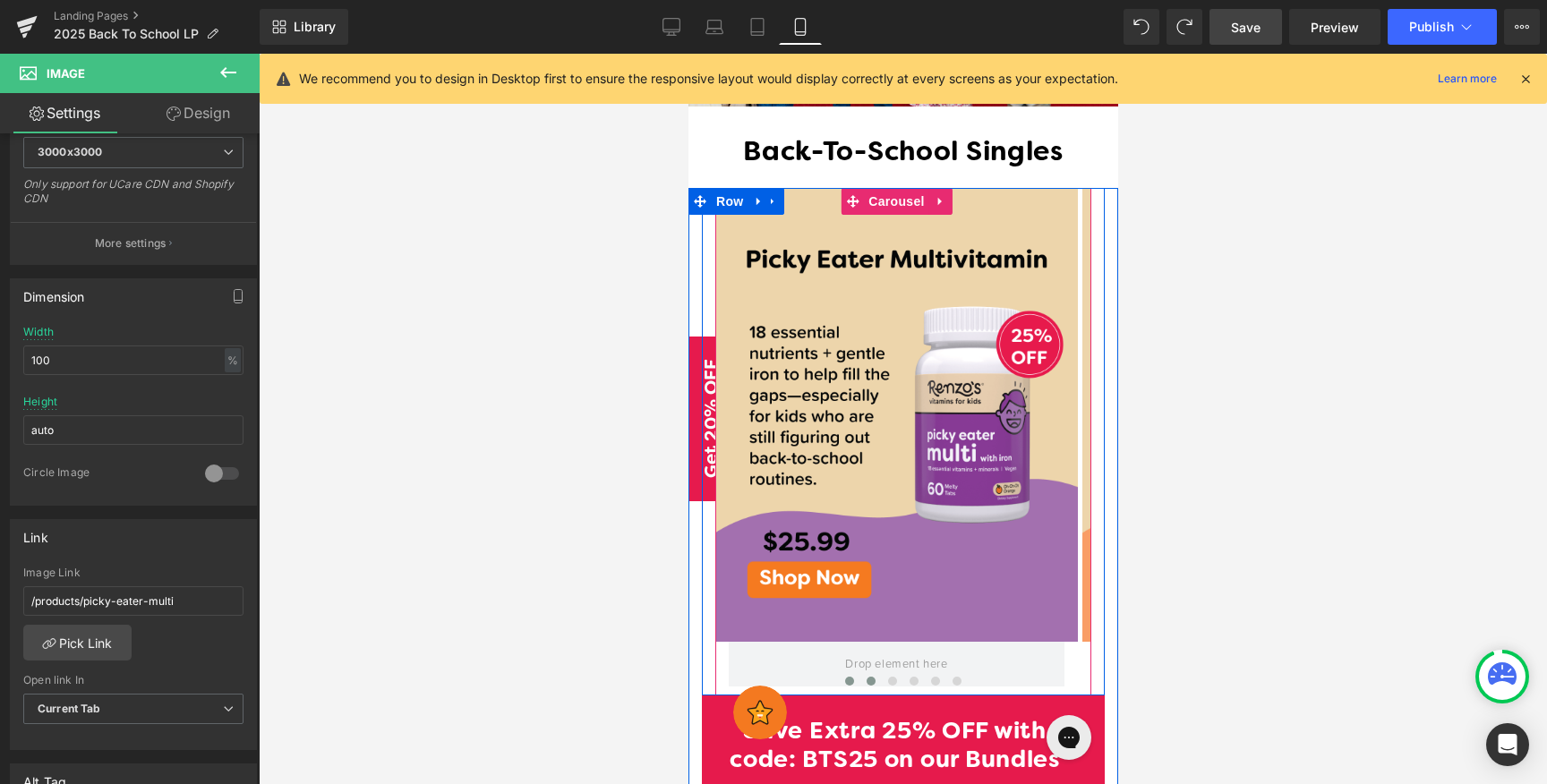
click at [865, 677] on span at bounding box center [870, 681] width 9 height 9
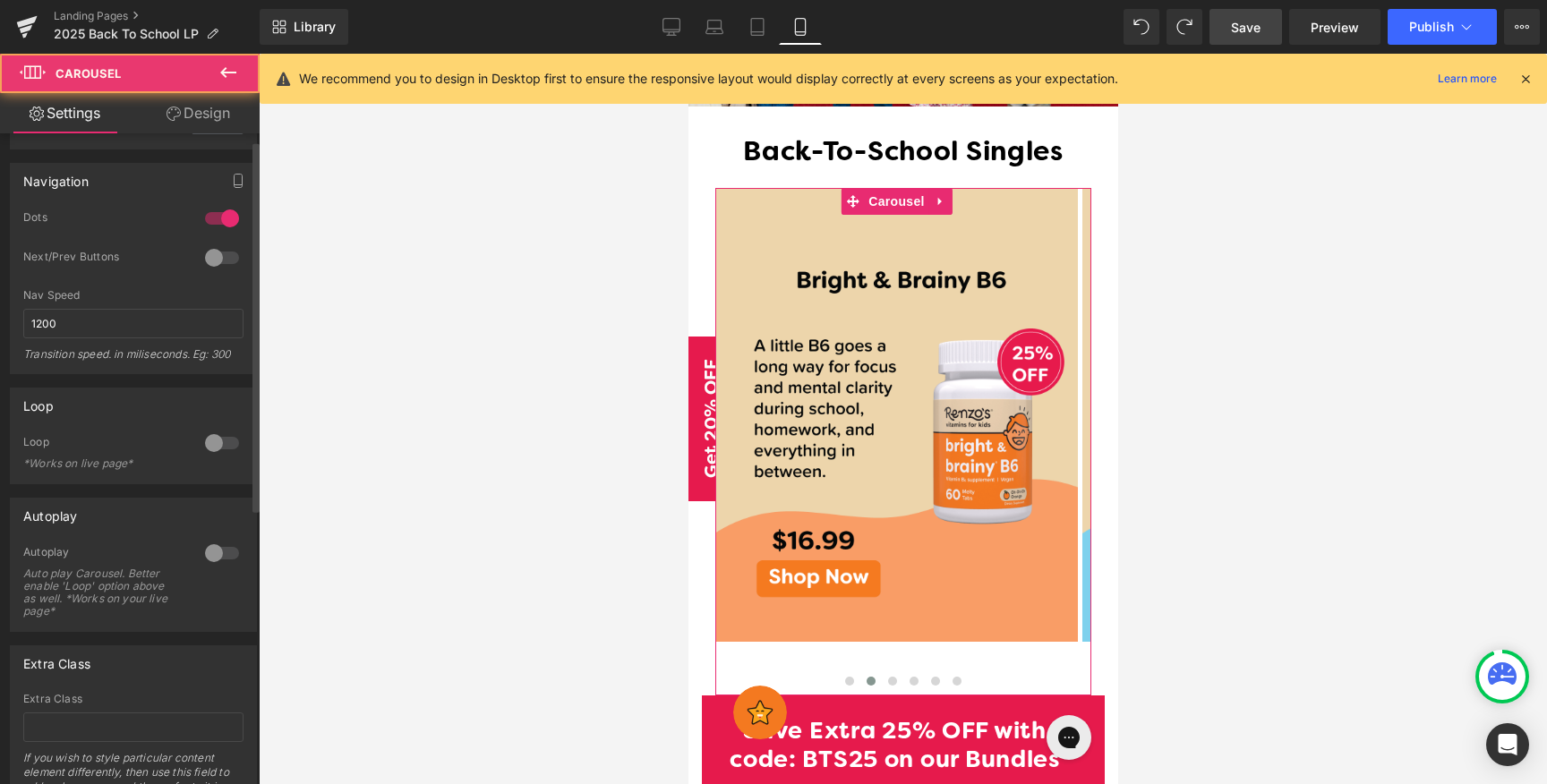
scroll to position [496, 0]
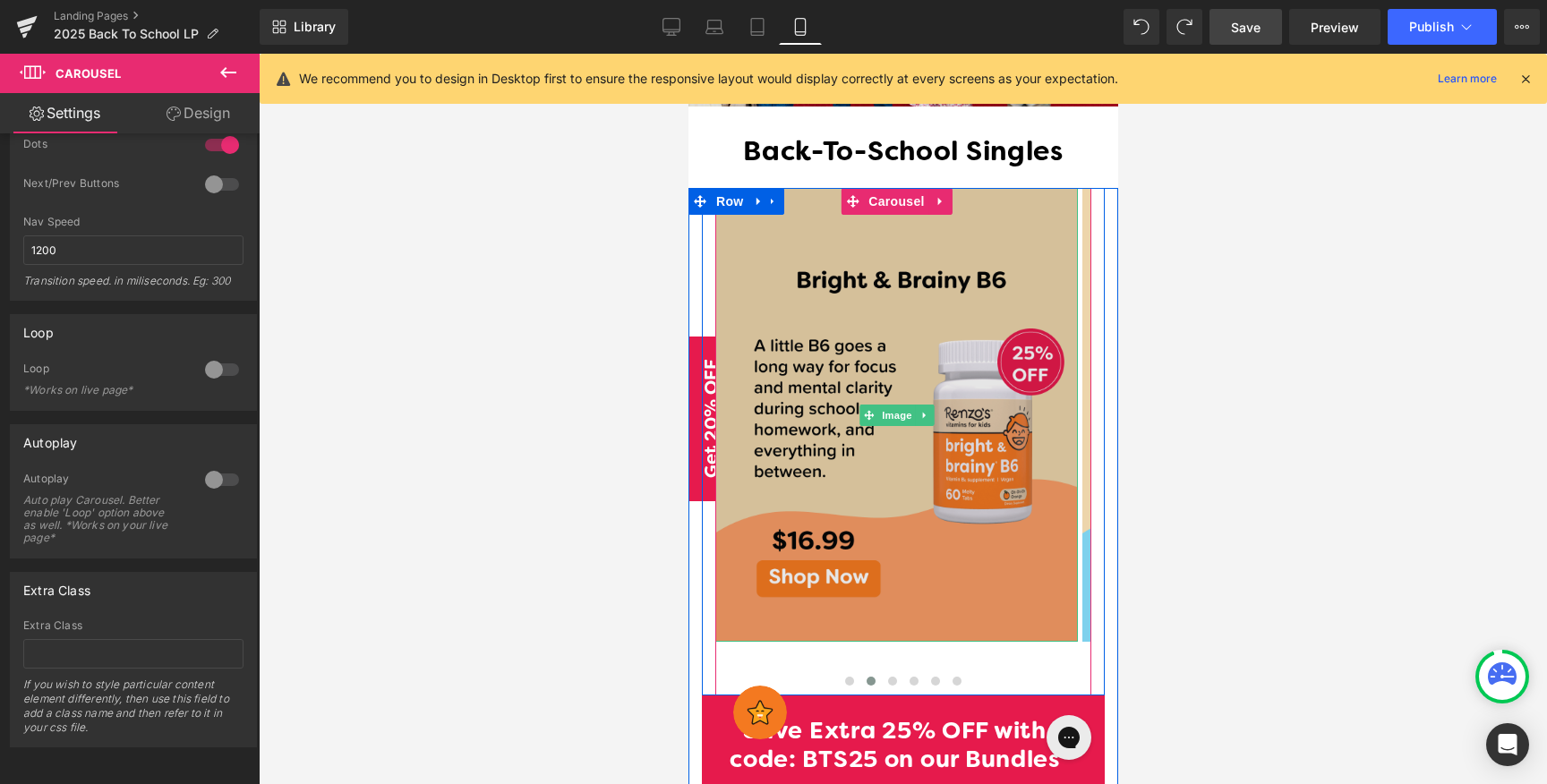
click at [854, 337] on img at bounding box center [895, 415] width 363 height 453
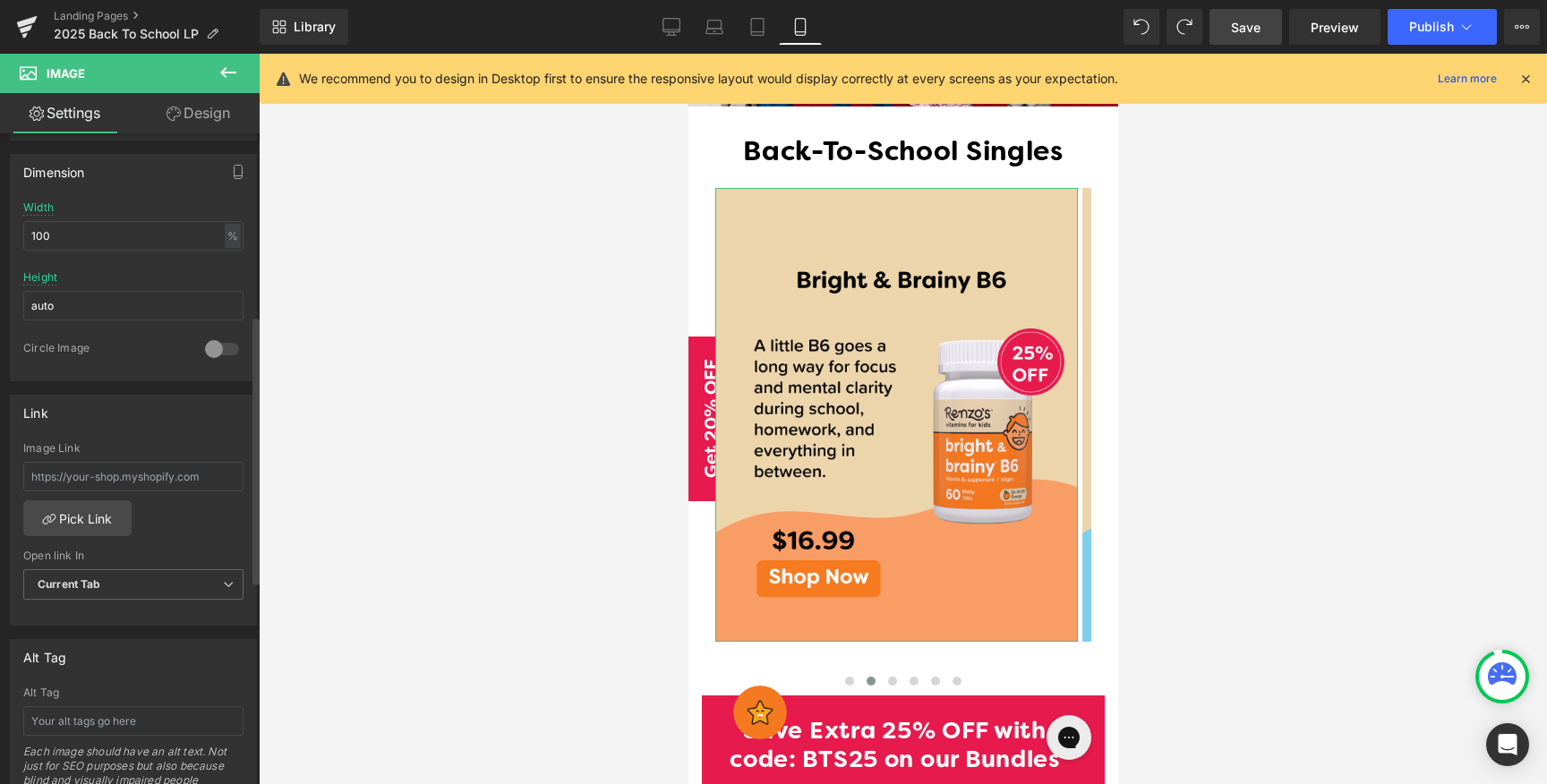
scroll to position [546, 0]
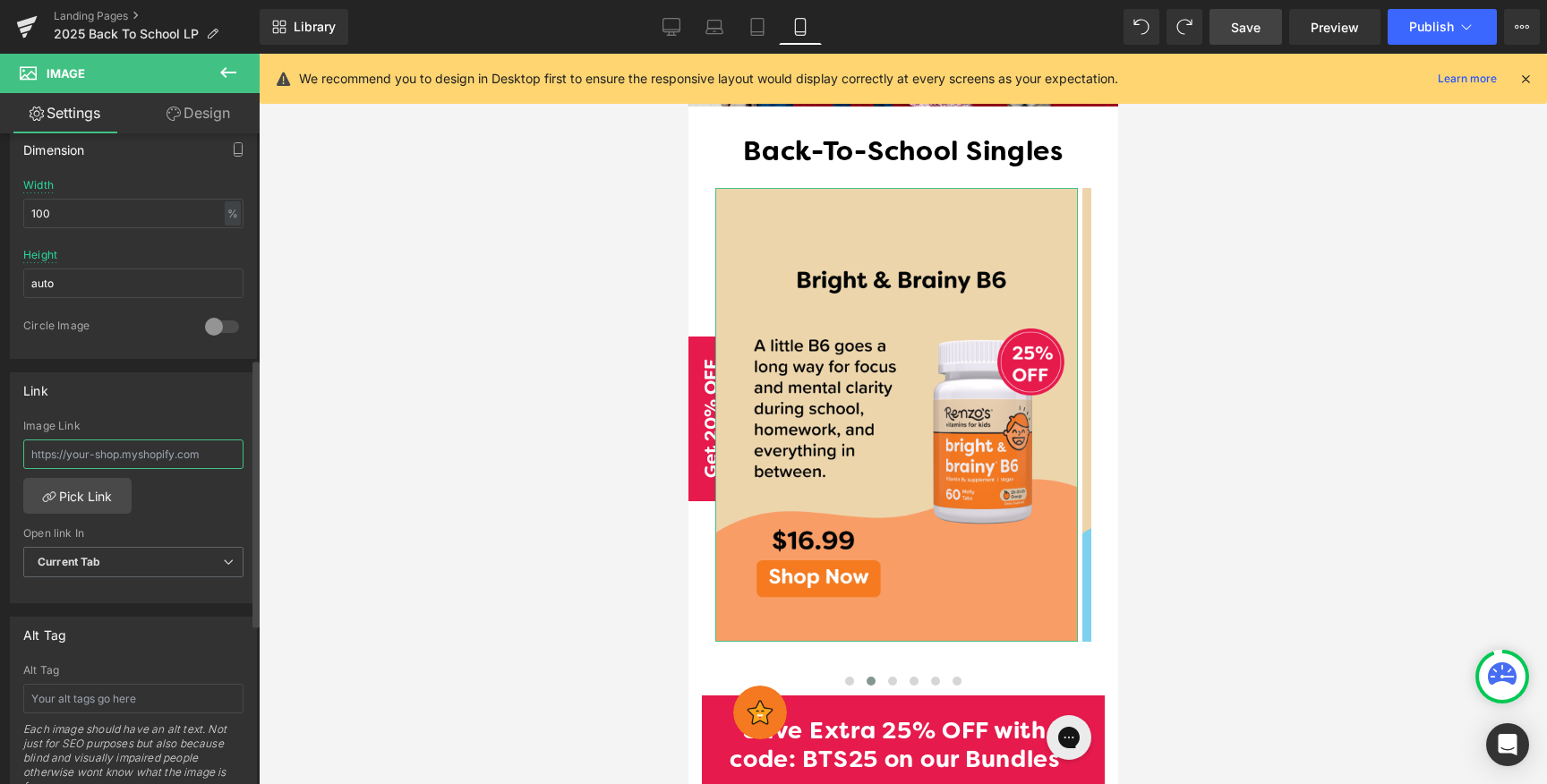
click at [167, 454] on input "text" at bounding box center [133, 454] width 220 height 30
type input "/products/bright-brainy-b6"
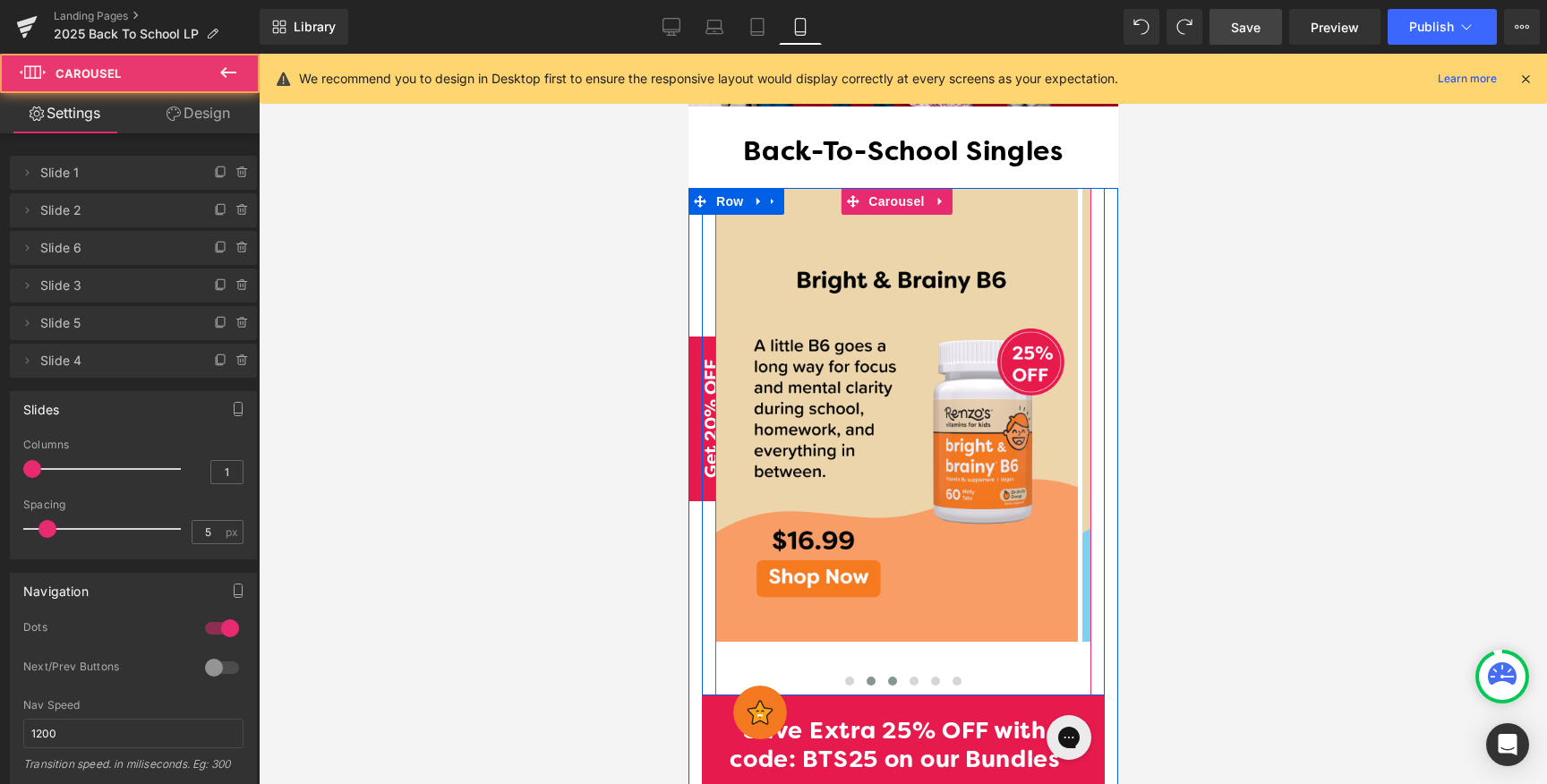
click at [881, 672] on button at bounding box center [891, 681] width 21 height 18
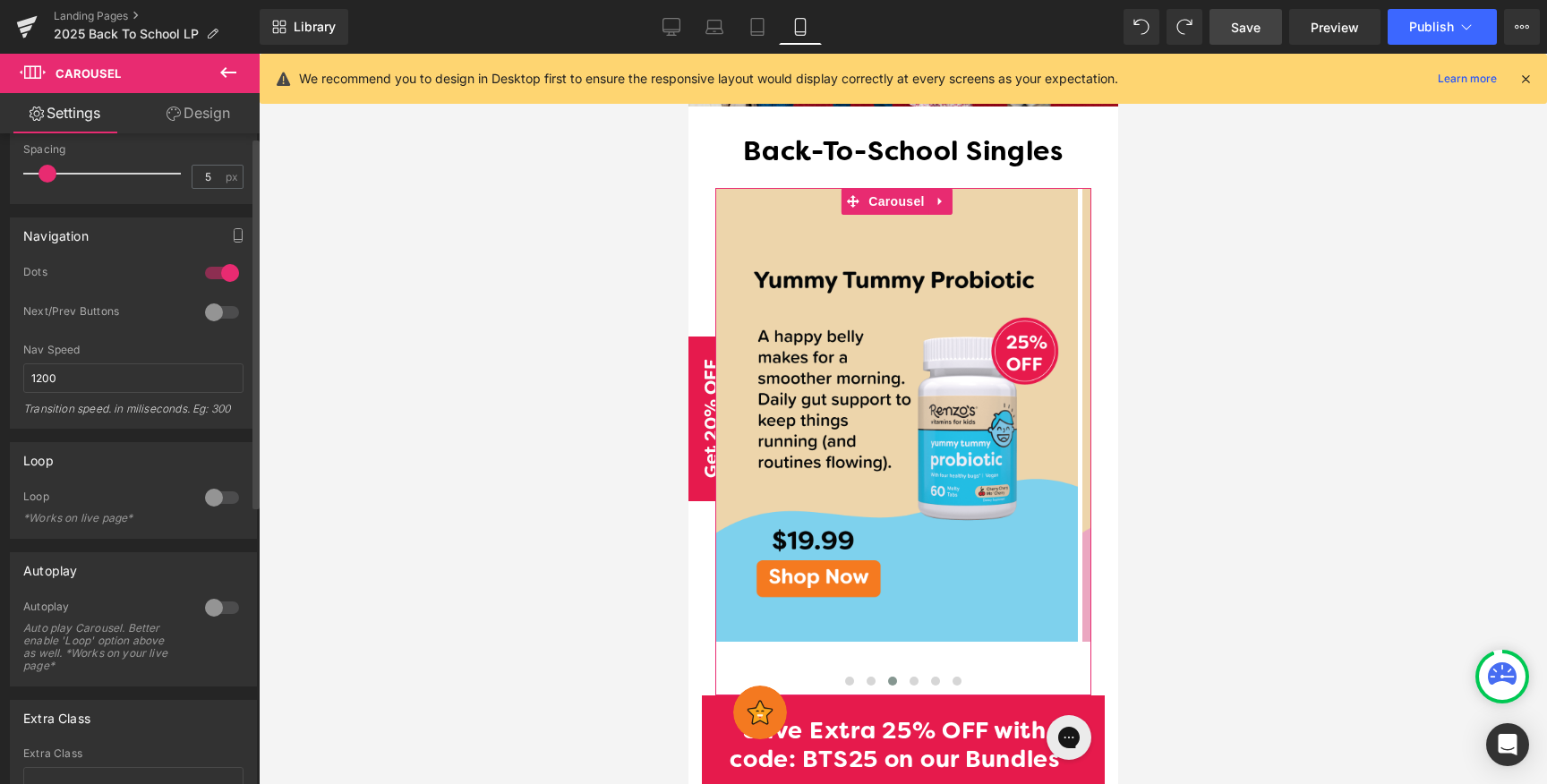
scroll to position [496, 0]
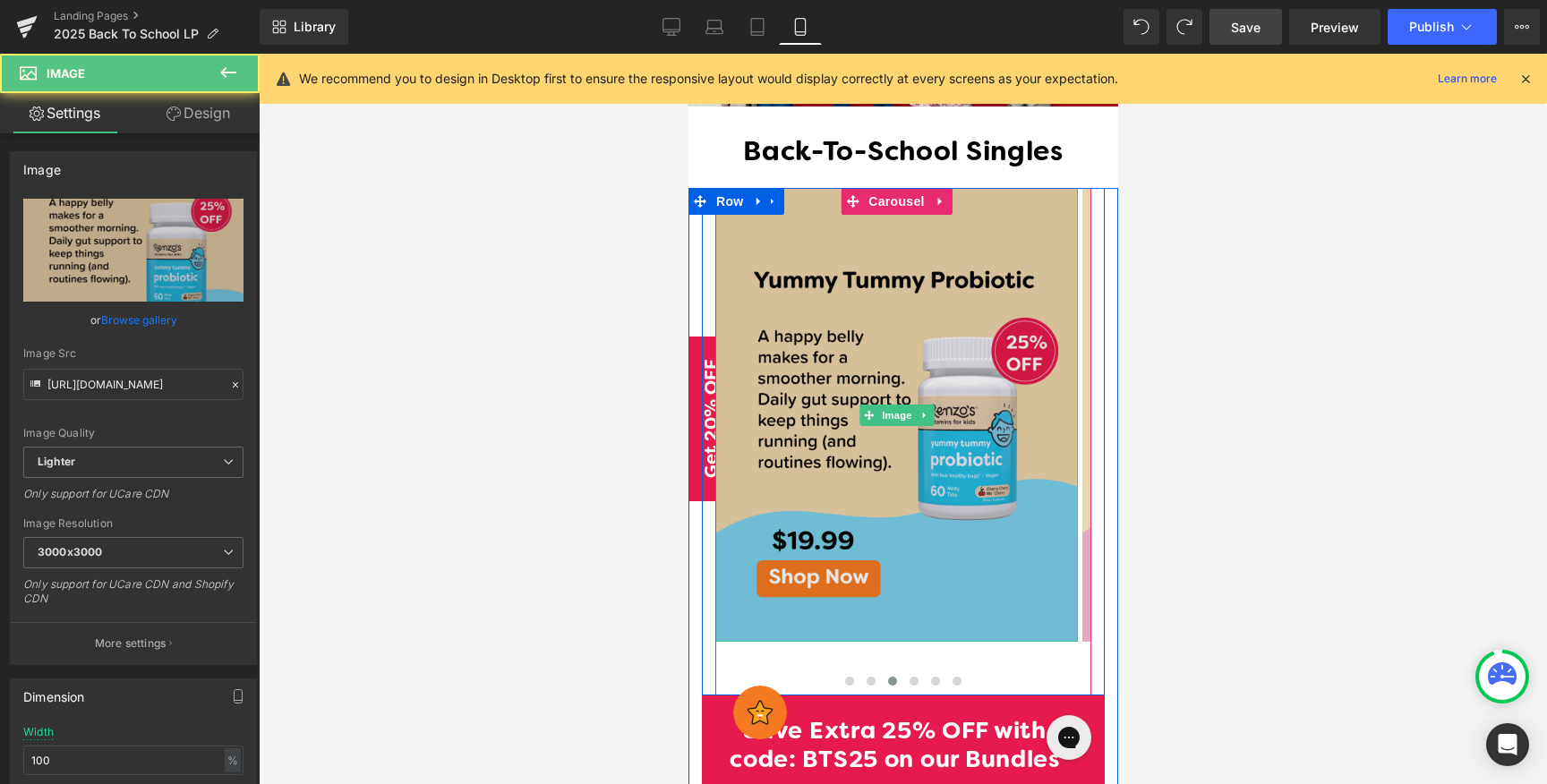
click at [877, 336] on img at bounding box center [895, 415] width 363 height 453
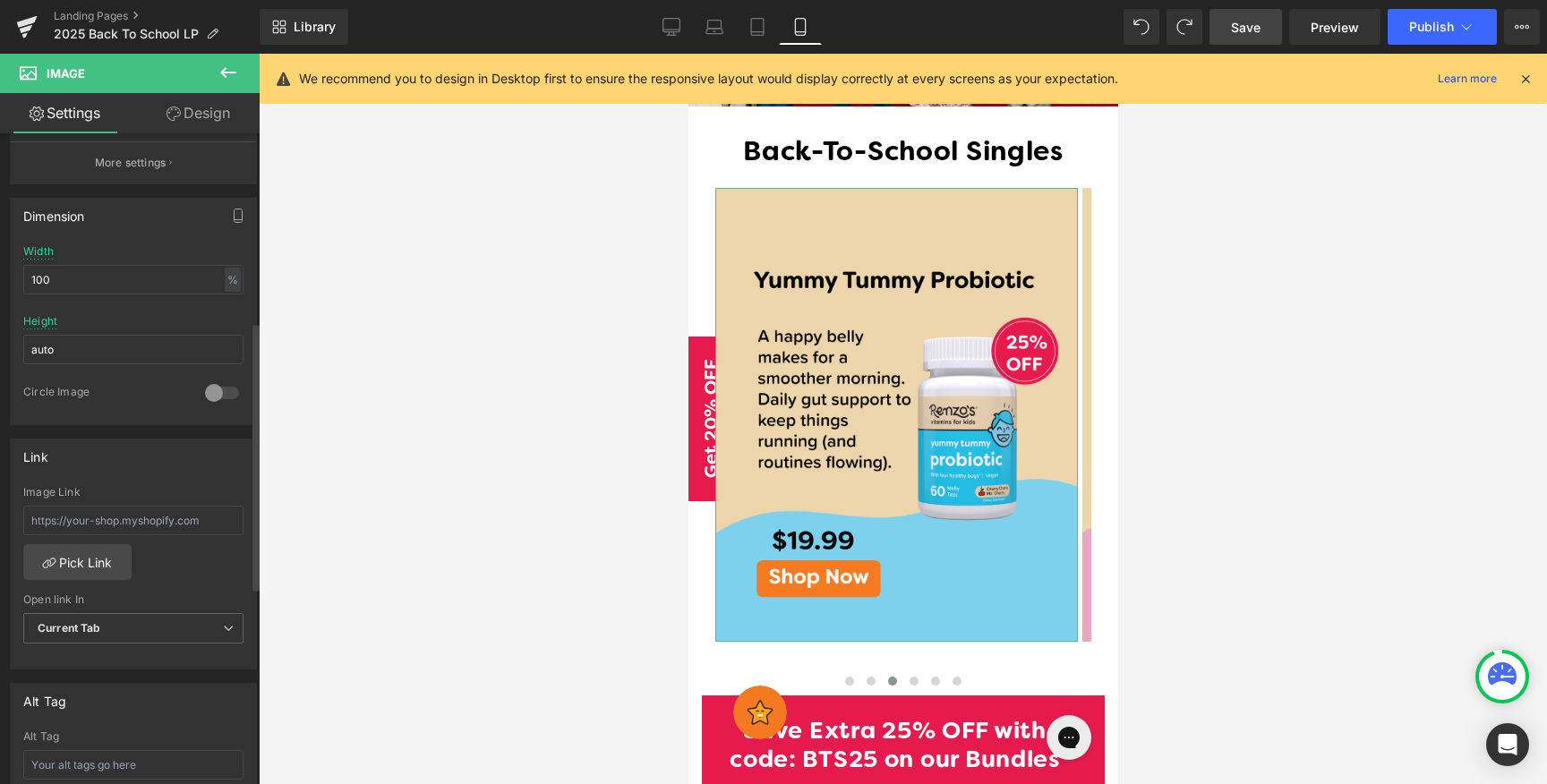
scroll to position [591, 0]
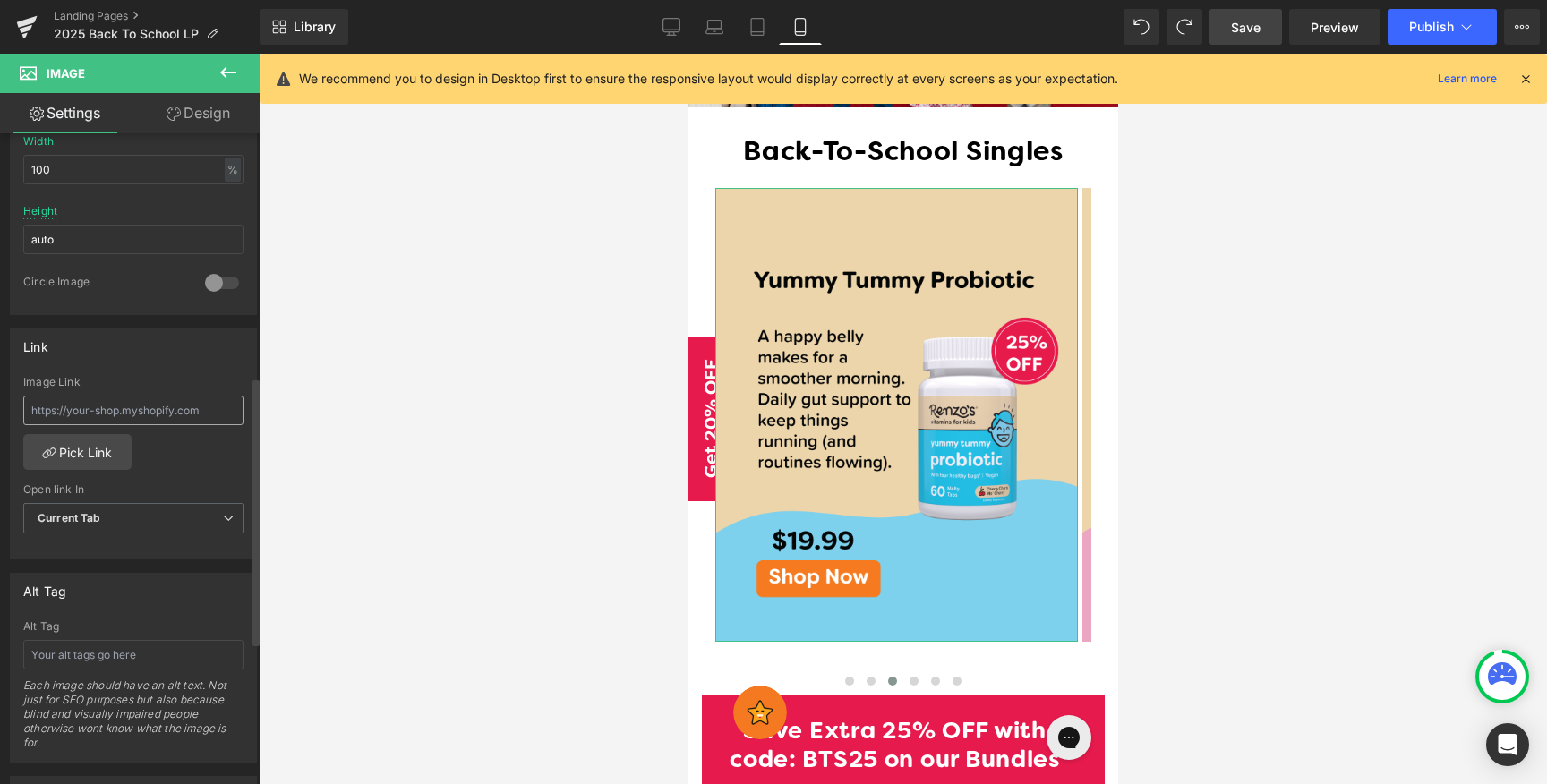
click at [136, 406] on input "text" at bounding box center [133, 410] width 220 height 30
type input "/products/yummy-tummy-probiotic"
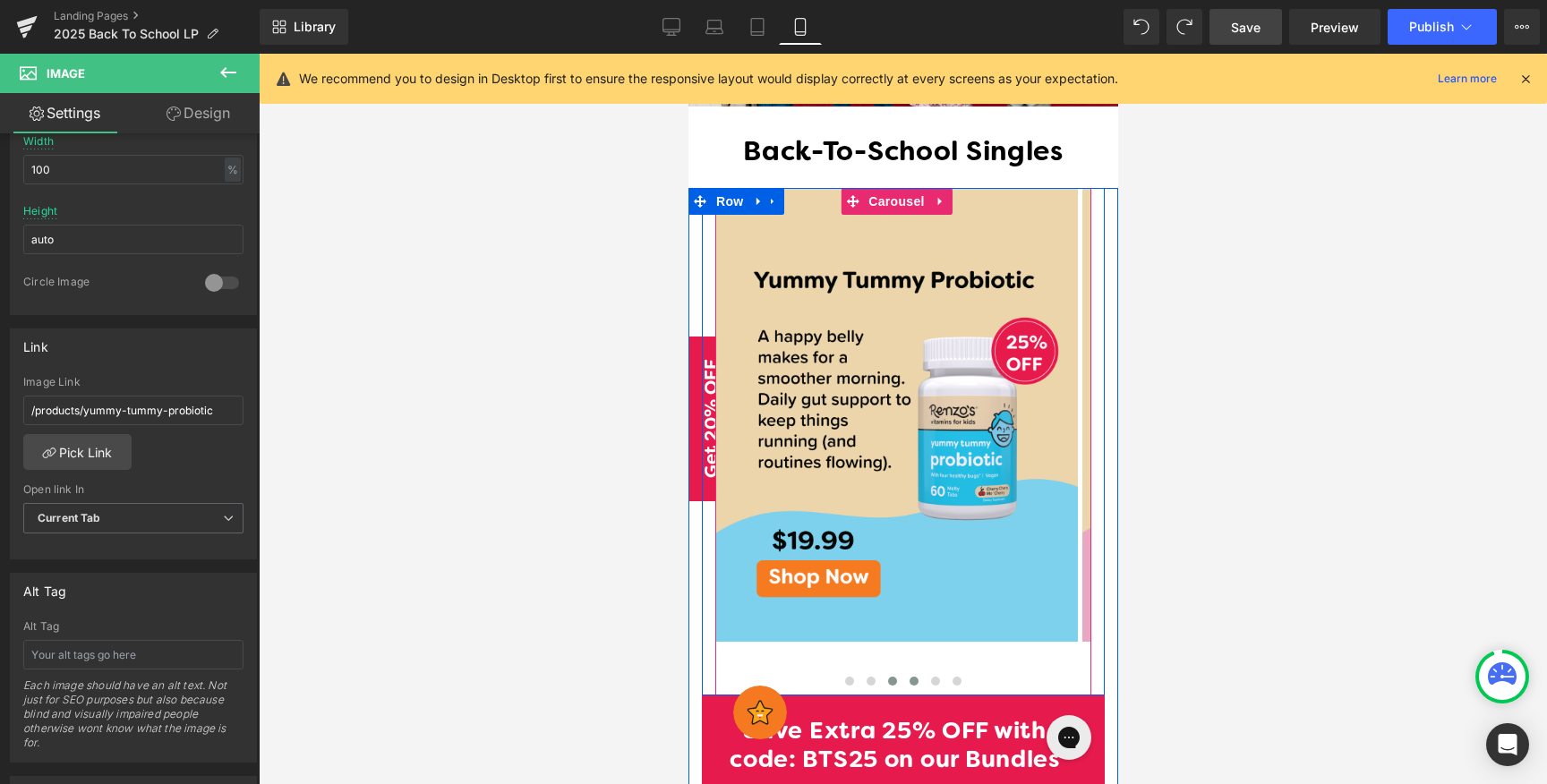
click at [909, 672] on button at bounding box center [913, 681] width 21 height 18
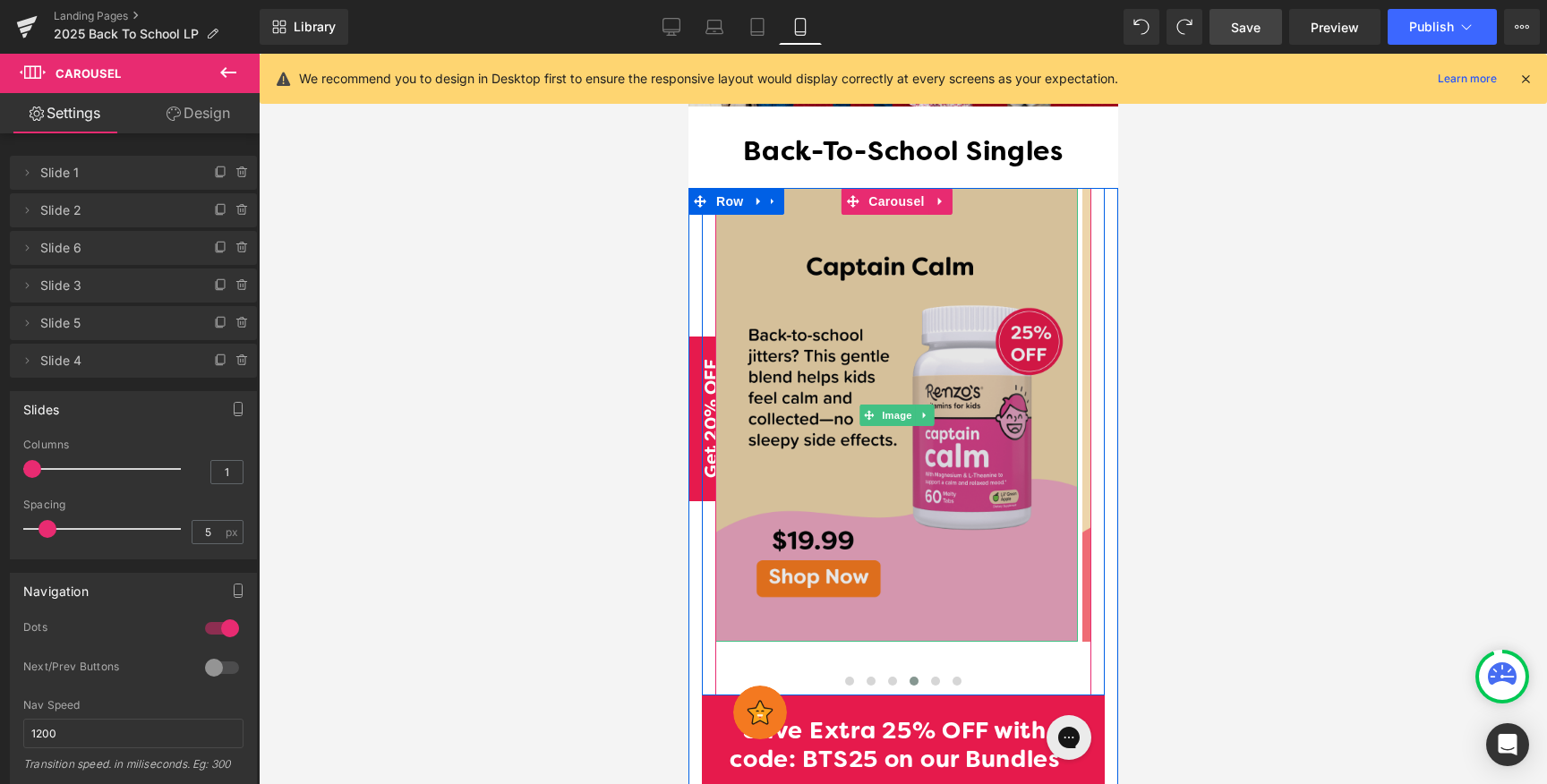
click at [830, 431] on img at bounding box center [895, 415] width 363 height 453
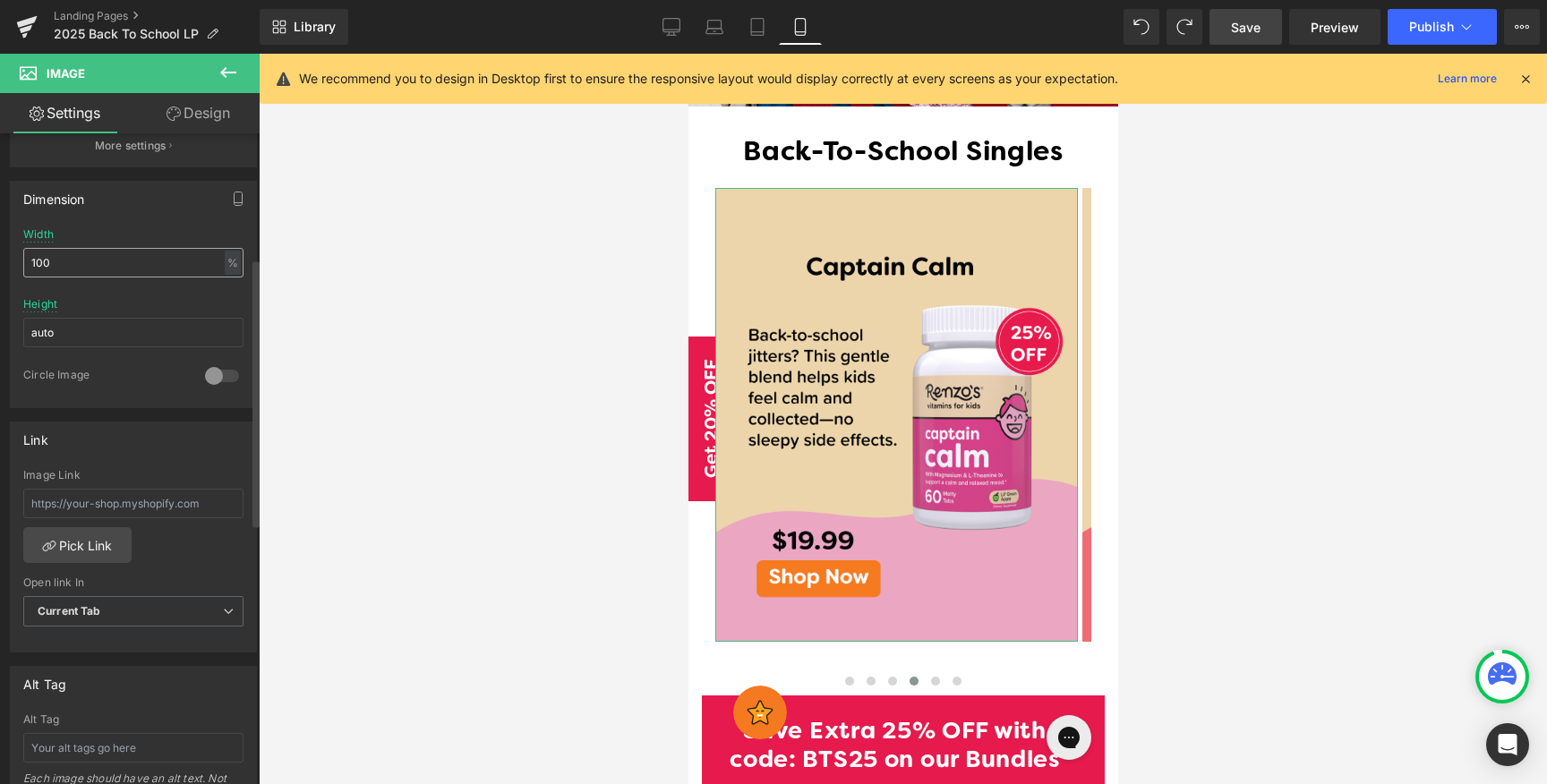
scroll to position [566, 0]
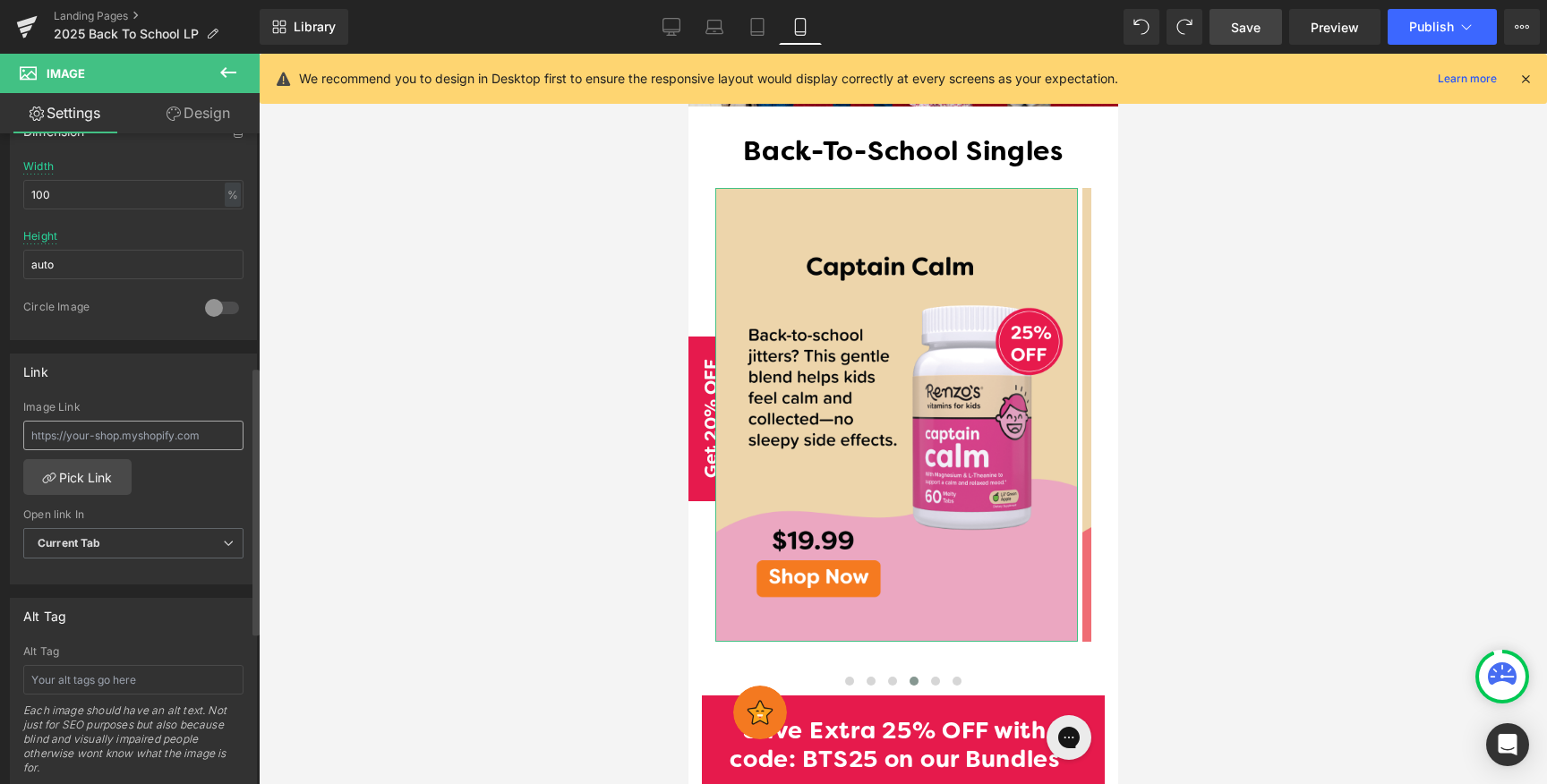
click at [143, 426] on input "text" at bounding box center [133, 435] width 220 height 30
type input "/products/captain-calm"
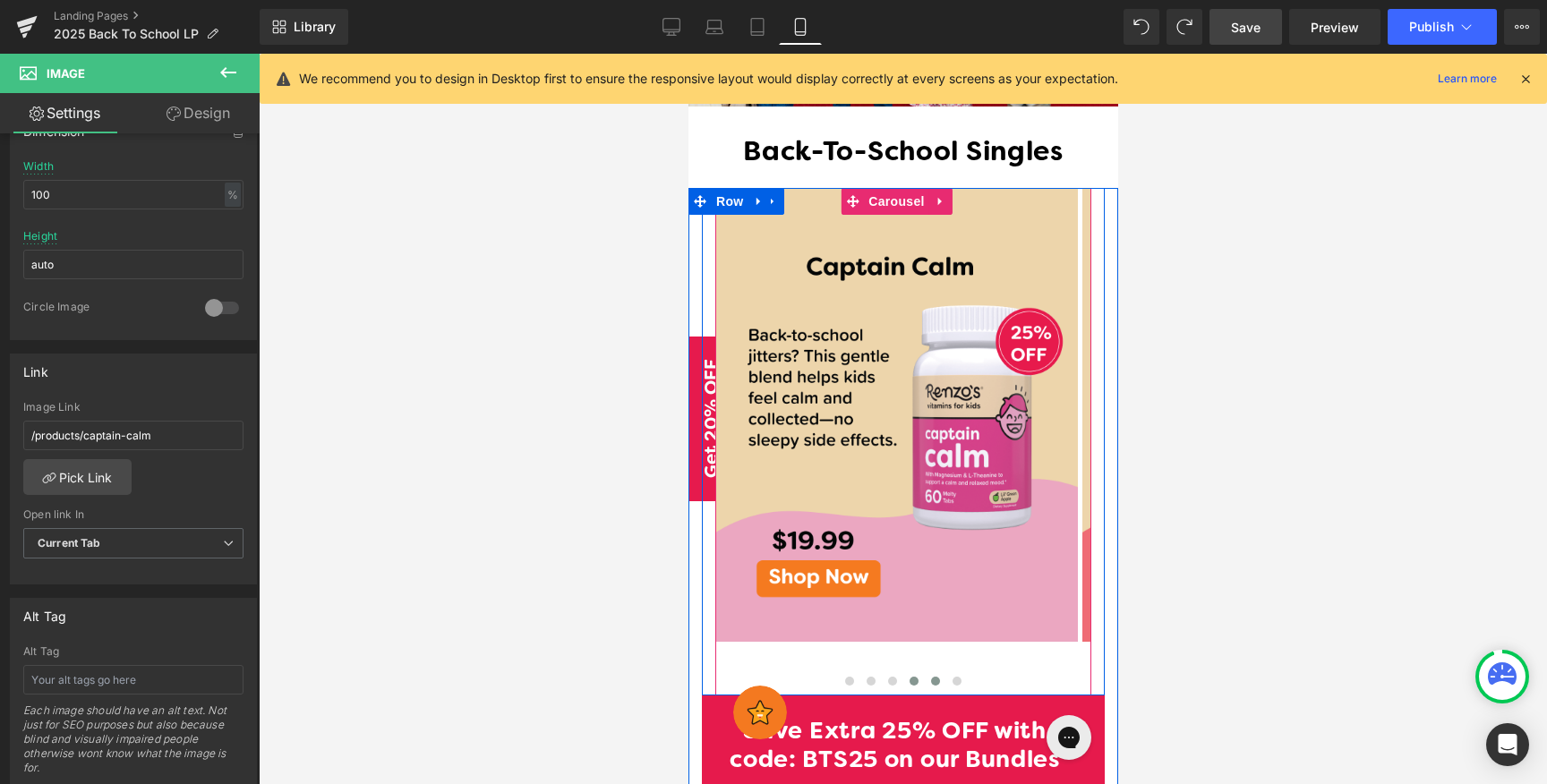
click at [930, 677] on span at bounding box center [934, 681] width 9 height 9
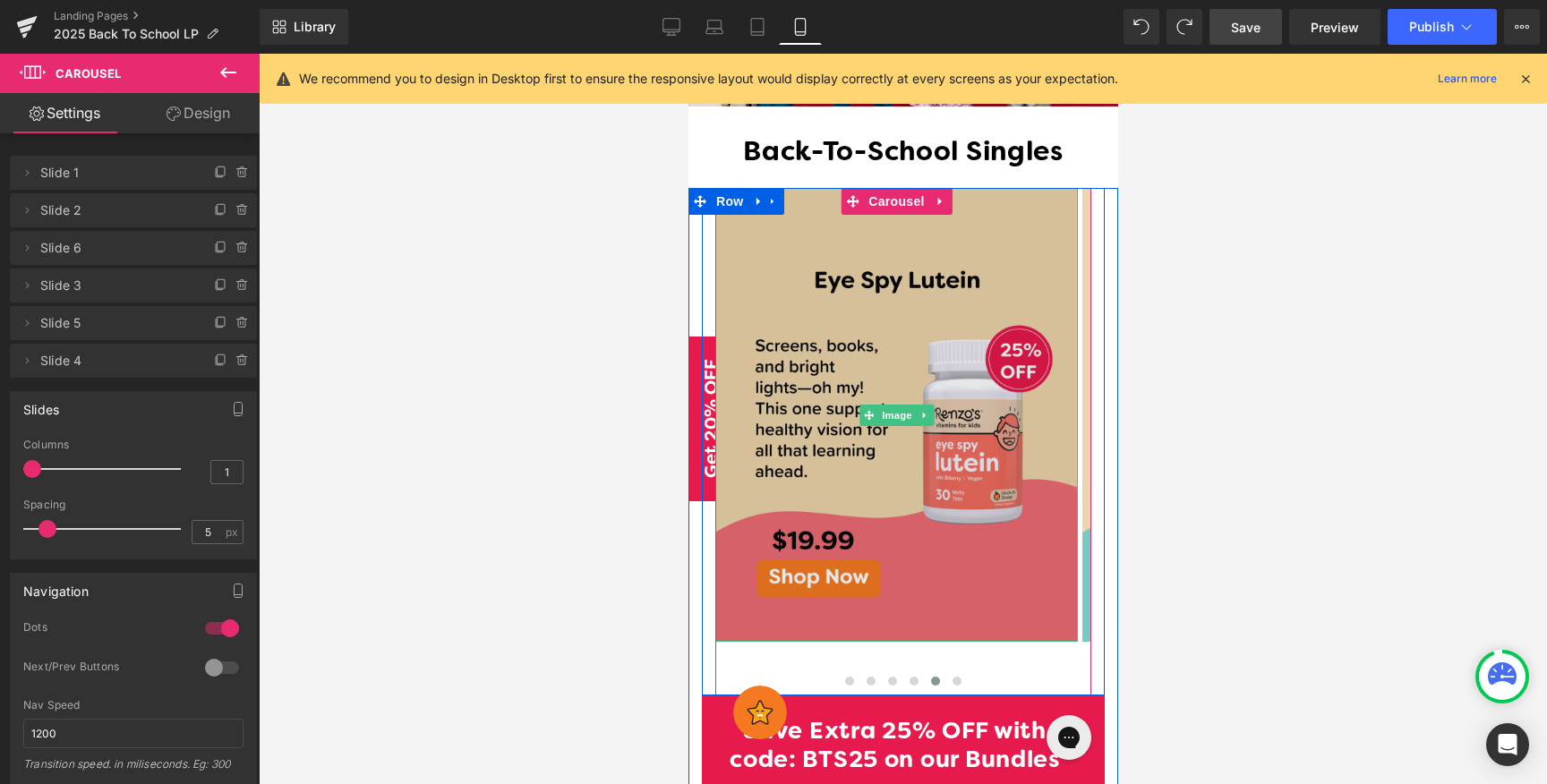
click at [946, 501] on img at bounding box center [895, 415] width 363 height 453
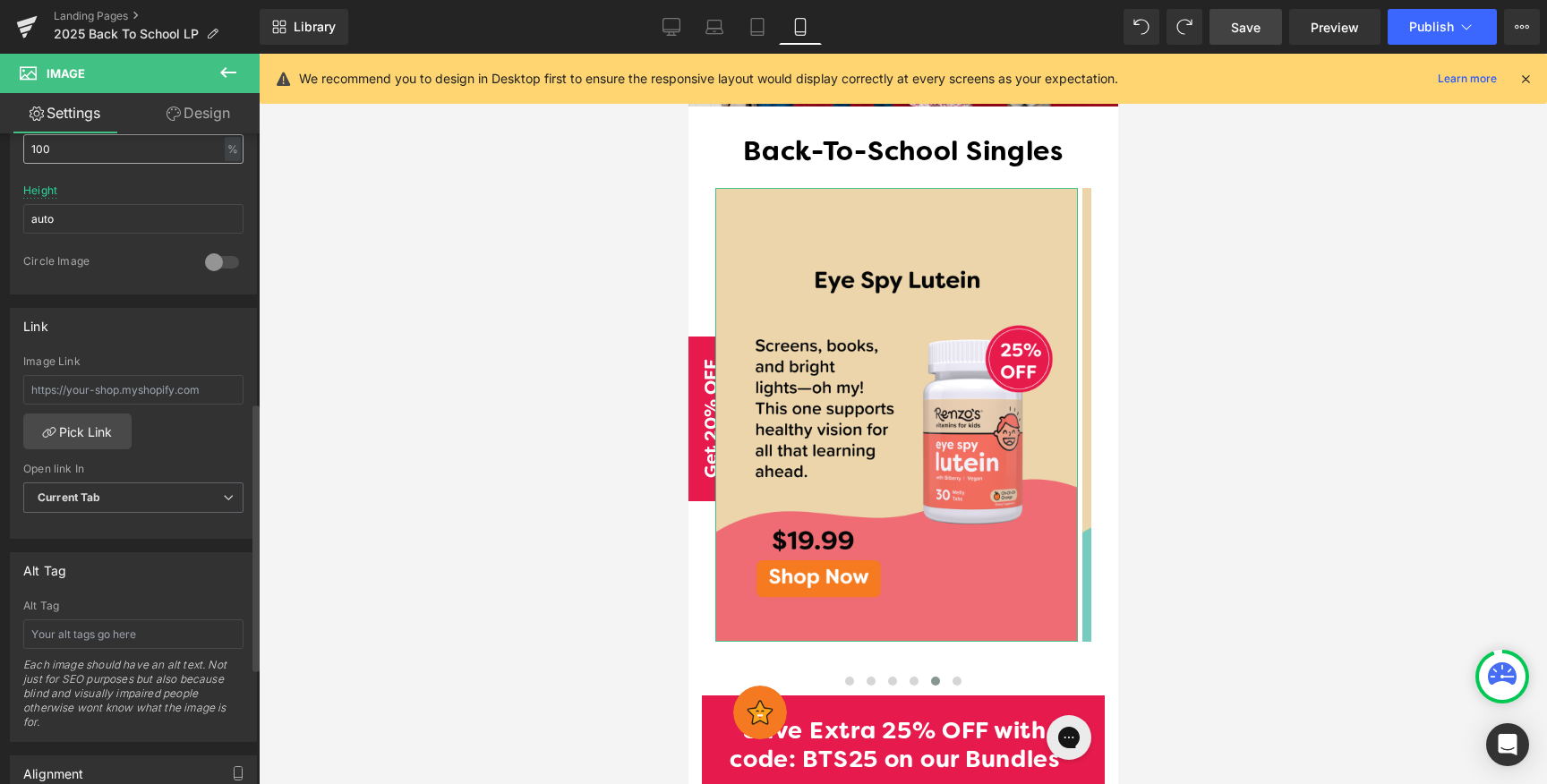
scroll to position [765, 0]
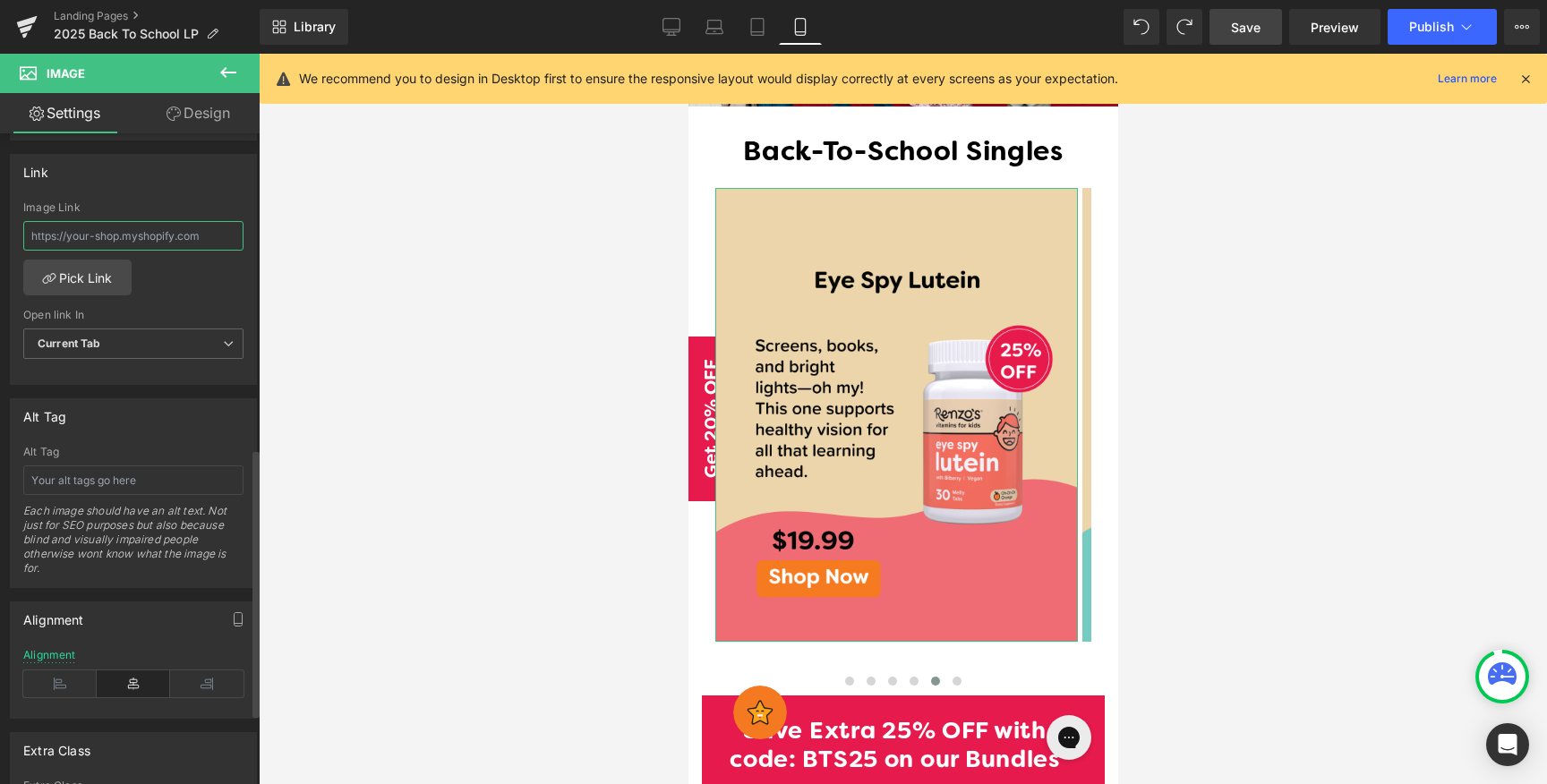
click at [140, 232] on input "text" at bounding box center [133, 236] width 220 height 30
type input "/products/eye-spy-lutein"
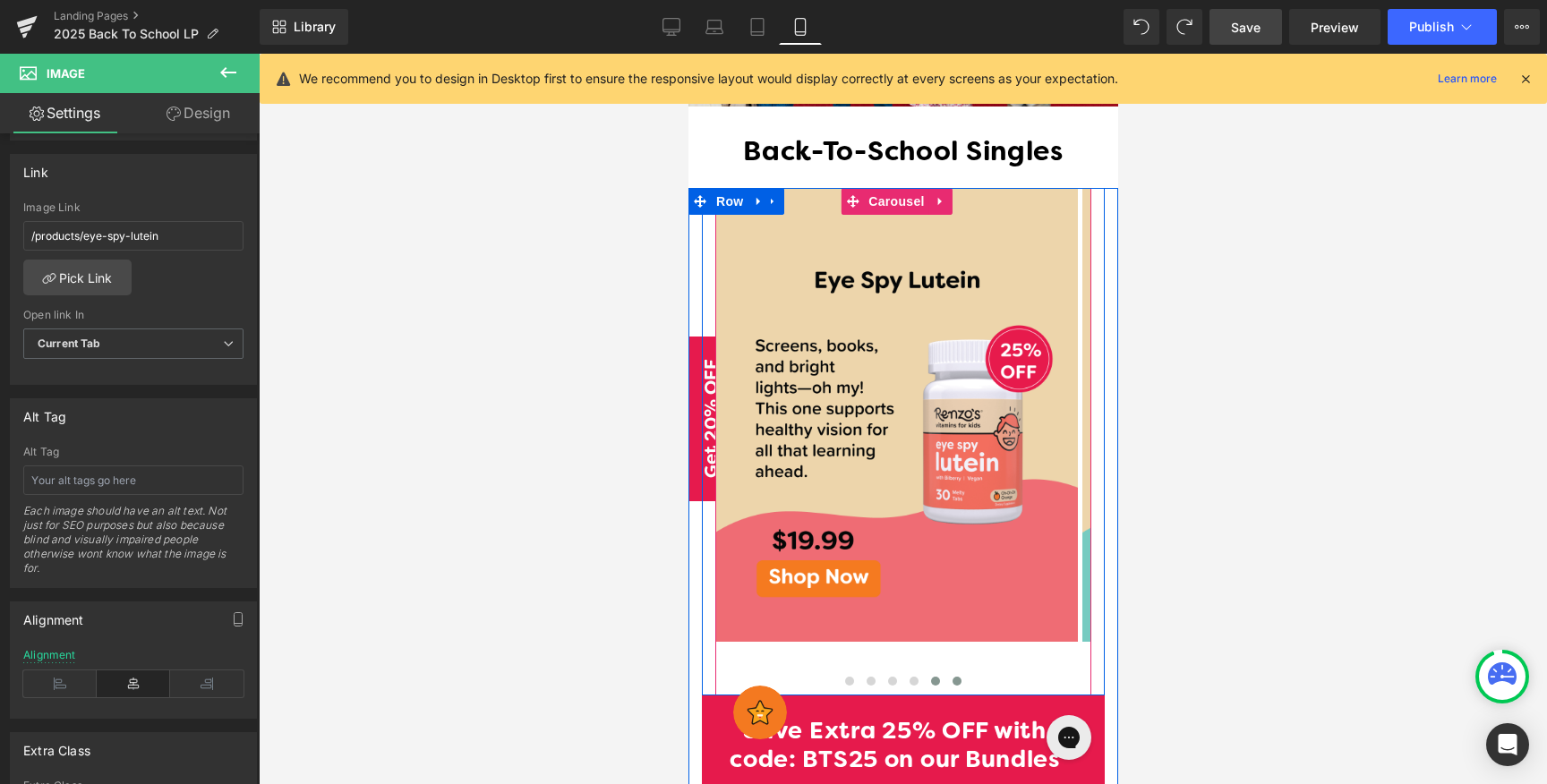
click at [951, 677] on span at bounding box center [956, 681] width 9 height 9
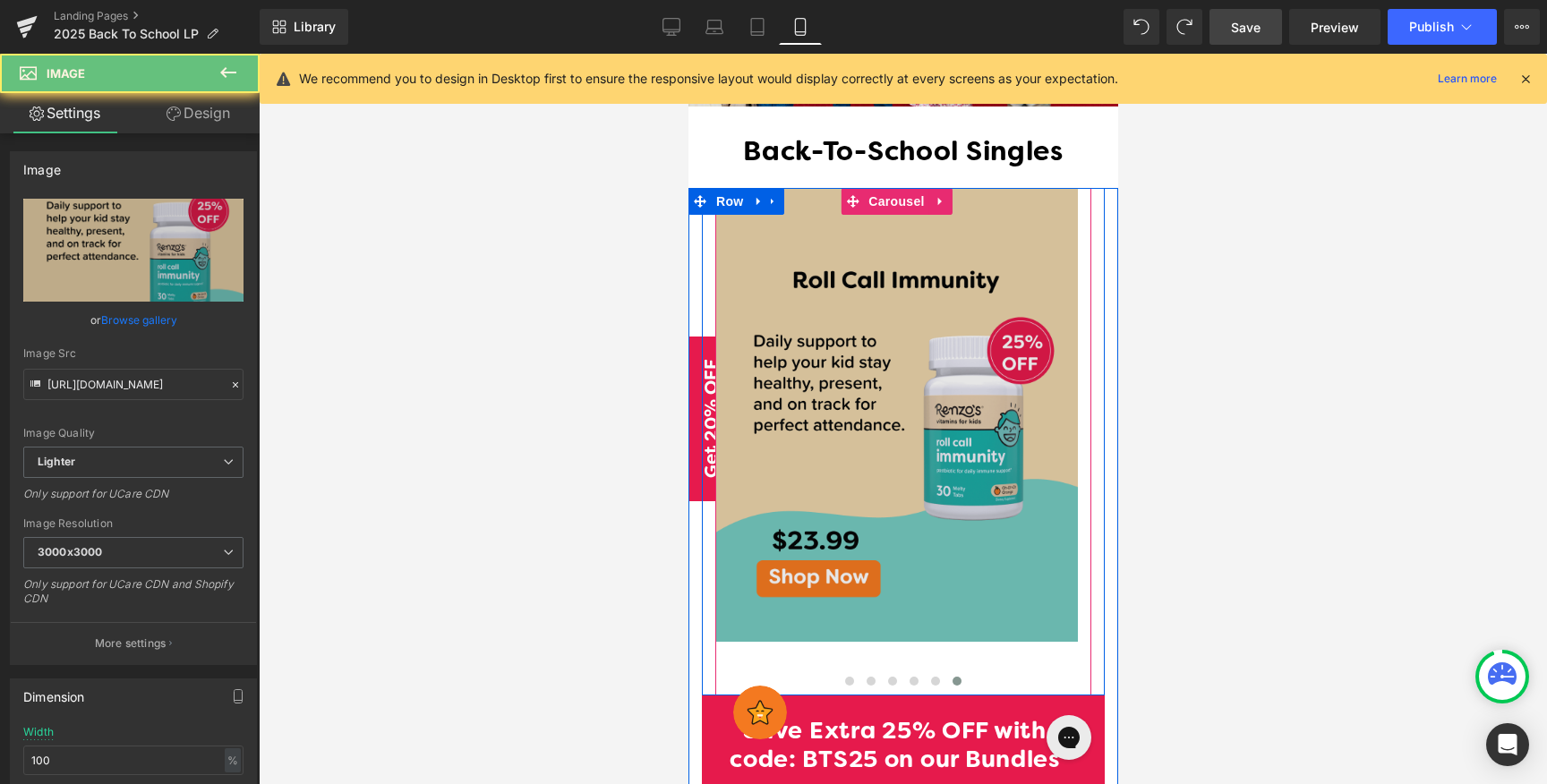
click at [1006, 589] on img at bounding box center [895, 415] width 363 height 453
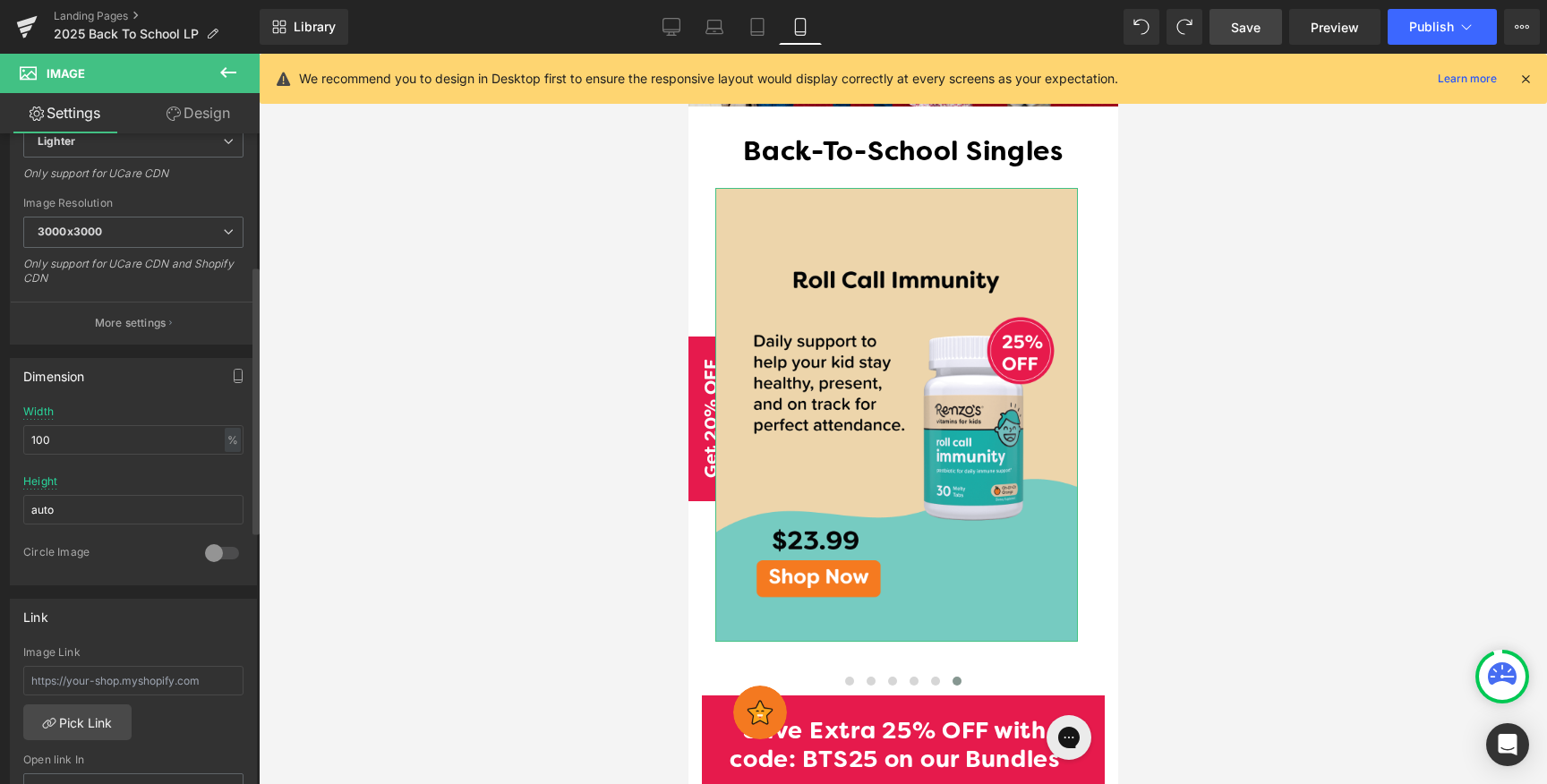
scroll to position [475, 0]
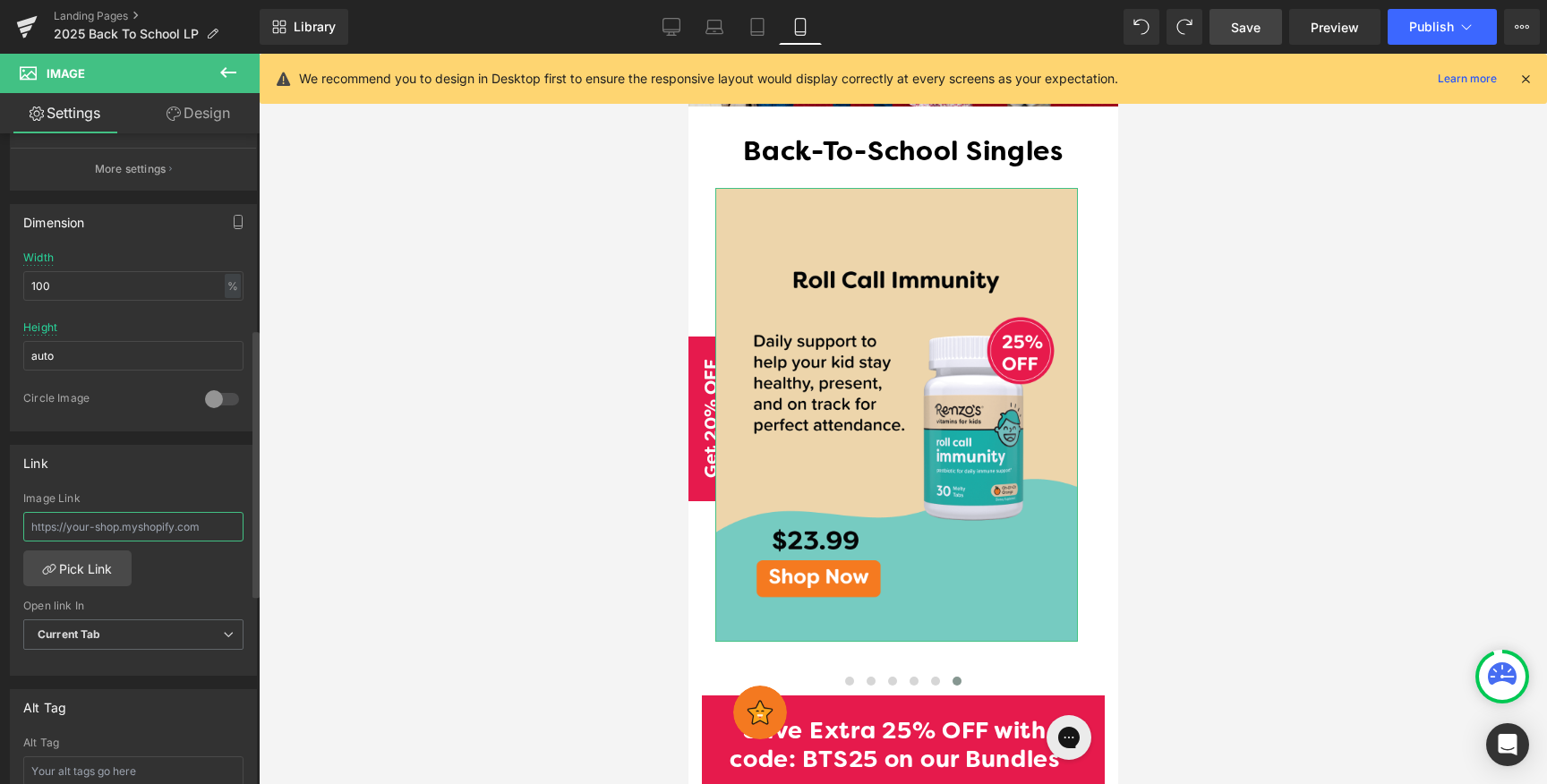
click at [121, 524] on input "text" at bounding box center [133, 527] width 220 height 30
paste input "/products/roll-call-immunity"
type input "/products/roll-call-immunity"
drag, startPoint x: 1244, startPoint y: 32, endPoint x: 7, endPoint y: 723, distance: 1416.9
click at [1244, 32] on span "Save" at bounding box center [1246, 27] width 30 height 19
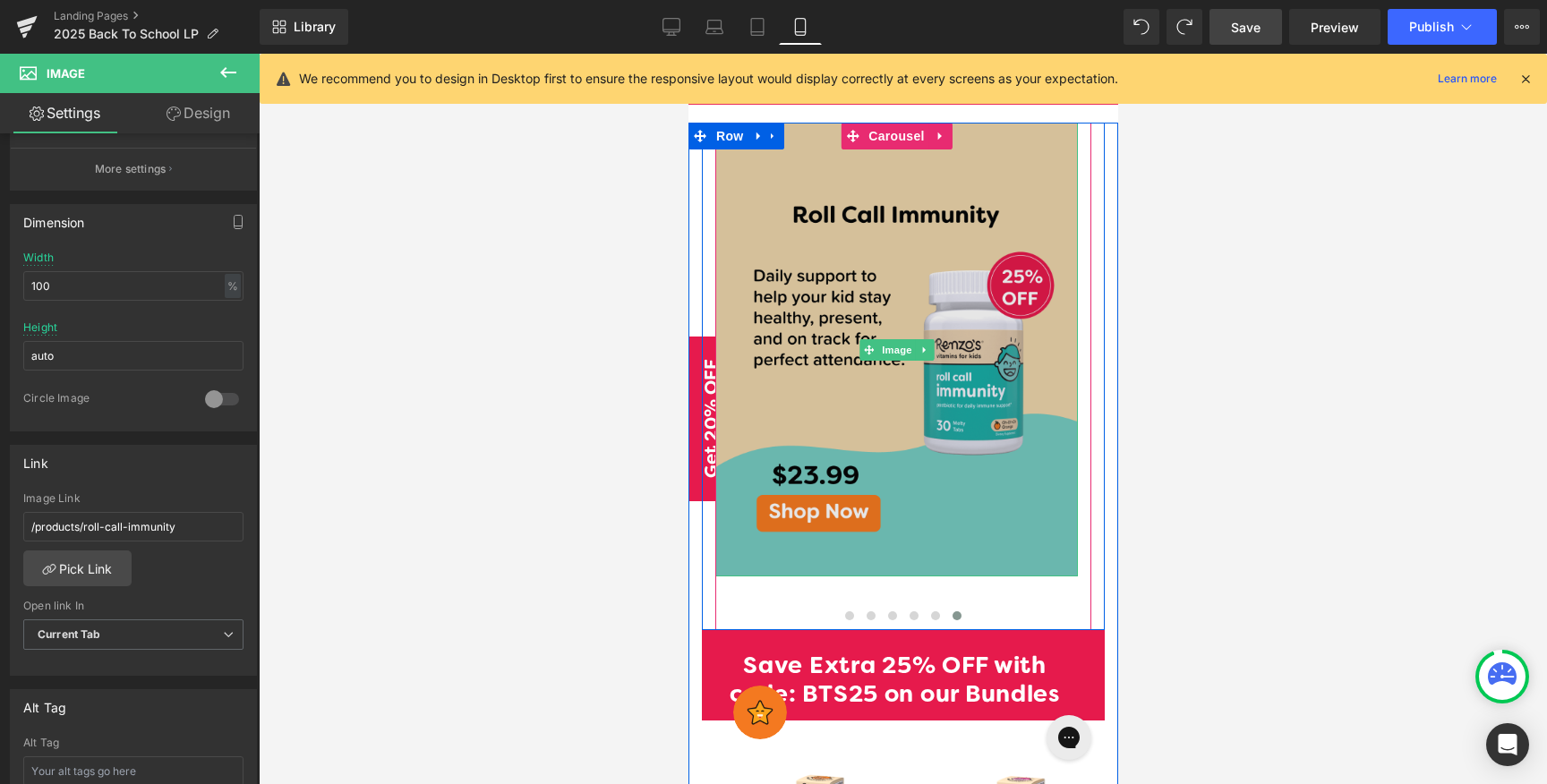
scroll to position [1075, 0]
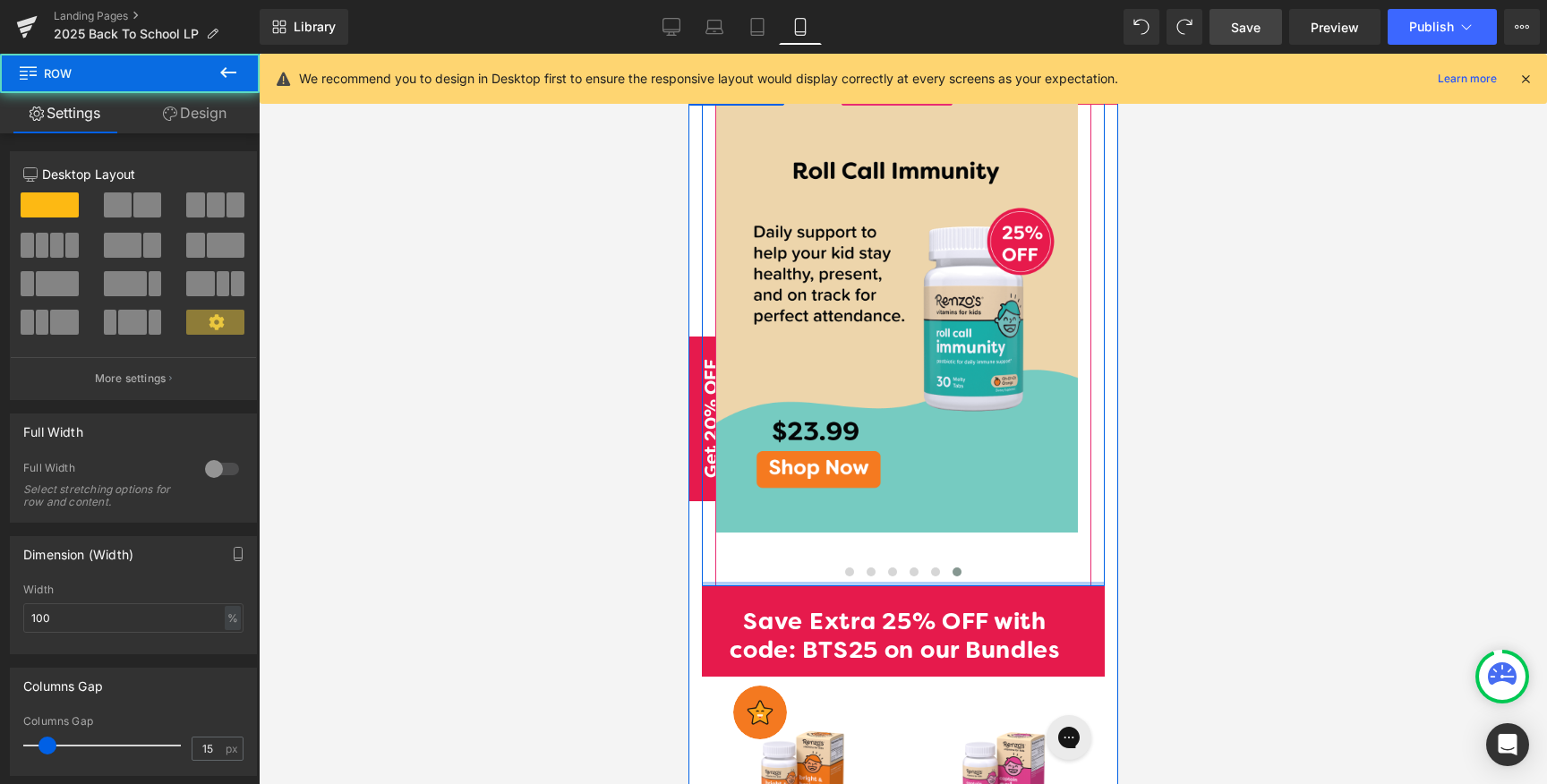
drag, startPoint x: 937, startPoint y: 553, endPoint x: 944, endPoint y: 515, distance: 38.6
click at [944, 515] on div "Image Row Image Image Image Image Image ‹ › [GEOGRAPHIC_DATA]" at bounding box center [903, 331] width 403 height 506
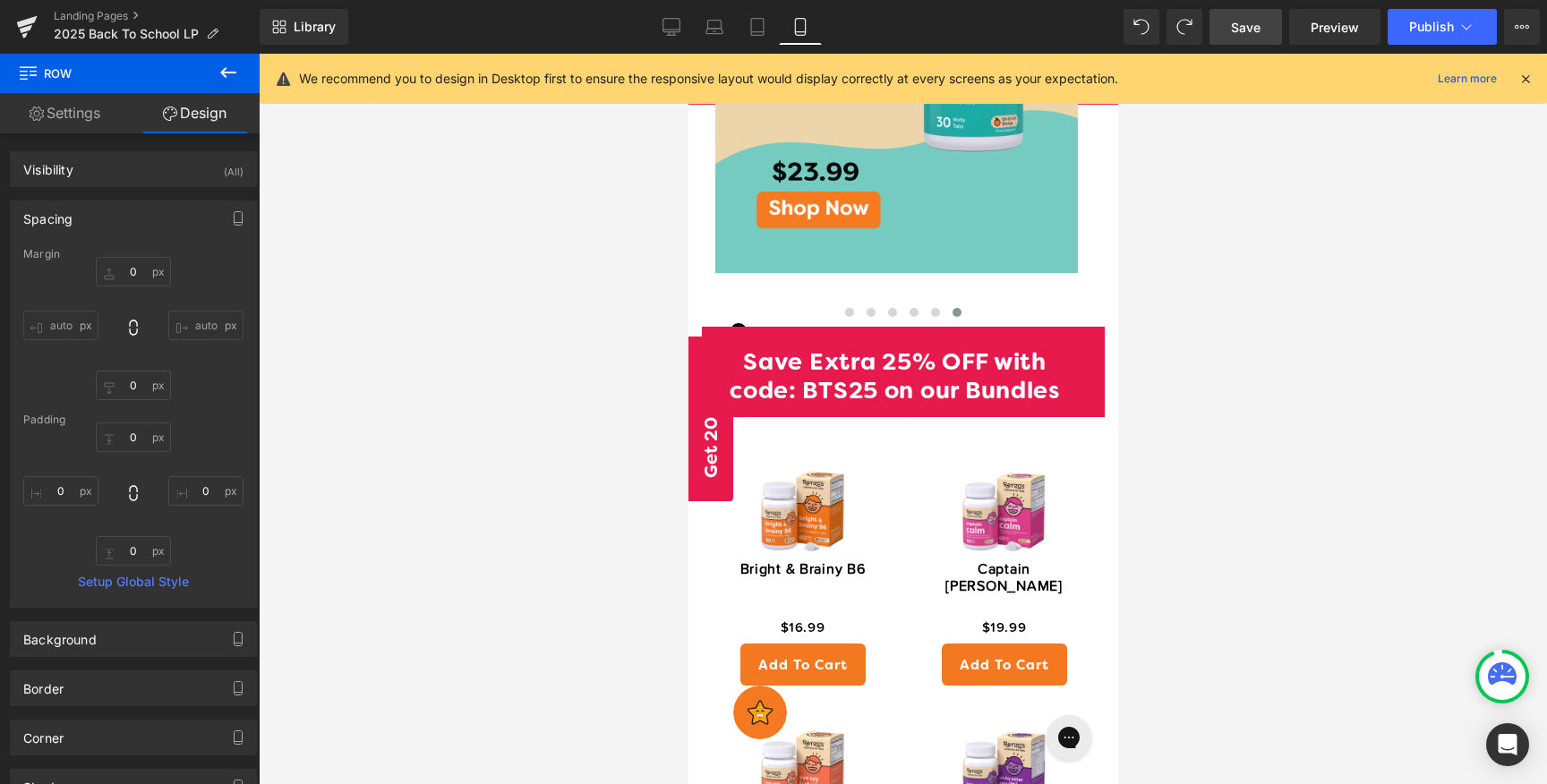
scroll to position [1311, 0]
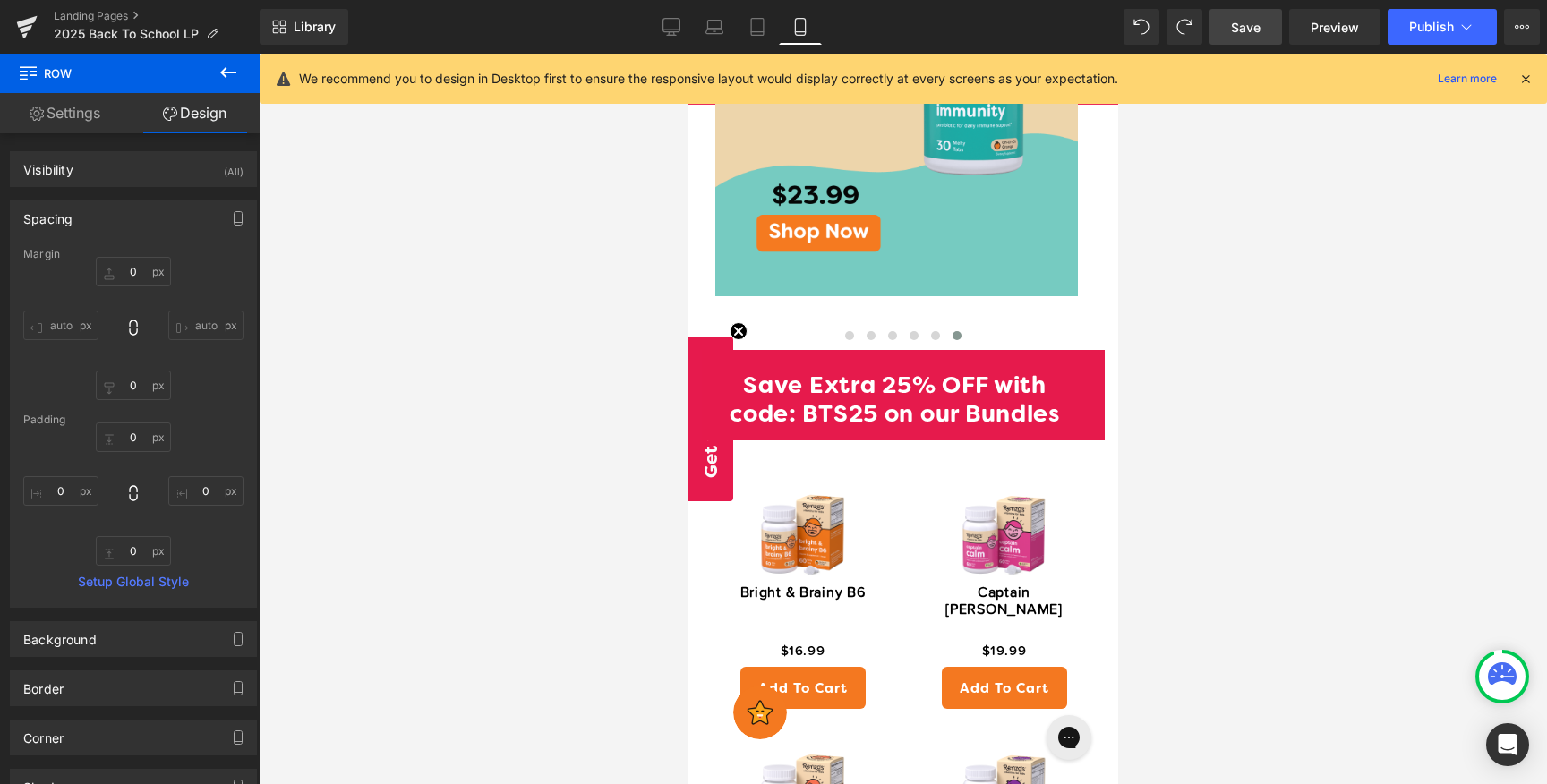
click at [687, 54] on div at bounding box center [687, 54] width 0 height 0
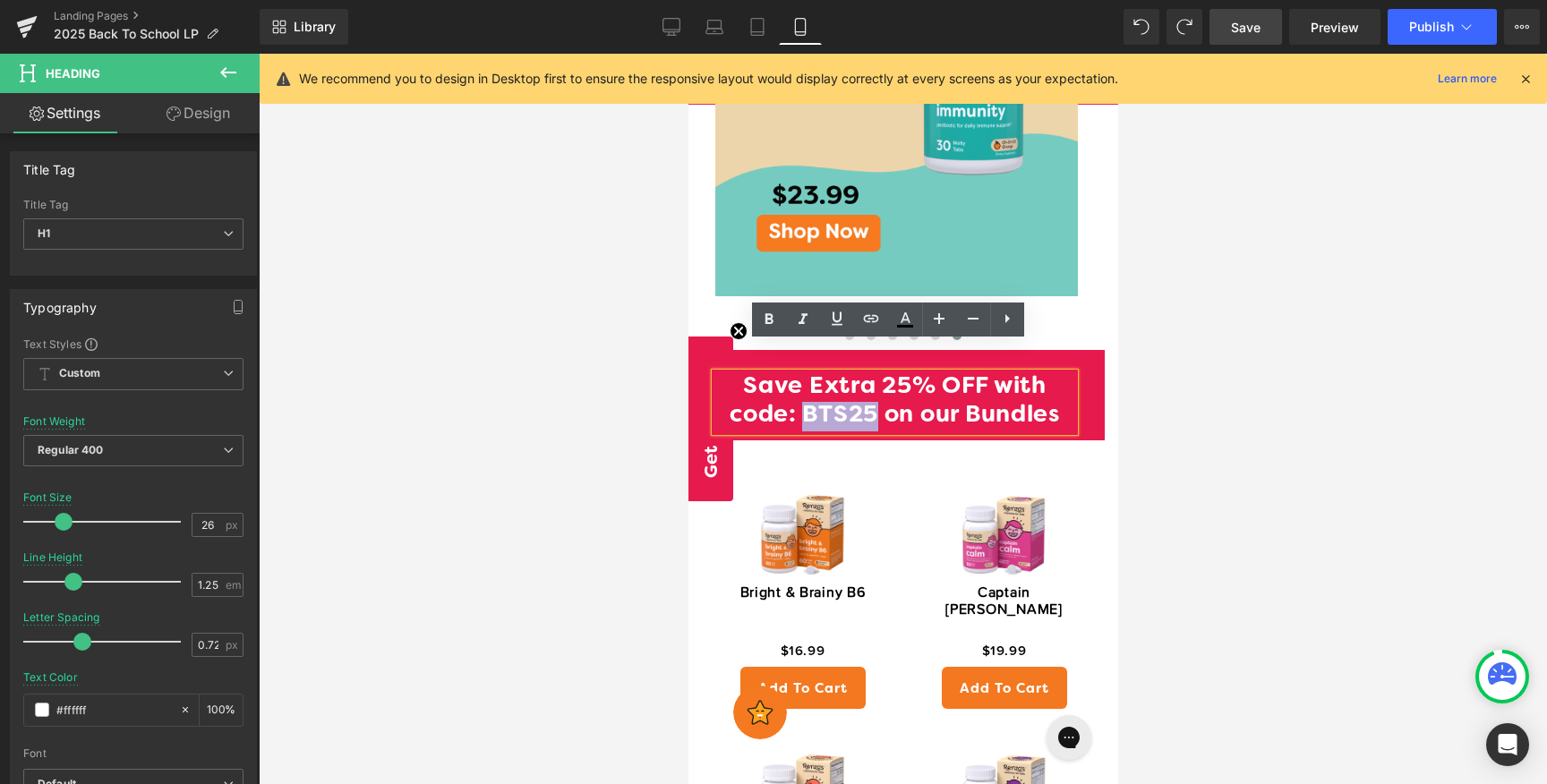
drag, startPoint x: 795, startPoint y: 385, endPoint x: 864, endPoint y: 378, distance: 69.4
click at [864, 378] on h1 "Save Extra 25% OFF with code: BTS25 on our Bundles" at bounding box center [893, 402] width 359 height 58
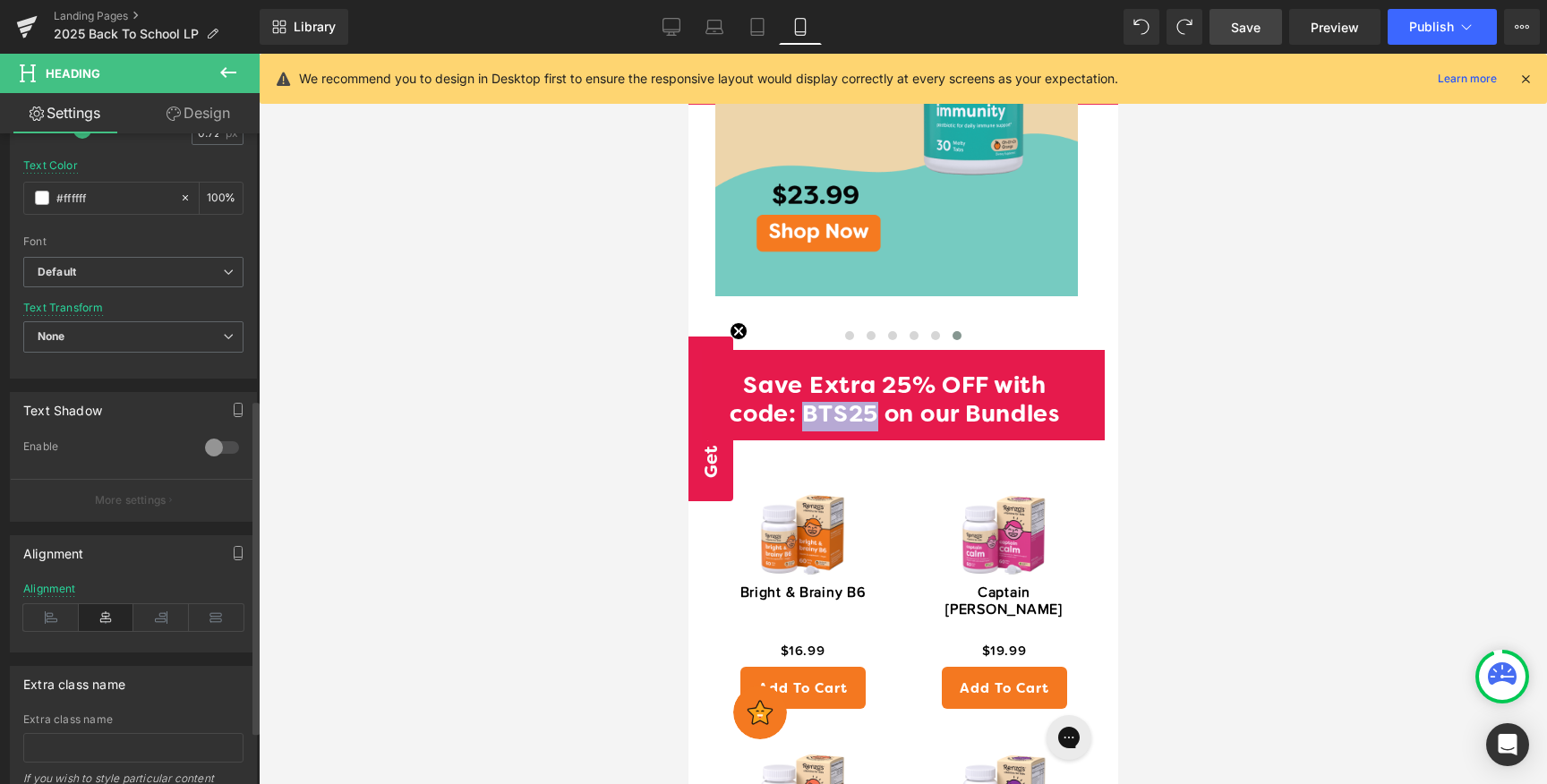
scroll to position [524, 0]
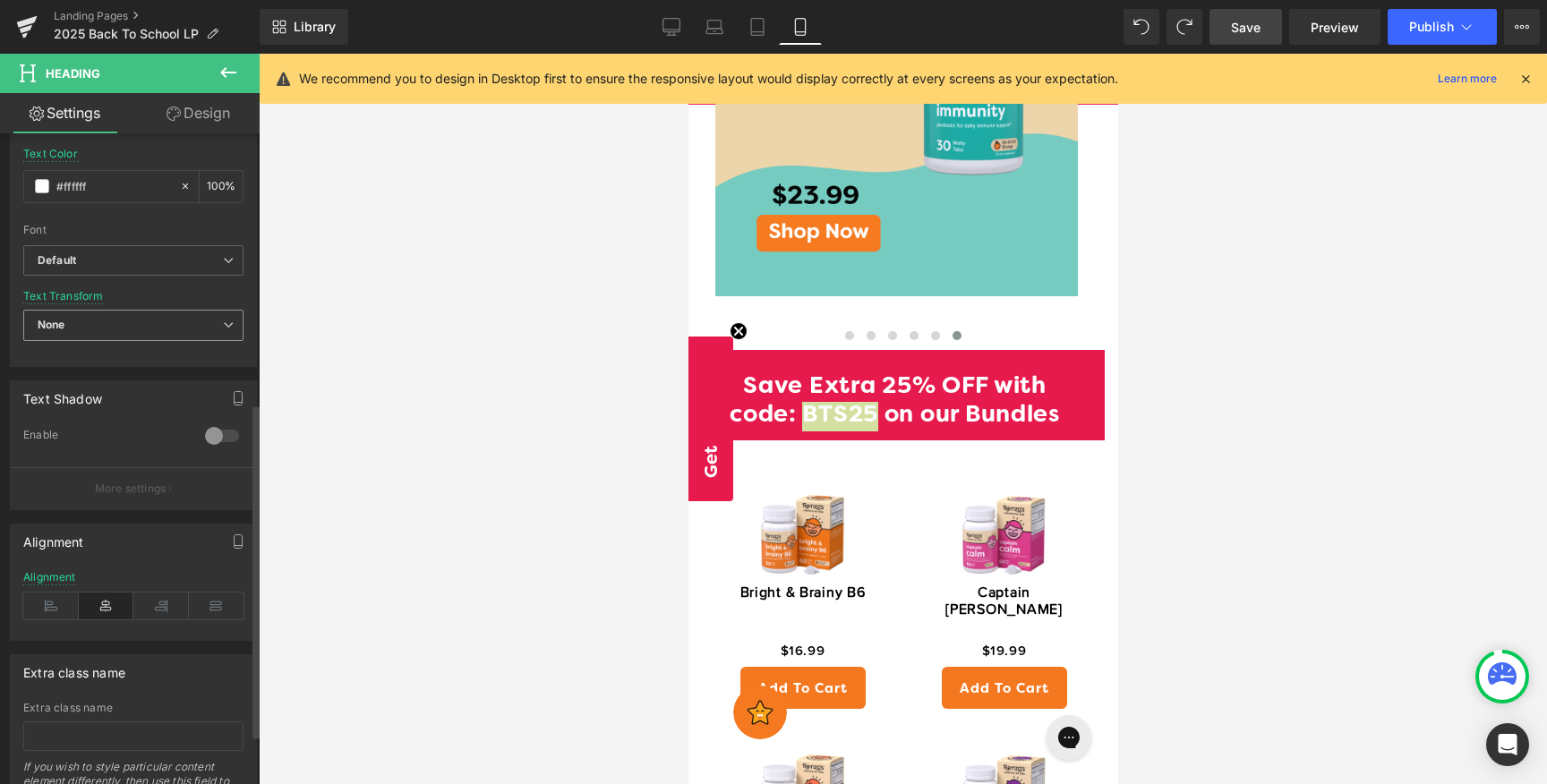
click at [155, 327] on span "None" at bounding box center [133, 325] width 220 height 32
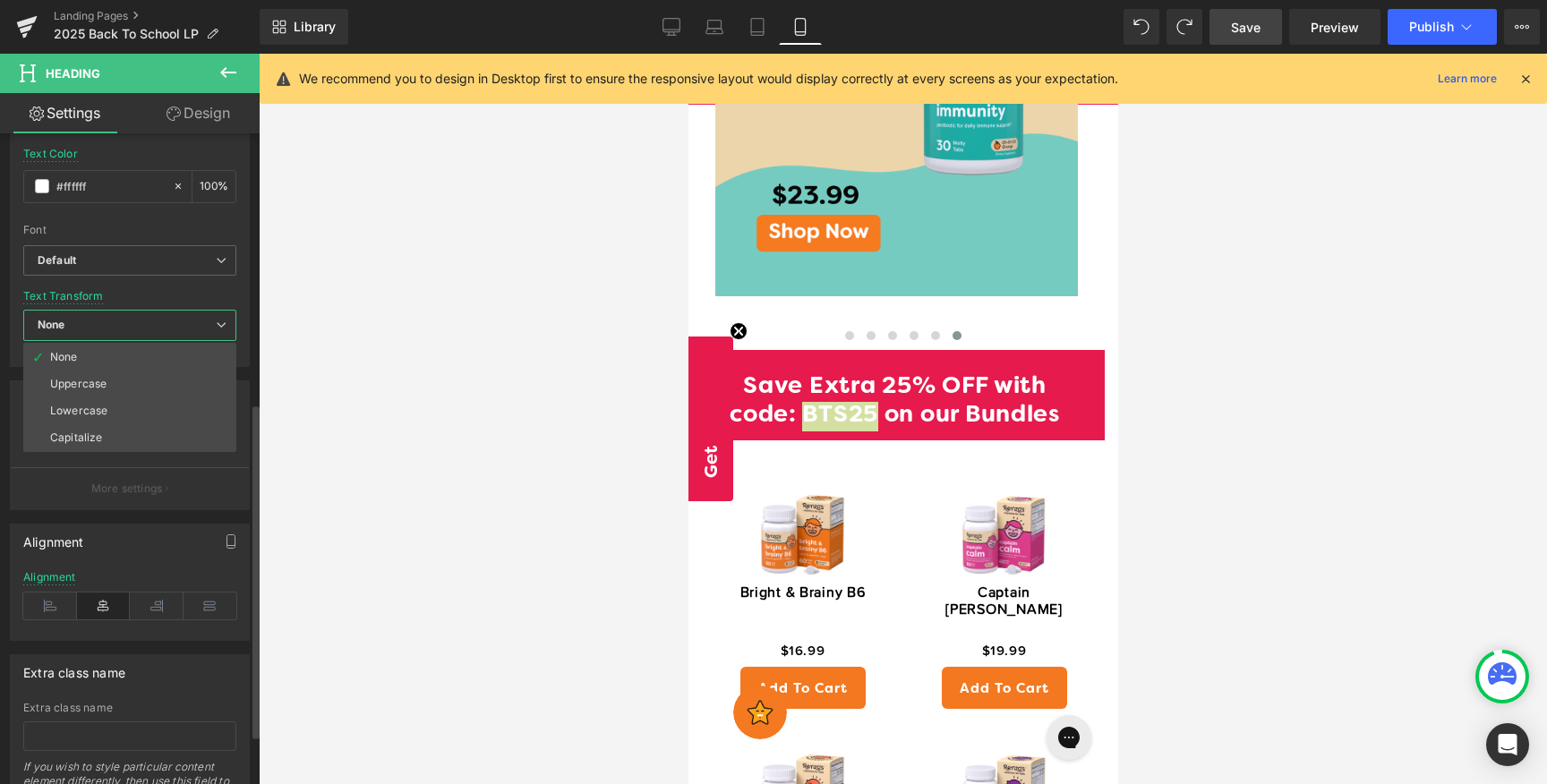
click at [155, 327] on span "None" at bounding box center [130, 325] width 213 height 32
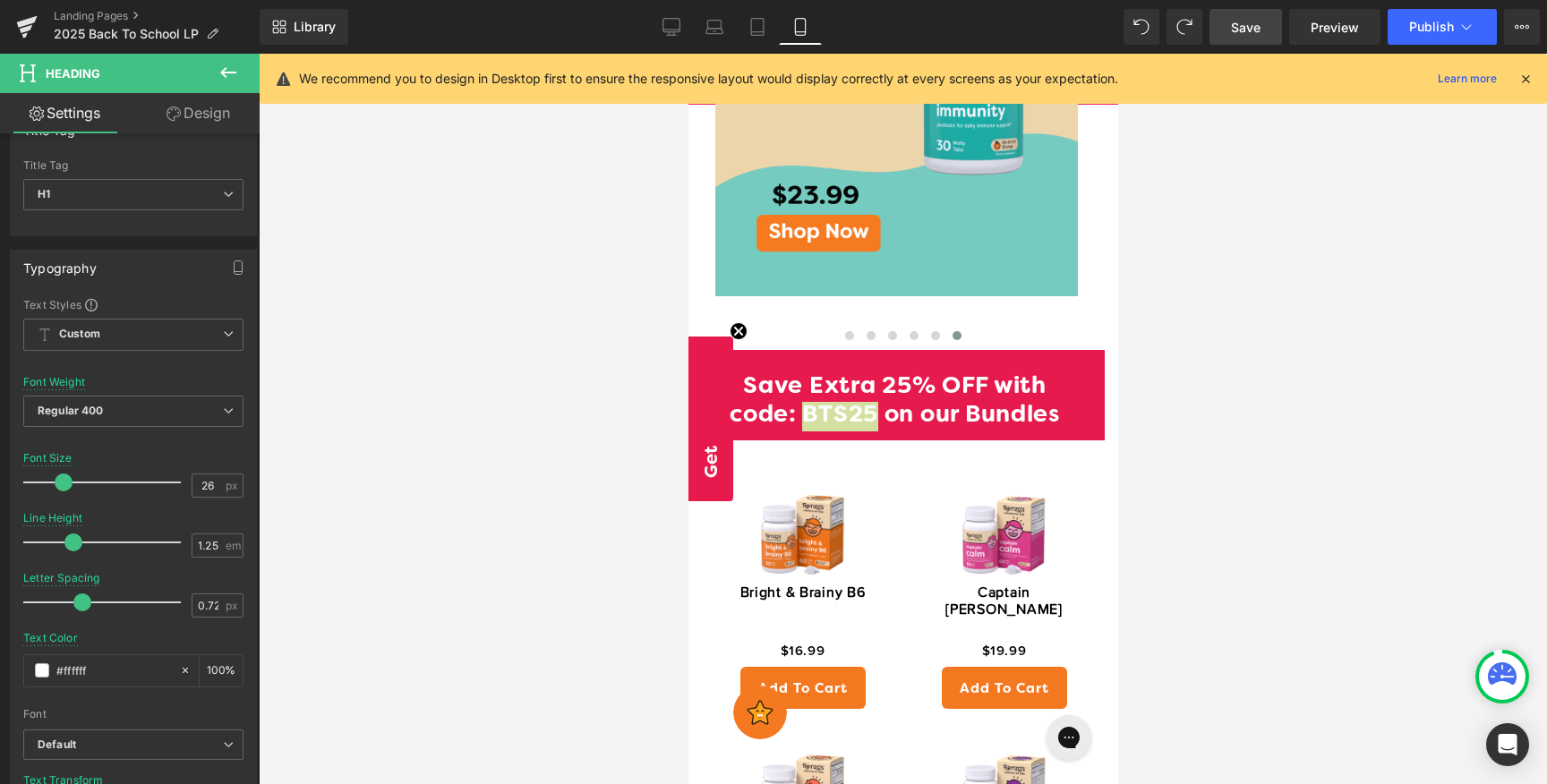
scroll to position [0, 0]
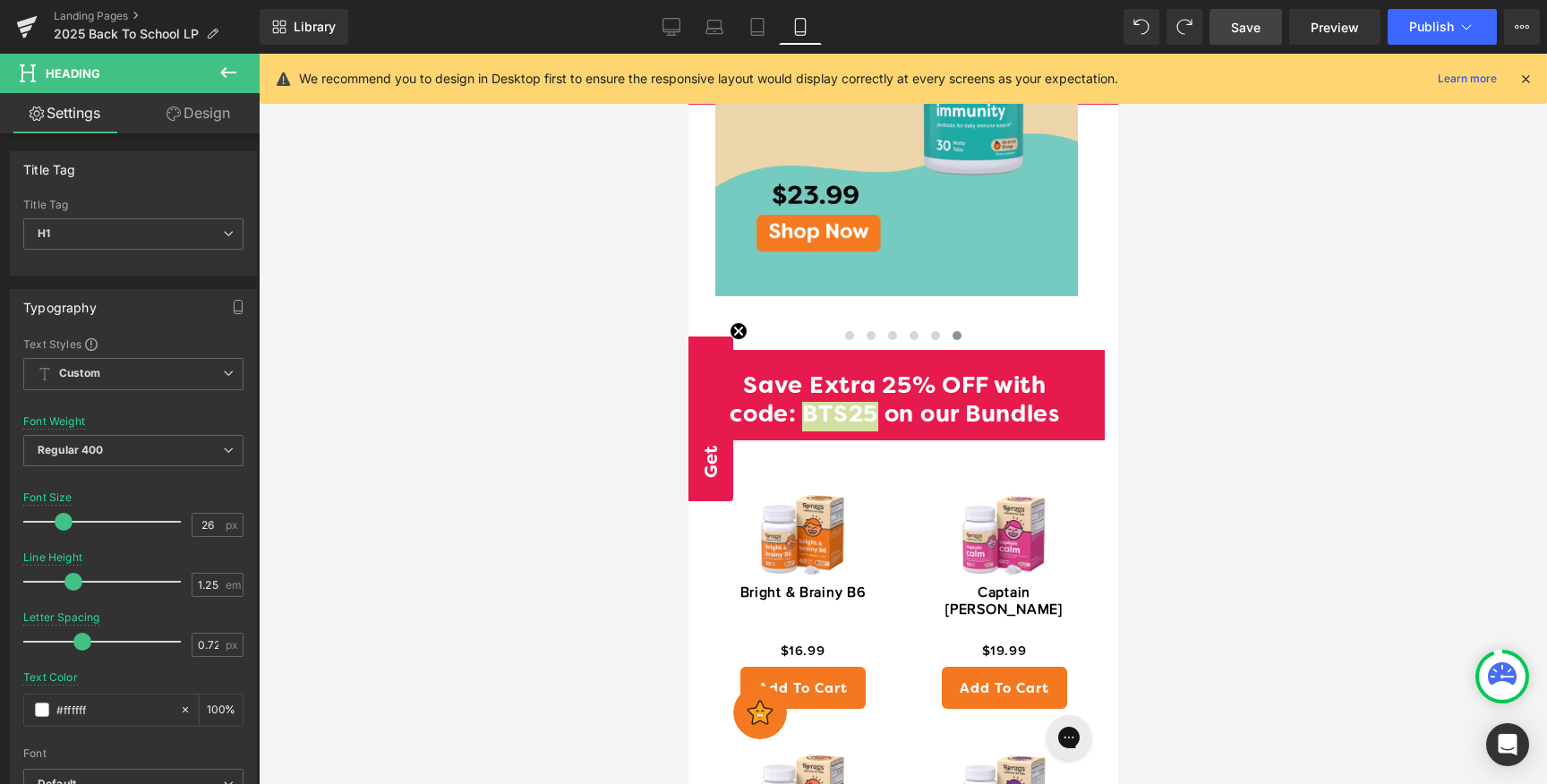
click at [198, 120] on link "Design" at bounding box center [198, 113] width 130 height 40
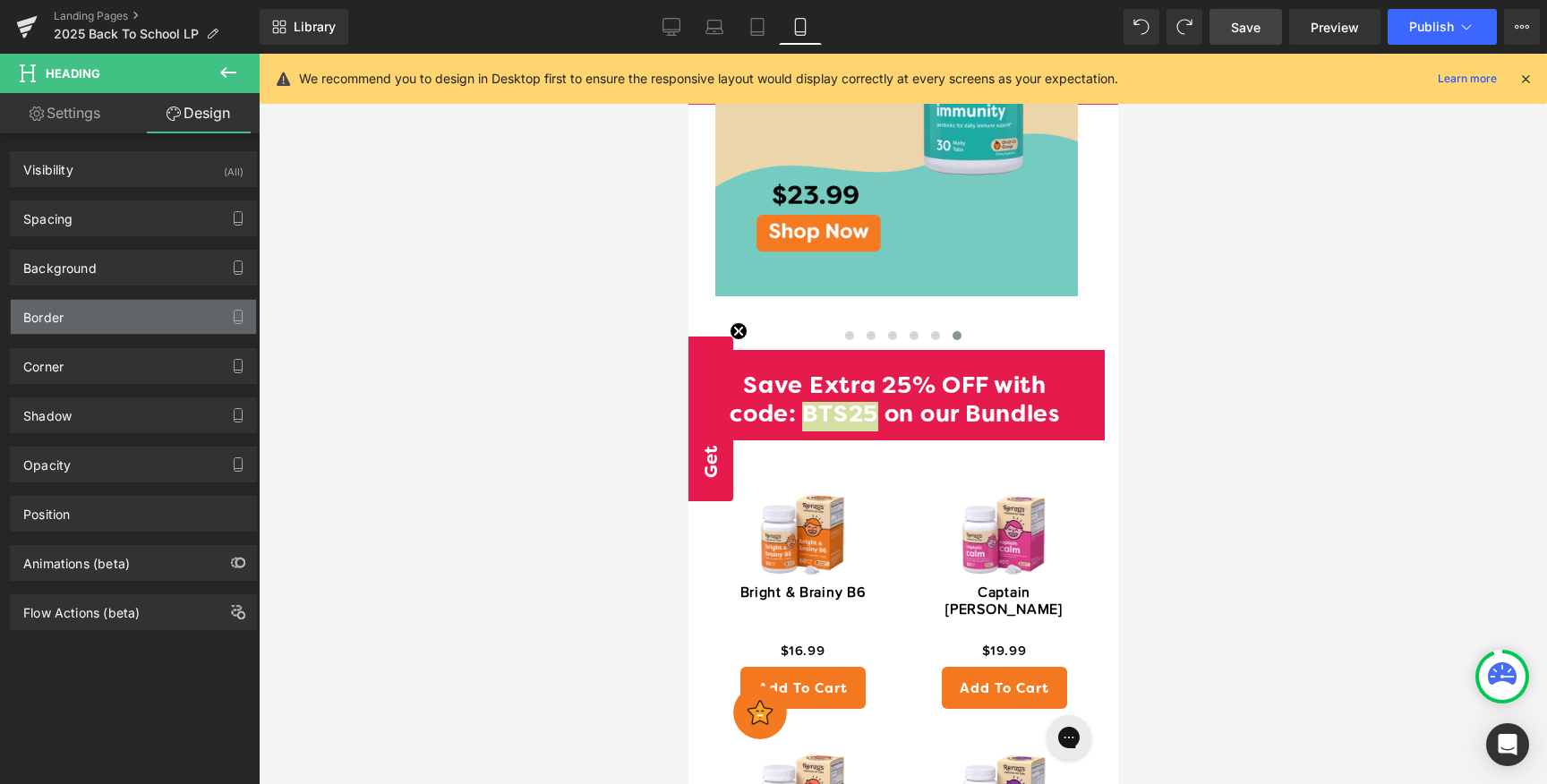
click at [145, 323] on div "Border" at bounding box center [133, 317] width 245 height 34
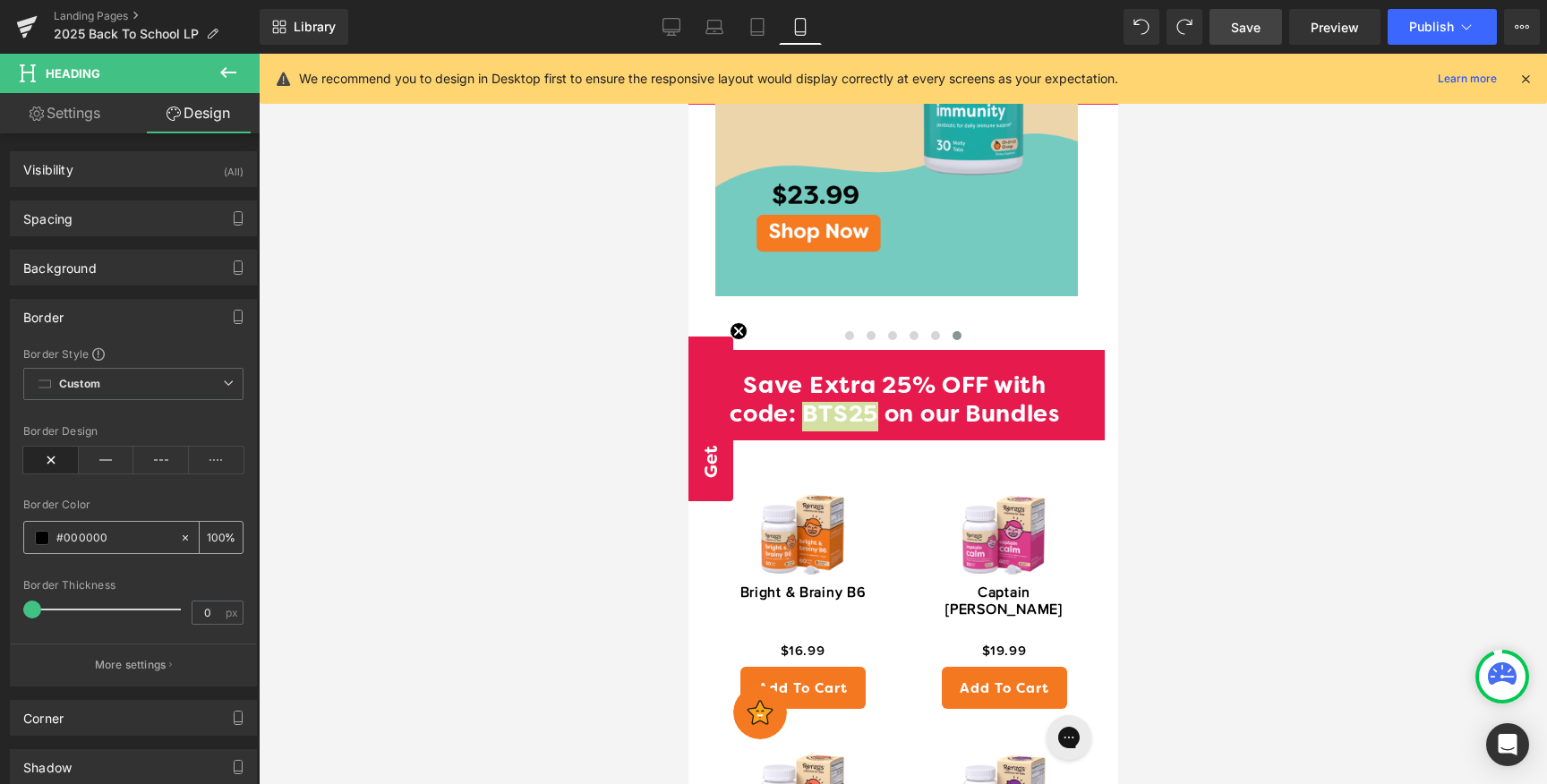
click at [36, 535] on span at bounding box center [41, 537] width 14 height 14
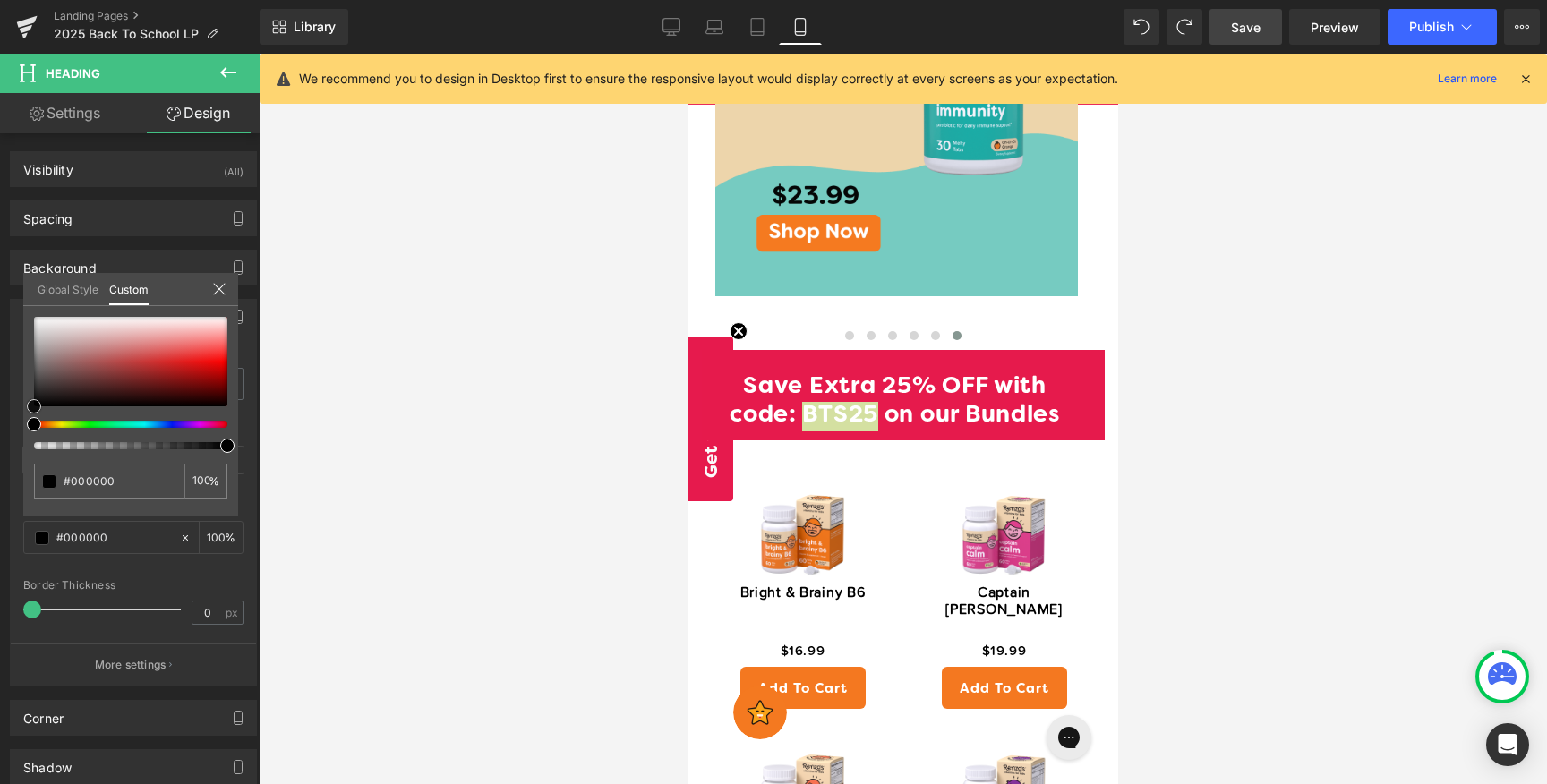
type input "#a01111"
click at [189, 375] on div at bounding box center [130, 362] width 193 height 89
click at [394, 389] on div at bounding box center [902, 419] width 1288 height 730
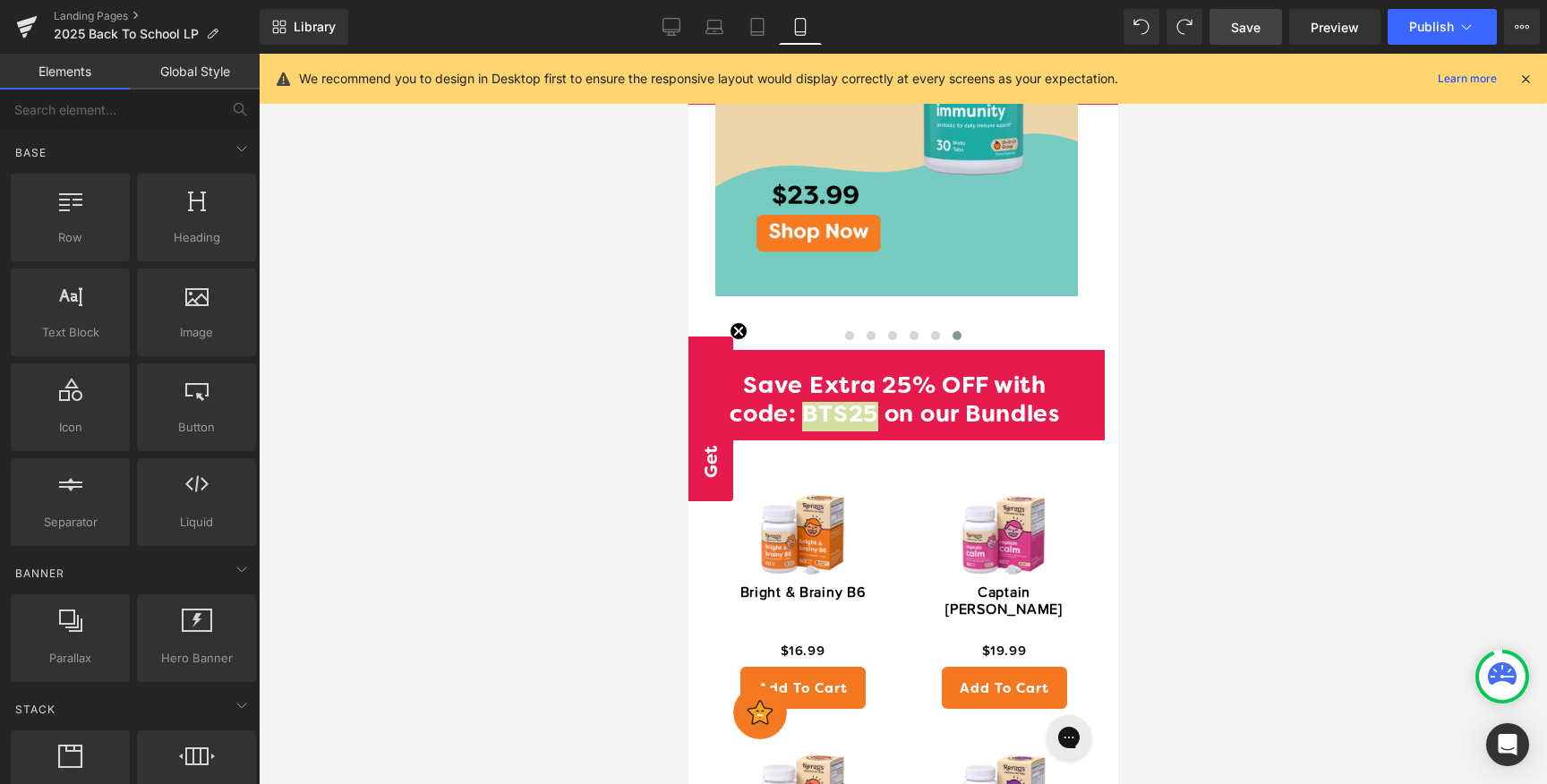
click at [557, 390] on div at bounding box center [902, 419] width 1288 height 730
click at [499, 284] on div at bounding box center [902, 419] width 1288 height 730
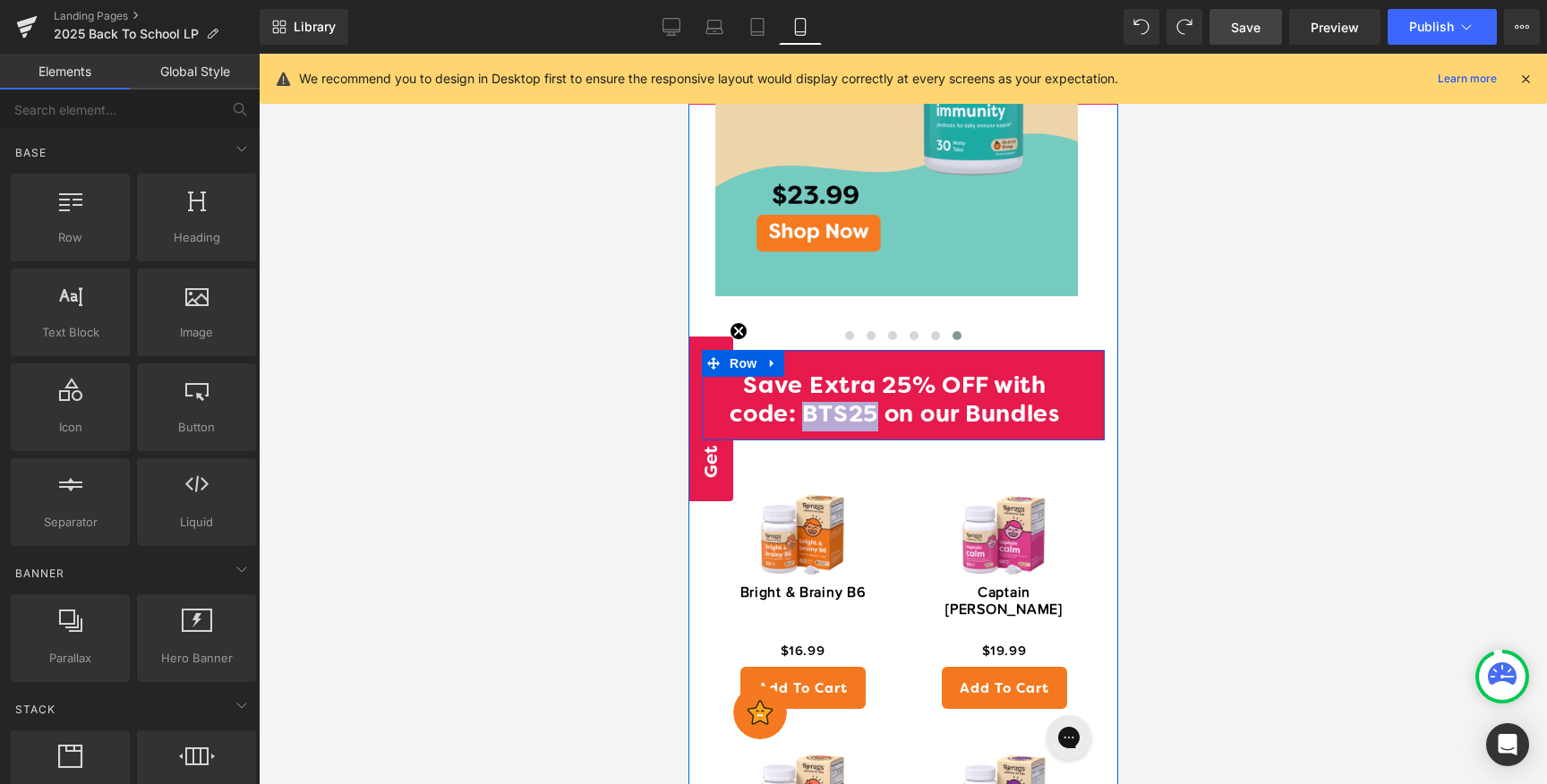
click at [1003, 373] on h1 "Save Extra 25% OFF with code: BTS25 on our Bundles" at bounding box center [893, 402] width 359 height 58
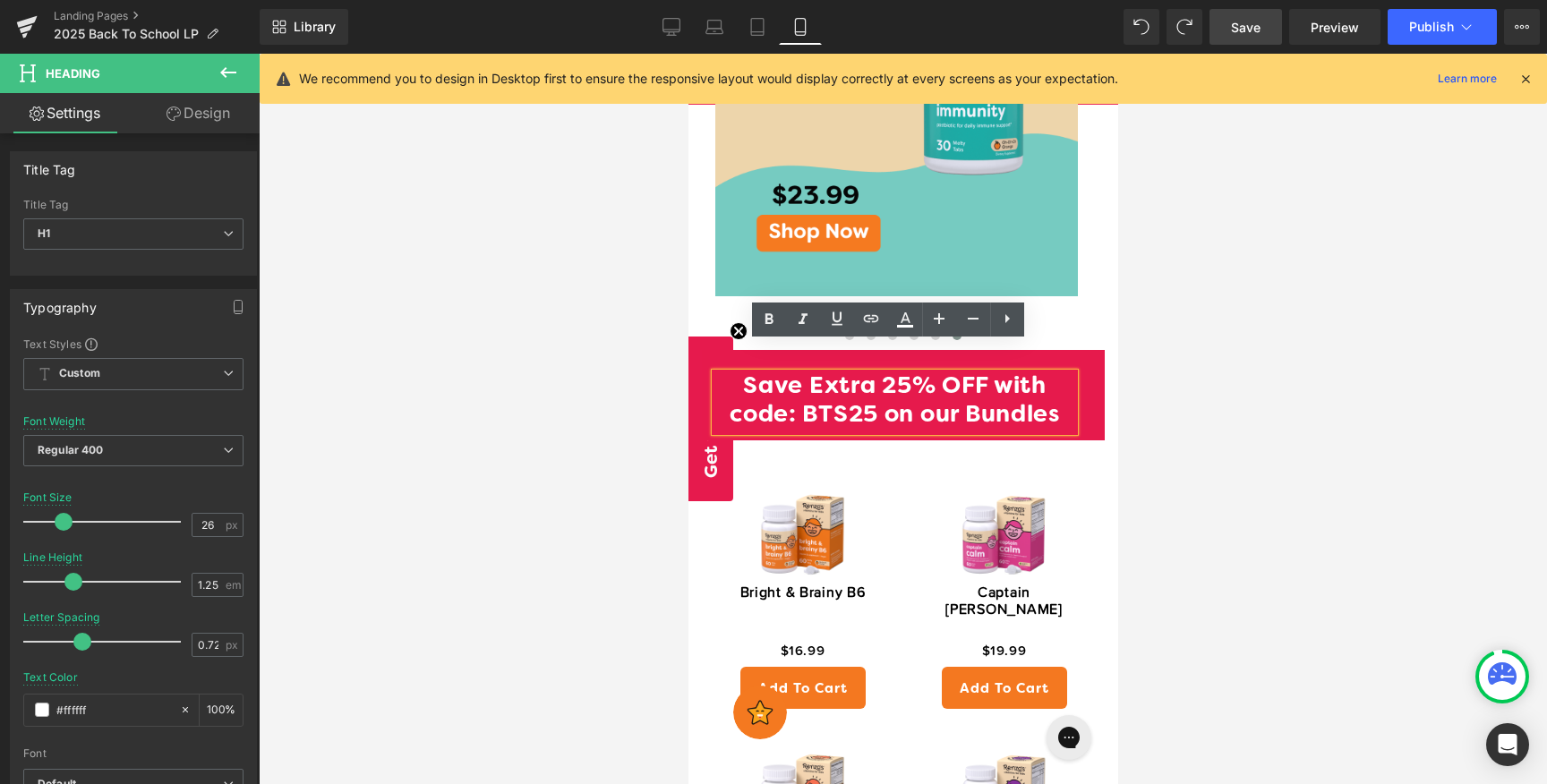
click at [1232, 34] on span "Save" at bounding box center [1246, 27] width 30 height 19
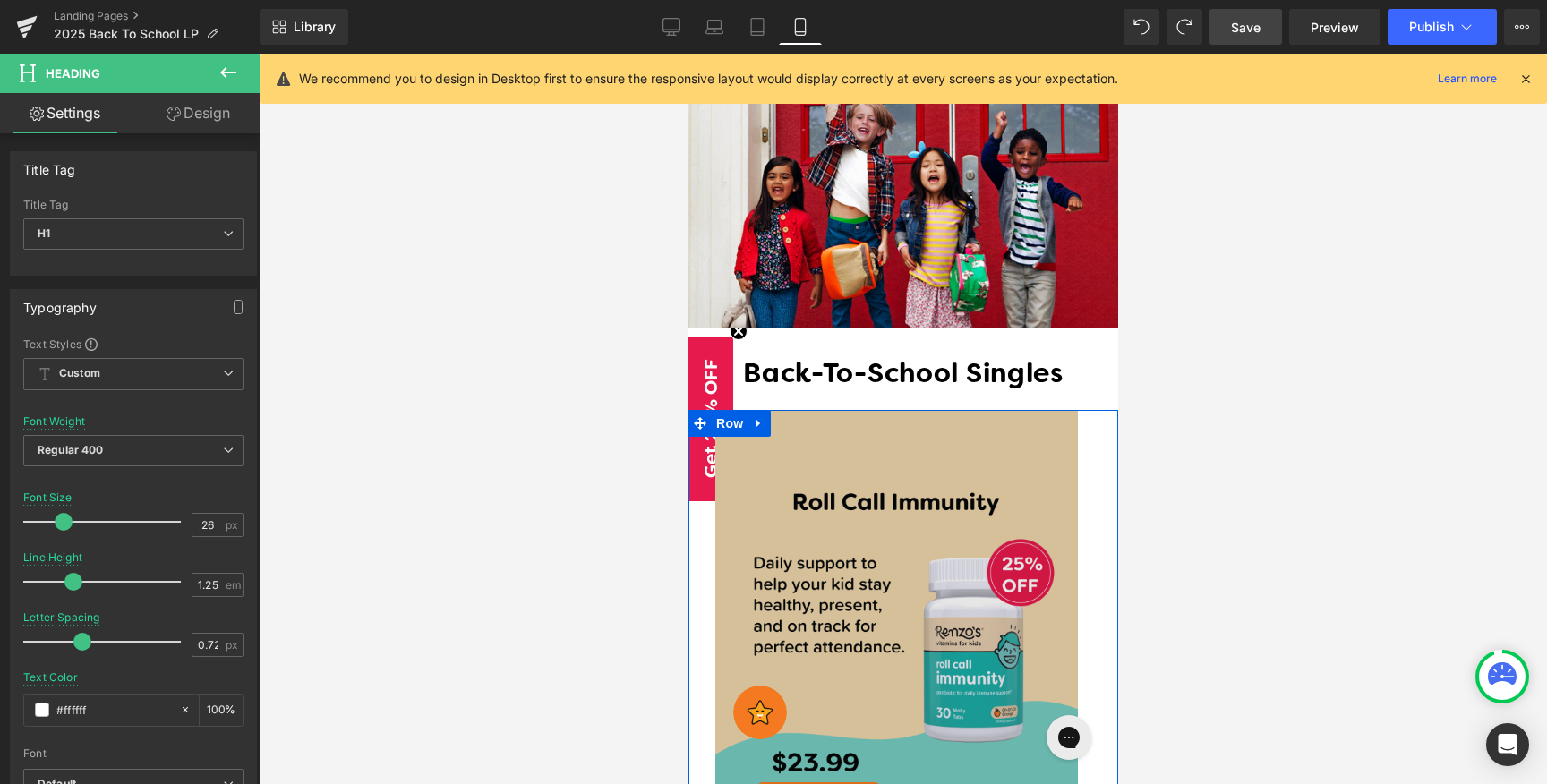
scroll to position [735, 0]
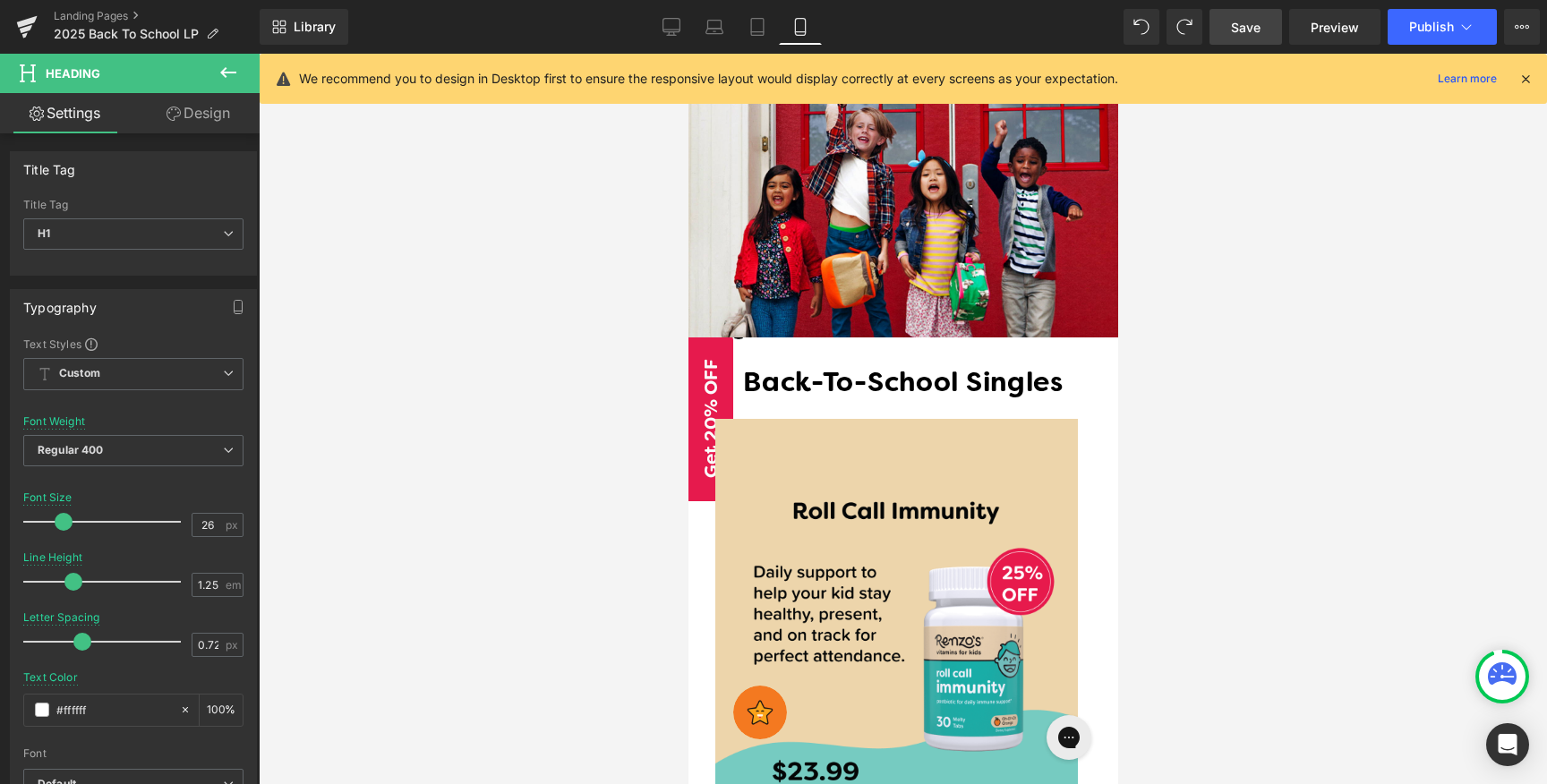
click at [1258, 37] on link "Save" at bounding box center [1246, 27] width 73 height 35
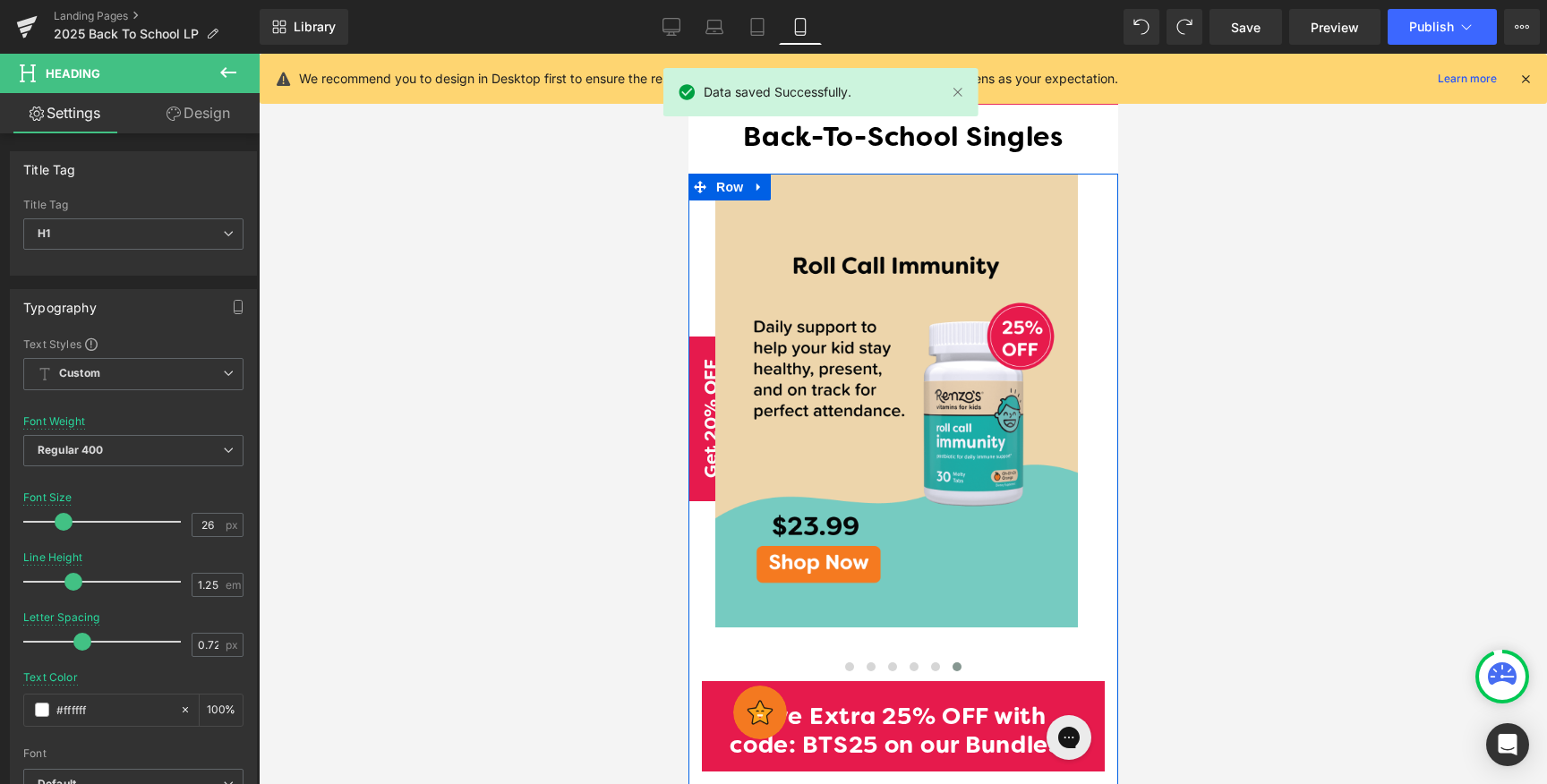
scroll to position [1345, 0]
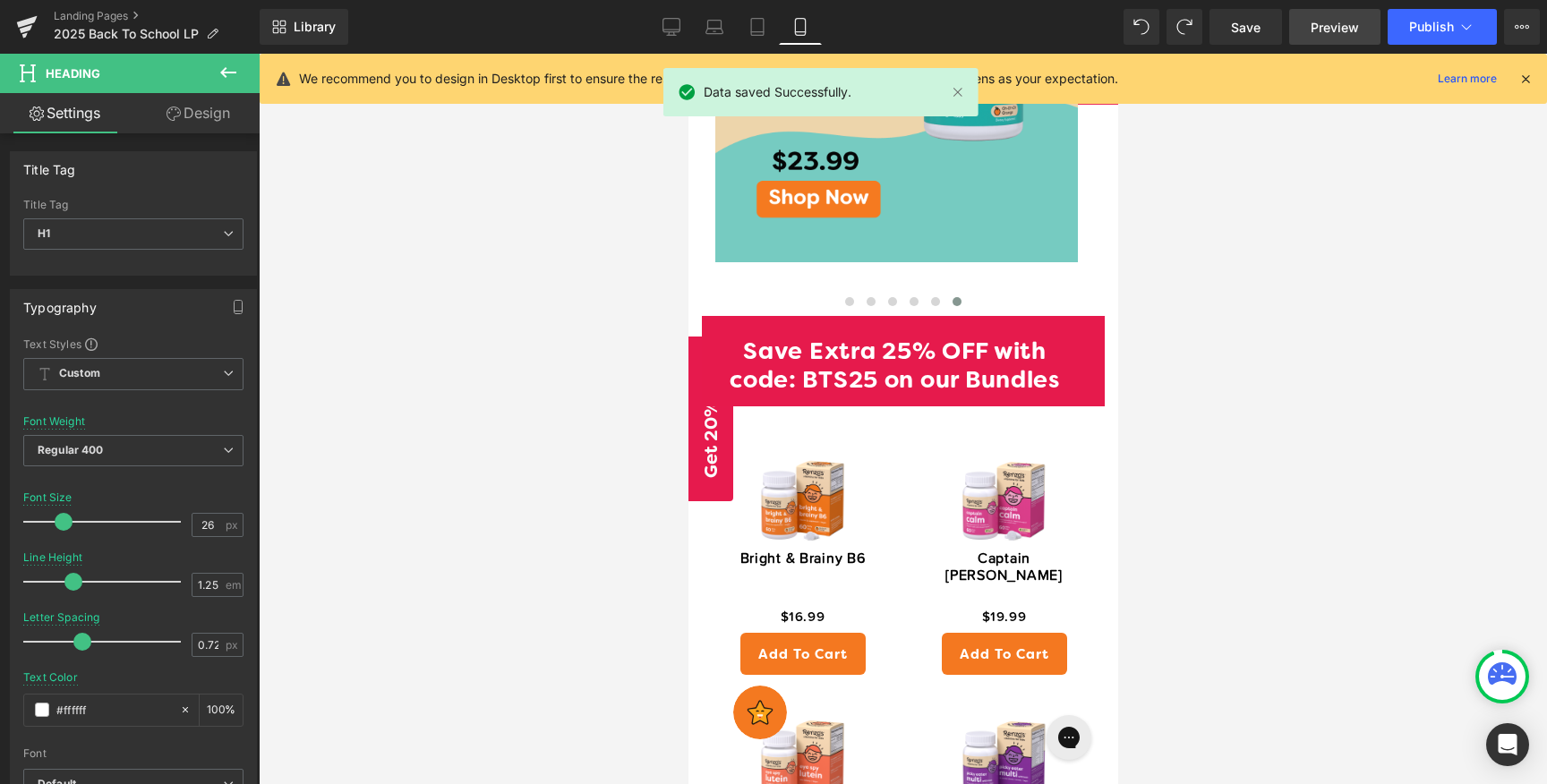
click at [1362, 18] on link "Preview" at bounding box center [1334, 27] width 91 height 35
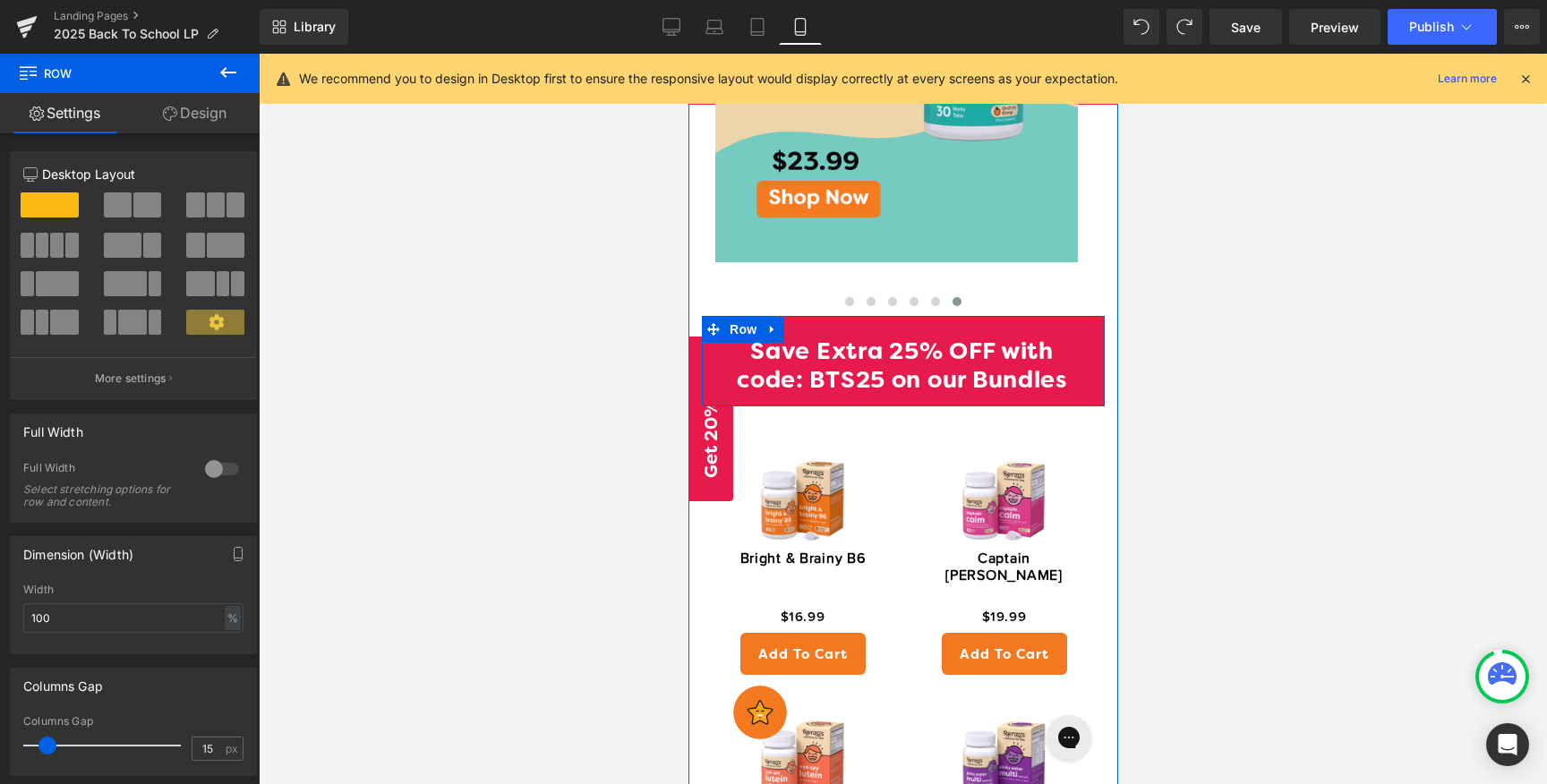
drag, startPoint x: 1088, startPoint y: 318, endPoint x: 1153, endPoint y: 316, distance: 65.0
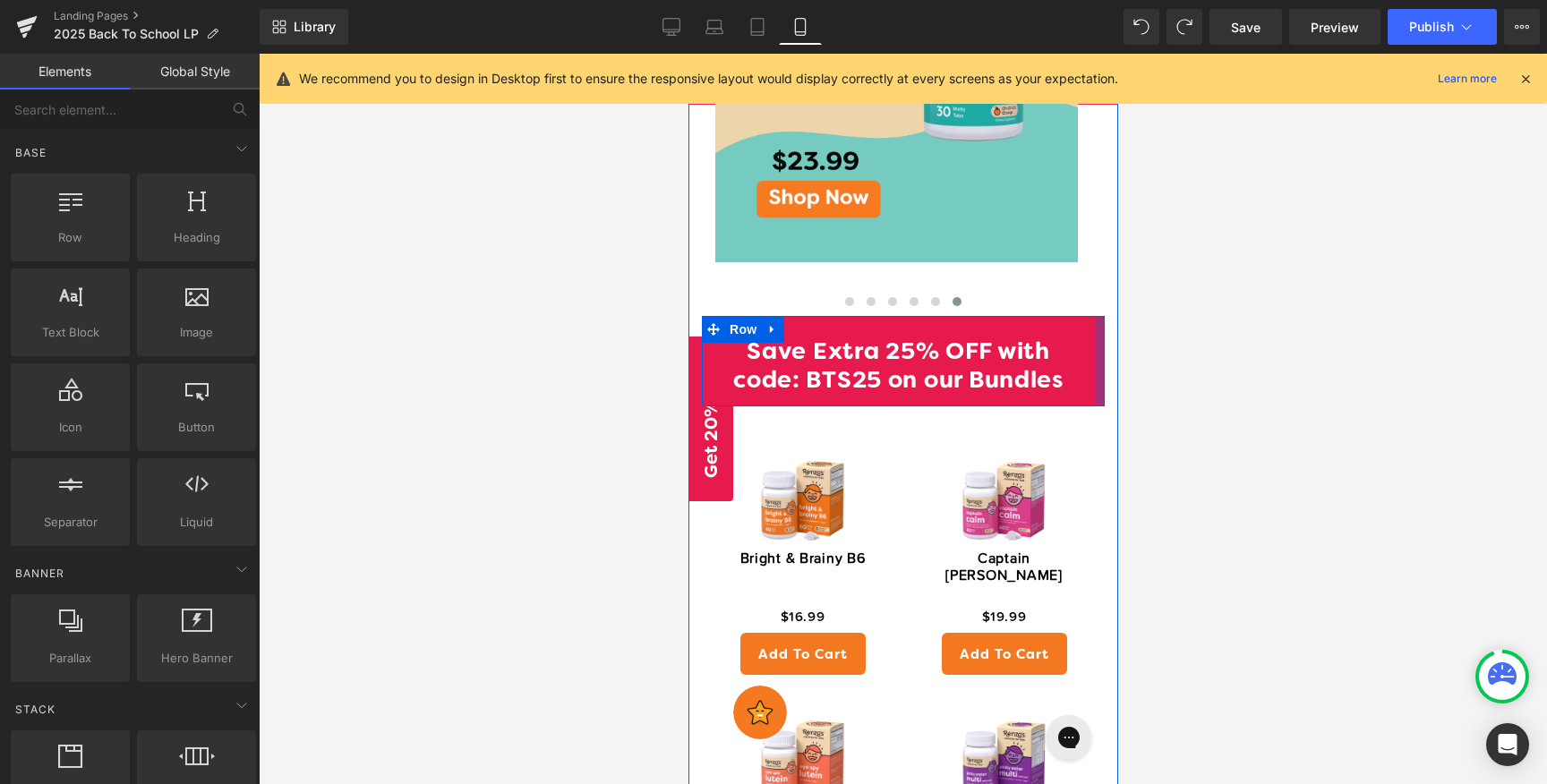
click at [1224, 321] on div at bounding box center [902, 419] width 1288 height 730
click at [1222, 279] on div at bounding box center [902, 419] width 1288 height 730
click at [51, 197] on div at bounding box center [70, 208] width 108 height 40
click at [197, 218] on div at bounding box center [197, 208] width 108 height 40
click at [687, 54] on div at bounding box center [687, 54] width 0 height 0
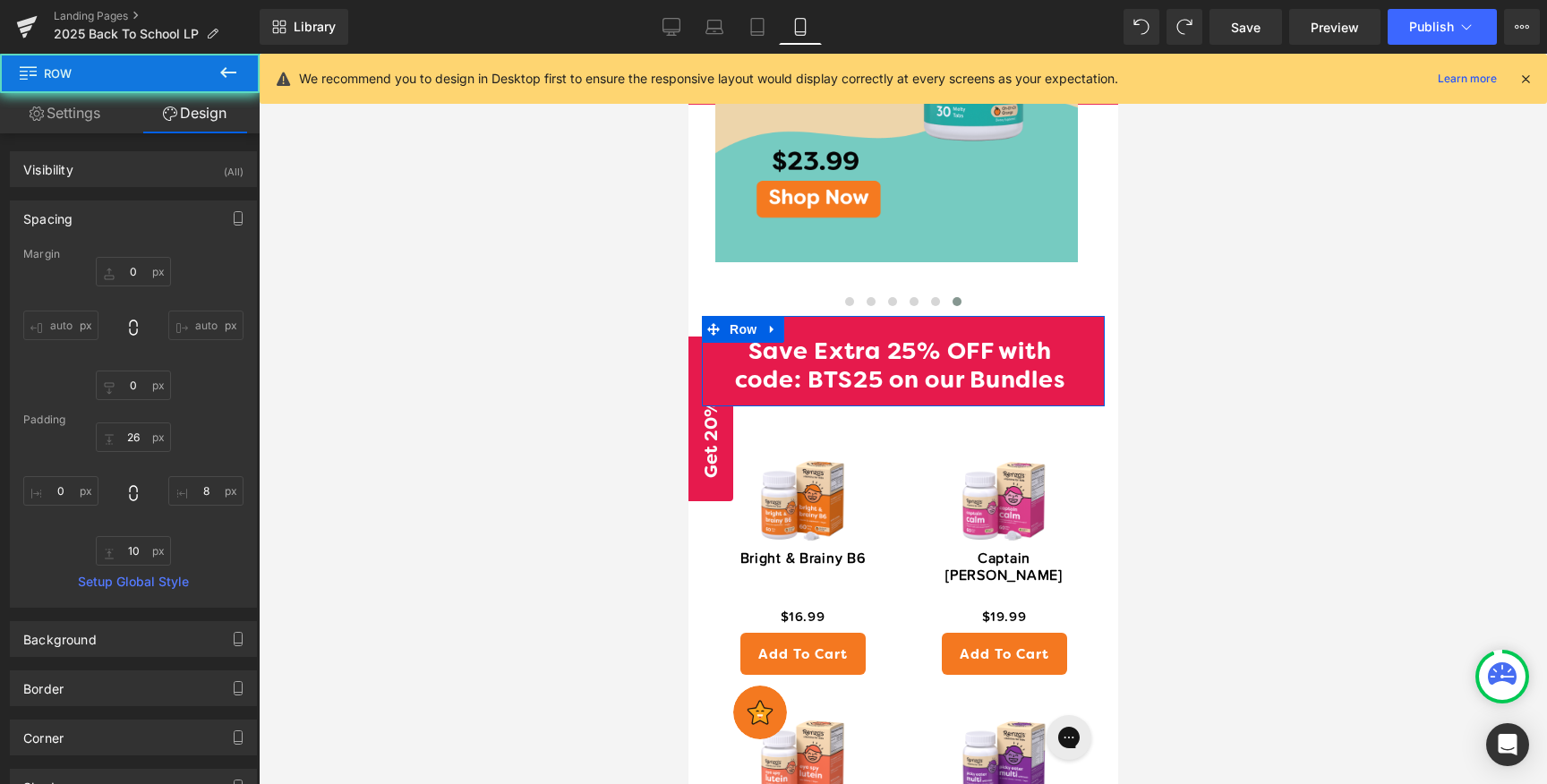
click at [207, 116] on link "Design" at bounding box center [194, 113] width 130 height 40
click at [56, 328] on input "auto" at bounding box center [61, 325] width 76 height 30
click at [69, 317] on input "auto" at bounding box center [61, 325] width 76 height 30
click at [29, 322] on input "auto" at bounding box center [61, 325] width 76 height 30
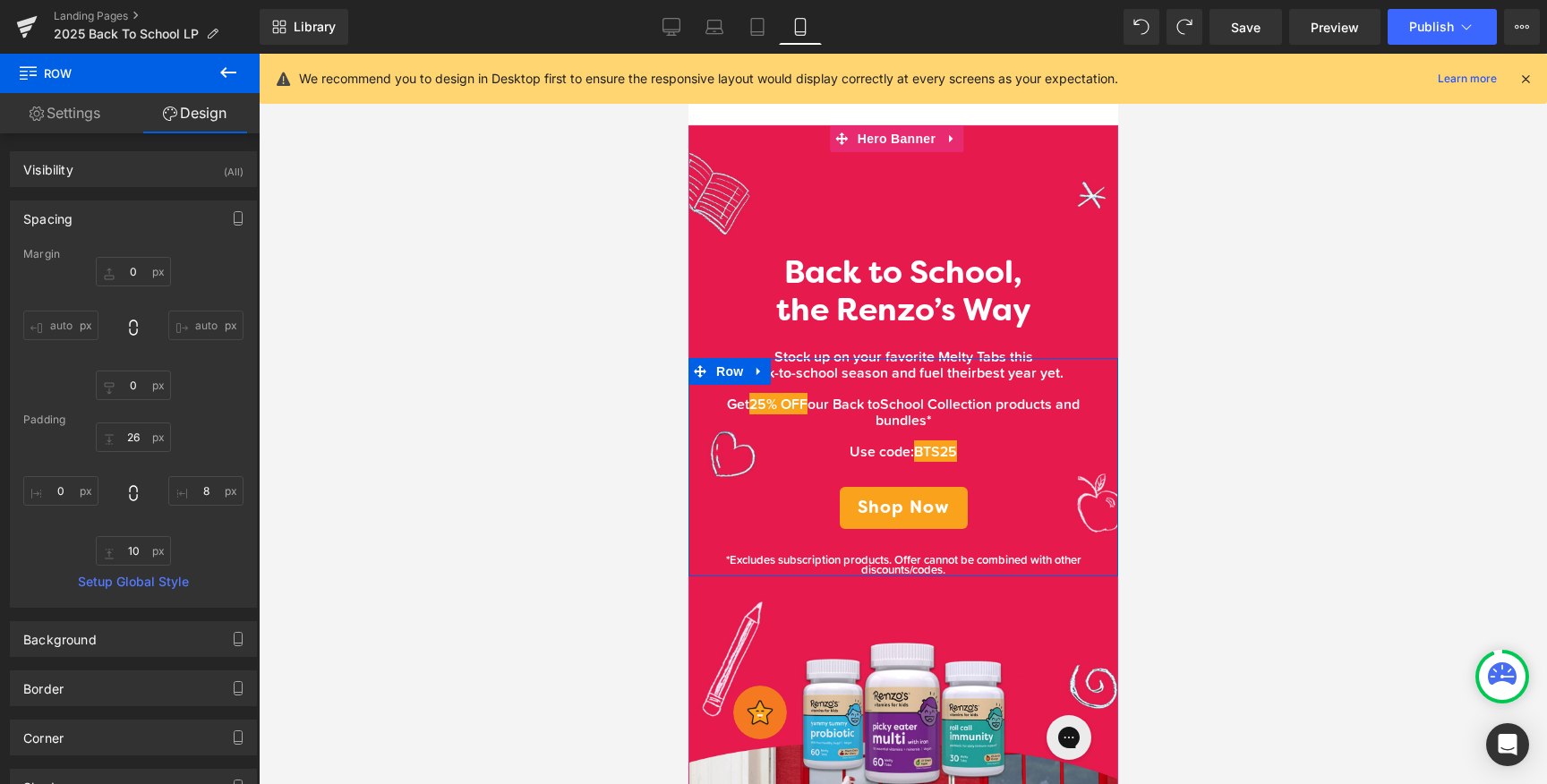
scroll to position [0, 0]
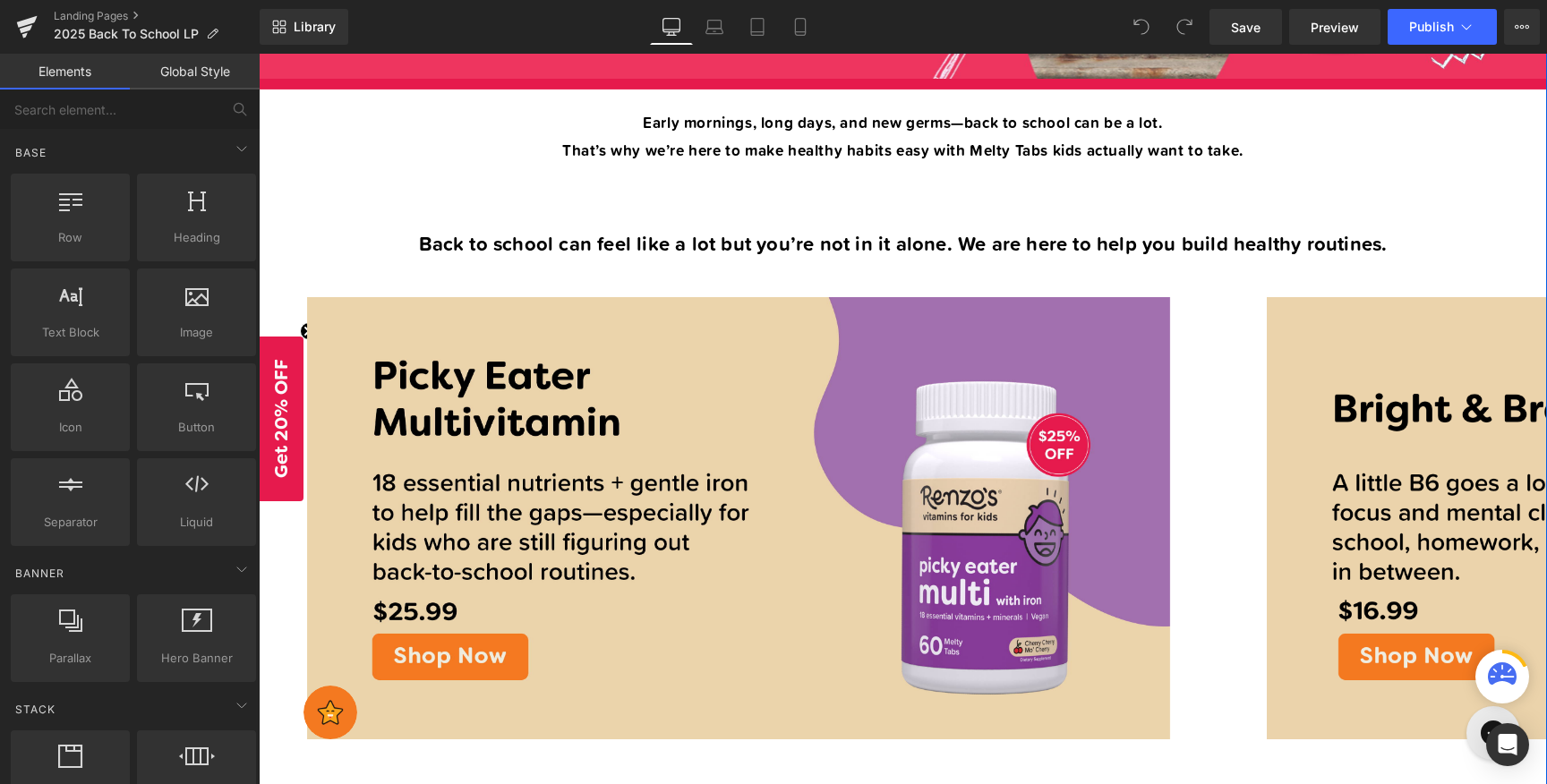
scroll to position [666, 0]
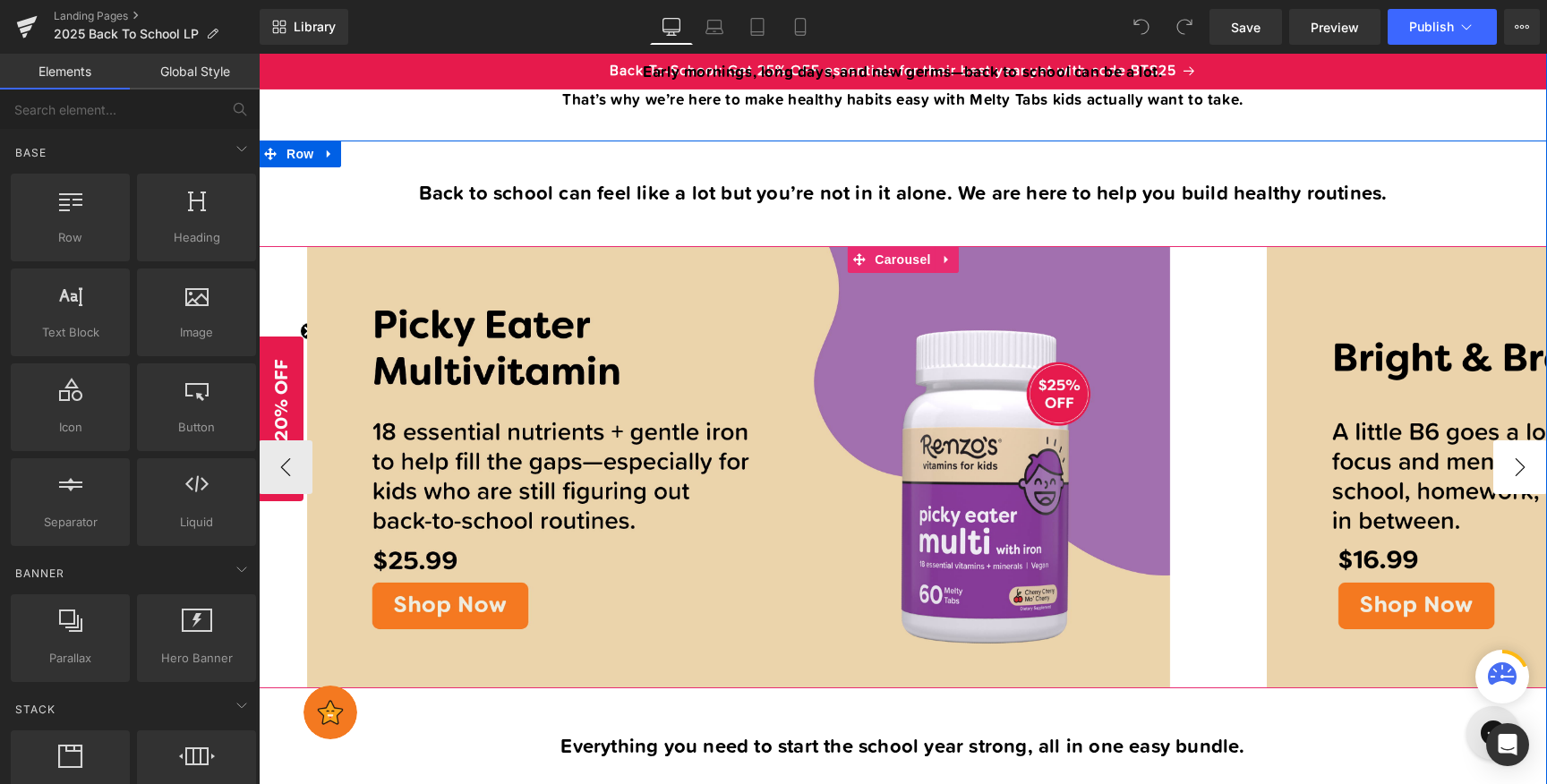
click at [1499, 457] on button "›" at bounding box center [1520, 467] width 54 height 54
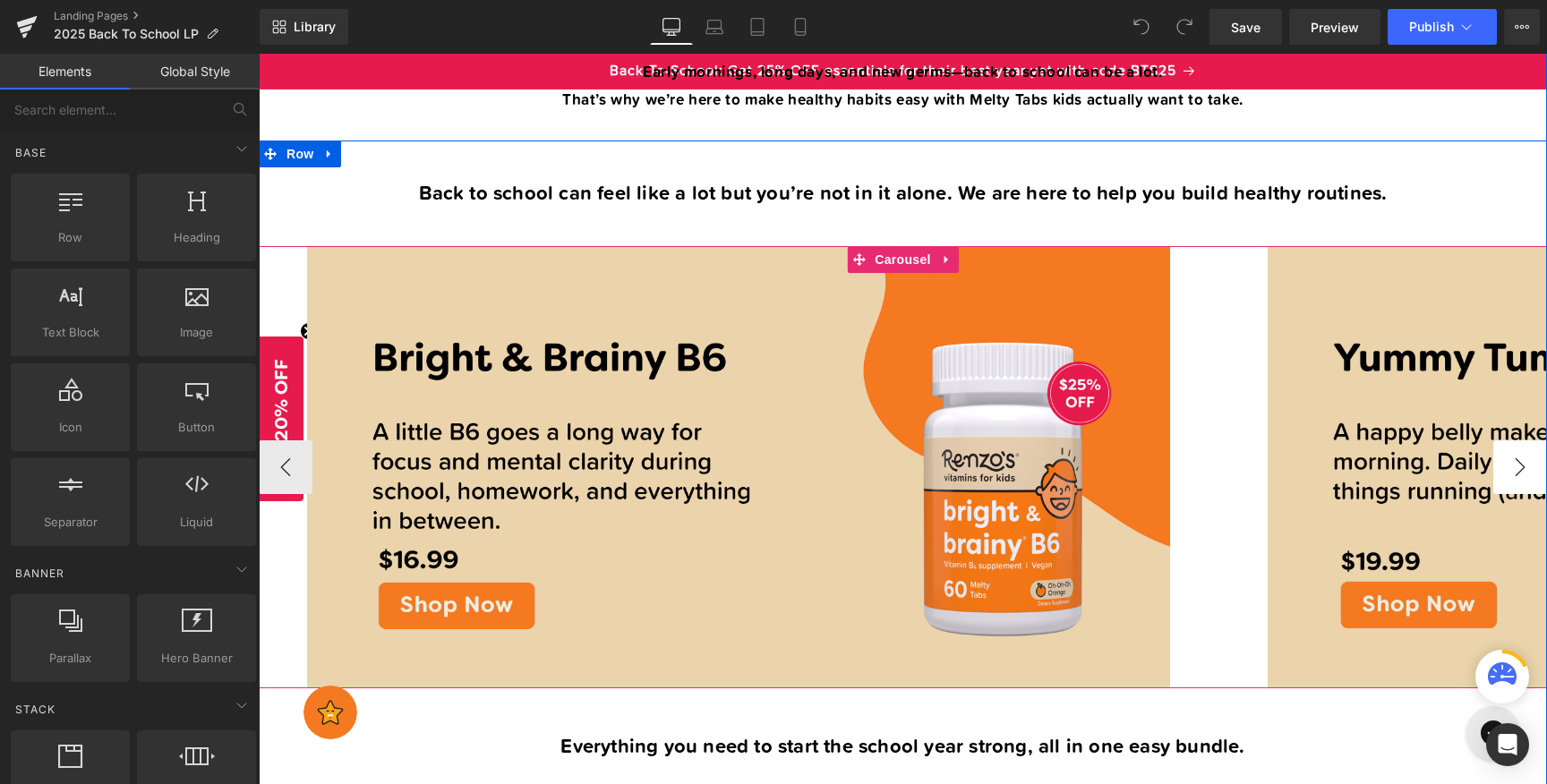
click at [1501, 457] on button "›" at bounding box center [1520, 467] width 54 height 54
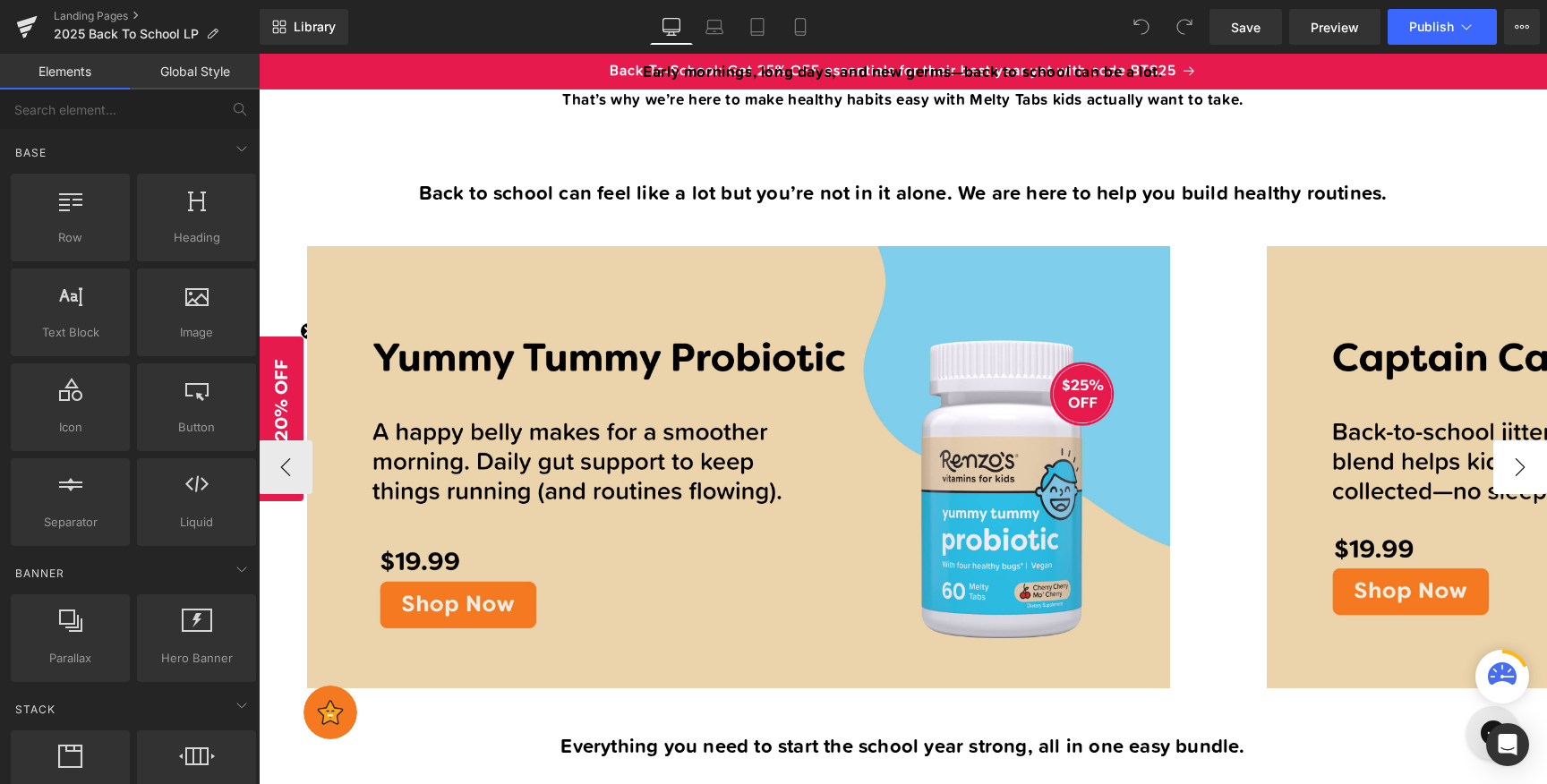
click at [1527, 453] on button "›" at bounding box center [1520, 467] width 54 height 54
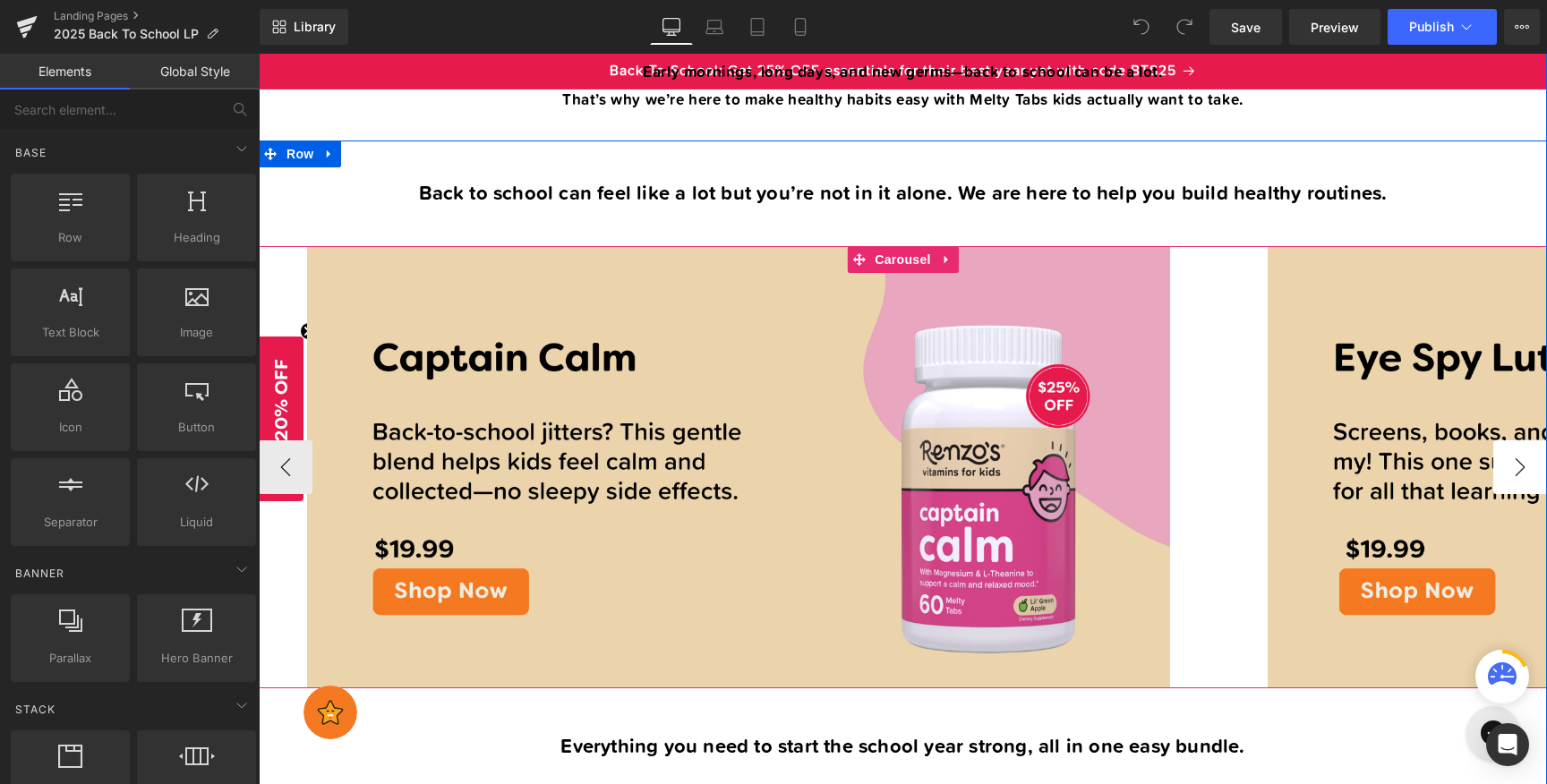
click at [1516, 455] on button "›" at bounding box center [1520, 467] width 54 height 54
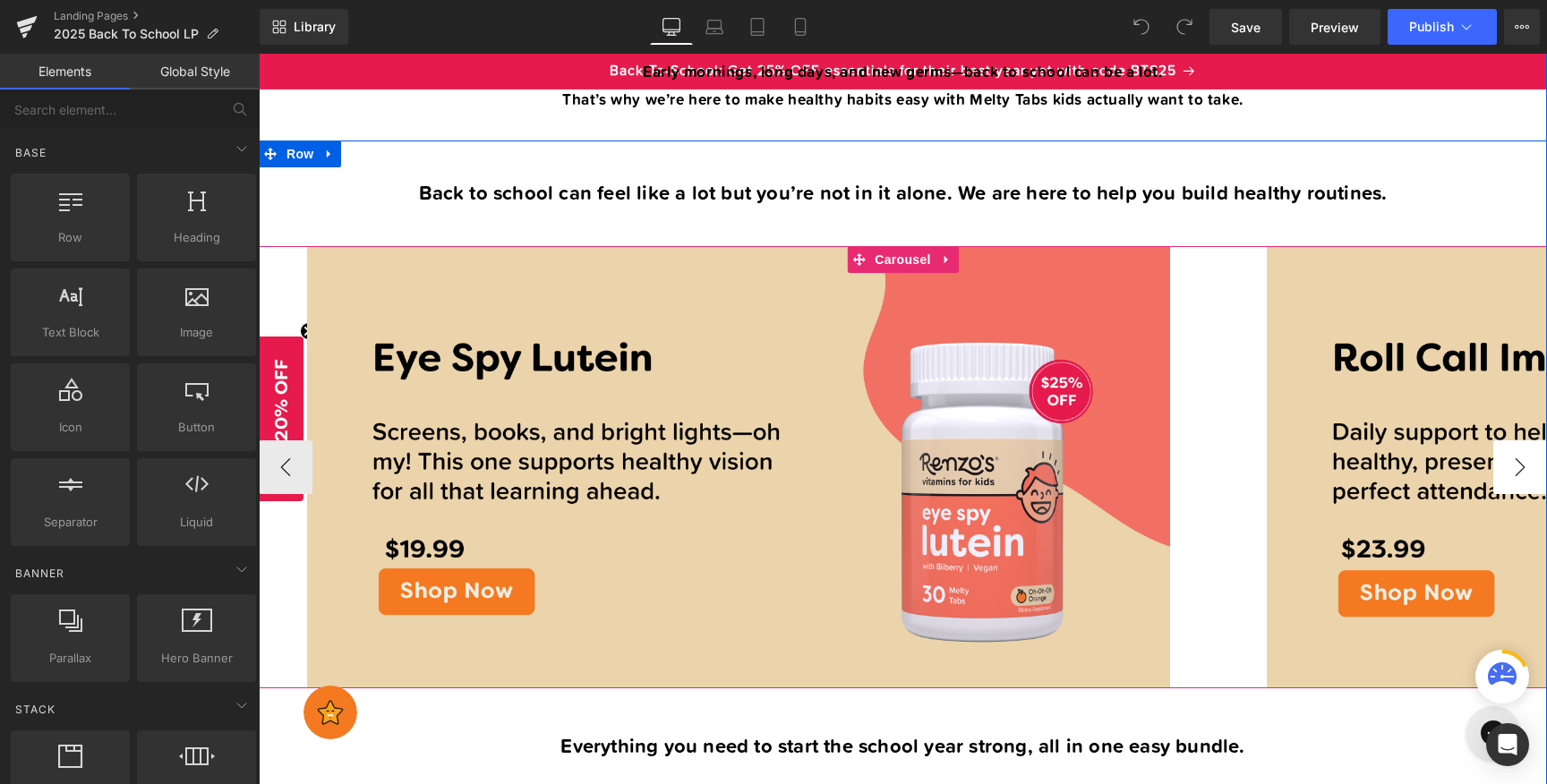
click at [1521, 452] on button "›" at bounding box center [1520, 467] width 54 height 54
click at [1516, 460] on button "›" at bounding box center [1520, 467] width 54 height 54
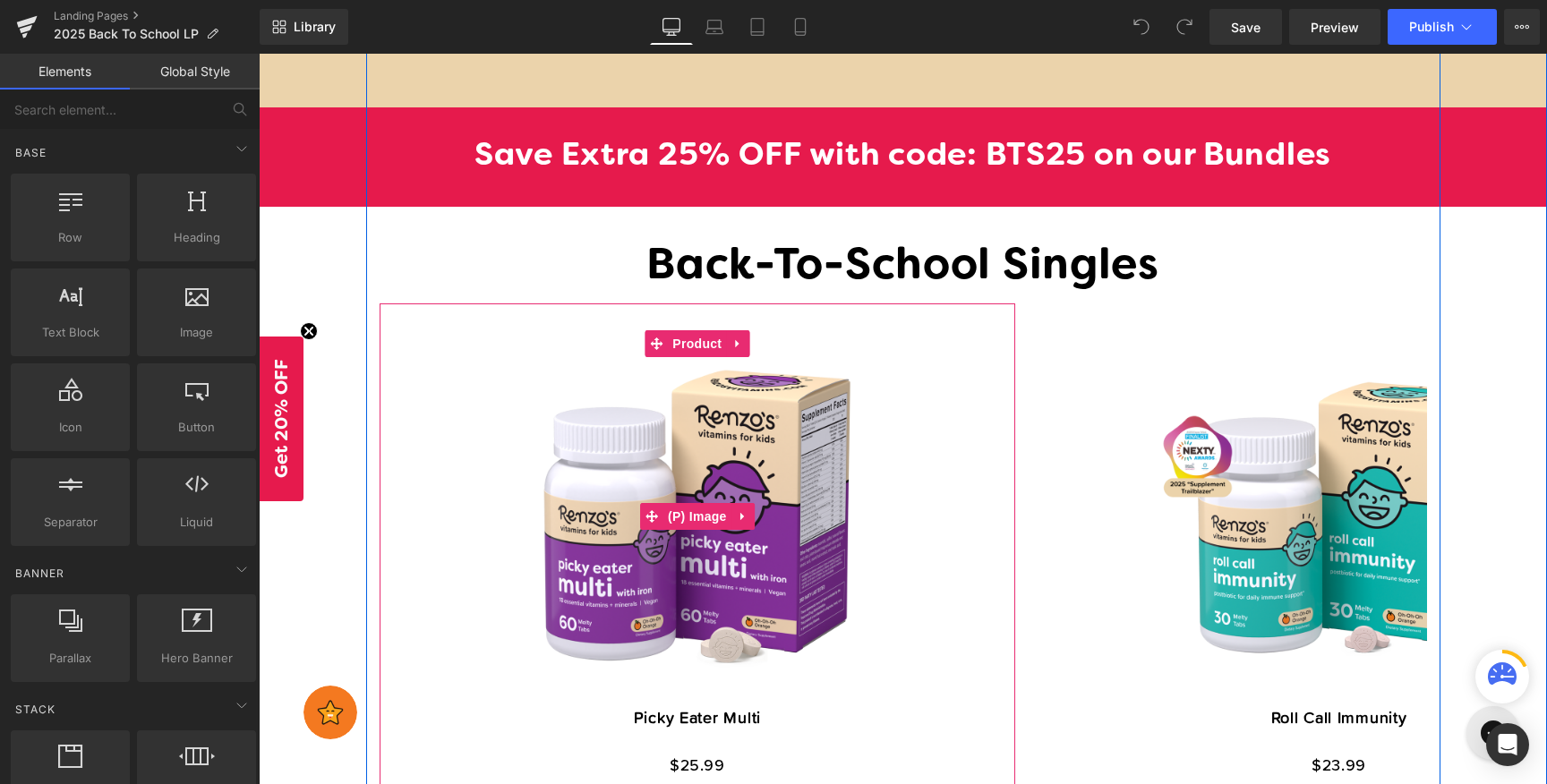
scroll to position [2605, 0]
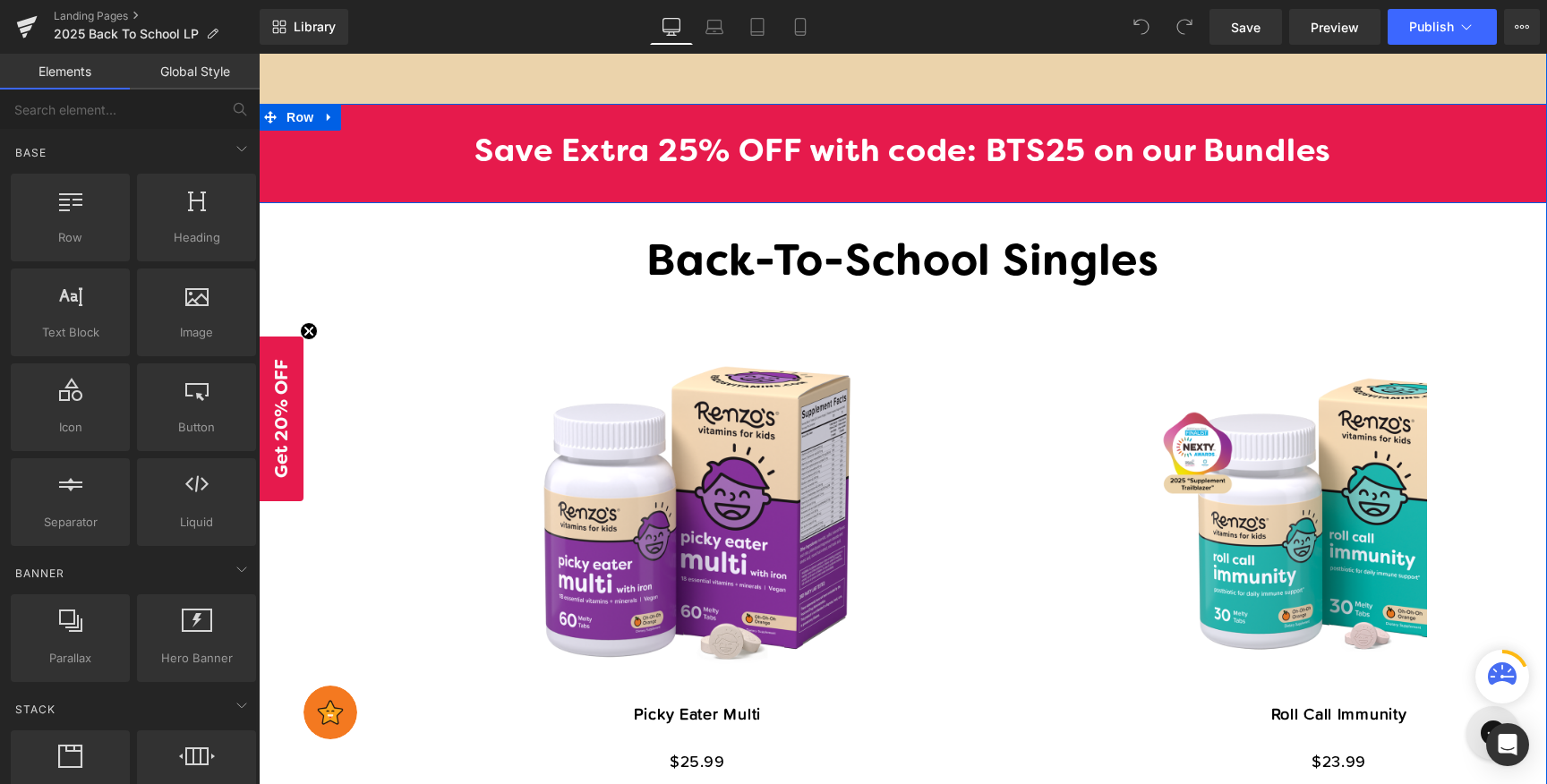
click at [891, 117] on div "Save Extra 25% OFF with code: BTS25 on our Bundles Heading Row" at bounding box center [902, 154] width 1288 height 101
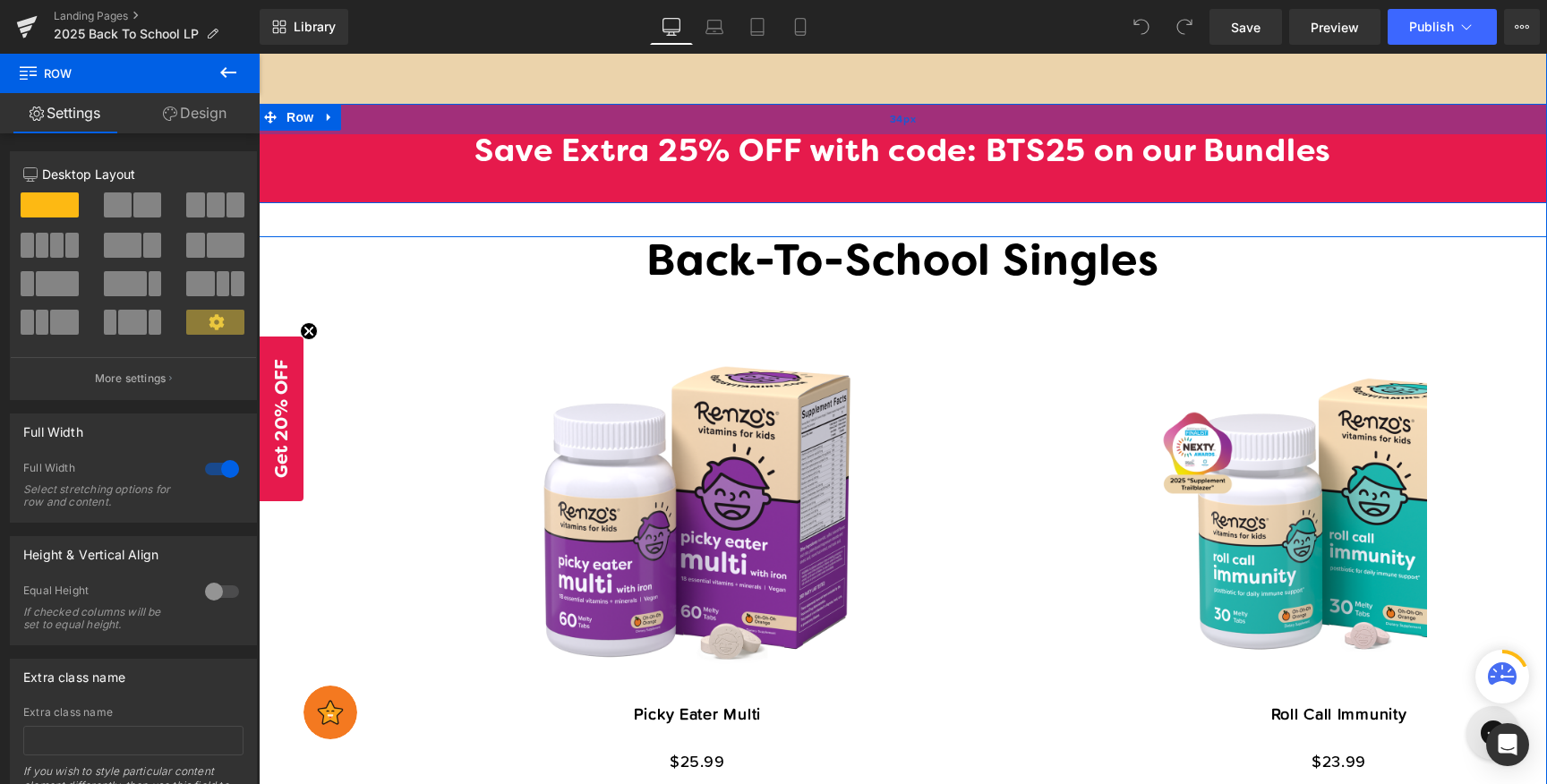
click at [435, 115] on div "34px" at bounding box center [902, 118] width 1288 height 31
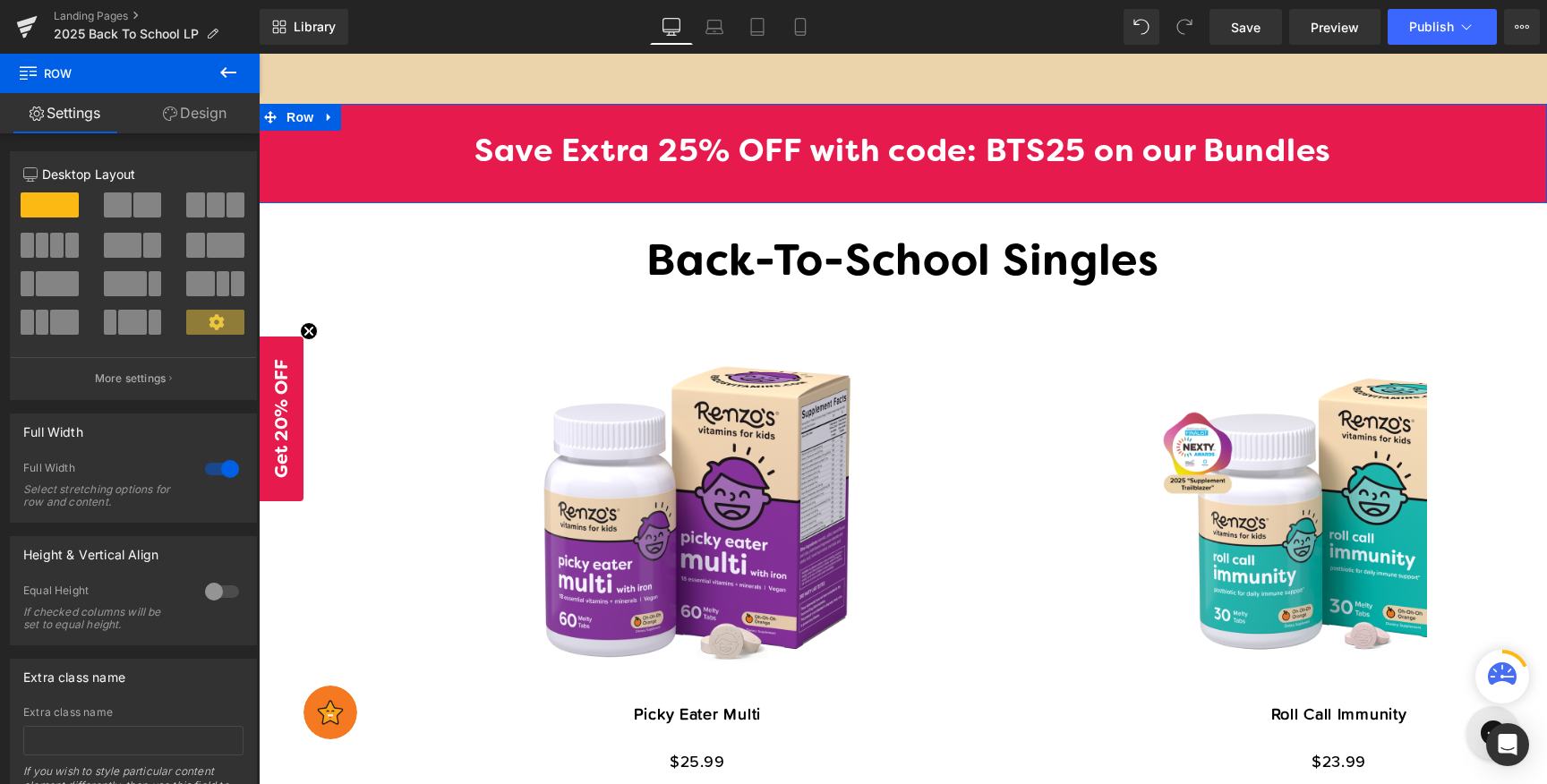
click at [217, 112] on link "Design" at bounding box center [194, 113] width 130 height 40
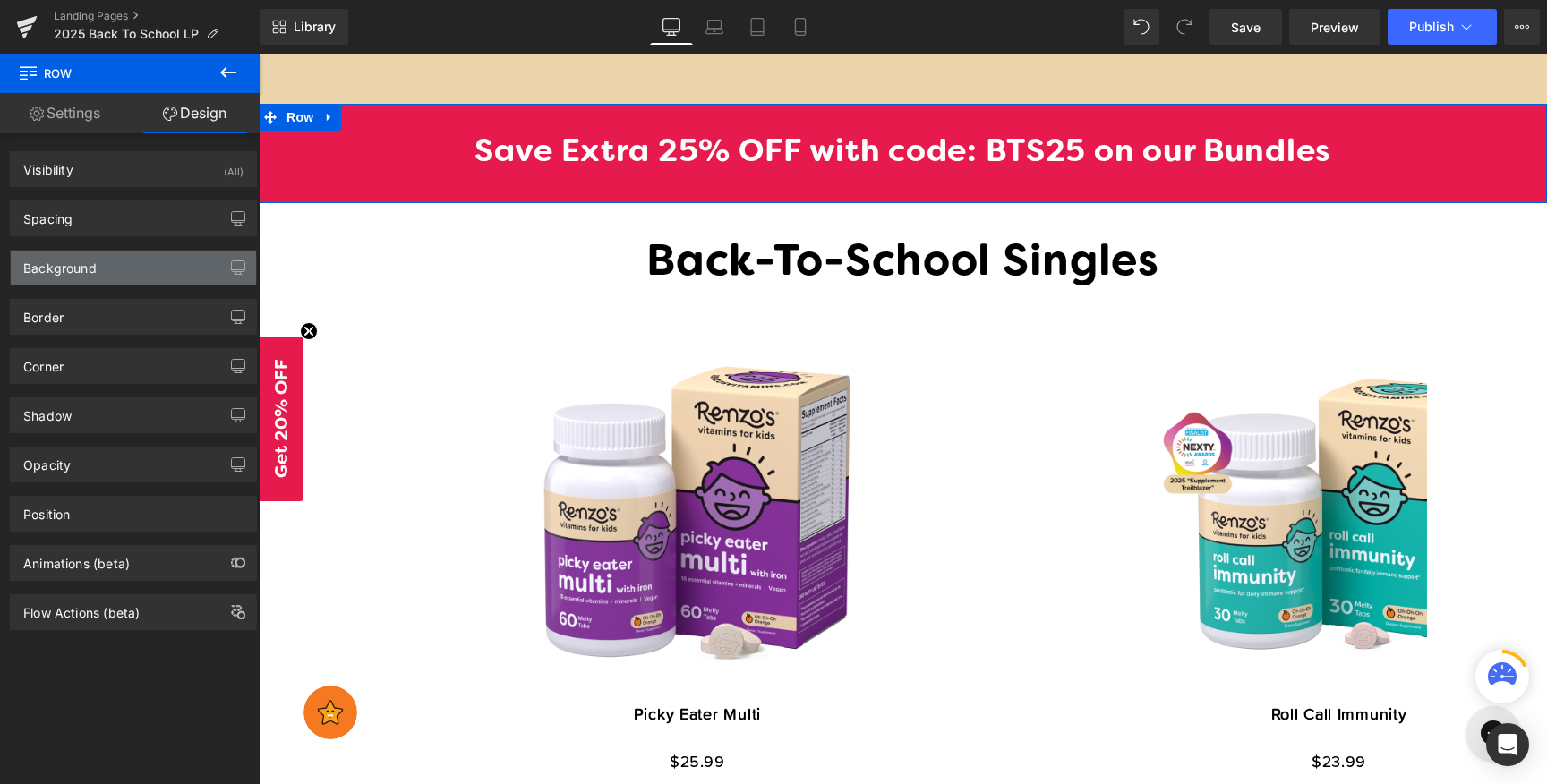
click at [131, 278] on div "Background" at bounding box center [133, 268] width 245 height 34
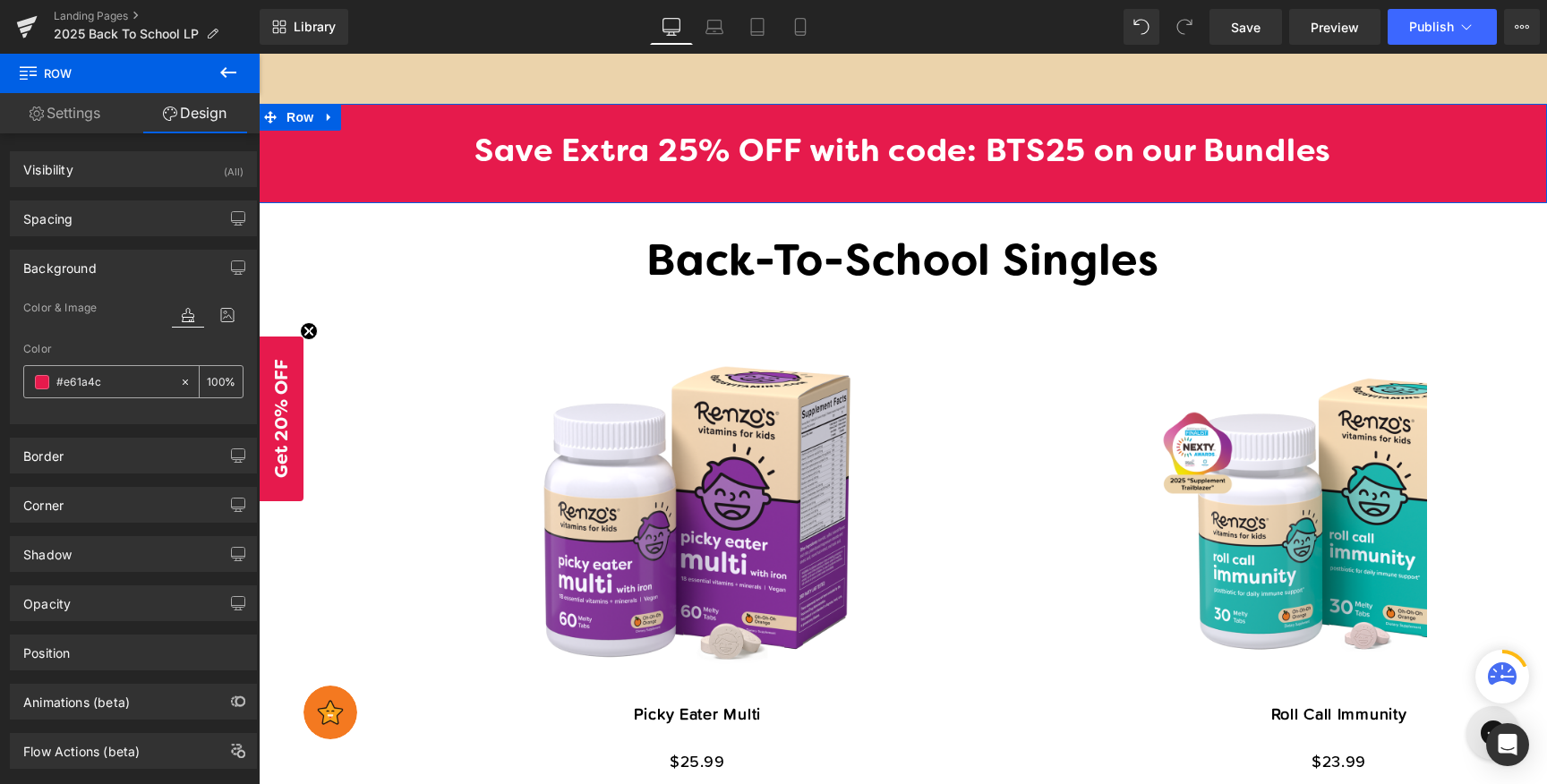
drag, startPoint x: 115, startPoint y: 386, endPoint x: 25, endPoint y: 374, distance: 90.8
click at [25, 375] on div at bounding box center [102, 382] width 155 height 32
drag, startPoint x: 111, startPoint y: 387, endPoint x: 0, endPoint y: 366, distance: 113.0
click at [0, 366] on div "Background Color & Image color Color % Image Replace Image Upload image or Brow…" at bounding box center [133, 330] width 268 height 188
type input "#e61a4c"
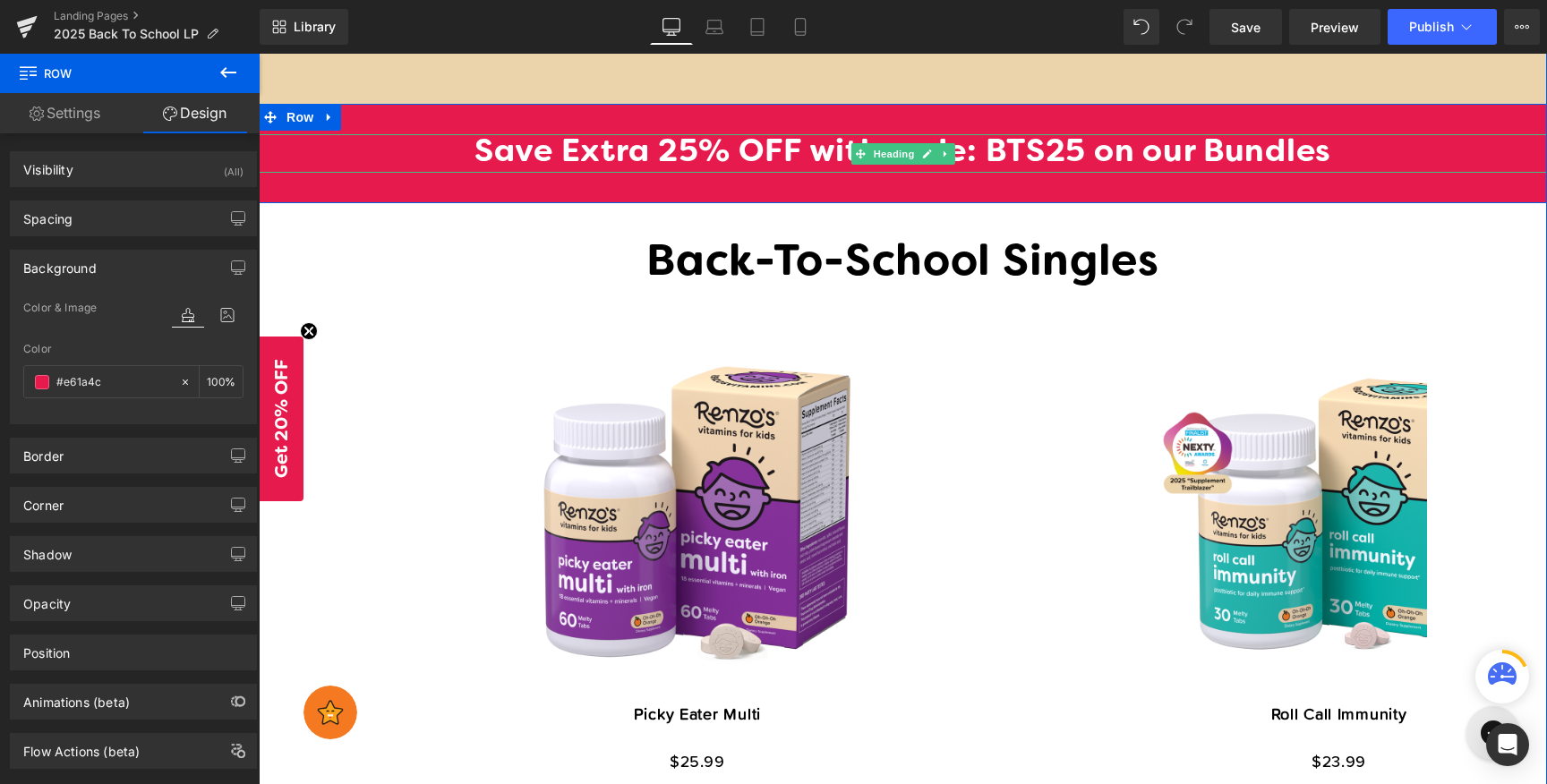
click at [1196, 148] on h1 "Save Extra 25% OFF with code: BTS25 on our Bundles" at bounding box center [902, 154] width 1288 height 39
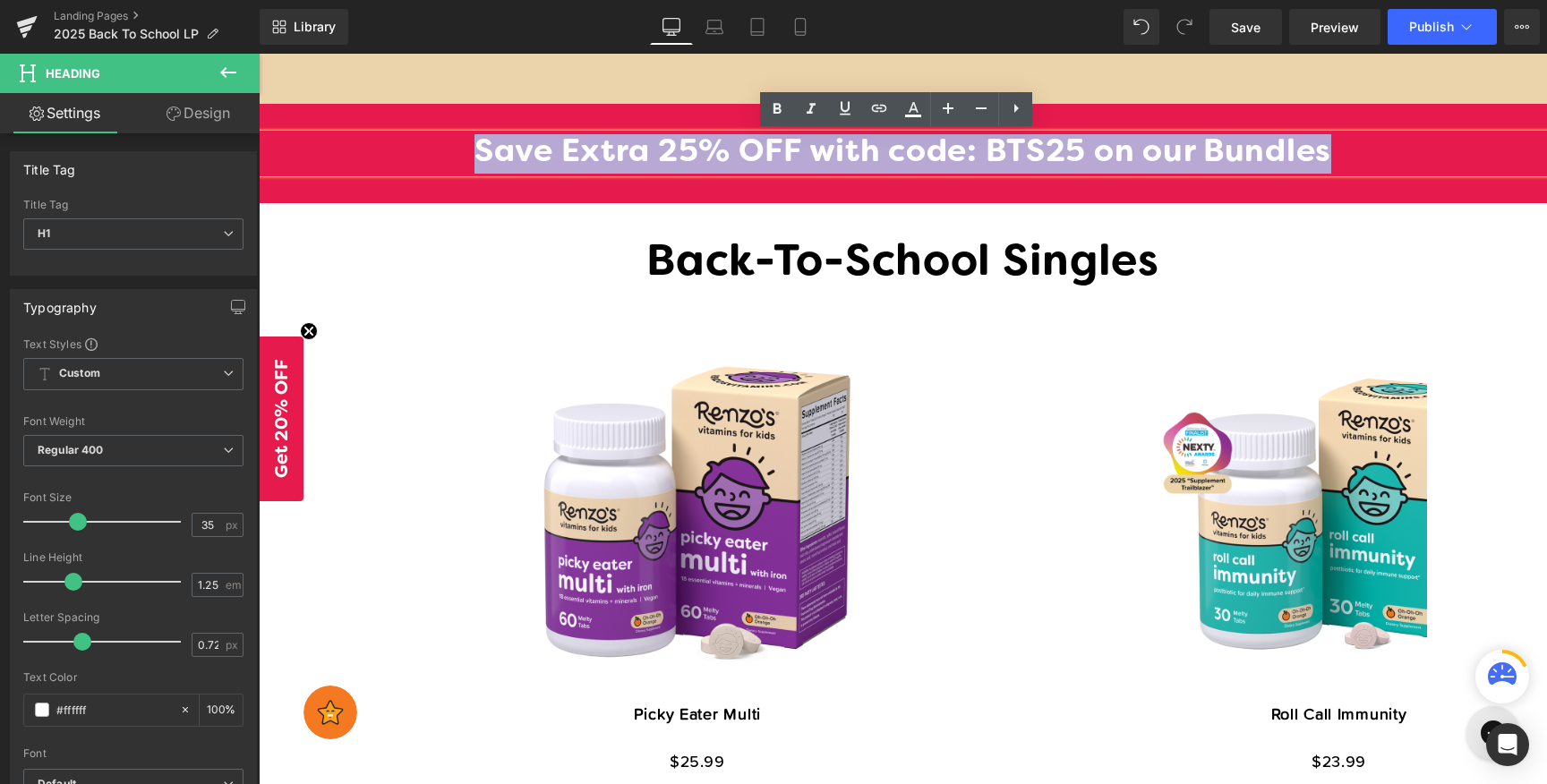
drag, startPoint x: 1339, startPoint y: 150, endPoint x: 465, endPoint y: 146, distance: 874.0
click at [465, 146] on h1 "Save Extra 25% OFF with code: BTS25 on our Bundles" at bounding box center [902, 154] width 1288 height 39
copy h1 "Save Extra 25% OFF with code: BTS25 on our Bundles"
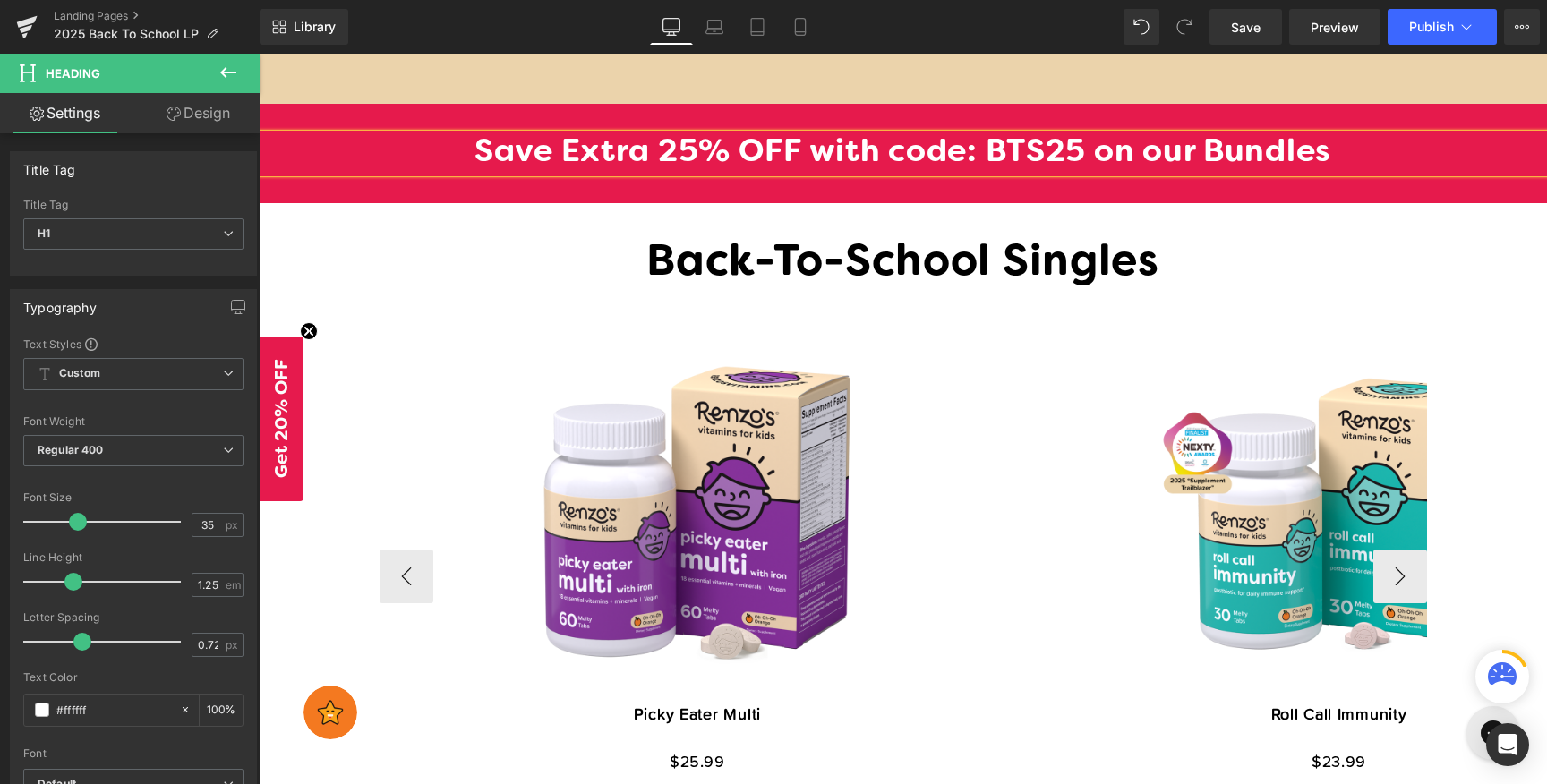
click at [1142, 310] on div "Sale Off (P) Image Roll Call Immunity (P) Title $0 $23.99 (P) Price Add To Cart…" at bounding box center [1338, 576] width 636 height 553
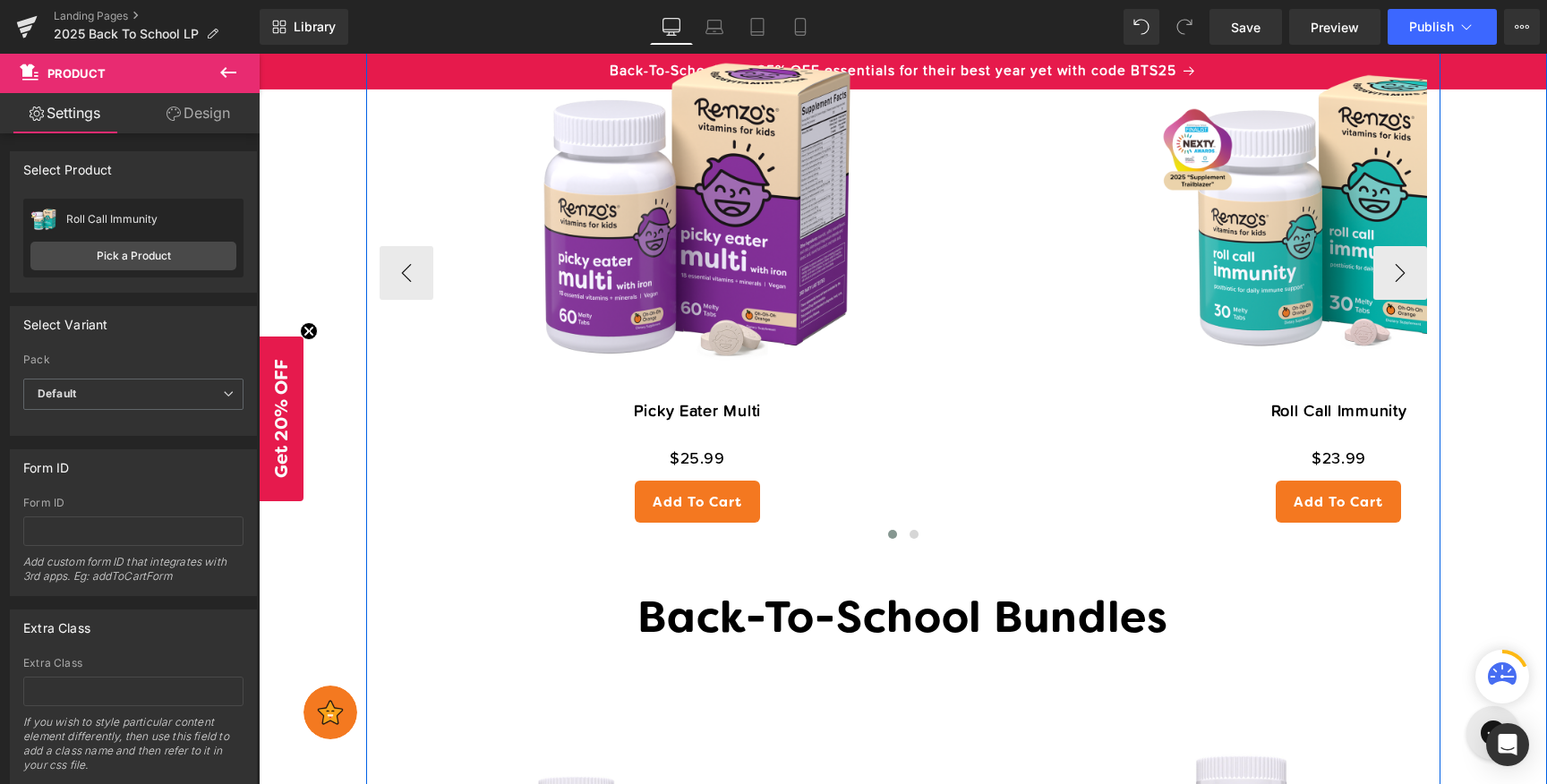
scroll to position [2530, 0]
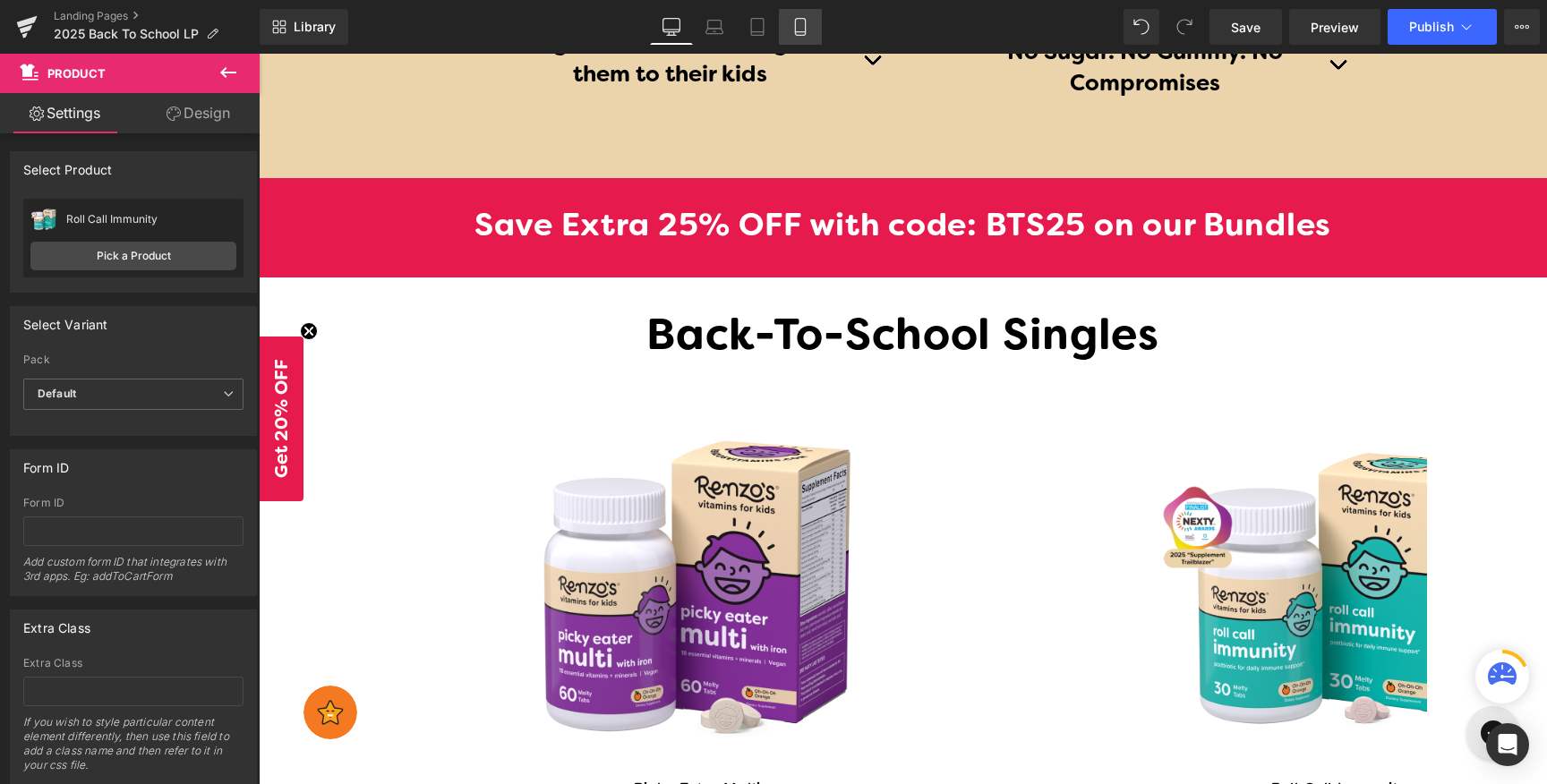
click at [805, 33] on icon at bounding box center [799, 33] width 10 height 0
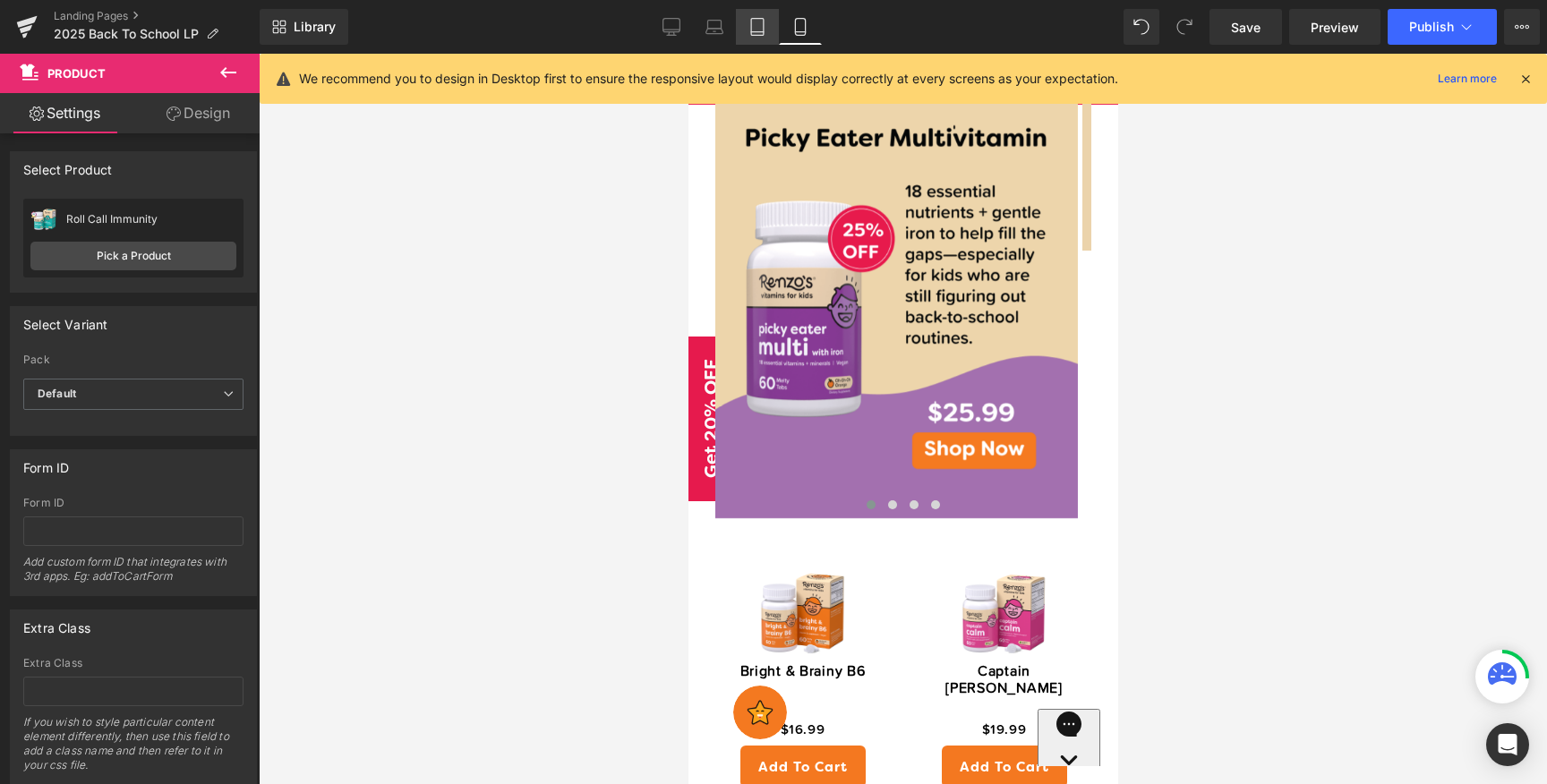
click at [764, 34] on icon at bounding box center [756, 27] width 12 height 17
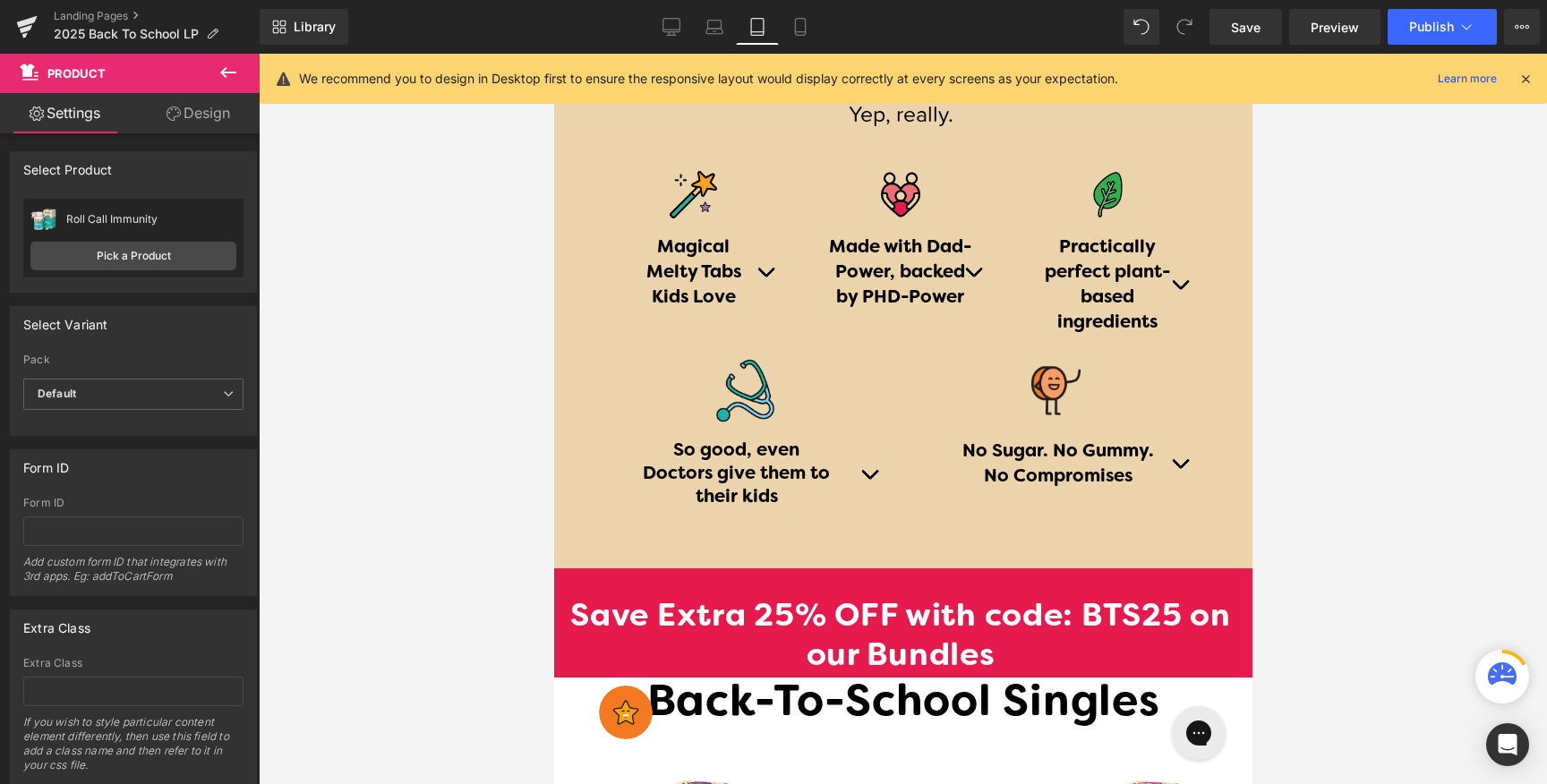
scroll to position [2148, 0]
click at [803, 34] on icon at bounding box center [800, 26] width 18 height 18
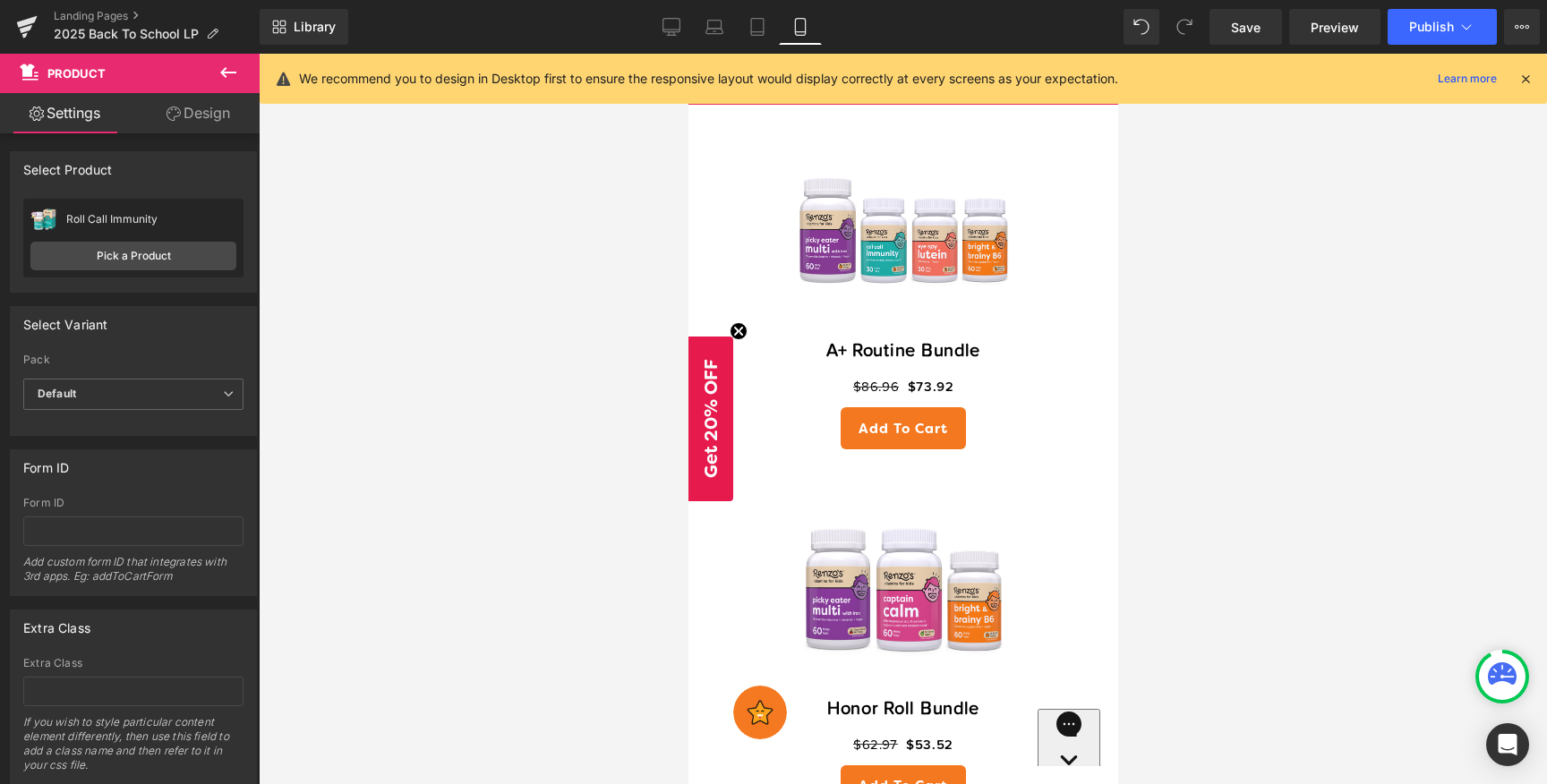
scroll to position [2100, 0]
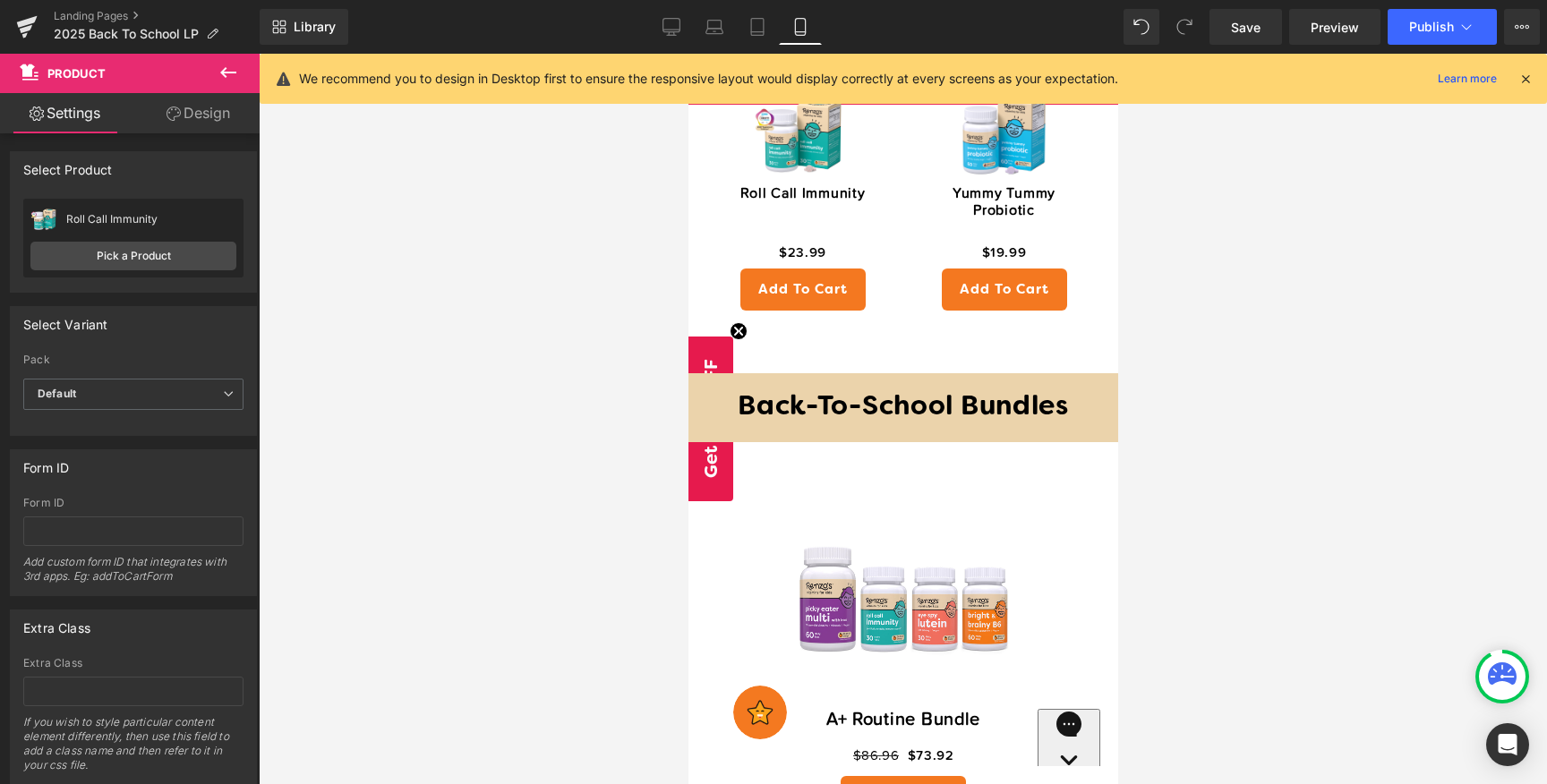
drag, startPoint x: 667, startPoint y: 20, endPoint x: 760, endPoint y: 94, distance: 118.8
click at [667, 19] on icon at bounding box center [670, 26] width 18 height 18
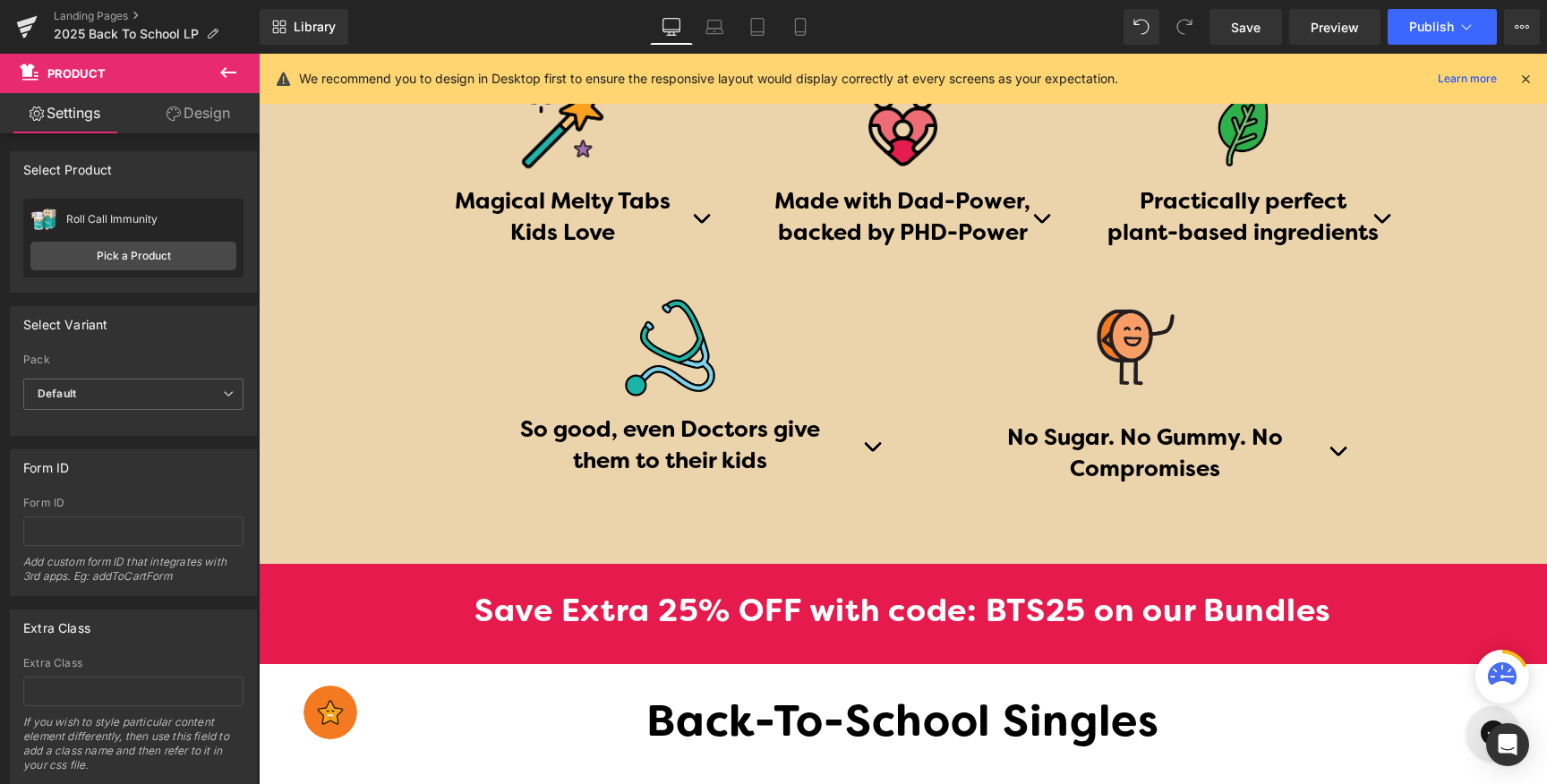
scroll to position [1851, 0]
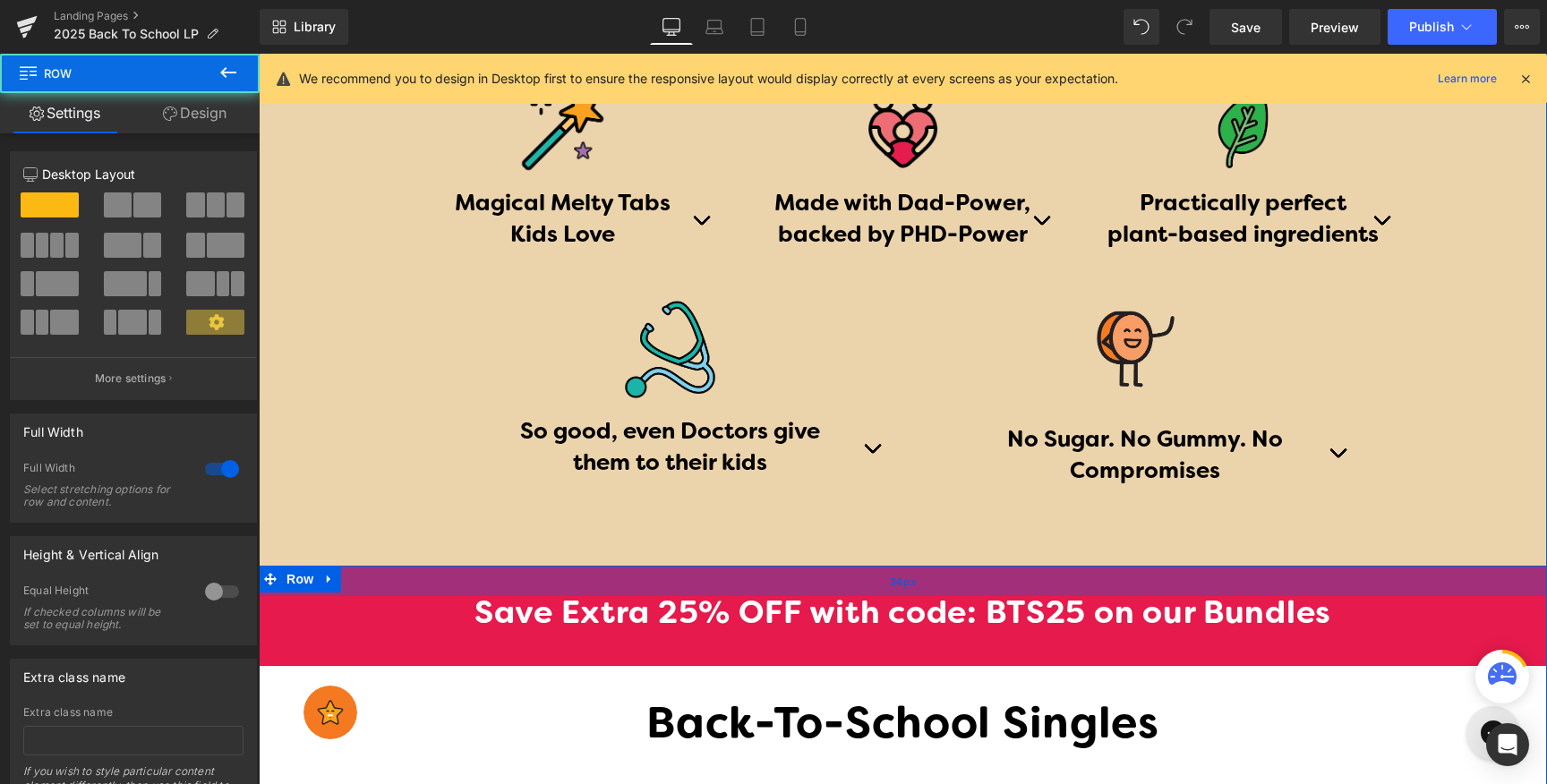
click at [1462, 594] on div "34px" at bounding box center [902, 581] width 1288 height 31
click at [1448, 575] on div "34px" at bounding box center [902, 581] width 1288 height 31
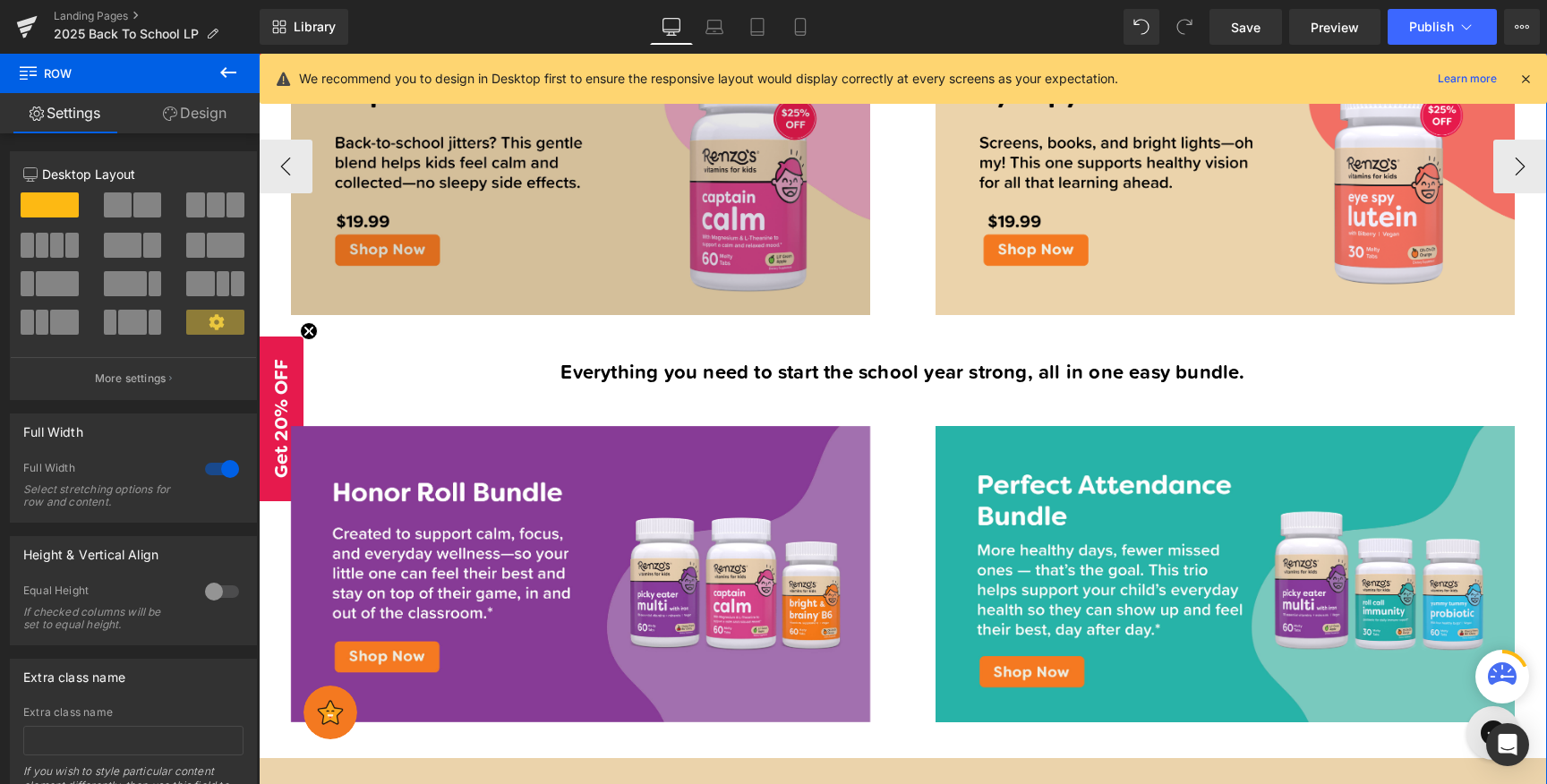
scroll to position [791, 0]
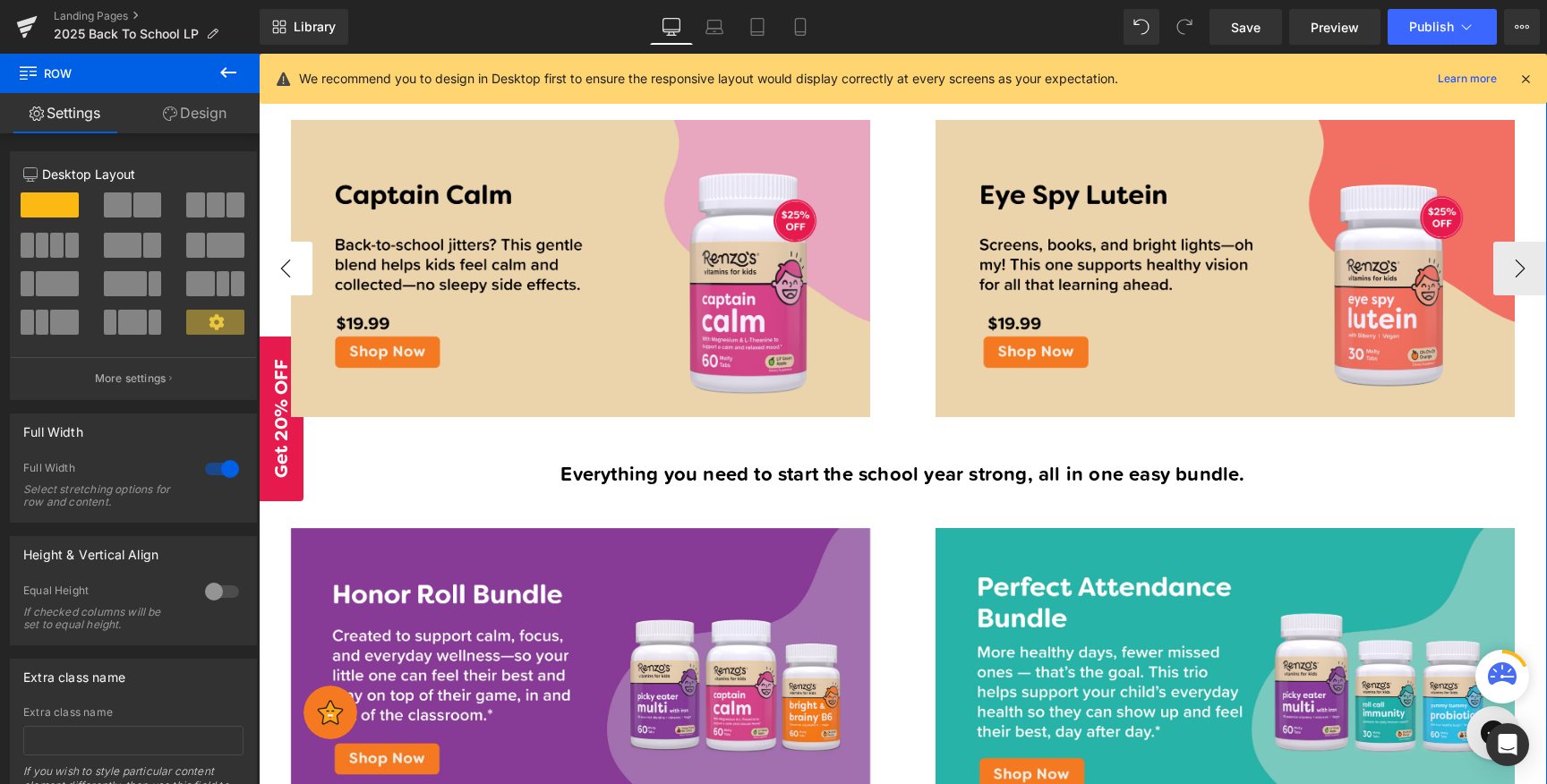
click at [284, 257] on button "‹" at bounding box center [285, 268] width 54 height 54
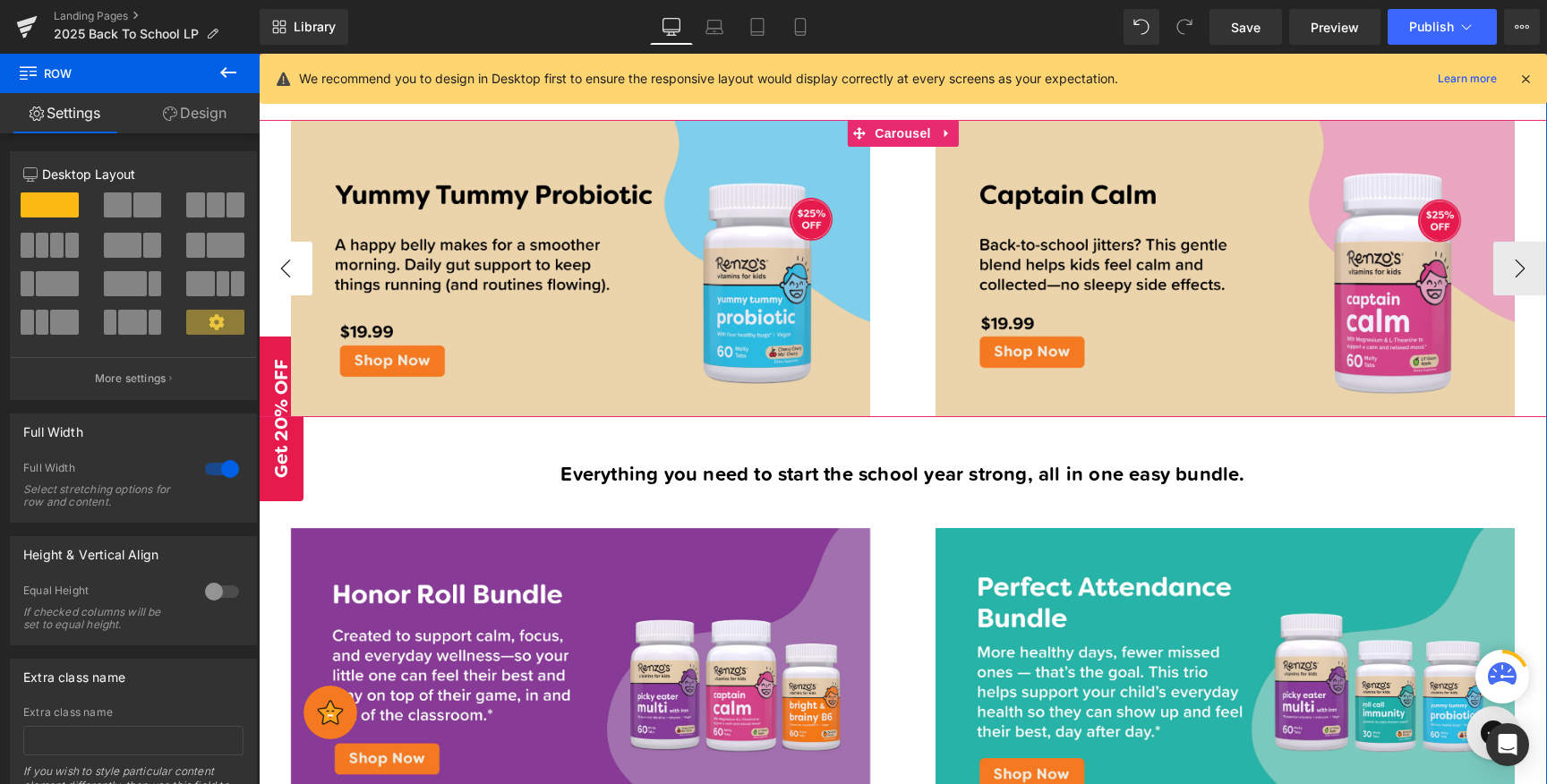
click at [285, 256] on button "‹" at bounding box center [285, 268] width 54 height 54
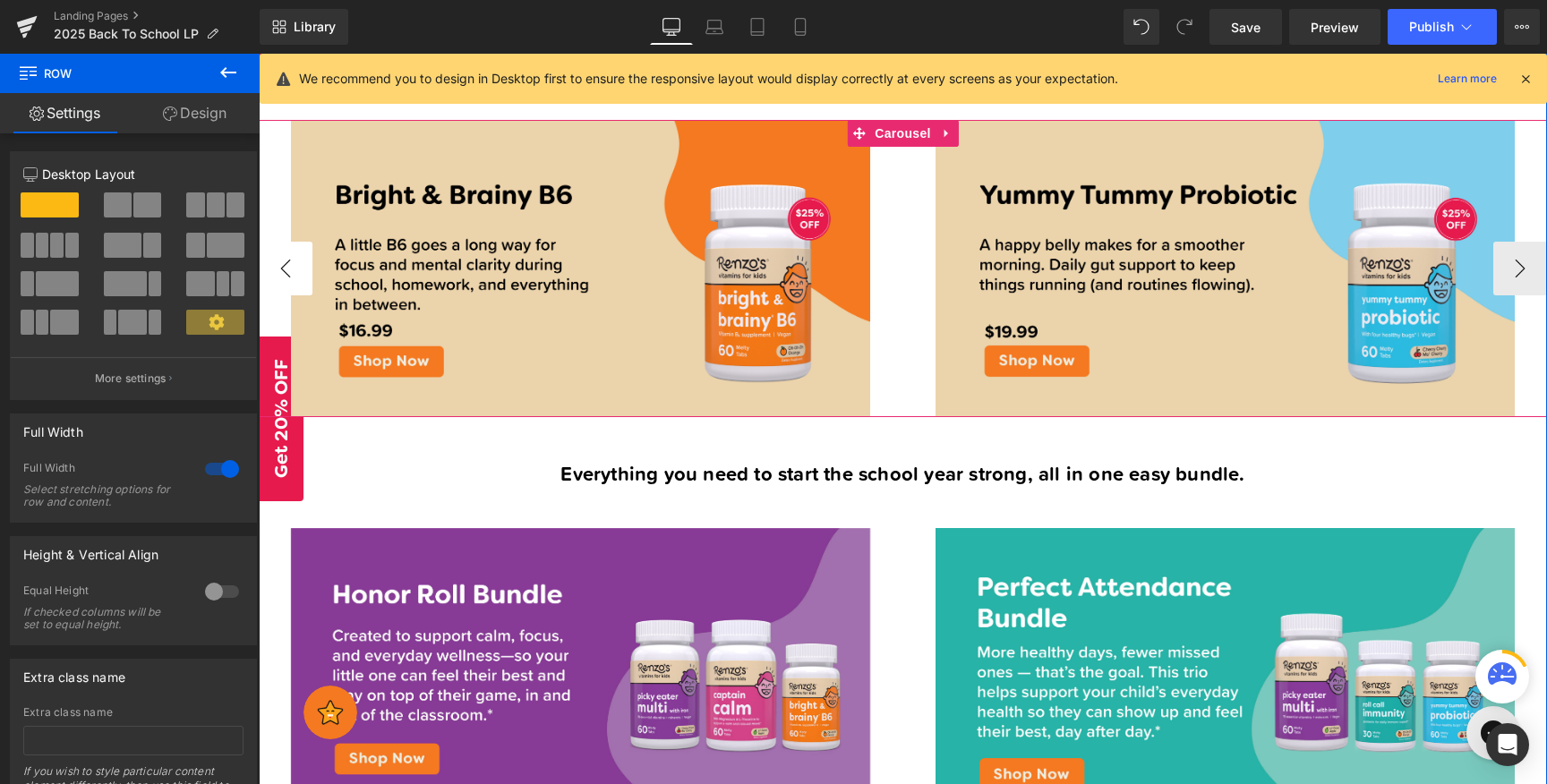
click at [291, 256] on button "‹" at bounding box center [285, 268] width 54 height 54
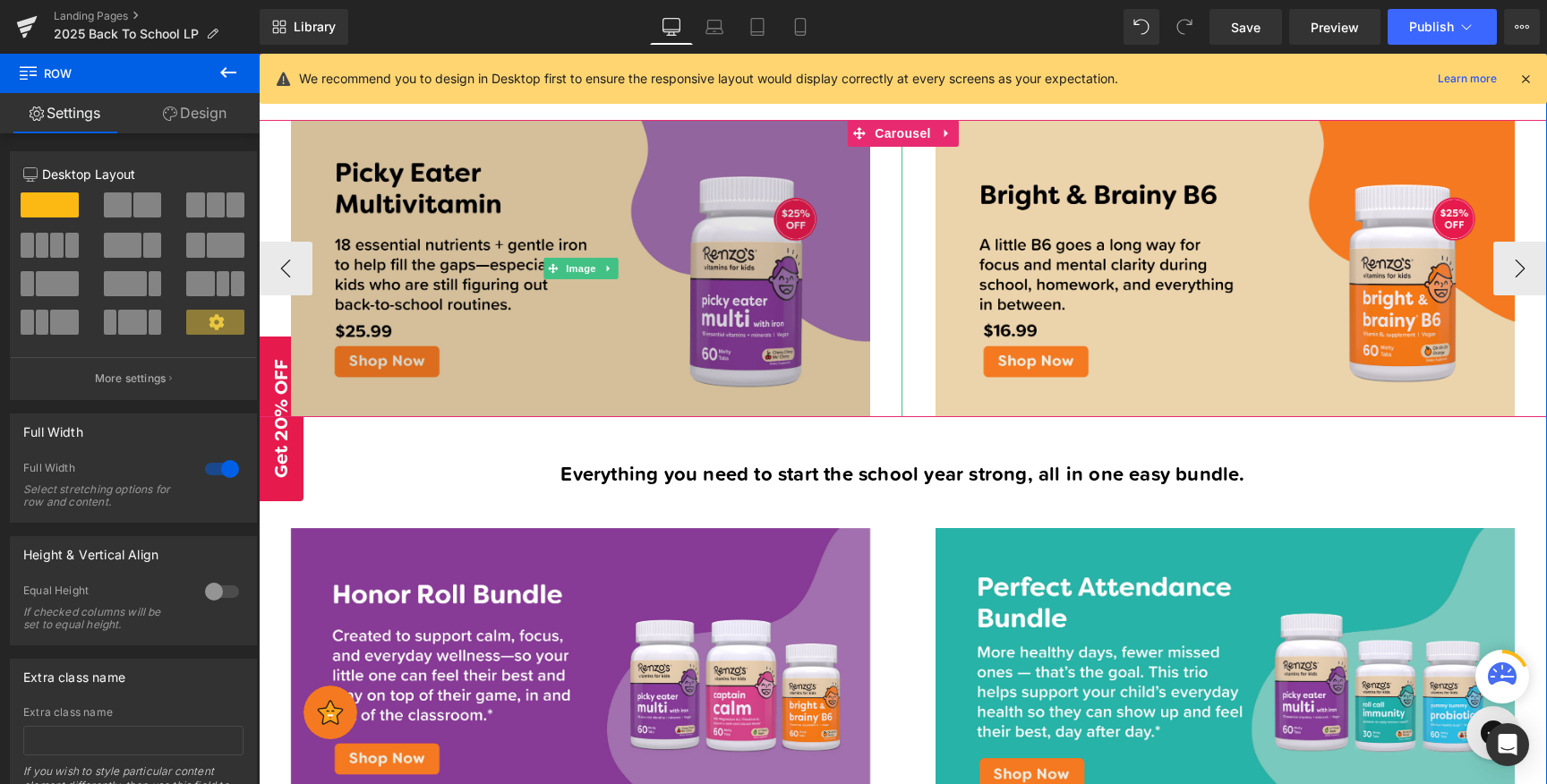
click at [517, 201] on img at bounding box center [580, 268] width 579 height 297
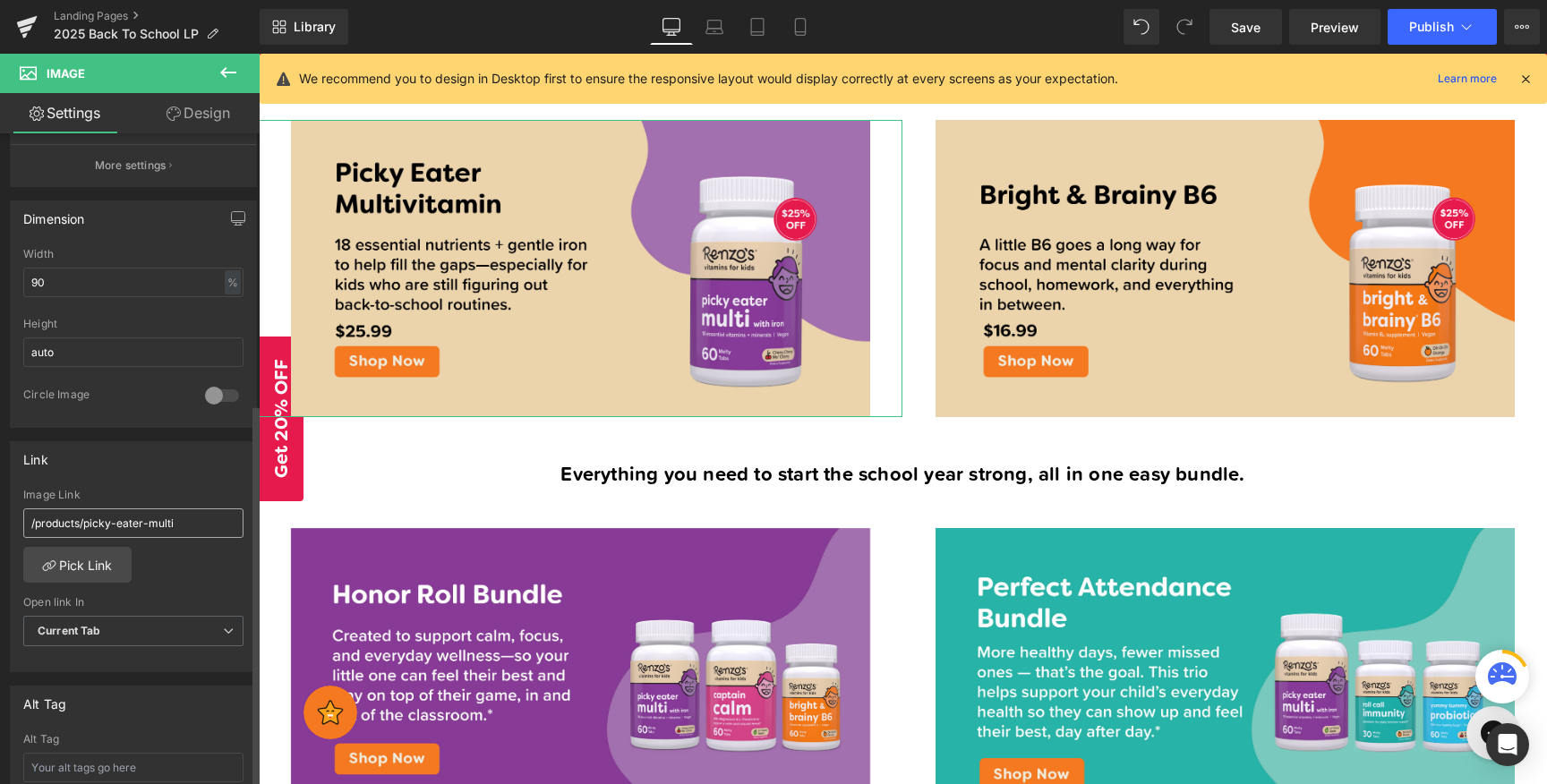
scroll to position [481, 0]
drag, startPoint x: 190, startPoint y: 517, endPoint x: 40, endPoint y: 496, distance: 151.5
click at [40, 496] on div "Image Link /products/picky-eater-multi" at bounding box center [133, 514] width 220 height 58
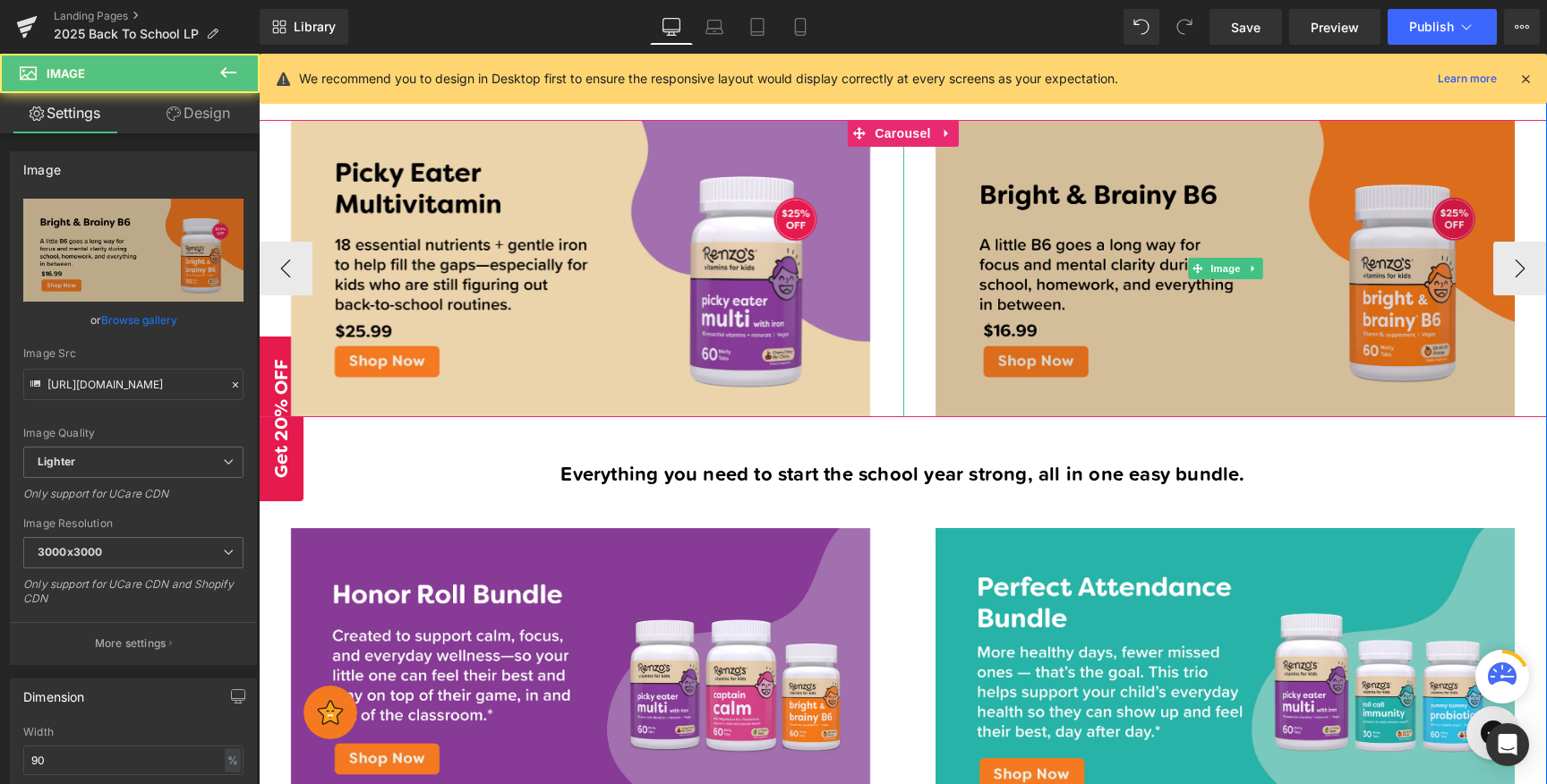
click at [1130, 207] on img at bounding box center [1224, 268] width 579 height 297
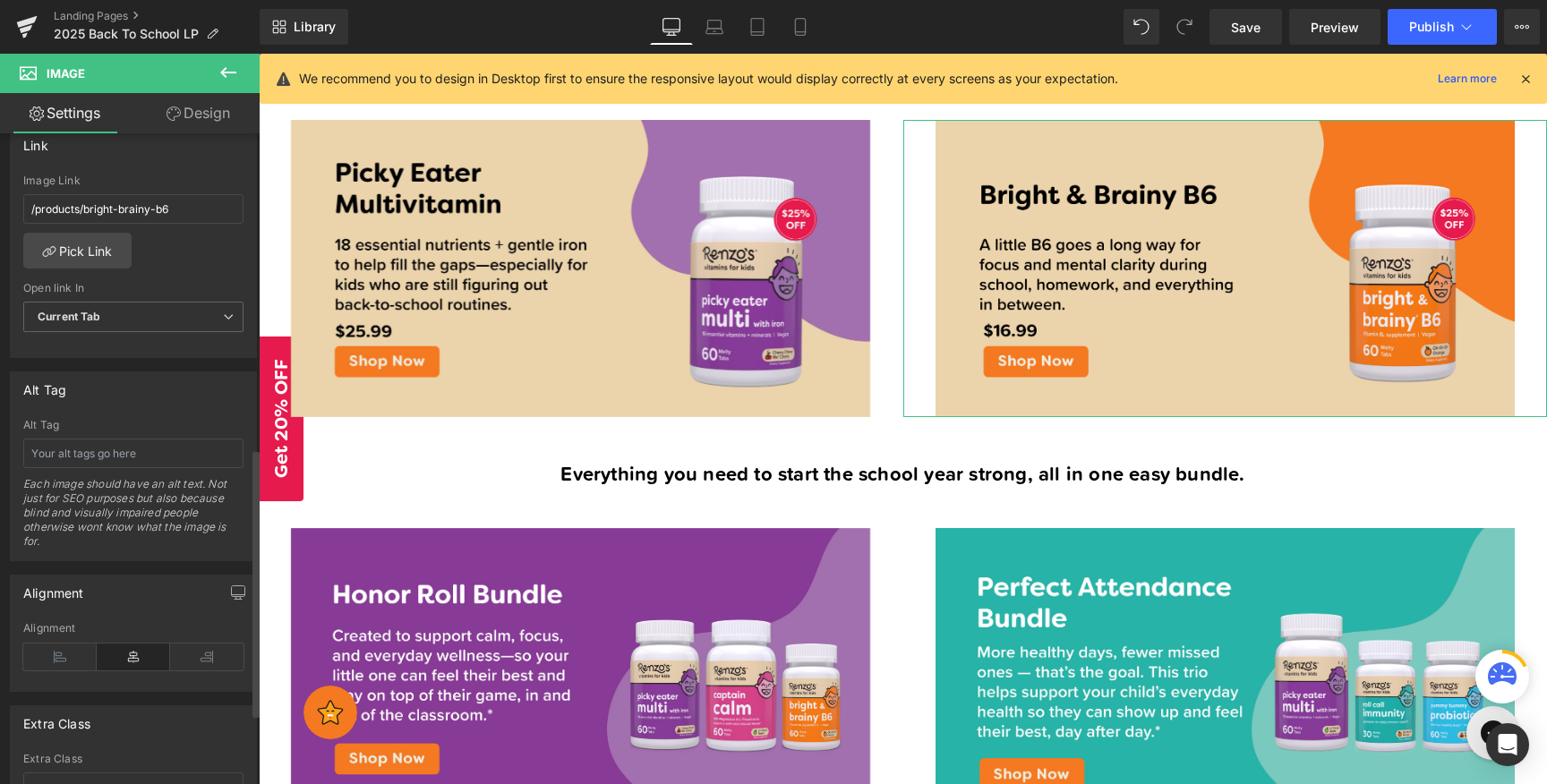
scroll to position [795, 0]
drag, startPoint x: 200, startPoint y: 201, endPoint x: 0, endPoint y: 184, distance: 200.7
click at [0, 184] on div "Link /products/bright-brainy-b6 Image Link /products/bright-brainy-b6 Pick Link…" at bounding box center [133, 232] width 268 height 245
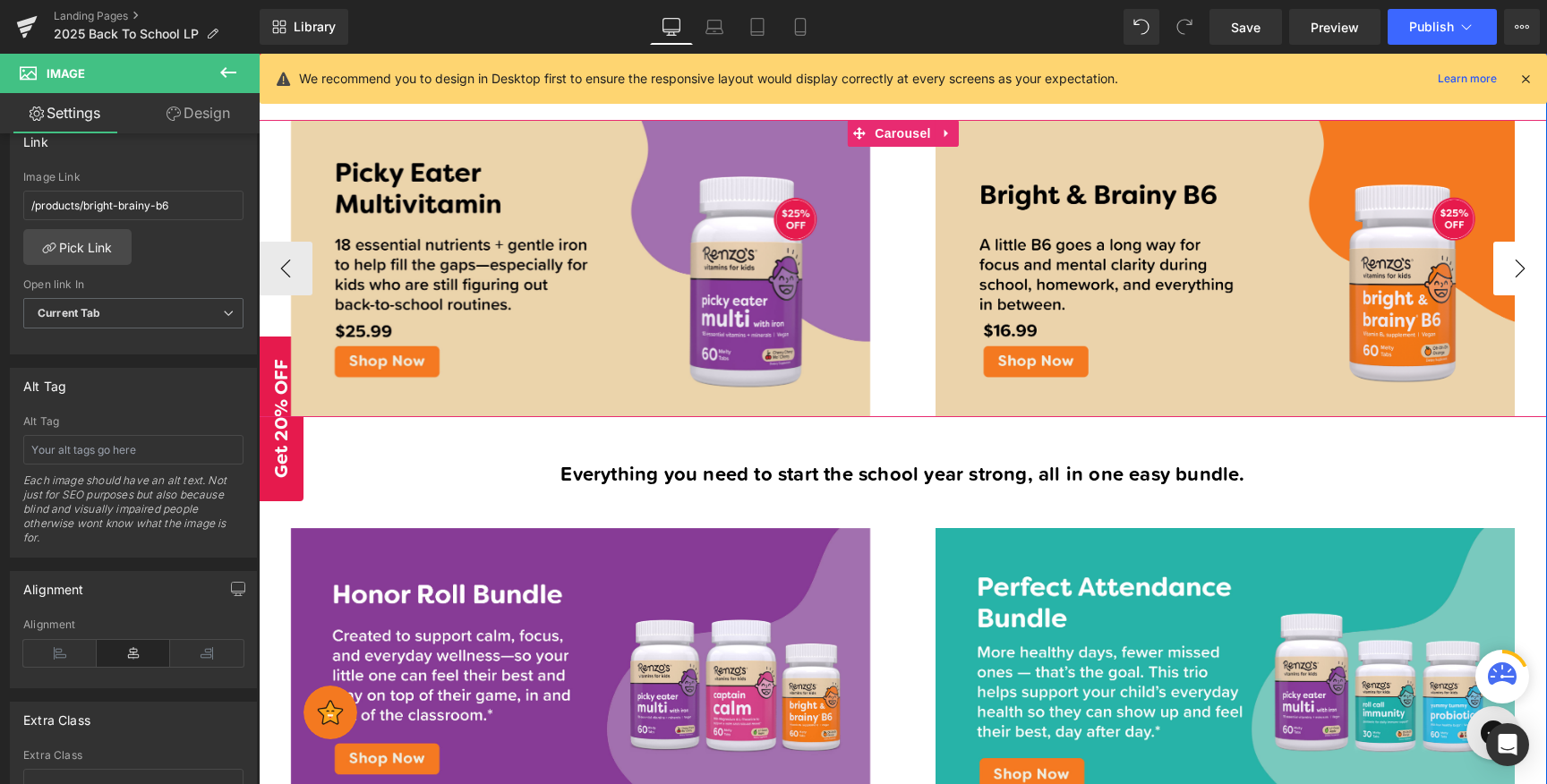
click at [1505, 268] on button "›" at bounding box center [1520, 268] width 54 height 54
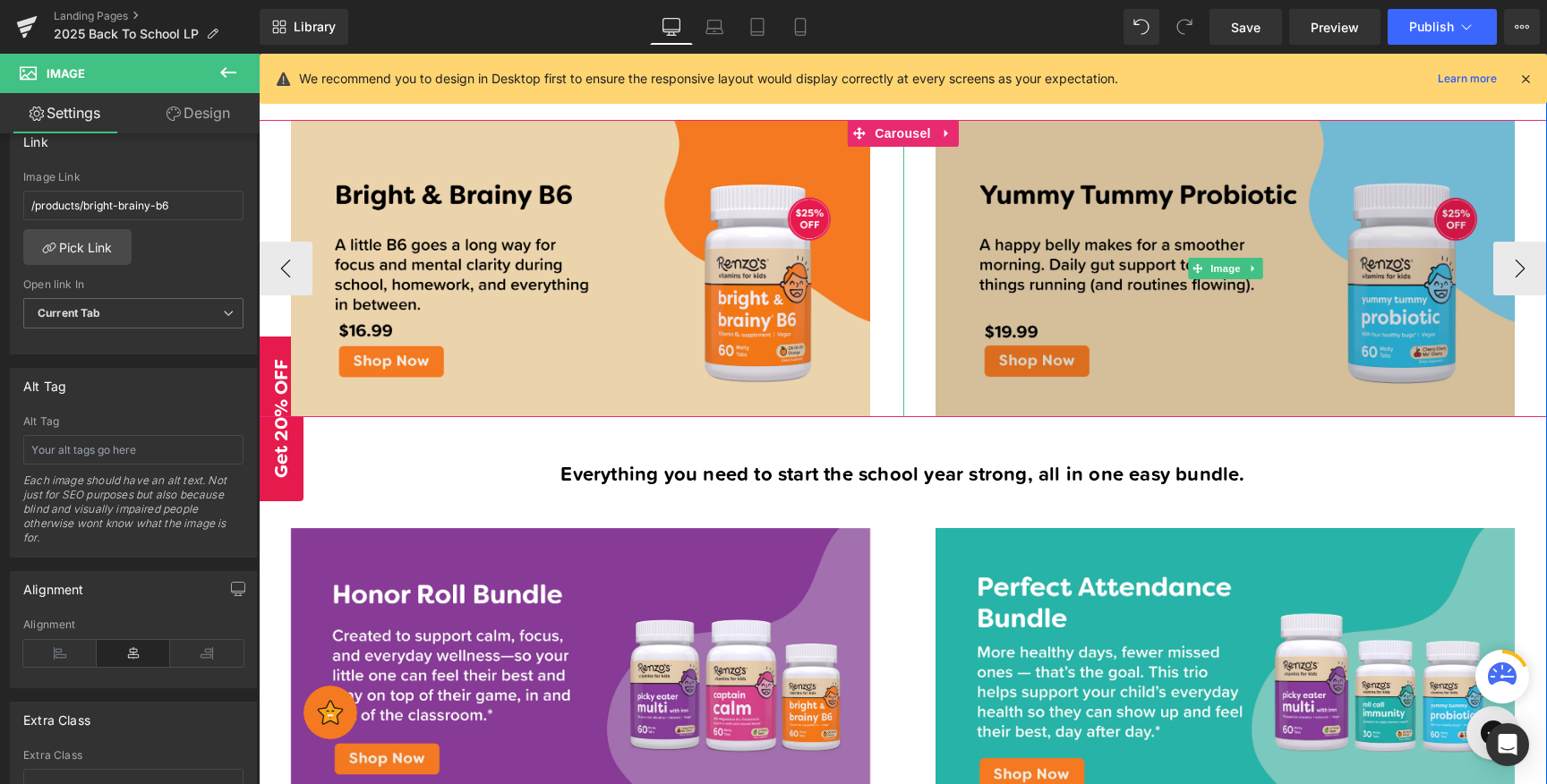
click at [1245, 323] on img at bounding box center [1224, 268] width 579 height 297
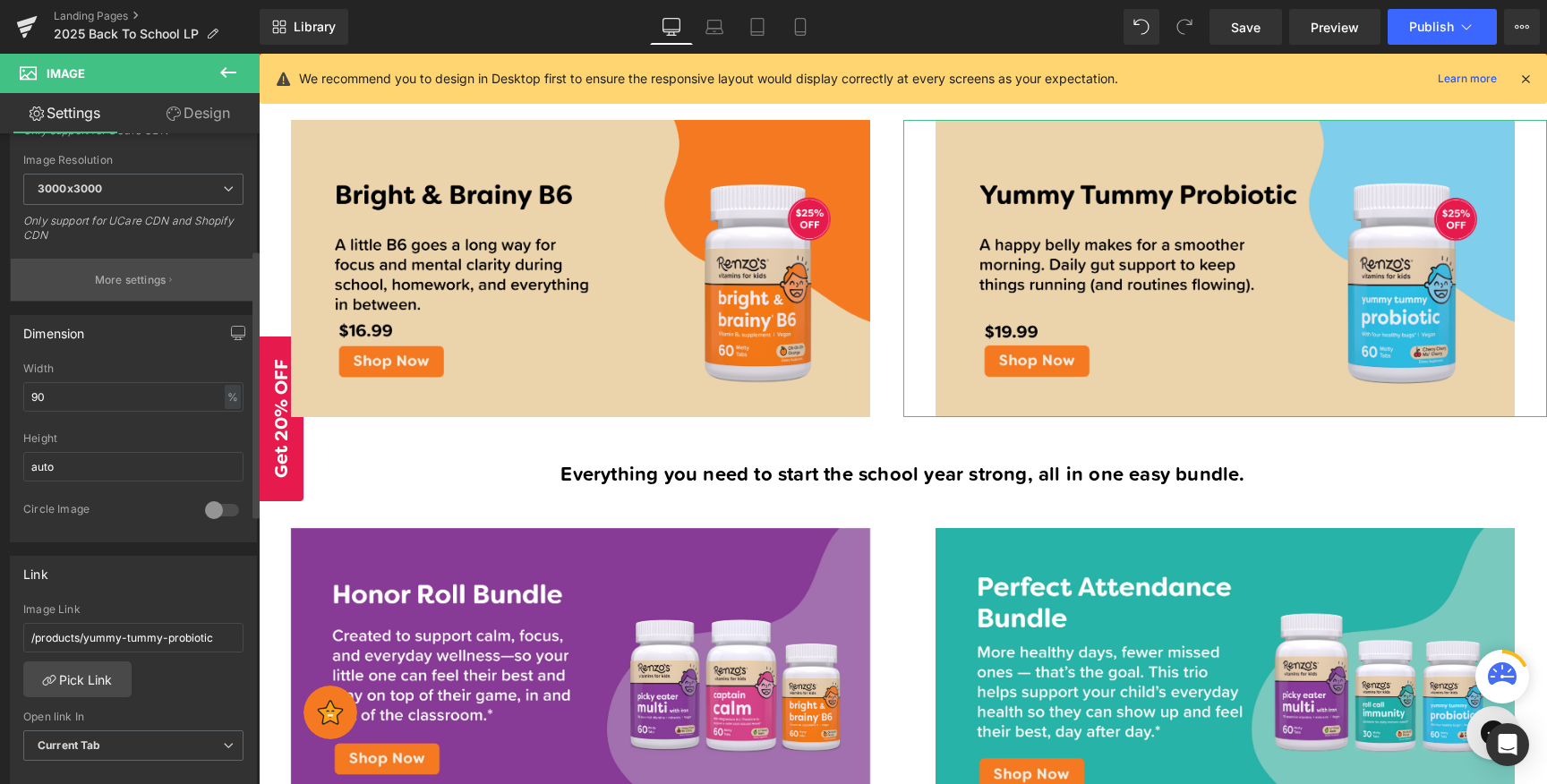
scroll to position [534, 0]
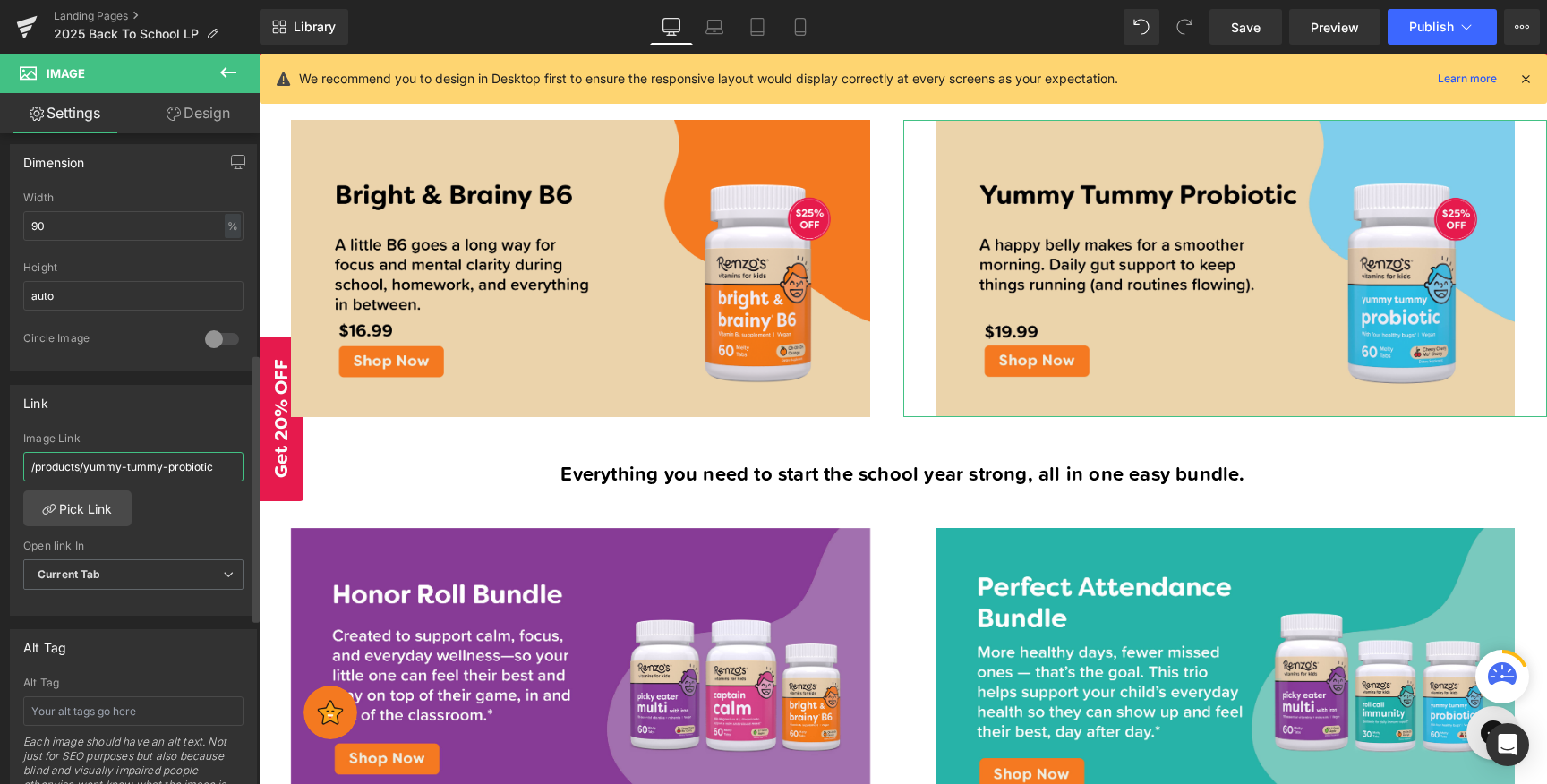
click at [165, 468] on input "/products/yummy-tummy-probiotic" at bounding box center [133, 467] width 220 height 30
drag, startPoint x: 226, startPoint y: 466, endPoint x: 0, endPoint y: 443, distance: 227.2
click at [0, 443] on div "Link /products/yummy-tummy-probiotic Image Link /products/yummy-tummy-probiotic…" at bounding box center [133, 493] width 268 height 245
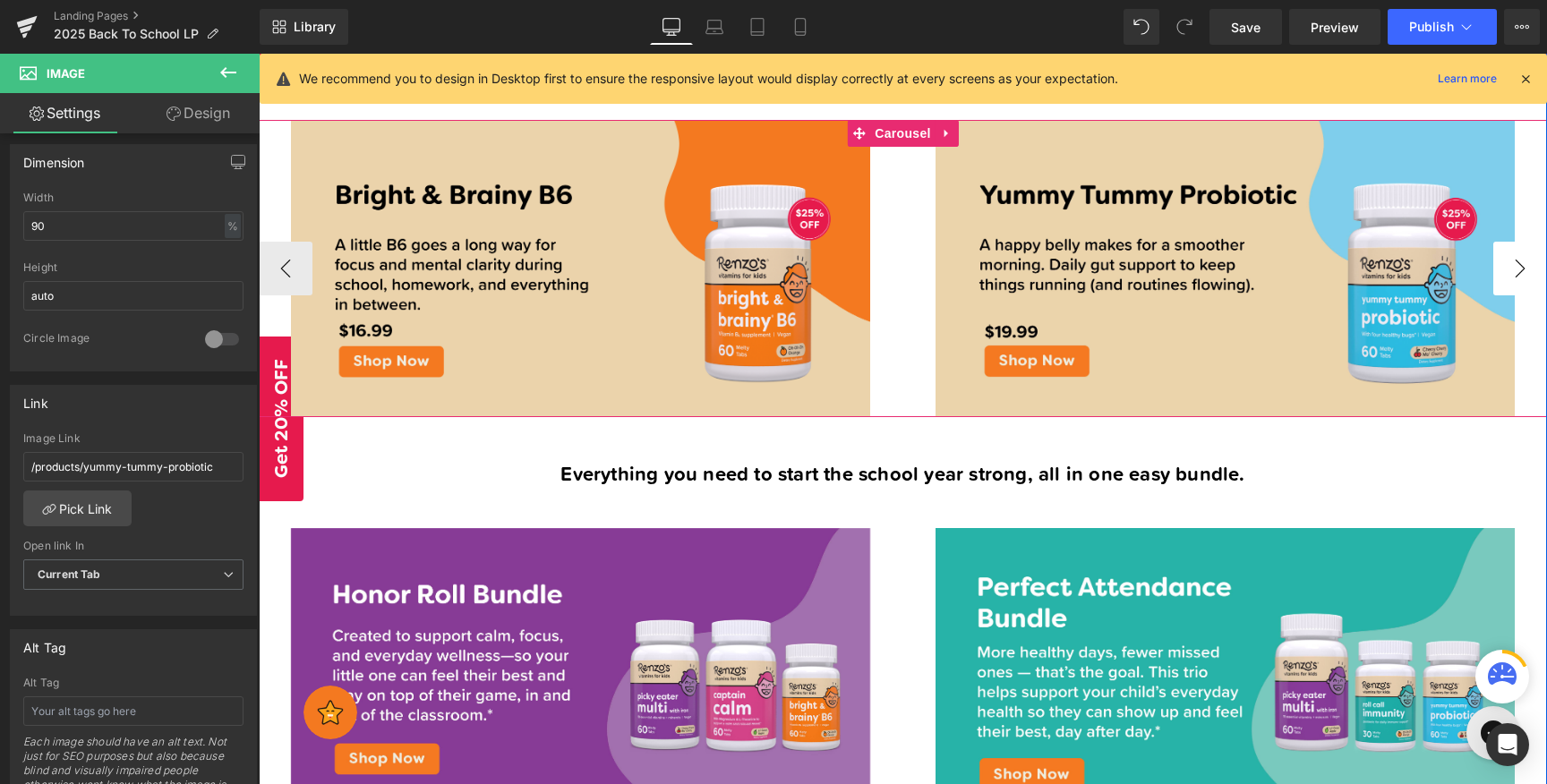
click at [1503, 257] on button "›" at bounding box center [1520, 268] width 54 height 54
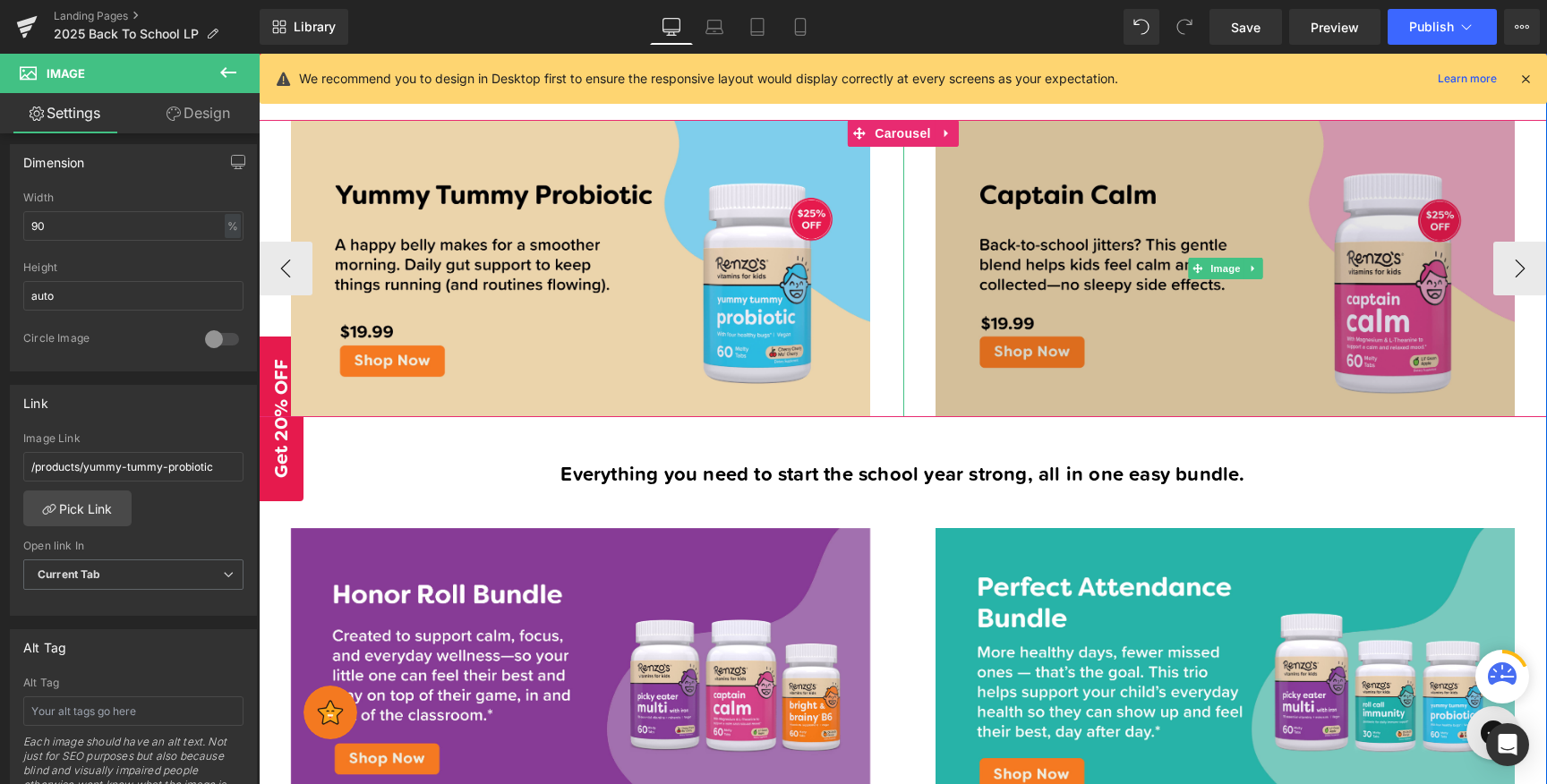
click at [1210, 187] on img at bounding box center [1224, 268] width 579 height 297
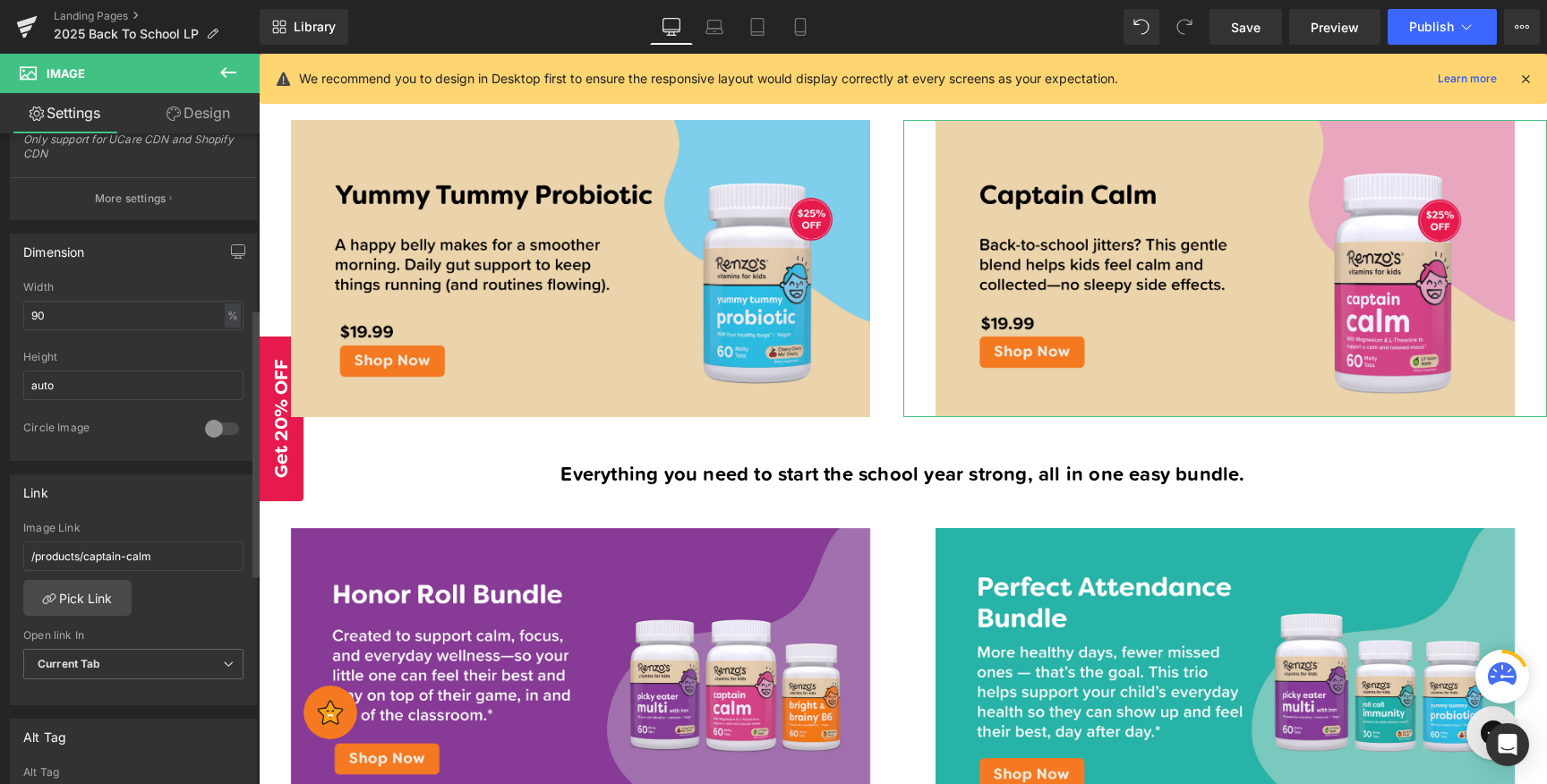
scroll to position [471, 0]
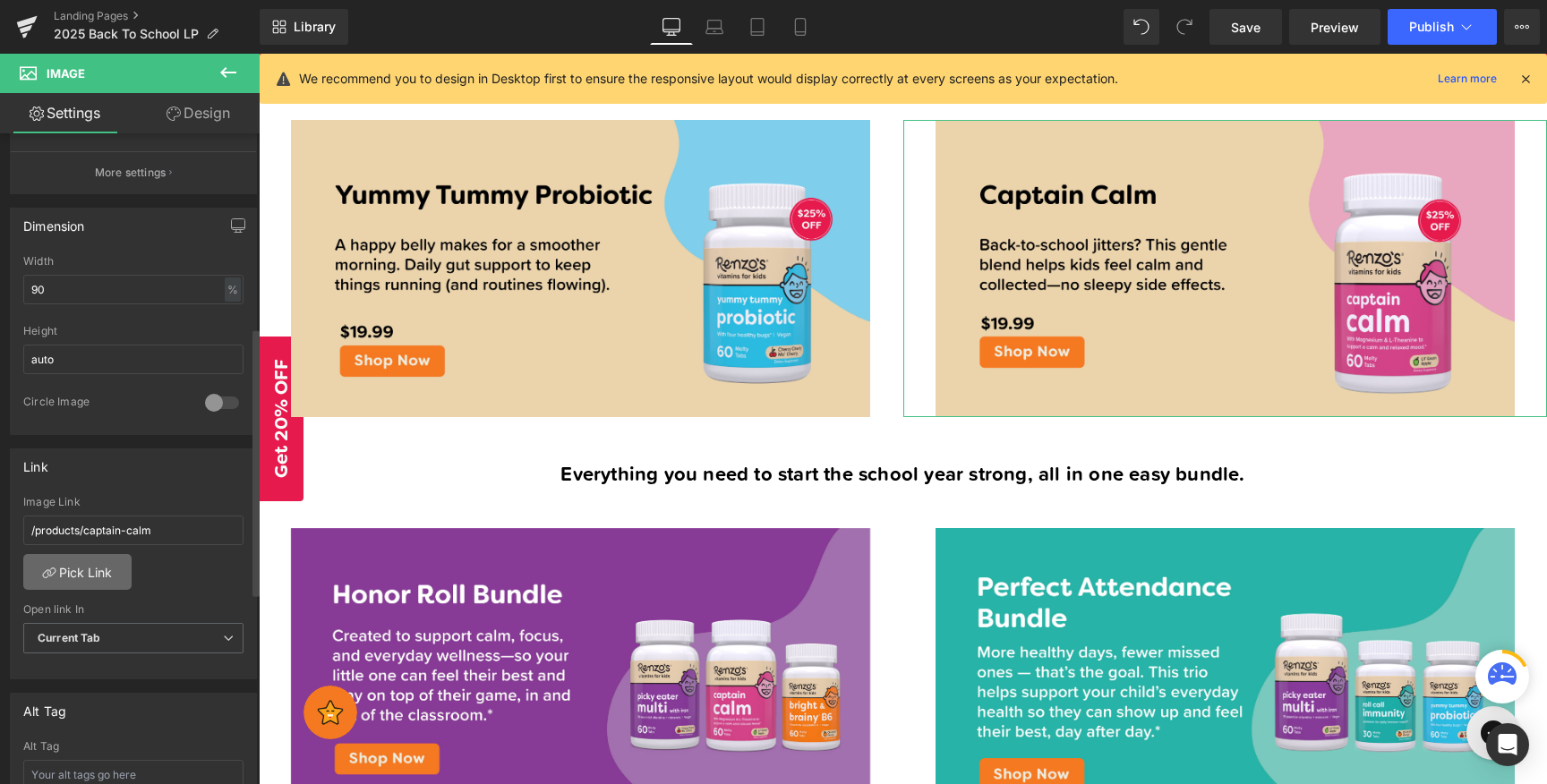
click at [101, 569] on link "Pick Link" at bounding box center [77, 571] width 108 height 35
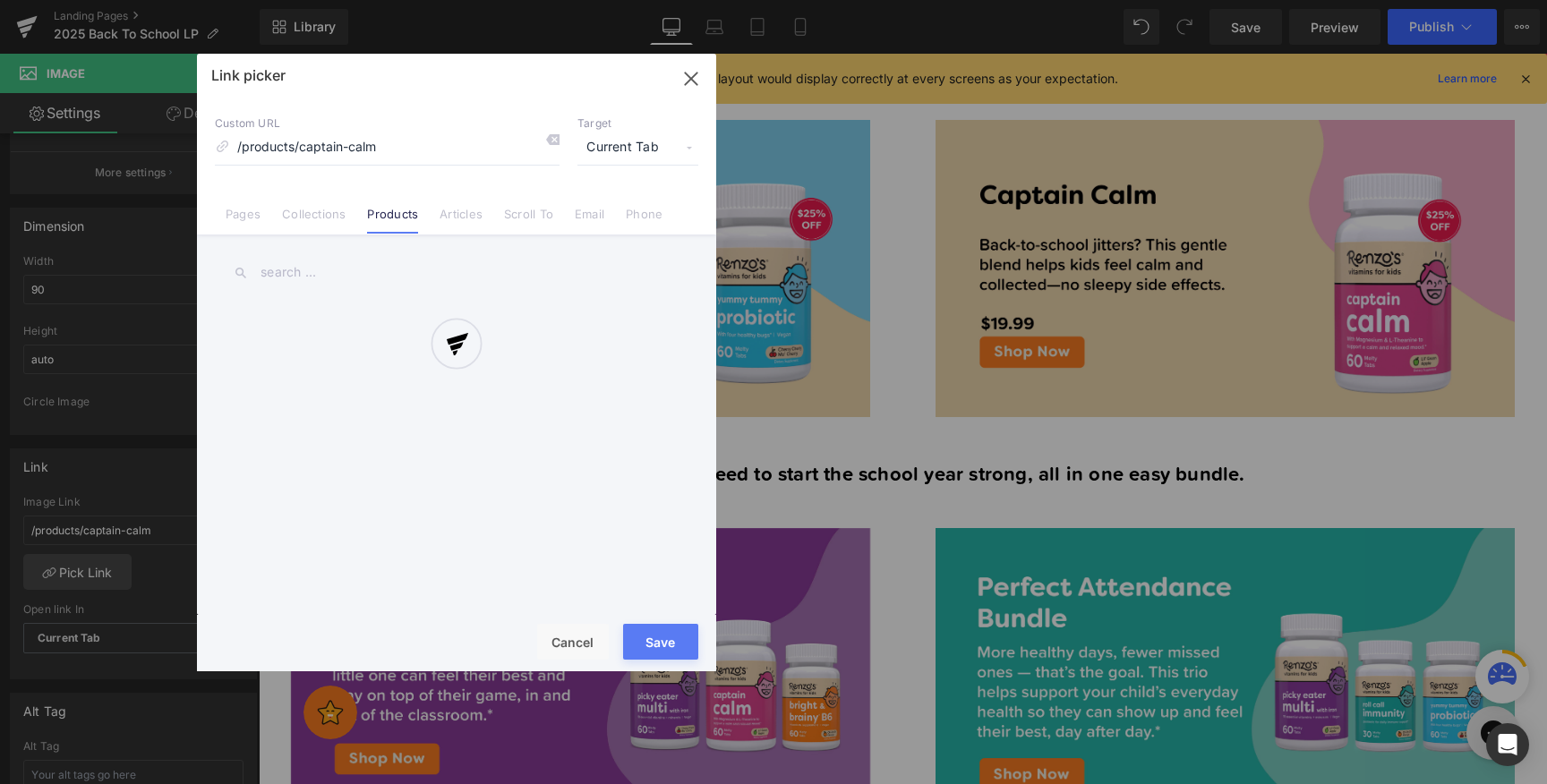
click at [698, 77] on div at bounding box center [456, 363] width 519 height 617
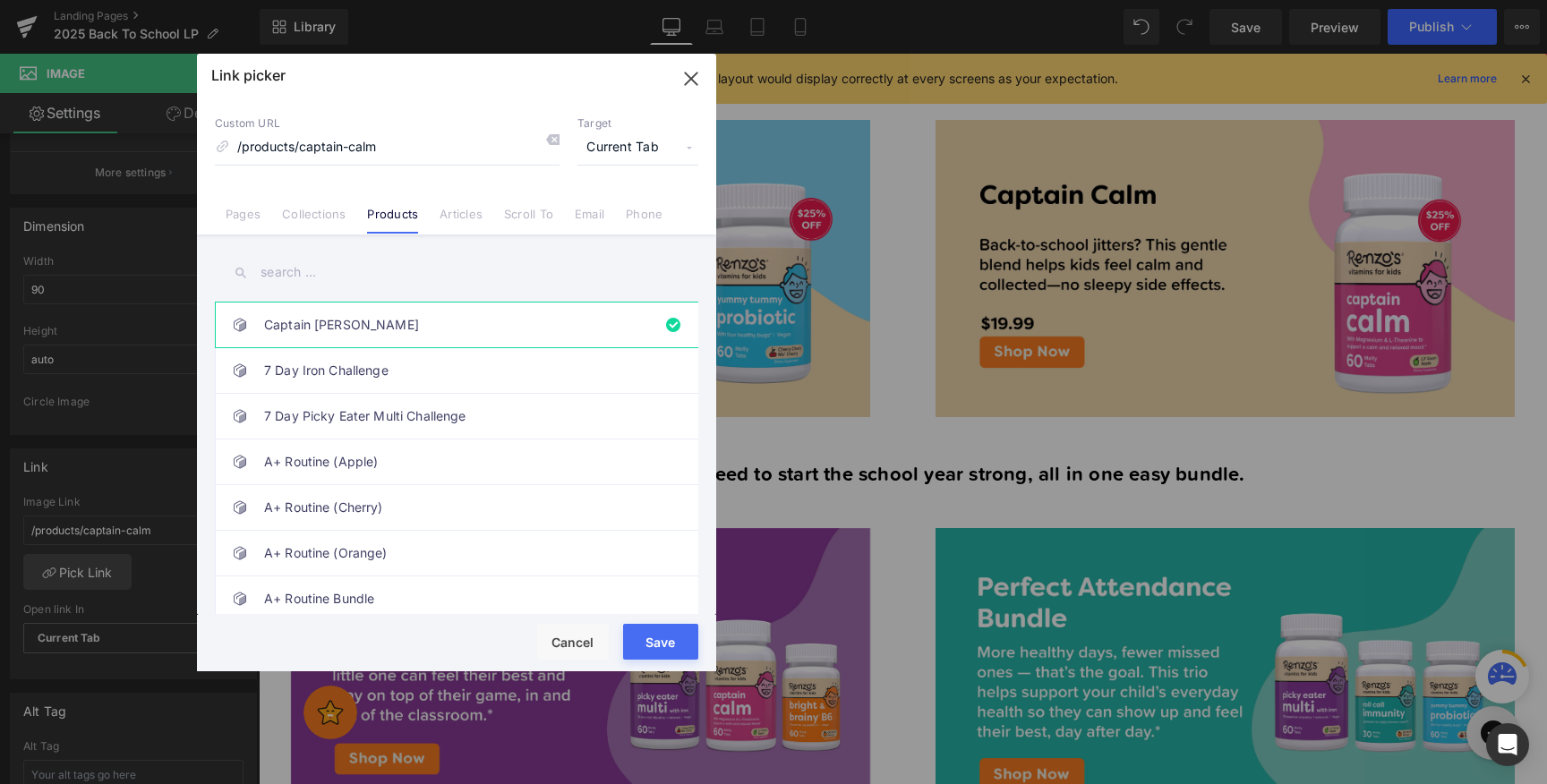
click at [692, 75] on icon "button" at bounding box center [691, 78] width 29 height 29
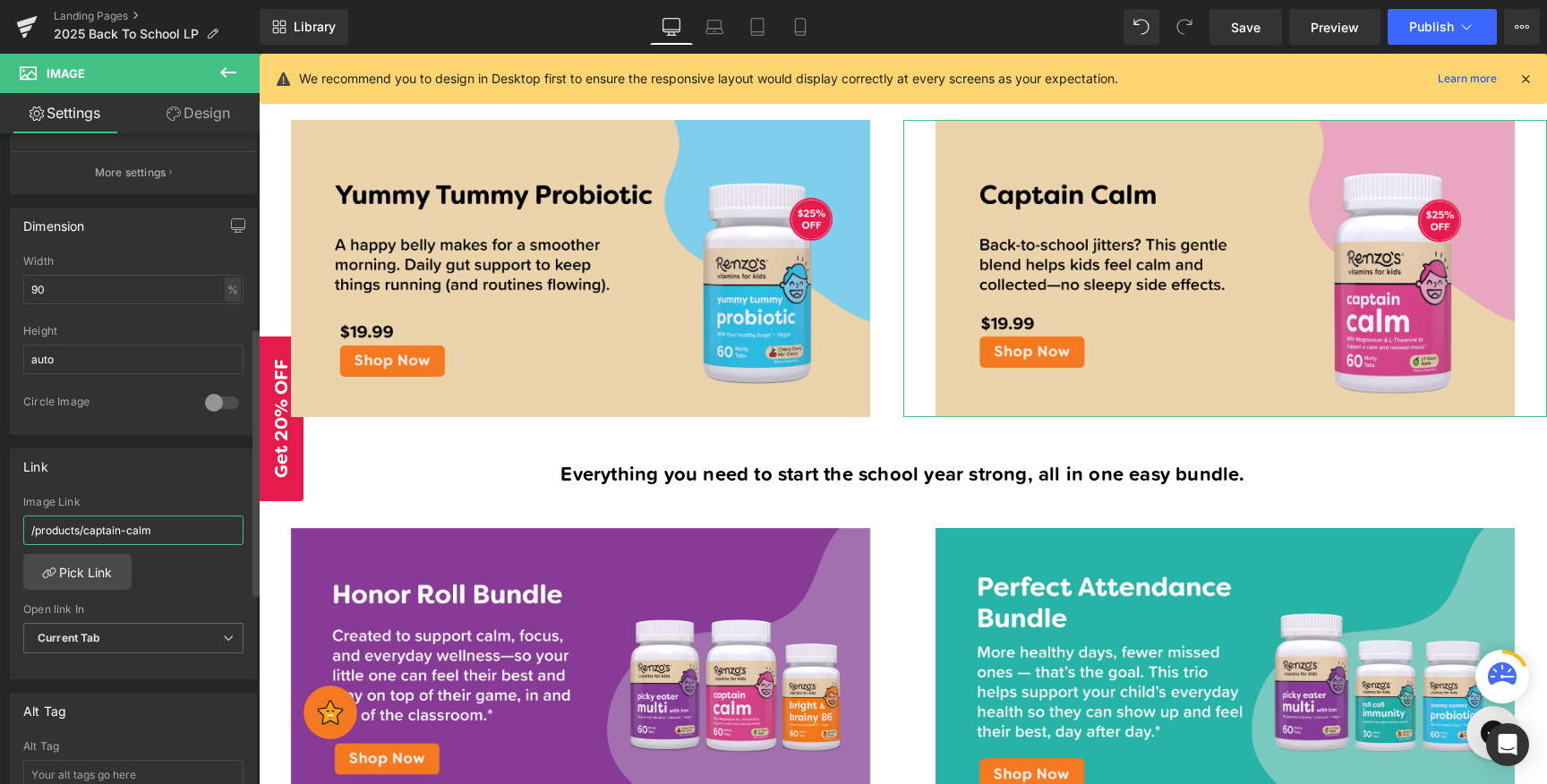
click at [174, 531] on input "/products/captain-calm" at bounding box center [133, 530] width 220 height 30
click at [61, 516] on input "/products/captain-calm" at bounding box center [133, 530] width 220 height 30
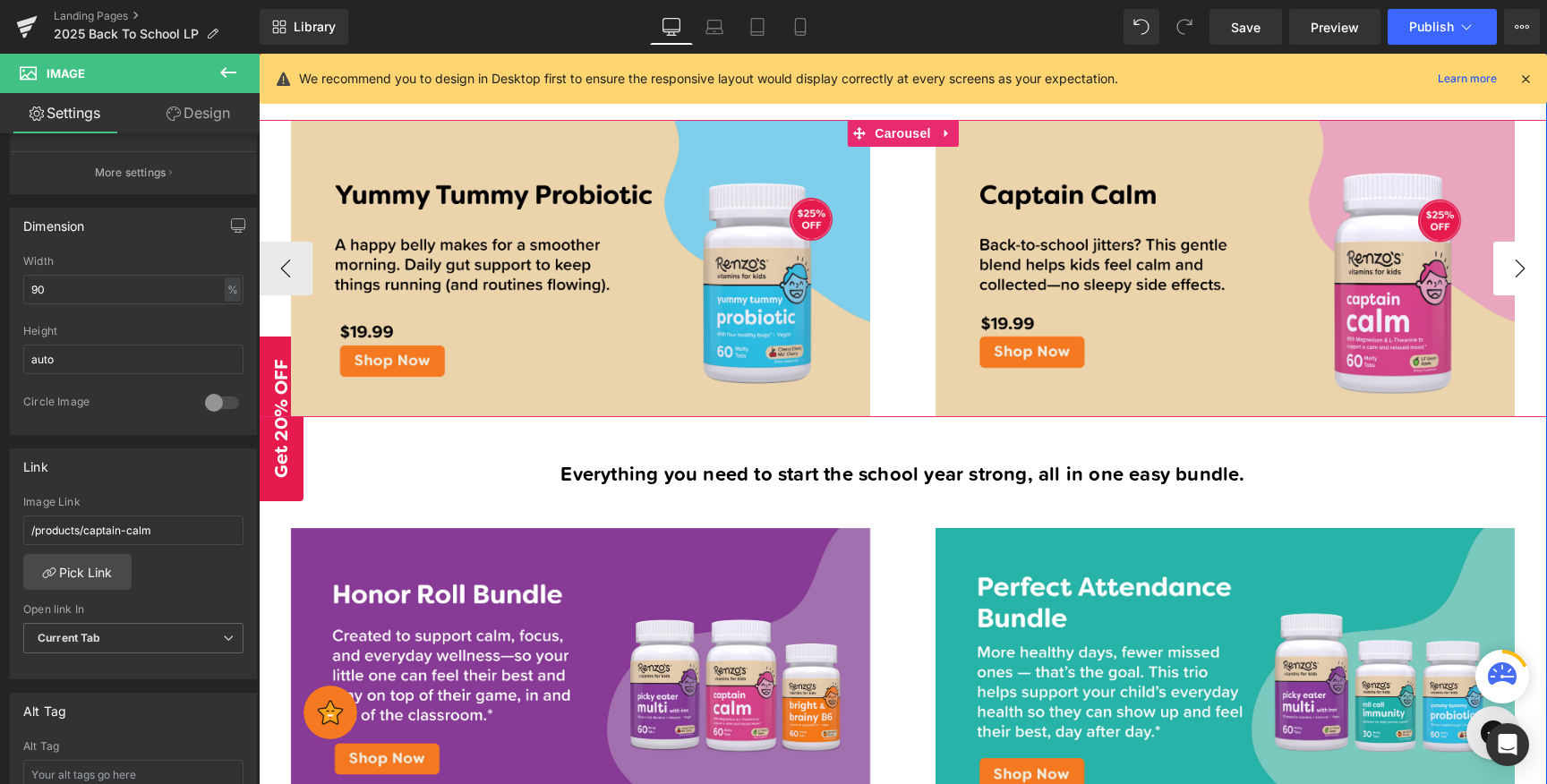
click at [1514, 271] on button "›" at bounding box center [1520, 268] width 54 height 54
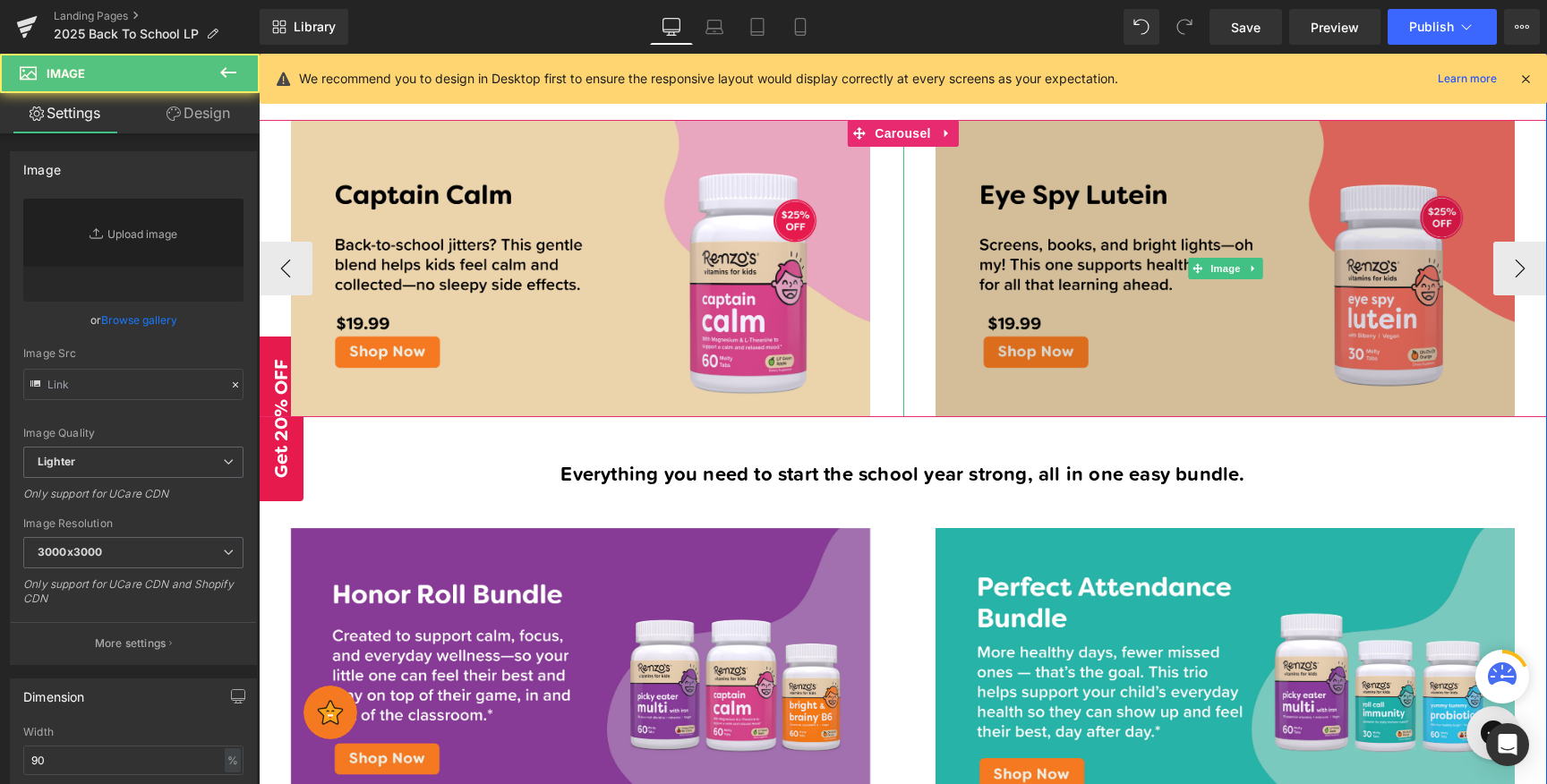
click at [1189, 202] on img at bounding box center [1224, 268] width 579 height 297
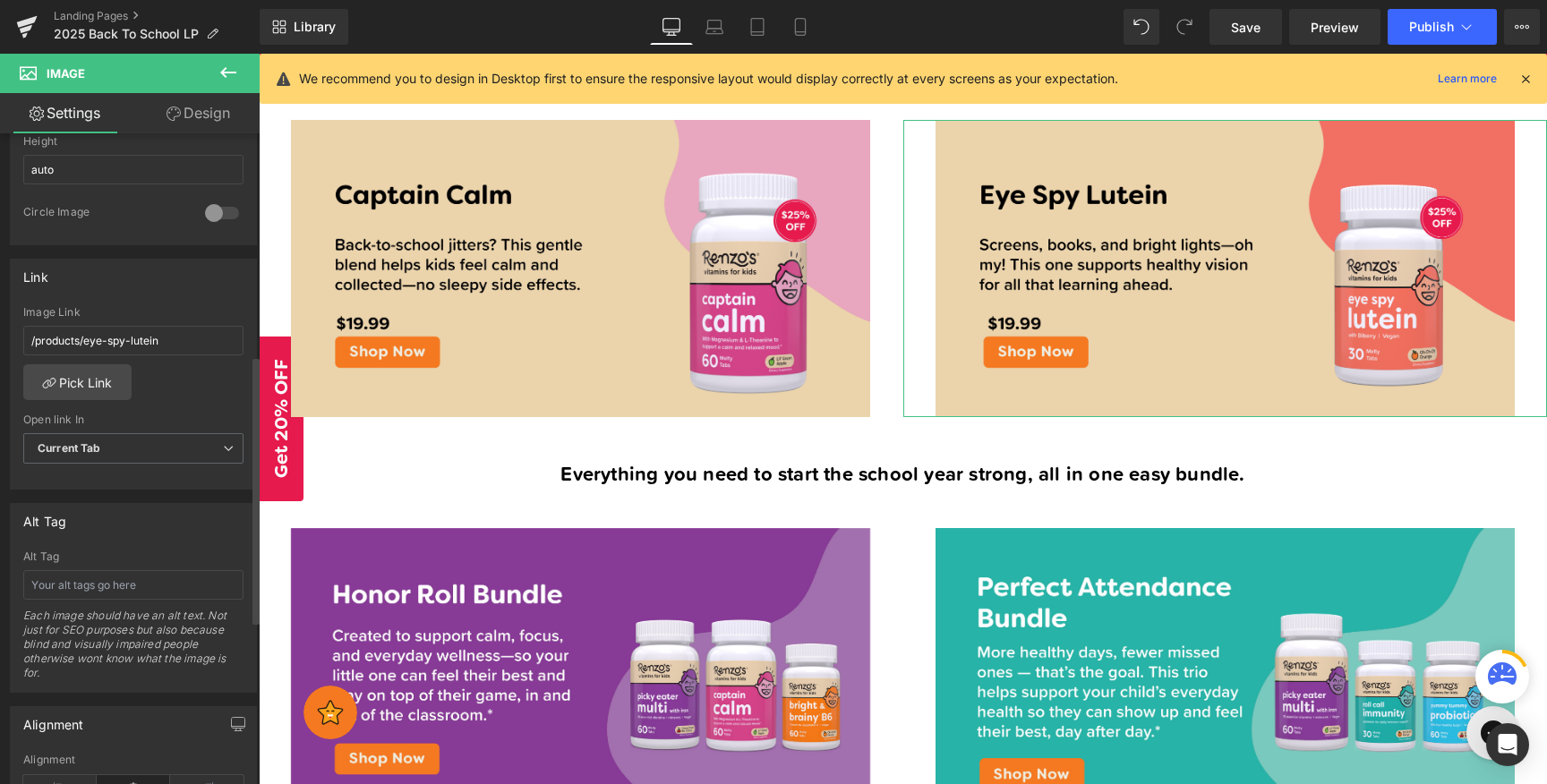
scroll to position [694, 0]
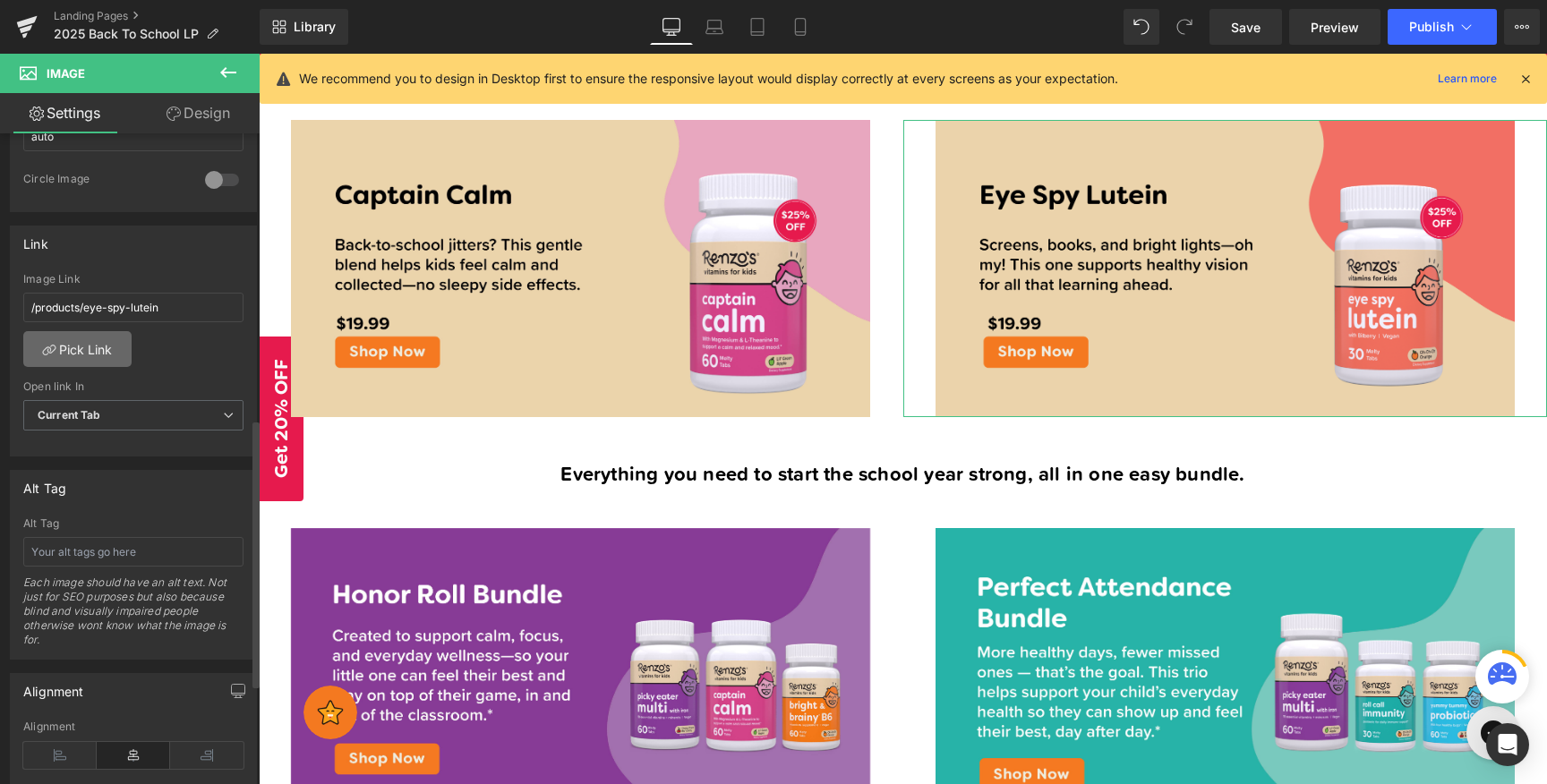
click at [101, 342] on link "Pick Link" at bounding box center [77, 349] width 108 height 35
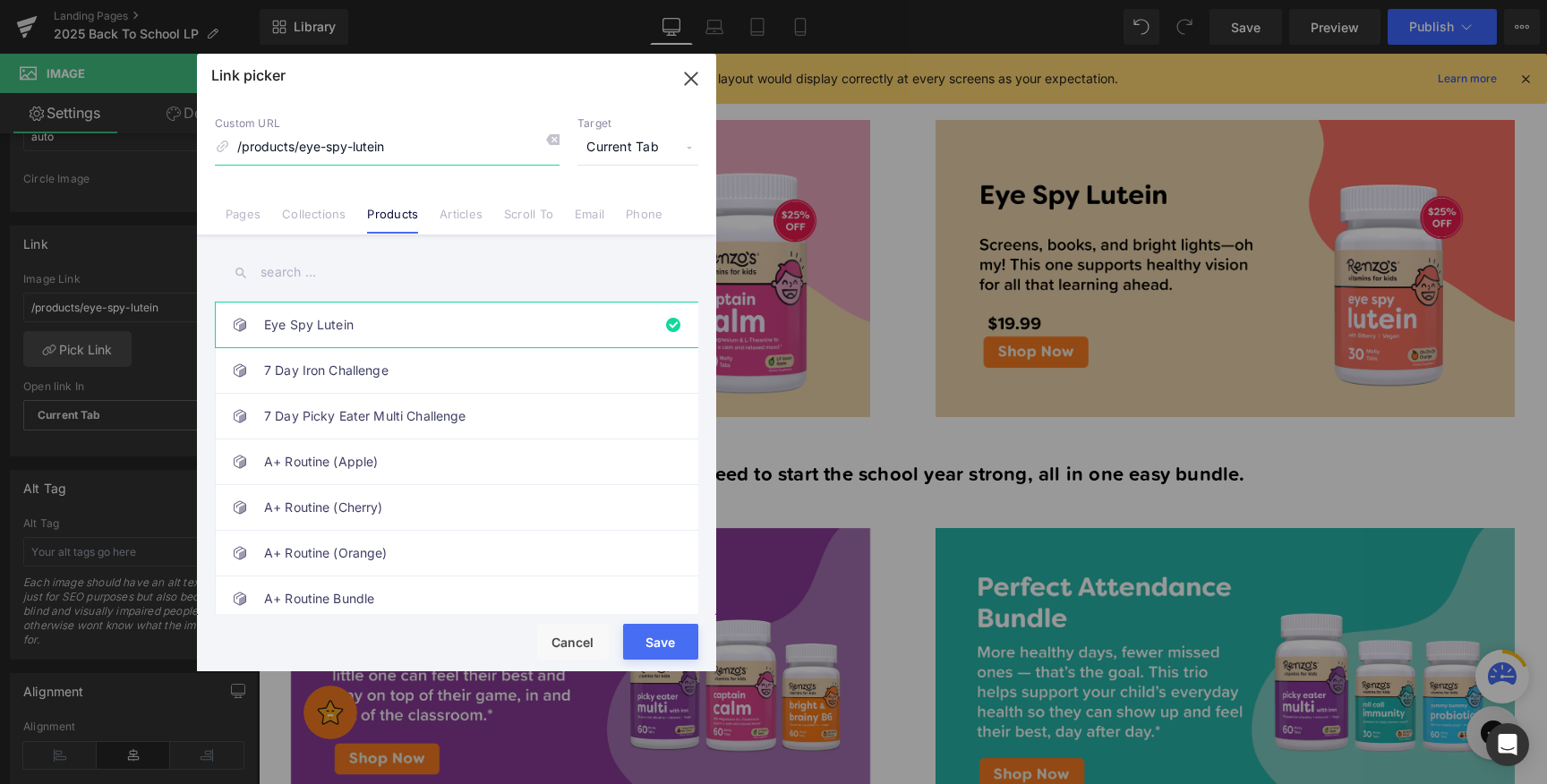
click at [696, 78] on icon "button" at bounding box center [691, 78] width 29 height 29
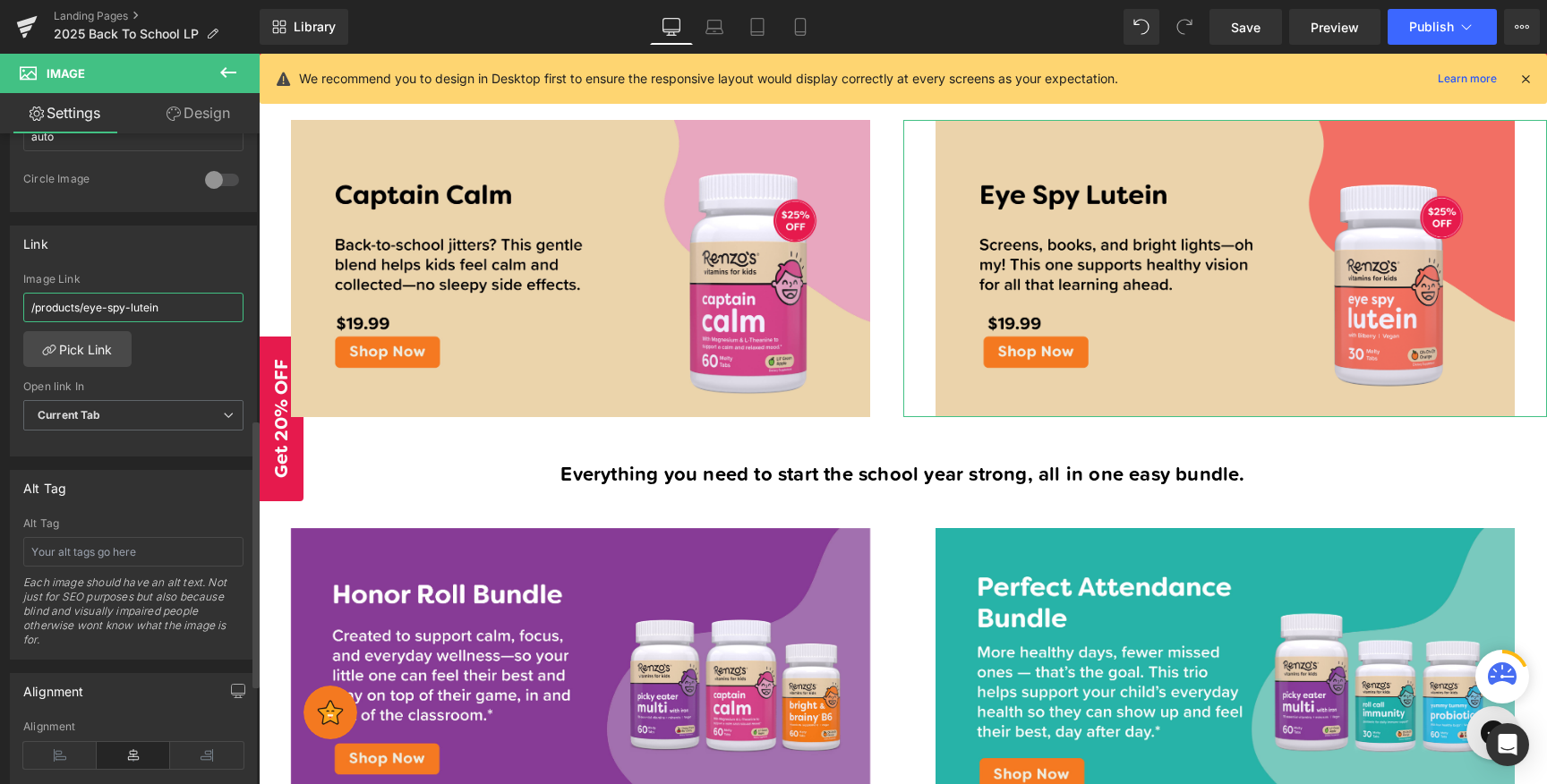
drag, startPoint x: 197, startPoint y: 305, endPoint x: 0, endPoint y: 271, distance: 199.9
click at [0, 271] on div "Link /products/eye-spy-lutein Image Link /products/eye-spy-lutein Pick Link Cur…" at bounding box center [133, 334] width 268 height 245
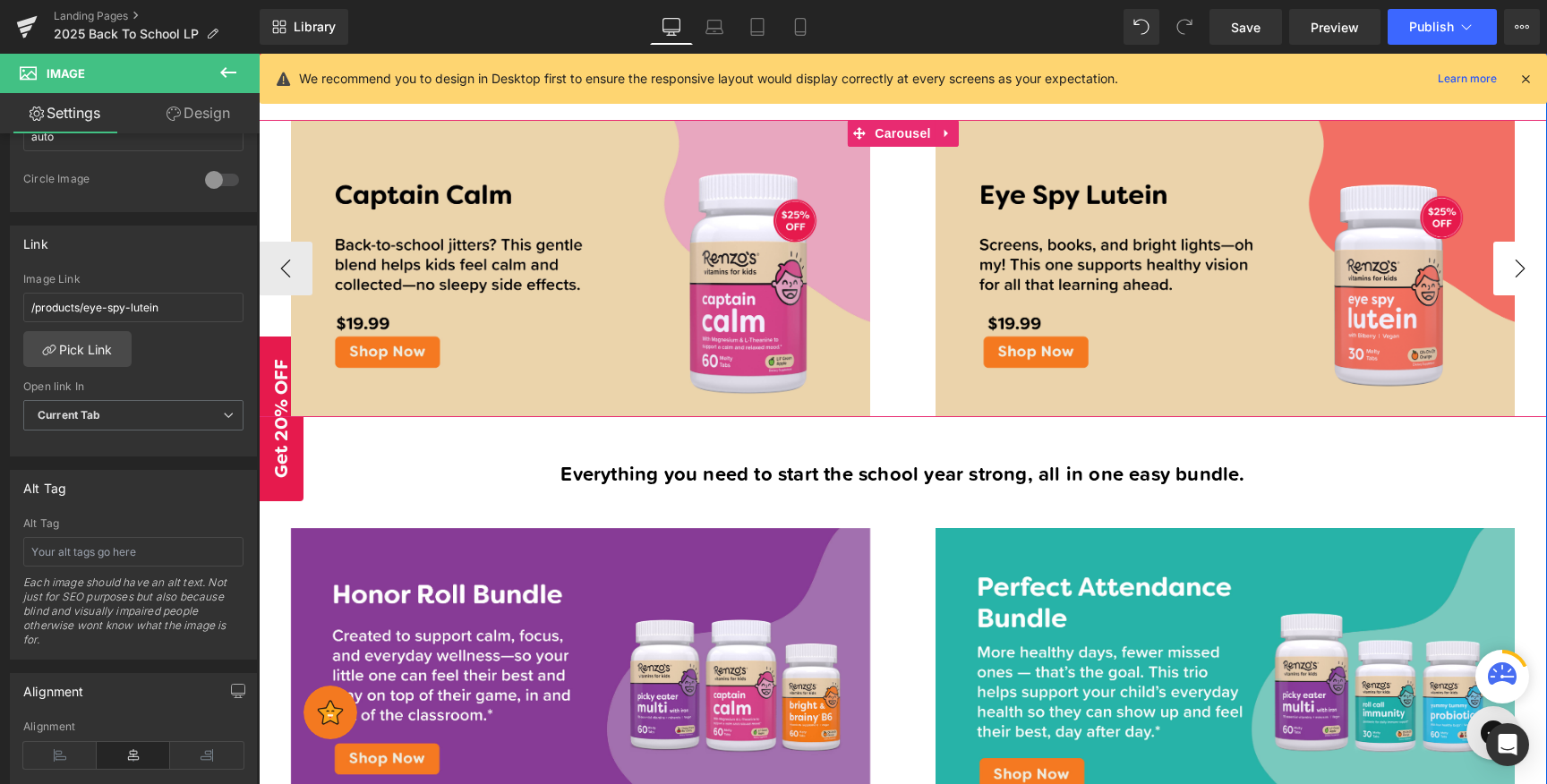
click at [1506, 273] on button "›" at bounding box center [1520, 268] width 54 height 54
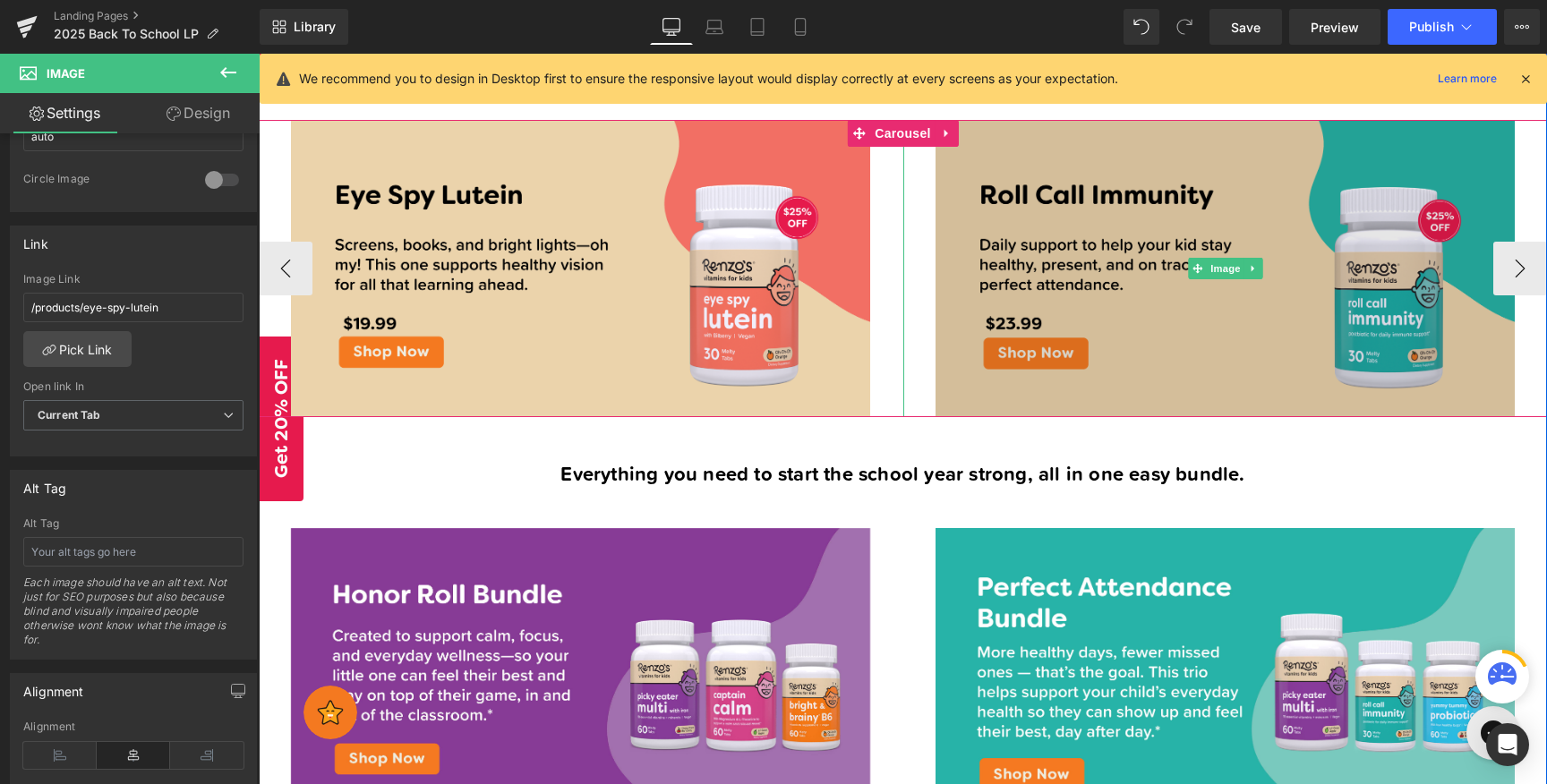
click at [1357, 212] on img at bounding box center [1224, 268] width 579 height 297
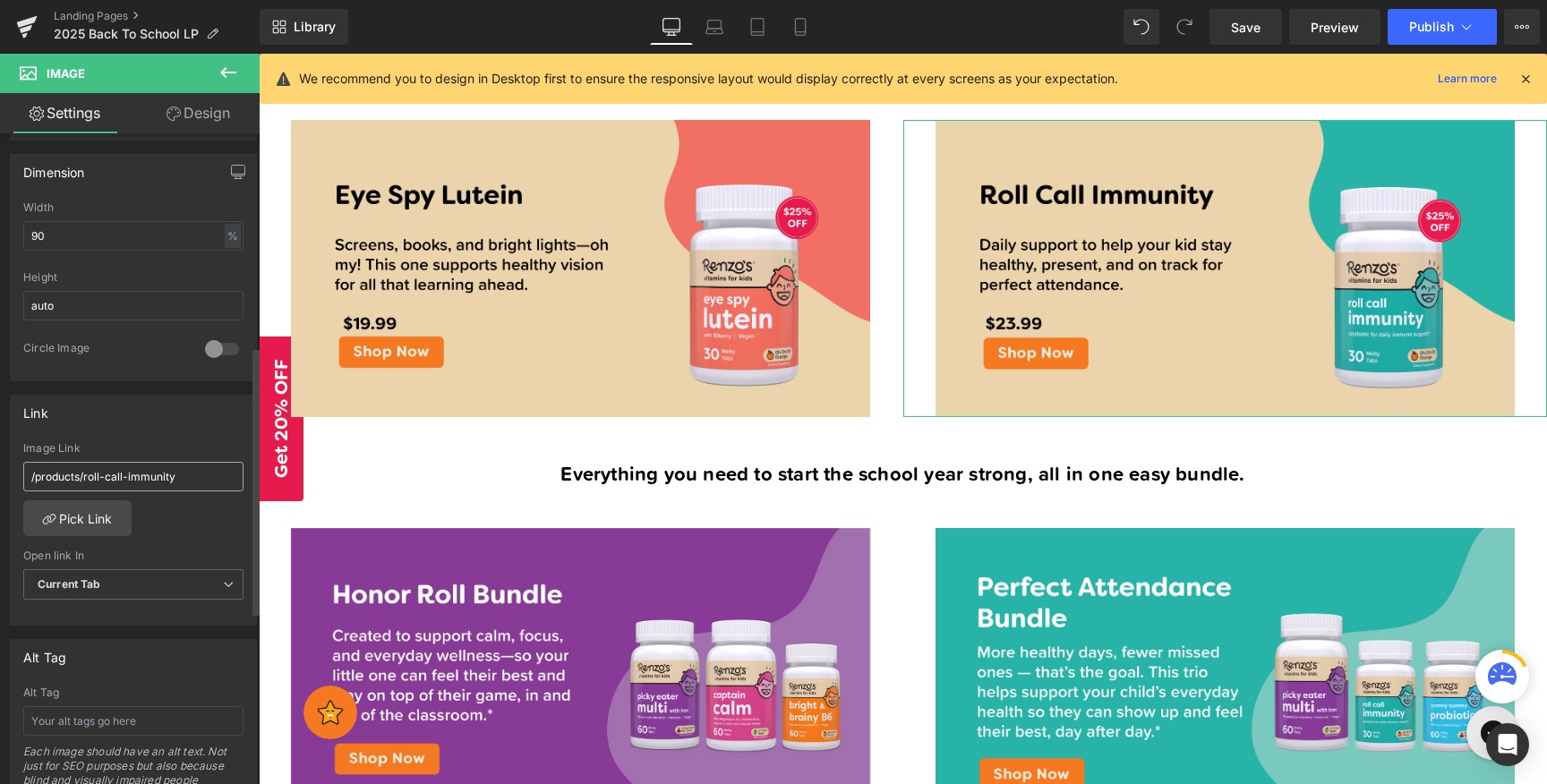
scroll to position [529, 0]
drag, startPoint x: 215, startPoint y: 472, endPoint x: 85, endPoint y: 457, distance: 130.9
click at [78, 459] on input "/products/roll-call-immunity" at bounding box center [133, 472] width 220 height 30
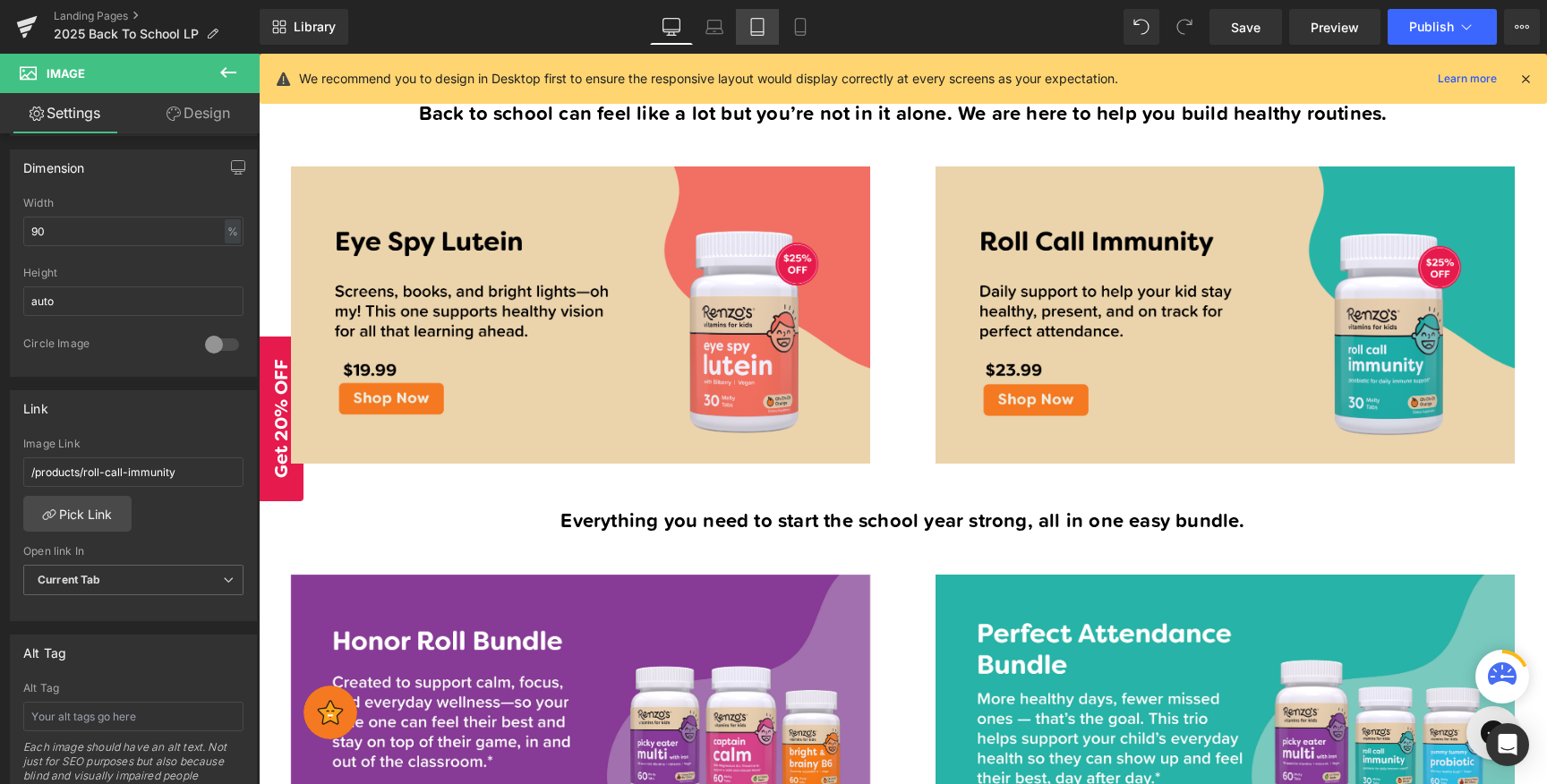
click at [767, 38] on link "Tablet" at bounding box center [757, 27] width 43 height 35
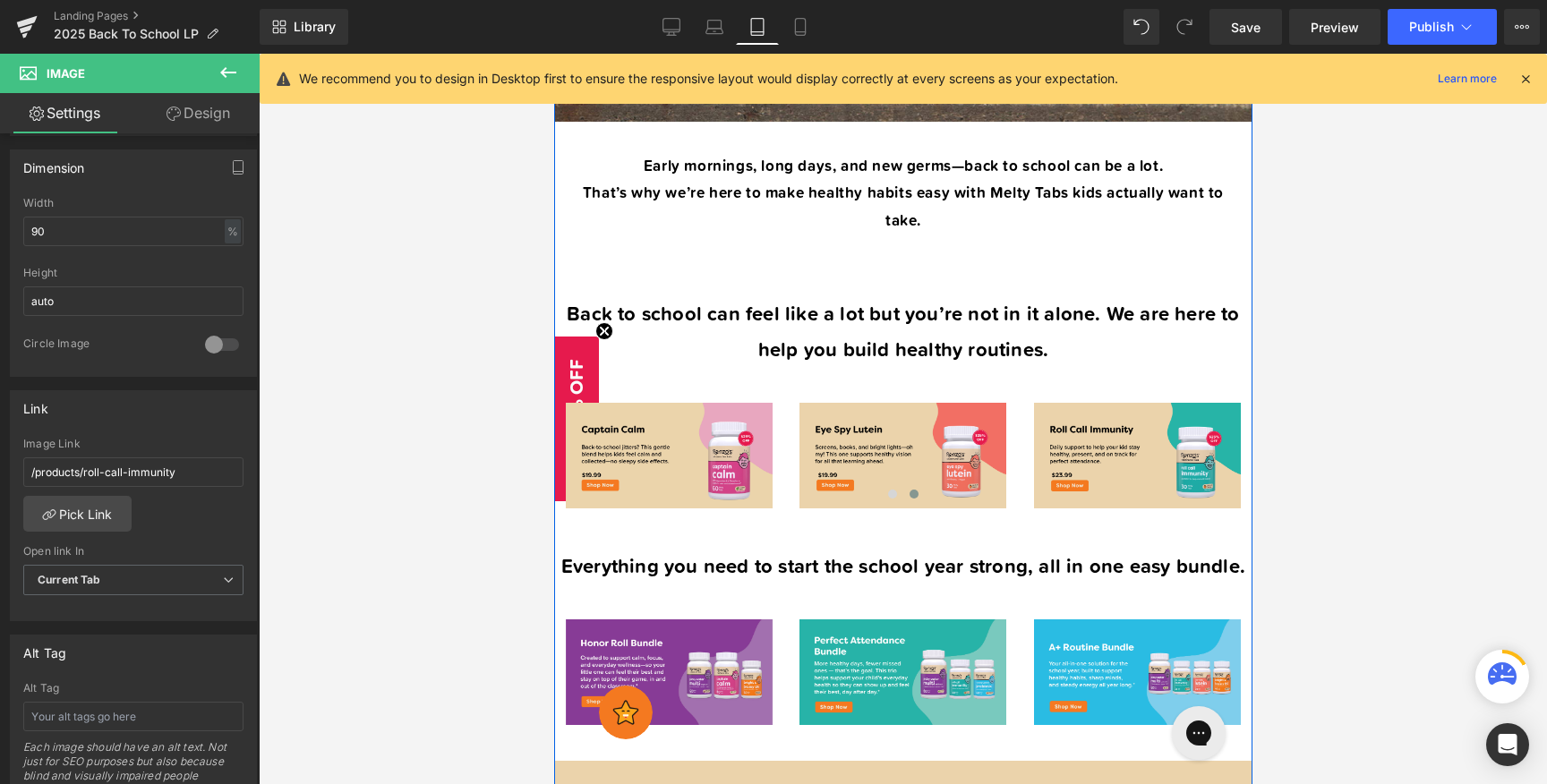
scroll to position [1214, 0]
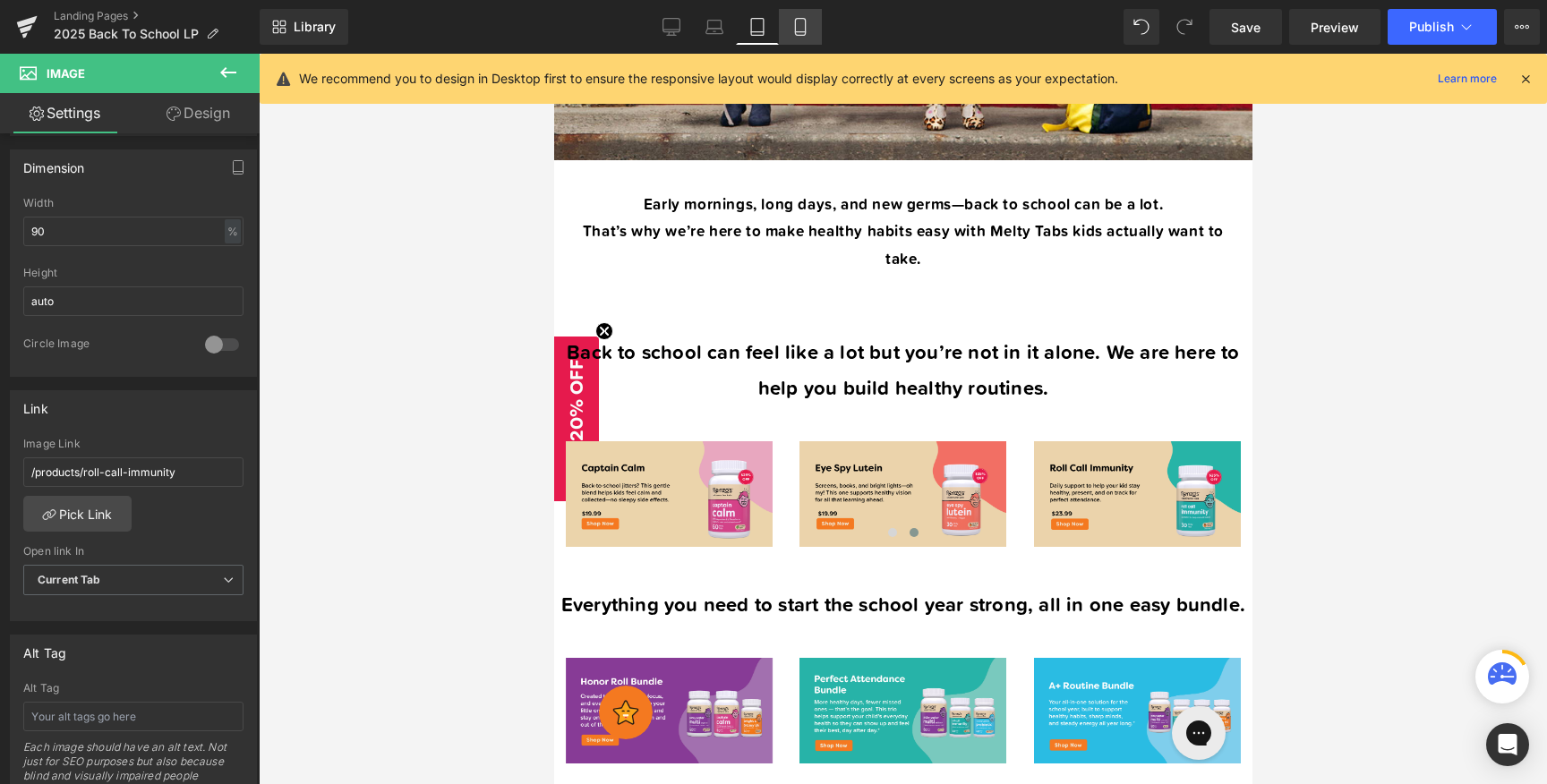
click at [803, 18] on icon at bounding box center [800, 26] width 18 height 18
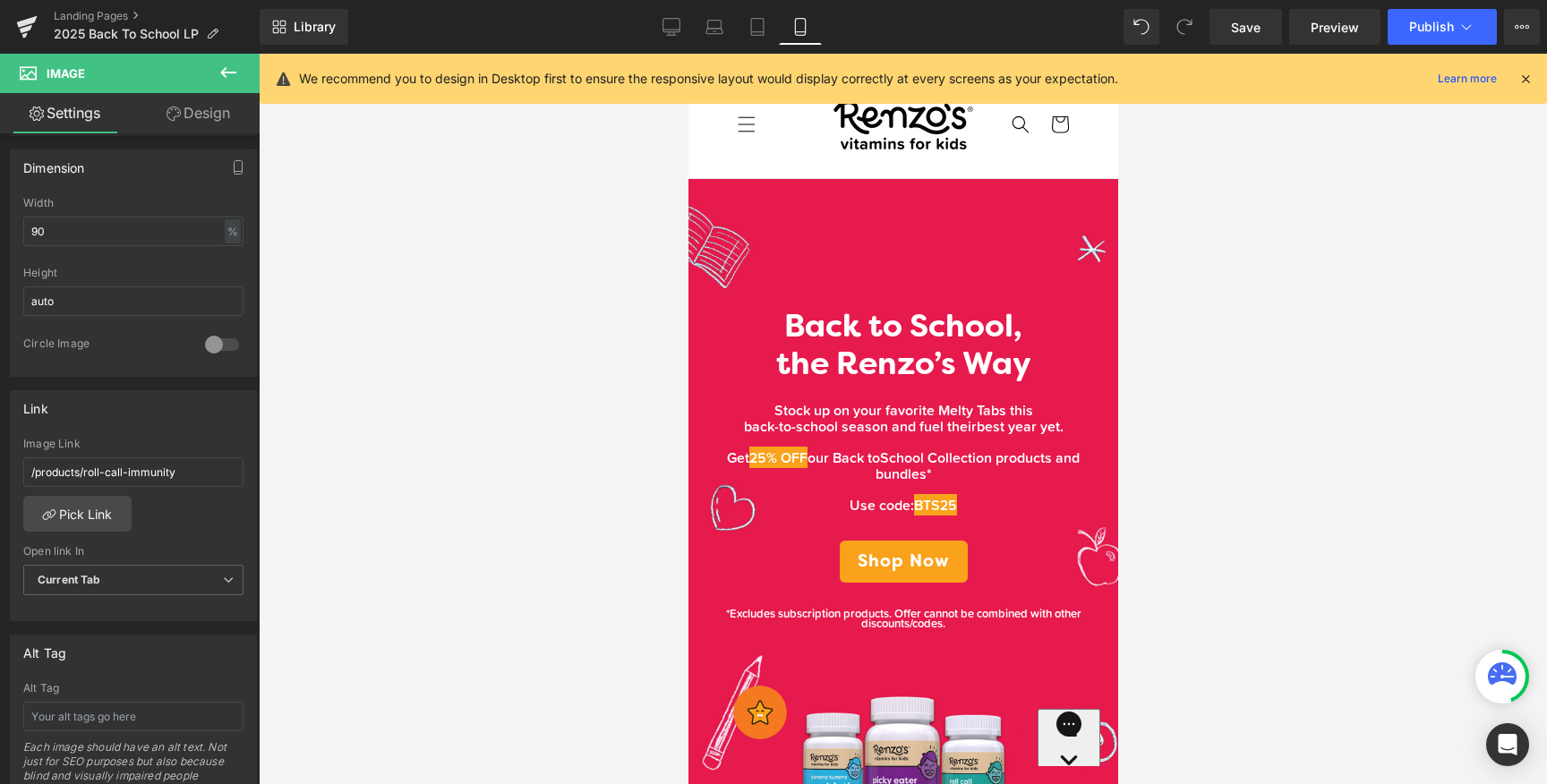
scroll to position [0, 0]
